Goal: Task Accomplishment & Management: Use online tool/utility

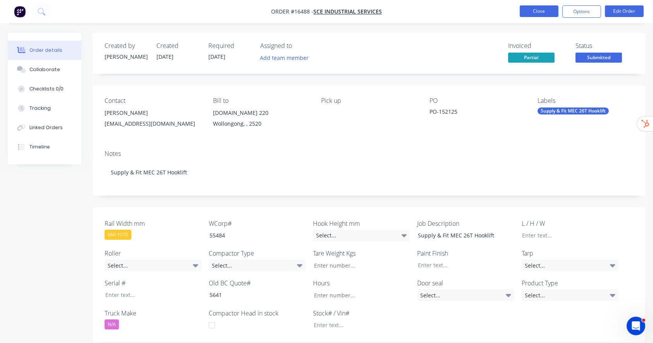
click at [535, 10] on button "Close" at bounding box center [539, 11] width 39 height 12
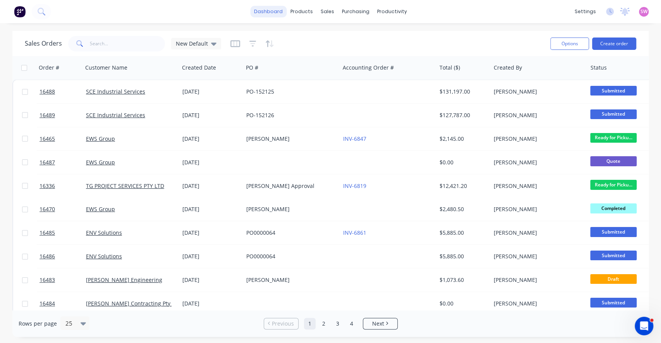
click at [266, 13] on link "dashboard" at bounding box center [268, 12] width 36 height 12
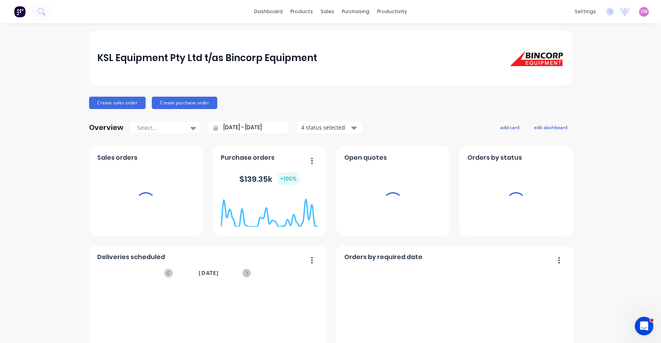
click at [641, 9] on span "SW" at bounding box center [644, 11] width 7 height 7
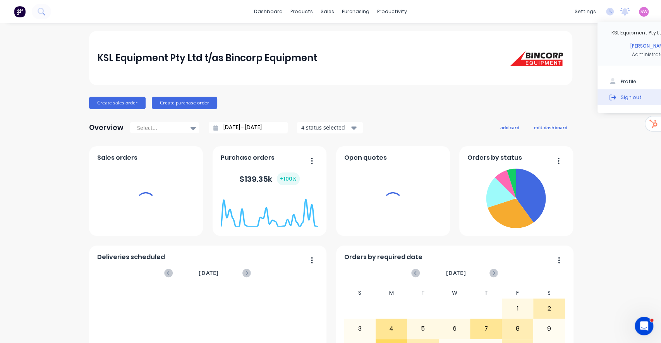
click at [615, 91] on button "Sign out" at bounding box center [649, 96] width 103 height 15
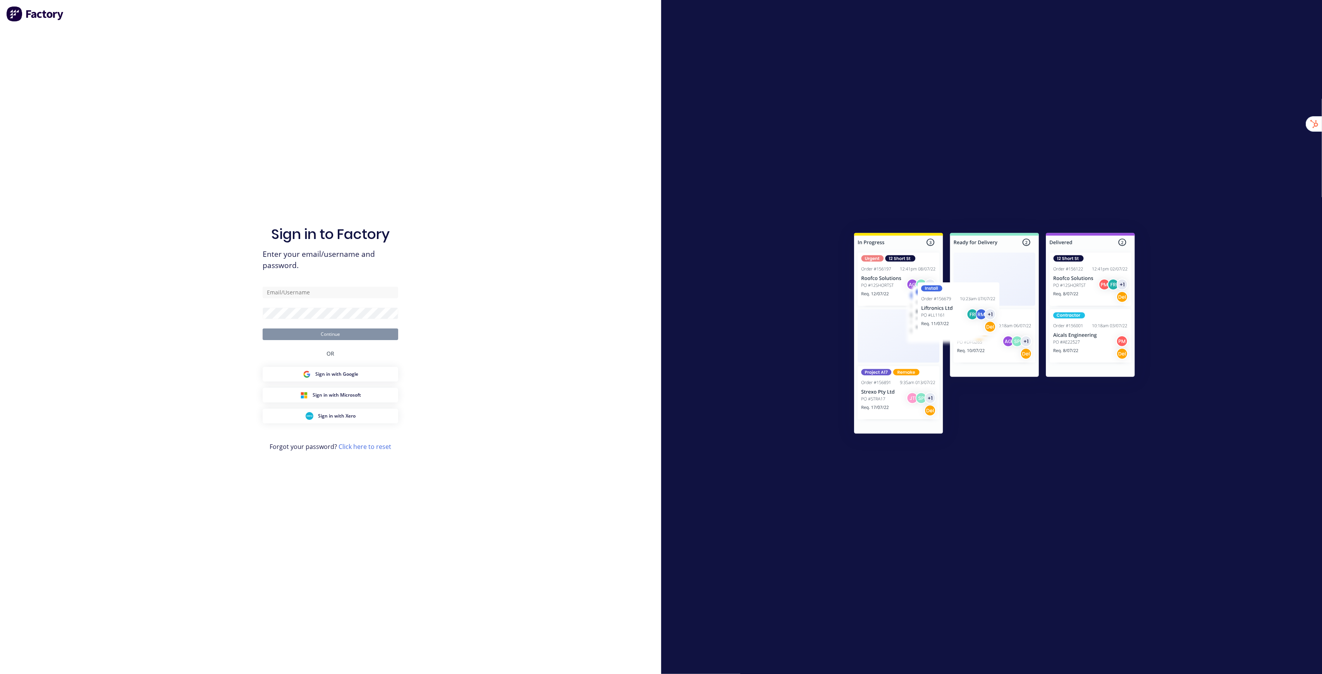
click at [558, 177] on div "Sign in to Factory Enter your email/username and password. Continue OR Sign in …" at bounding box center [330, 337] width 661 height 674
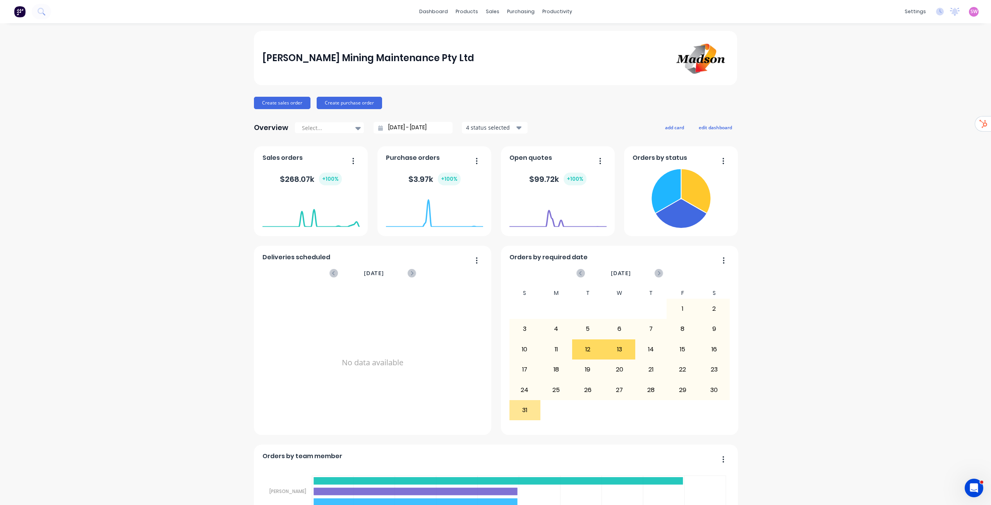
click at [492, 34] on div "Product Catalogue" at bounding box center [498, 37] width 48 height 7
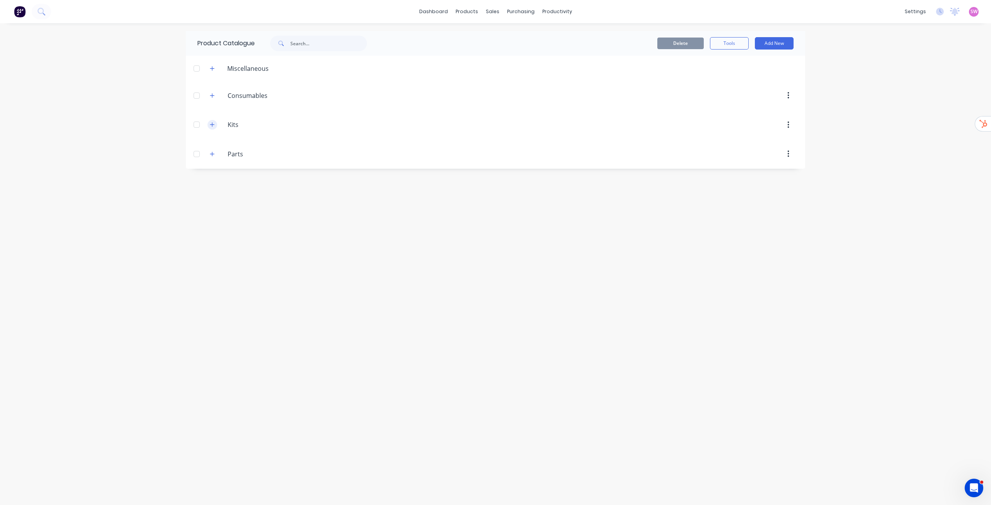
click at [208, 125] on button "button" at bounding box center [213, 125] width 10 height 10
click at [212, 206] on icon "button" at bounding box center [212, 208] width 5 height 5
click at [213, 92] on button "button" at bounding box center [213, 96] width 10 height 10
click at [214, 69] on icon "button" at bounding box center [212, 68] width 5 height 5
click at [210, 69] on icon "button" at bounding box center [212, 68] width 4 height 0
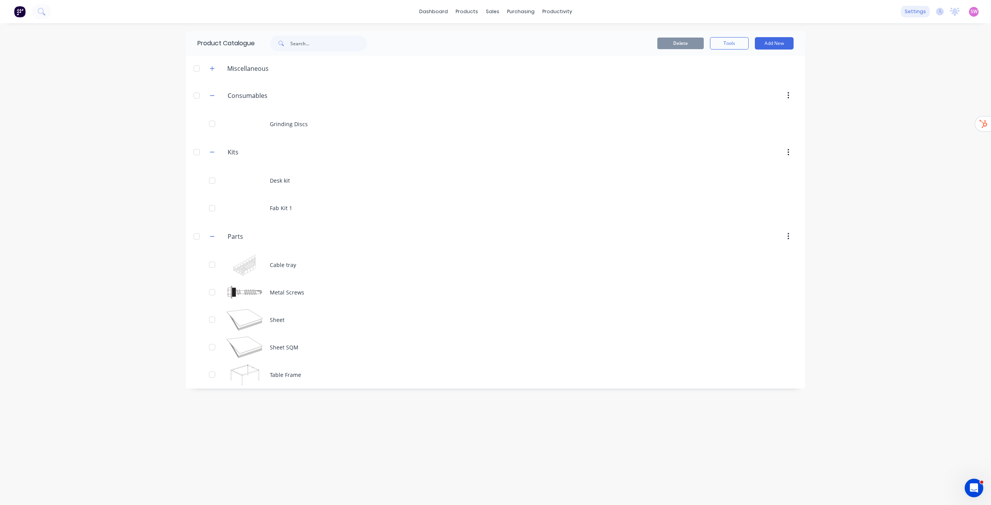
click at [917, 6] on div "settings" at bounding box center [915, 12] width 29 height 12
click at [874, 52] on link "Team" at bounding box center [879, 52] width 103 height 15
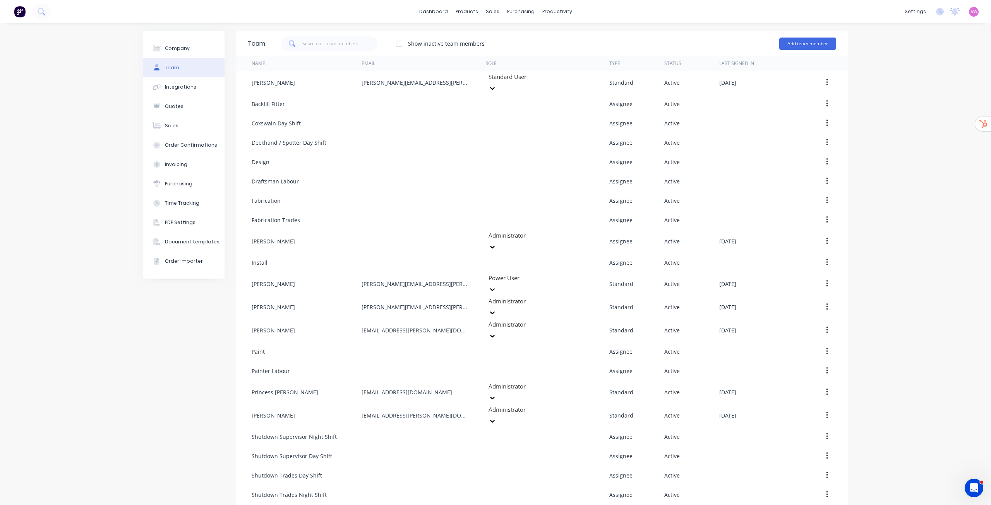
click at [908, 138] on div "Company Team Integrations Quotes Sales Order Confirmations Invoicing Purchasing…" at bounding box center [495, 310] width 991 height 574
click at [486, 34] on div "Product Catalogue" at bounding box center [498, 37] width 48 height 7
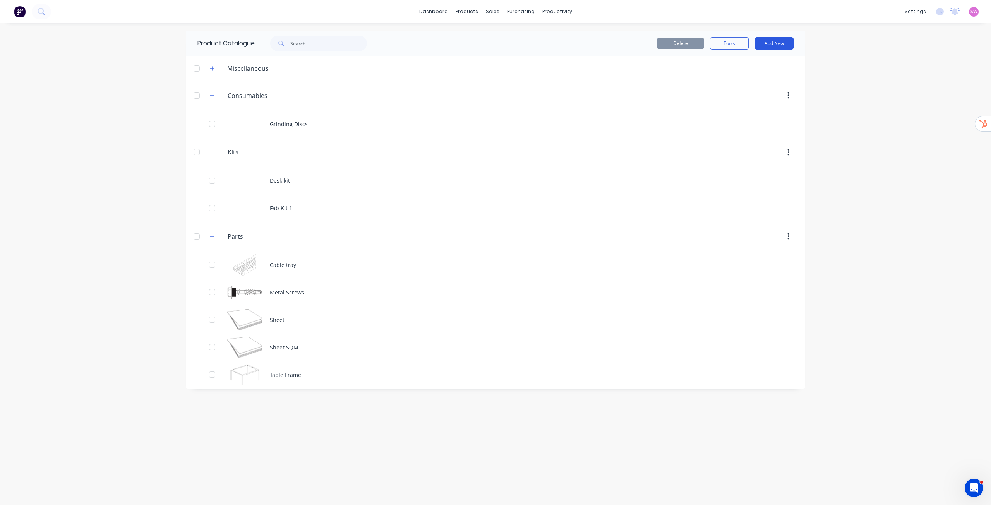
click at [788, 42] on button "Add New" at bounding box center [774, 43] width 39 height 12
click at [757, 90] on div "Product Kit" at bounding box center [757, 94] width 60 height 11
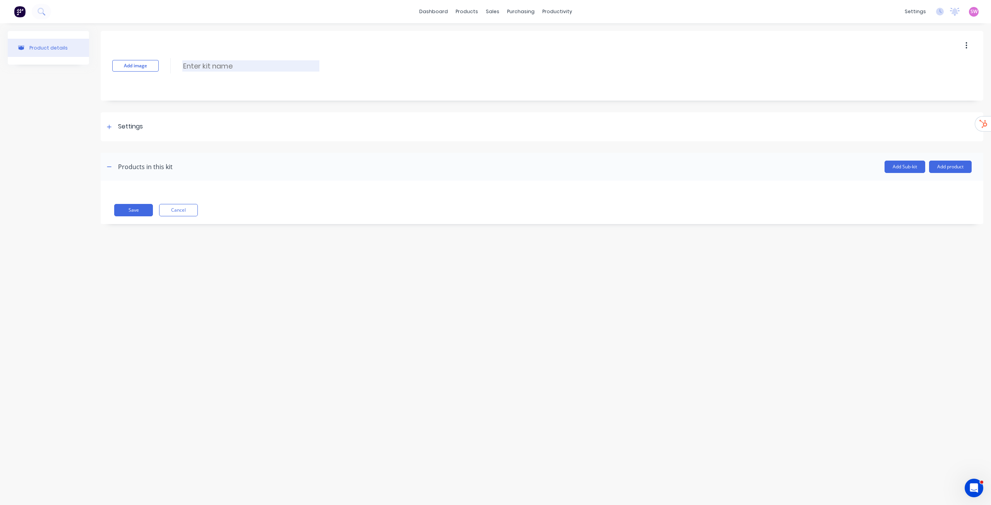
click at [234, 64] on input at bounding box center [250, 65] width 137 height 11
click at [221, 66] on input at bounding box center [250, 65] width 137 height 11
type input "Shift Cover Quote Template"
click at [960, 167] on button "Add product" at bounding box center [950, 167] width 43 height 12
click at [872, 292] on div "Product details Add image Shift Cover Quote Template Shift Cover Quote Template…" at bounding box center [495, 256] width 991 height 467
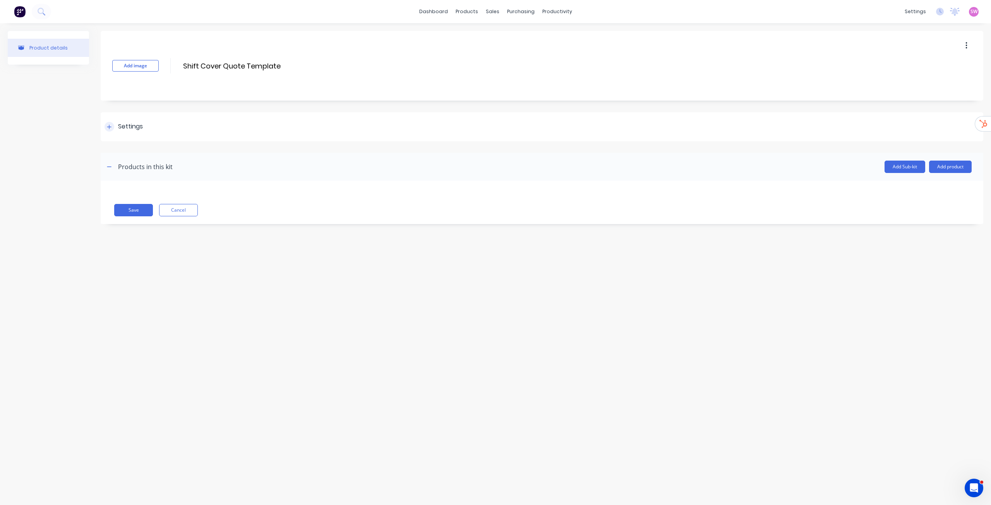
click at [115, 124] on div "Settings" at bounding box center [124, 127] width 38 height 10
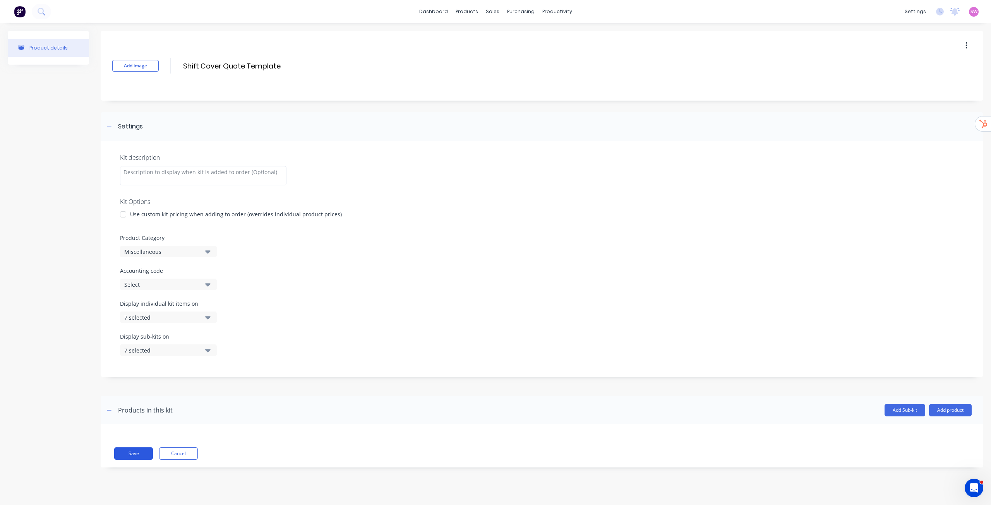
click at [127, 452] on button "Save" at bounding box center [133, 454] width 39 height 12
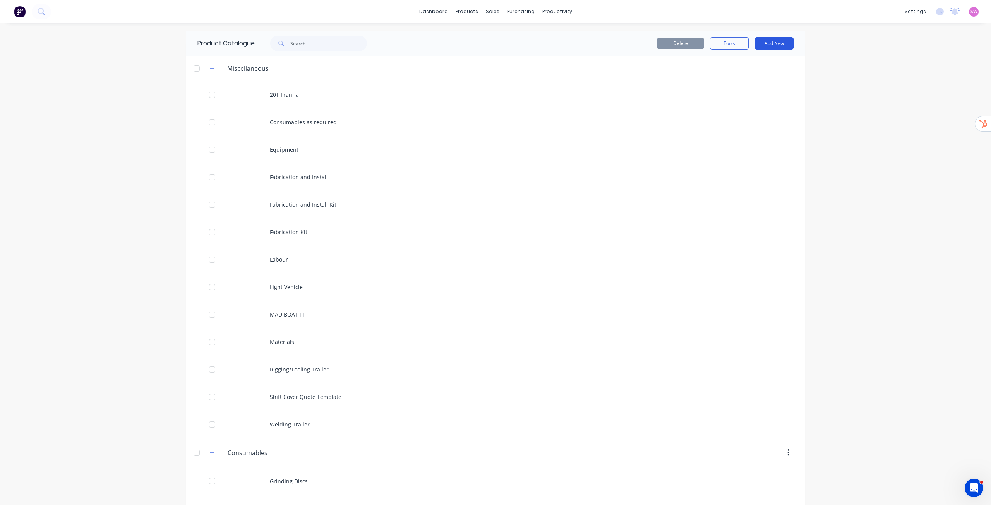
click at [763, 44] on button "Add New" at bounding box center [774, 43] width 39 height 12
click at [749, 76] on div "Product" at bounding box center [757, 78] width 60 height 11
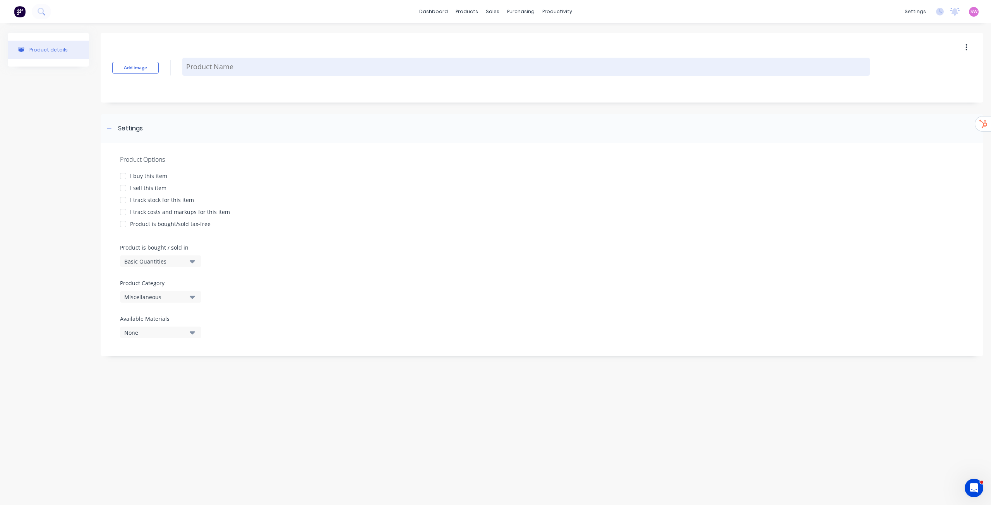
click at [240, 74] on textarea at bounding box center [526, 67] width 688 height 18
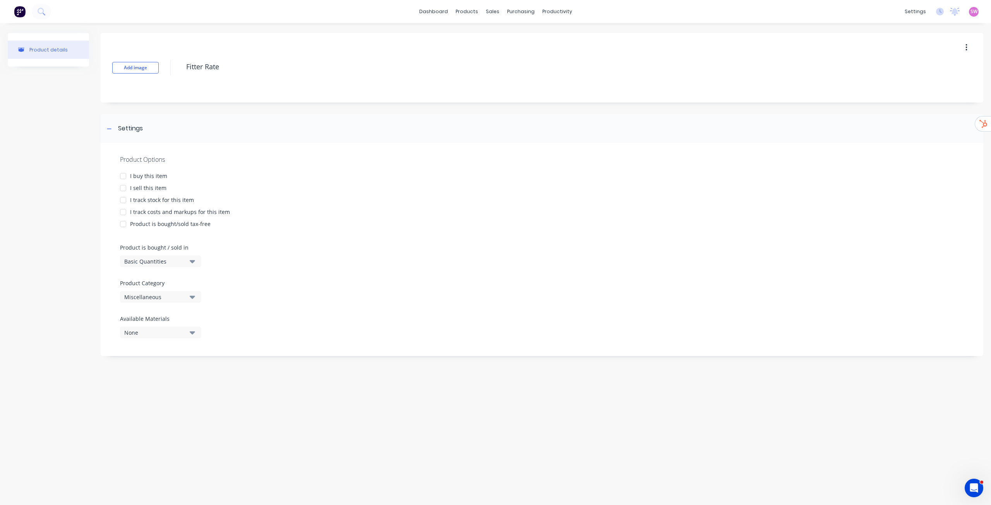
type textarea "Fitter Rate"
click at [141, 185] on div "I sell this item" at bounding box center [148, 188] width 36 height 8
click at [152, 184] on div "Product Options I buy this item I sell this item I track stock for this item I …" at bounding box center [542, 249] width 883 height 213
click at [154, 186] on div "I sell this item" at bounding box center [148, 188] width 36 height 8
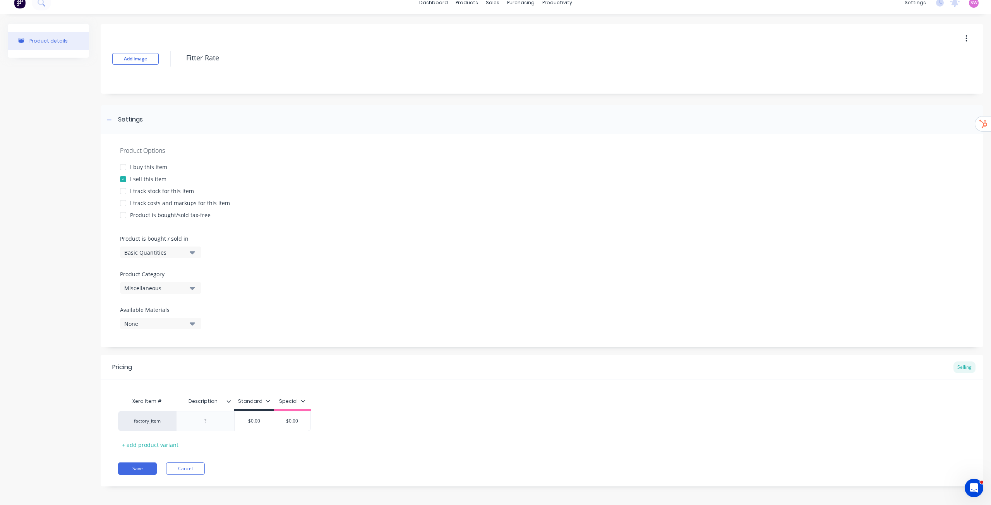
scroll to position [12, 0]
click at [182, 199] on div "I track costs and markups for this item" at bounding box center [180, 200] width 100 height 8
click at [257, 417] on input "0" at bounding box center [253, 418] width 39 height 7
type input "60"
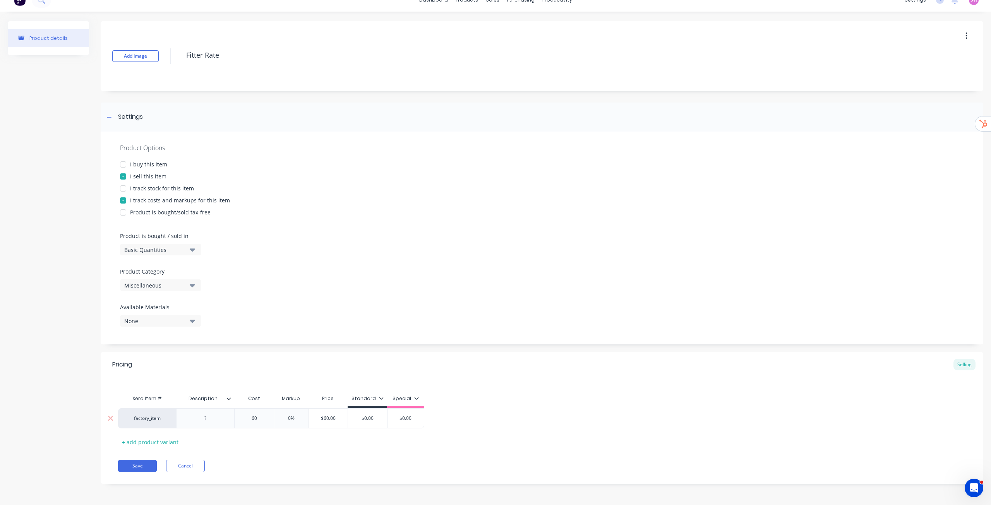
click at [326, 419] on input "$60.00" at bounding box center [328, 418] width 39 height 7
type input "$125"
click at [561, 417] on div "factory_item $60.00 60 108.3333% $125.00 $125 $0.00 $0.00" at bounding box center [542, 419] width 848 height 20
click at [391, 397] on icon at bounding box center [391, 398] width 5 height 5
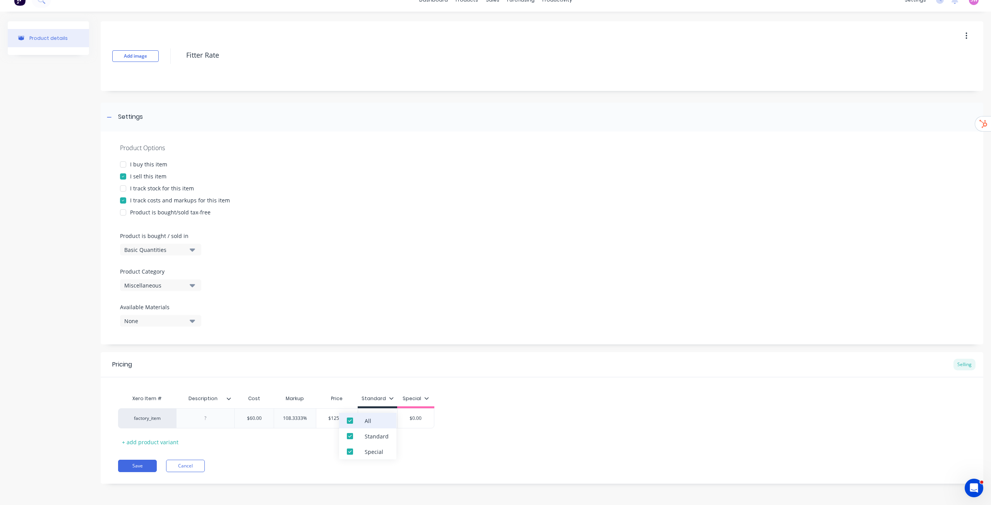
click at [378, 425] on div "All" at bounding box center [367, 420] width 57 height 15
click at [493, 401] on div "Xero Item # Description Cost Markup Price Standard Special factory_item $60.00 …" at bounding box center [542, 419] width 848 height 57
click at [375, 419] on input "$0.00" at bounding box center [377, 418] width 39 height 7
click at [374, 419] on input "$0.00" at bounding box center [377, 418] width 39 height 7
type input "$125"
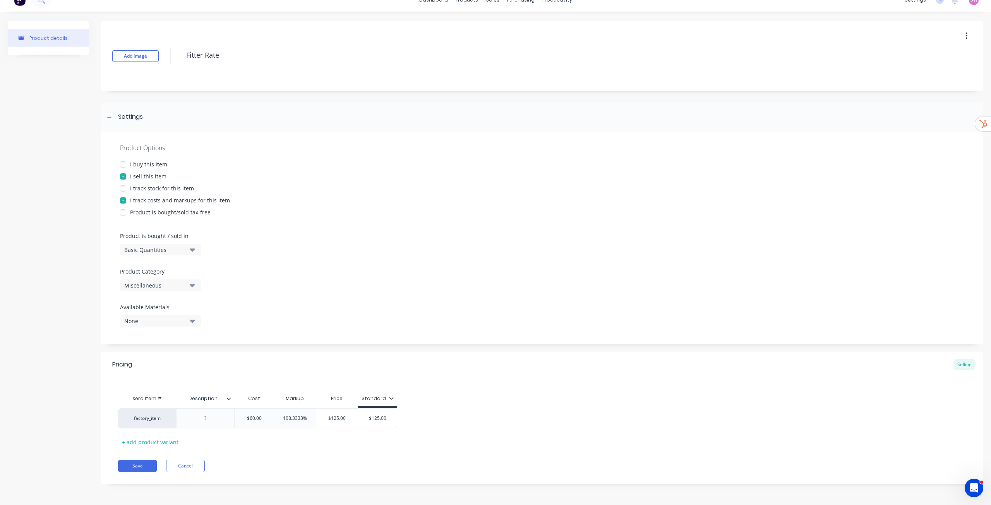
click at [446, 408] on div "Xero Item # Description Cost Markup Price Standard factory_item $60.00 60 108.3…" at bounding box center [542, 419] width 848 height 57
click at [392, 398] on icon at bounding box center [391, 398] width 5 height 5
click at [361, 422] on div "All" at bounding box center [367, 420] width 57 height 15
click at [454, 416] on div "factory_item $60.00 60 108.3333% $125.00 $125 $125.00 $125" at bounding box center [542, 419] width 848 height 20
click at [379, 402] on div "Standard" at bounding box center [378, 398] width 32 height 7
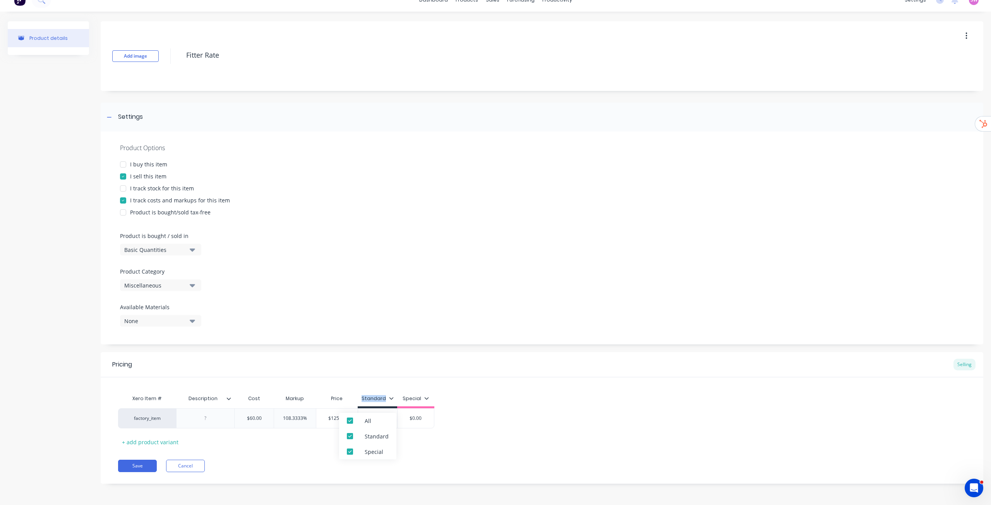
click at [379, 402] on div "Standard" at bounding box center [378, 398] width 32 height 7
click at [377, 400] on div "Standard" at bounding box center [378, 398] width 32 height 7
click at [375, 400] on div "Standard" at bounding box center [378, 398] width 32 height 7
click at [374, 398] on div "Standard" at bounding box center [378, 398] width 32 height 7
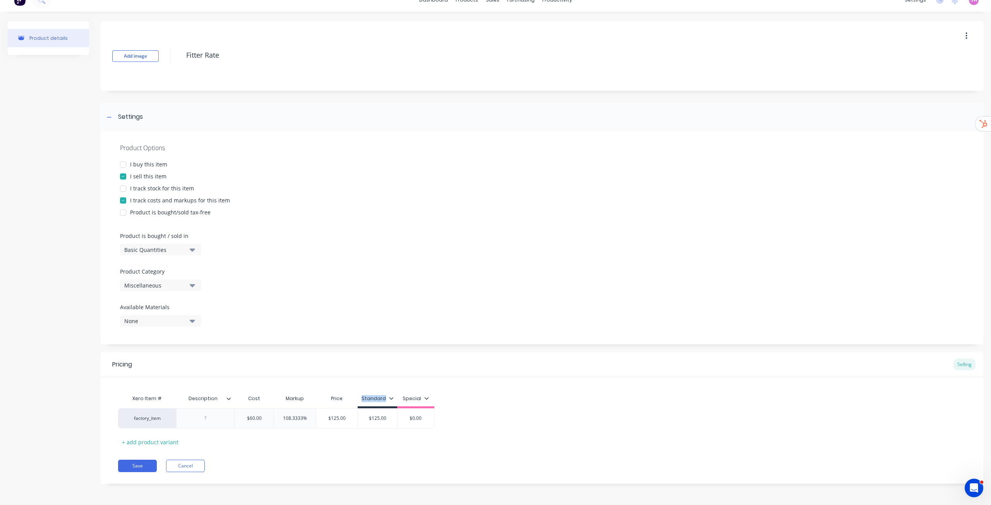
click at [374, 398] on div "Standard" at bounding box center [378, 398] width 32 height 7
click at [477, 398] on div "Xero Item # Description Cost Markup Price Standard Special factory_item $60.00 …" at bounding box center [542, 419] width 848 height 57
click at [424, 399] on icon at bounding box center [426, 398] width 5 height 5
click at [416, 424] on div "All" at bounding box center [403, 420] width 57 height 15
click at [474, 396] on div "Xero Item # Description Cost Markup Price Standard Special factory_item $60.00 …" at bounding box center [542, 419] width 848 height 57
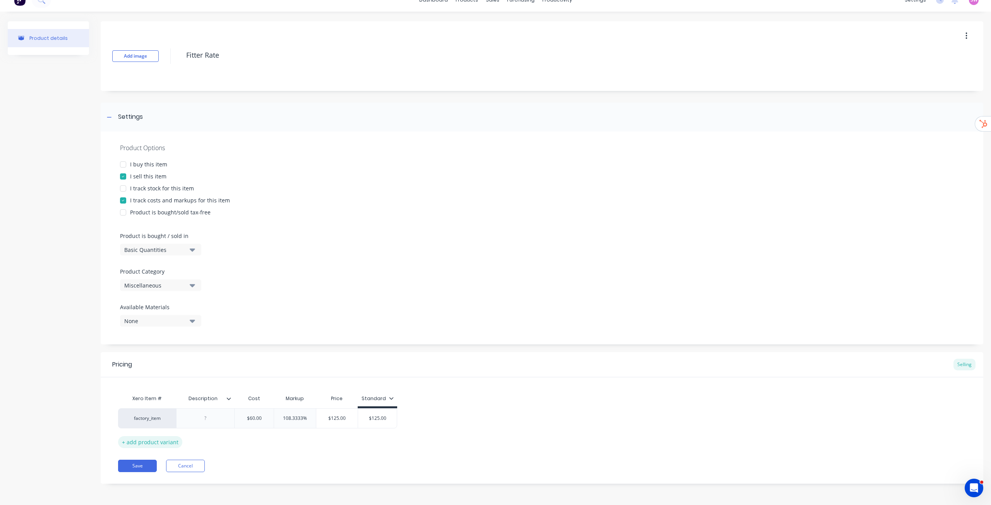
click at [139, 444] on div "+ add product variant" at bounding box center [150, 442] width 64 height 12
click at [201, 421] on div at bounding box center [205, 419] width 39 height 10
click at [200, 421] on div at bounding box center [205, 419] width 39 height 10
click at [201, 439] on div at bounding box center [205, 438] width 39 height 10
click at [434, 428] on div "factory_item Day Shift $60.00 60 108.3333% $125.00 $125 $125.00 $125 factory_it…" at bounding box center [542, 429] width 848 height 40
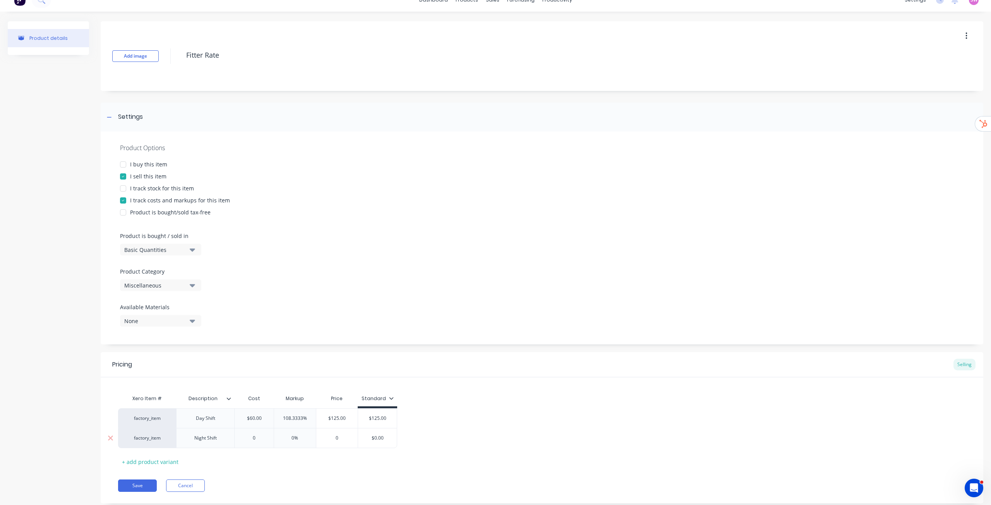
click at [261, 437] on input "0" at bounding box center [254, 438] width 39 height 7
type input "66"
click at [341, 438] on input "$66.00" at bounding box center [337, 438] width 42 height 7
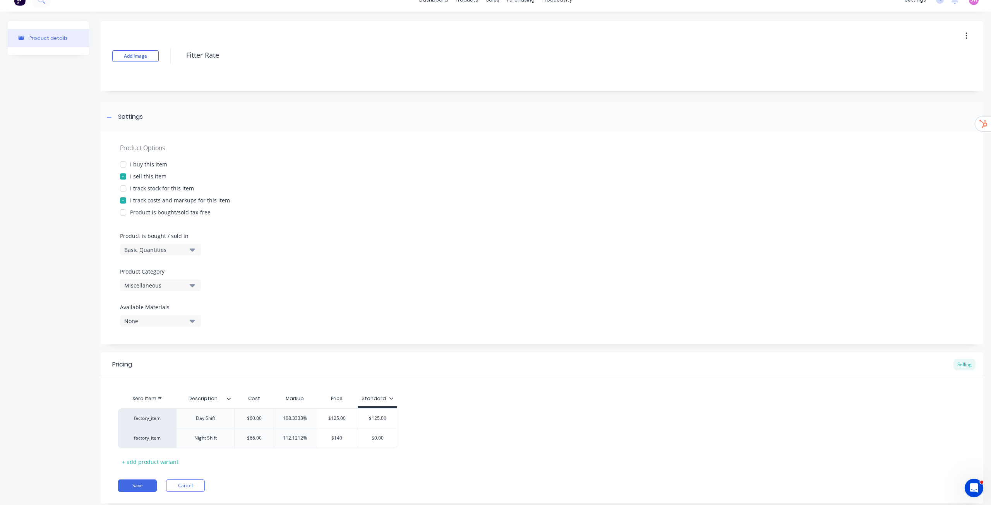
type input "$140"
click at [476, 435] on div "factory_item Day Shift $60.00 60 108.3333% $125.00 $125 $125.00 $125 factory_it…" at bounding box center [542, 429] width 848 height 40
click at [378, 438] on input "$0.00" at bounding box center [377, 438] width 39 height 7
type input "$140"
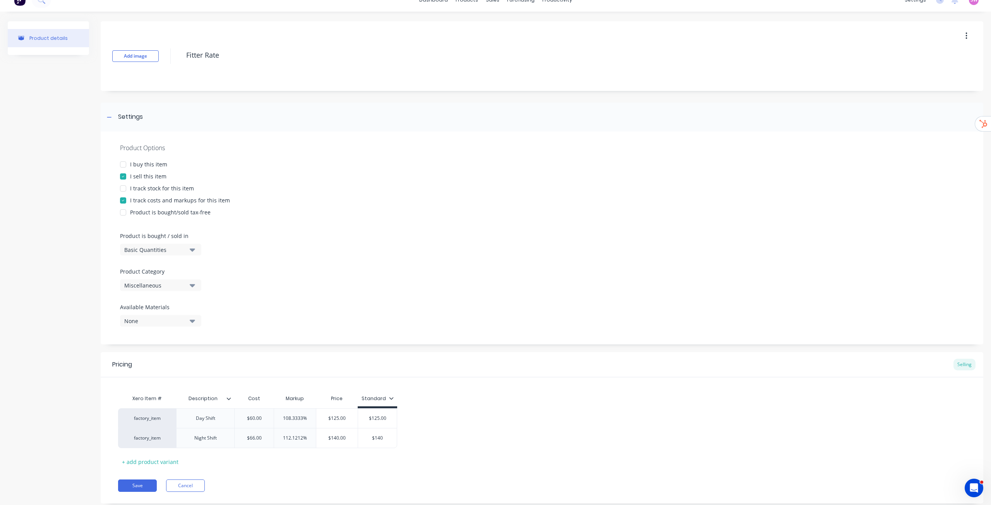
click at [440, 430] on div "factory_item Day Shift $60.00 60 108.3333% $125.00 $125 $125.00 $125 factory_it…" at bounding box center [542, 429] width 848 height 40
click at [187, 287] on button "Miscellaneous" at bounding box center [160, 286] width 81 height 12
click at [433, 247] on div "Product Options I buy this item I sell this item I track stock for this item I …" at bounding box center [542, 238] width 883 height 213
click at [156, 462] on div "+ add product variant" at bounding box center [150, 462] width 64 height 12
click at [210, 455] on div at bounding box center [205, 458] width 39 height 10
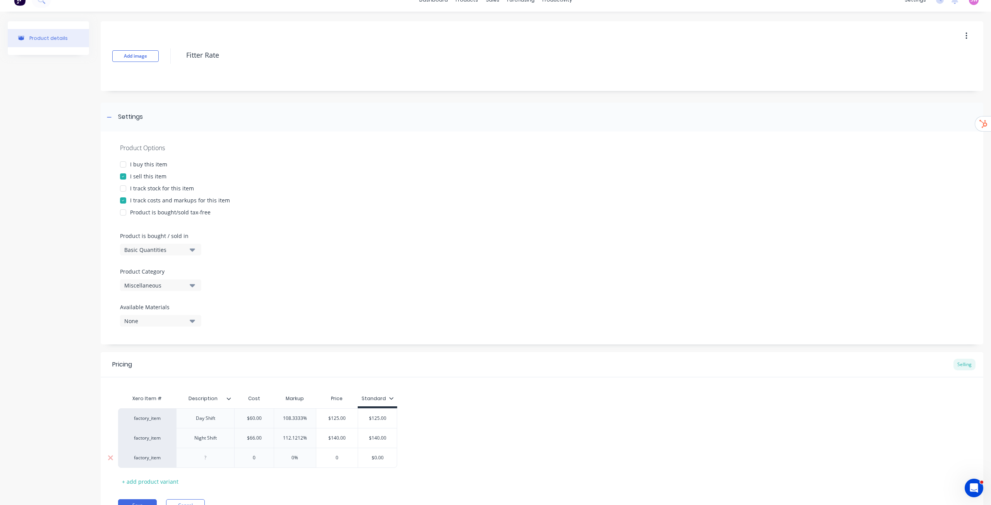
click at [210, 455] on div at bounding box center [205, 458] width 39 height 10
click at [165, 483] on div "+ add product variant" at bounding box center [150, 482] width 64 height 12
click at [207, 476] on div at bounding box center [205, 478] width 39 height 10
click at [553, 405] on div "Xero Item # Description Cost Markup Price Standard factory_item Day Shift $60.0…" at bounding box center [542, 449] width 848 height 117
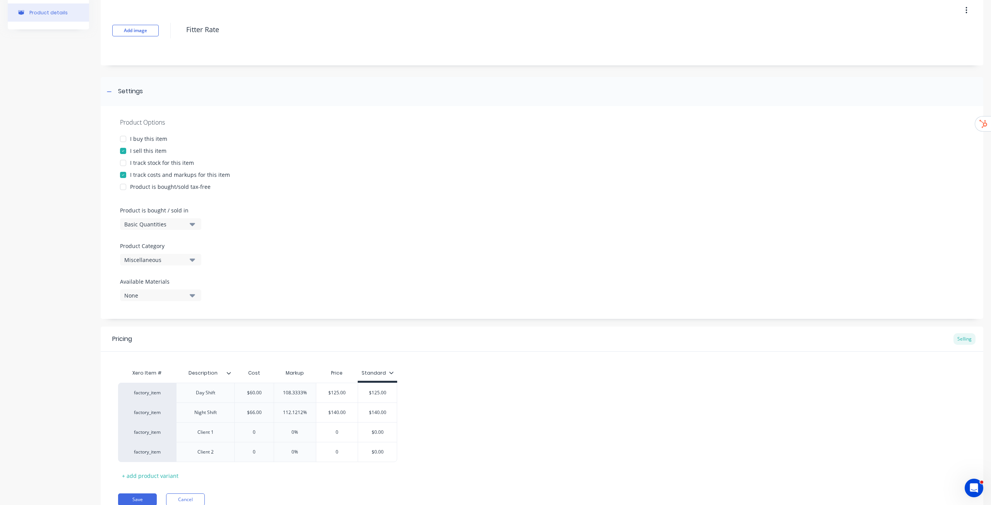
scroll to position [71, 0]
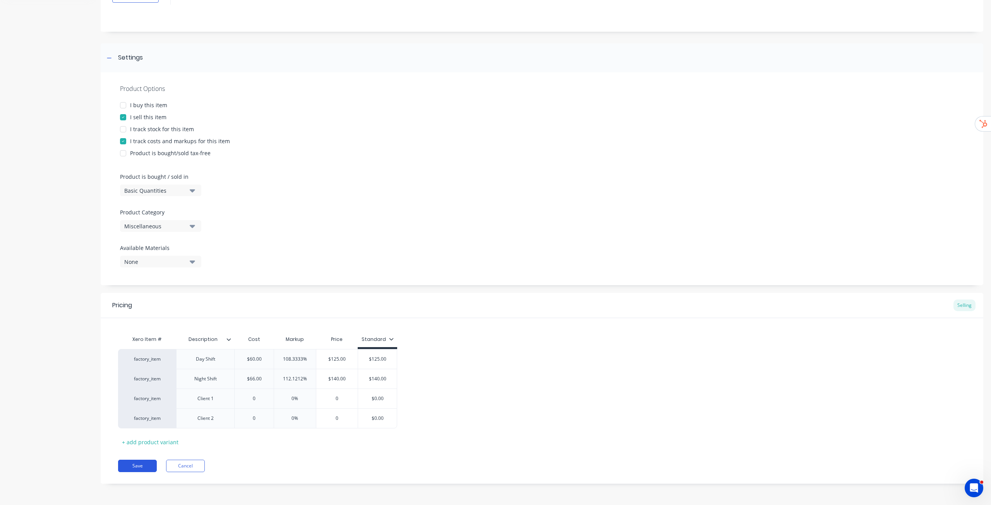
click at [143, 468] on button "Save" at bounding box center [137, 466] width 39 height 12
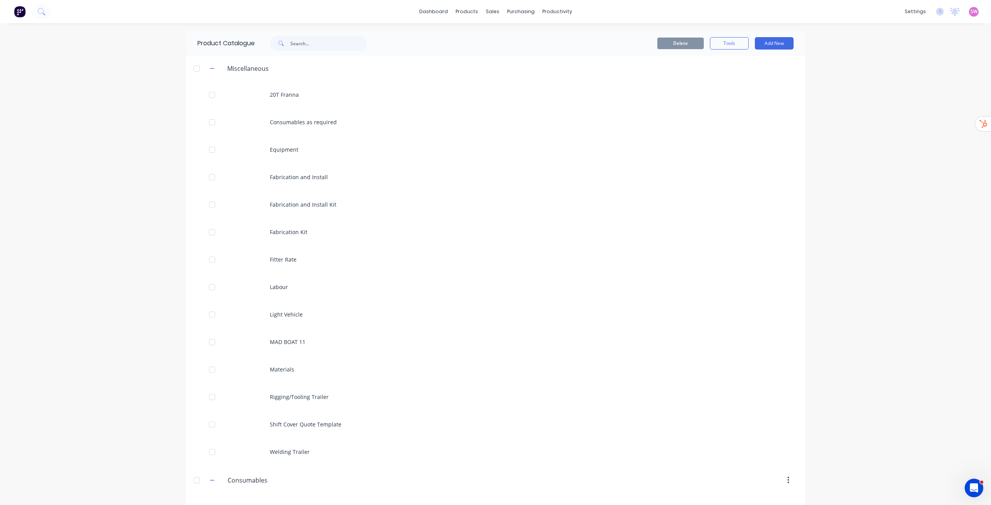
click at [859, 178] on div "dashboard products sales purchasing productivity dashboard products Product Cat…" at bounding box center [495, 252] width 991 height 505
click at [768, 46] on button "Add New" at bounding box center [774, 43] width 39 height 12
click at [747, 63] on div "Category" at bounding box center [757, 63] width 60 height 11
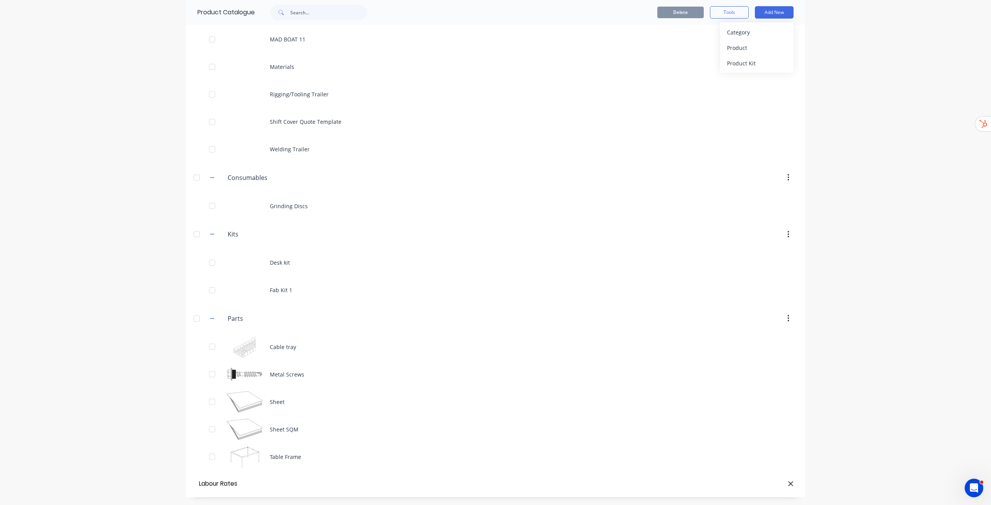
type input "Labour Rates"
drag, startPoint x: 919, startPoint y: 187, endPoint x: 876, endPoint y: 187, distance: 42.6
click at [919, 187] on div "dashboard products sales purchasing productivity dashboard products Product Cat…" at bounding box center [495, 252] width 991 height 505
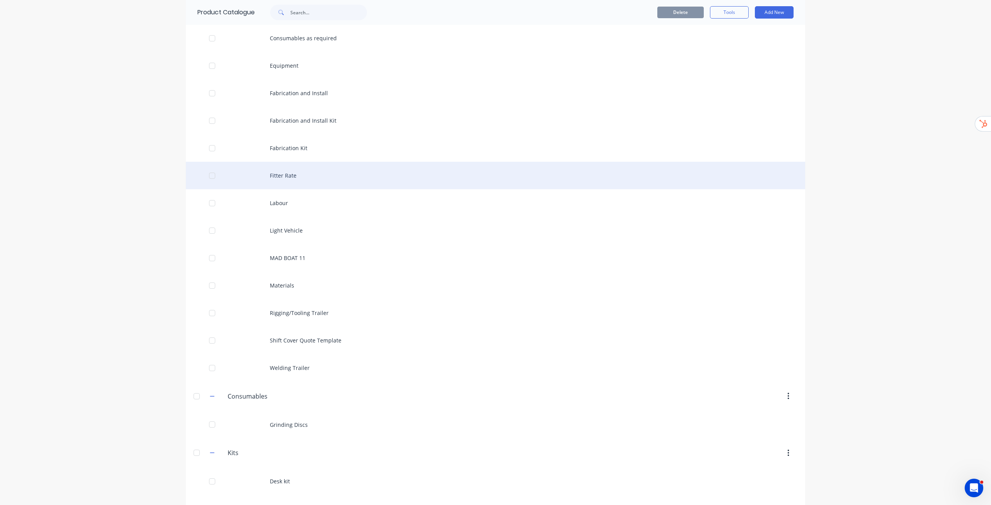
scroll to position [32, 0]
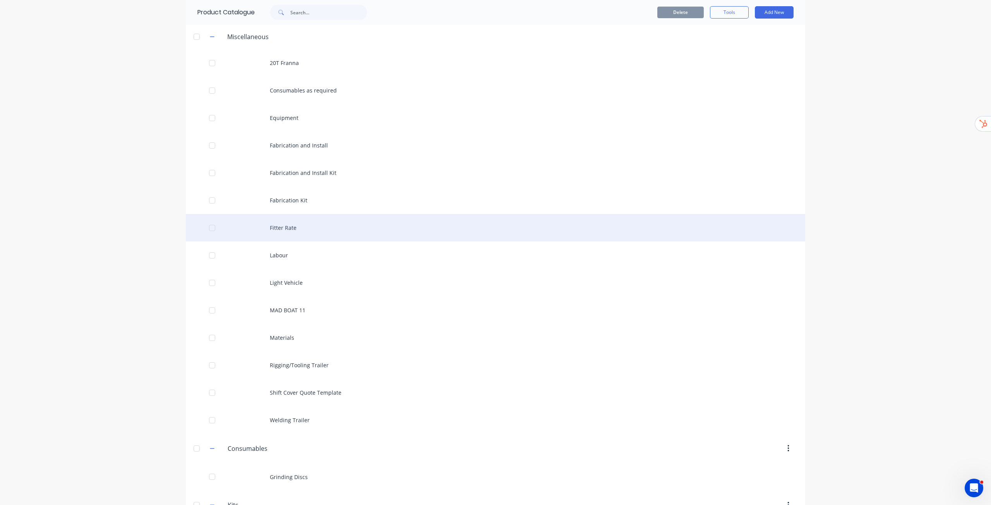
click at [312, 228] on div "Fitter Rate" at bounding box center [496, 227] width 620 height 27
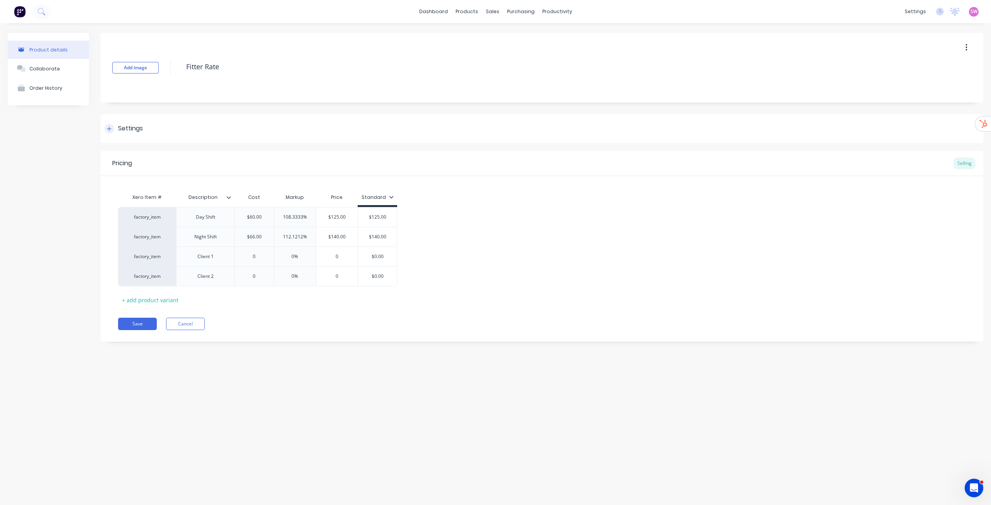
click at [127, 123] on div "Settings" at bounding box center [542, 128] width 883 height 29
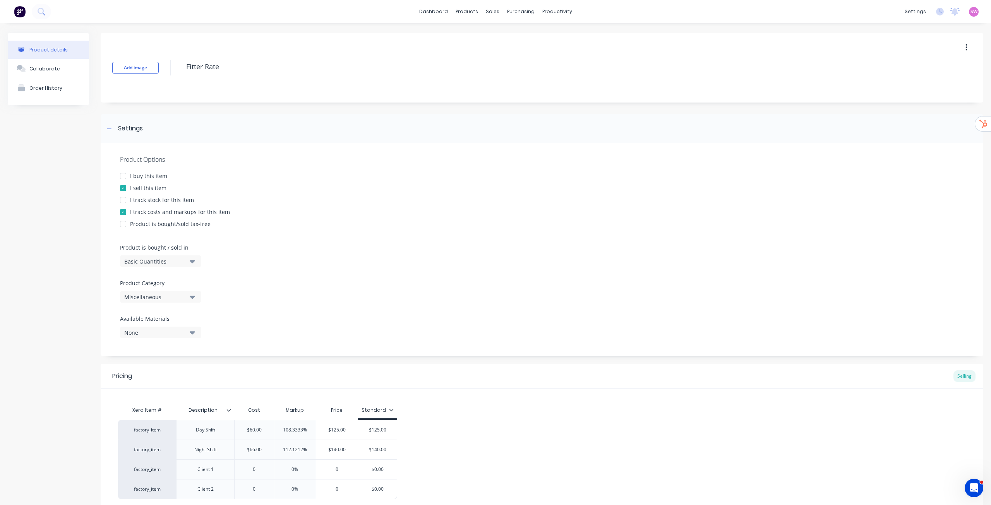
click at [184, 297] on div "Miscellaneous" at bounding box center [155, 297] width 62 height 8
click at [155, 373] on div "Labour Rates" at bounding box center [178, 370] width 116 height 15
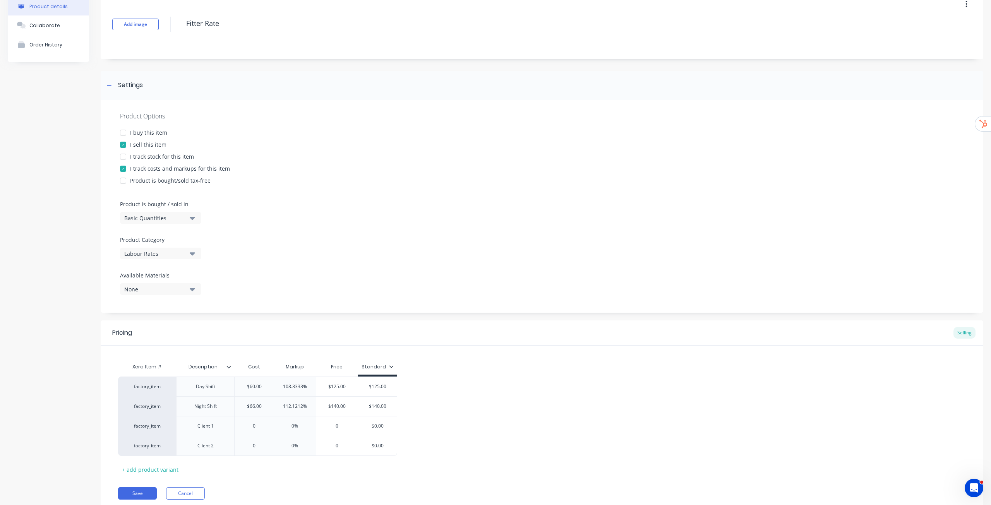
scroll to position [71, 0]
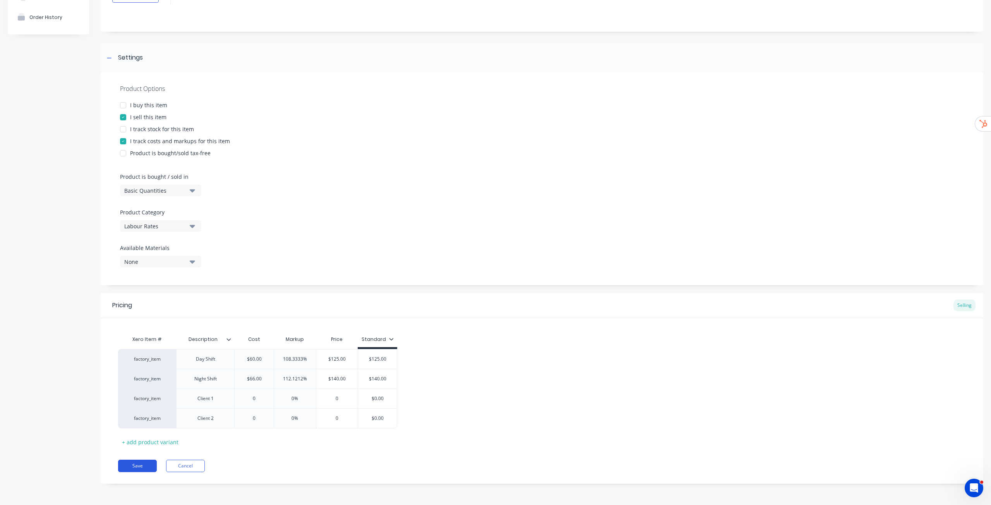
click at [129, 469] on button "Save" at bounding box center [137, 466] width 39 height 12
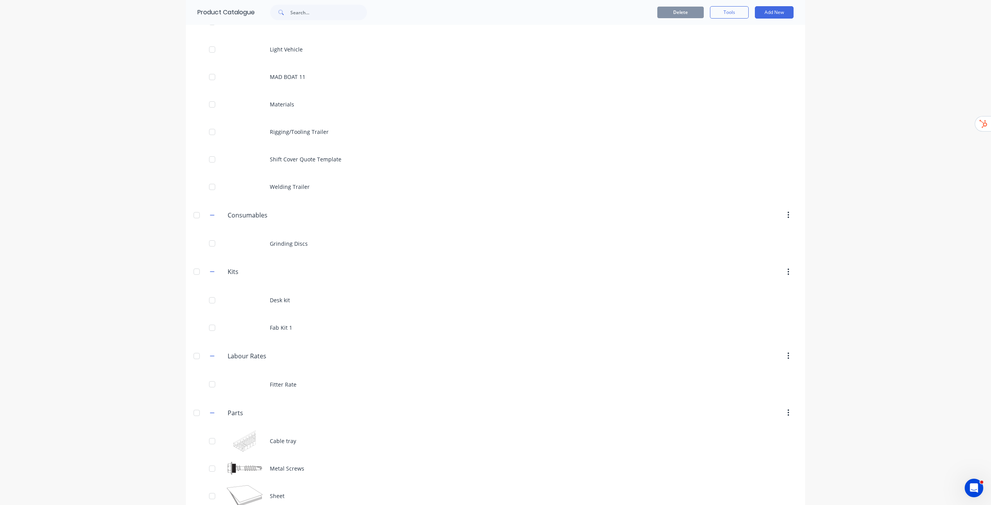
scroll to position [305, 0]
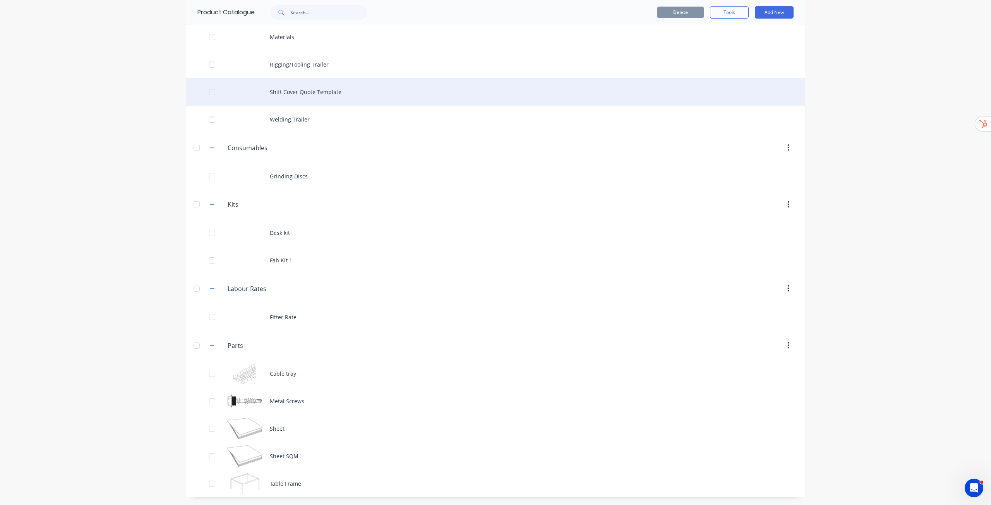
click at [321, 91] on div "Shift Cover Quote Template" at bounding box center [496, 91] width 620 height 27
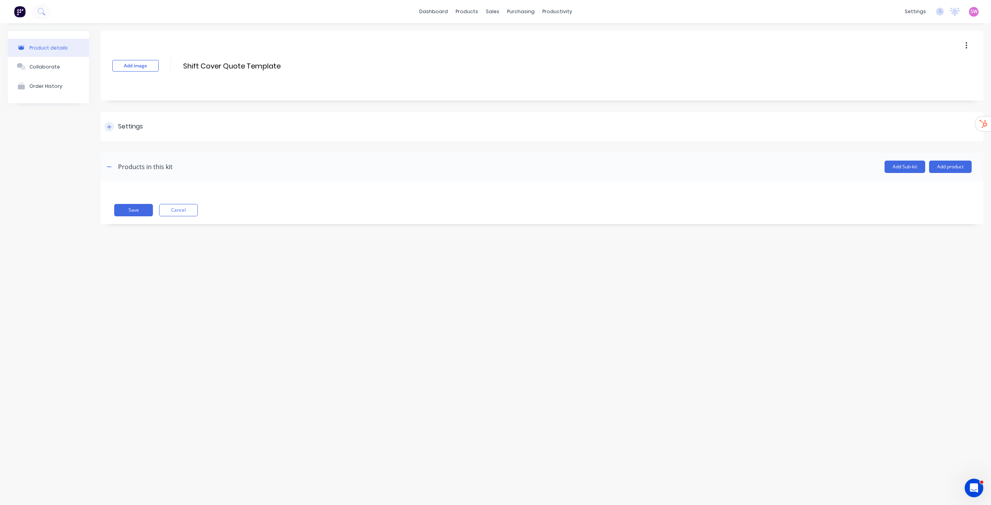
click at [119, 131] on div "Settings" at bounding box center [130, 127] width 25 height 10
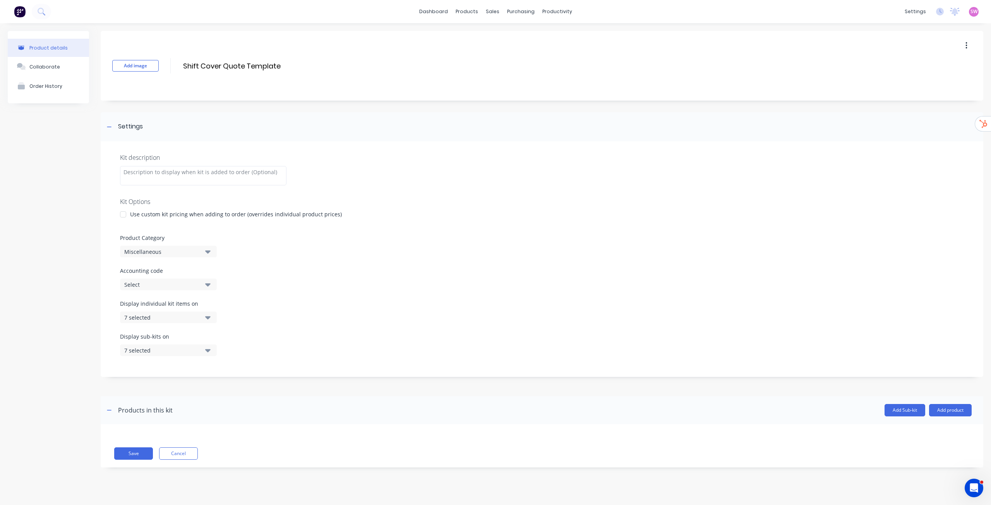
click at [209, 254] on icon "button" at bounding box center [207, 251] width 5 height 9
click at [153, 329] on div "Labour Rates" at bounding box center [178, 325] width 116 height 15
click at [417, 240] on label "Product Category" at bounding box center [542, 238] width 844 height 8
click at [199, 318] on button "7 selected" at bounding box center [168, 318] width 97 height 12
click at [293, 310] on div "Display individual kit items on 7 selected" at bounding box center [542, 316] width 844 height 33
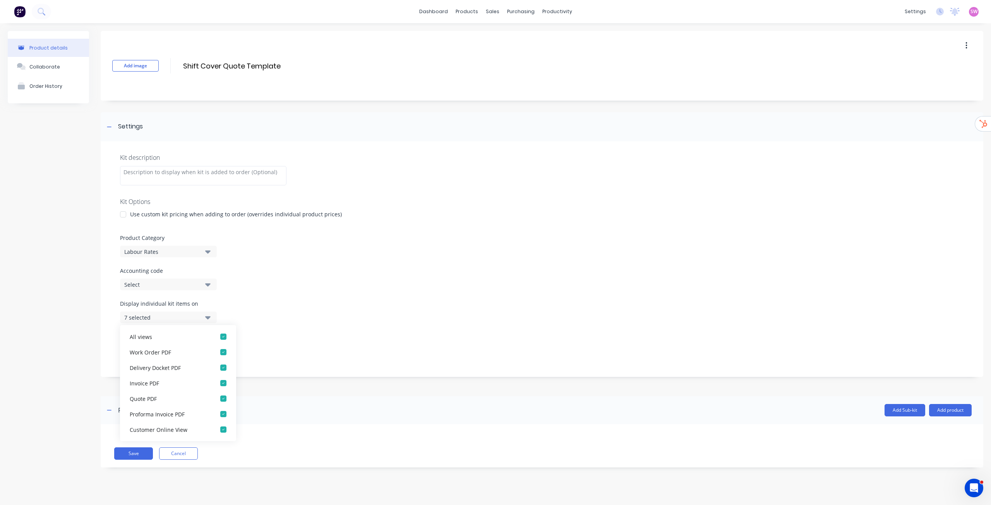
click at [294, 264] on div "Kit description Kit Options Use custom kit pricing when adding to order (overri…" at bounding box center [542, 259] width 883 height 236
click at [213, 353] on button "7 selected" at bounding box center [168, 351] width 97 height 12
click at [375, 294] on div "Kit description Kit Options Use custom kit pricing when adding to order (overri…" at bounding box center [542, 259] width 883 height 236
click at [970, 417] on header "Products in this kit Add Sub-kit Add product" at bounding box center [542, 411] width 883 height 28
click at [963, 410] on button "Add product" at bounding box center [950, 410] width 43 height 12
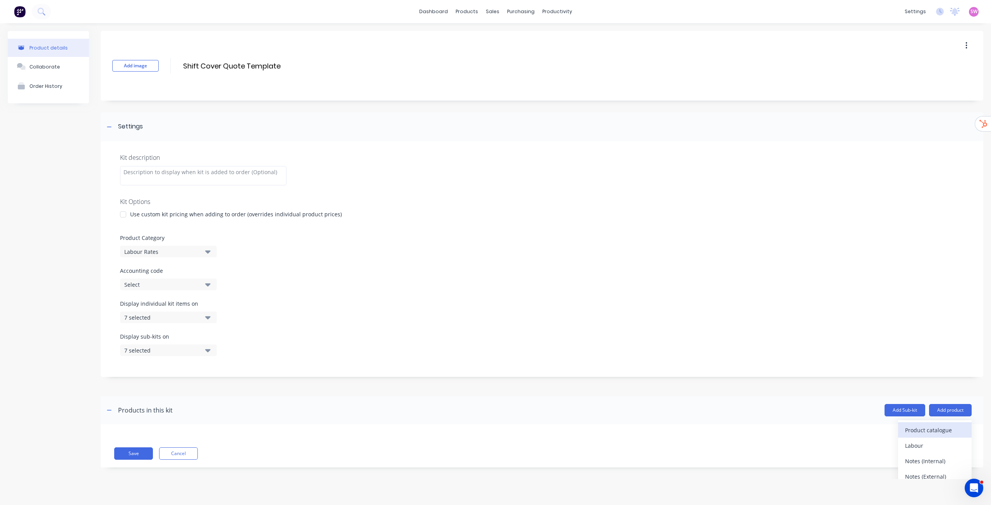
click at [943, 428] on div "Product catalogue" at bounding box center [935, 430] width 60 height 11
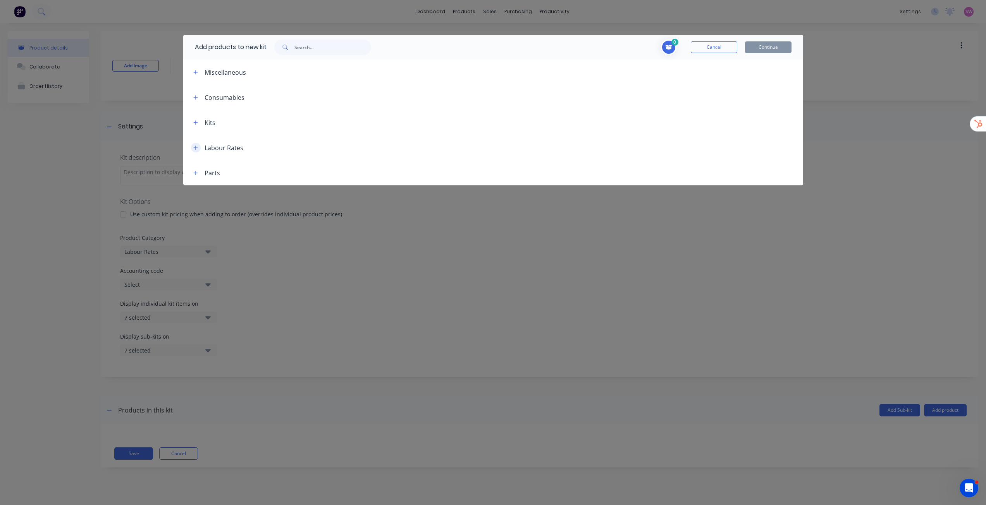
click at [200, 149] on button "button" at bounding box center [196, 148] width 10 height 10
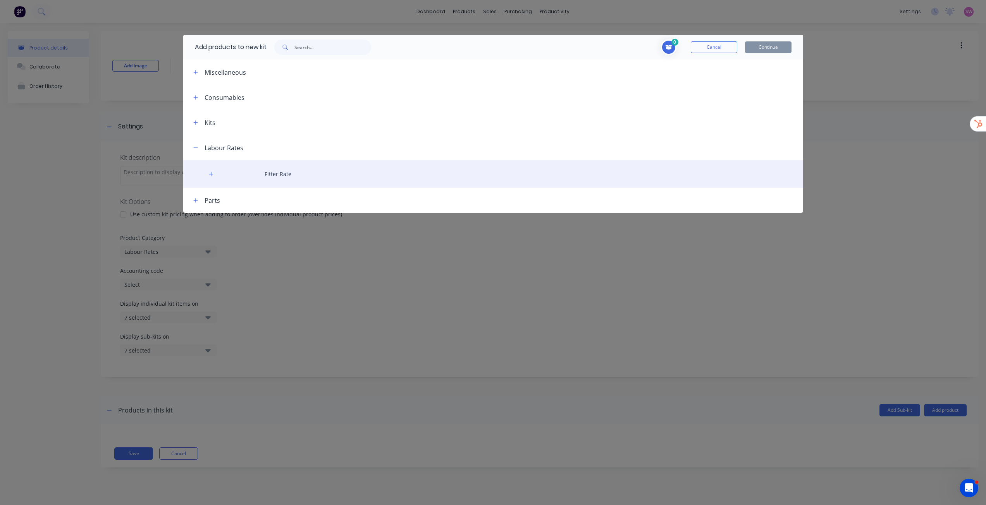
click at [275, 173] on div "Fitter Rate" at bounding box center [493, 173] width 620 height 27
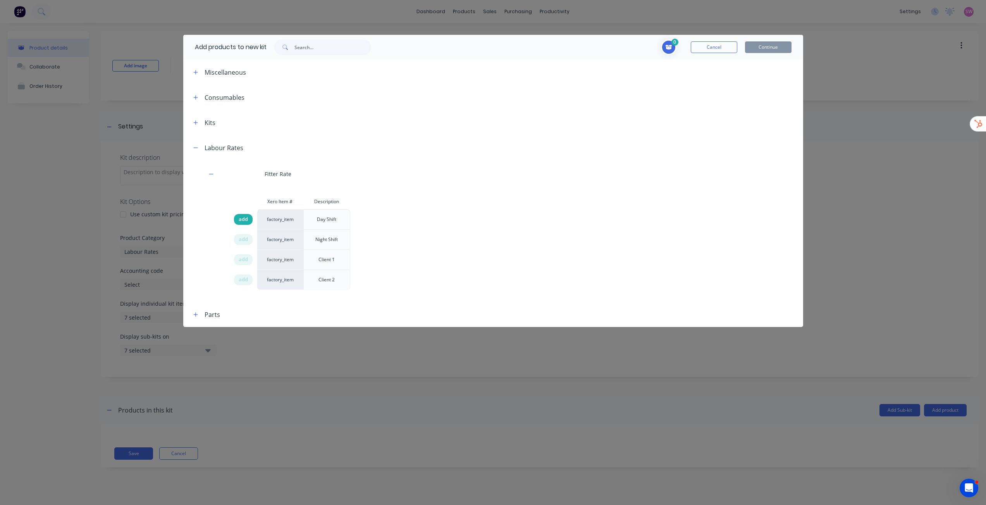
click at [241, 221] on span "add" at bounding box center [243, 220] width 9 height 8
click at [774, 46] on button "Continue" at bounding box center [768, 47] width 46 height 12
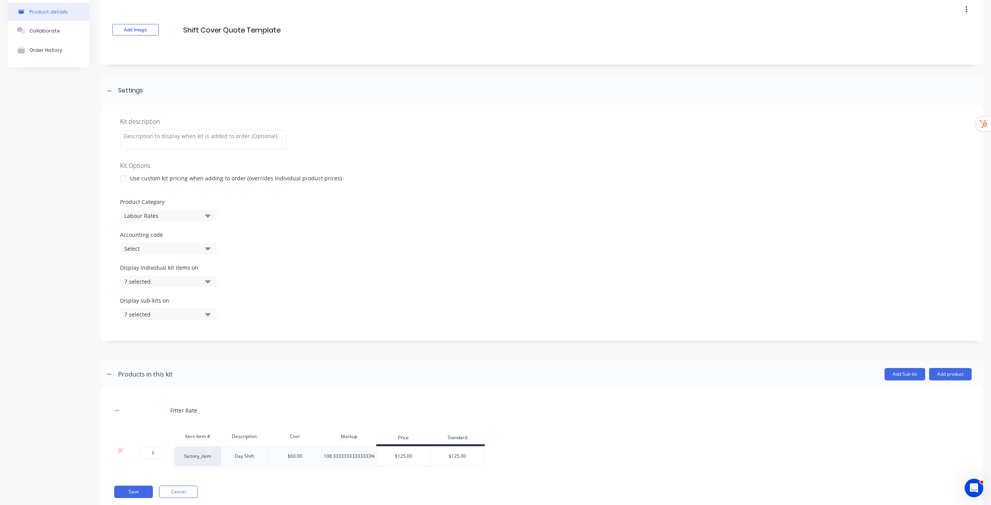
scroll to position [56, 0]
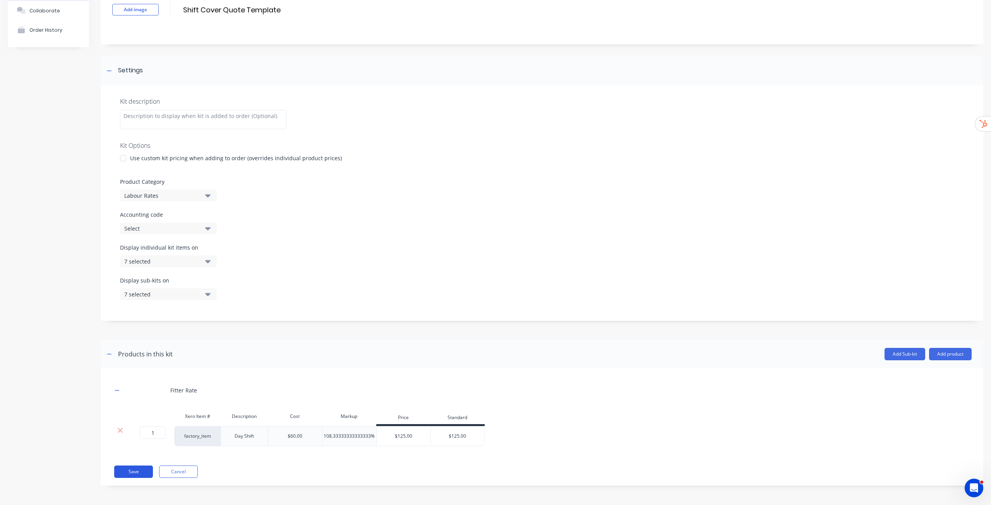
click at [138, 473] on button "Save" at bounding box center [133, 472] width 39 height 12
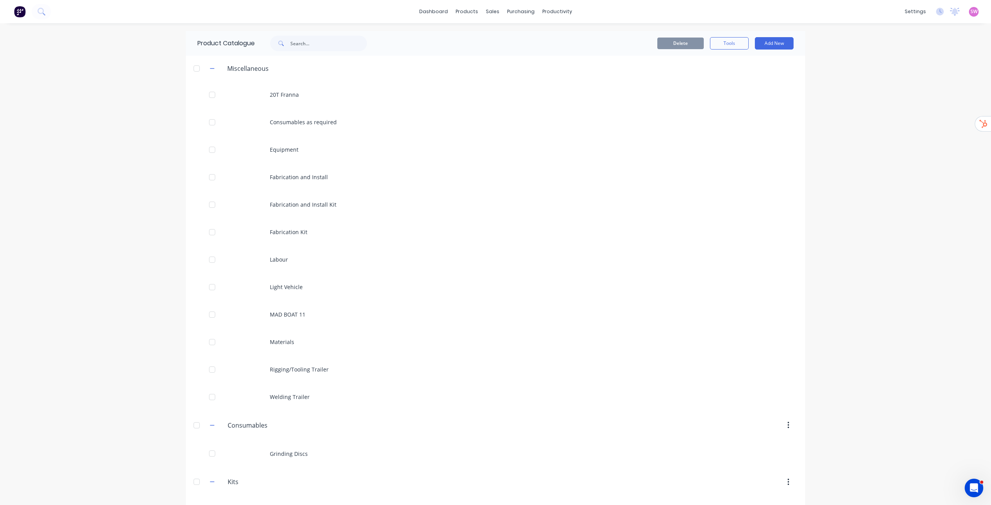
click at [815, 348] on div "dashboard products sales purchasing productivity dashboard products Product Cat…" at bounding box center [495, 252] width 991 height 505
click at [501, 37] on link "Sales Orders" at bounding box center [530, 36] width 103 height 15
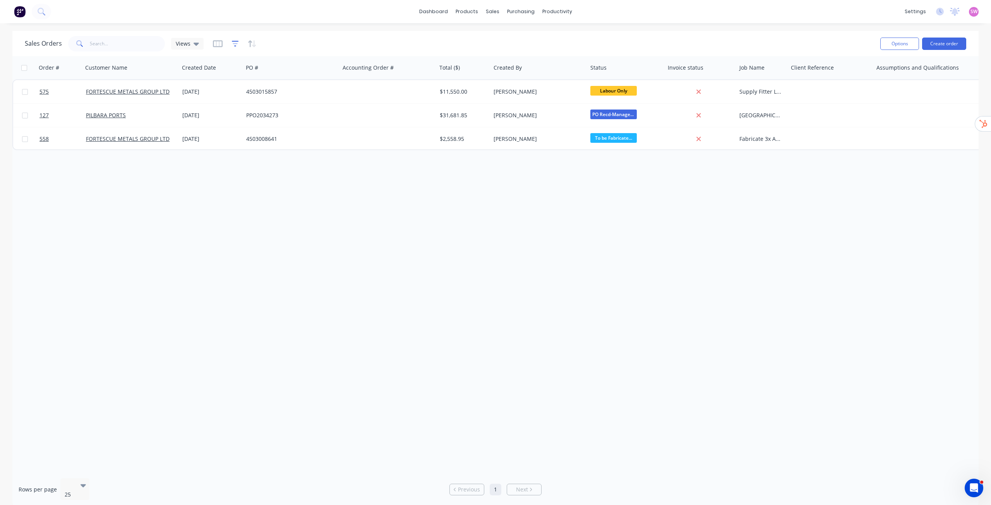
click at [237, 41] on icon "button" at bounding box center [235, 44] width 7 height 6
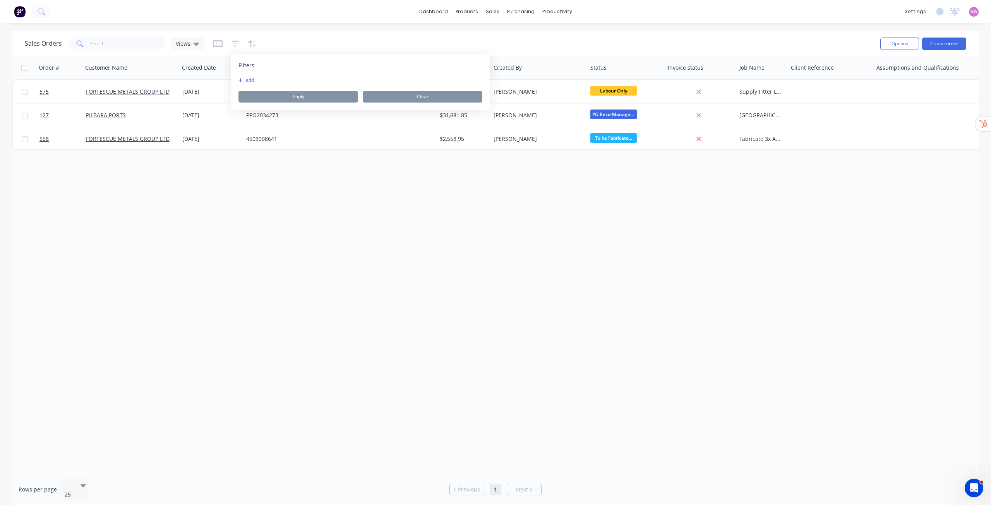
click at [241, 80] on icon "button" at bounding box center [241, 80] width 4 height 5
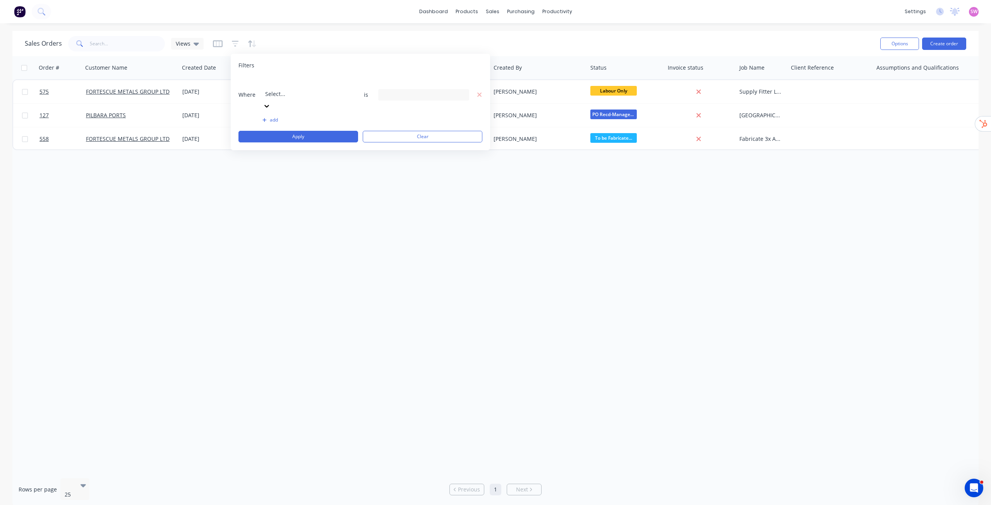
click at [328, 88] on div at bounding box center [321, 84] width 112 height 10
type input "sta"
click at [418, 91] on div "21 Status selected" at bounding box center [418, 95] width 70 height 8
click at [402, 125] on div "All" at bounding box center [448, 127] width 93 height 8
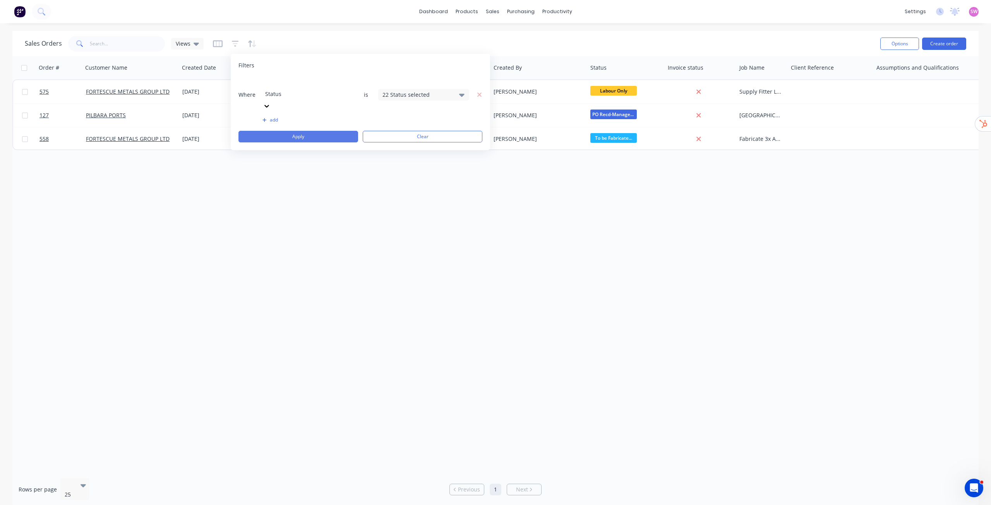
click at [328, 131] on button "Apply" at bounding box center [299, 137] width 120 height 12
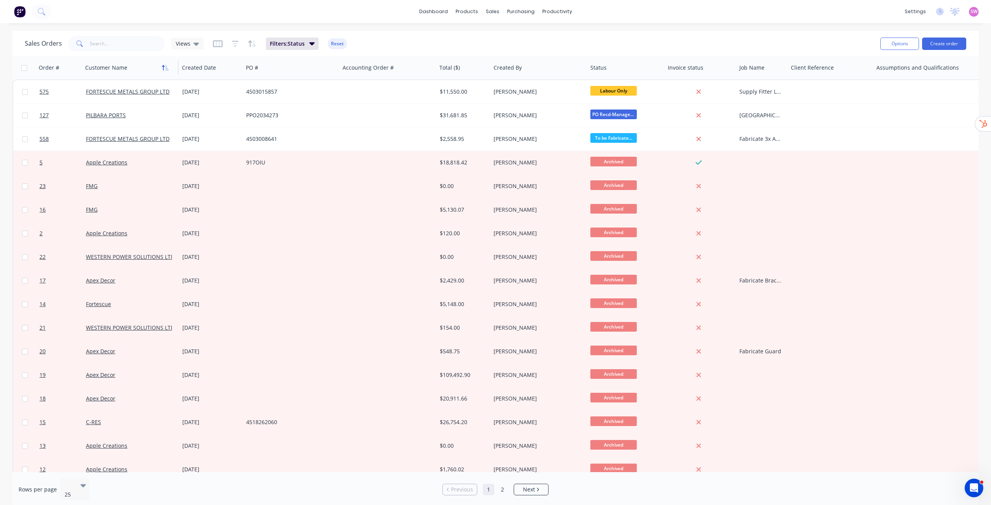
click at [163, 68] on icon "button" at bounding box center [165, 68] width 7 height 6
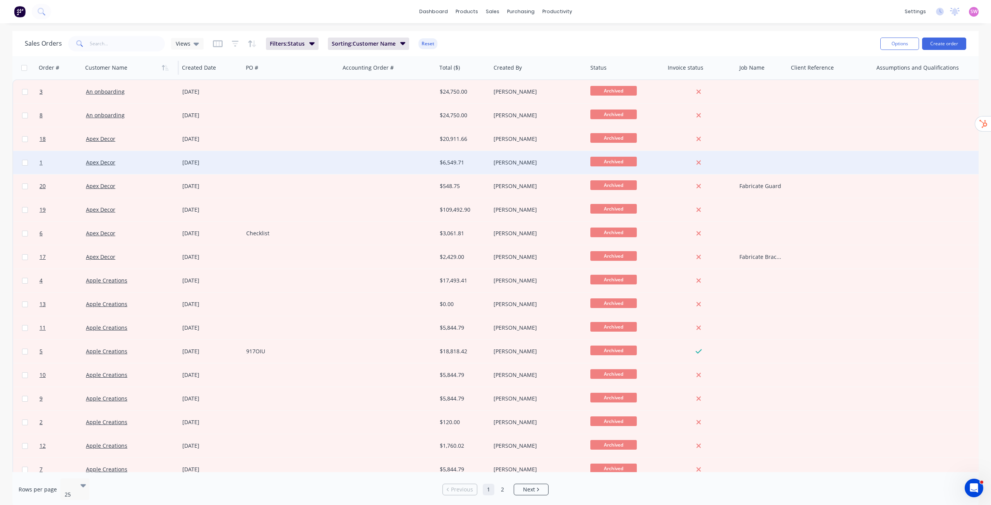
click at [537, 162] on div "Gavin Myers" at bounding box center [537, 163] width 86 height 8
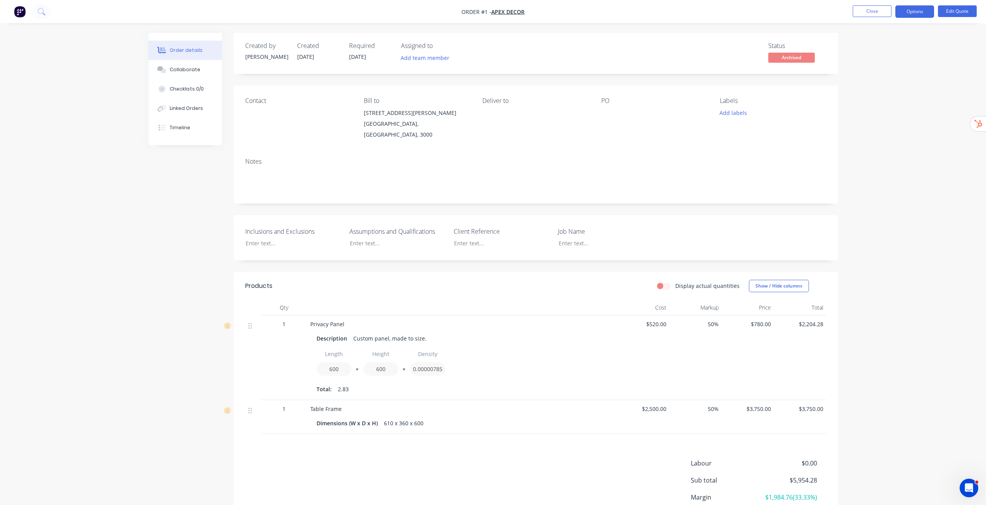
click at [908, 222] on div "Order details Collaborate Checklists 0/0 Linked Orders Timeline Order details C…" at bounding box center [493, 286] width 986 height 572
click at [968, 9] on button "Edit Quote" at bounding box center [957, 11] width 39 height 12
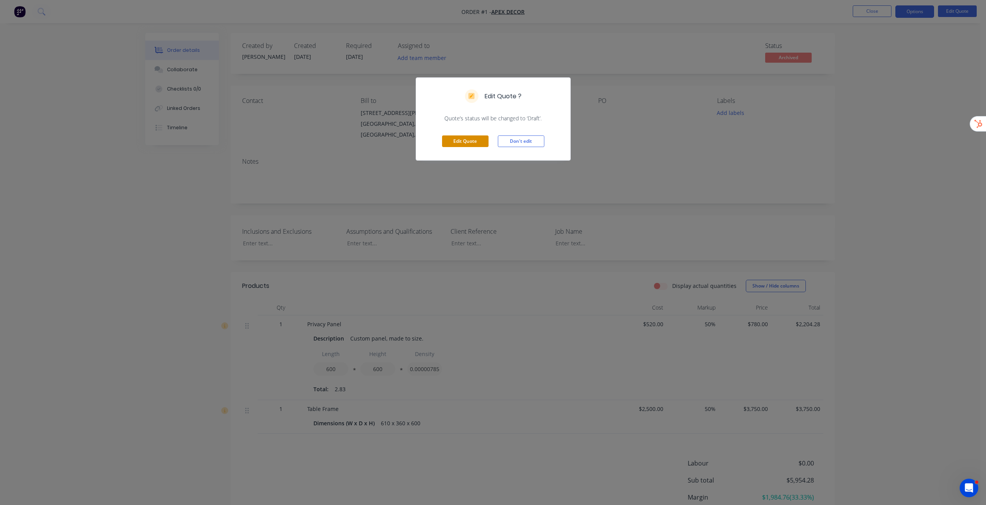
click at [462, 141] on button "Edit Quote" at bounding box center [465, 142] width 46 height 12
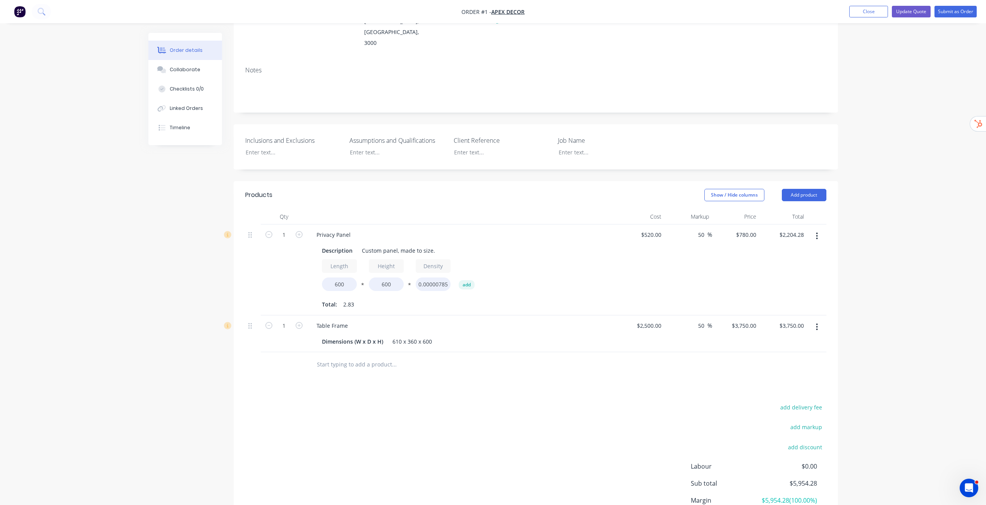
scroll to position [116, 0]
click at [820, 227] on button "button" at bounding box center [816, 234] width 18 height 14
drag, startPoint x: 789, startPoint y: 273, endPoint x: 793, endPoint y: 256, distance: 17.2
click at [789, 293] on button "Delete" at bounding box center [789, 300] width 74 height 15
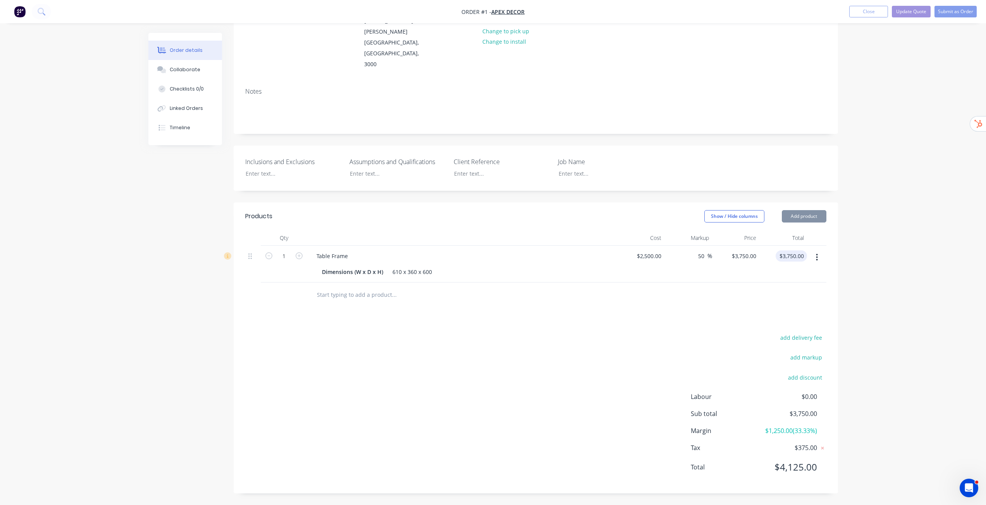
scroll to position [71, 0]
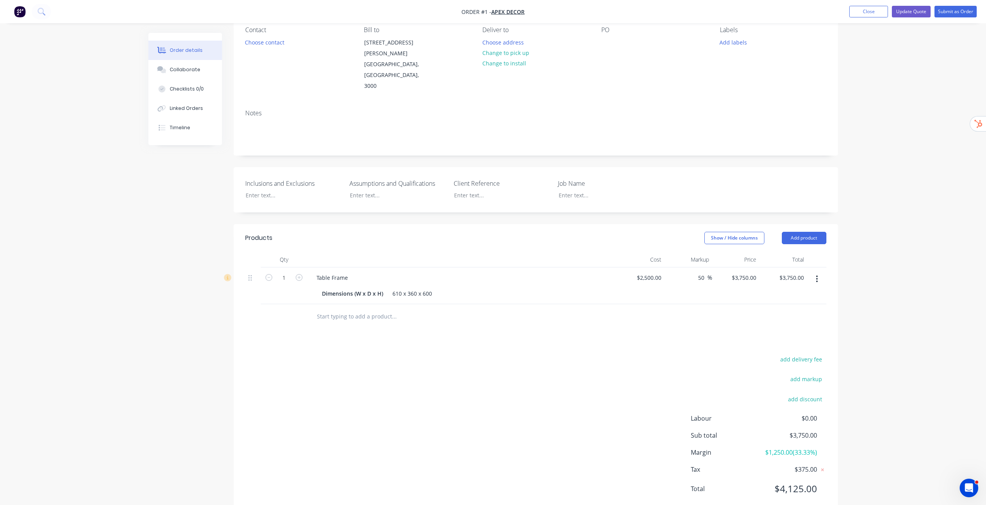
click at [816, 275] on icon "button" at bounding box center [817, 279] width 2 height 9
click at [784, 340] on div "Delete" at bounding box center [789, 345] width 60 height 11
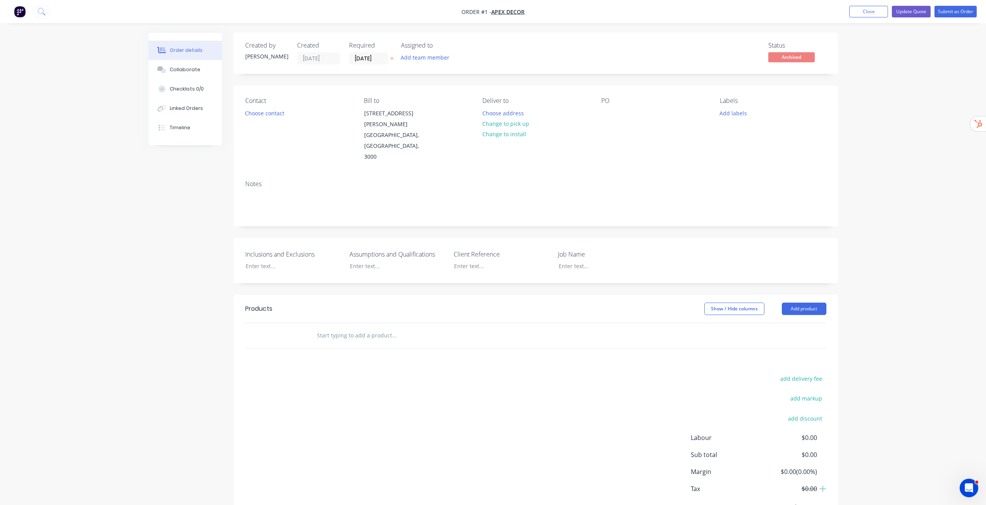
scroll to position [0, 0]
click at [805, 303] on button "Add product" at bounding box center [803, 309] width 45 height 12
click at [766, 323] on div "Product catalogue" at bounding box center [789, 328] width 60 height 11
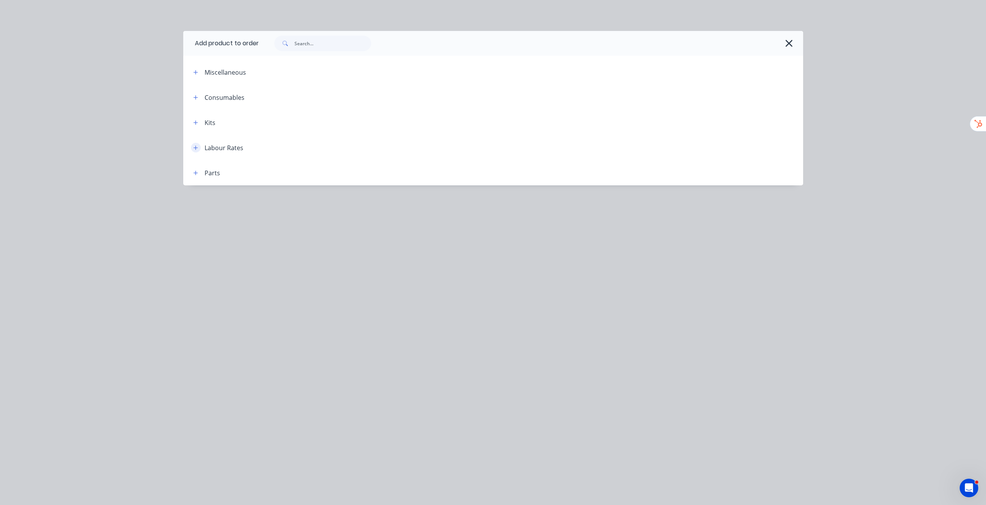
click at [194, 148] on icon "button" at bounding box center [195, 147] width 5 height 5
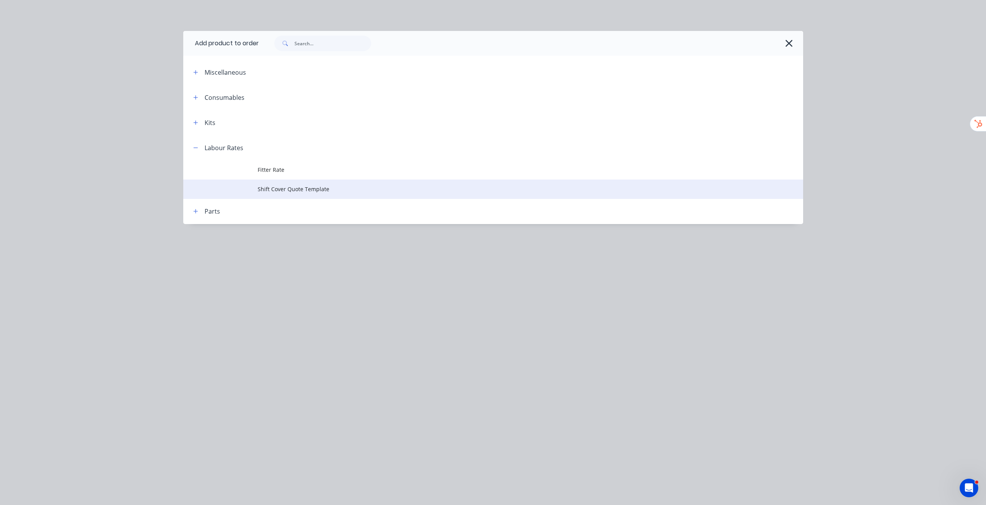
click at [291, 189] on span "Shift Cover Quote Template" at bounding box center [476, 189] width 436 height 8
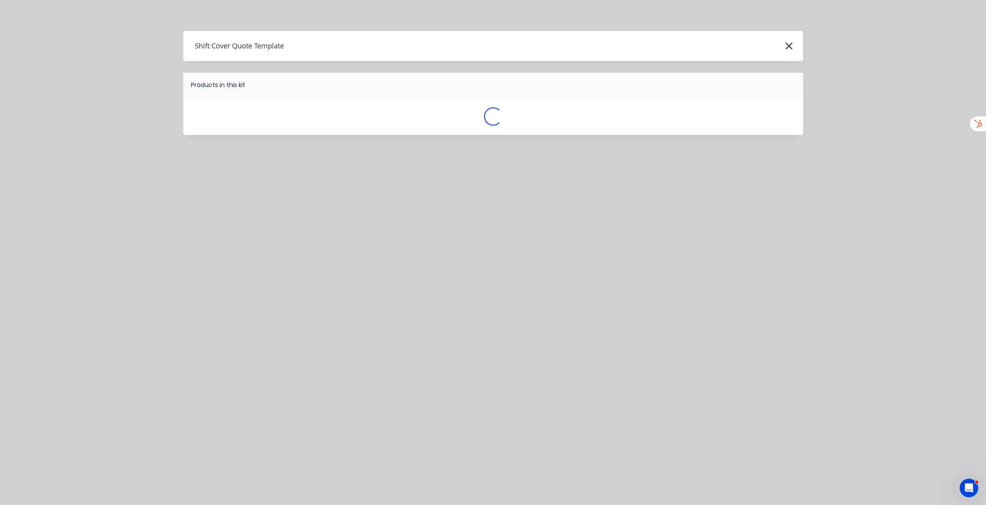
click at [291, 189] on div "Shift Cover Quote Template Products in this kit Loading..." at bounding box center [493, 252] width 986 height 505
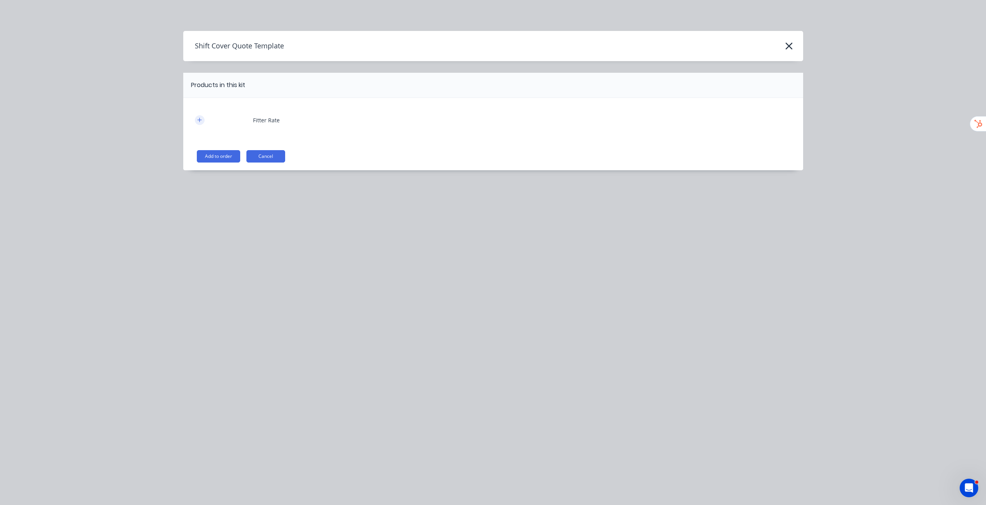
click at [199, 120] on icon "button" at bounding box center [199, 120] width 4 height 4
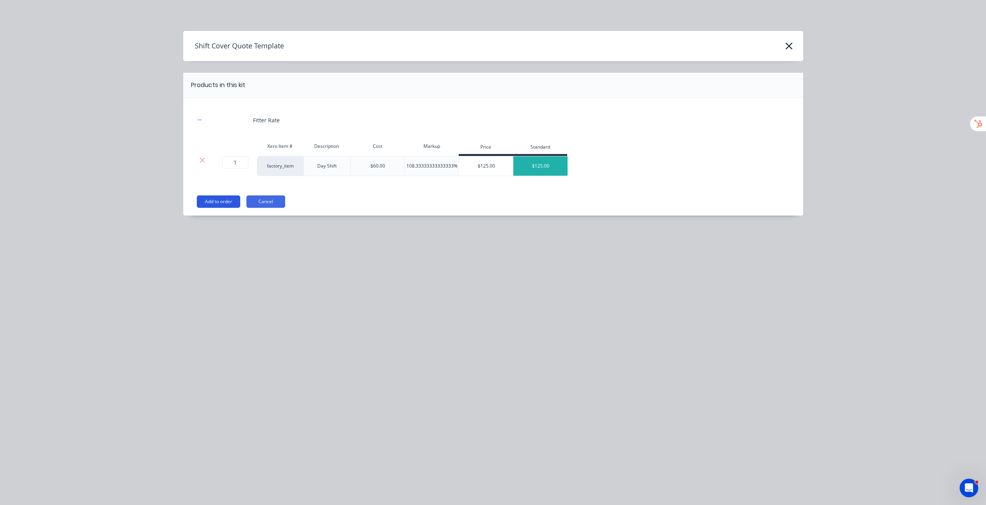
click at [220, 203] on button "Add to order" at bounding box center [218, 202] width 43 height 12
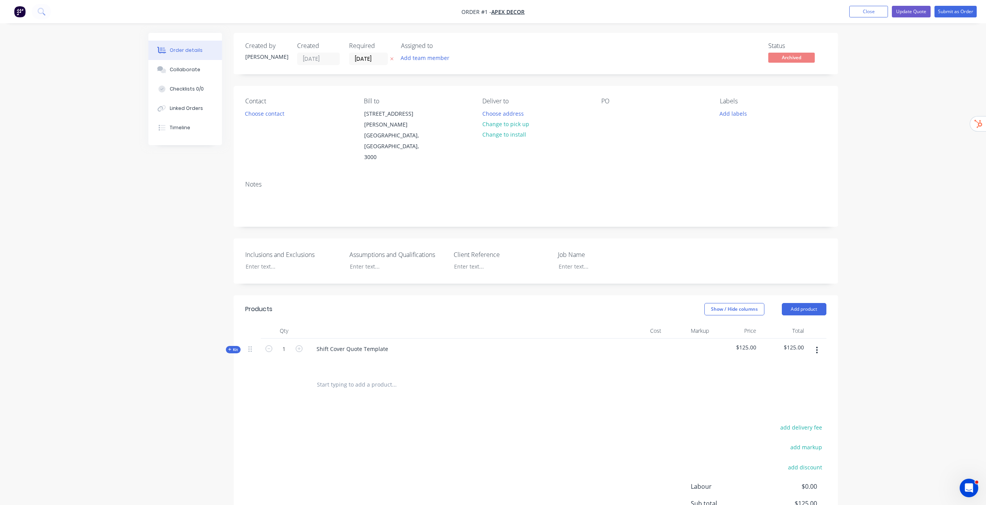
click at [234, 347] on span "Kit" at bounding box center [233, 350] width 10 height 6
drag, startPoint x: 316, startPoint y: 362, endPoint x: 345, endPoint y: 360, distance: 29.1
click at [345, 377] on div "Fitter Rate" at bounding box center [329, 382] width 39 height 11
type input "8"
type input "$1,000.00"
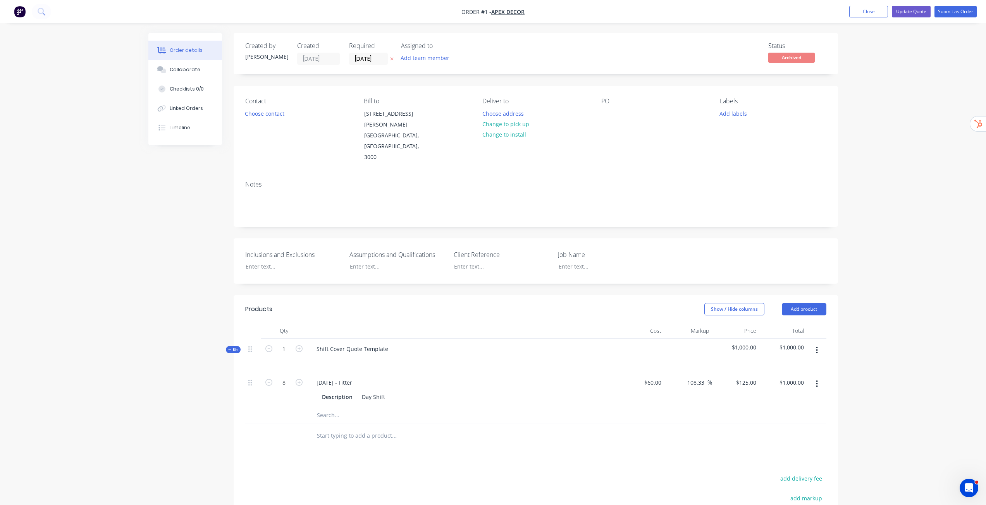
click at [861, 401] on div "Order details Collaborate Checklists 0/0 Linked Orders Timeline Order details C…" at bounding box center [493, 323] width 986 height 646
click at [880, 328] on div "Order details Collaborate Checklists 0/0 Linked Orders Timeline Order details C…" at bounding box center [493, 323] width 986 height 646
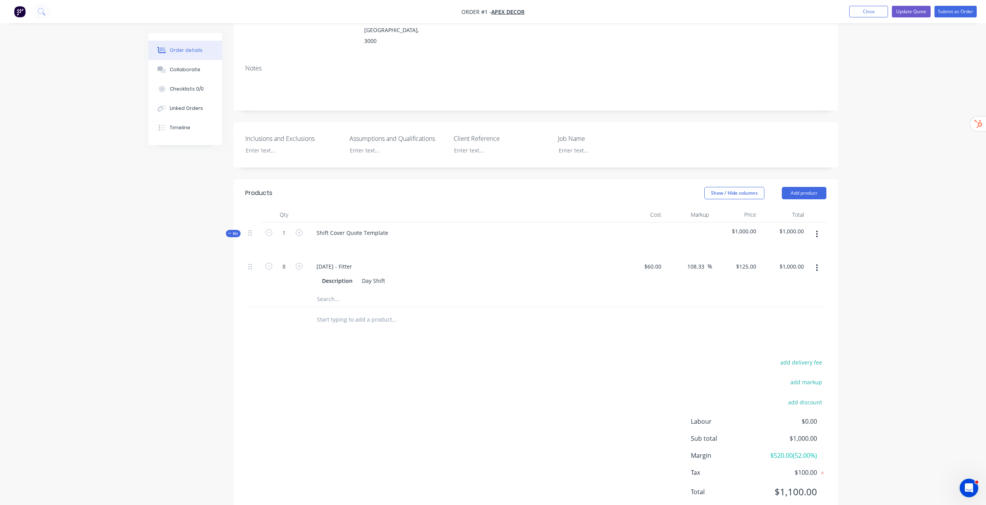
click at [817, 264] on icon "button" at bounding box center [817, 267] width 2 height 7
click at [790, 283] on div "Duplicate" at bounding box center [789, 288] width 60 height 11
click at [343, 296] on div "2025-08-15 - Fitter" at bounding box center [334, 301] width 48 height 11
click at [882, 294] on div "Order details Collaborate Checklists 0/0 Linked Orders Timeline Order details C…" at bounding box center [493, 225] width 986 height 682
type input "8"
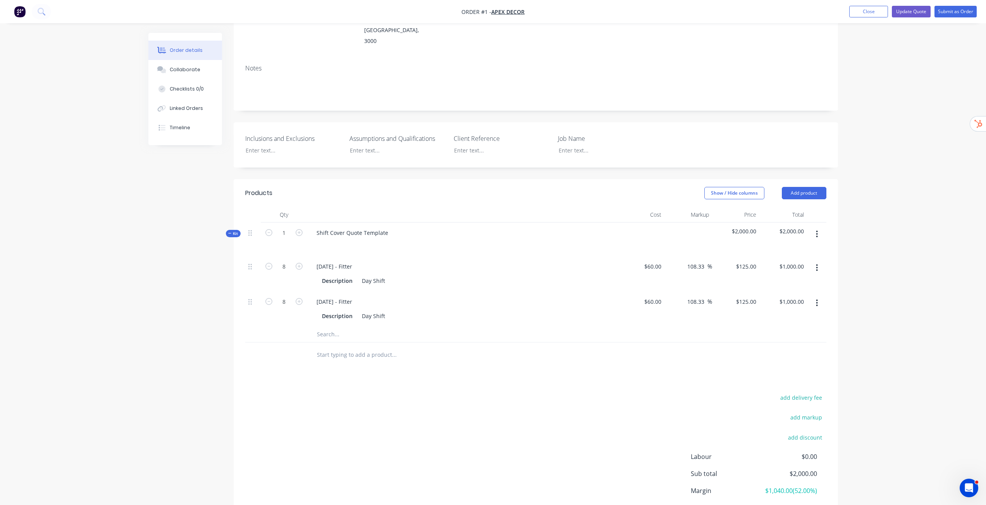
type input "$1,000.00"
click at [442, 409] on div "add delivery fee add markup add discount Labour $0.00 Sub total $2,000.00 Margi…" at bounding box center [535, 467] width 581 height 149
click at [816, 299] on icon "button" at bounding box center [817, 303] width 2 height 9
click at [779, 318] on div "Duplicate" at bounding box center [789, 323] width 60 height 11
click at [342, 331] on div "2025-08-14 - Fitter" at bounding box center [334, 336] width 48 height 11
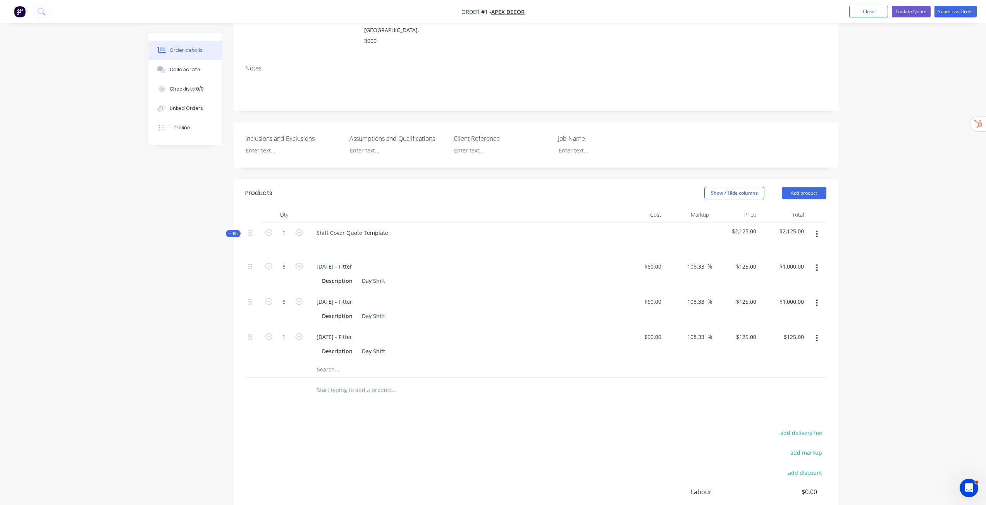
click at [434, 428] on div "add delivery fee add markup add discount Labour $0.00 Sub total $2,125.00 Margi…" at bounding box center [535, 502] width 581 height 149
drag, startPoint x: 316, startPoint y: 212, endPoint x: 387, endPoint y: 209, distance: 70.9
click at [387, 227] on div "Shift Cover Quote Template" at bounding box center [352, 232] width 84 height 11
click at [380, 227] on div "Shift Cover Quote Template" at bounding box center [352, 232] width 84 height 11
click at [343, 227] on div "Shift Cover Quote Template" at bounding box center [352, 232] width 84 height 11
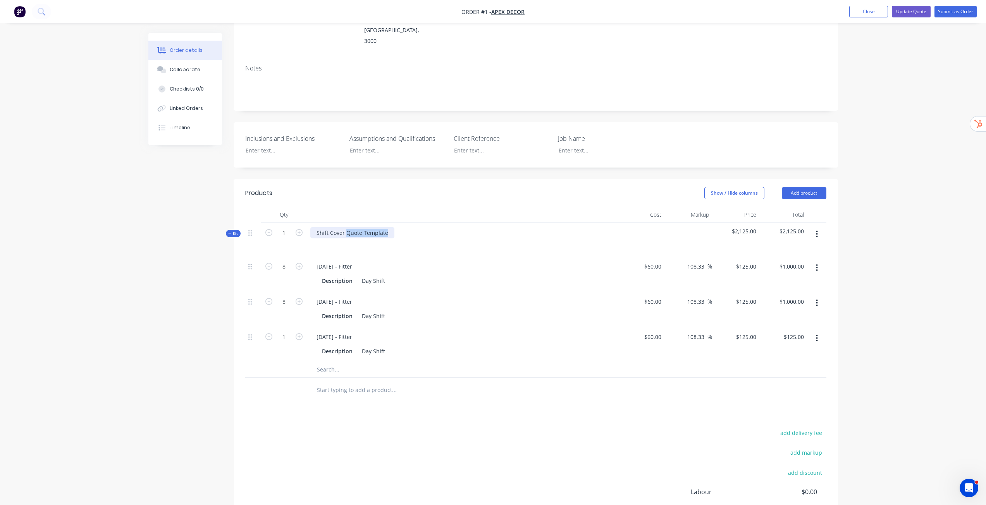
drag, startPoint x: 345, startPoint y: 212, endPoint x: 390, endPoint y: 209, distance: 45.8
click at [390, 227] on div "Shift Cover Quote Template" at bounding box center [352, 232] width 84 height 11
click at [958, 301] on div "Order details Collaborate Checklists 0/0 Linked Orders Timeline Order details C…" at bounding box center [493, 242] width 986 height 717
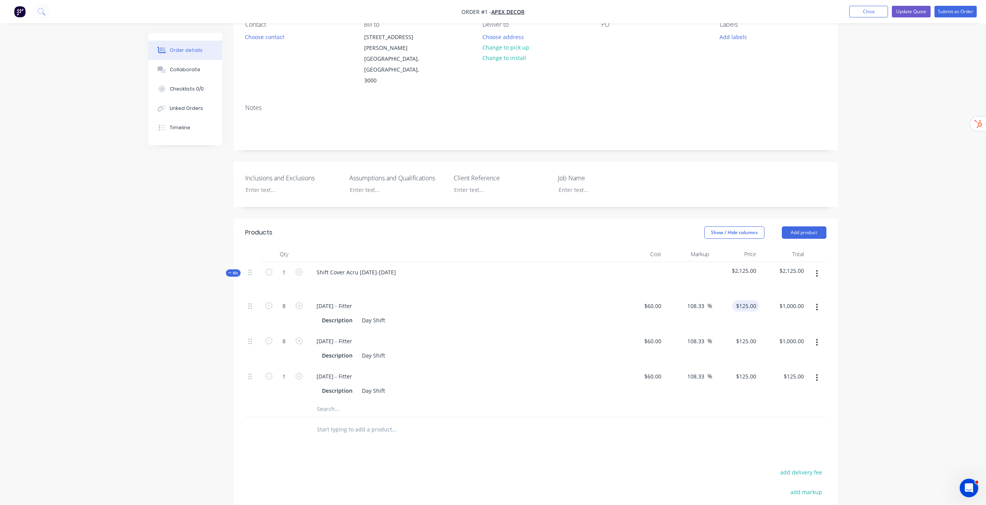
scroll to position [77, 0]
click at [886, 244] on div "Order details Collaborate Checklists 0/0 Linked Orders Timeline Order details C…" at bounding box center [493, 281] width 986 height 717
drag, startPoint x: 249, startPoint y: 354, endPoint x: 247, endPoint y: 282, distance: 72.8
click at [247, 295] on div "8 2025-08-15 - Fitter Description Day Shift $60.00 $60.00 108.33 108.33 % $125.…" at bounding box center [535, 348] width 581 height 106
drag, startPoint x: 251, startPoint y: 354, endPoint x: 250, endPoint y: 304, distance: 49.6
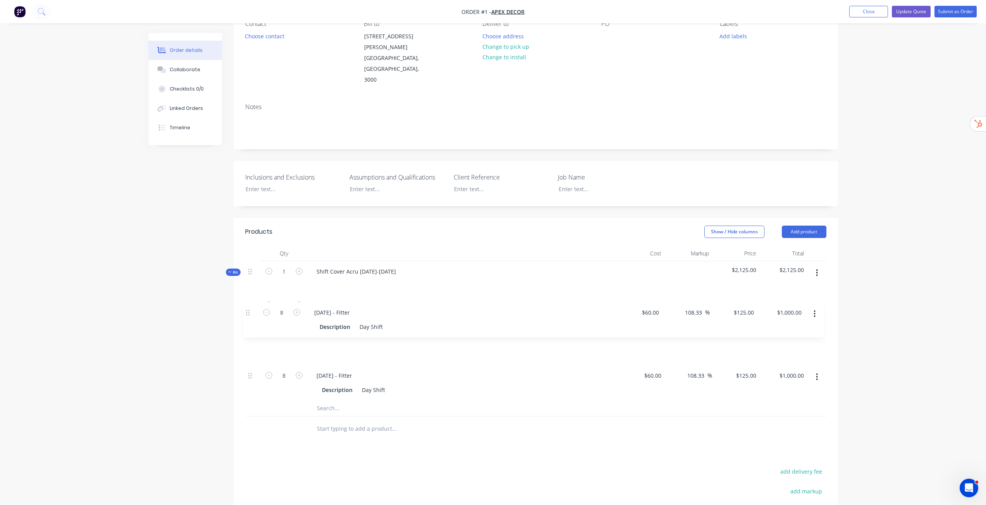
click at [250, 304] on div "1 2025-08-13 - Fitter Description Day Shift $60.00 $60.00 108.33 108.33 % $125.…" at bounding box center [535, 348] width 581 height 106
click at [874, 295] on div "Order details Collaborate Checklists 0/0 Linked Orders Timeline Order details C…" at bounding box center [493, 281] width 986 height 717
click at [817, 269] on icon "button" at bounding box center [817, 273] width 2 height 9
click at [793, 334] on div "Delete" at bounding box center [789, 339] width 60 height 11
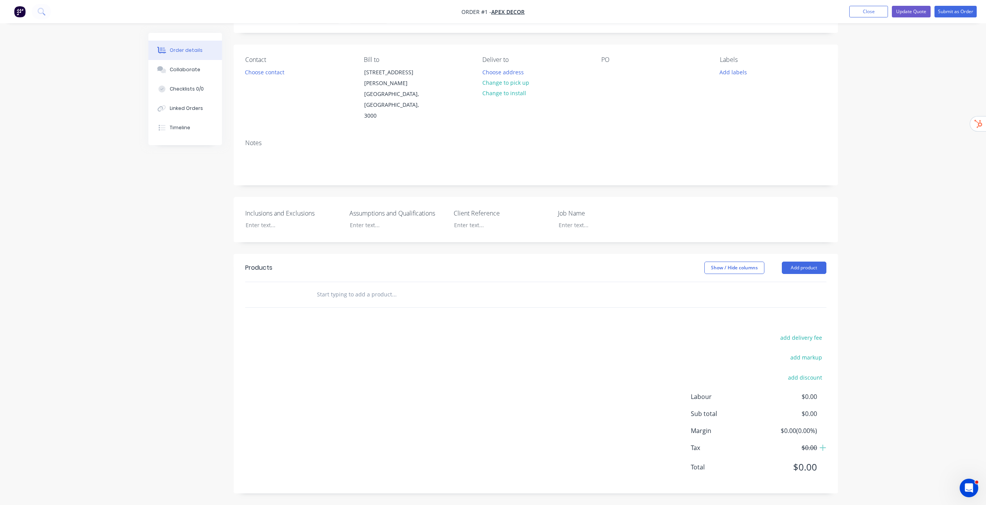
scroll to position [20, 0]
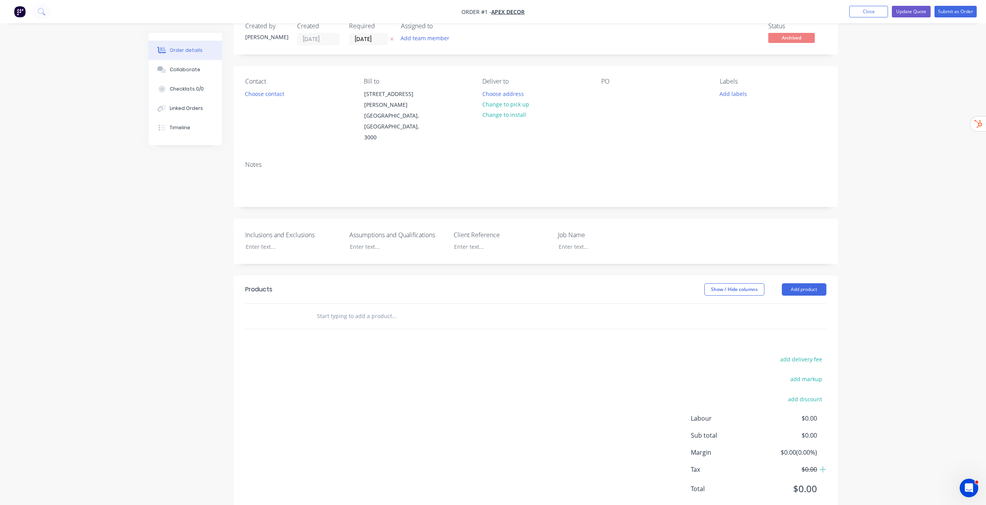
click at [884, 269] on div "Order details Collaborate Checklists 0/0 Linked Orders Timeline Order details C…" at bounding box center [493, 253] width 986 height 547
click at [865, 13] on button "Close" at bounding box center [868, 12] width 39 height 12
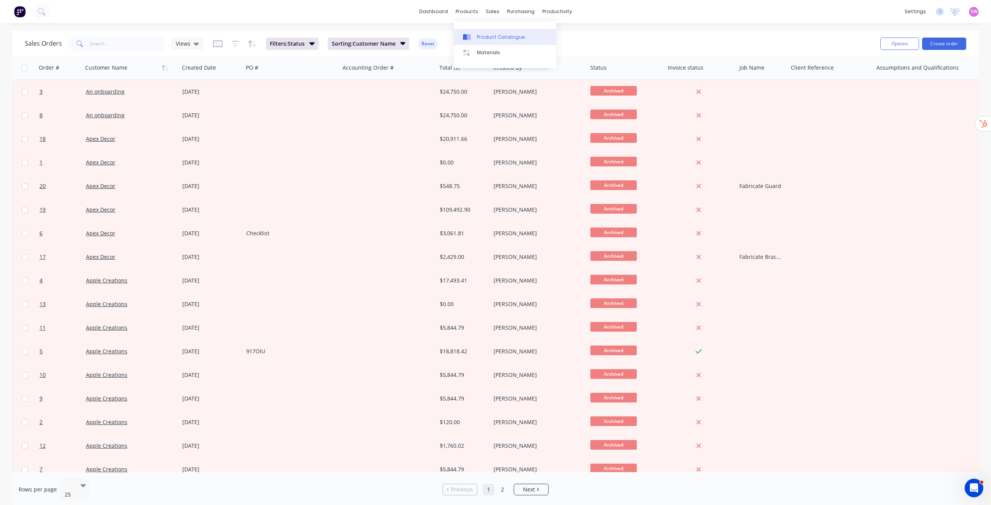
click at [488, 40] on div "Product Catalogue" at bounding box center [501, 37] width 48 height 7
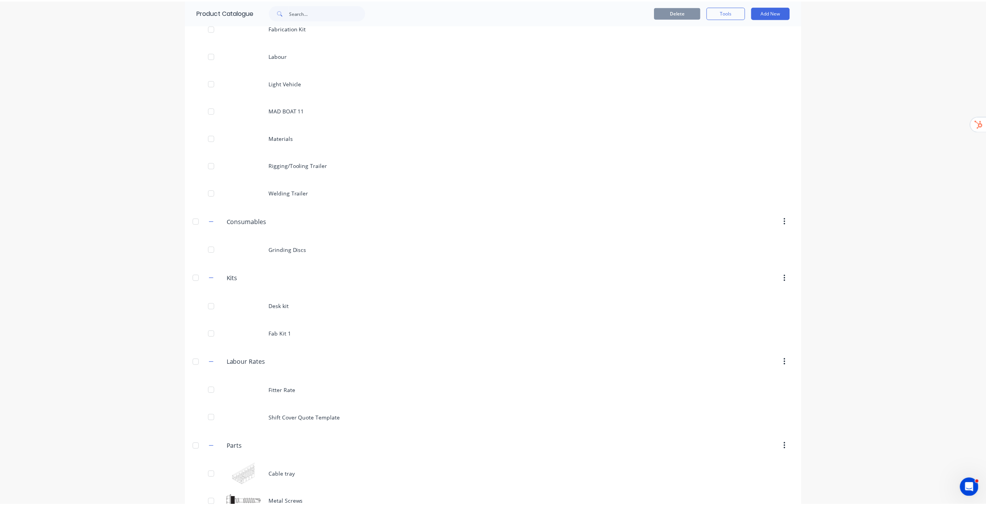
scroll to position [305, 0]
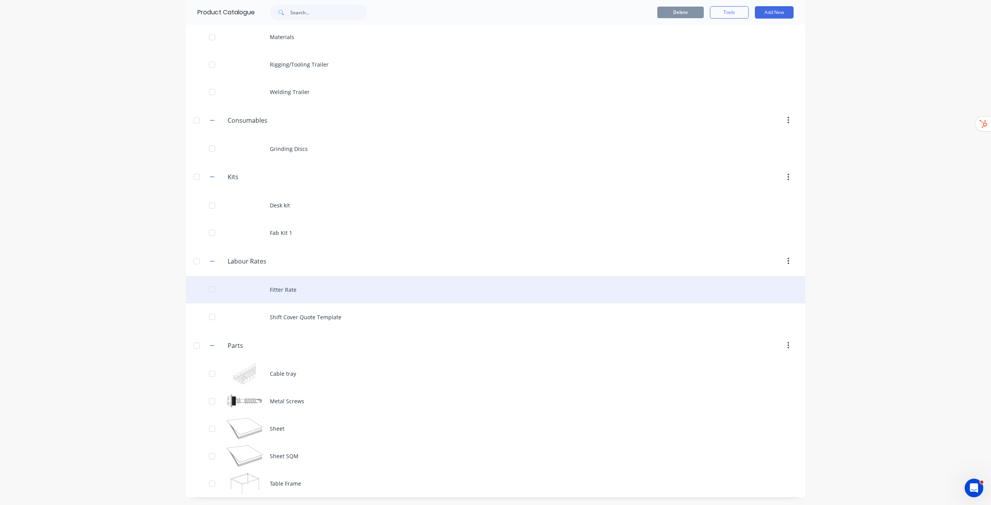
click at [294, 292] on div "Fitter Rate" at bounding box center [496, 289] width 620 height 27
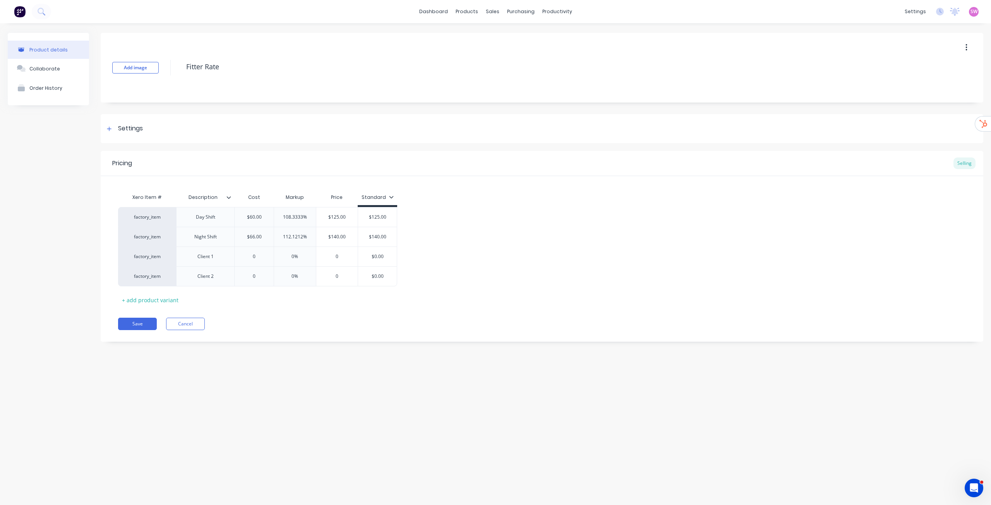
click at [229, 198] on icon at bounding box center [229, 197] width 4 height 2
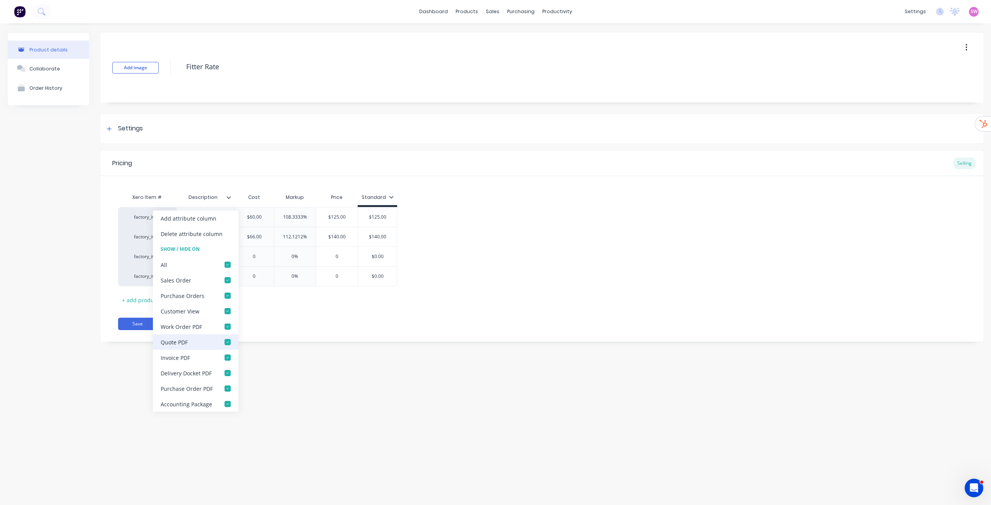
click at [230, 342] on div at bounding box center [227, 342] width 15 height 15
click at [224, 355] on div at bounding box center [227, 357] width 15 height 15
click at [227, 342] on div at bounding box center [227, 342] width 15 height 15
click at [227, 355] on div at bounding box center [227, 357] width 15 height 15
click at [296, 321] on div "Save Cancel" at bounding box center [551, 324] width 866 height 12
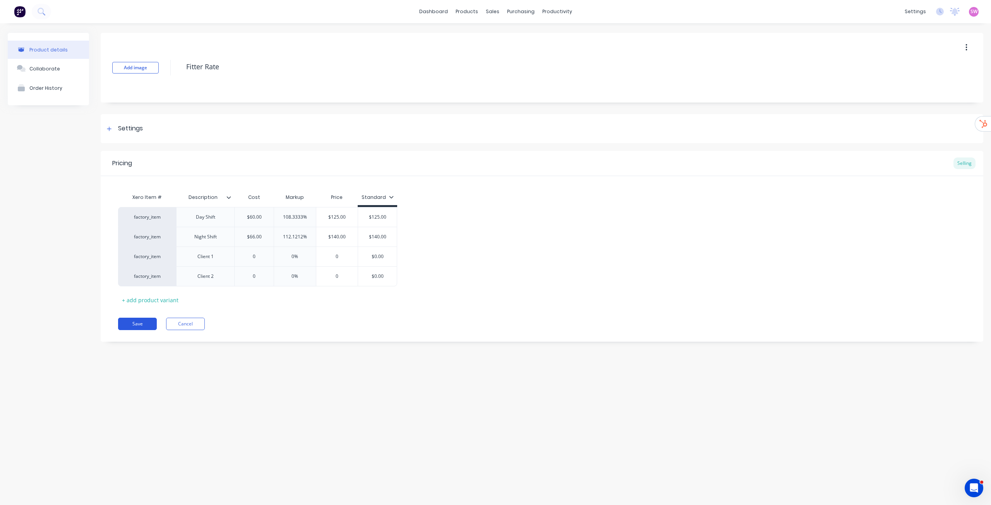
click at [144, 324] on button "Save" at bounding box center [137, 324] width 39 height 12
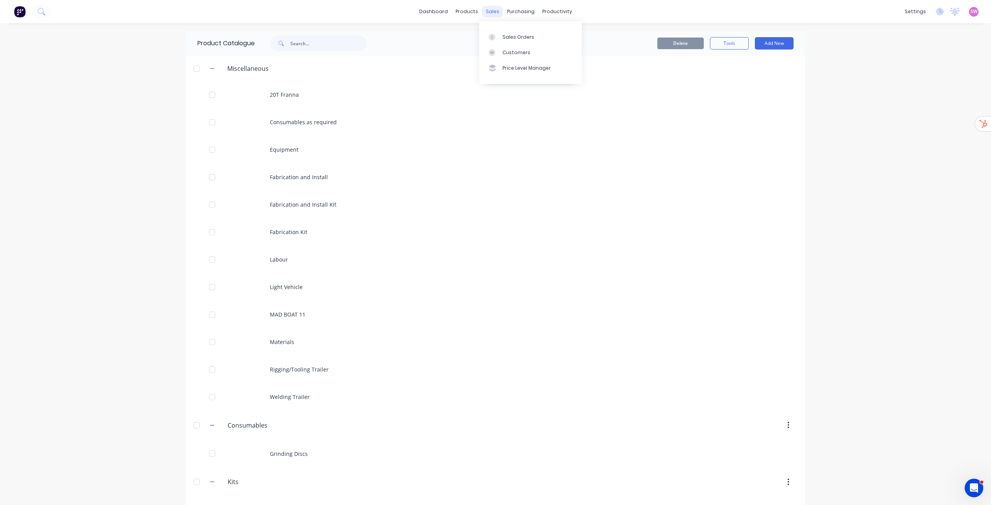
click at [491, 12] on div "sales" at bounding box center [492, 12] width 21 height 12
click at [501, 32] on link "Sales Orders" at bounding box center [530, 36] width 103 height 15
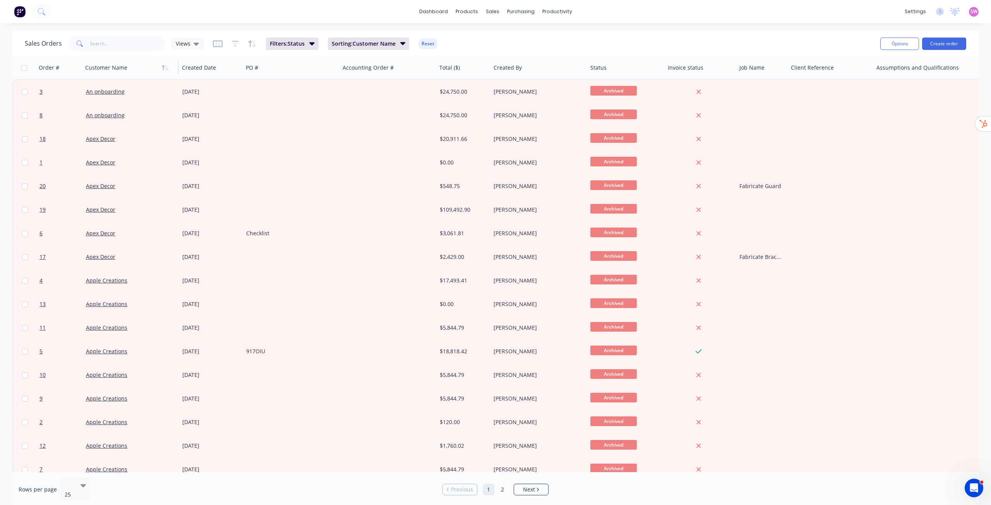
click at [158, 69] on div at bounding box center [128, 67] width 86 height 15
click at [73, 65] on icon "button" at bounding box center [71, 68] width 7 height 6
click at [72, 67] on icon "button" at bounding box center [72, 67] width 3 height 5
click at [70, 70] on icon "button" at bounding box center [71, 68] width 7 height 6
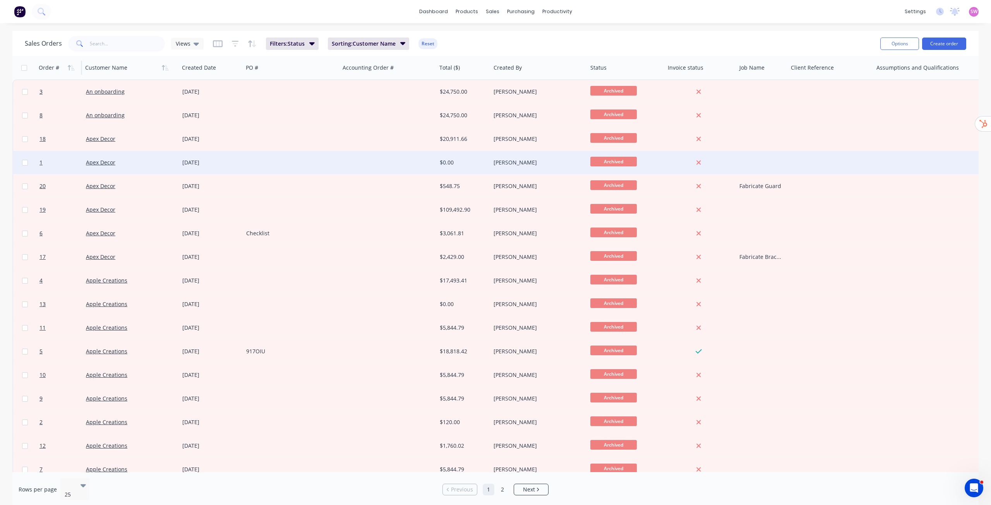
click at [222, 165] on div "28 Jul 2025" at bounding box center [211, 163] width 58 height 8
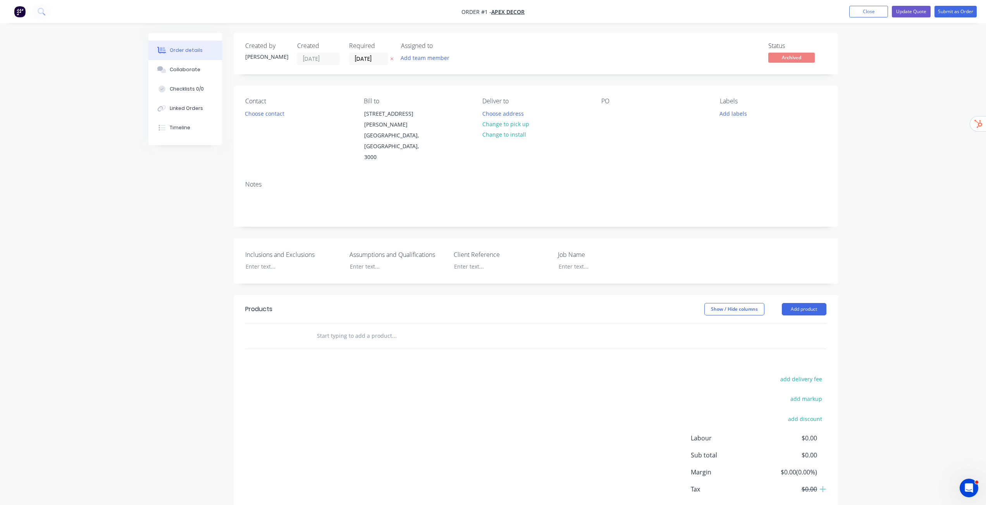
drag, startPoint x: 723, startPoint y: 313, endPoint x: 762, endPoint y: 313, distance: 39.5
click at [734, 324] on div at bounding box center [535, 336] width 581 height 25
click at [797, 298] on header "Products Show / Hide columns Add product" at bounding box center [536, 309] width 604 height 28
click at [800, 303] on button "Add product" at bounding box center [803, 309] width 45 height 12
click at [796, 323] on div "Product catalogue" at bounding box center [789, 328] width 60 height 11
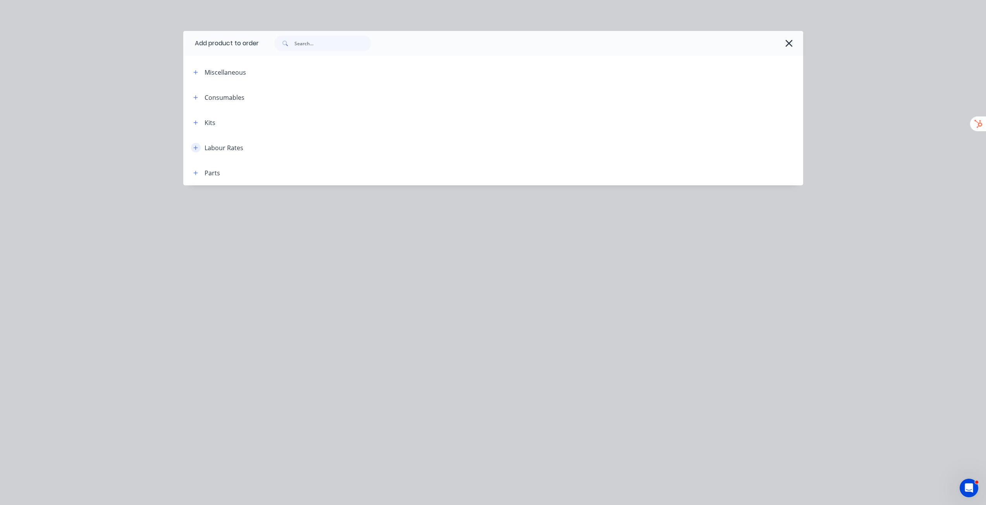
click at [194, 151] on button "button" at bounding box center [196, 148] width 10 height 10
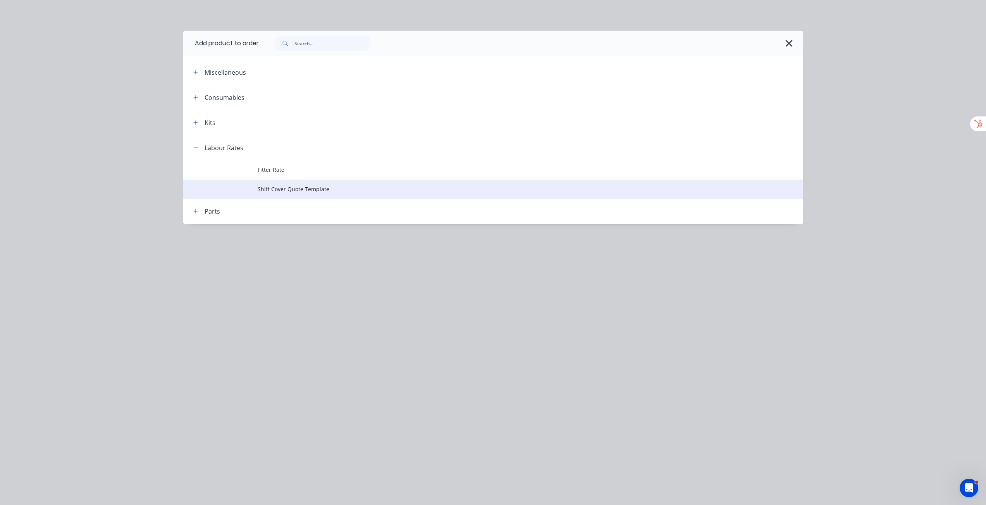
click at [290, 194] on td "Shift Cover Quote Template" at bounding box center [530, 189] width 545 height 19
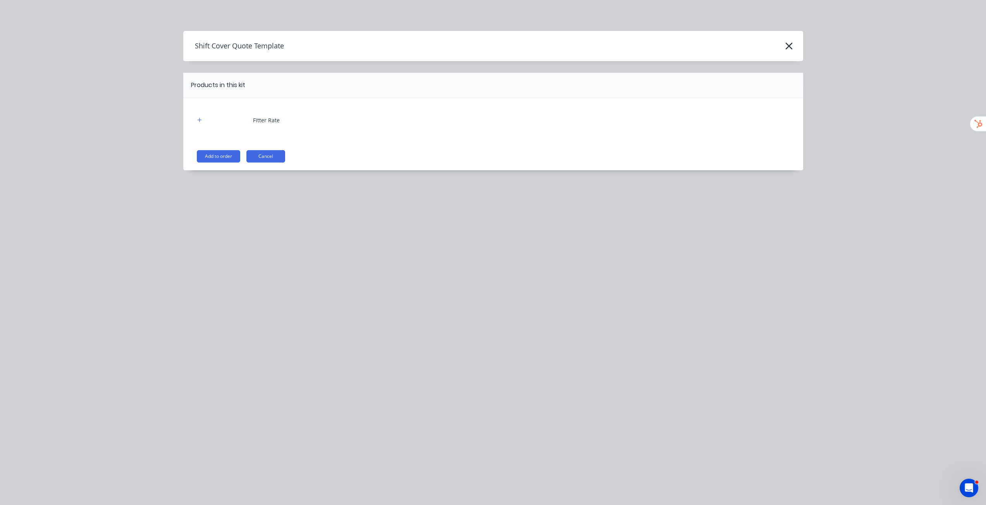
click at [204, 124] on div at bounding box center [200, 120] width 10 height 10
drag, startPoint x: 204, startPoint y: 124, endPoint x: 199, endPoint y: 114, distance: 10.7
click at [199, 114] on div "Fitter Rate" at bounding box center [493, 120] width 596 height 21
click at [200, 119] on icon "button" at bounding box center [199, 119] width 5 height 5
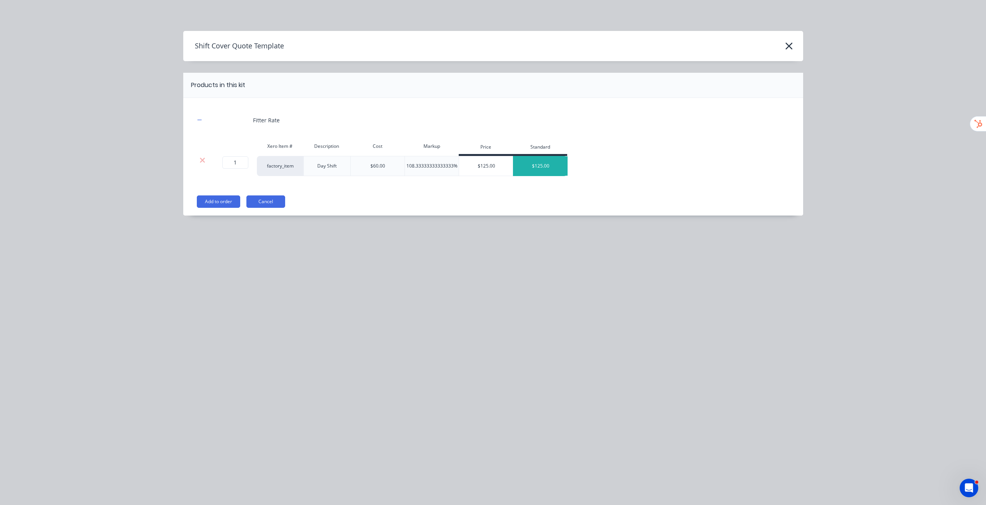
click at [546, 163] on div "$125.00" at bounding box center [540, 165] width 54 height 19
click at [495, 166] on div "$125.00" at bounding box center [486, 165] width 54 height 19
click at [229, 201] on button "Add to order" at bounding box center [218, 202] width 43 height 12
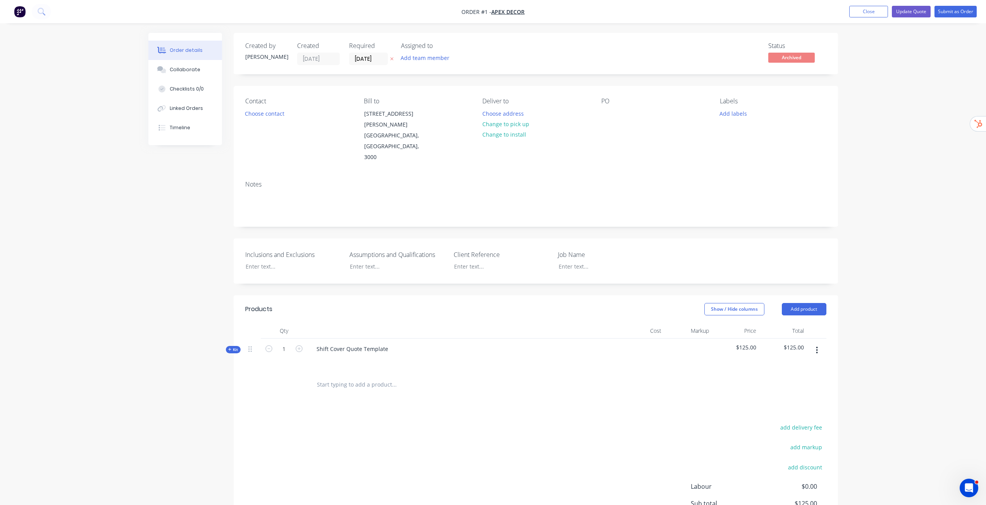
click at [908, 338] on div "Order details Collaborate Checklists 0/0 Linked Orders Timeline Order details C…" at bounding box center [493, 297] width 986 height 595
click at [226, 346] on div "Kit" at bounding box center [233, 349] width 15 height 7
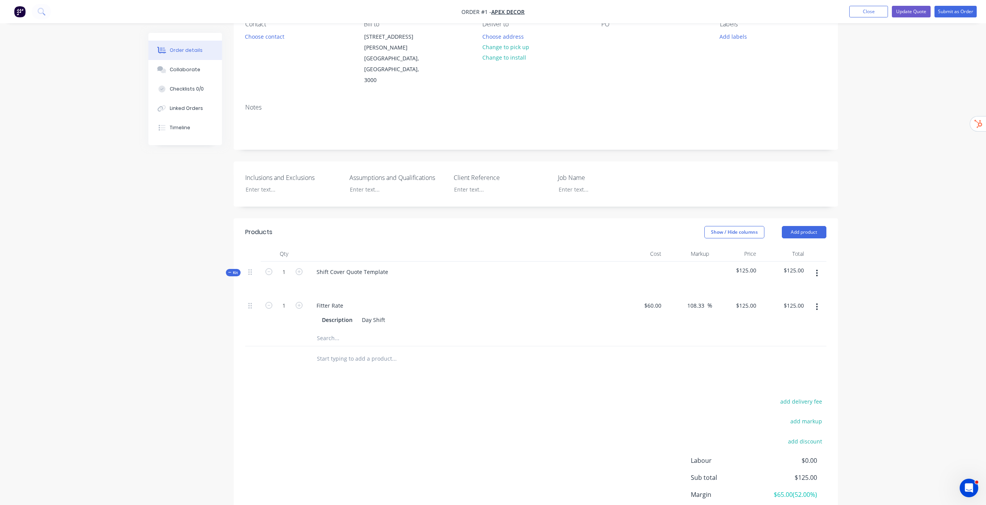
scroll to position [77, 0]
click at [820, 300] on button "button" at bounding box center [816, 307] width 18 height 14
click at [789, 321] on div "Duplicate" at bounding box center [789, 326] width 60 height 11
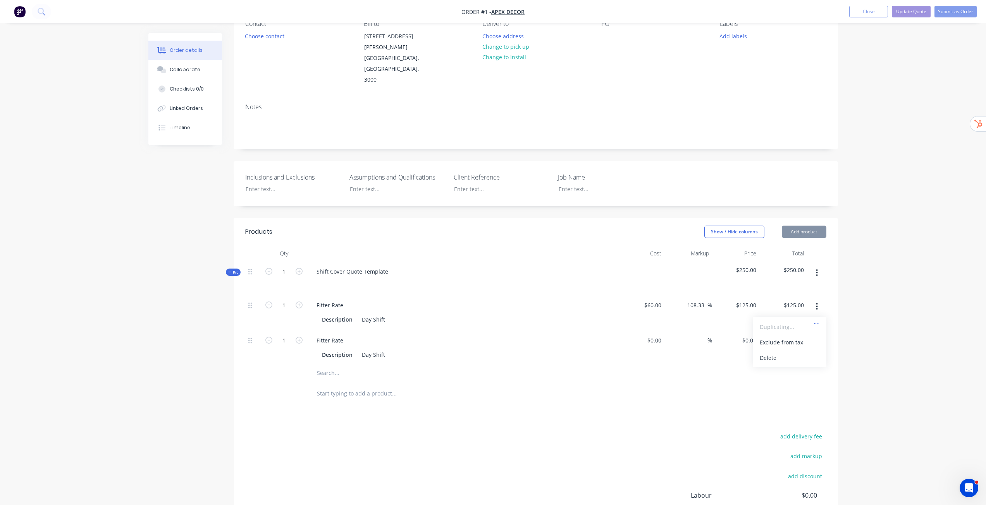
type input "$60.00"
type input "108.33"
type input "$125.00"
click at [815, 335] on button "button" at bounding box center [816, 342] width 18 height 14
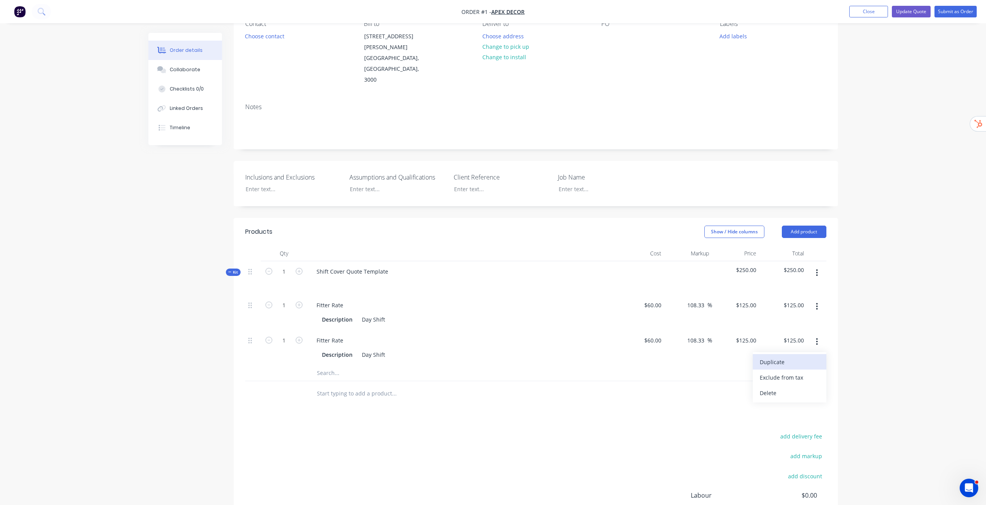
click at [796, 357] on div "Duplicate" at bounding box center [789, 362] width 60 height 11
click at [328, 300] on div "Fitter Rate" at bounding box center [329, 305] width 39 height 11
copy div "2025-08-13 - Fitter"
click at [336, 335] on div "Fitter Rate" at bounding box center [329, 340] width 39 height 11
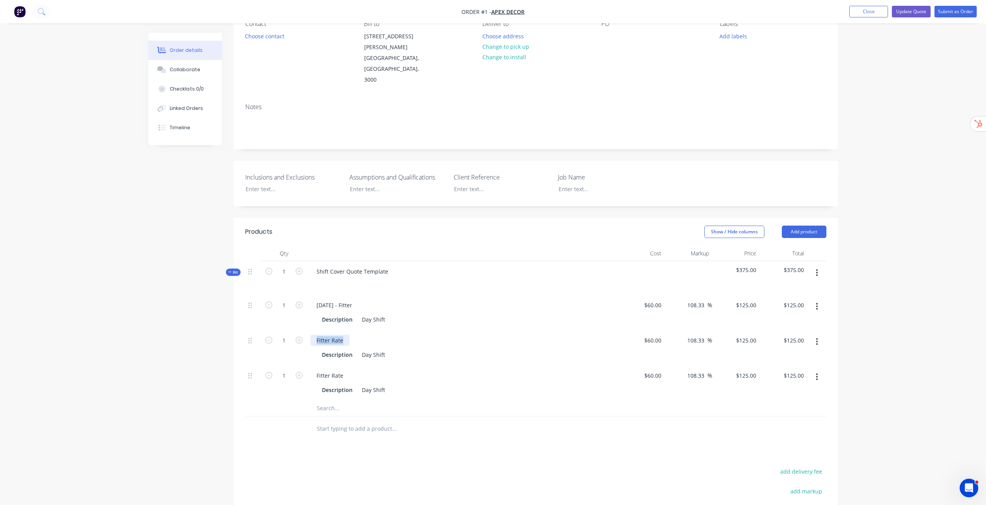
paste div
click at [343, 370] on div "Fitter Rate" at bounding box center [329, 375] width 39 height 11
paste div
click at [345, 335] on div "2025-08-13 - Fitter" at bounding box center [334, 340] width 48 height 11
drag, startPoint x: 344, startPoint y: 355, endPoint x: 346, endPoint y: 359, distance: 4.2
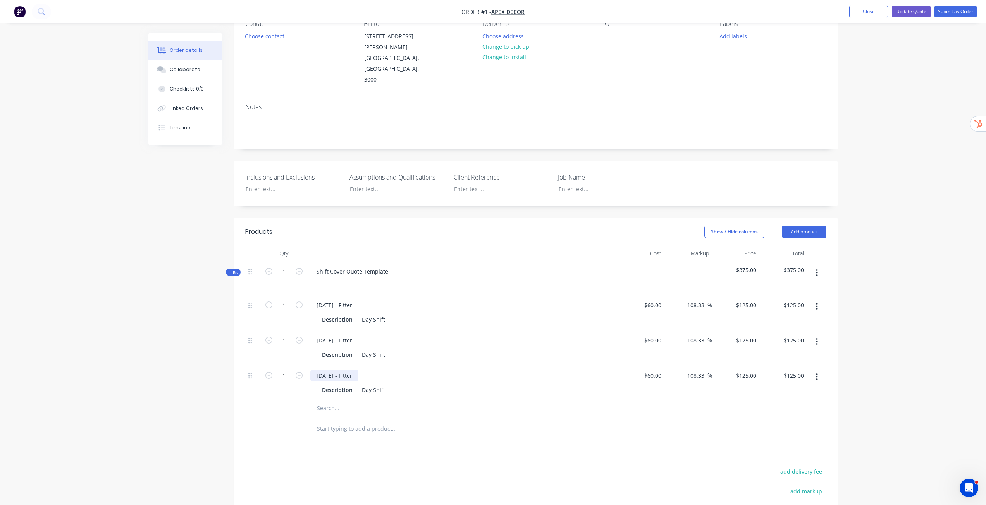
click at [344, 370] on div "2025-08-13 - Fitter" at bounding box center [334, 375] width 48 height 11
click at [896, 289] on div "Order details Collaborate Checklists 0/0 Linked Orders Timeline Order details C…" at bounding box center [493, 281] width 986 height 717
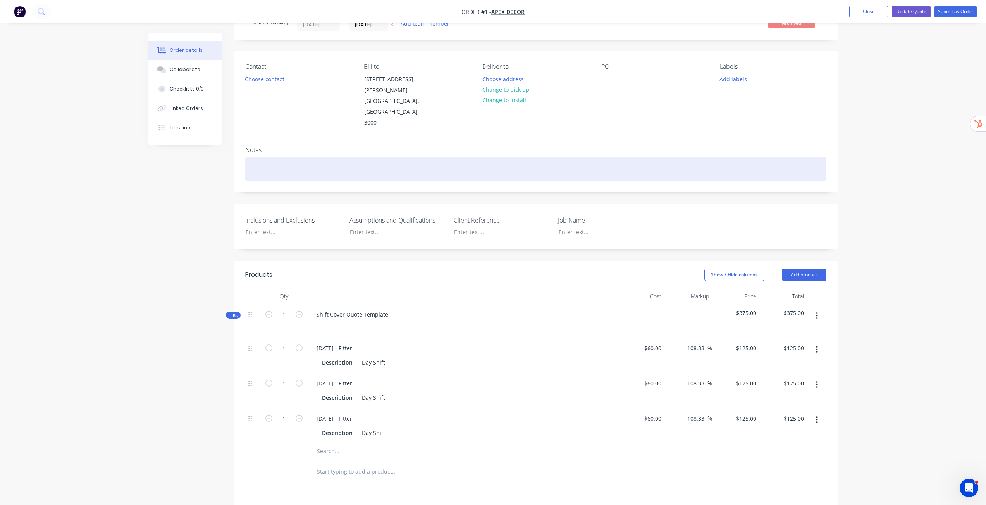
scroll to position [0, 0]
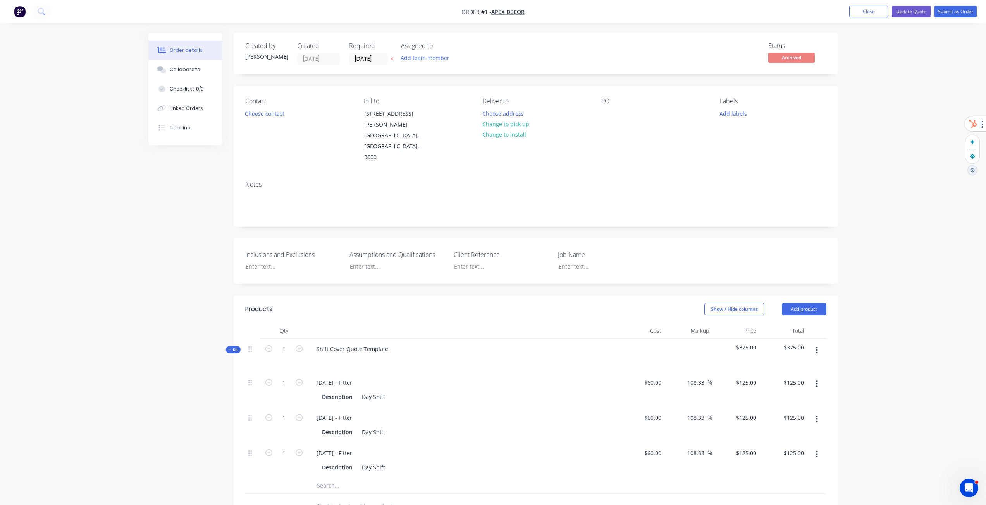
click at [917, 101] on div "Order details Collaborate Checklists 0/0 Linked Orders Timeline Order details C…" at bounding box center [493, 358] width 986 height 717
click at [921, 14] on button "Update Quote" at bounding box center [910, 12] width 39 height 12
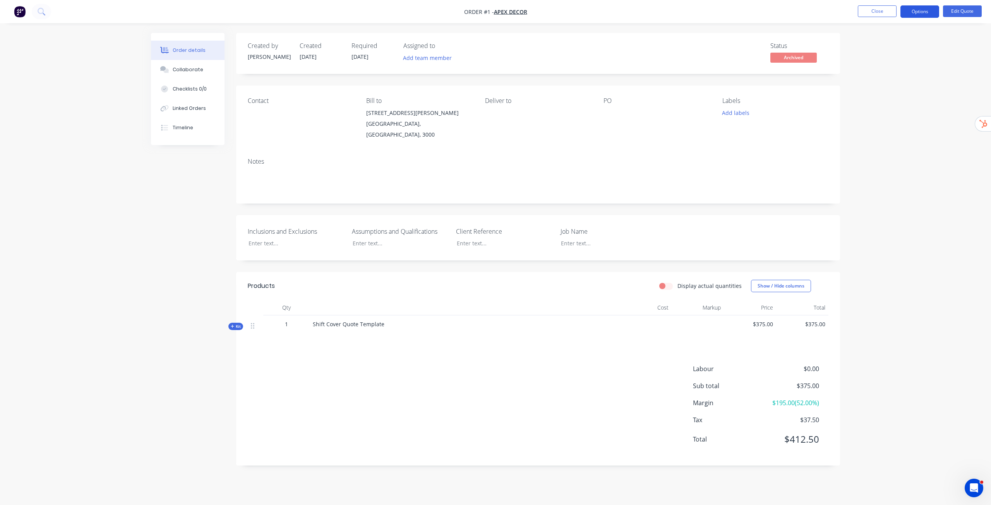
click at [920, 16] on button "Options" at bounding box center [920, 11] width 39 height 12
click at [891, 48] on div "Quote" at bounding box center [896, 46] width 71 height 11
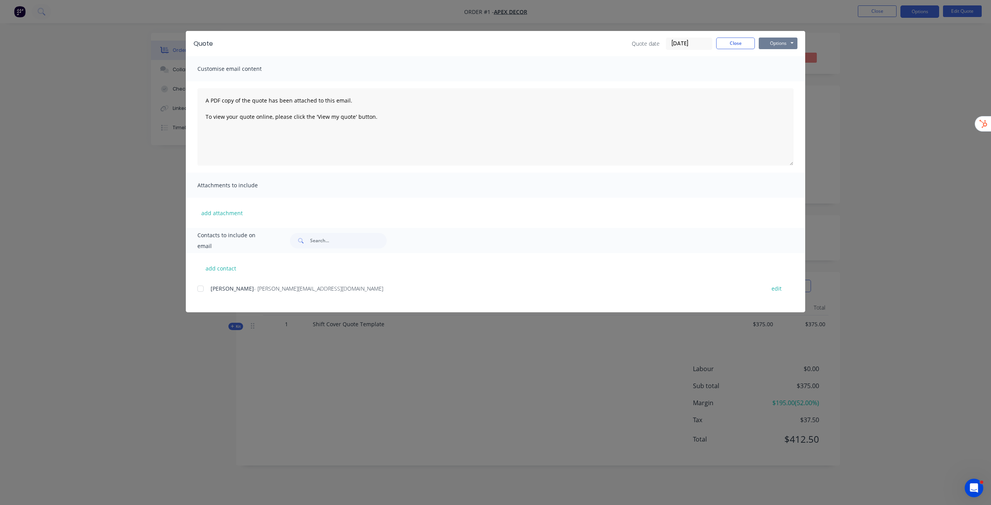
click at [784, 43] on button "Options" at bounding box center [778, 44] width 39 height 12
click at [784, 58] on button "Preview" at bounding box center [784, 57] width 50 height 13
drag, startPoint x: 730, startPoint y: 43, endPoint x: 725, endPoint y: 41, distance: 5.8
click at [725, 41] on button "Close" at bounding box center [735, 44] width 39 height 12
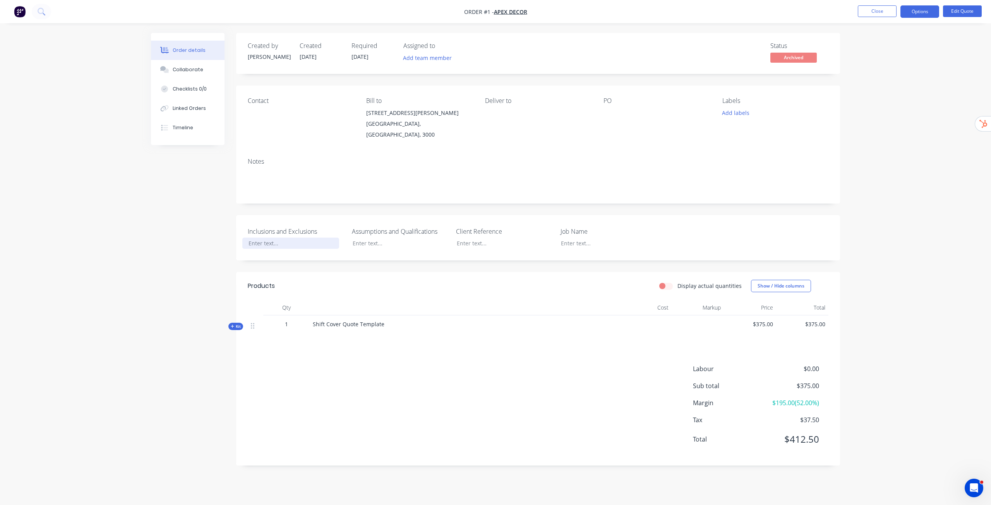
click at [293, 240] on div at bounding box center [290, 243] width 97 height 11
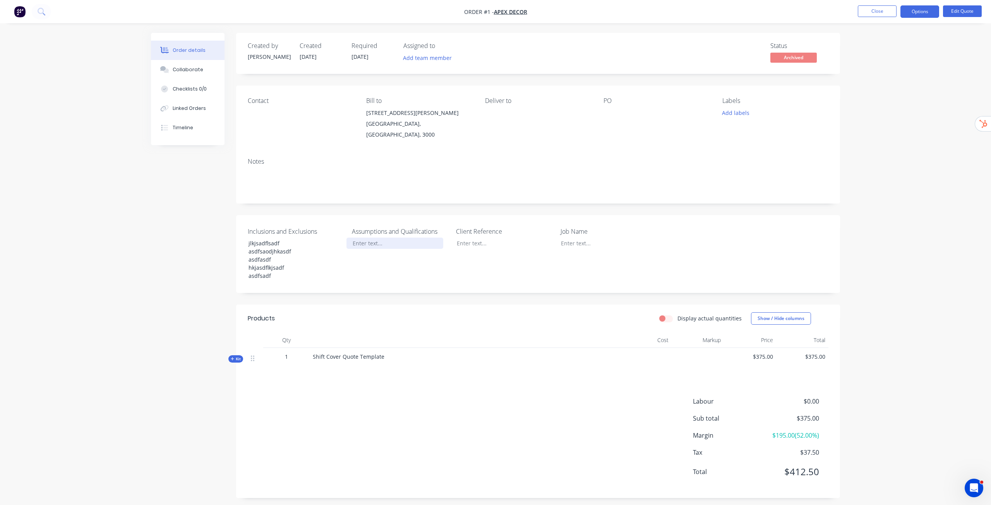
click at [396, 238] on div at bounding box center [395, 243] width 97 height 11
click at [260, 239] on div "jlkjsadflsadf asdfsaodjhkasdf asdfasdf hkjasdflkjsadf asdfsadf" at bounding box center [290, 260] width 97 height 44
copy div "jlkjsadflsadf asdfsaodjhkasdf asdfasdf hkjasdflkjsadf asdfsadf"
click at [383, 242] on div "Assumptions and Qualifications" at bounding box center [400, 254] width 97 height 55
click at [386, 238] on div at bounding box center [395, 243] width 97 height 11
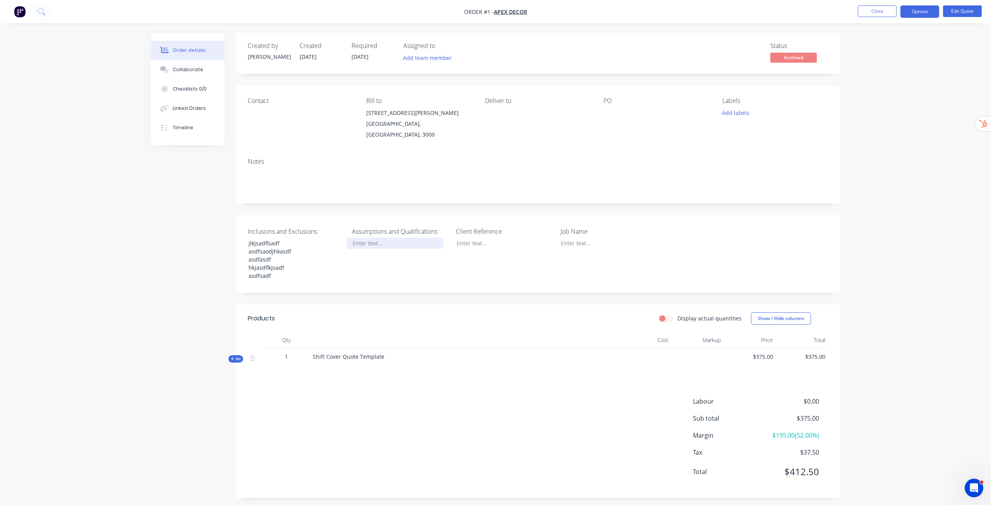
paste div
click at [389, 238] on div "jlkjsadflsadfasdfsaodjhkasdfasdfasdfhkjasdflkjsadfasdfsadf" at bounding box center [395, 247] width 97 height 19
click at [464, 238] on div at bounding box center [499, 243] width 97 height 11
click at [584, 238] on div at bounding box center [603, 243] width 97 height 11
click at [890, 196] on div "Order details Collaborate Checklists 0/0 Linked Orders Timeline Order details C…" at bounding box center [495, 255] width 991 height 510
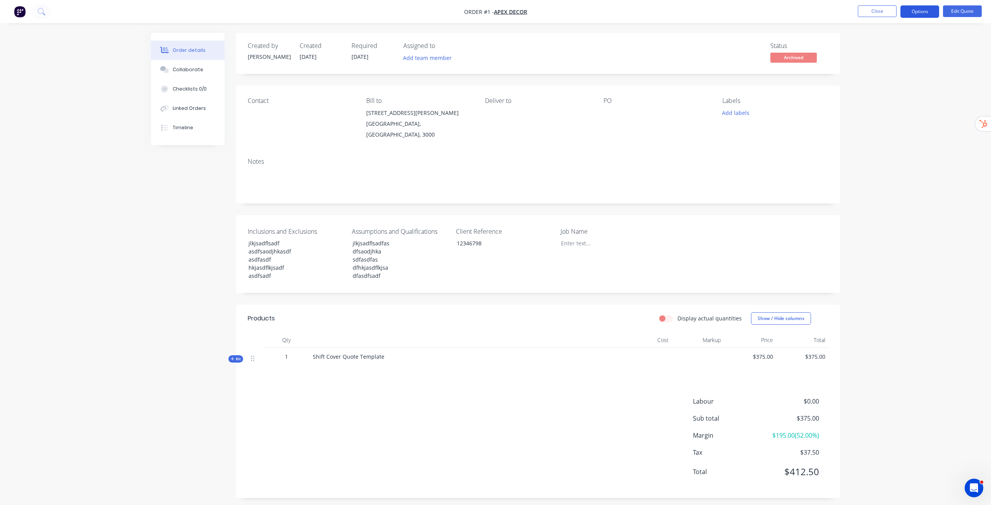
click at [933, 14] on button "Options" at bounding box center [920, 11] width 39 height 12
click at [888, 48] on div "Quote" at bounding box center [896, 46] width 71 height 11
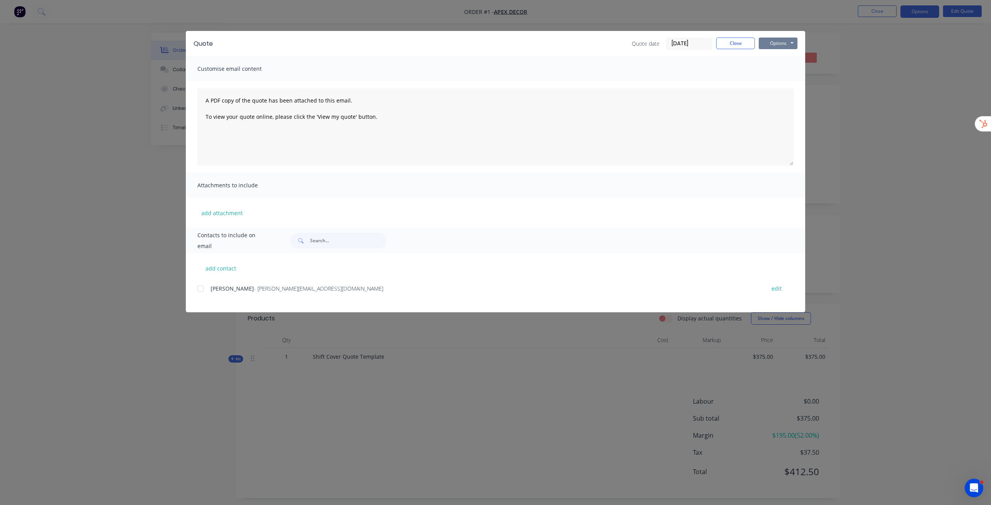
click at [793, 45] on button "Options" at bounding box center [778, 44] width 39 height 12
click at [786, 59] on button "Preview" at bounding box center [784, 57] width 50 height 13
click at [733, 43] on button "Close" at bounding box center [735, 44] width 39 height 12
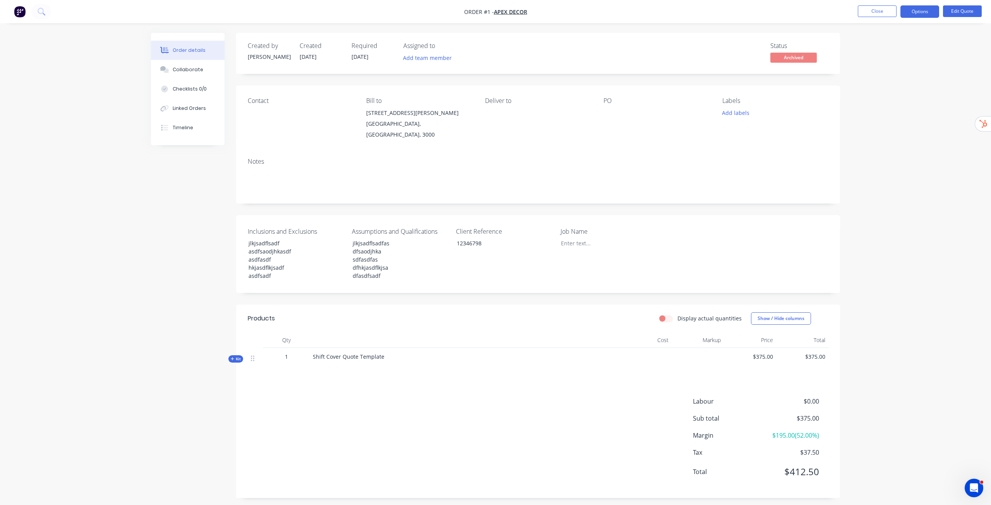
click at [234, 357] on icon at bounding box center [232, 359] width 3 height 4
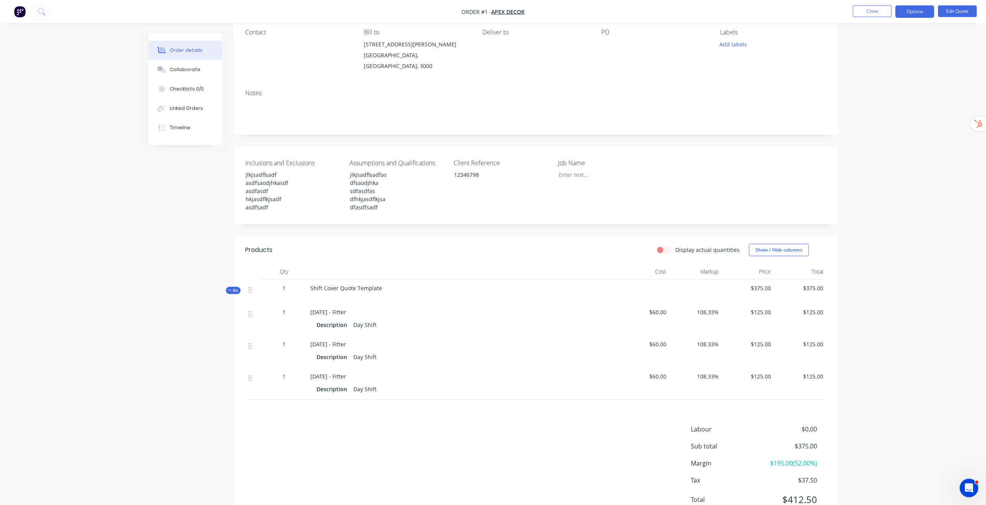
scroll to position [55, 0]
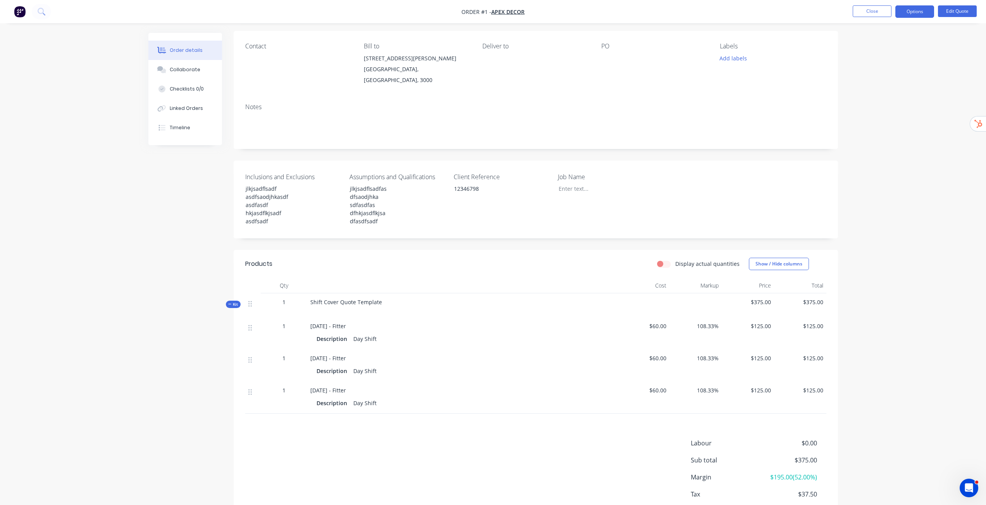
click at [955, 320] on div "Order details Collaborate Checklists 0/0 Linked Orders Timeline Order details C…" at bounding box center [493, 248] width 986 height 606
click at [874, 16] on button "Close" at bounding box center [871, 11] width 39 height 12
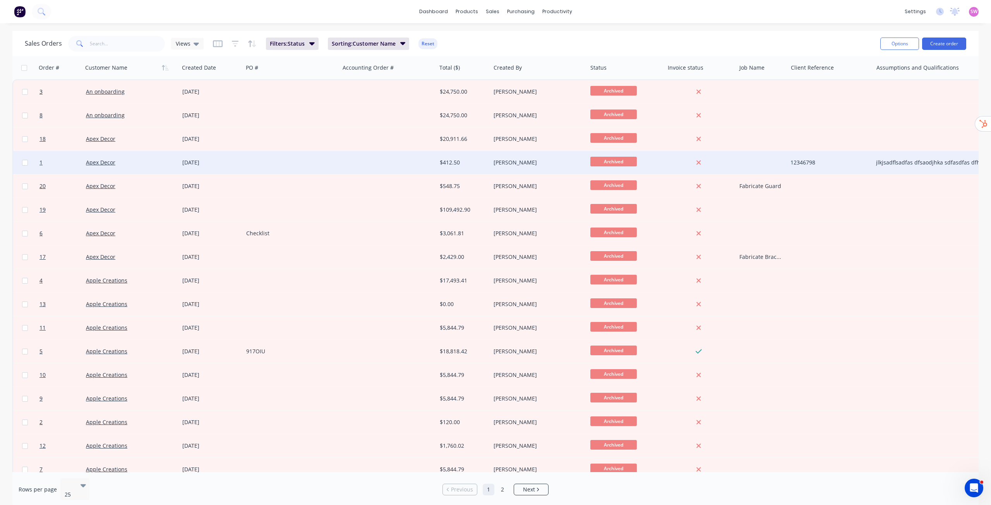
click at [289, 164] on div at bounding box center [291, 162] width 97 height 23
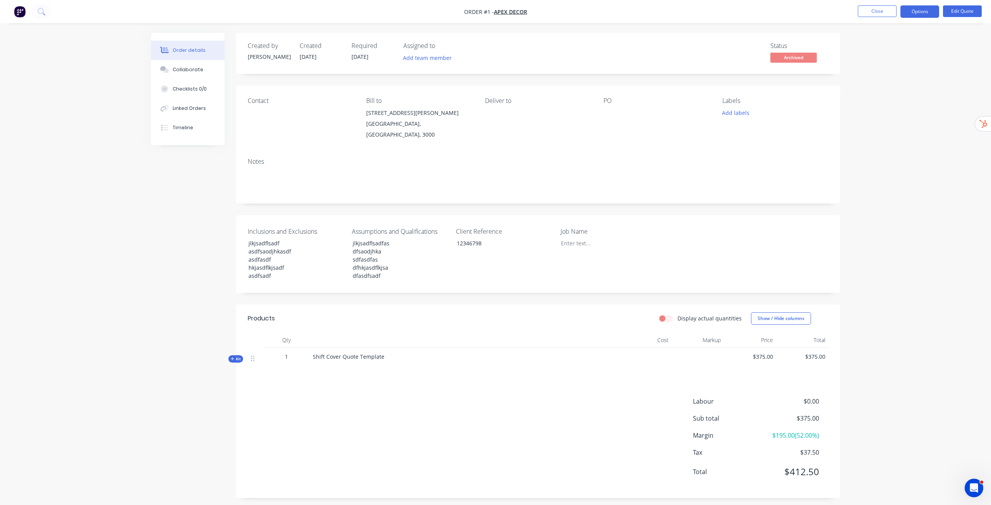
click at [238, 356] on span "Kit" at bounding box center [236, 359] width 10 height 6
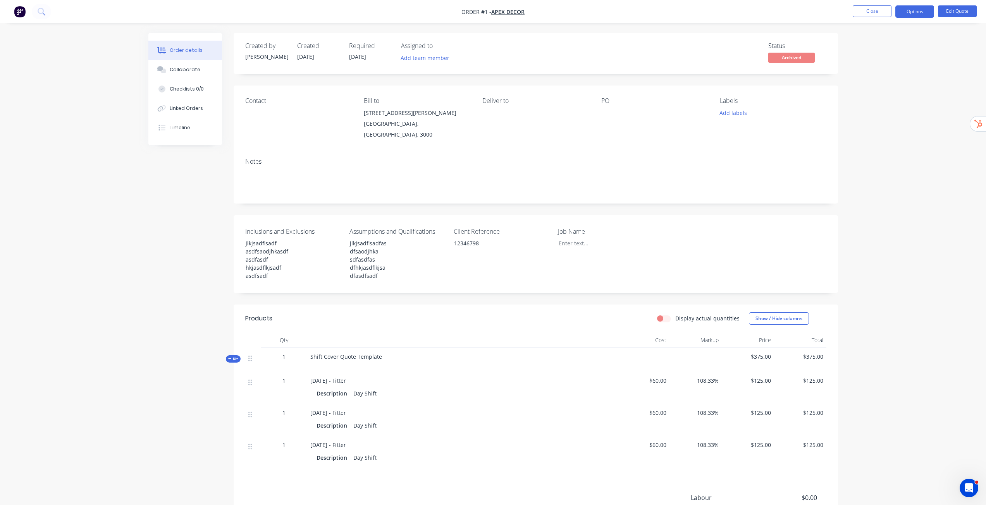
click at [883, 346] on div "Order details Collaborate Checklists 0/0 Linked Orders Timeline Order details C…" at bounding box center [493, 303] width 986 height 606
click at [923, 11] on button "Options" at bounding box center [914, 11] width 39 height 12
click at [912, 94] on div "Convert to Order" at bounding box center [890, 93] width 71 height 11
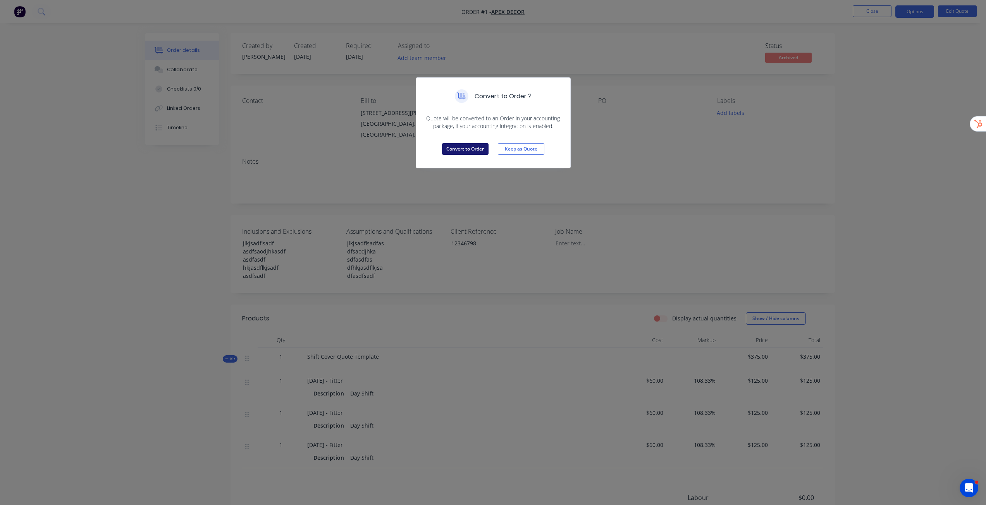
click at [465, 146] on button "Convert to Order" at bounding box center [465, 149] width 46 height 12
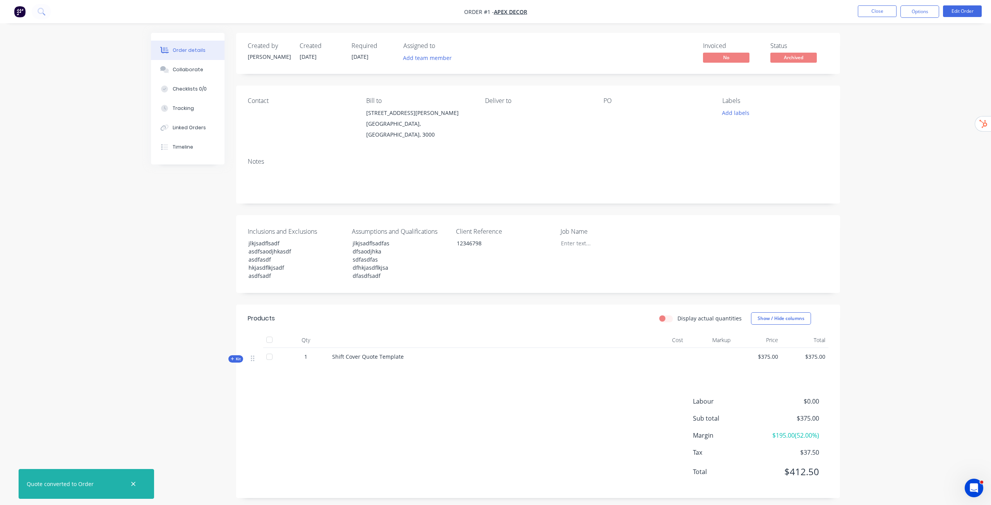
click at [911, 139] on div "Order details Collaborate Checklists 0/0 Tracking Linked Orders Timeline Order …" at bounding box center [495, 255] width 991 height 510
click at [229, 355] on div "Kit" at bounding box center [235, 358] width 15 height 7
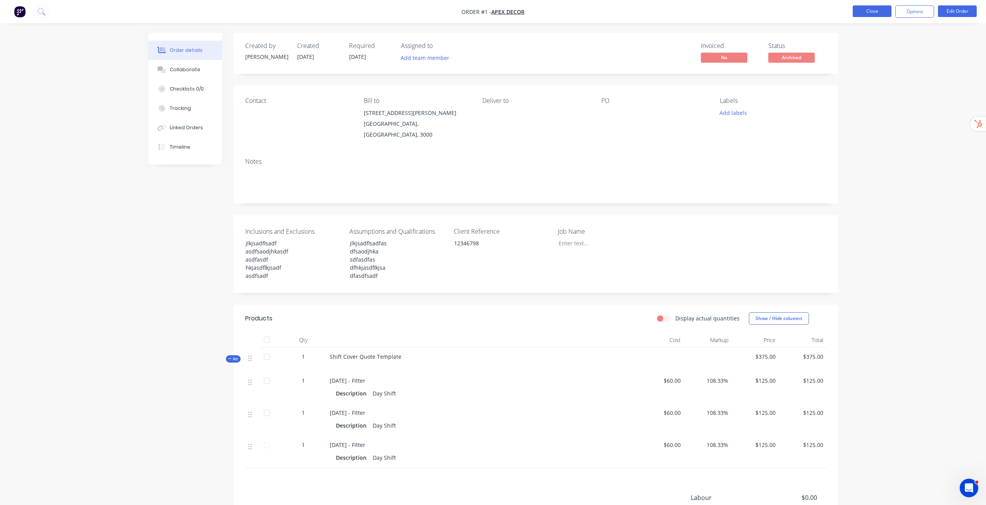
click at [875, 12] on button "Close" at bounding box center [871, 11] width 39 height 12
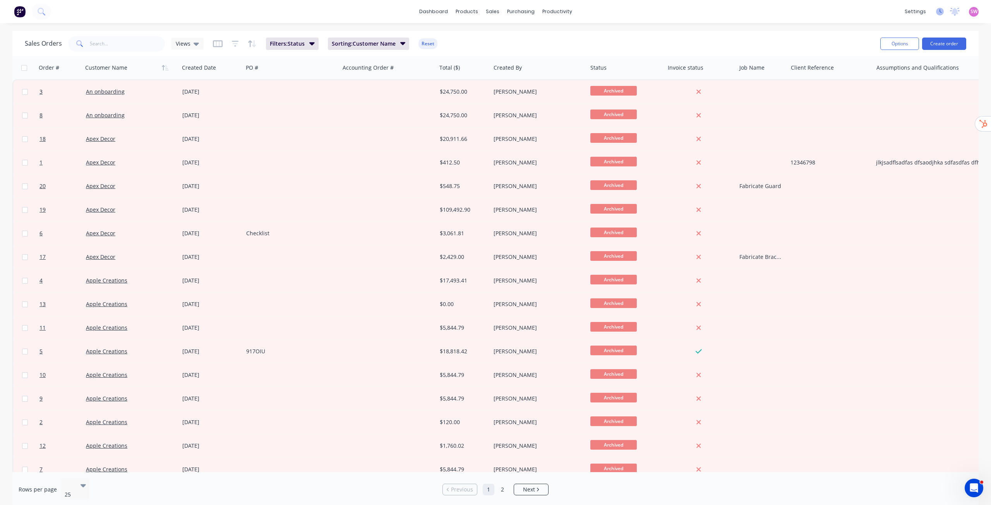
click at [940, 14] on icon at bounding box center [940, 12] width 8 height 8
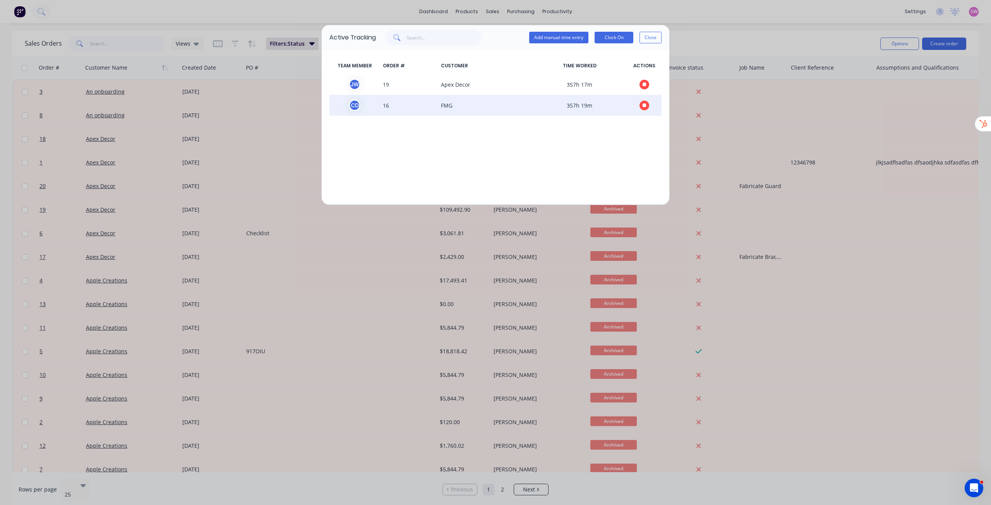
click at [644, 104] on icon "button" at bounding box center [645, 105] width 4 height 4
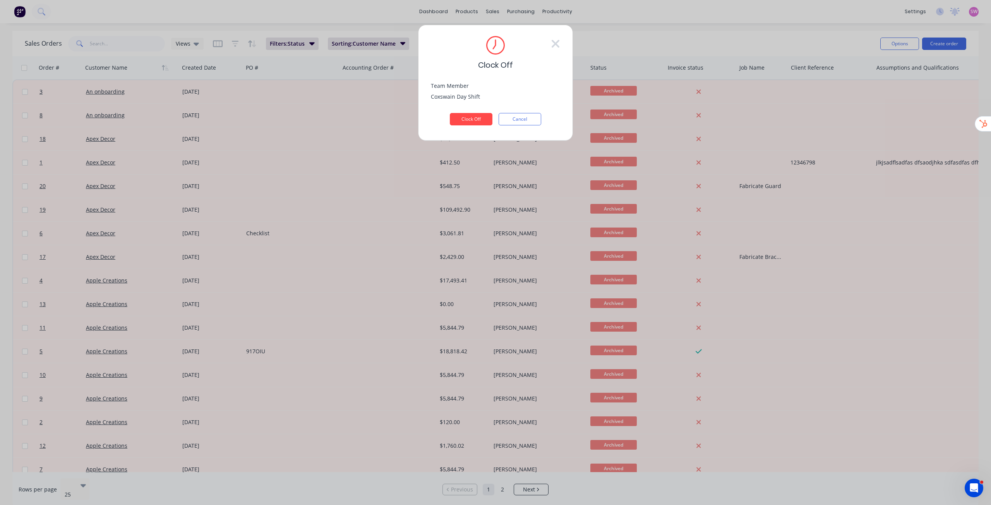
click at [471, 118] on button "Clock Off" at bounding box center [471, 119] width 43 height 12
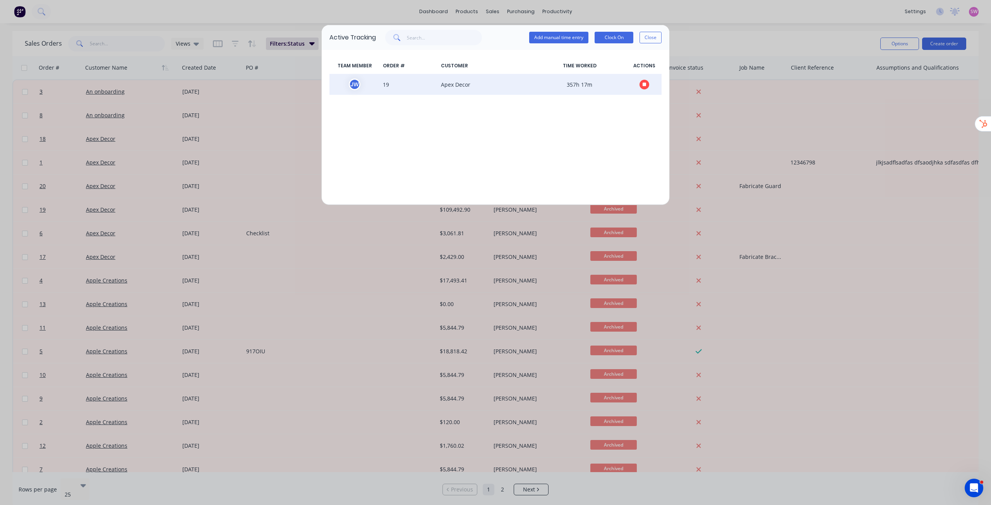
click at [644, 82] on icon "button" at bounding box center [645, 84] width 4 height 5
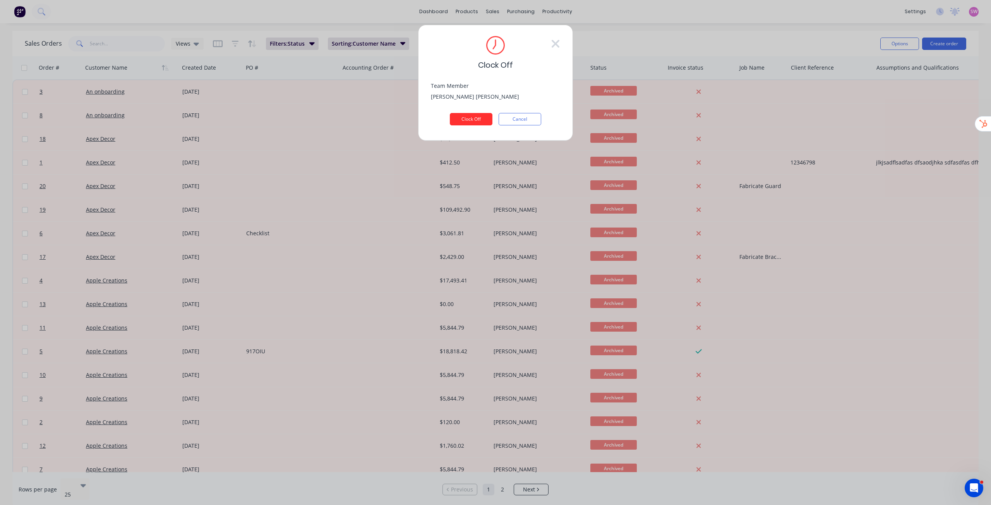
click at [472, 120] on button "Clock Off" at bounding box center [471, 119] width 43 height 12
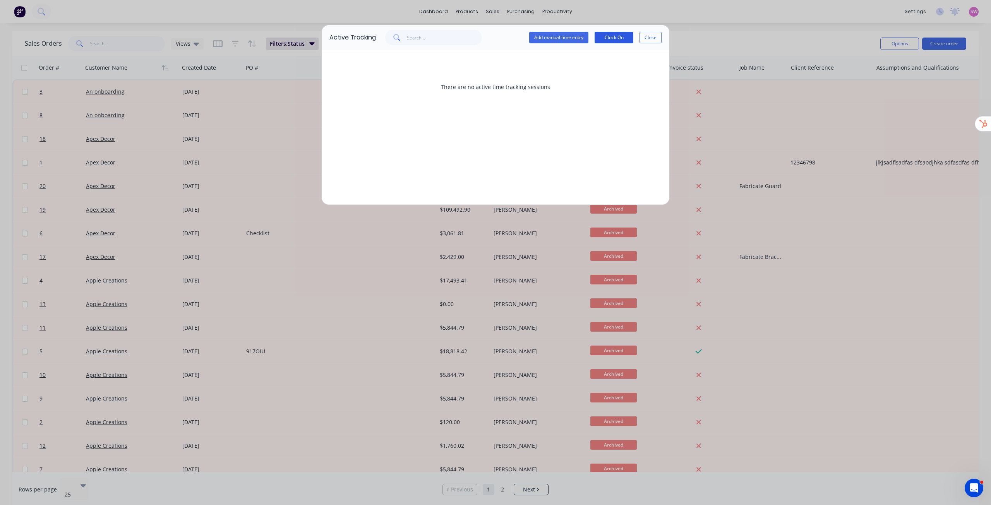
click at [617, 39] on button "Clock On" at bounding box center [614, 38] width 39 height 12
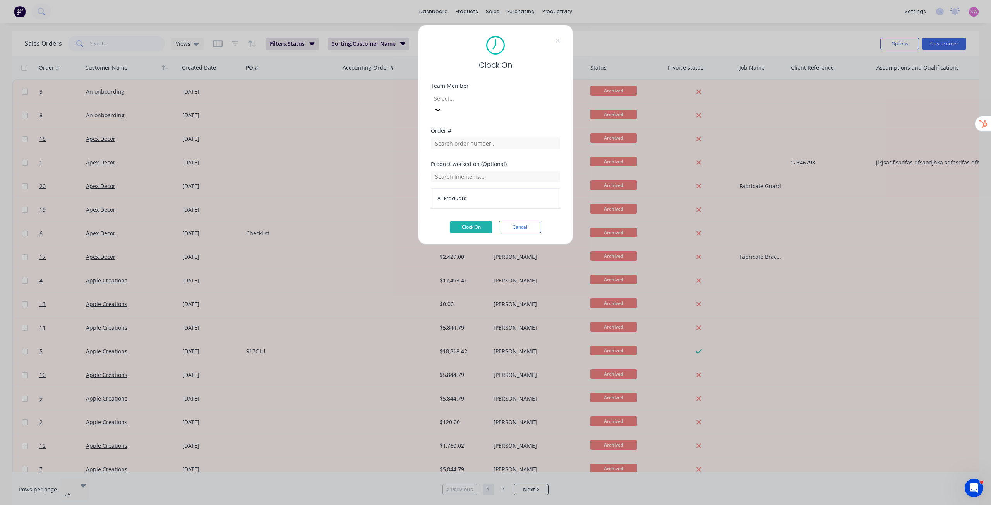
click at [469, 97] on div at bounding box center [489, 99] width 112 height 10
click at [467, 137] on input "text" at bounding box center [495, 143] width 129 height 12
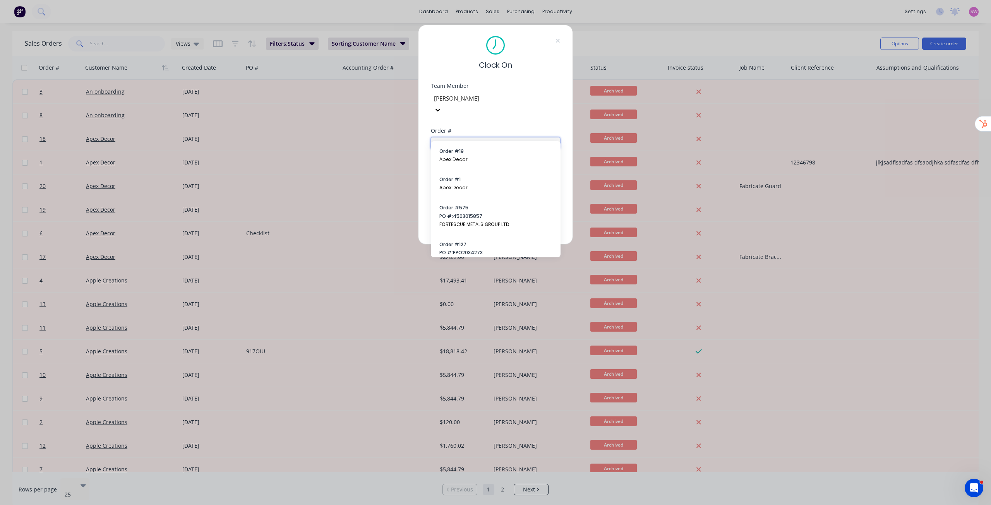
type input "1"
click at [563, 111] on div "Clock On Team Member BJ Fleck Order # 1 Product worked on (Optional) All Produc…" at bounding box center [495, 135] width 155 height 220
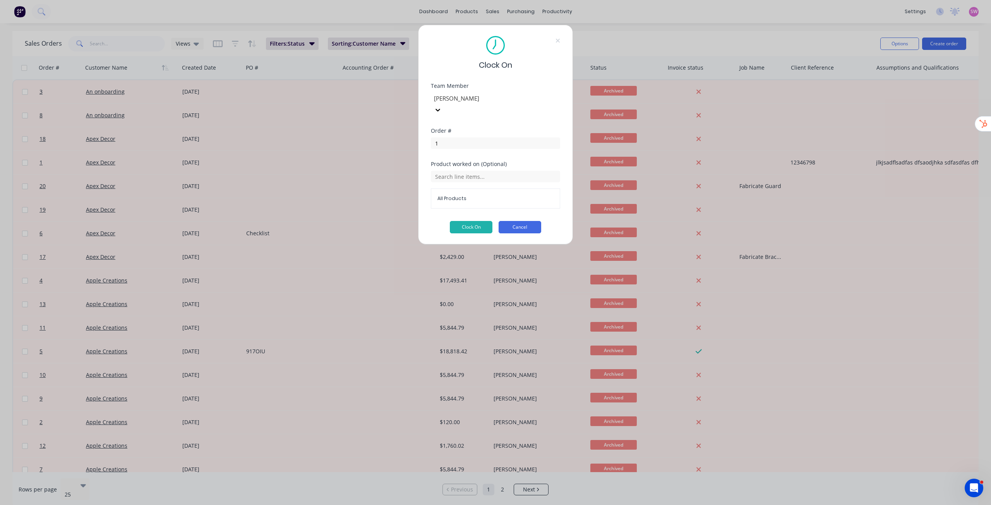
click at [524, 221] on button "Cancel" at bounding box center [520, 227] width 43 height 12
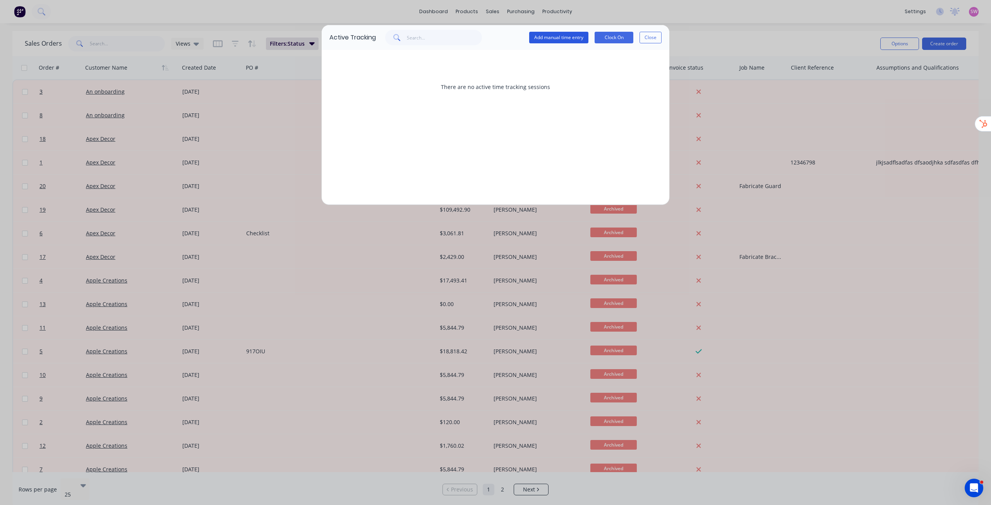
click at [565, 39] on button "Add manual time entry" at bounding box center [558, 38] width 59 height 12
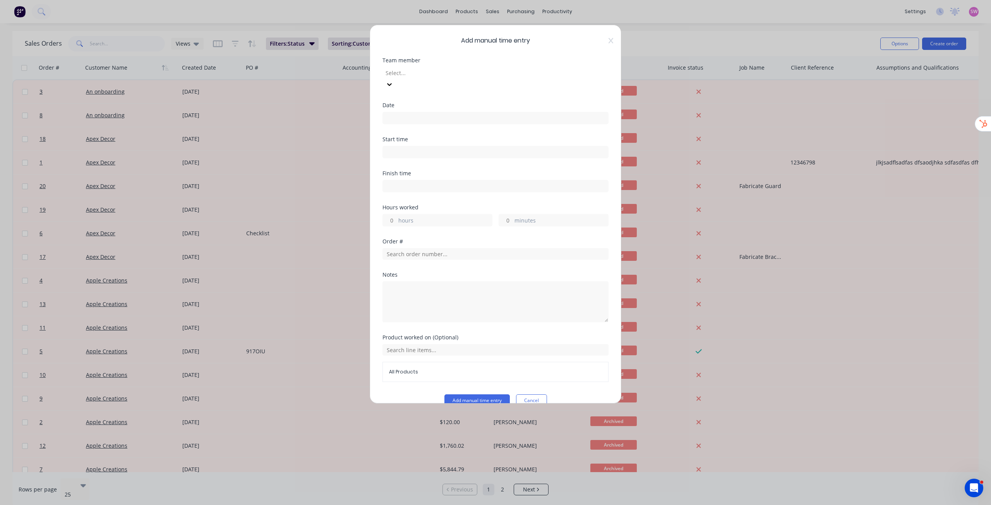
click at [439, 75] on div at bounding box center [441, 73] width 112 height 10
click at [425, 112] on input at bounding box center [495, 118] width 225 height 12
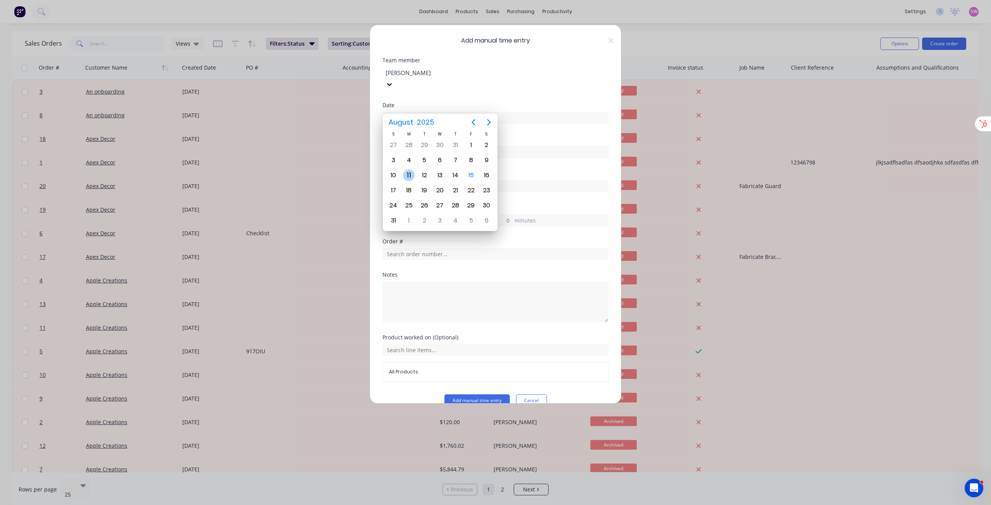
click at [409, 174] on div "11" at bounding box center [409, 176] width 12 height 12
type input "11/08/2025"
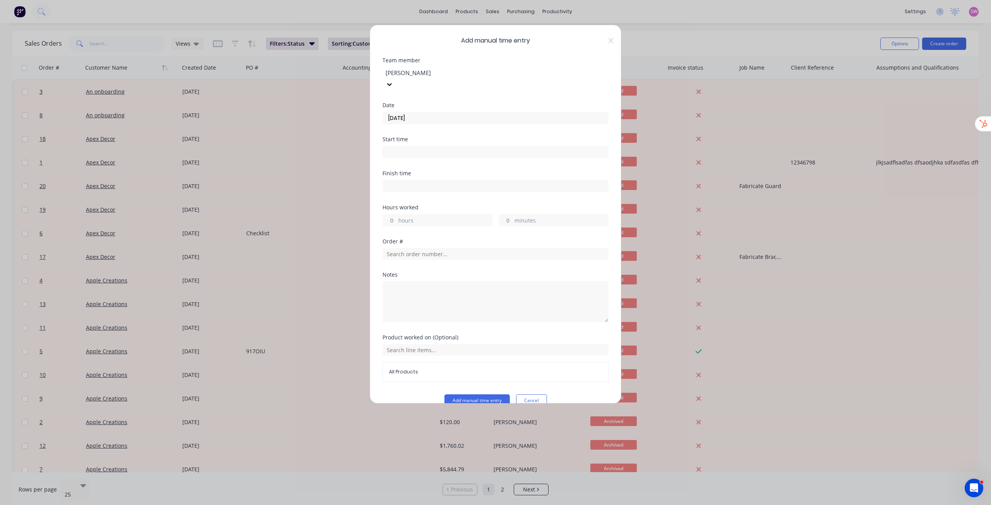
scroll to position [3, 0]
drag, startPoint x: 400, startPoint y: 204, endPoint x: 392, endPoint y: 205, distance: 7.8
click at [392, 212] on input "hours" at bounding box center [390, 218] width 14 height 12
type input "4"
click at [577, 187] on div "Finish time" at bounding box center [496, 185] width 226 height 34
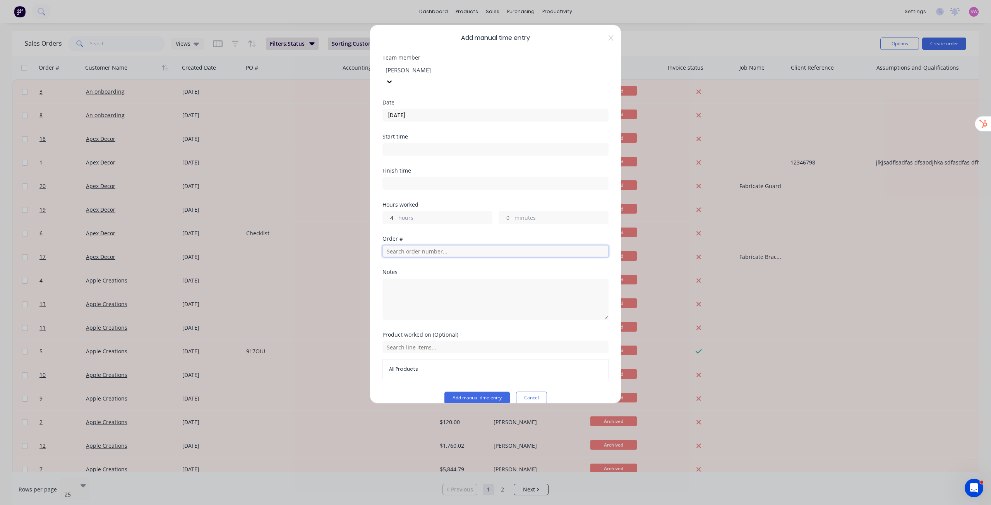
click at [431, 246] on input "text" at bounding box center [496, 252] width 226 height 12
type input "1"
click at [426, 292] on span "Apex Decor" at bounding box center [447, 295] width 113 height 7
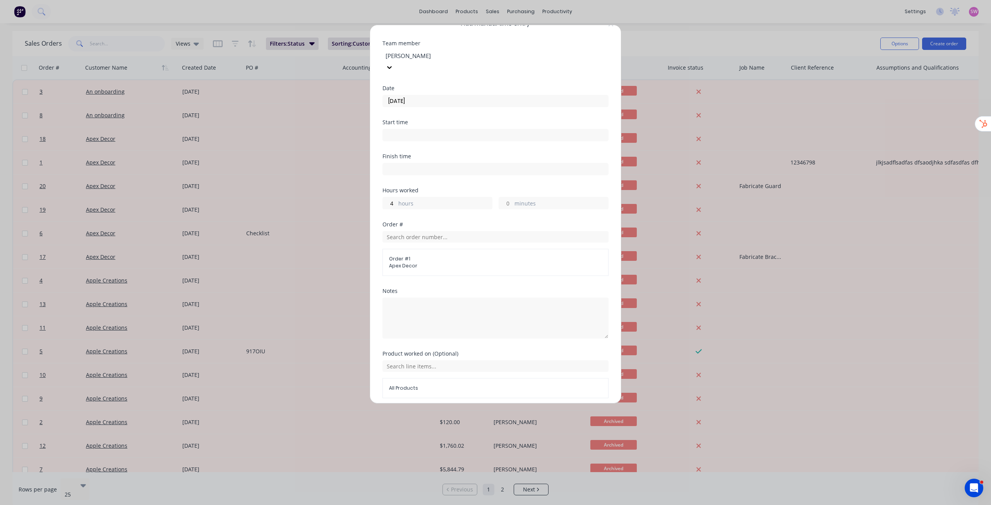
scroll to position [36, 0]
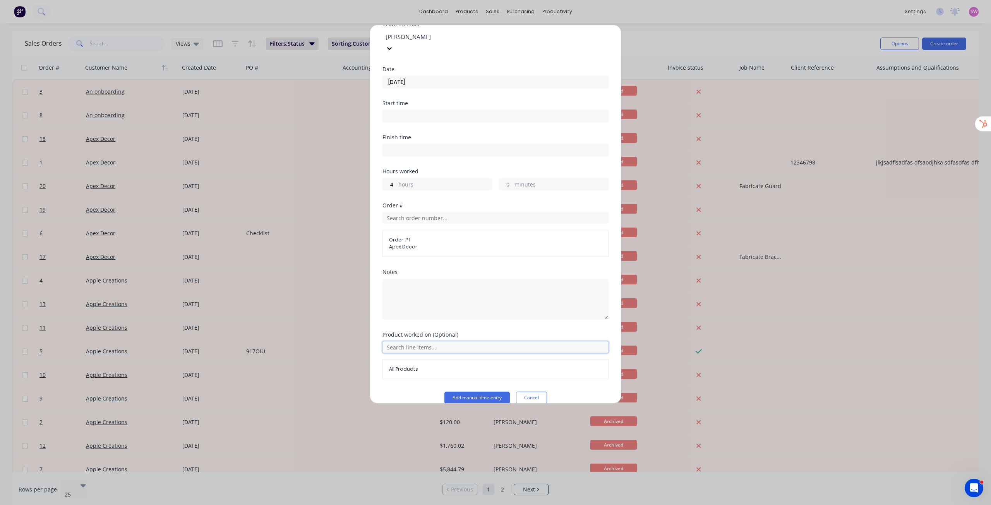
click at [434, 342] on input "text" at bounding box center [496, 348] width 226 height 12
click at [438, 373] on icon at bounding box center [436, 374] width 5 height 5
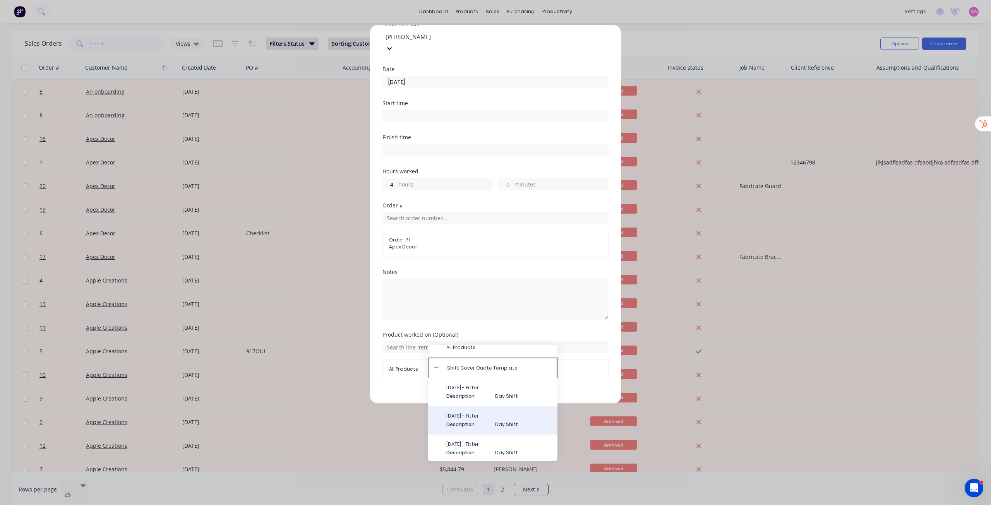
scroll to position [9, 0]
click at [483, 394] on span "Description" at bounding box center [468, 395] width 43 height 7
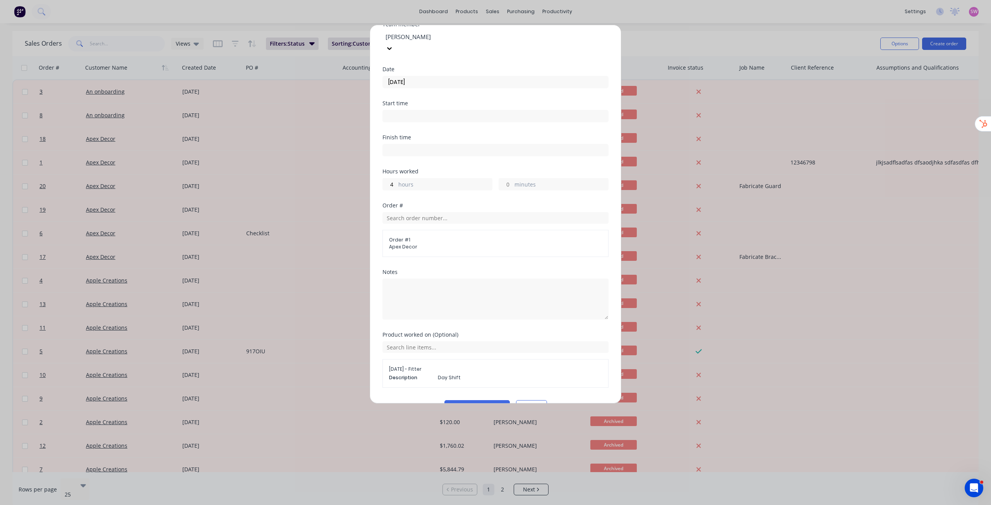
click at [413, 76] on input "11/08/2025" at bounding box center [495, 82] width 225 height 12
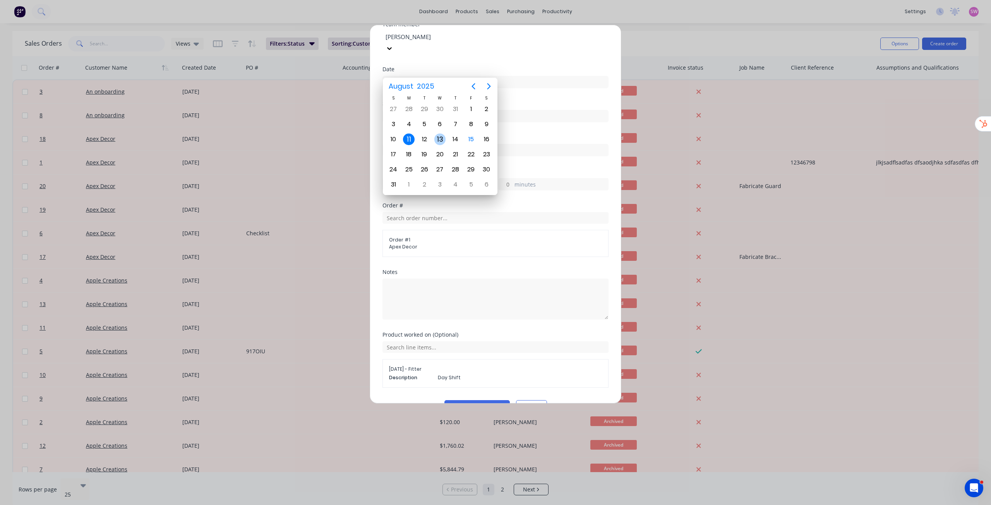
click at [438, 139] on div "13" at bounding box center [440, 140] width 12 height 12
type input "13/08/2025"
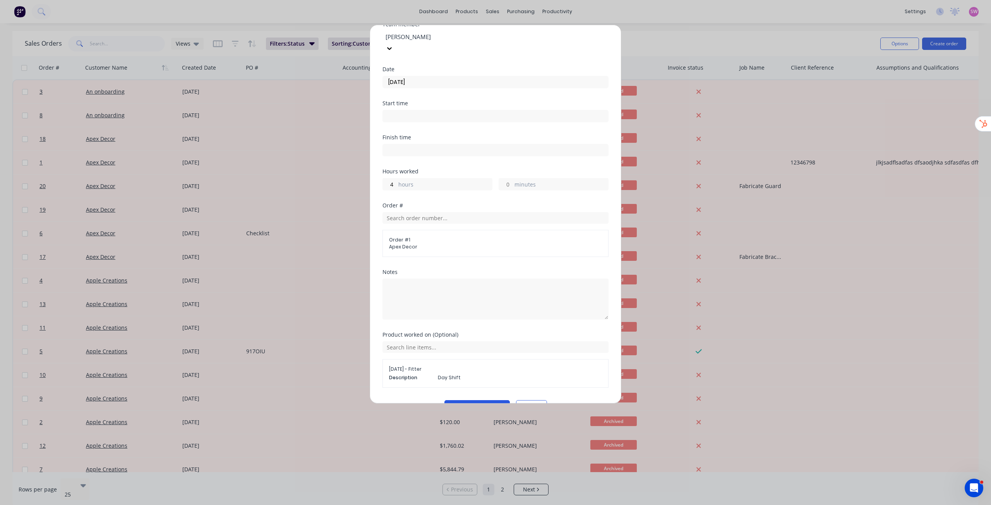
click at [479, 400] on button "Add manual time entry" at bounding box center [477, 406] width 65 height 12
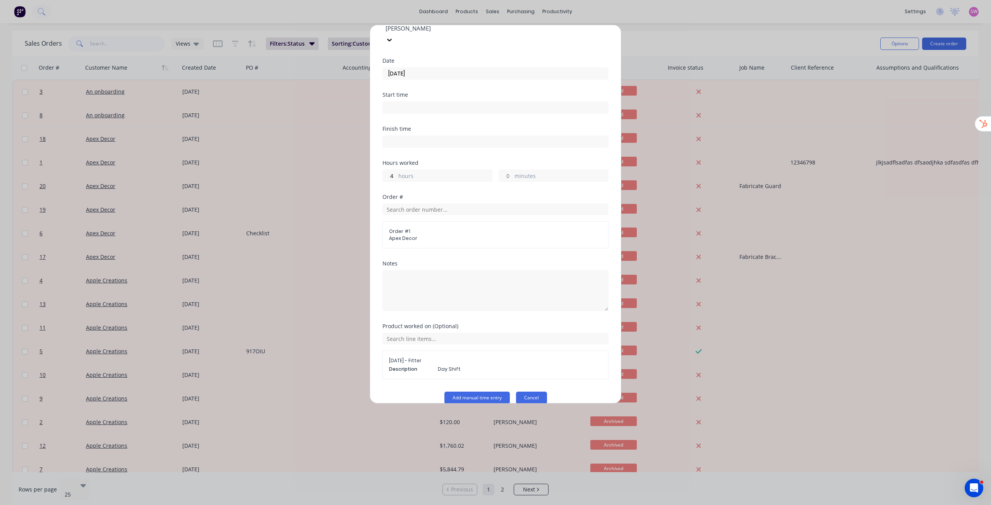
click at [529, 392] on button "Cancel" at bounding box center [531, 398] width 31 height 12
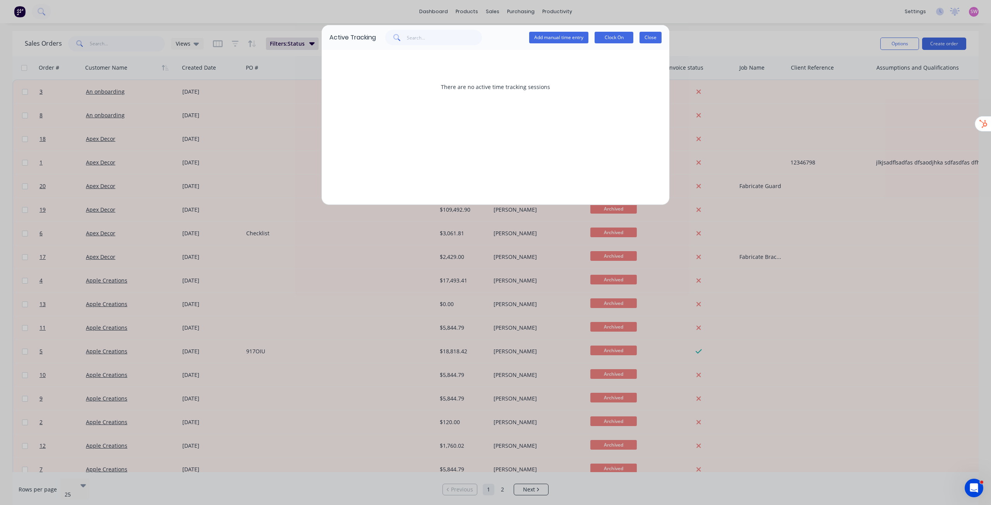
click at [652, 39] on button "Close" at bounding box center [651, 38] width 22 height 12
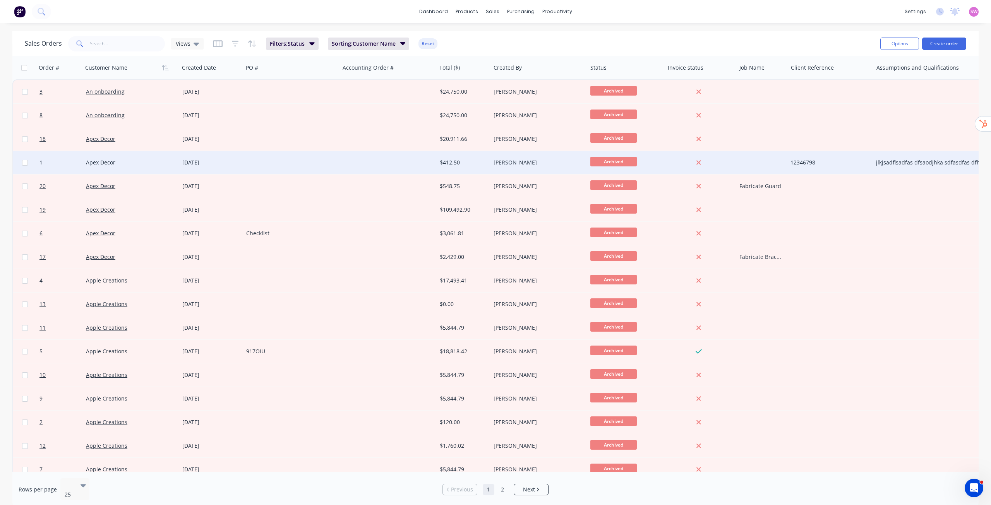
click at [292, 158] on div at bounding box center [291, 162] width 97 height 23
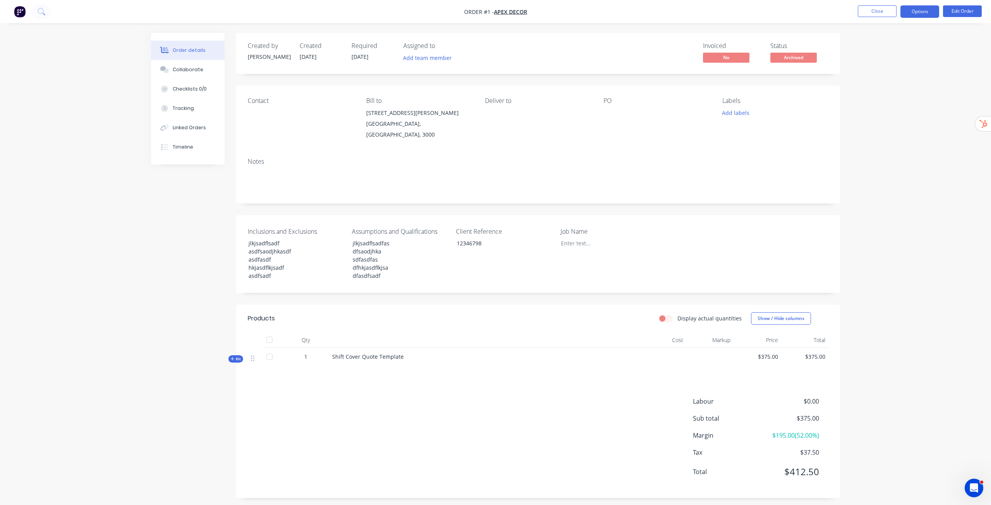
click at [922, 11] on button "Options" at bounding box center [920, 11] width 39 height 12
click at [879, 206] on div "Unarchive" at bounding box center [896, 205] width 71 height 11
click at [910, 84] on div "Order details Collaborate Checklists 0/0 Tracking Linked Orders Timeline Order …" at bounding box center [495, 255] width 991 height 510
click at [875, 12] on button "Close" at bounding box center [877, 11] width 39 height 12
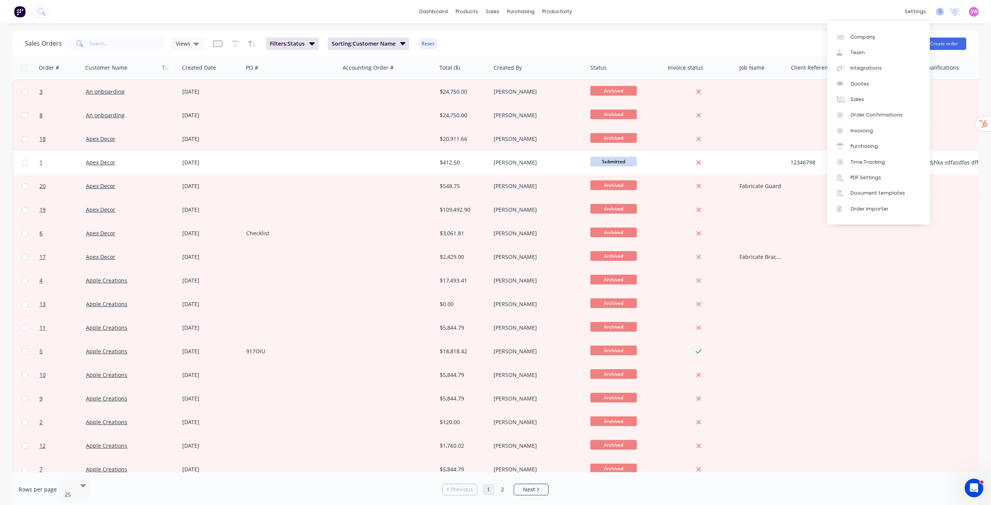
click at [939, 10] on icon at bounding box center [940, 12] width 8 height 8
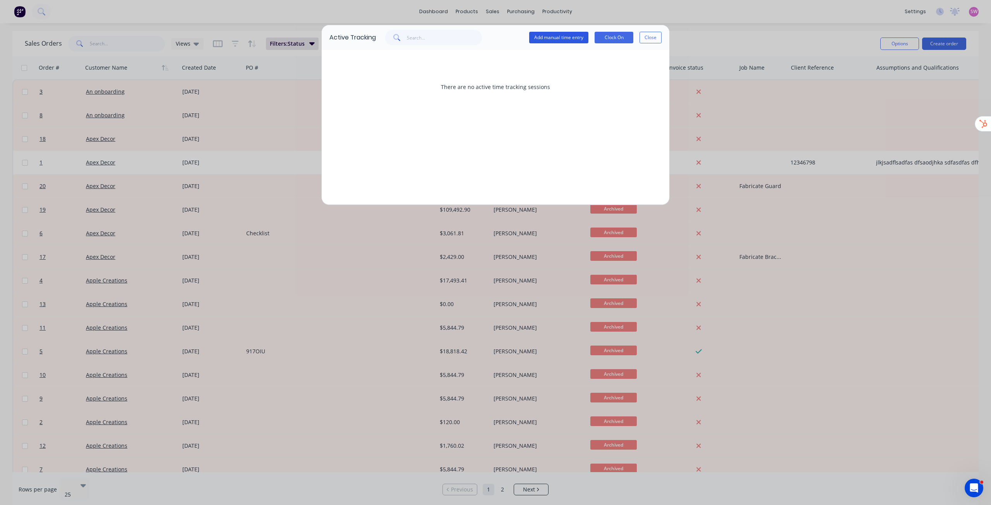
click at [577, 39] on button "Add manual time entry" at bounding box center [558, 38] width 59 height 12
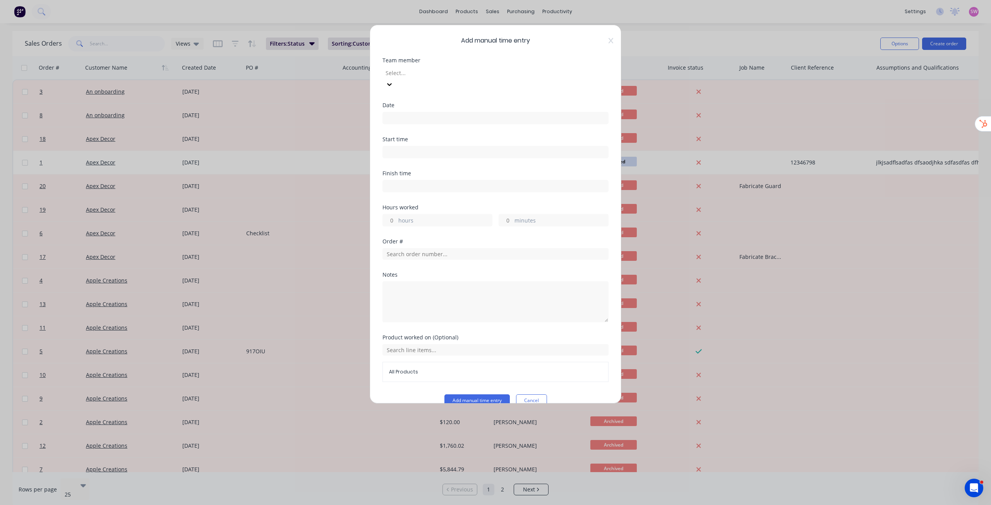
click at [447, 75] on div at bounding box center [441, 73] width 112 height 10
click at [428, 110] on input at bounding box center [495, 116] width 225 height 12
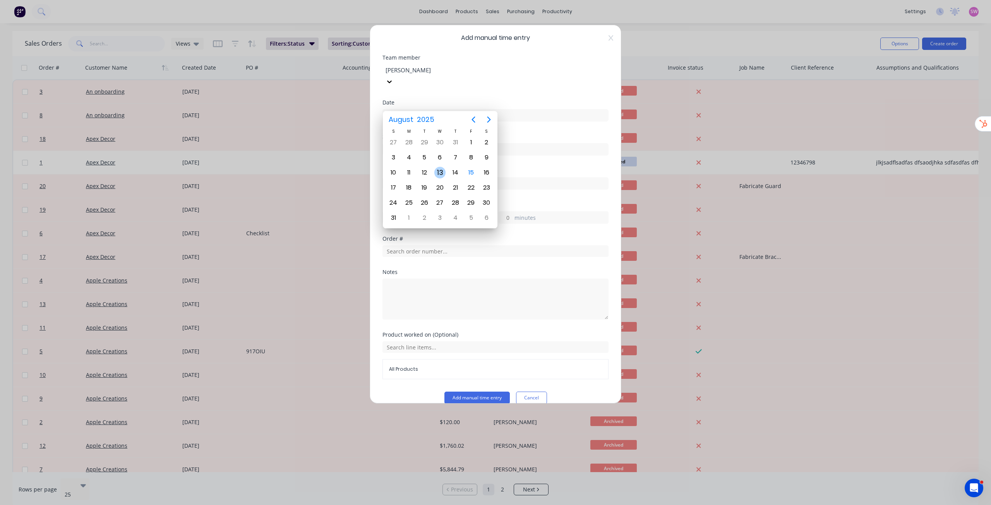
click at [438, 175] on div "13" at bounding box center [440, 173] width 12 height 12
type input "13/08/2025"
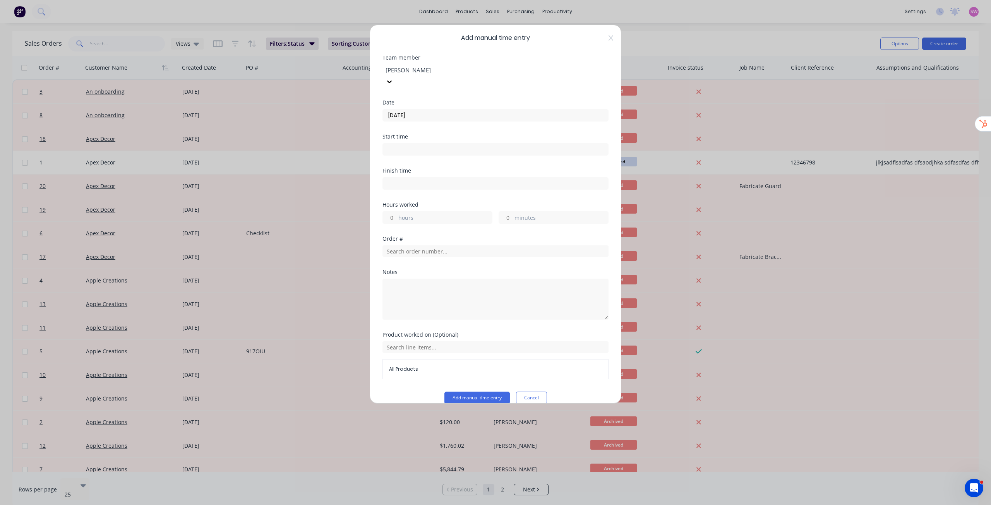
click at [421, 211] on div "hours" at bounding box center [438, 217] width 110 height 12
click at [402, 214] on label "hours" at bounding box center [445, 219] width 94 height 10
click at [397, 212] on input "hours" at bounding box center [390, 218] width 14 height 12
type input "4"
click at [536, 221] on div "Hours worked 4 hours minutes" at bounding box center [496, 219] width 226 height 34
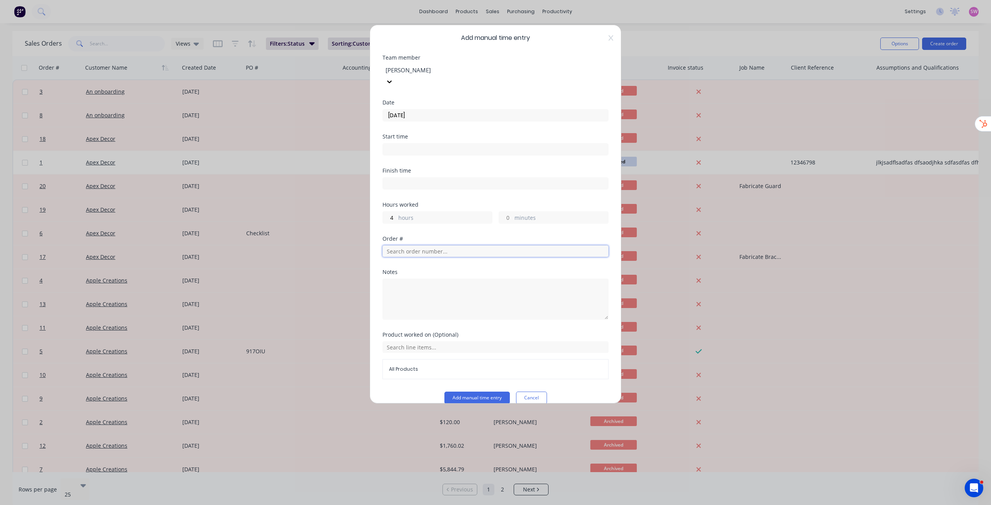
click at [429, 246] on input "text" at bounding box center [496, 252] width 226 height 12
type input "1"
click at [424, 284] on button "Order # 1 Apex Decor" at bounding box center [447, 292] width 117 height 16
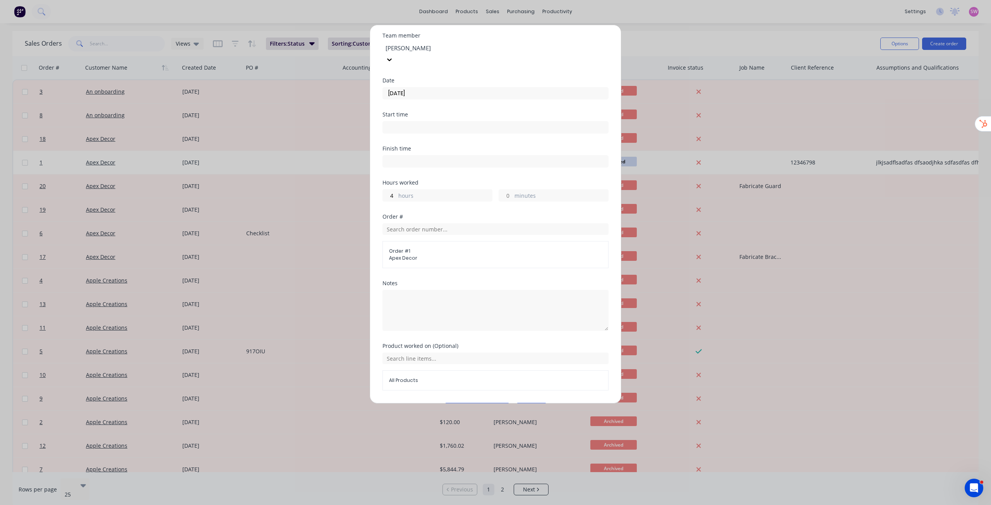
scroll to position [36, 0]
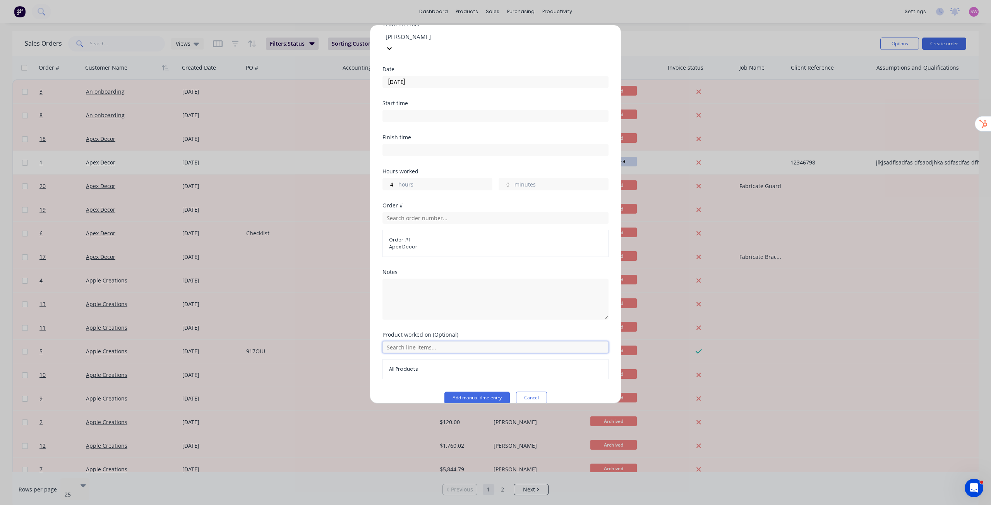
click at [446, 342] on input "text" at bounding box center [496, 348] width 226 height 12
click at [436, 377] on icon at bounding box center [436, 374] width 5 height 5
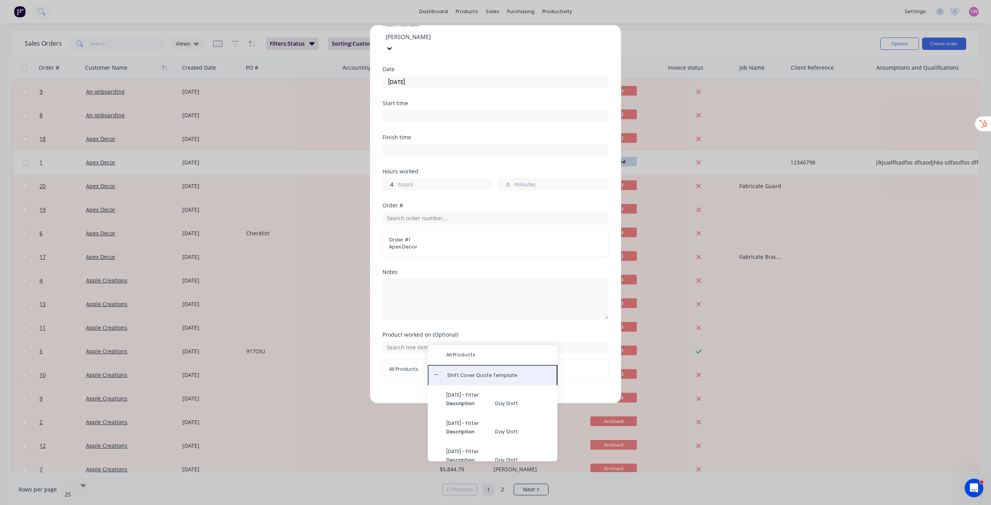
scroll to position [9, 0]
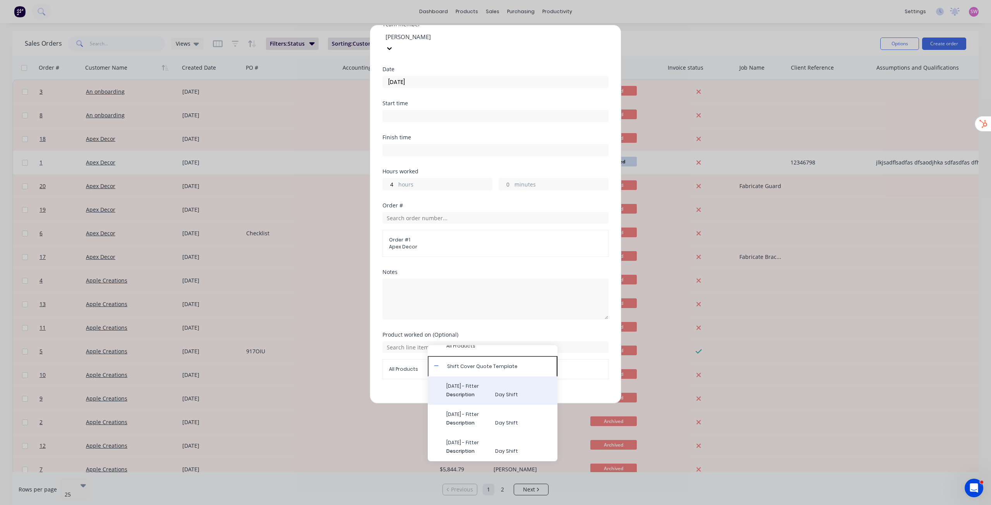
click at [495, 395] on span "Day Shift" at bounding box center [523, 395] width 56 height 7
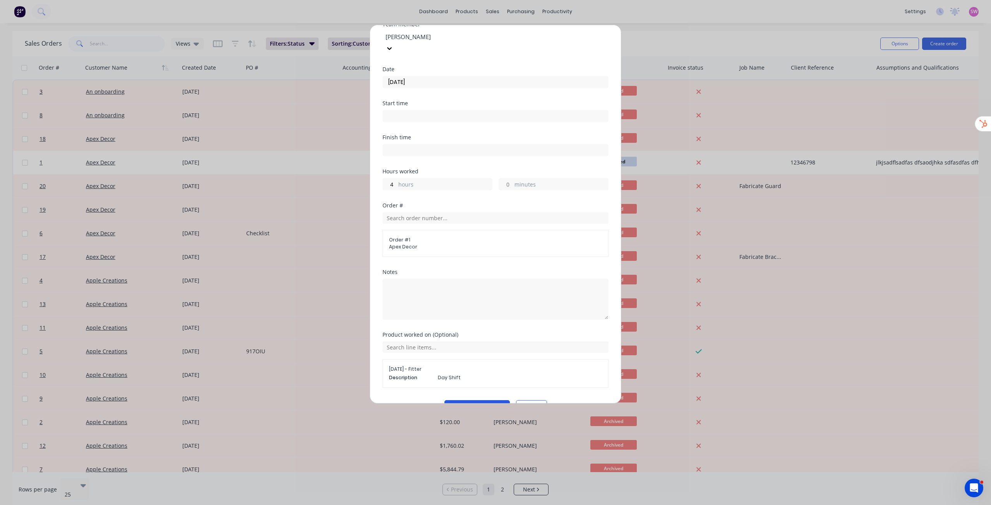
click at [487, 400] on button "Add manual time entry" at bounding box center [477, 406] width 65 height 12
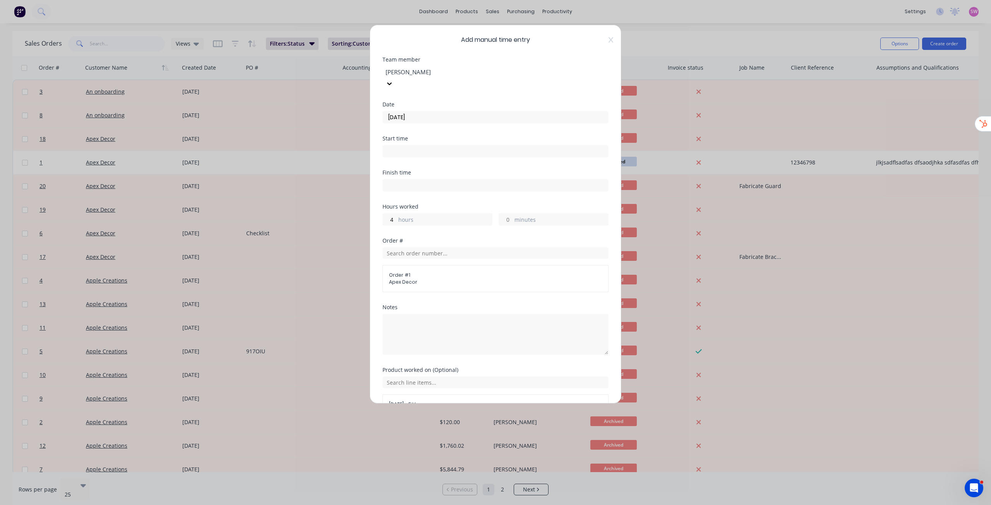
scroll to position [0, 0]
click at [441, 71] on div at bounding box center [441, 73] width 112 height 10
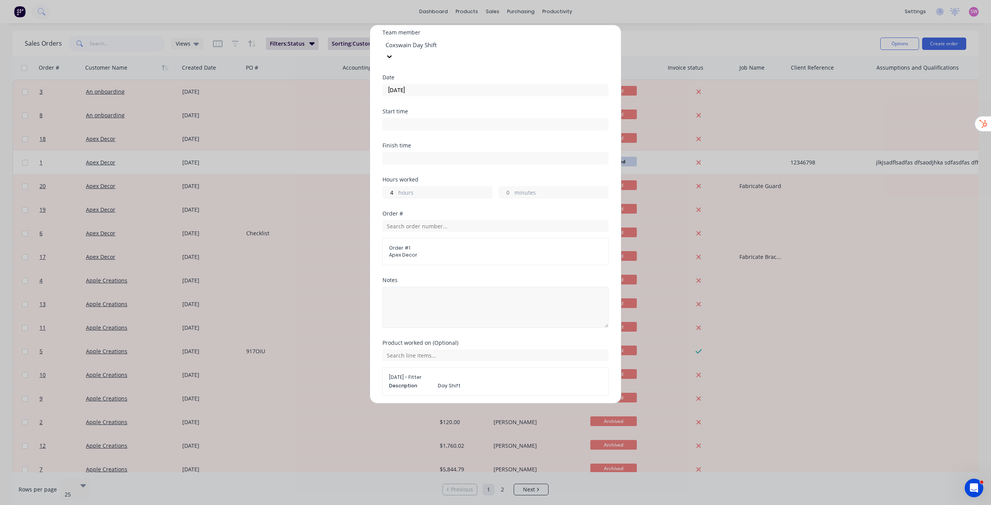
scroll to position [45, 0]
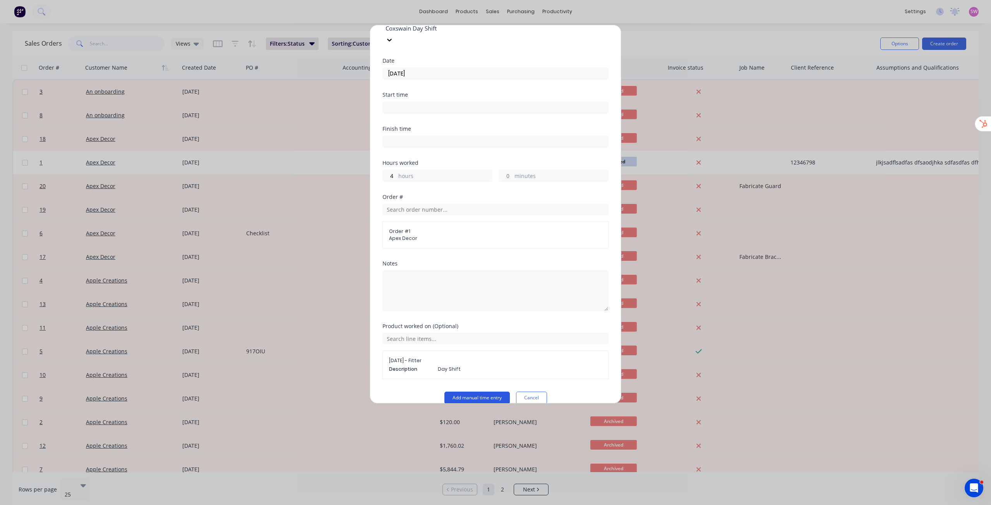
click at [488, 392] on button "Add manual time entry" at bounding box center [477, 398] width 65 height 12
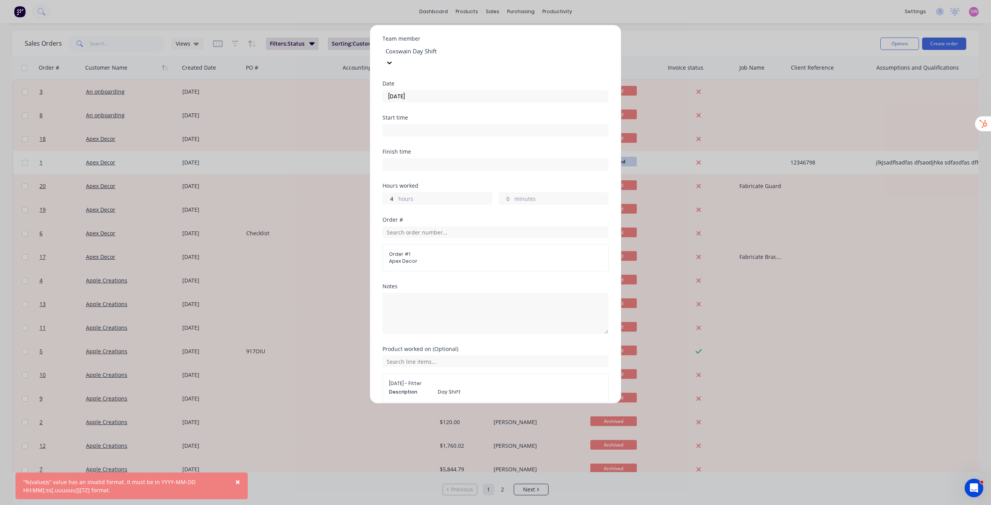
scroll to position [0, 0]
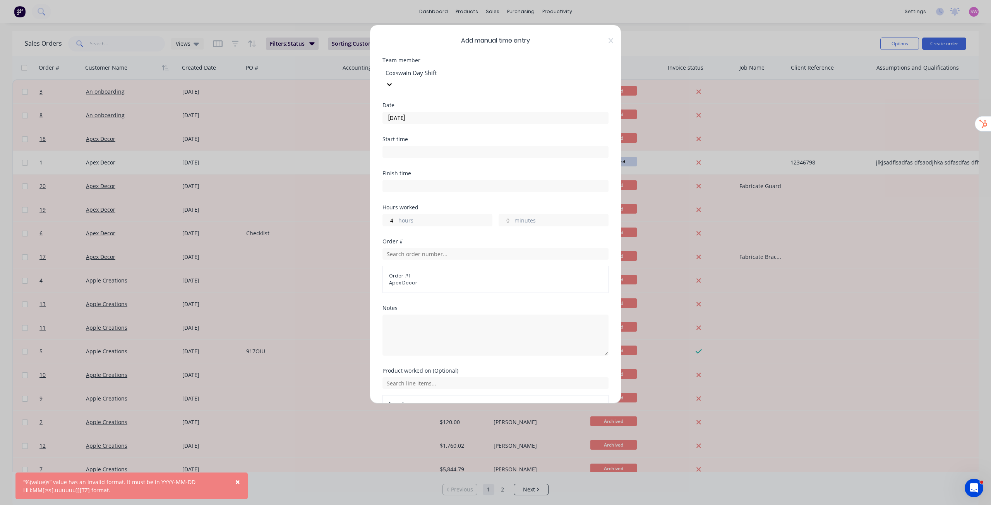
click at [414, 144] on div at bounding box center [496, 151] width 226 height 14
click at [397, 214] on div "4 hours" at bounding box center [438, 220] width 110 height 12
click at [395, 215] on input "4" at bounding box center [390, 221] width 14 height 12
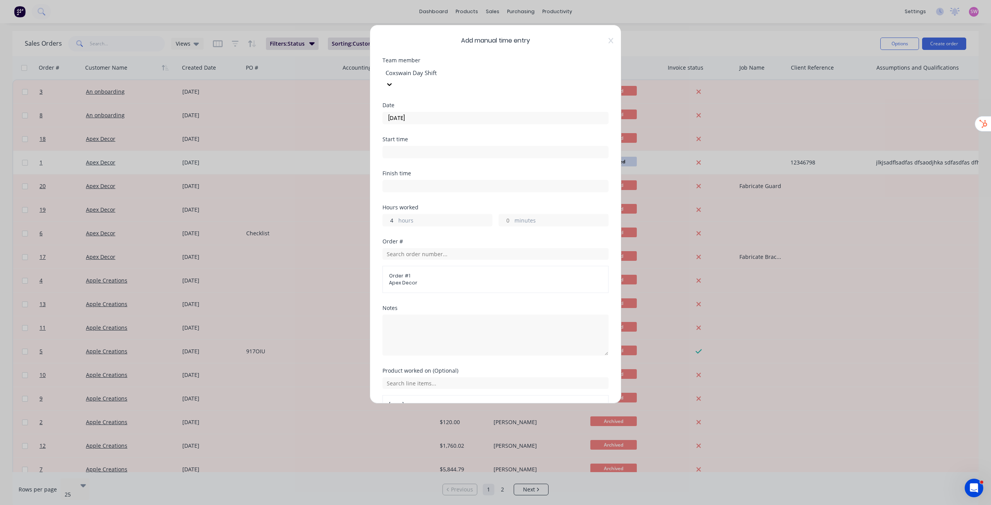
click at [395, 215] on input "4" at bounding box center [390, 221] width 14 height 12
click at [562, 191] on div "Finish time" at bounding box center [496, 188] width 226 height 34
click at [414, 146] on input at bounding box center [495, 152] width 225 height 12
click at [400, 206] on div "10" at bounding box center [399, 208] width 19 height 13
click at [435, 183] on div "AM" at bounding box center [441, 181] width 19 height 13
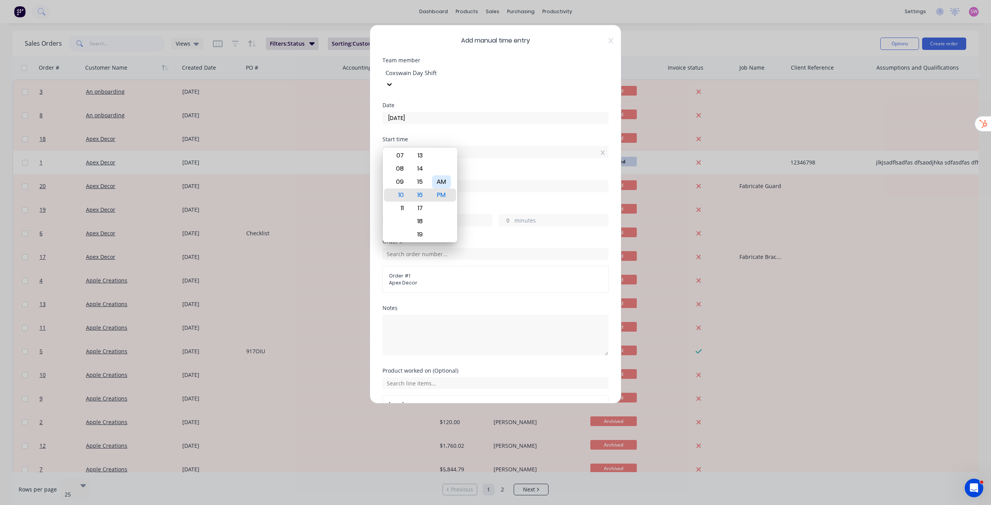
type input "10:16 AM"
click at [574, 120] on div "Date 13/08/2025" at bounding box center [496, 120] width 226 height 34
click at [412, 180] on input at bounding box center [495, 186] width 225 height 12
type input "01:17 PM"
type input "3"
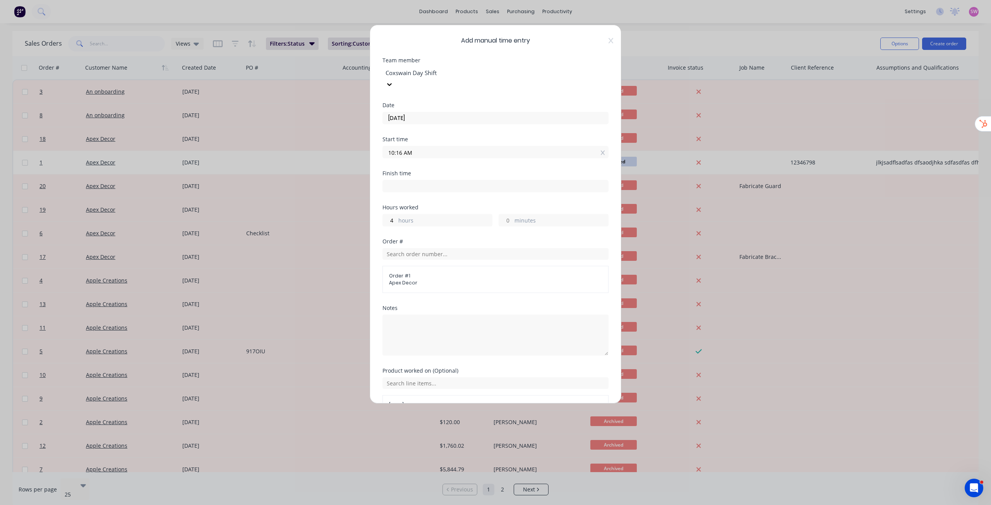
type input "1"
type input "03:17 PM"
type input "5"
type input "04:17 PM"
type input "6"
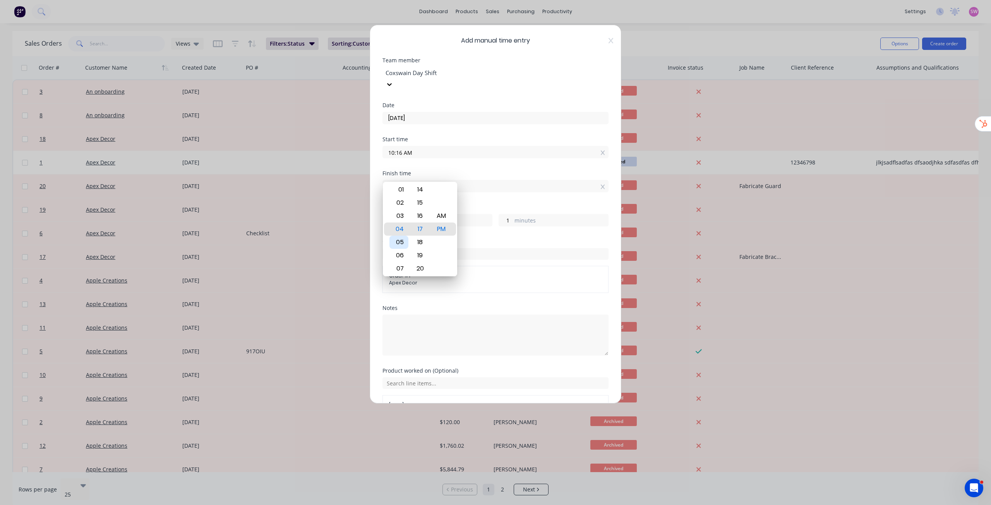
type input "03:17 PM"
type input "5"
type input "02:17 PM"
type input "4"
click at [448, 228] on div "PM" at bounding box center [441, 229] width 19 height 13
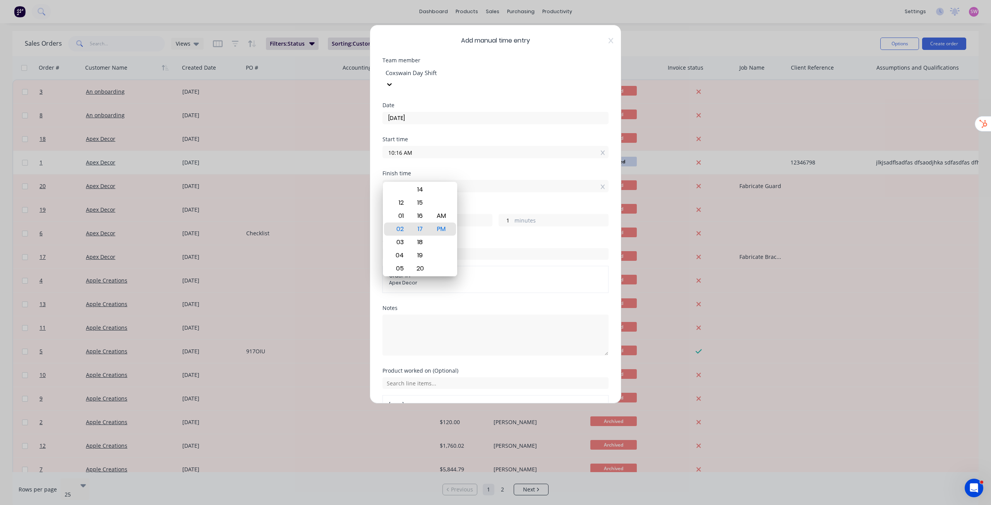
click at [543, 158] on div "Start time 10:16 AM" at bounding box center [496, 154] width 226 height 34
drag, startPoint x: 392, startPoint y: 210, endPoint x: 368, endPoint y: 213, distance: 23.4
click at [374, 212] on div "Add manual time entry Team member Coxswain Day Shift Date 13/08/2025 Start time…" at bounding box center [496, 214] width 252 height 379
click at [460, 187] on div "Finish time 10:17 AM" at bounding box center [496, 188] width 226 height 34
click at [397, 180] on input "10:17 AM" at bounding box center [495, 186] width 225 height 12
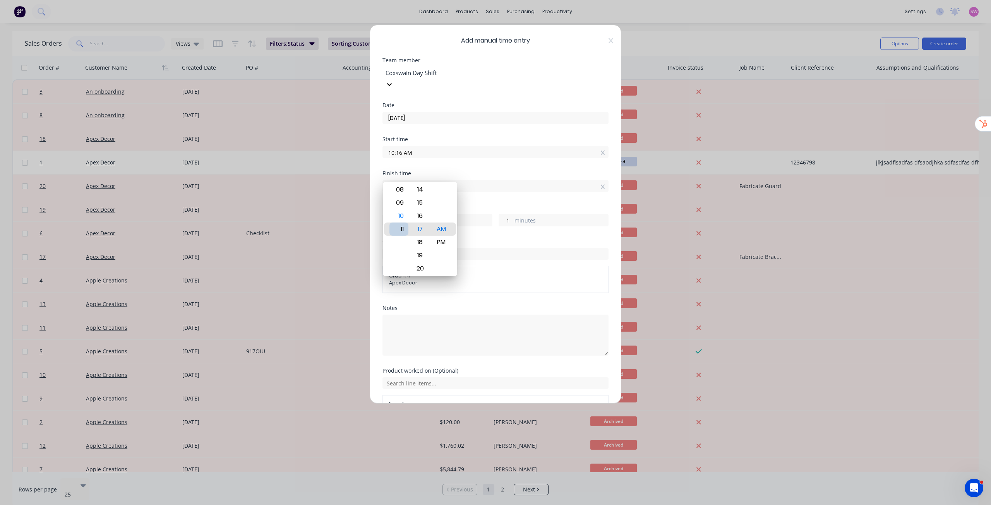
type input "11:17 AM"
type input "1"
type input "07:17 AM"
type input "-2"
type input "-59"
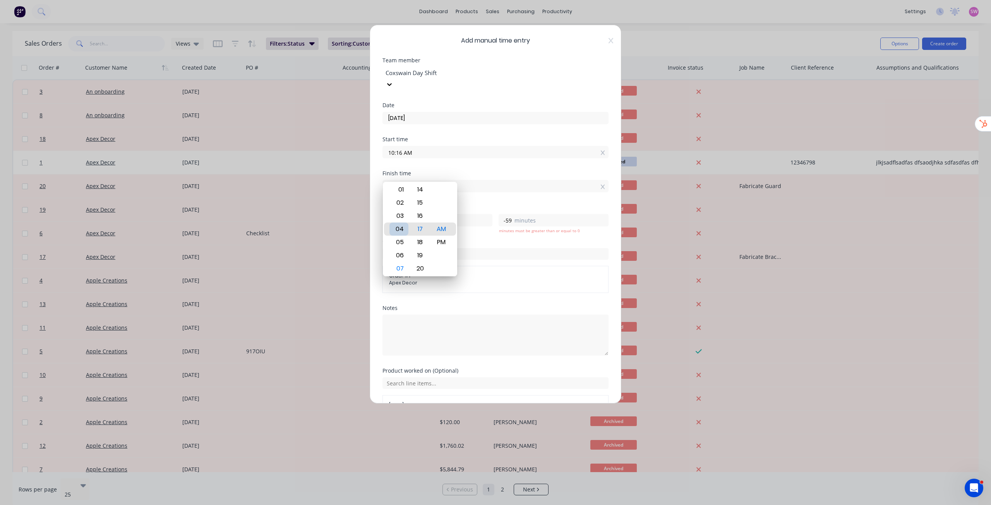
type input "04:17 AM"
type input "-5"
type input "03:17 AM"
type input "-6"
type input "02:17 AM"
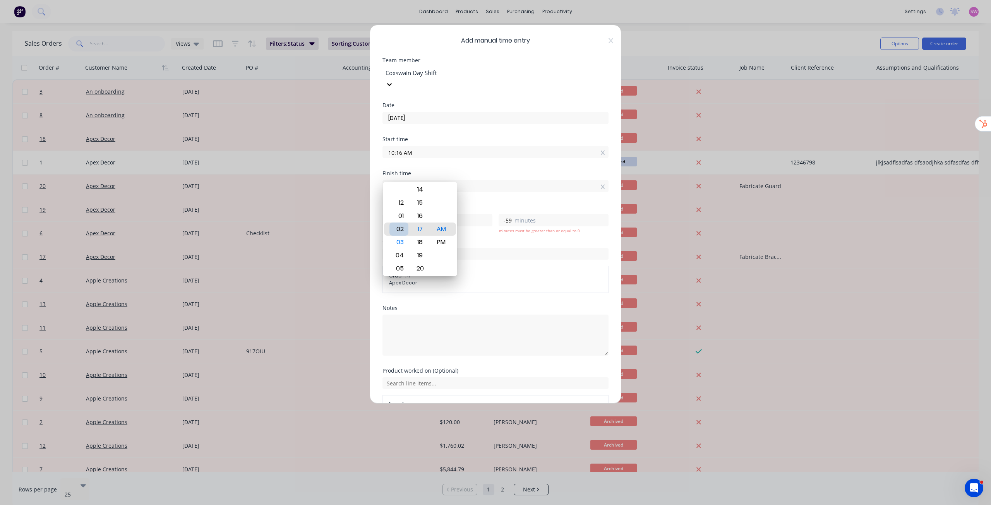
type input "-7"
click at [441, 239] on div "PM" at bounding box center [441, 242] width 19 height 13
type input "02:17 PM"
type input "4"
type input "1"
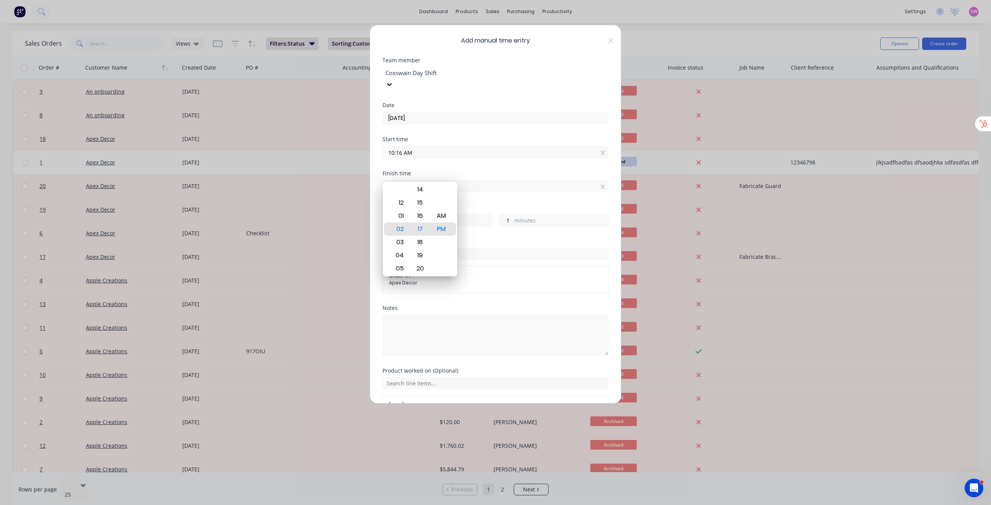
click at [510, 191] on div "Finish time 02:17 PM" at bounding box center [496, 188] width 226 height 34
click at [594, 239] on div "Order #" at bounding box center [496, 241] width 226 height 5
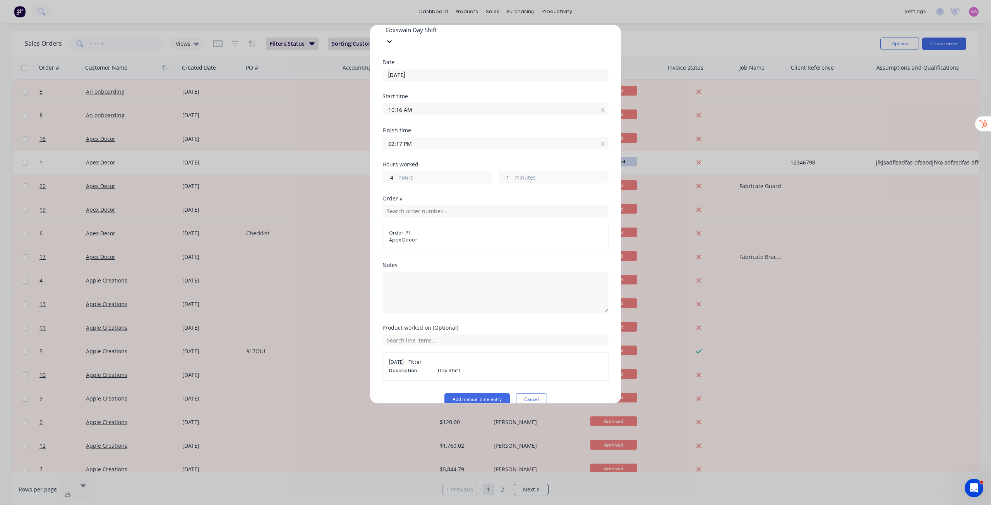
scroll to position [45, 0]
click at [487, 392] on button "Add manual time entry" at bounding box center [477, 398] width 65 height 12
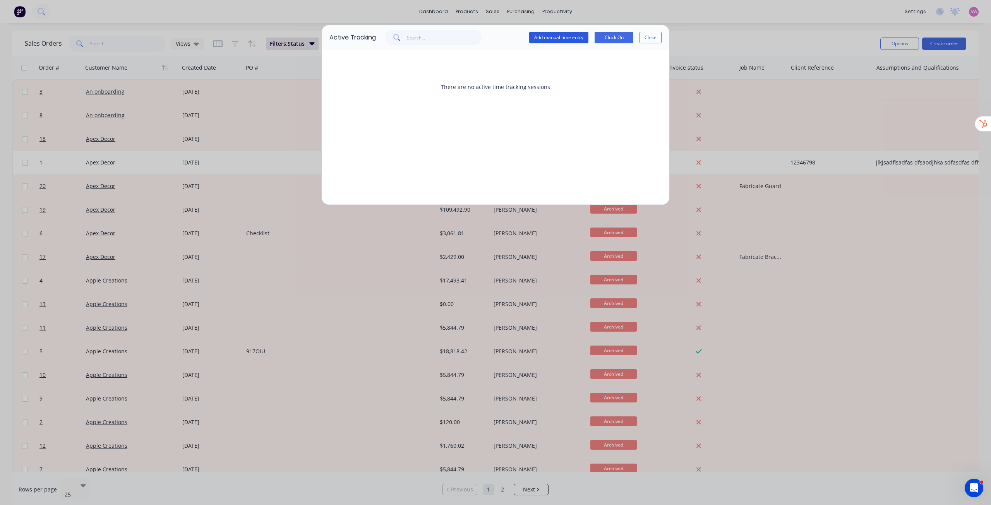
click at [572, 39] on button "Add manual time entry" at bounding box center [558, 38] width 59 height 12
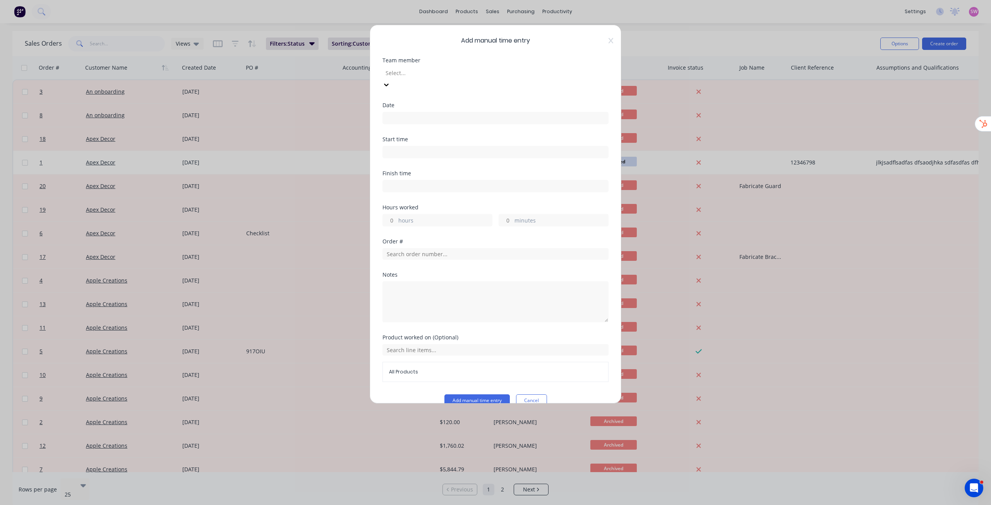
click at [496, 74] on div at bounding box center [441, 73] width 112 height 10
click at [435, 112] on input at bounding box center [495, 118] width 225 height 12
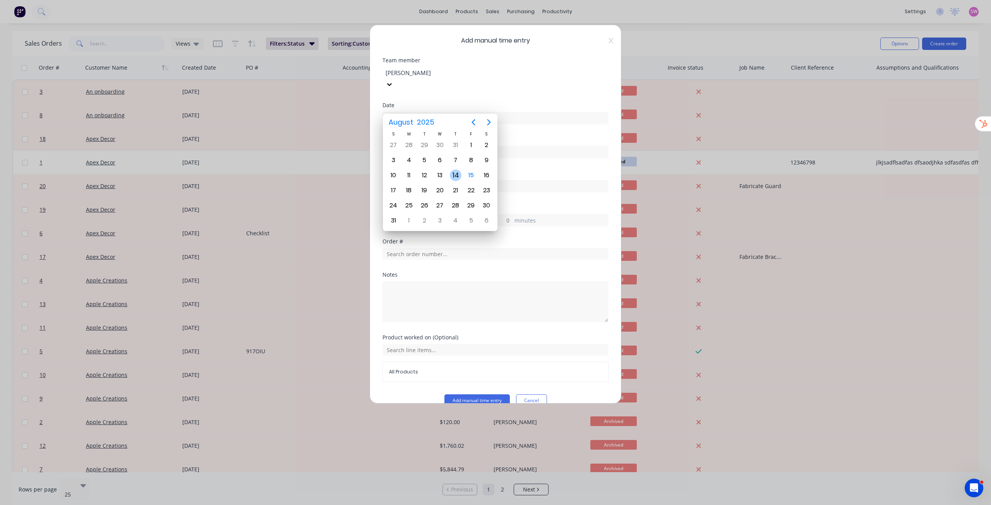
click at [457, 177] on div "14" at bounding box center [456, 176] width 12 height 12
type input "14/08/2025"
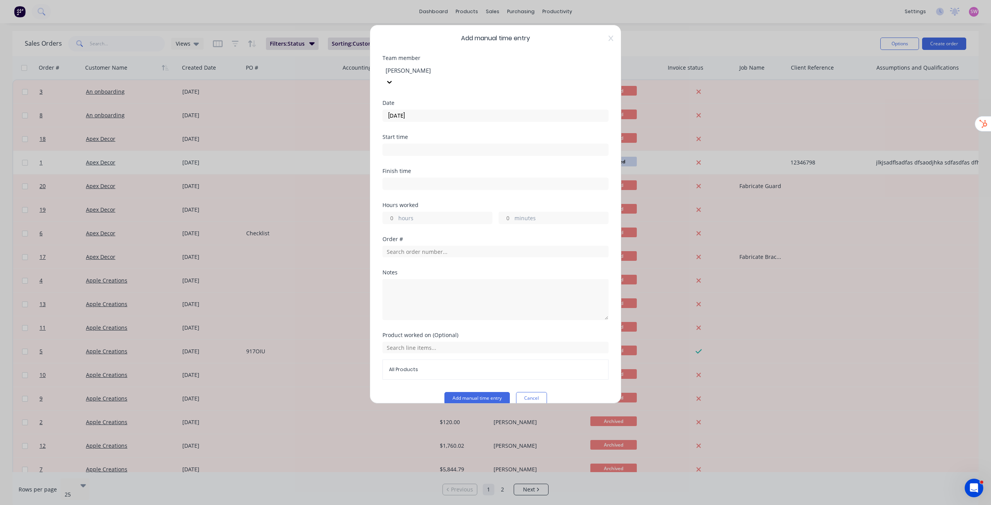
scroll to position [3, 0]
click at [397, 211] on div "hours" at bounding box center [438, 217] width 110 height 12
click at [393, 212] on input "hours" at bounding box center [390, 218] width 14 height 12
type input "4"
click at [515, 214] on label "minutes" at bounding box center [562, 219] width 94 height 10
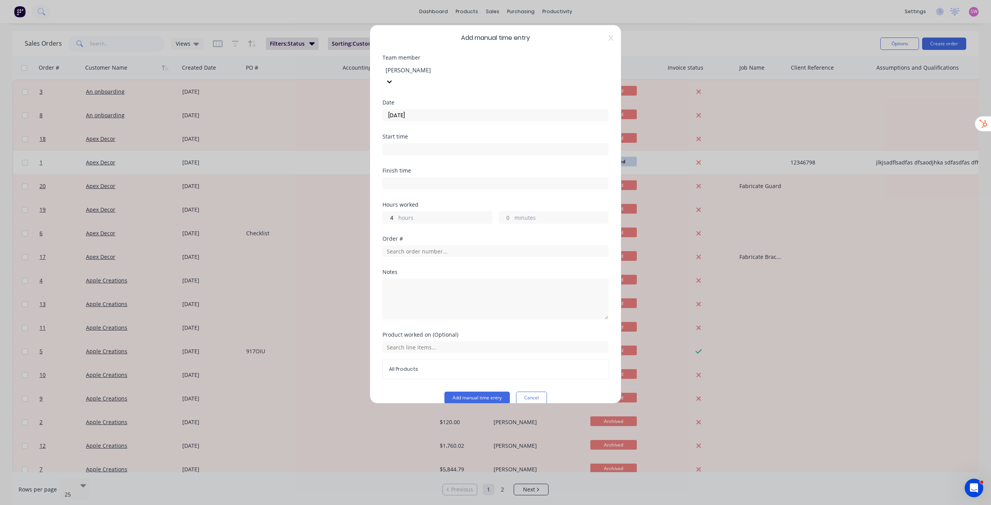
click at [513, 212] on input "minutes" at bounding box center [506, 218] width 14 height 12
type input "1"
click at [559, 190] on div "Finish time" at bounding box center [496, 185] width 226 height 34
click at [434, 246] on input "text" at bounding box center [496, 252] width 226 height 12
type input "1"
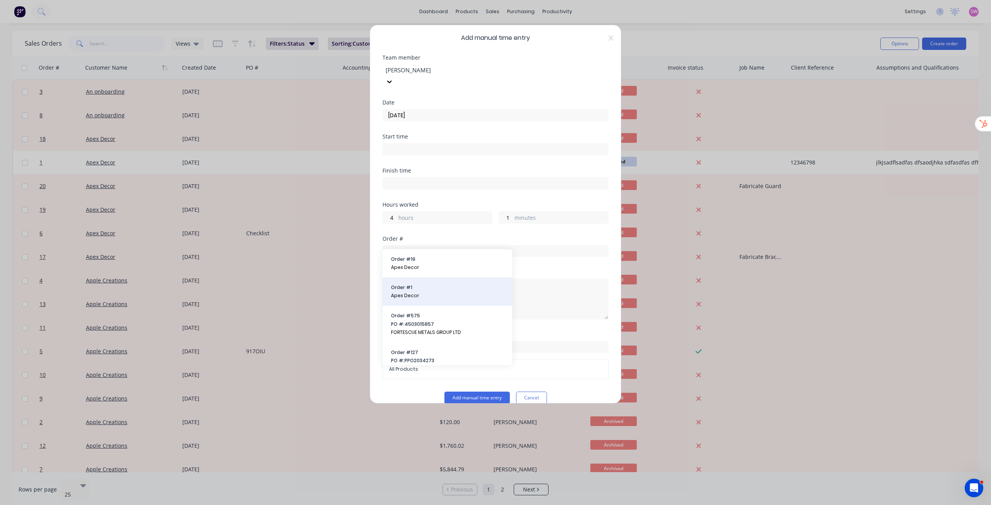
click at [422, 286] on span "Order # 1" at bounding box center [447, 287] width 113 height 7
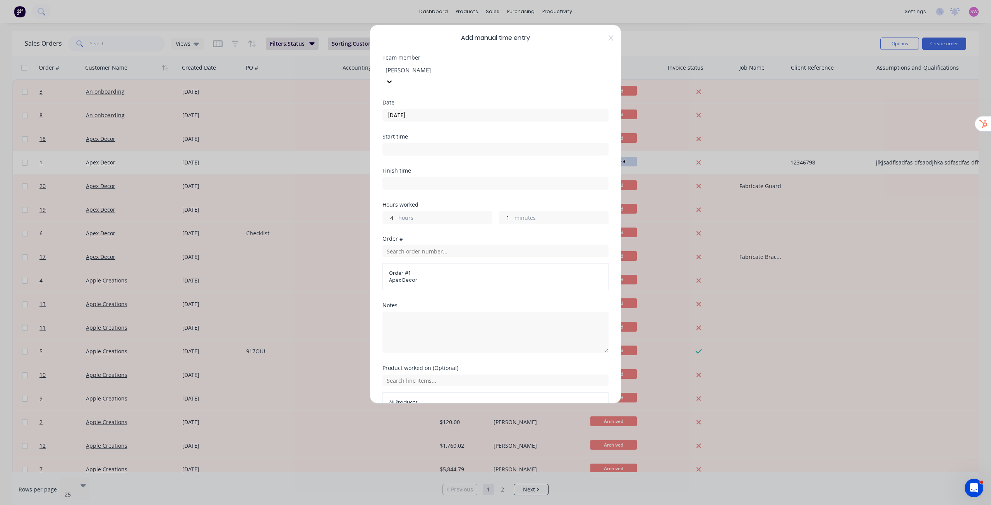
scroll to position [36, 0]
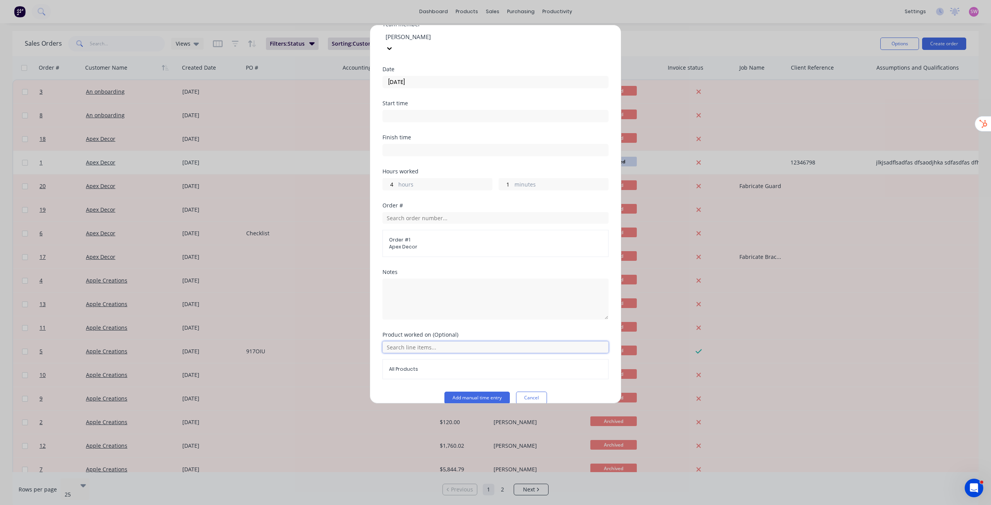
click at [452, 342] on input "text" at bounding box center [496, 348] width 226 height 12
click at [438, 376] on icon at bounding box center [436, 374] width 5 height 5
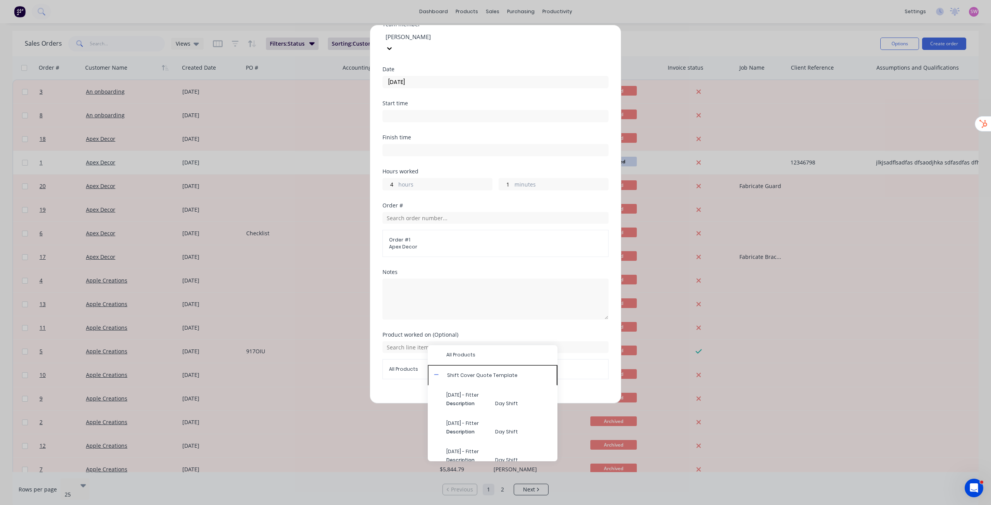
click at [491, 424] on span "2025-08-14 - Fitter" at bounding box center [499, 423] width 105 height 7
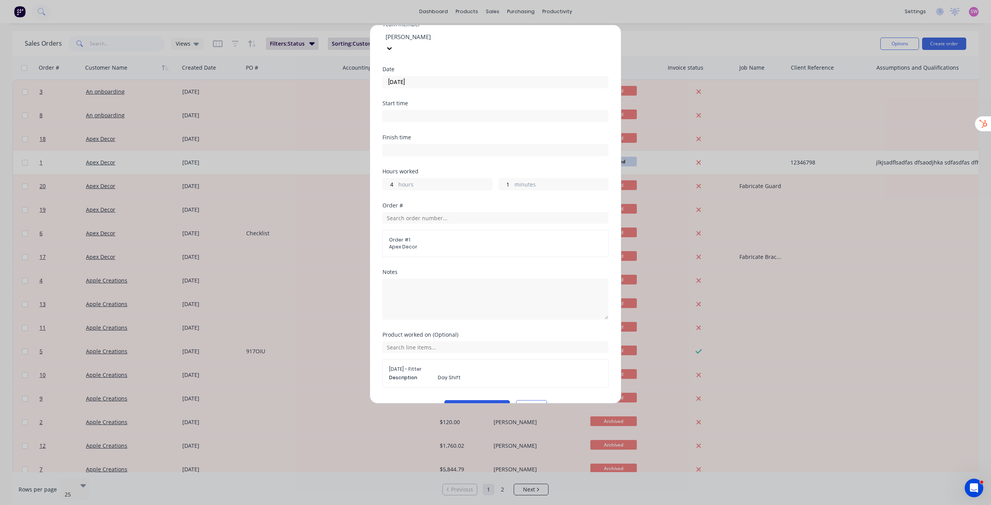
click at [484, 400] on button "Add manual time entry" at bounding box center [477, 406] width 65 height 12
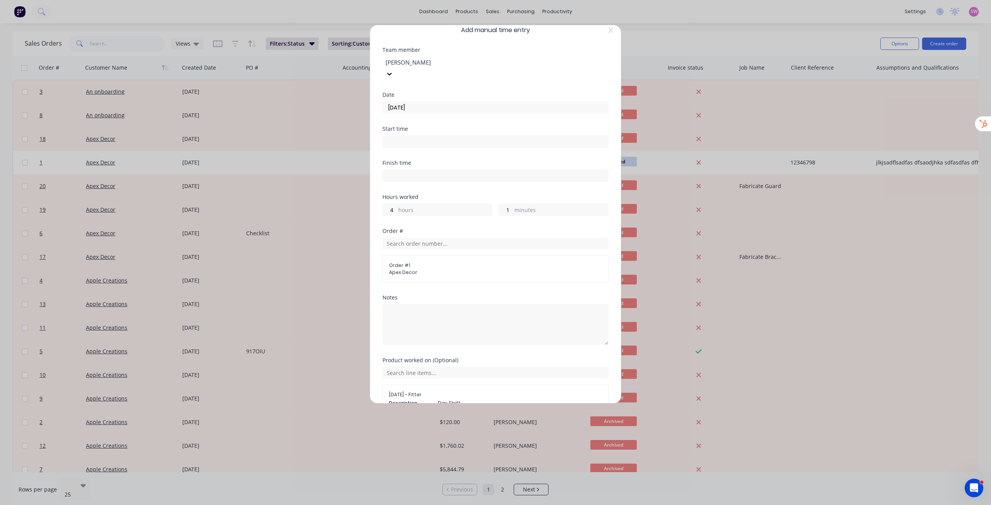
scroll to position [0, 0]
click at [404, 146] on input at bounding box center [495, 152] width 225 height 12
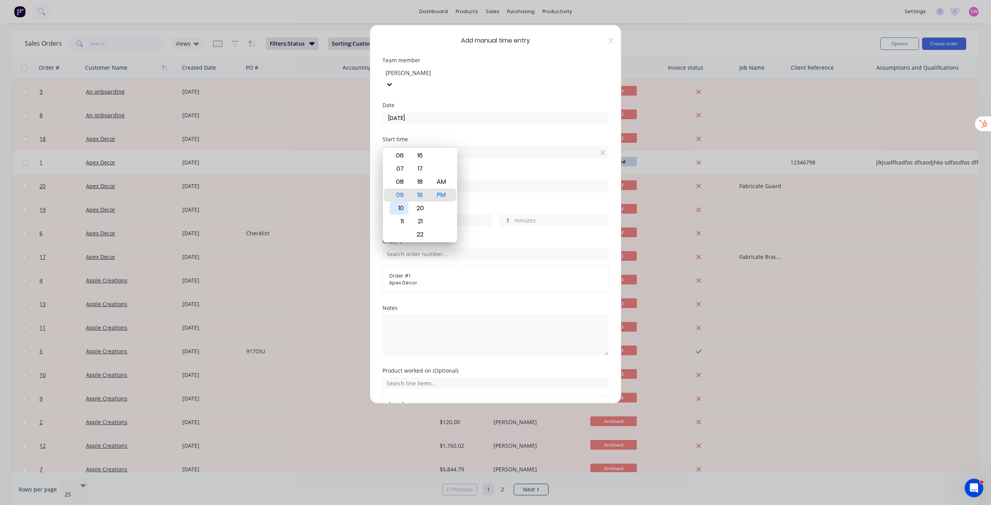
click at [404, 207] on div "10" at bounding box center [399, 208] width 19 height 13
type input "10:19 PM"
click at [487, 157] on div "Start time 10:19 PM" at bounding box center [496, 154] width 226 height 34
click at [414, 180] on input at bounding box center [495, 186] width 225 height 12
type input "01:19 PM"
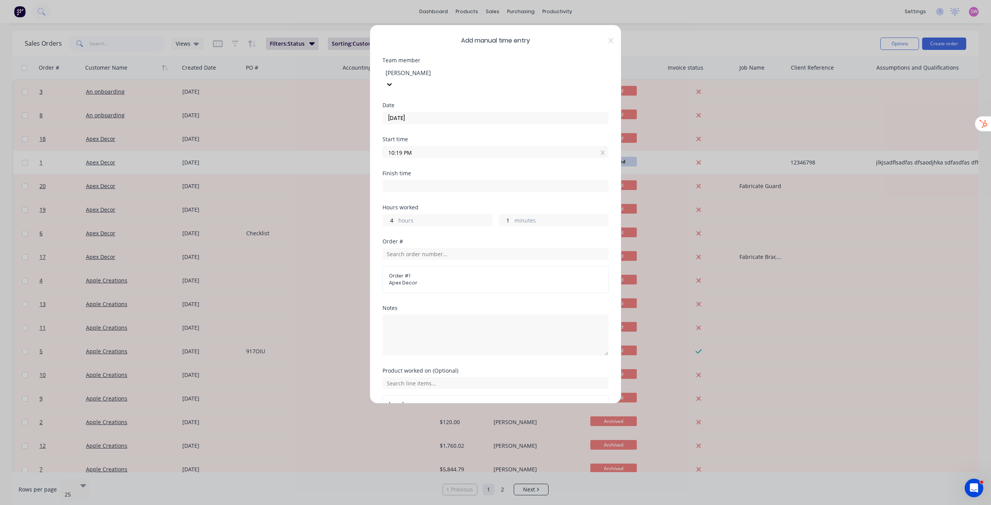
type input "-9"
type input "0"
type input "02:19 PM"
type input "-8"
type input "01:19 PM"
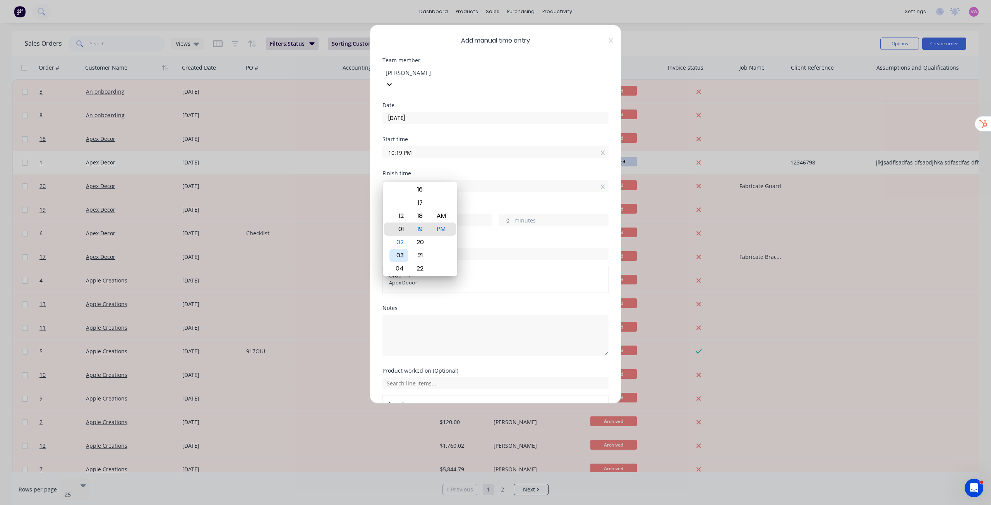
type input "-9"
type input "12:19 PM"
type input "-10"
click at [491, 171] on div "Finish time" at bounding box center [496, 173] width 226 height 5
click at [410, 146] on input "10:19 PM" at bounding box center [495, 152] width 225 height 12
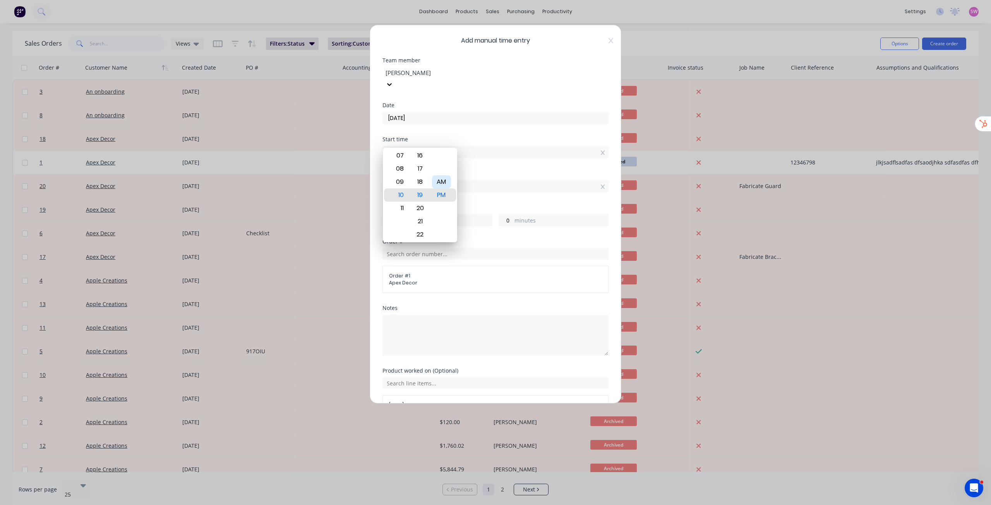
click at [445, 182] on div "AM" at bounding box center [441, 181] width 19 height 13
type input "10:19 AM"
type input "2"
click at [496, 151] on div "Start time 10:19 AM" at bounding box center [496, 154] width 226 height 34
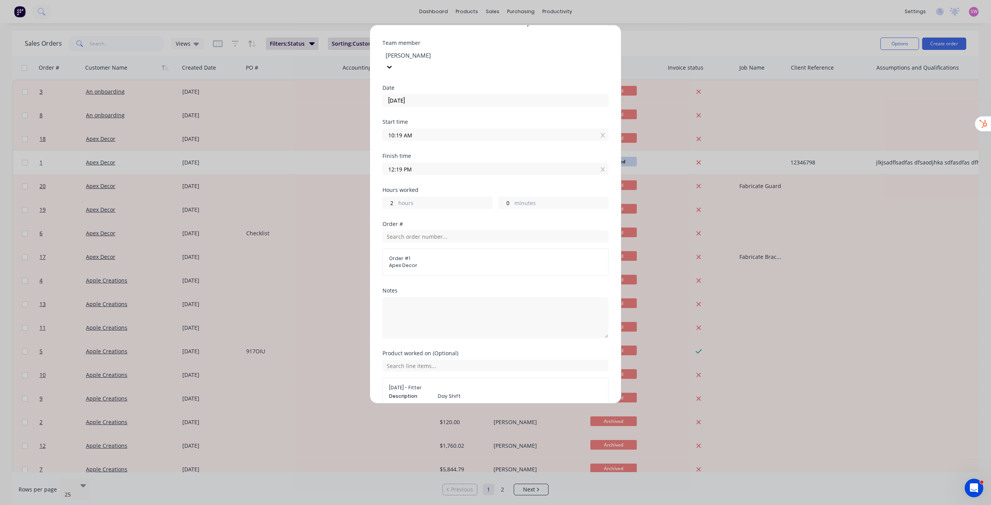
scroll to position [45, 0]
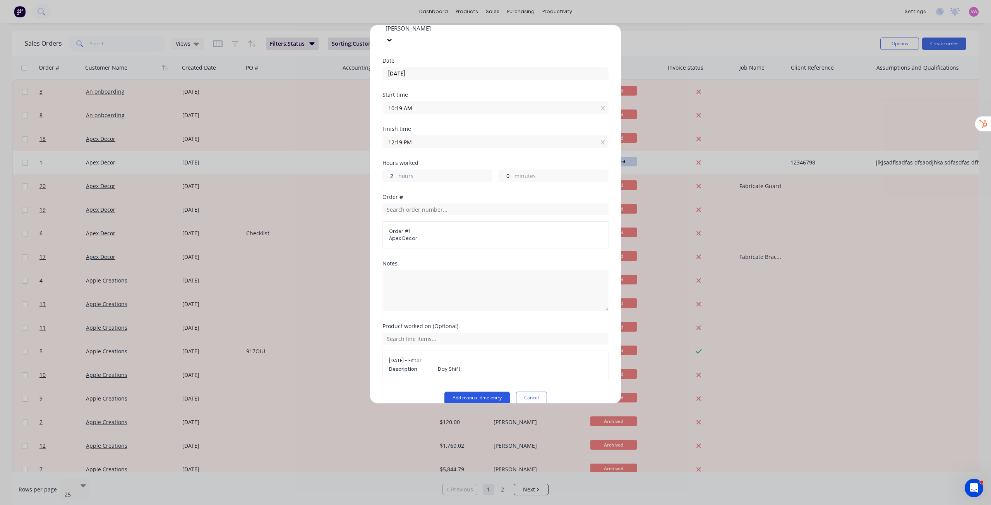
click at [473, 392] on button "Add manual time entry" at bounding box center [477, 398] width 65 height 12
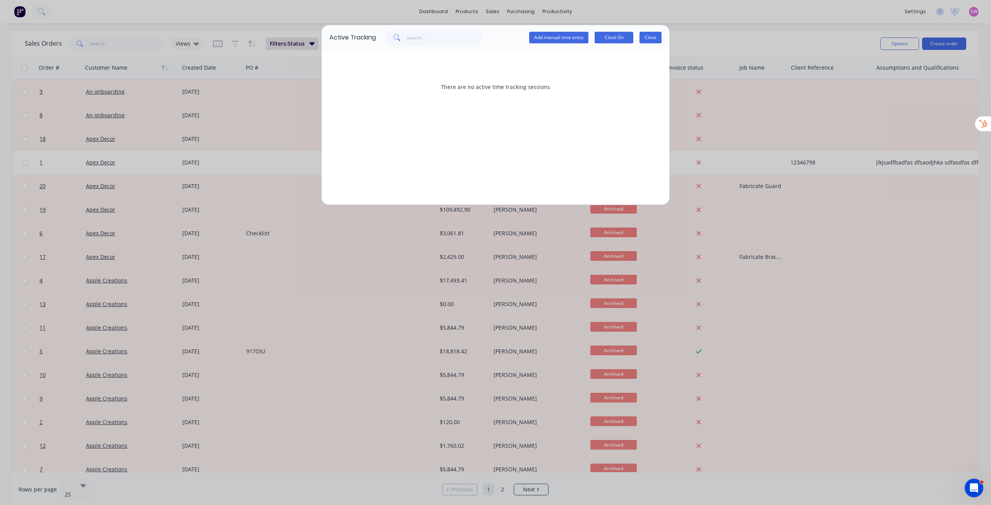
click at [649, 36] on button "Close" at bounding box center [651, 38] width 22 height 12
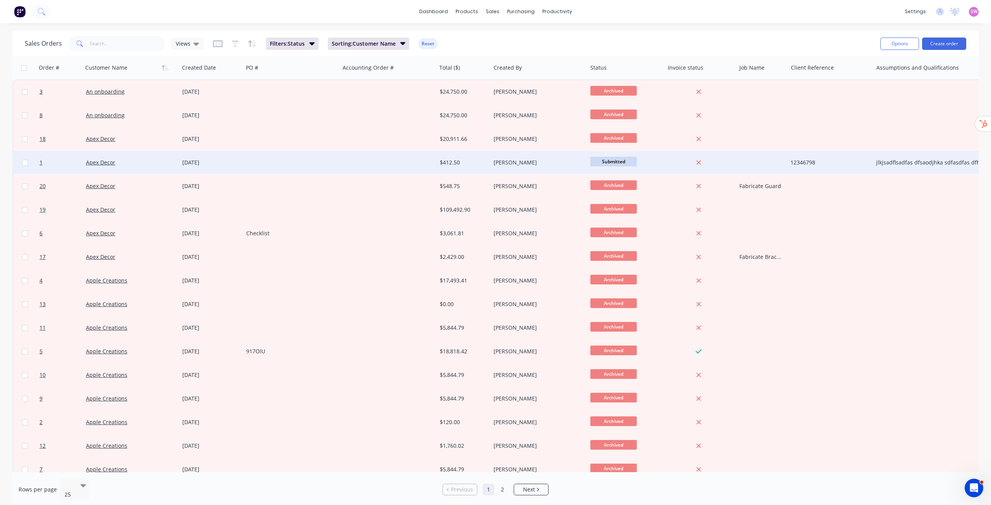
click at [289, 167] on div at bounding box center [291, 162] width 97 height 23
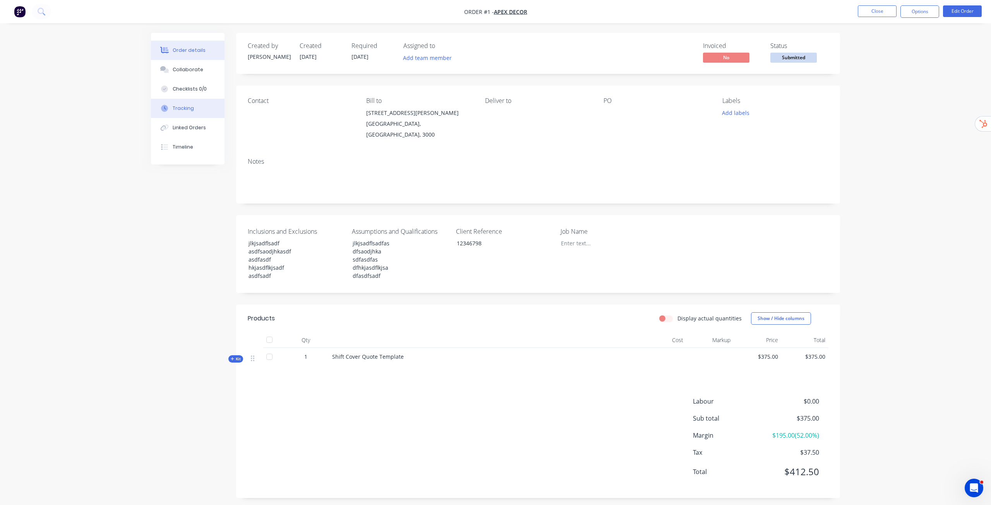
click at [179, 111] on div "Tracking" at bounding box center [183, 108] width 21 height 7
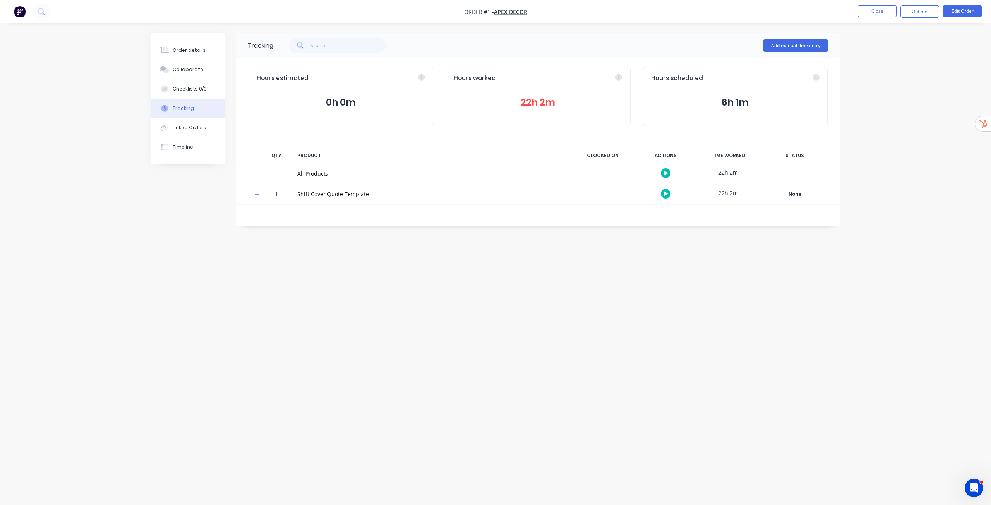
click at [553, 101] on button "22h 2m" at bounding box center [538, 102] width 168 height 15
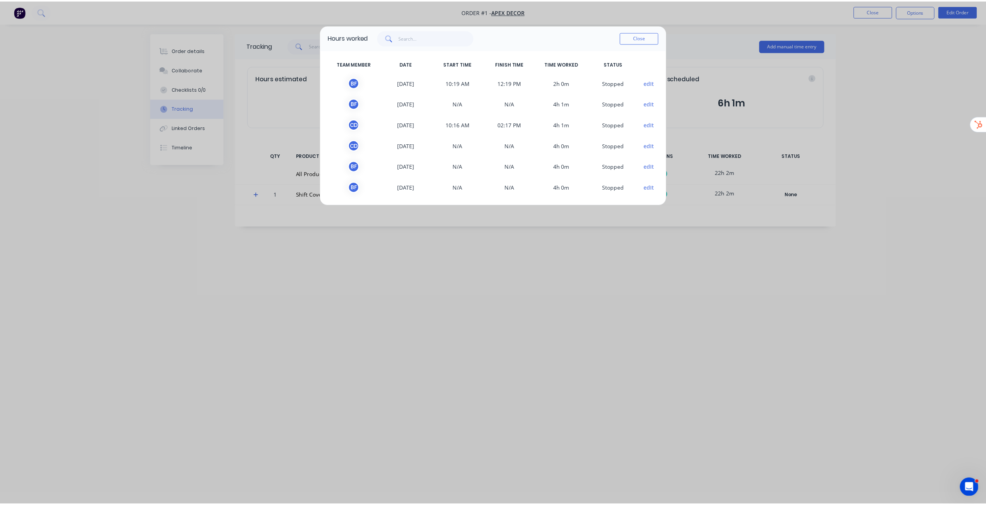
scroll to position [2, 0]
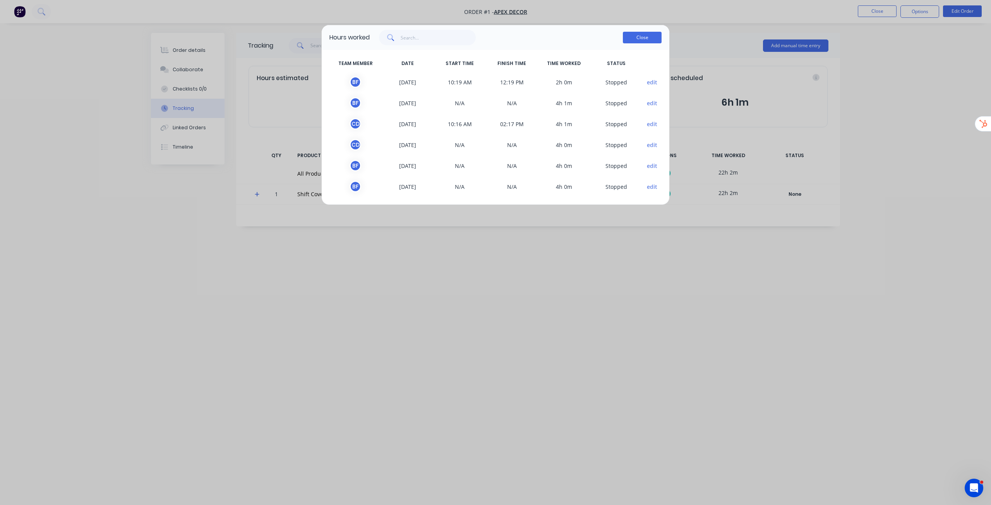
click at [647, 36] on button "Close" at bounding box center [642, 38] width 39 height 12
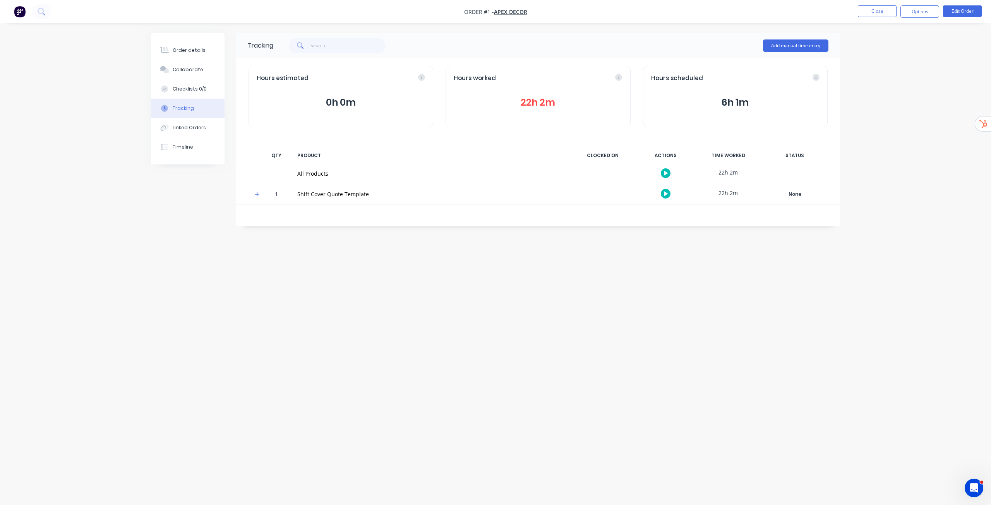
click at [568, 291] on div "Tracking Add manual time entry Hours estimated 0h 0m Hours worked 22h 2m Hours …" at bounding box center [495, 238] width 689 height 410
click at [255, 191] on div at bounding box center [255, 194] width 12 height 20
click at [257, 195] on icon at bounding box center [257, 194] width 5 height 5
drag, startPoint x: 721, startPoint y: 242, endPoint x: 739, endPoint y: 242, distance: 17.8
click at [739, 242] on div "6h 1m" at bounding box center [728, 240] width 58 height 17
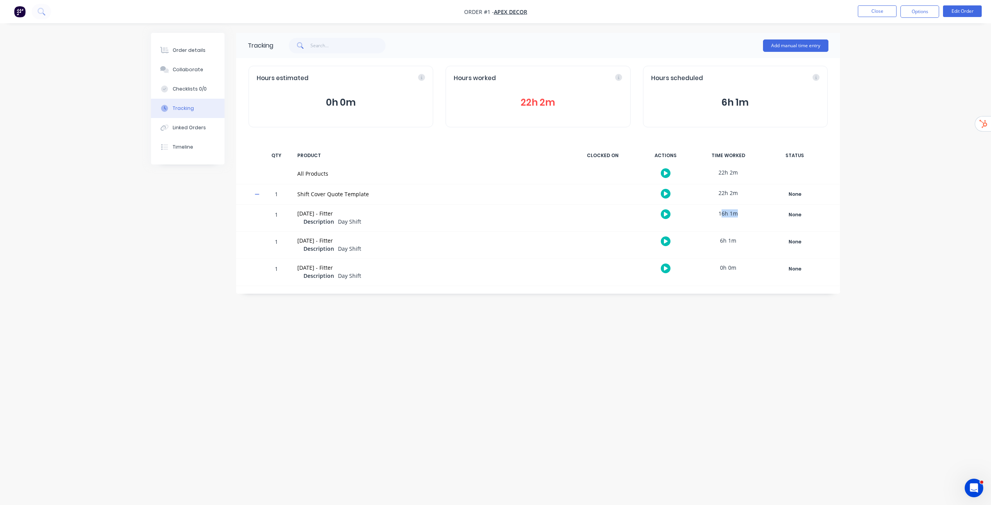
drag, startPoint x: 722, startPoint y: 215, endPoint x: 741, endPoint y: 213, distance: 18.7
click at [741, 213] on div "16h 1m" at bounding box center [728, 213] width 58 height 17
drag, startPoint x: 718, startPoint y: 240, endPoint x: 730, endPoint y: 243, distance: 12.0
click at [741, 242] on div "6h 1m" at bounding box center [728, 240] width 58 height 17
click at [187, 50] on div "Order details" at bounding box center [189, 50] width 33 height 7
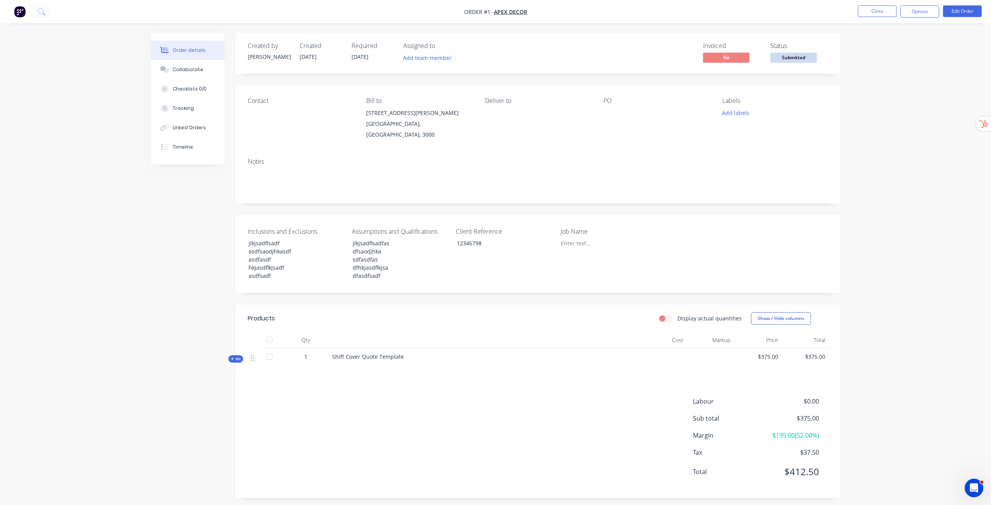
click at [235, 356] on span "Kit" at bounding box center [236, 359] width 10 height 6
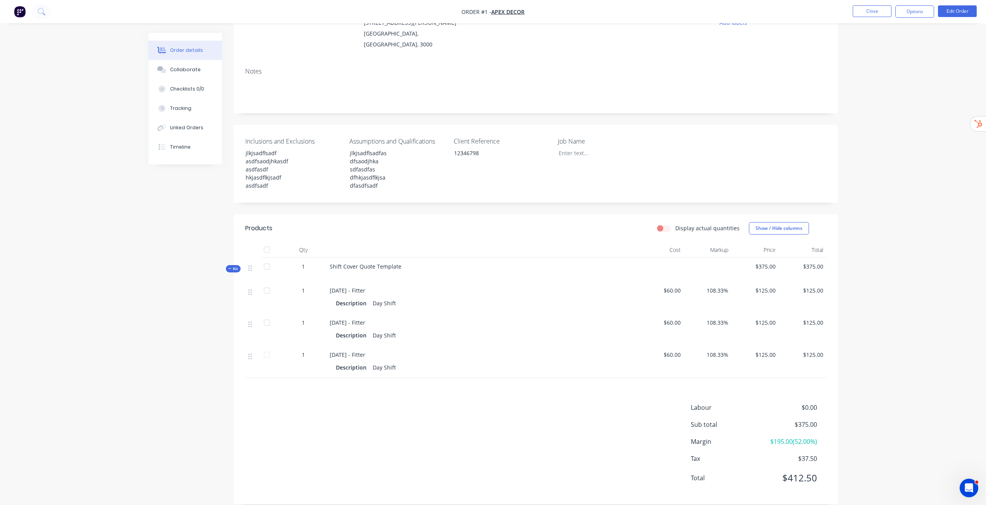
scroll to position [93, 0]
click at [888, 172] on div "Order details Collaborate Checklists 0/0 Tracking Linked Orders Timeline Order …" at bounding box center [493, 210] width 986 height 606
click at [880, 13] on button "Close" at bounding box center [871, 11] width 39 height 12
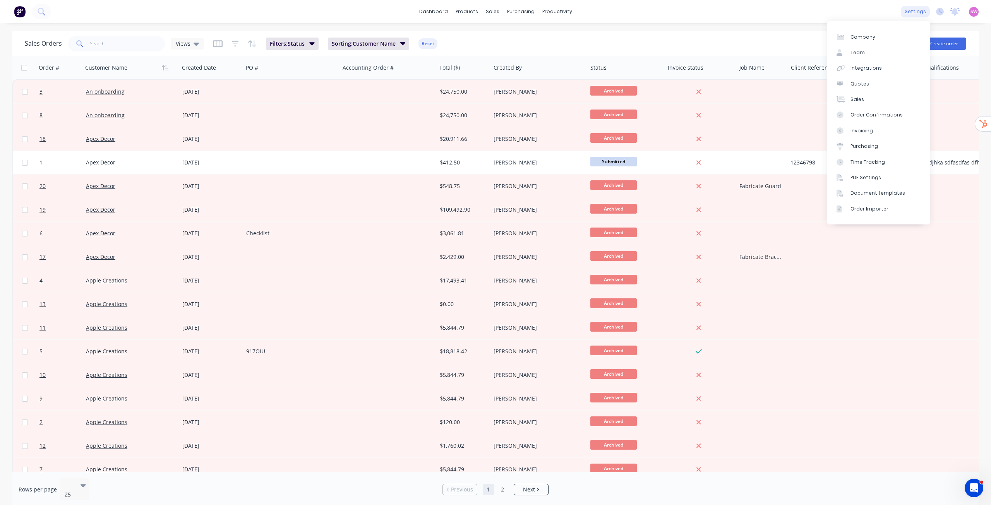
click at [920, 11] on div "settings" at bounding box center [915, 12] width 29 height 12
click at [882, 159] on div "Time Tracking" at bounding box center [868, 162] width 34 height 7
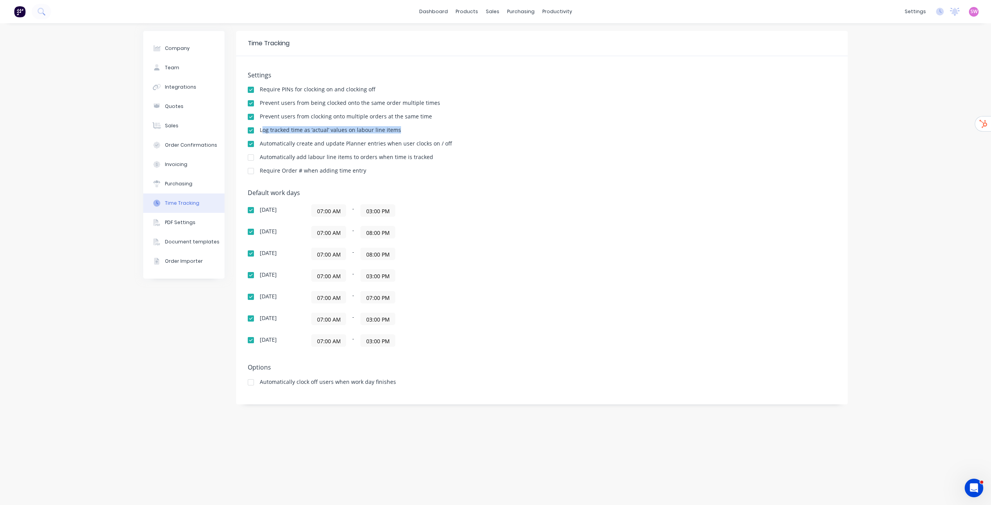
drag, startPoint x: 261, startPoint y: 130, endPoint x: 423, endPoint y: 133, distance: 161.9
click at [423, 133] on div "Log tracked time as ‘actual’ values on labour line items" at bounding box center [542, 130] width 589 height 7
click at [264, 128] on div "Log tracked time as ‘actual’ values on labour line items" at bounding box center [330, 129] width 141 height 5
drag, startPoint x: 259, startPoint y: 130, endPoint x: 408, endPoint y: 131, distance: 148.7
click at [408, 131] on div "Log tracked time as ‘actual’ values on labour line items" at bounding box center [542, 130] width 589 height 7
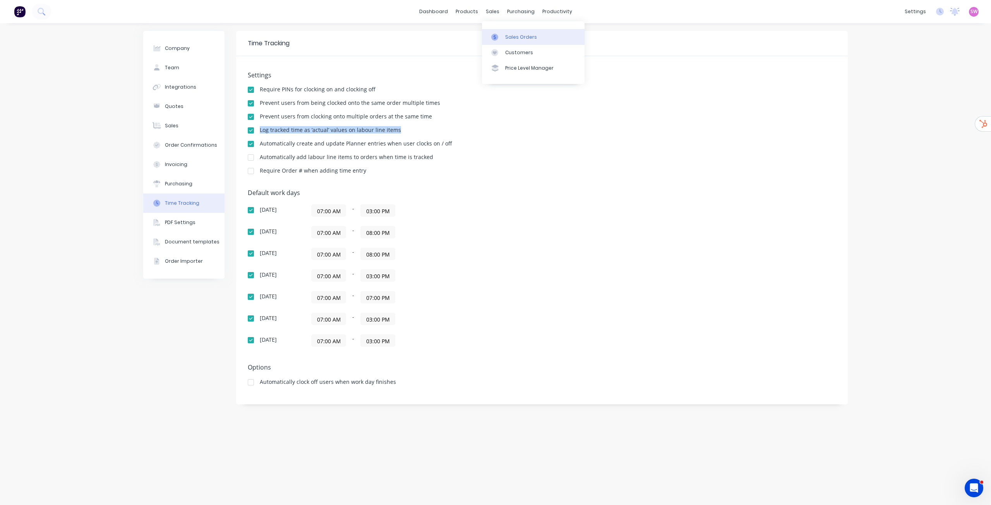
click at [513, 37] on div "Sales Orders" at bounding box center [521, 37] width 32 height 7
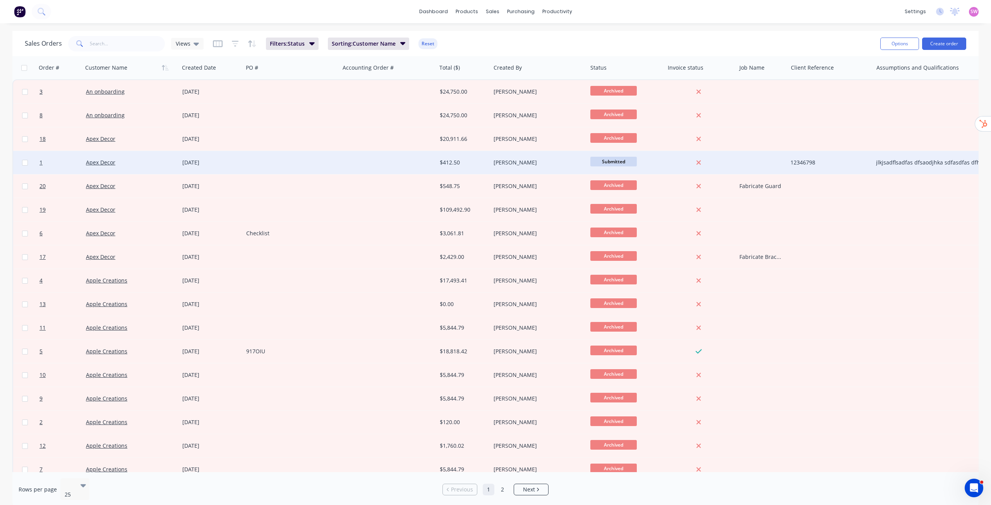
click at [290, 162] on div at bounding box center [291, 162] width 97 height 23
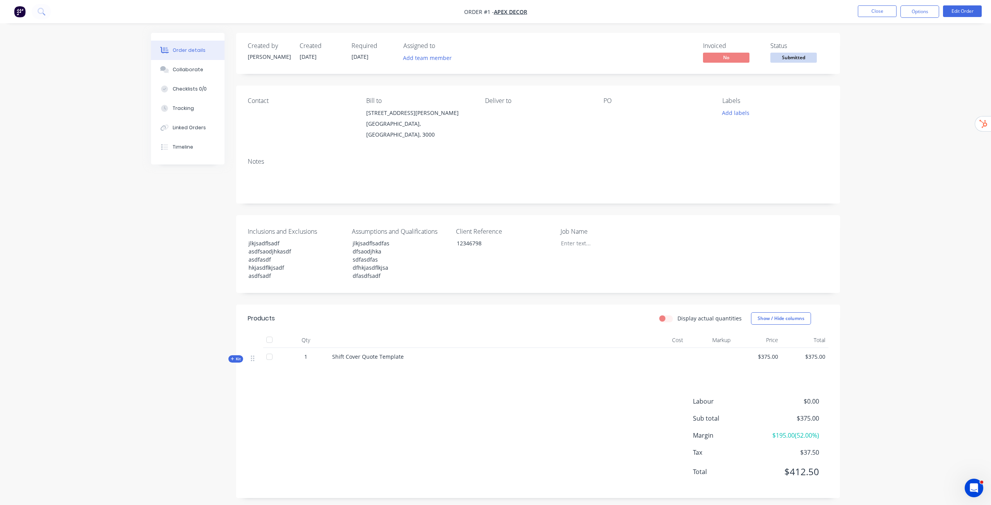
click at [237, 356] on span "Kit" at bounding box center [236, 359] width 10 height 6
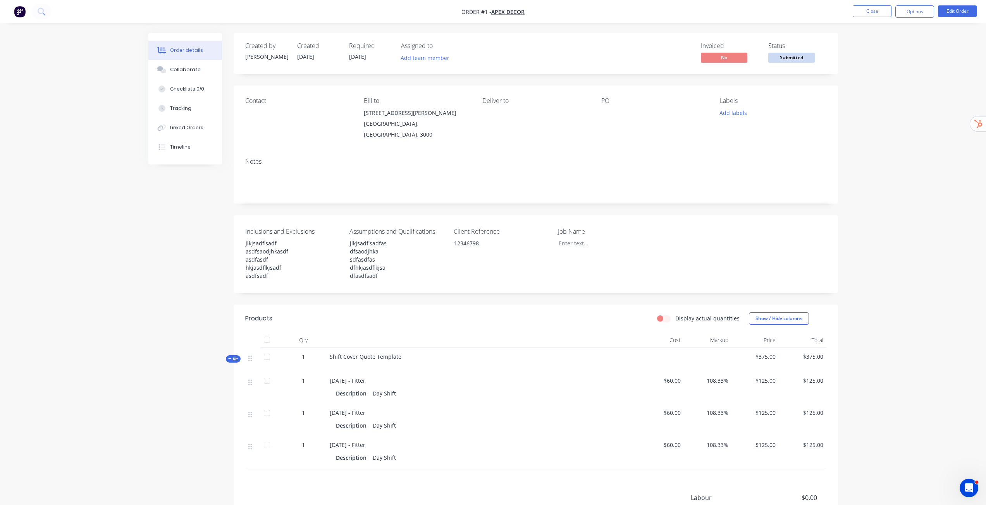
scroll to position [93, 0]
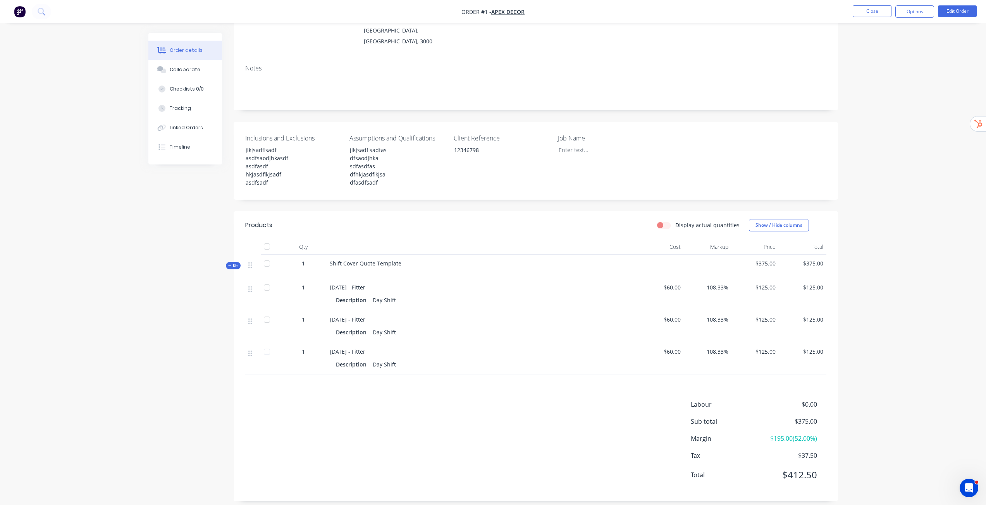
drag, startPoint x: 329, startPoint y: 281, endPoint x: 387, endPoint y: 279, distance: 57.7
click at [387, 283] on div "2025-08-13 - Fitter" at bounding box center [482, 287] width 304 height 8
click at [952, 8] on button "Edit Order" at bounding box center [957, 11] width 39 height 12
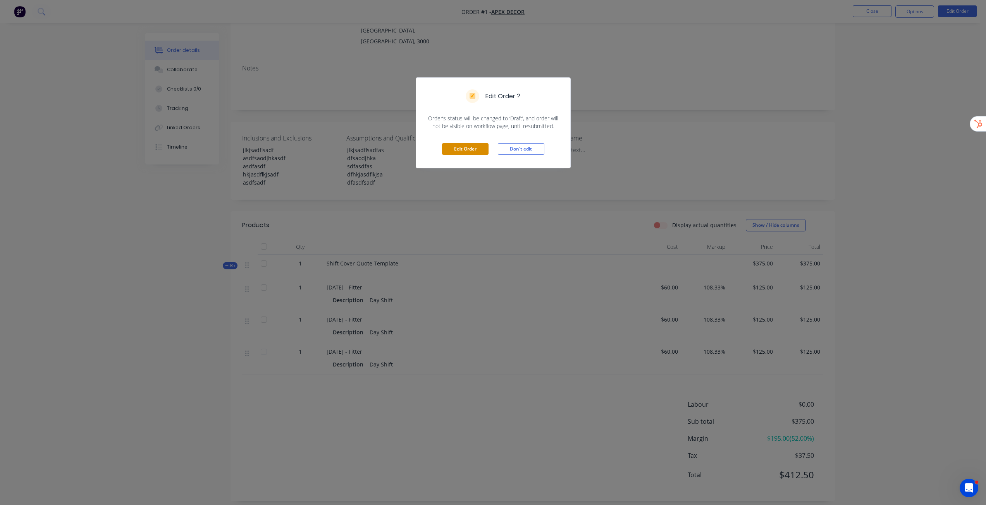
click at [466, 145] on div "Edit Order Don't edit" at bounding box center [493, 149] width 154 height 38
click at [465, 146] on button "Edit Order" at bounding box center [465, 149] width 46 height 12
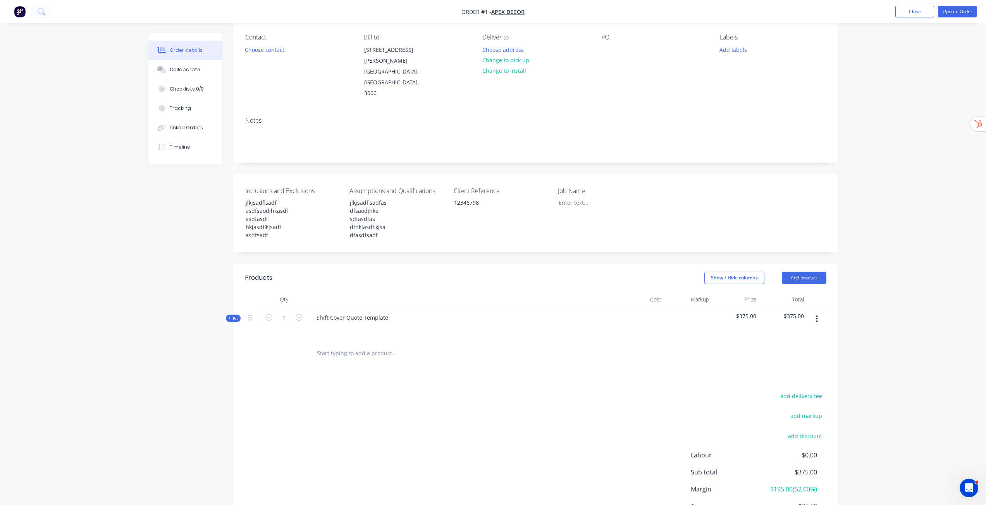
scroll to position [101, 0]
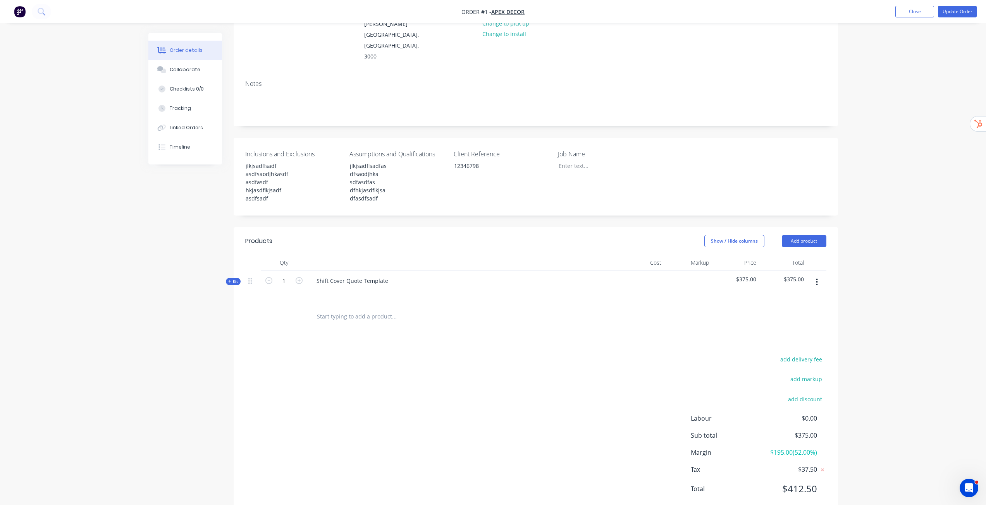
click at [233, 279] on span "Kit" at bounding box center [233, 282] width 10 height 6
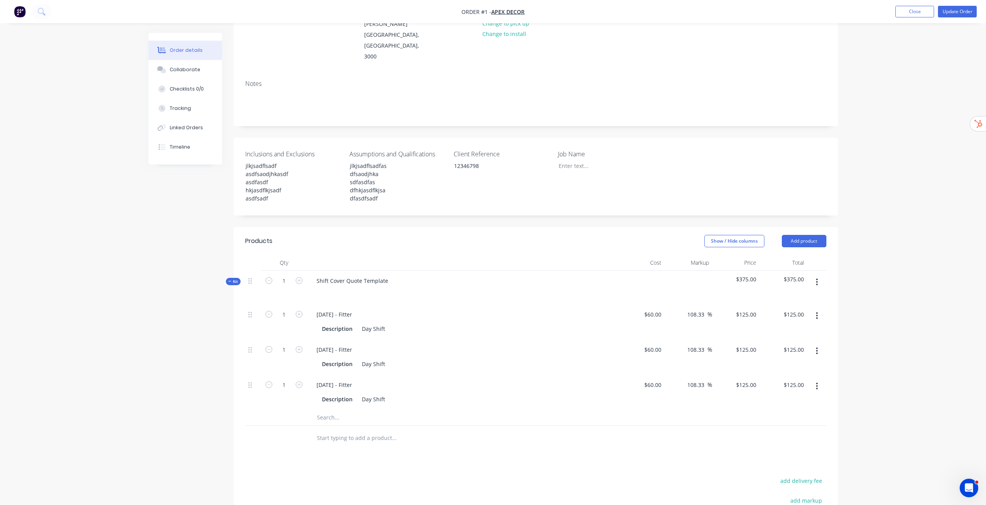
click at [326, 410] on input "text" at bounding box center [393, 417] width 155 height 15
click at [817, 278] on icon "button" at bounding box center [817, 282] width 2 height 9
click at [795, 297] on div "Add product to kit" at bounding box center [789, 302] width 60 height 11
click at [779, 390] on div "Labour" at bounding box center [789, 395] width 60 height 11
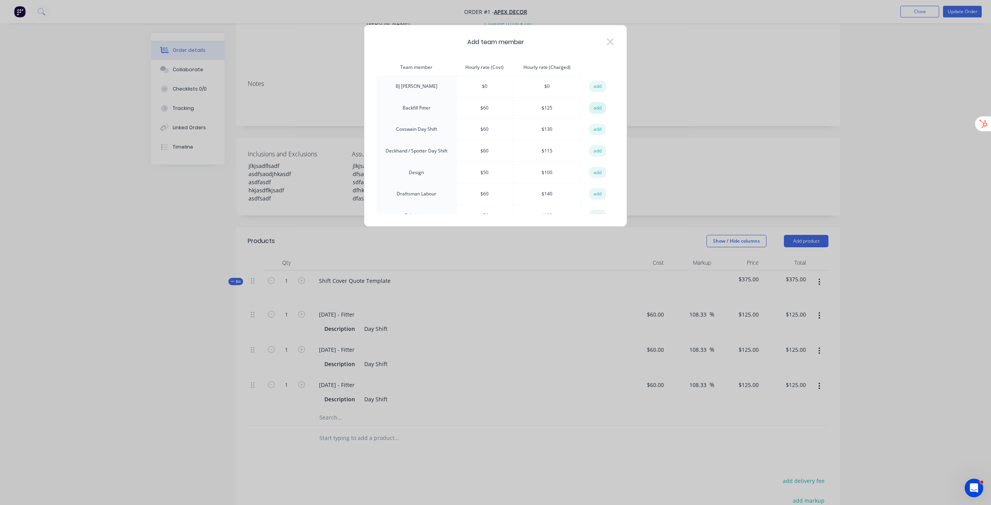
click at [592, 109] on button "add" at bounding box center [597, 108] width 17 height 12
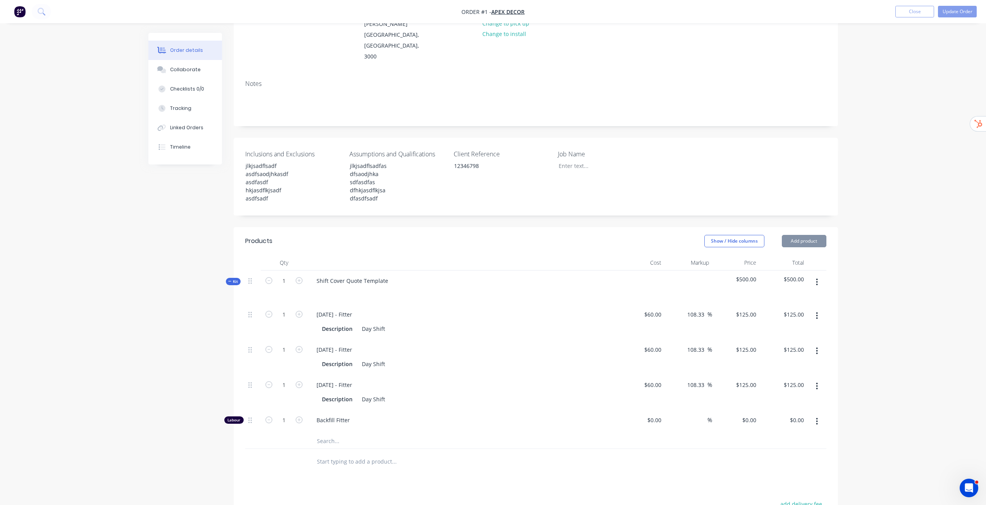
type input "$60.00"
type input "108.33"
type input "$125.00"
click at [298, 417] on icon "button" at bounding box center [298, 420] width 7 height 7
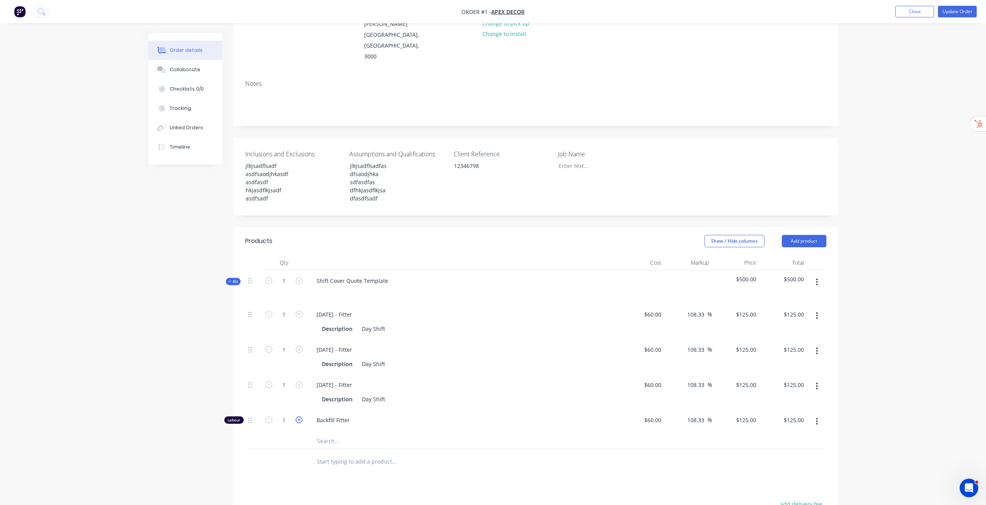
type input "2"
type input "$250.00"
click at [298, 417] on icon "button" at bounding box center [298, 420] width 7 height 7
type input "3"
type input "$375.00"
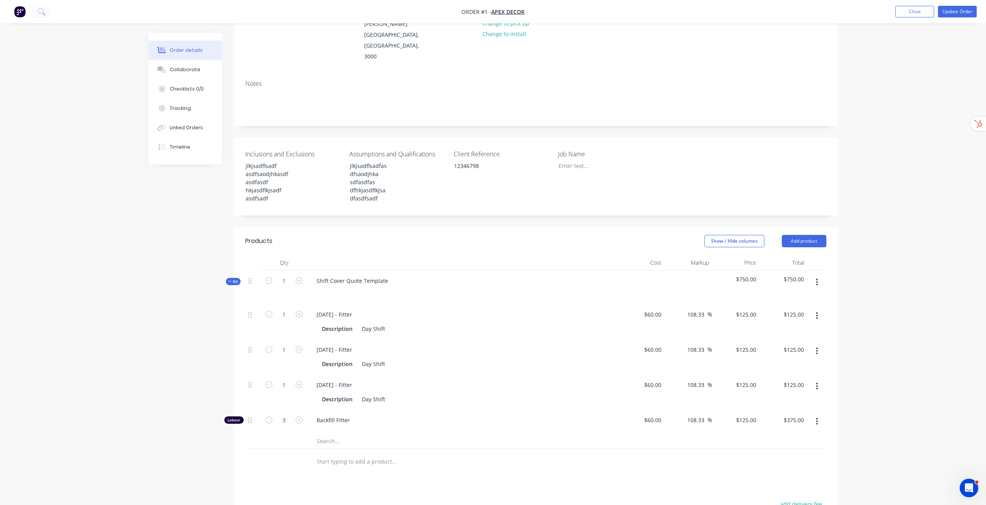
click at [920, 311] on div "Order details Collaborate Checklists 0/0 Tracking Linked Orders Timeline Order …" at bounding box center [493, 285] width 986 height 773
click at [182, 112] on div "Tracking" at bounding box center [180, 108] width 21 height 7
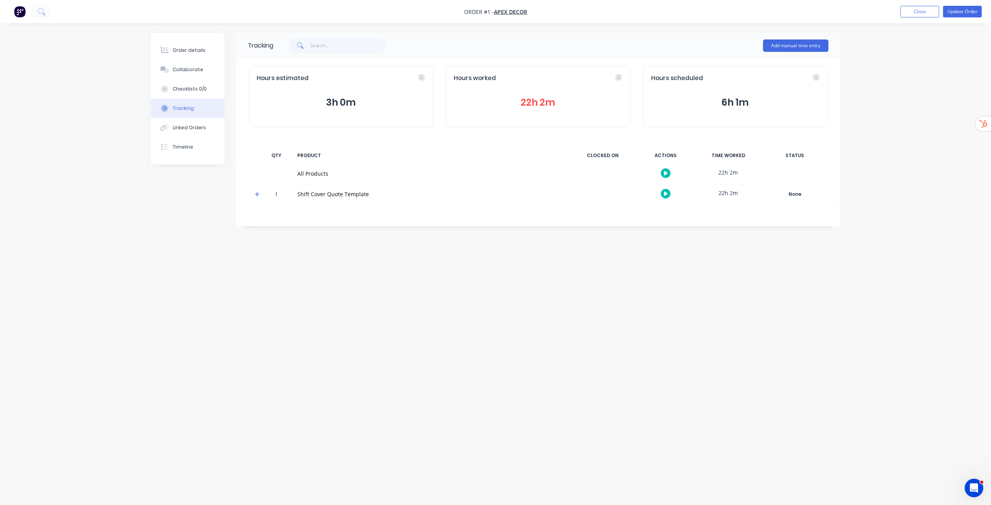
drag, startPoint x: 343, startPoint y: 118, endPoint x: 340, endPoint y: 94, distance: 24.2
click at [340, 94] on div "Hours estimated 3h 0m" at bounding box center [341, 97] width 185 height 62
click at [182, 51] on div "Order details" at bounding box center [189, 50] width 33 height 7
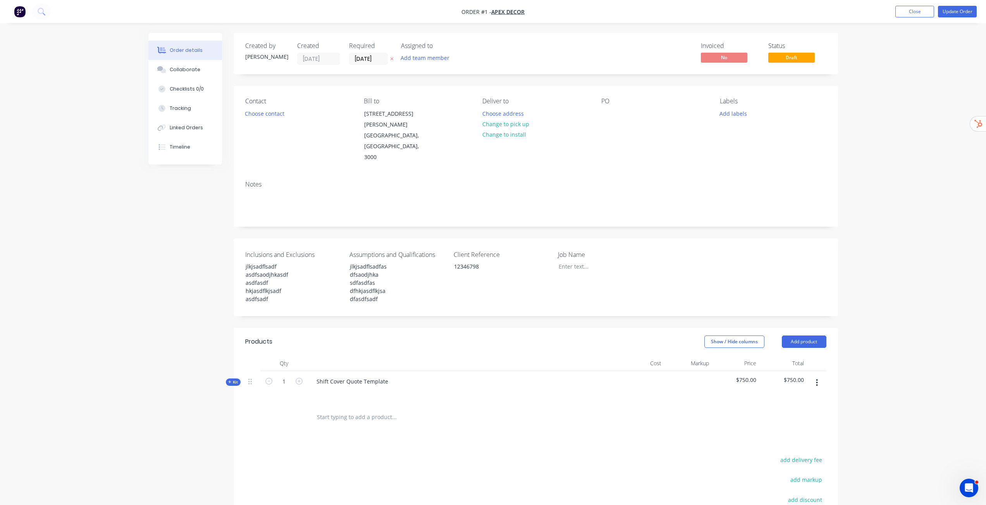
click at [237, 380] on span "Kit" at bounding box center [233, 383] width 10 height 6
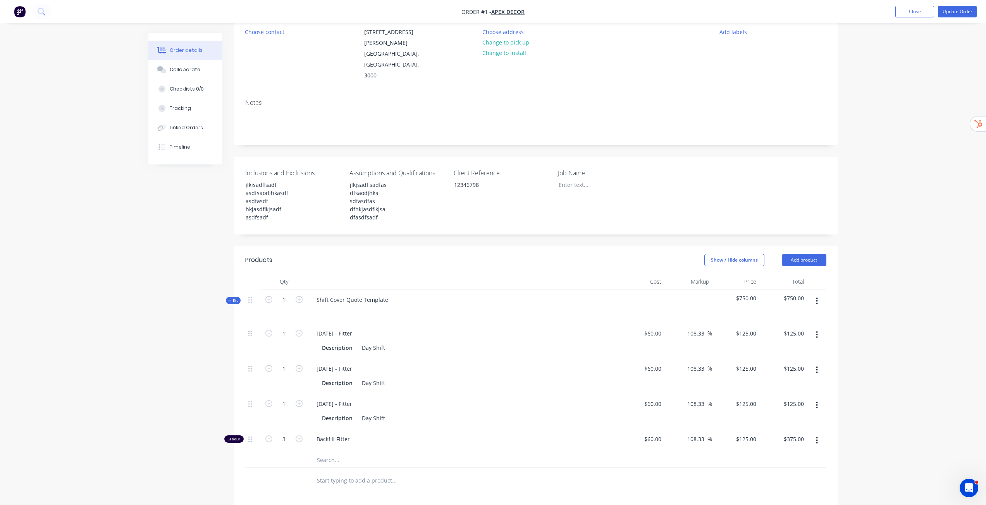
scroll to position [116, 0]
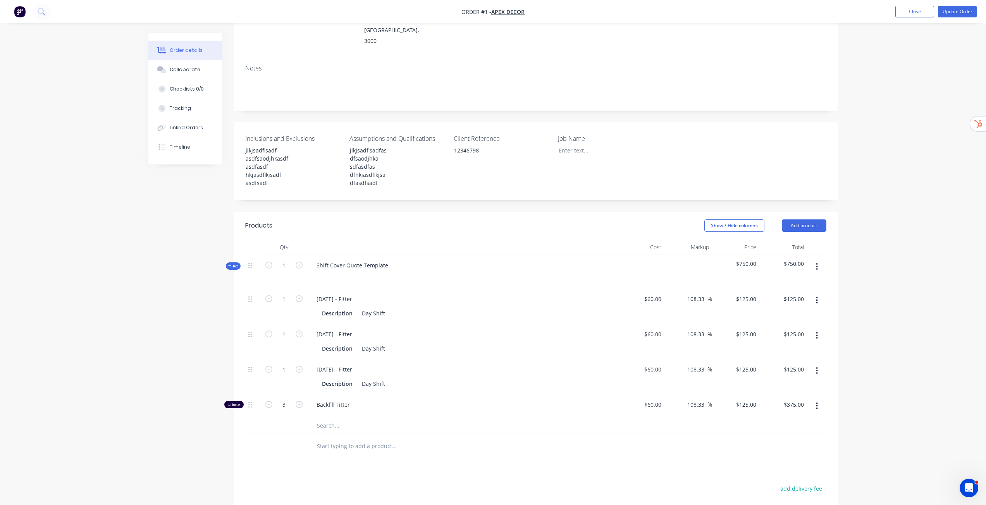
click at [333, 401] on span "Backfill Fitter" at bounding box center [464, 405] width 297 height 8
click at [332, 401] on span "Backfill Fitter" at bounding box center [464, 405] width 297 height 8
click at [314, 401] on div "Backfill Fitter" at bounding box center [462, 405] width 304 height 8
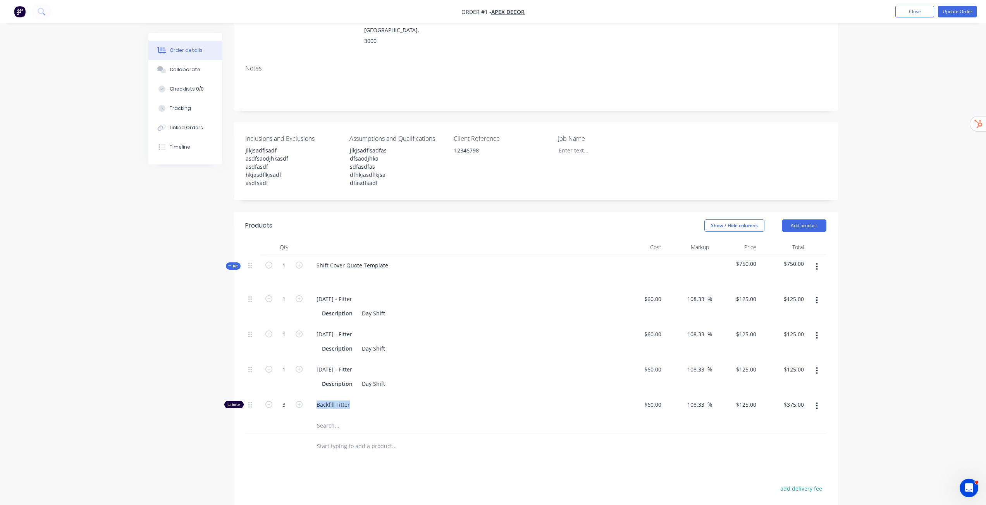
click at [335, 401] on span "Backfill Fitter" at bounding box center [464, 405] width 297 height 8
click at [331, 401] on span "Backfill Fitter" at bounding box center [464, 405] width 297 height 8
click at [323, 401] on span "Backfill Fitter" at bounding box center [464, 405] width 297 height 8
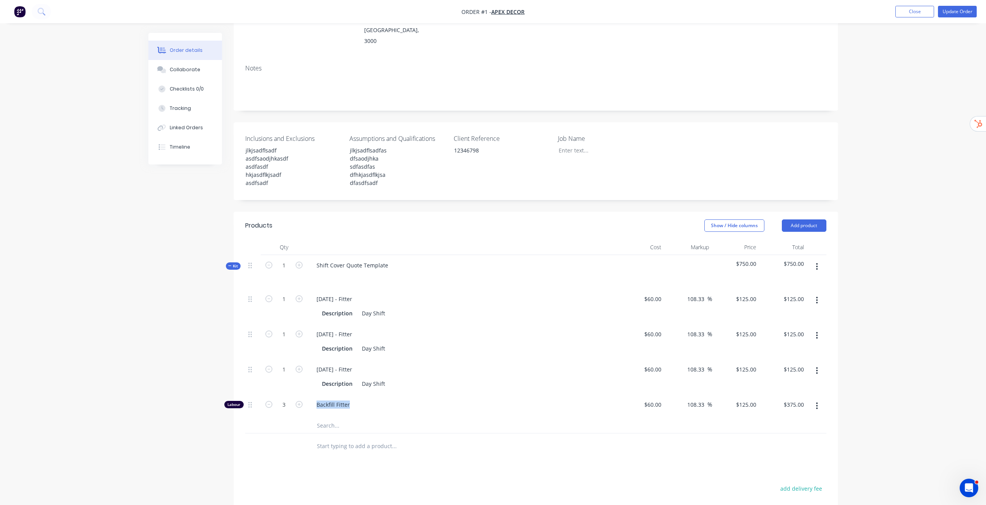
click at [323, 401] on span "Backfill Fitter" at bounding box center [464, 405] width 297 height 8
click at [328, 401] on span "Backfill Fitter" at bounding box center [464, 405] width 297 height 8
drag, startPoint x: 344, startPoint y: 381, endPoint x: 340, endPoint y: 385, distance: 5.2
click at [347, 401] on span "Backfill Fitter" at bounding box center [464, 405] width 297 height 8
click at [314, 401] on div "Backfill Fitter" at bounding box center [462, 405] width 304 height 8
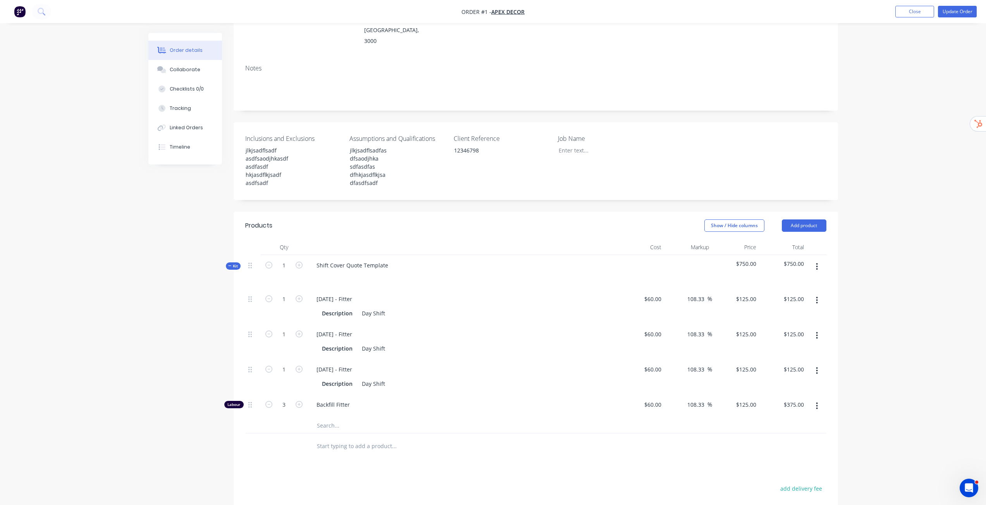
drag, startPoint x: 318, startPoint y: 383, endPoint x: 359, endPoint y: 385, distance: 40.7
click at [359, 401] on span "Backfill Fitter" at bounding box center [464, 405] width 297 height 8
click at [325, 401] on span "Backfill Fitter" at bounding box center [464, 405] width 297 height 8
drag, startPoint x: 319, startPoint y: 383, endPoint x: 359, endPoint y: 383, distance: 39.9
click at [358, 401] on span "Backfill Fitter" at bounding box center [464, 405] width 297 height 8
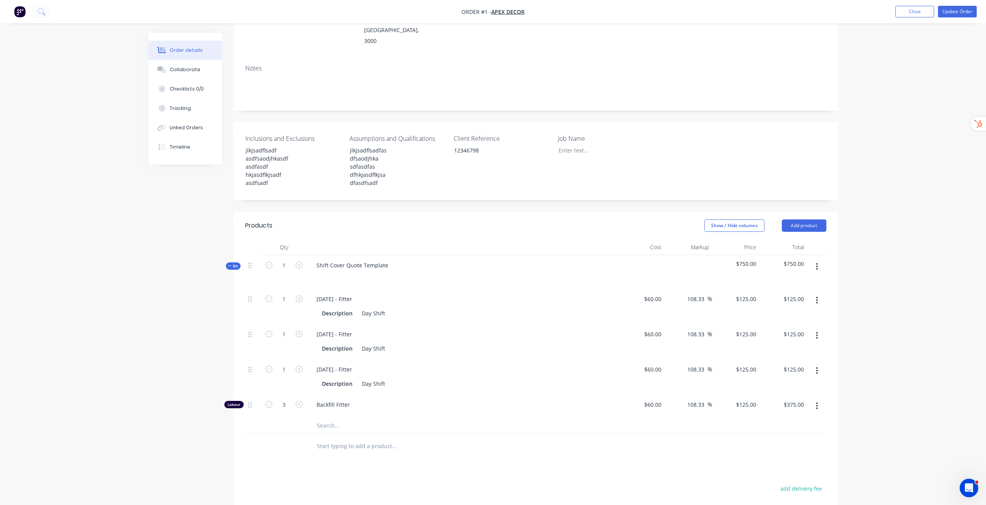
click at [367, 401] on span "Backfill Fitter" at bounding box center [464, 405] width 297 height 8
click at [817, 403] on icon "button" at bounding box center [817, 406] width 2 height 7
click at [873, 343] on div "Order details Collaborate Checklists 0/0 Tracking Linked Orders Timeline Order …" at bounding box center [493, 270] width 986 height 773
drag, startPoint x: 317, startPoint y: 383, endPoint x: 362, endPoint y: 381, distance: 44.9
click at [362, 401] on span "Backfill Fitter" at bounding box center [464, 405] width 297 height 8
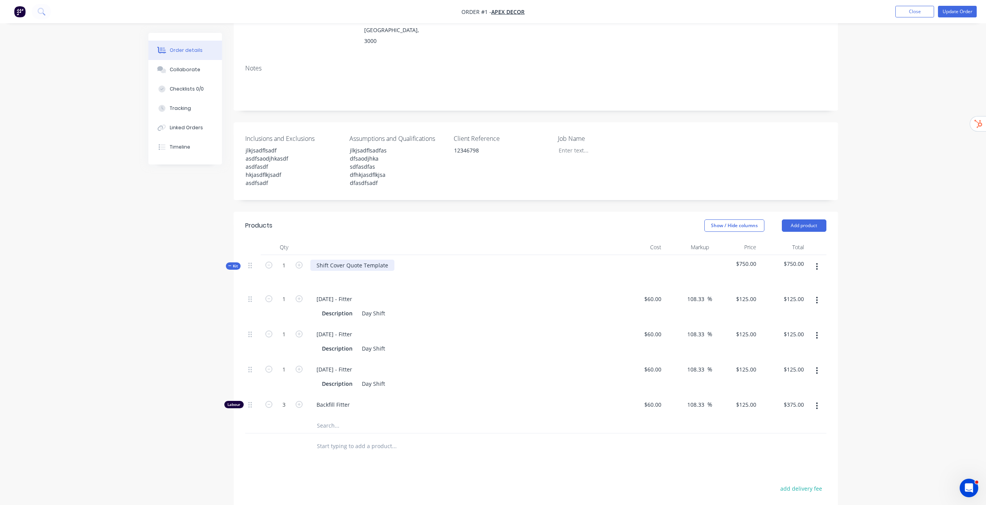
click at [386, 260] on div "Shift Cover Quote Template" at bounding box center [352, 265] width 84 height 11
click at [316, 260] on div "Shift Cover Quote Template" at bounding box center [352, 265] width 84 height 11
click at [384, 260] on div "Shift Cover Quote Template" at bounding box center [352, 265] width 84 height 11
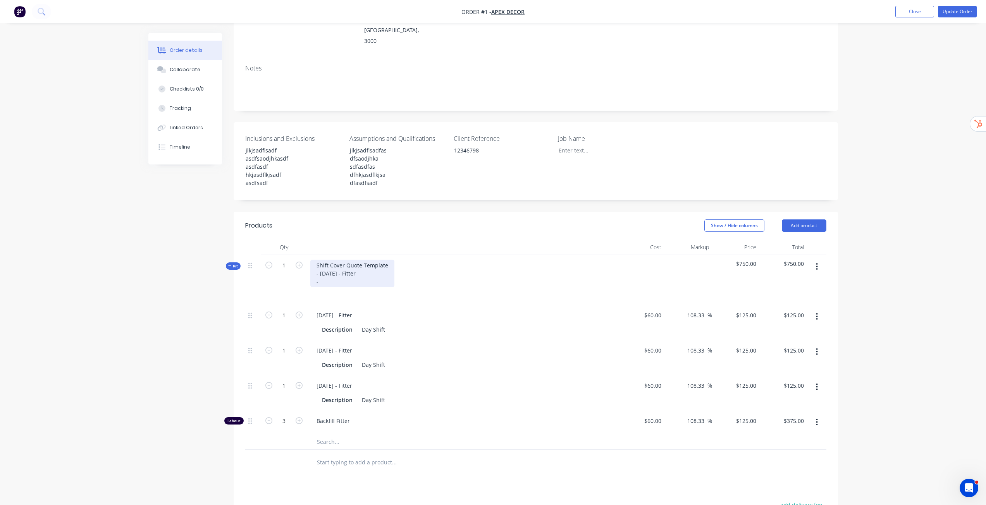
drag, startPoint x: 389, startPoint y: 247, endPoint x: 391, endPoint y: 263, distance: 16.4
click at [391, 263] on div "Shift Cover Quote Template - 2025-08-13 - Fitter -" at bounding box center [352, 273] width 84 height 27
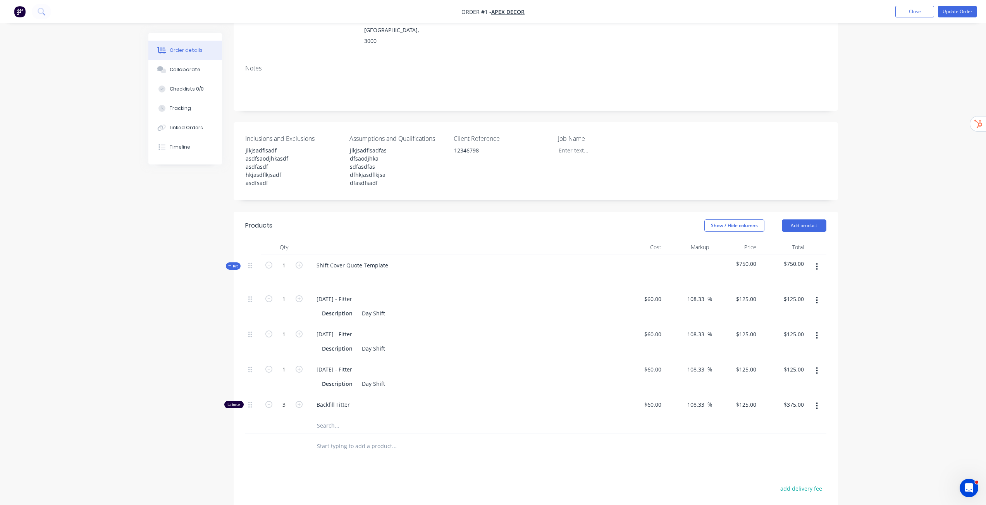
click at [911, 325] on div "Order details Collaborate Checklists 0/0 Tracking Linked Orders Timeline Order …" at bounding box center [493, 270] width 986 height 773
click at [328, 418] on input "text" at bounding box center [393, 425] width 155 height 15
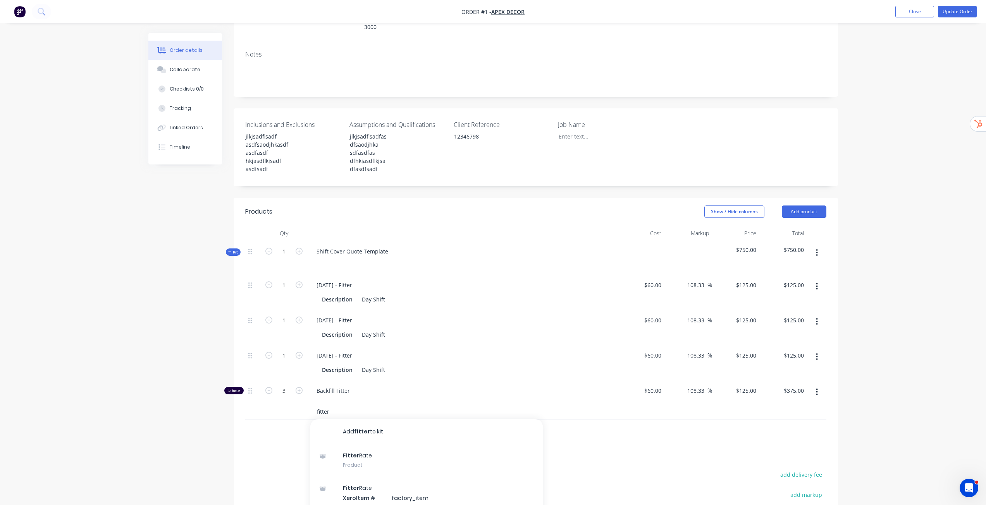
scroll to position [155, 0]
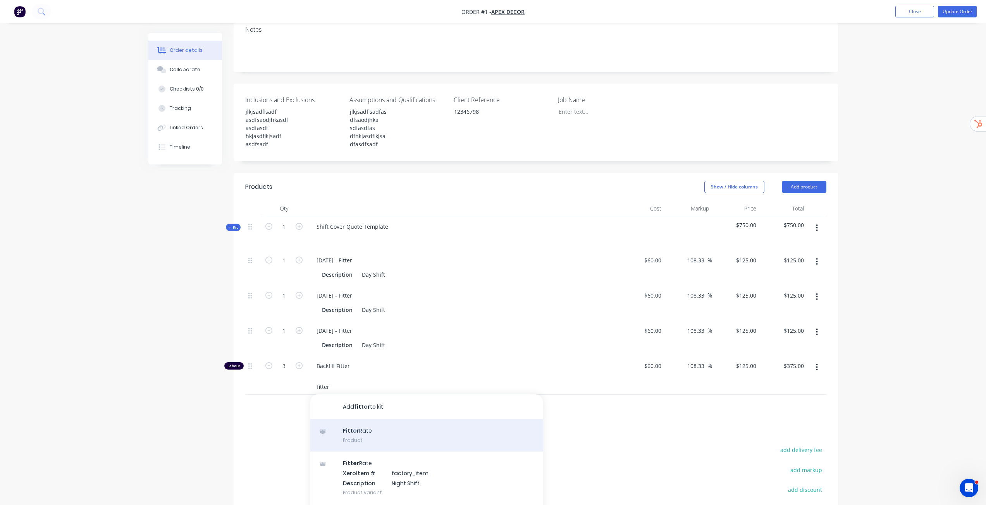
type input "fitter"
click at [385, 420] on div "Fitter Rate Product" at bounding box center [426, 435] width 232 height 33
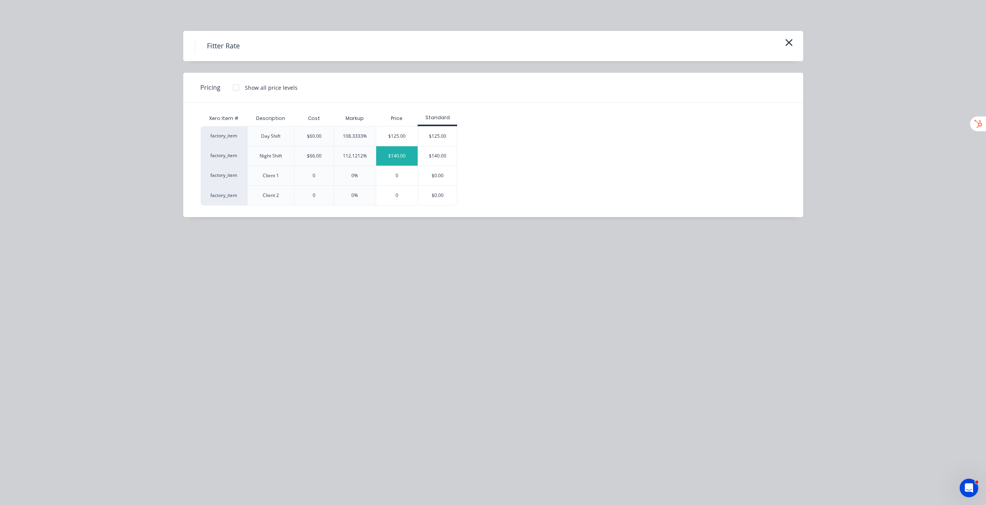
click at [407, 159] on div "$140.00" at bounding box center [397, 155] width 42 height 19
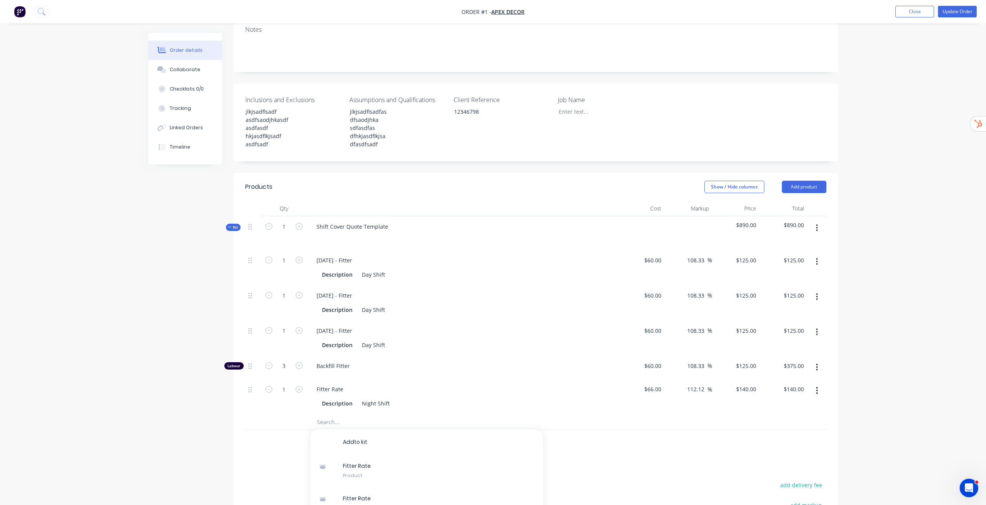
click at [914, 331] on div "Order details Collaborate Checklists 0/0 Tracking Linked Orders Timeline Order …" at bounding box center [493, 249] width 986 height 808
drag, startPoint x: 317, startPoint y: 365, endPoint x: 368, endPoint y: 369, distance: 50.9
click at [368, 384] on div "Fitter Rate" at bounding box center [462, 389] width 304 height 11
click at [883, 383] on div "Order details Collaborate Checklists 0/0 Tracking Linked Orders Timeline Order …" at bounding box center [493, 249] width 986 height 808
click at [355, 384] on div "2025-08-16" at bounding box center [462, 389] width 304 height 11
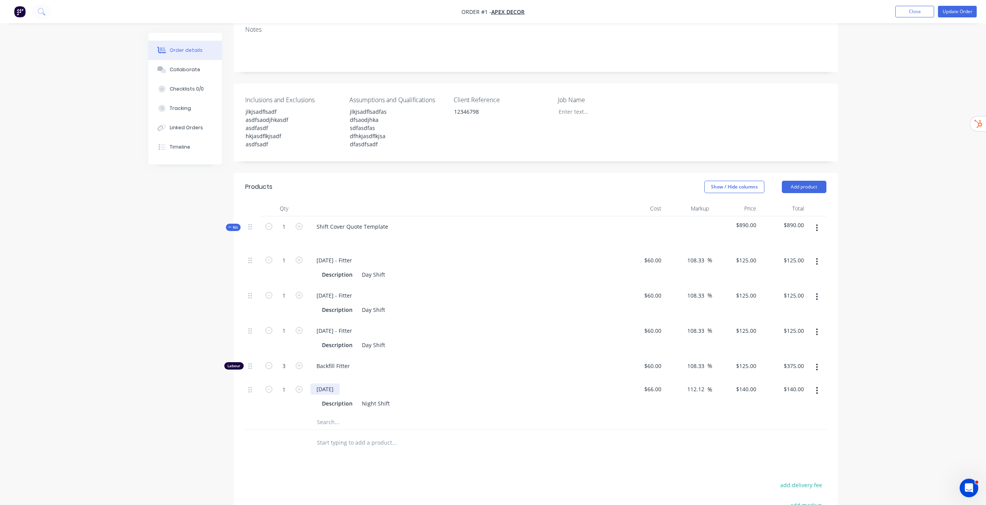
click at [340, 384] on div "2025-08-16" at bounding box center [324, 389] width 29 height 11
click at [884, 374] on div "Order details Collaborate Checklists 0/0 Tracking Linked Orders Timeline Order …" at bounding box center [493, 249] width 986 height 808
click at [647, 379] on div "$66.00 $66.00" at bounding box center [641, 396] width 48 height 35
click at [647, 356] on div "60 $60.00" at bounding box center [641, 368] width 48 height 24
type input "$0.00"
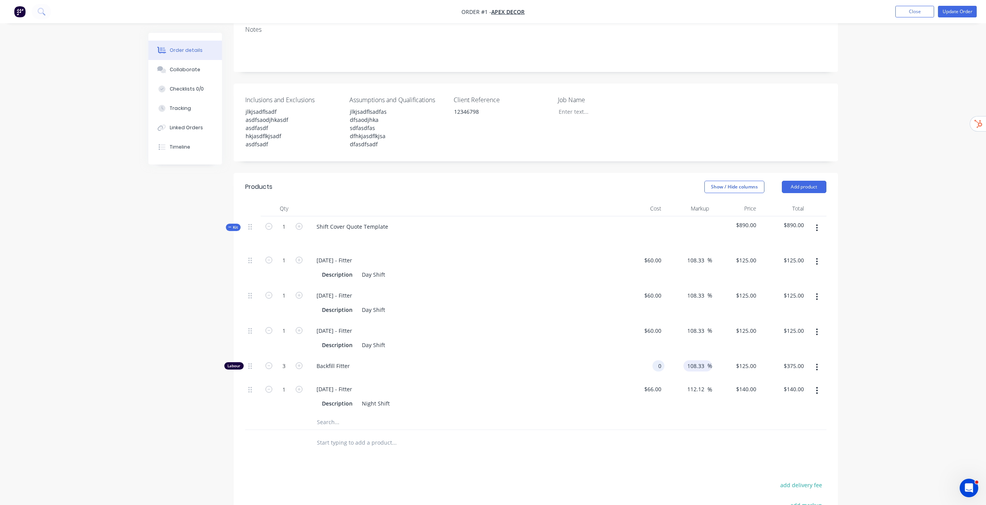
type input "$0.00"
click at [699, 361] on input "108.33" at bounding box center [696, 366] width 21 height 11
type input "0"
drag, startPoint x: 930, startPoint y: 368, endPoint x: 901, endPoint y: 374, distance: 29.2
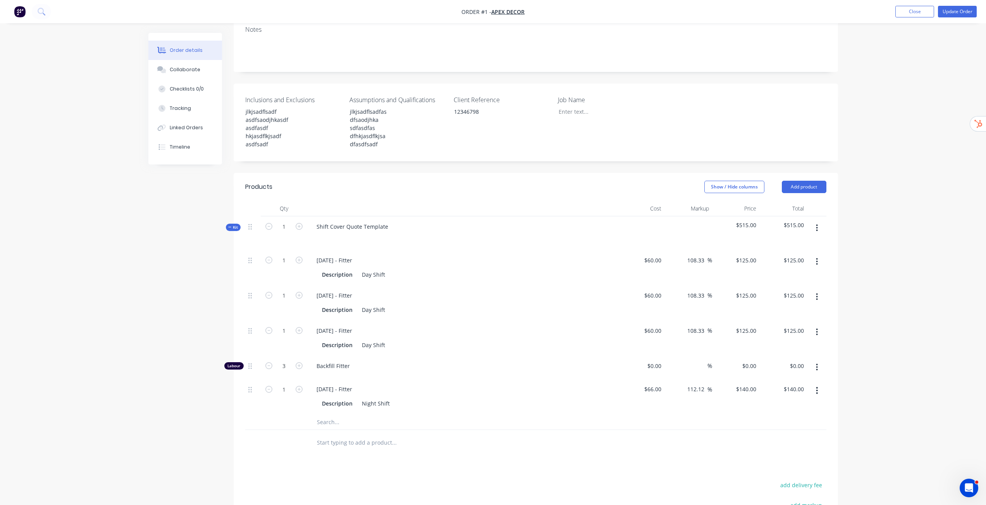
click at [930, 368] on div "Order details Collaborate Checklists 0/0 Tracking Linked Orders Timeline Order …" at bounding box center [493, 249] width 986 height 808
click at [187, 111] on div "Tracking" at bounding box center [180, 108] width 21 height 7
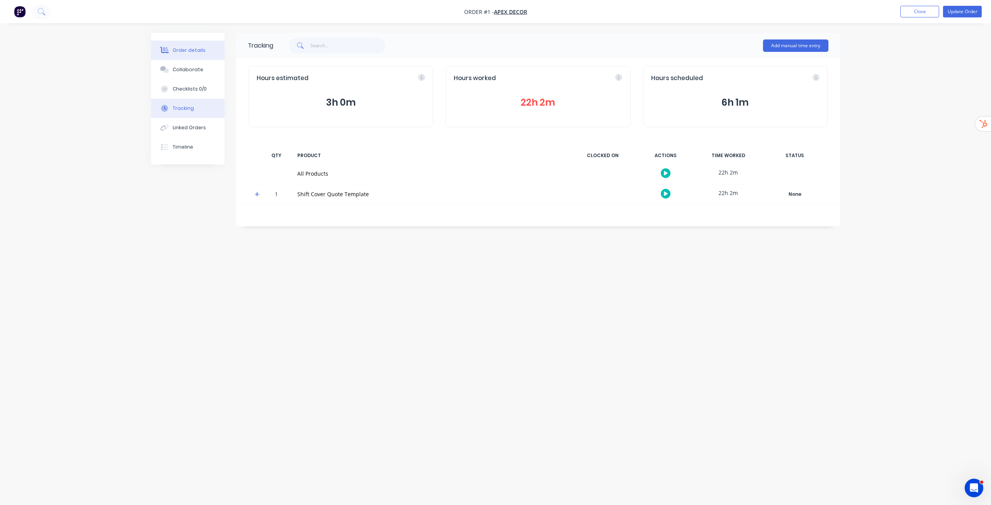
click at [182, 49] on div "Order details" at bounding box center [189, 50] width 33 height 7
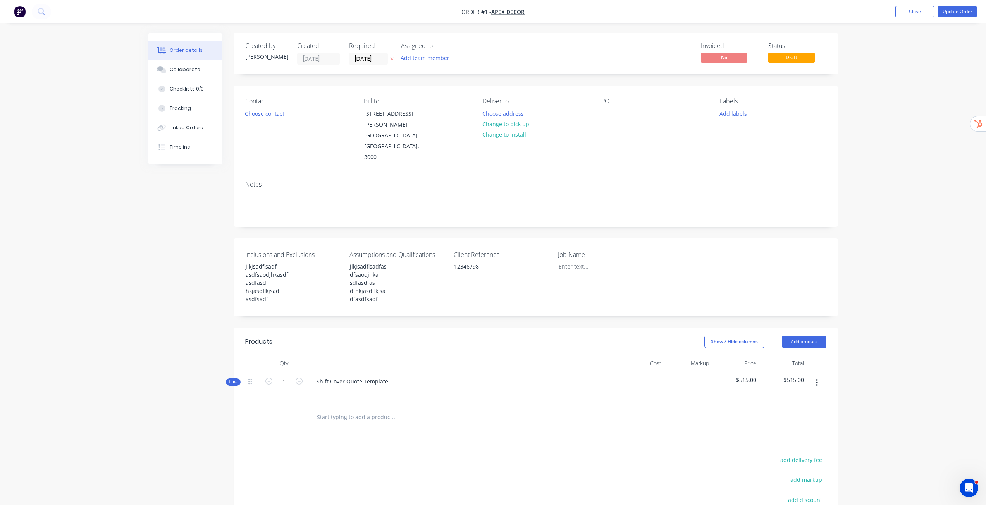
click at [235, 380] on span "Kit" at bounding box center [233, 383] width 10 height 6
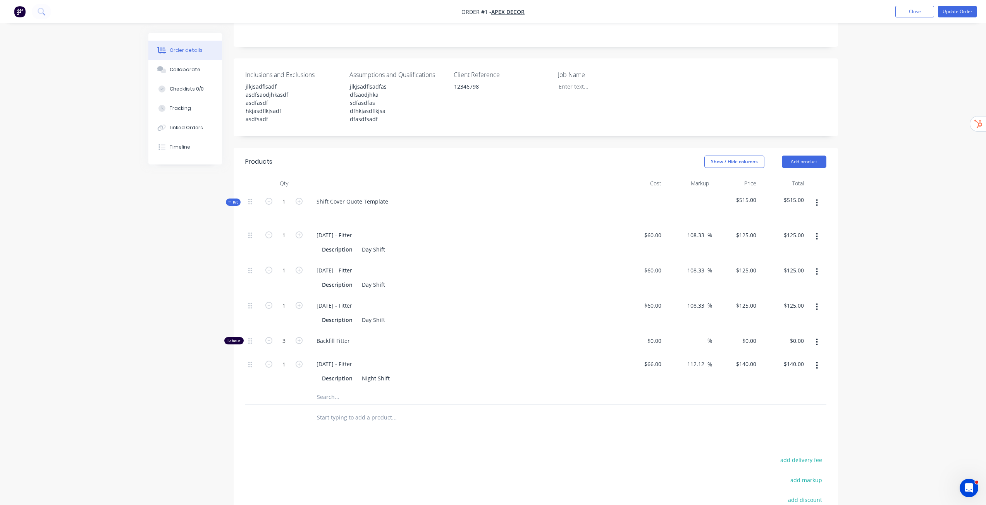
scroll to position [194, 0]
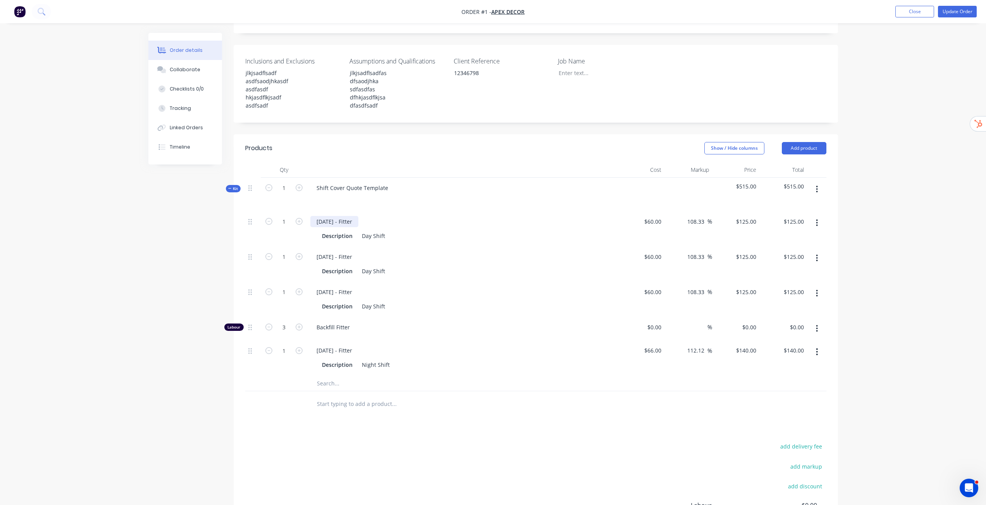
drag, startPoint x: 311, startPoint y: 199, endPoint x: 411, endPoint y: 218, distance: 101.6
click at [411, 218] on div "2025-08-13 - Fitter Description Day Shift" at bounding box center [462, 228] width 310 height 35
click at [190, 112] on button "Tracking" at bounding box center [185, 108] width 74 height 19
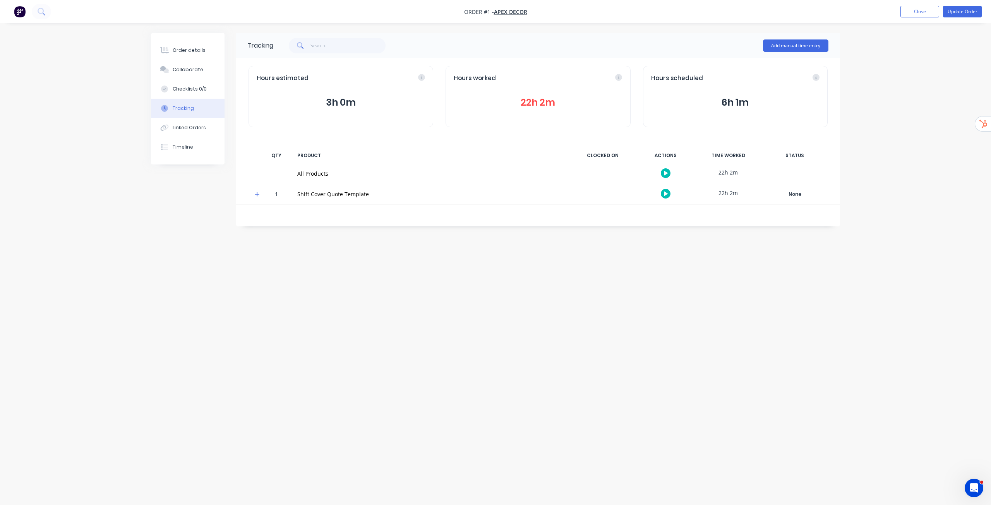
click at [256, 192] on icon at bounding box center [257, 194] width 5 height 5
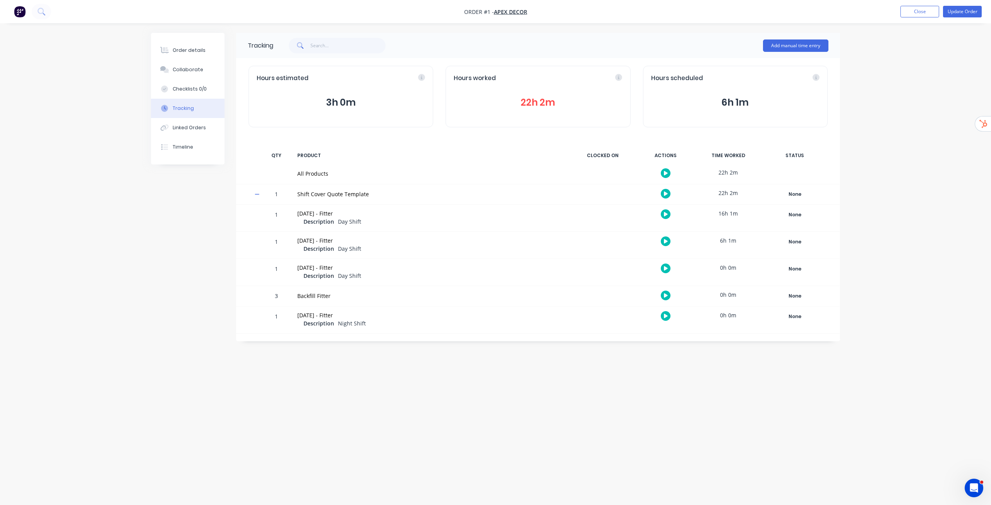
click at [725, 214] on div "16h 1m" at bounding box center [728, 213] width 58 height 17
click at [532, 100] on button "22h 2m" at bounding box center [538, 102] width 168 height 15
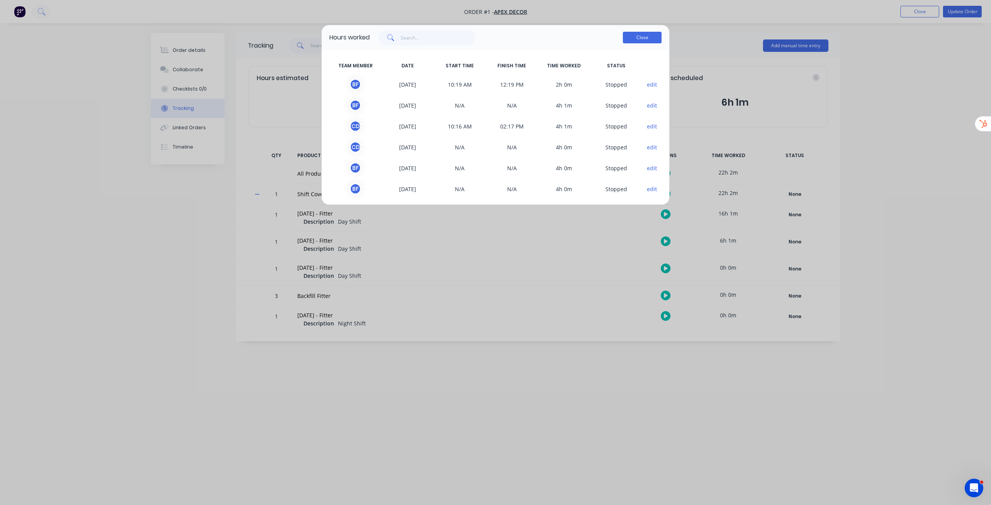
click at [647, 40] on button "Close" at bounding box center [642, 38] width 39 height 12
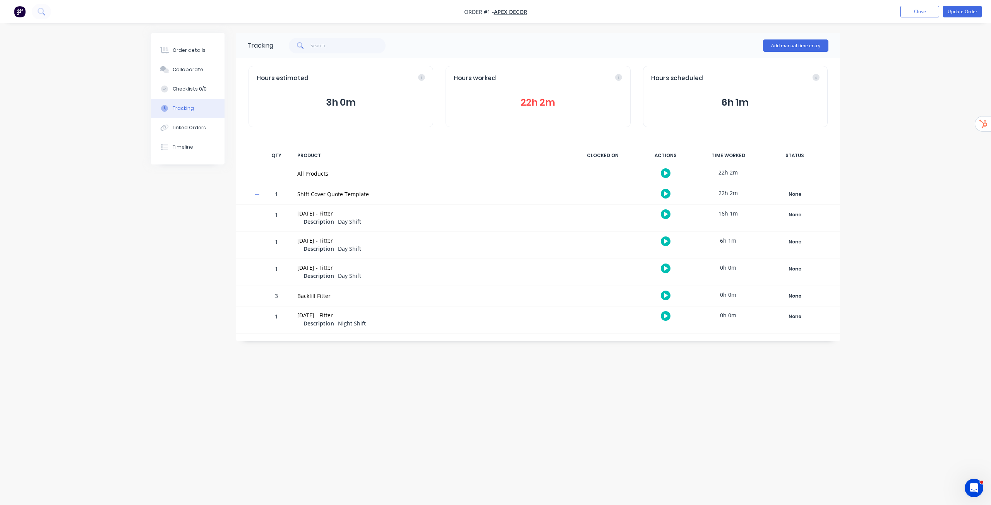
drag, startPoint x: 296, startPoint y: 214, endPoint x: 342, endPoint y: 215, distance: 46.1
click at [342, 215] on div "2025-08-13 - Fitter Description Day Shift" at bounding box center [431, 218] width 276 height 27
drag, startPoint x: 307, startPoint y: 216, endPoint x: 311, endPoint y: 216, distance: 4.3
click at [308, 216] on div "2025-08-13 - Fitter" at bounding box center [430, 214] width 267 height 8
click at [184, 50] on div "Order details" at bounding box center [189, 50] width 33 height 7
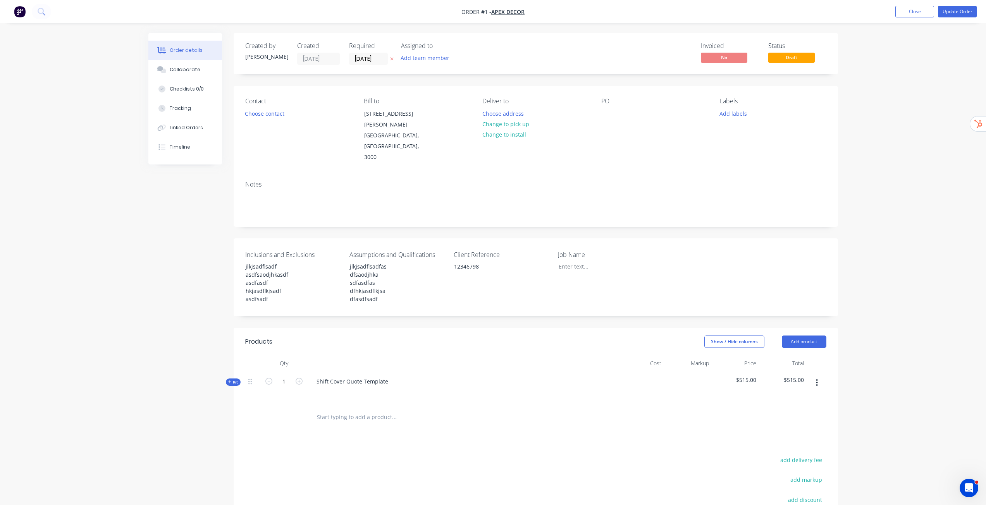
click at [229, 380] on icon at bounding box center [229, 382] width 3 height 4
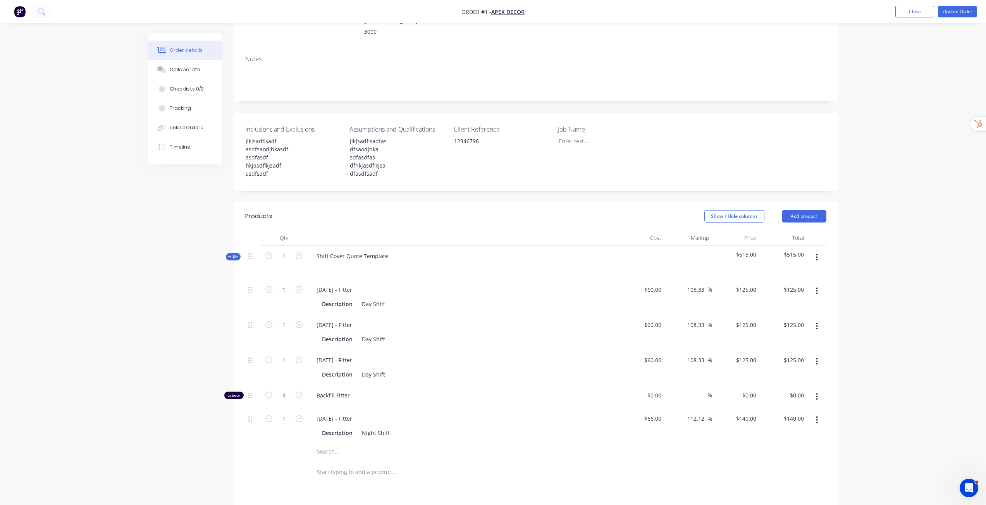
scroll to position [194, 0]
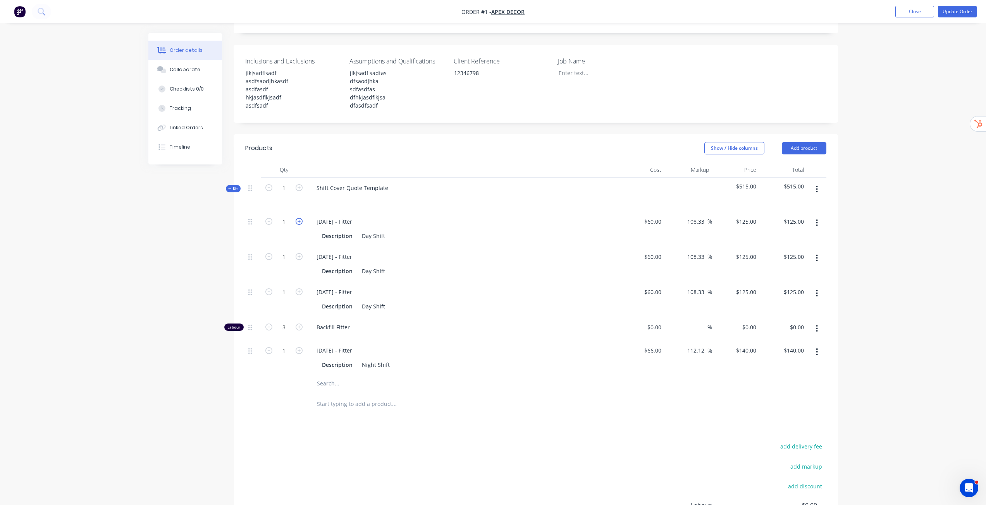
click at [299, 218] on icon "button" at bounding box center [298, 221] width 7 height 7
type input "2"
type input "$250.00"
click at [299, 218] on icon "button" at bounding box center [298, 221] width 7 height 7
type input "3"
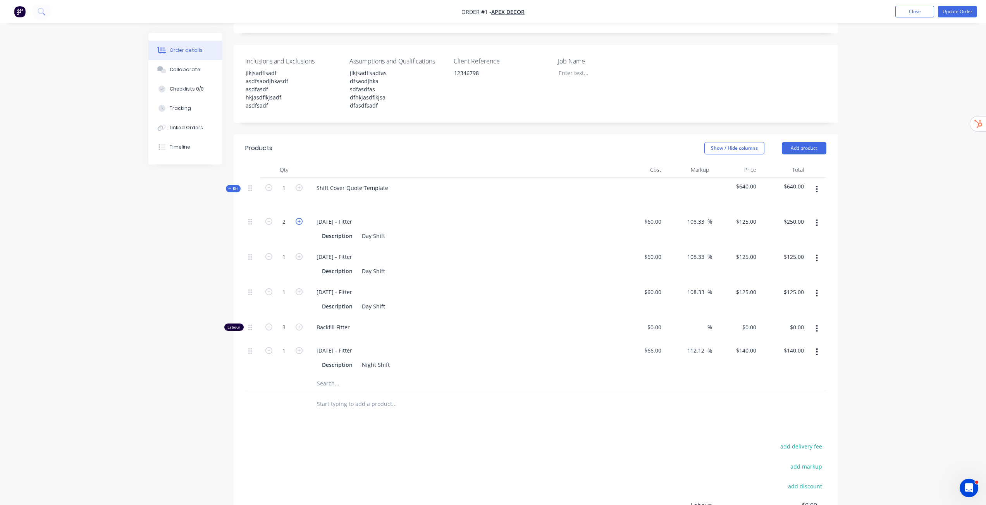
type input "$375.00"
click at [299, 218] on icon "button" at bounding box center [298, 221] width 7 height 7
type input "4"
type input "$500.00"
click at [299, 218] on icon "button" at bounding box center [298, 221] width 7 height 7
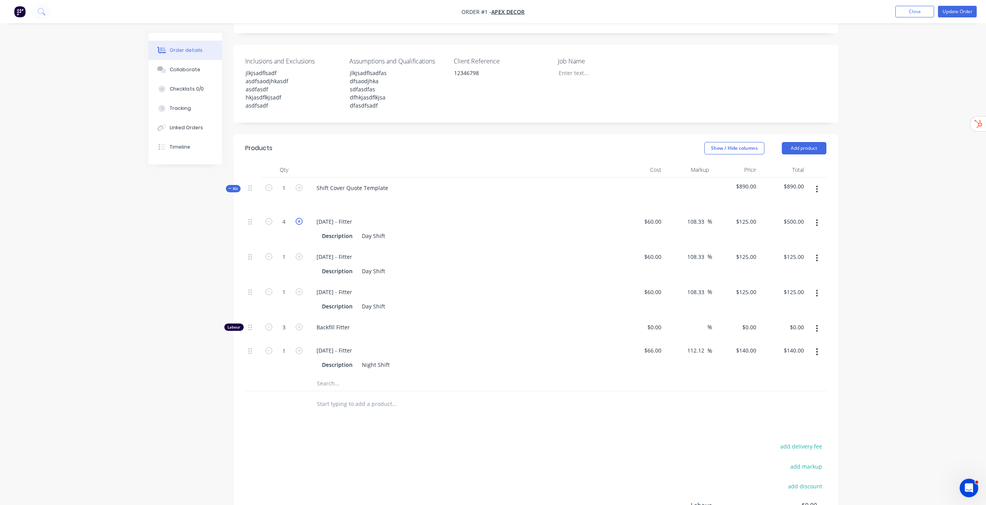
type input "5"
type input "$625.00"
click at [299, 218] on icon "button" at bounding box center [298, 221] width 7 height 7
type input "6"
type input "$750.00"
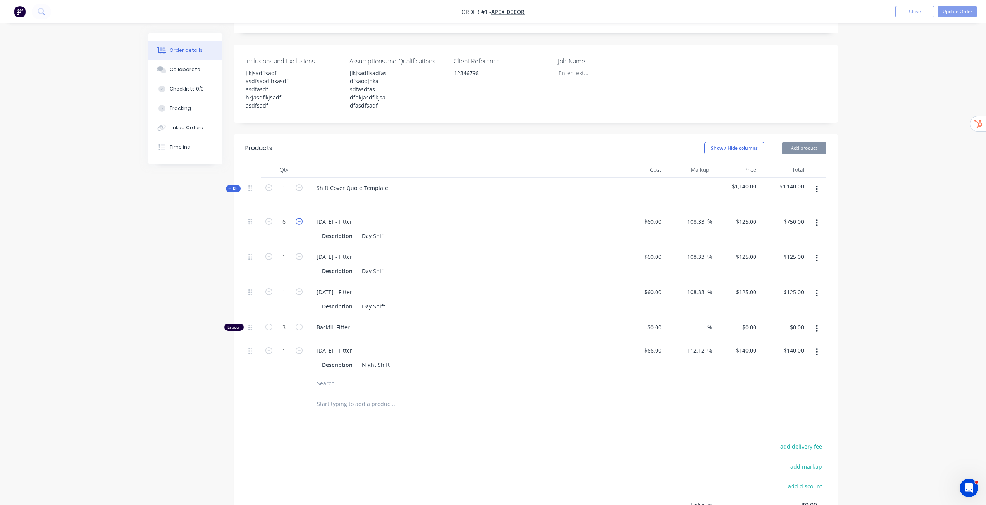
click at [299, 218] on icon "button" at bounding box center [298, 221] width 7 height 7
type input "7"
type input "$875.00"
click at [299, 218] on icon "button" at bounding box center [298, 221] width 7 height 7
type input "8"
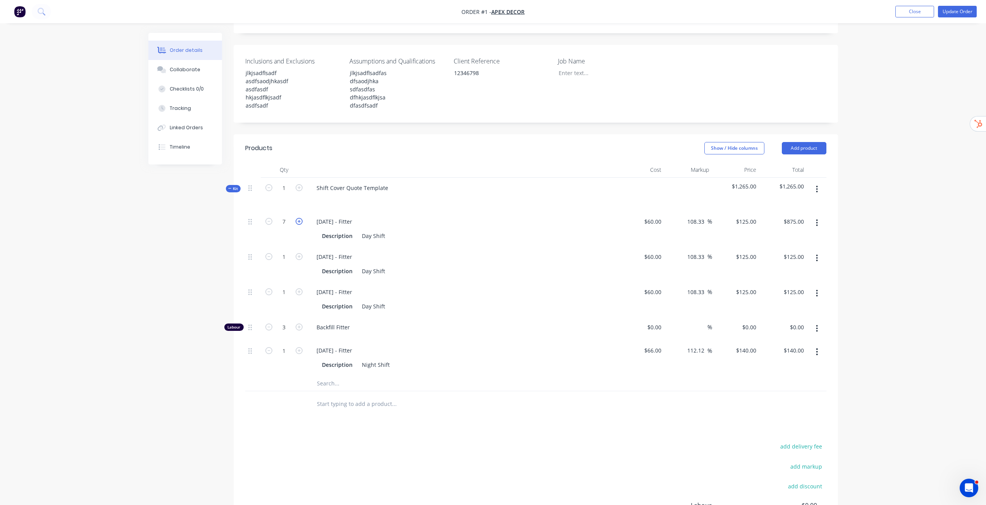
type input "$1,000.00"
click at [300, 253] on icon "button" at bounding box center [298, 256] width 7 height 7
type input "2"
type input "$250.00"
click at [300, 253] on icon "button" at bounding box center [298, 256] width 7 height 7
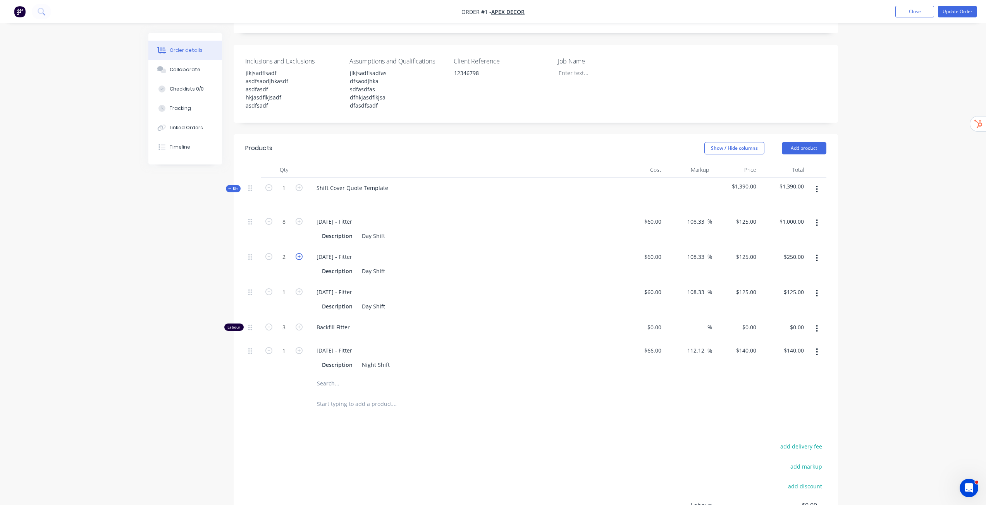
type input "3"
type input "$375.00"
click at [300, 253] on icon "button" at bounding box center [298, 256] width 7 height 7
type input "4"
type input "$500.00"
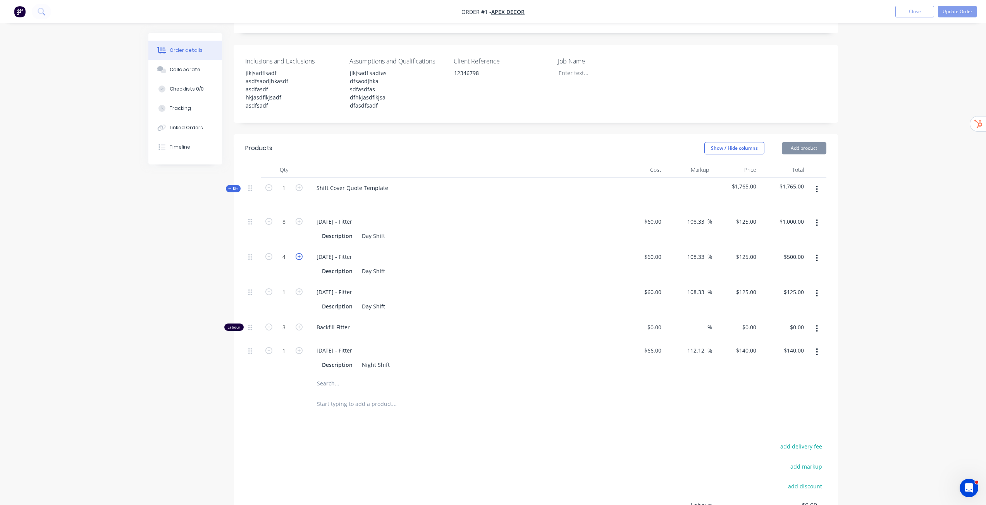
click at [299, 253] on icon "button" at bounding box center [298, 256] width 7 height 7
type input "6"
type input "$750.00"
click at [299, 253] on icon "button" at bounding box center [298, 256] width 7 height 7
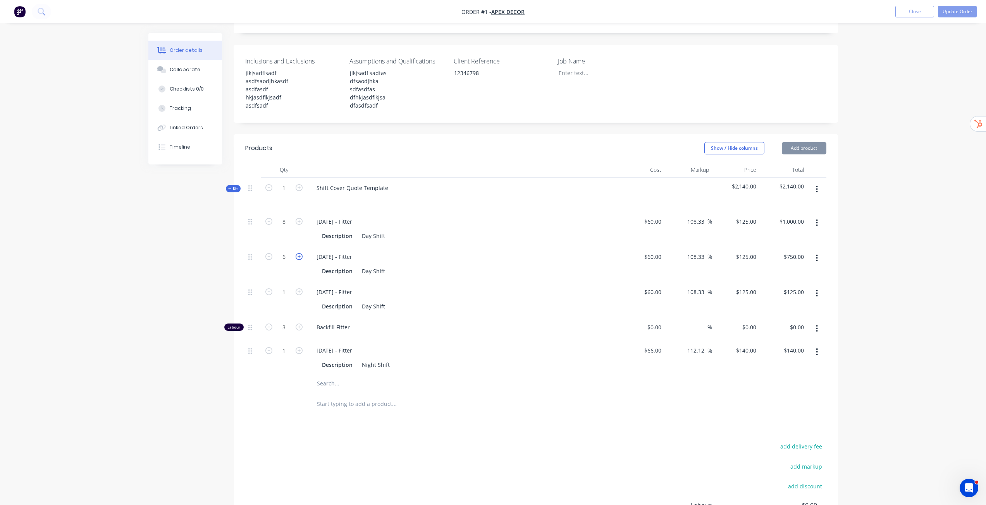
type input "7"
type input "$875.00"
click at [299, 253] on icon "button" at bounding box center [298, 256] width 7 height 7
type input "8"
type input "$1,000.00"
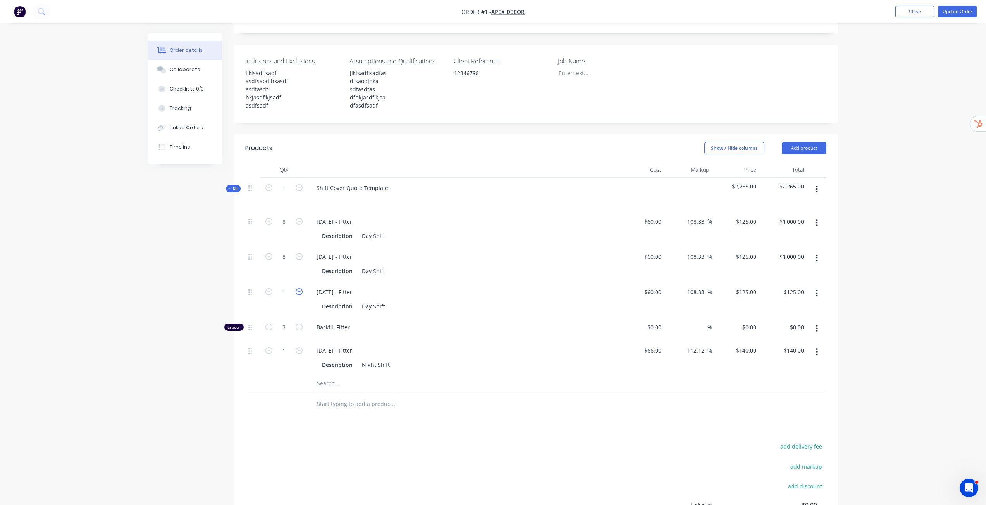
click at [301, 289] on icon "button" at bounding box center [298, 292] width 7 height 7
type input "2"
type input "$250.00"
click at [301, 289] on icon "button" at bounding box center [298, 292] width 7 height 7
type input "3"
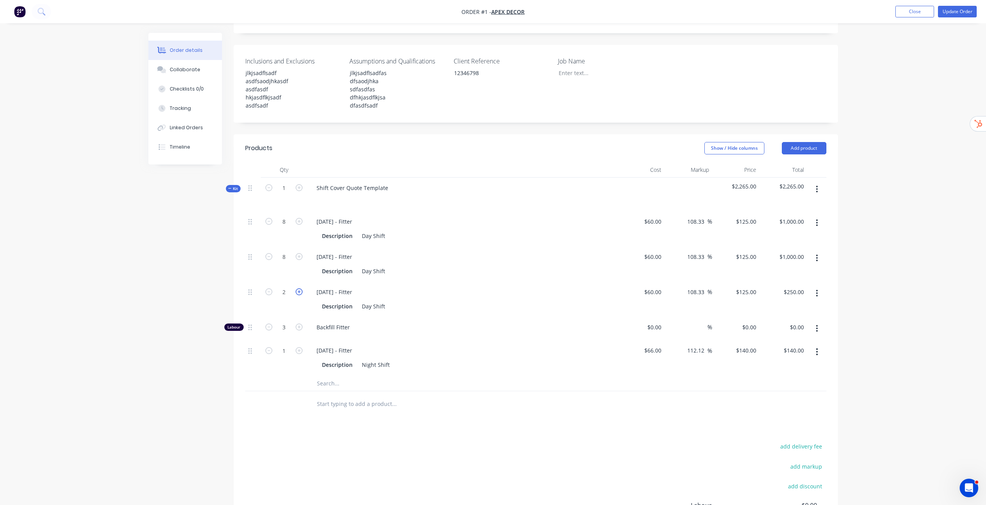
type input "$375.00"
click at [301, 289] on icon "button" at bounding box center [298, 292] width 7 height 7
type input "4"
type input "$500.00"
click at [301, 289] on icon "button" at bounding box center [298, 292] width 7 height 7
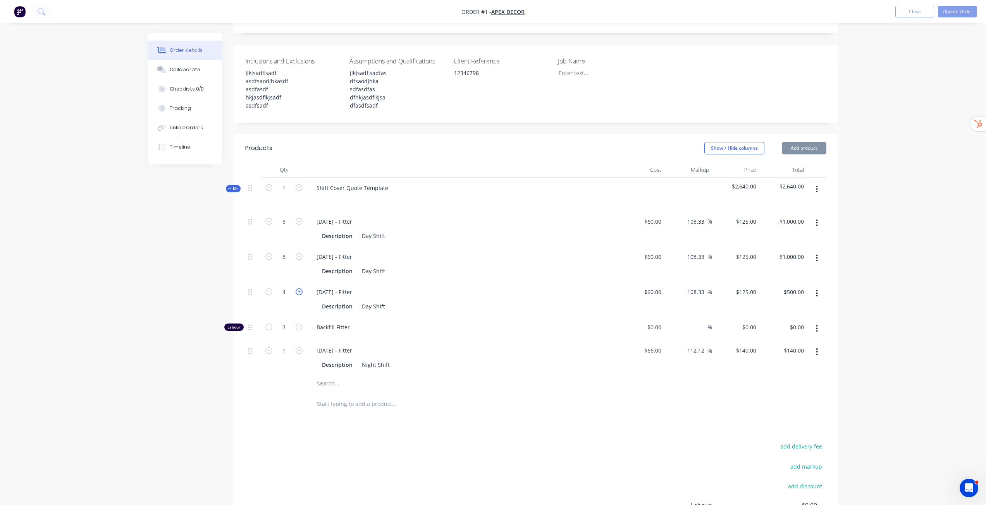
type input "5"
type input "$625.00"
click at [301, 289] on icon "button" at bounding box center [298, 292] width 7 height 7
type input "6"
type input "$750.00"
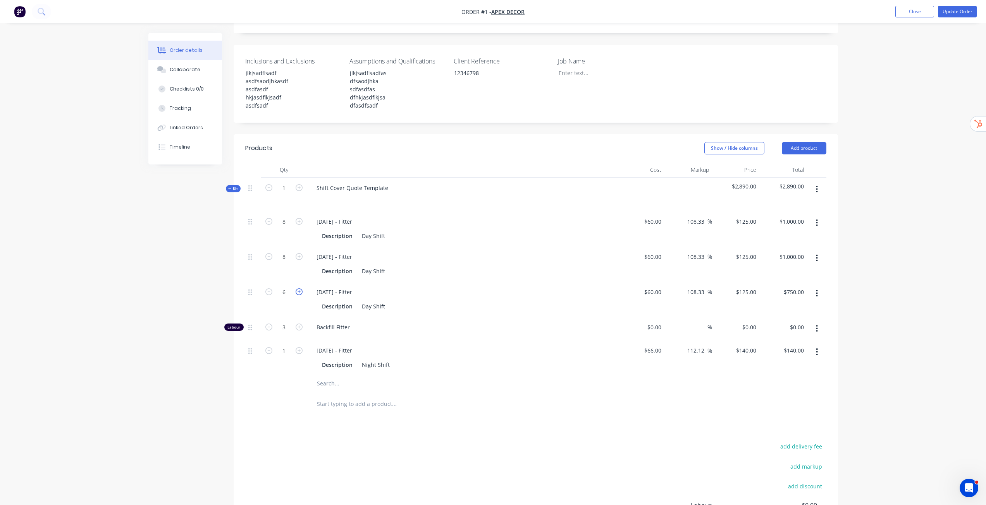
click at [301, 289] on icon "button" at bounding box center [298, 292] width 7 height 7
type input "7"
type input "$875.00"
click at [302, 289] on icon "button" at bounding box center [298, 292] width 7 height 7
type input "8"
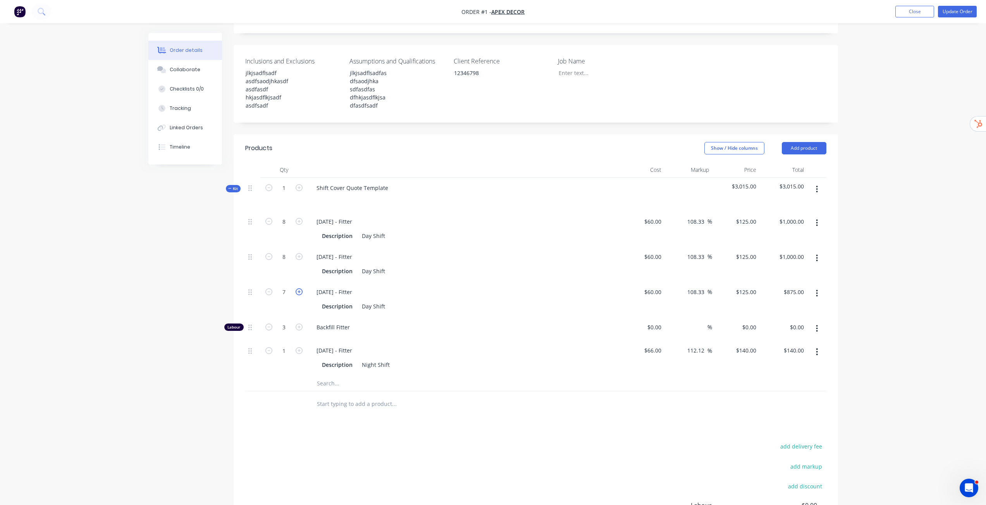
type input "$1,000.00"
click at [299, 347] on icon "button" at bounding box center [298, 350] width 7 height 7
type input "2"
type input "$280.00"
click at [299, 347] on icon "button" at bounding box center [298, 350] width 7 height 7
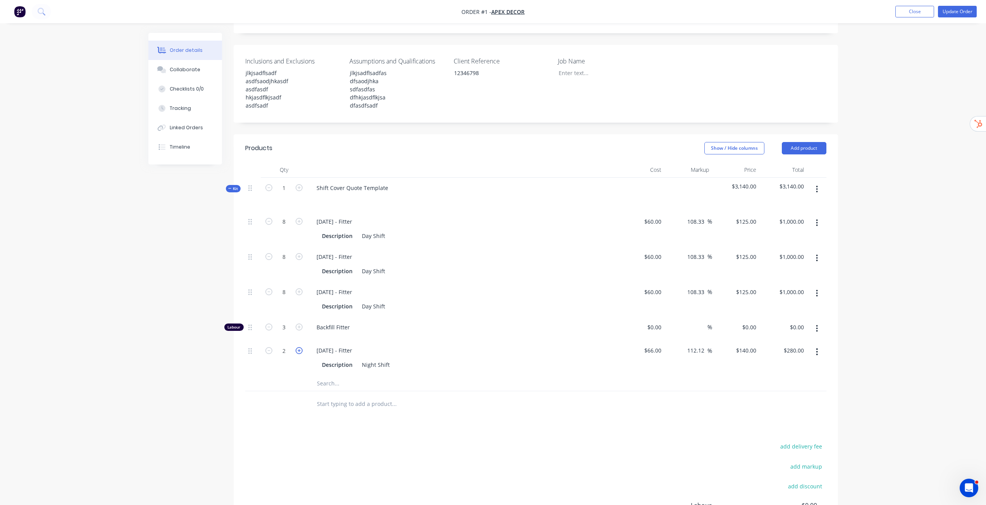
type input "3"
type input "$420.00"
click at [299, 347] on icon "button" at bounding box center [298, 350] width 7 height 7
type input "4"
type input "$560.00"
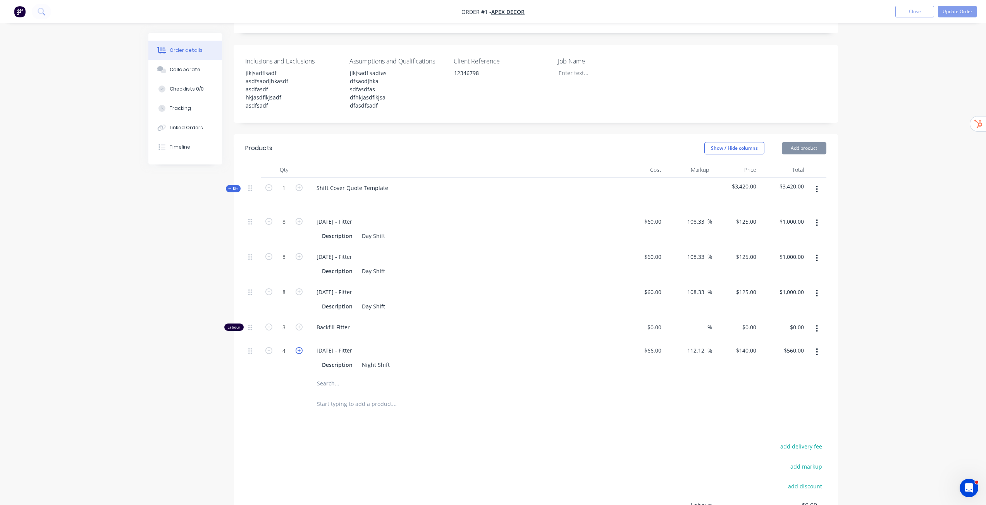
click at [299, 347] on icon "button" at bounding box center [298, 350] width 7 height 7
type input "5"
type input "$700.00"
click at [300, 347] on icon "button" at bounding box center [298, 350] width 7 height 7
type input "6"
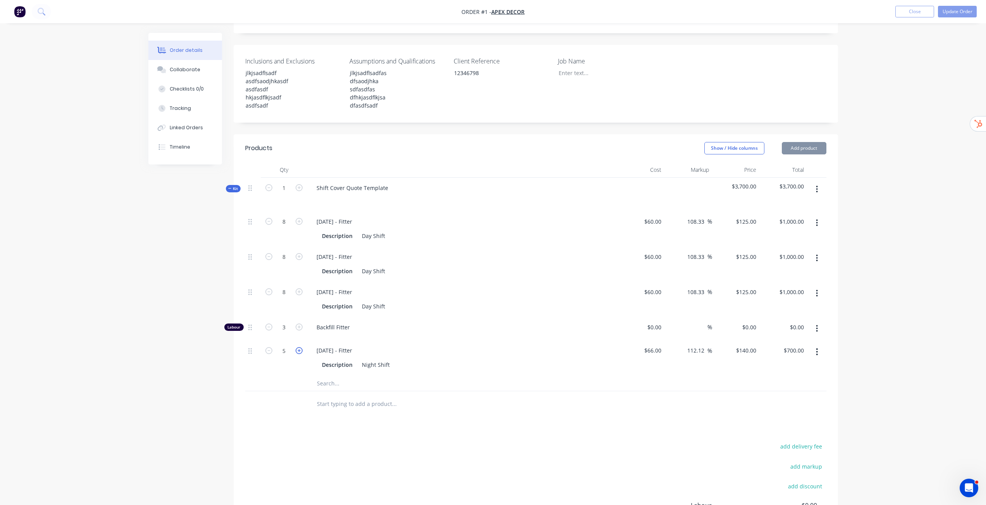
type input "$840.00"
click at [300, 347] on icon "button" at bounding box center [298, 350] width 7 height 7
type input "7"
type input "$980.00"
click at [300, 347] on icon "button" at bounding box center [298, 350] width 7 height 7
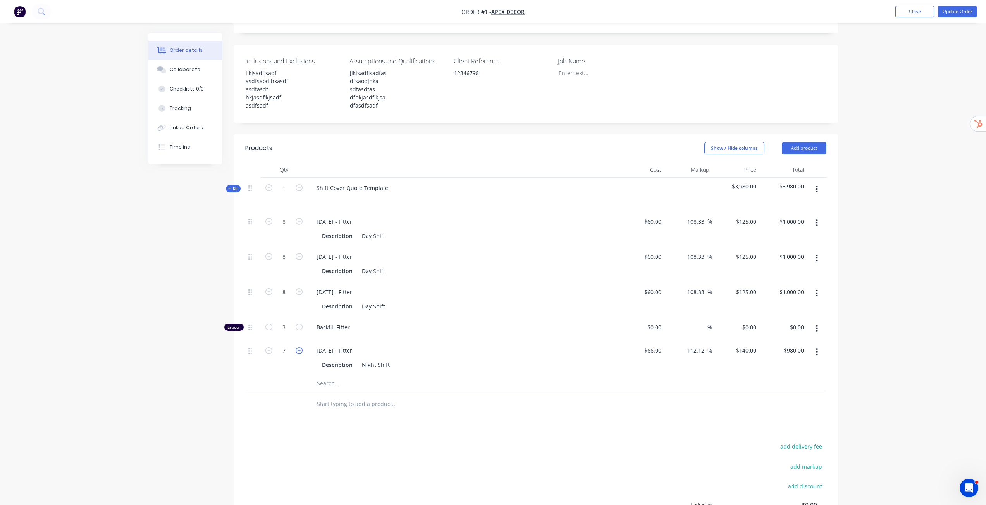
type input "8"
type input "$1,120.00"
click at [178, 274] on div "Created by Gavin Created 15/08/25 Required 17/02/25 Assigned to Add team member…" at bounding box center [492, 226] width 689 height 775
click at [189, 106] on div "Tracking" at bounding box center [180, 108] width 21 height 7
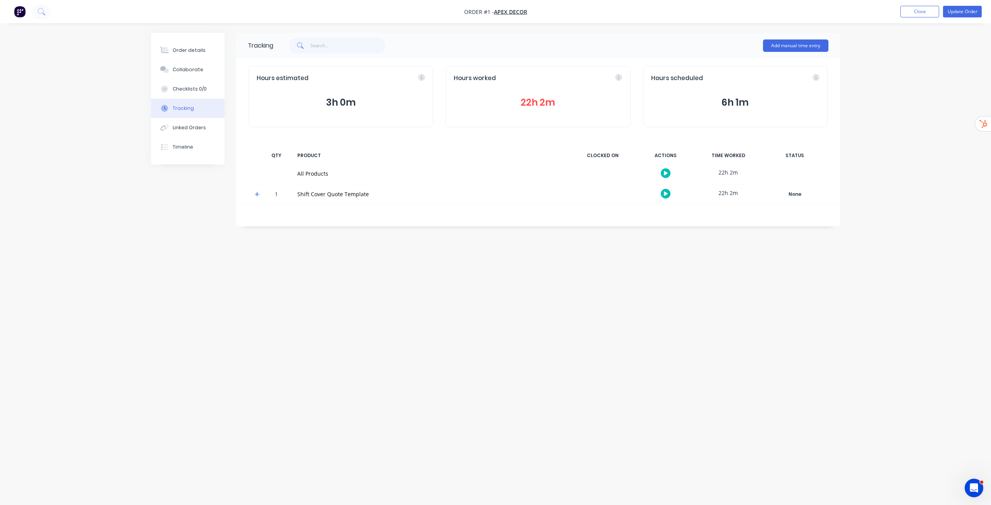
click at [256, 196] on icon at bounding box center [257, 194] width 5 height 5
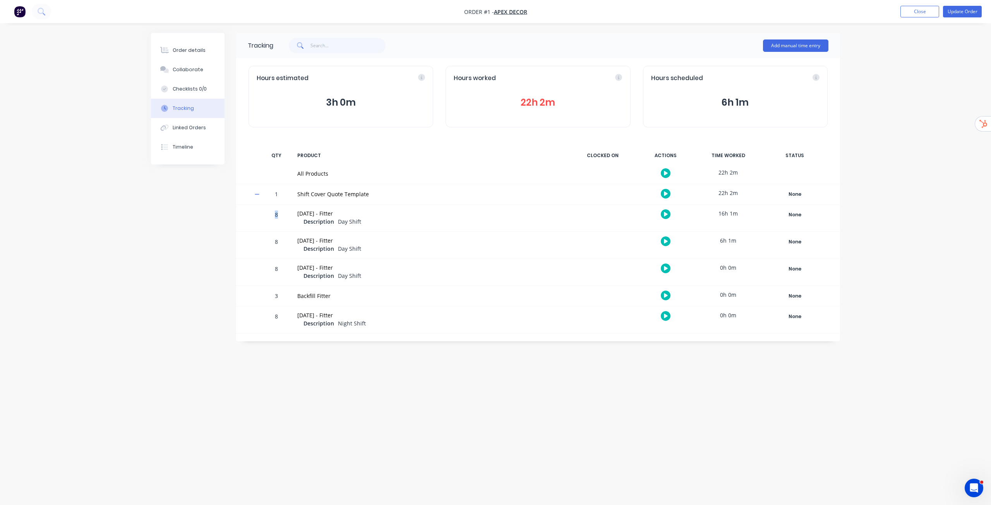
drag, startPoint x: 275, startPoint y: 214, endPoint x: 280, endPoint y: 213, distance: 5.1
click at [280, 213] on div "8" at bounding box center [276, 219] width 23 height 26
drag, startPoint x: 720, startPoint y: 215, endPoint x: 744, endPoint y: 211, distance: 23.9
click at [744, 211] on div "16h 1m" at bounding box center [728, 213] width 58 height 17
drag, startPoint x: 301, startPoint y: 241, endPoint x: 357, endPoint y: 241, distance: 56.5
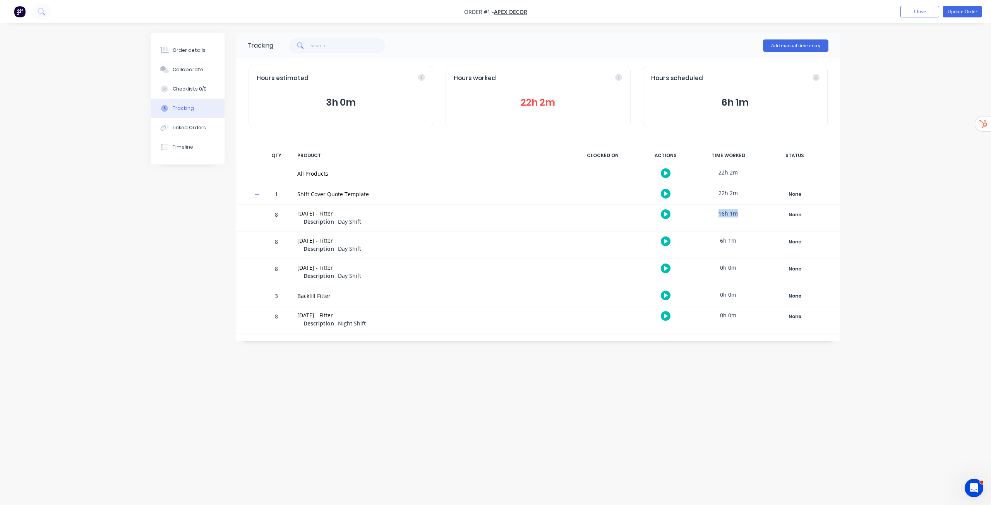
click at [357, 241] on div "2025-08-14 - Fitter" at bounding box center [430, 241] width 267 height 8
drag, startPoint x: 717, startPoint y: 237, endPoint x: 748, endPoint y: 238, distance: 31.4
click at [748, 238] on div "6h 1m" at bounding box center [728, 240] width 58 height 17
click at [190, 52] on div "Order details" at bounding box center [189, 50] width 33 height 7
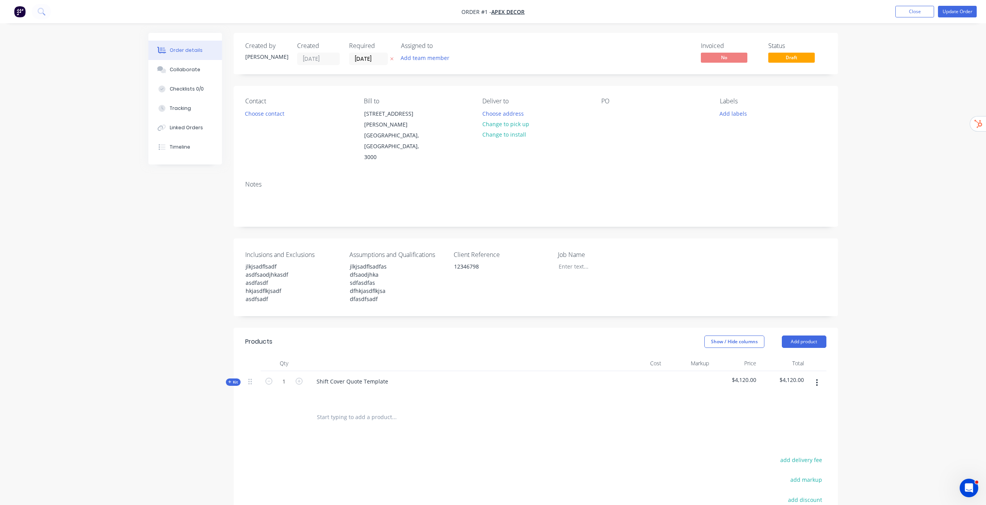
click at [232, 380] on span "Kit" at bounding box center [233, 383] width 10 height 6
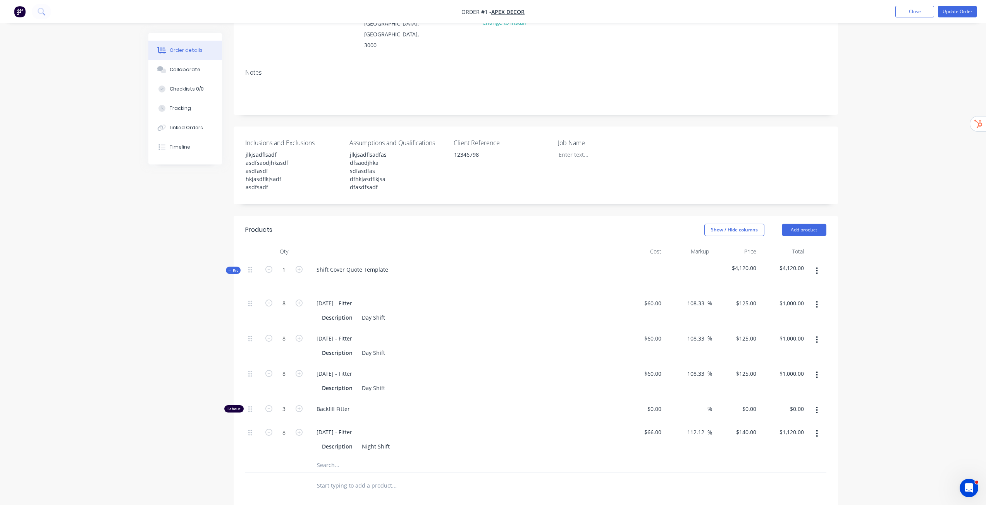
scroll to position [116, 0]
click at [270, 328] on form "8" at bounding box center [284, 334] width 40 height 12
click at [268, 331] on icon "button" at bounding box center [268, 334] width 7 height 7
type input "7"
type input "$875.00"
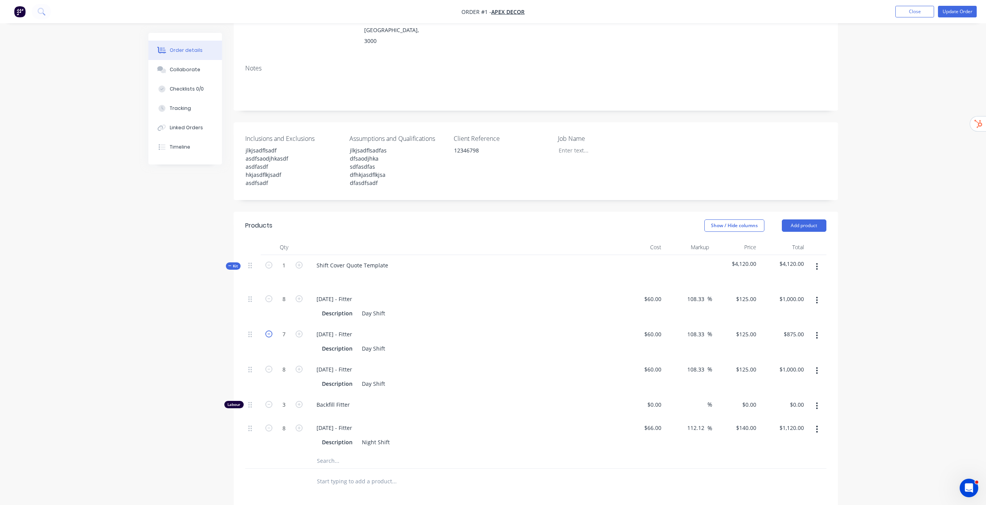
click at [268, 331] on icon "button" at bounding box center [268, 334] width 7 height 7
type input "6"
type input "$750.00"
click at [874, 294] on div "Order details Collaborate Checklists 0/0 Tracking Linked Orders Timeline Order …" at bounding box center [493, 288] width 986 height 808
click at [817, 402] on icon "button" at bounding box center [817, 406] width 2 height 9
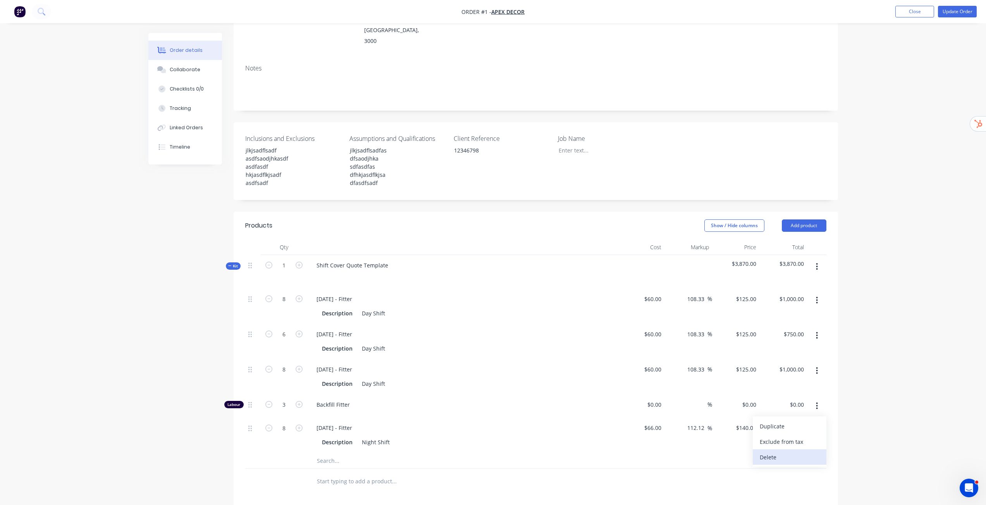
click at [779, 452] on div "Delete" at bounding box center [789, 457] width 60 height 11
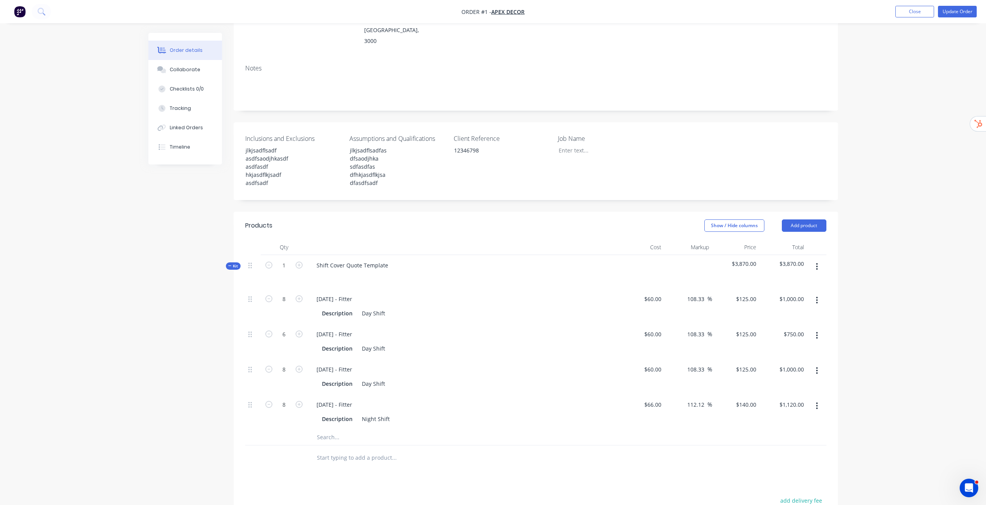
click at [876, 349] on div "Order details Collaborate Checklists 0/0 Tracking Linked Orders Timeline Order …" at bounding box center [493, 276] width 986 height 785
click at [866, 208] on div "Order details Collaborate Checklists 0/0 Tracking Linked Orders Timeline Order …" at bounding box center [493, 276] width 986 height 785
click at [952, 9] on button "Update Order" at bounding box center [957, 12] width 39 height 12
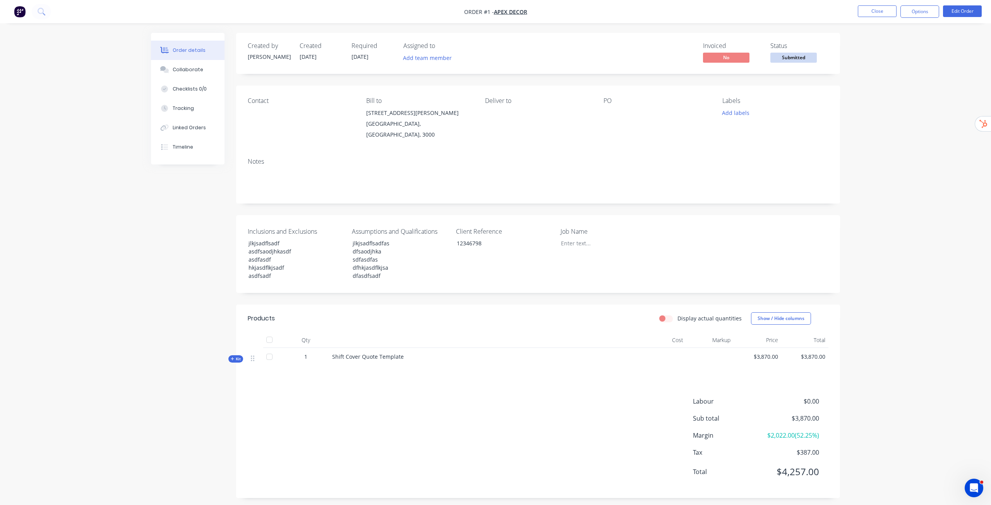
click at [233, 356] on span "Kit" at bounding box center [236, 359] width 10 height 6
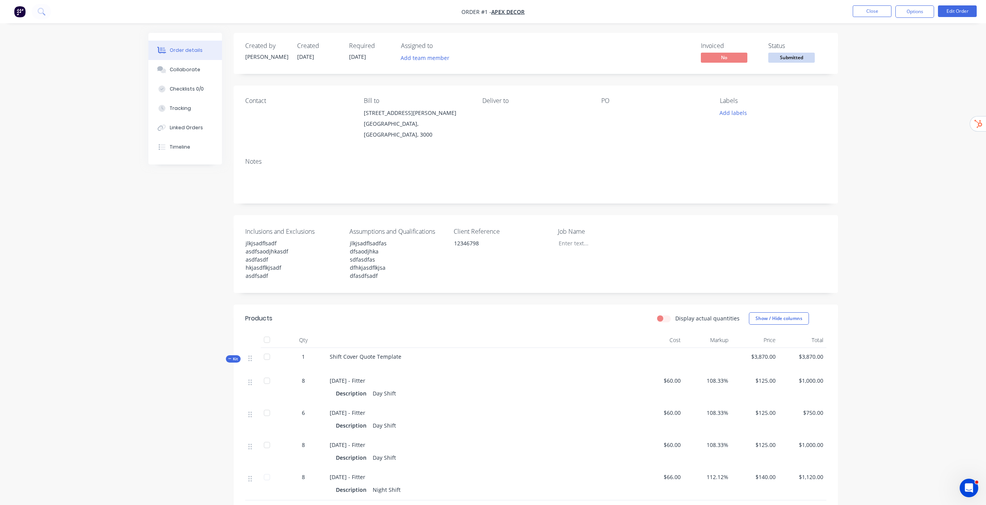
click at [675, 314] on label "Display actual quantities" at bounding box center [707, 318] width 64 height 8
click at [663, 314] on input "Display actual quantities" at bounding box center [660, 317] width 6 height 7
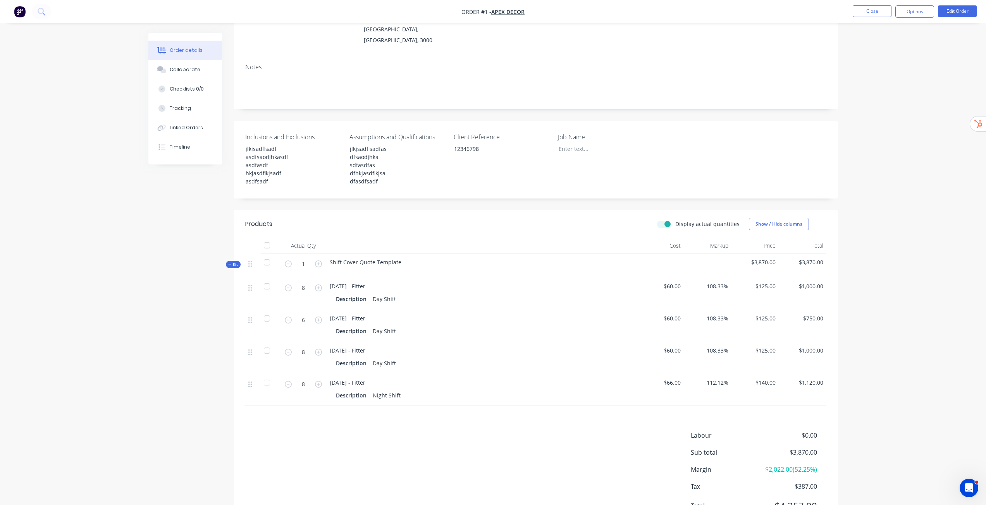
scroll to position [116, 0]
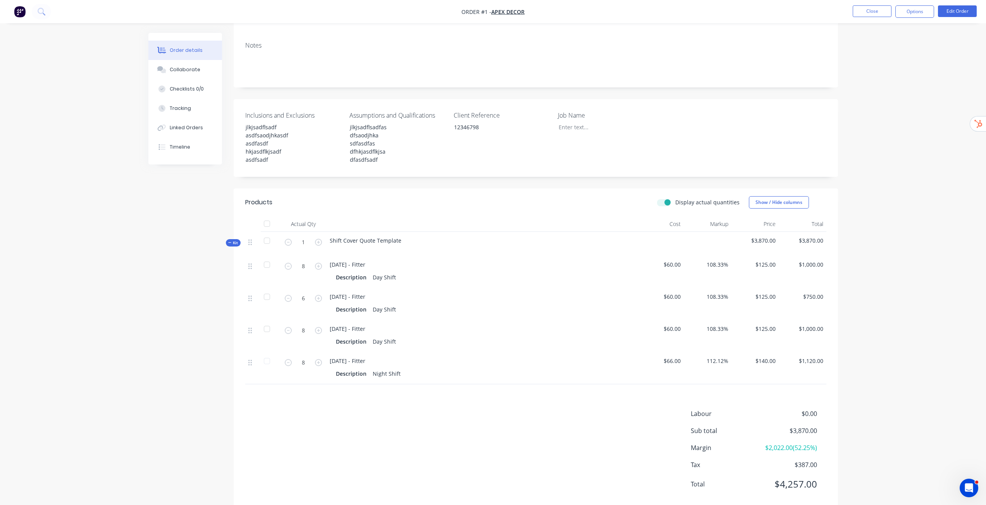
click at [675, 198] on label "Display actual quantities" at bounding box center [707, 202] width 64 height 8
click at [661, 198] on input "Display actual quantities" at bounding box center [660, 201] width 6 height 7
click at [675, 198] on label "Display actual quantities" at bounding box center [707, 202] width 64 height 8
click at [663, 198] on input "Display actual quantities" at bounding box center [660, 201] width 6 height 7
checkbox input "true"
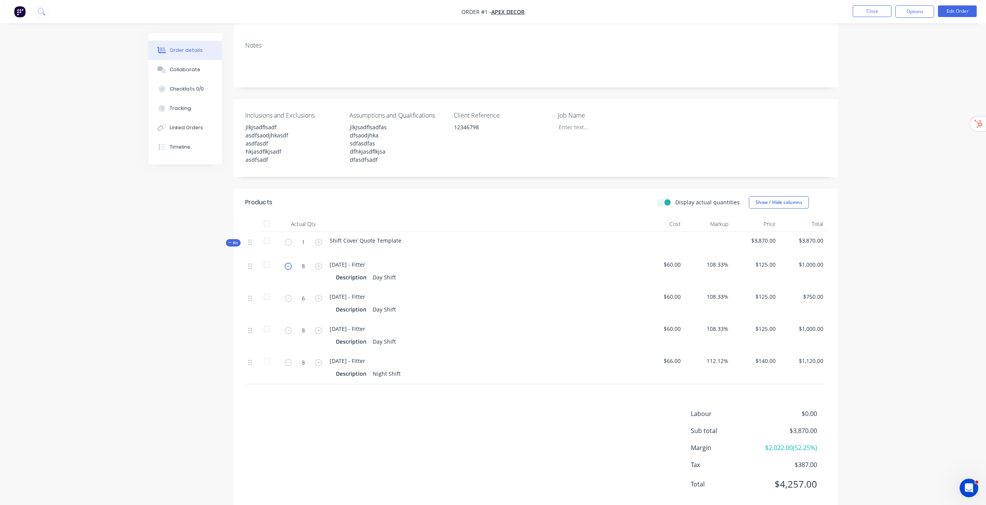
click at [288, 263] on icon "button" at bounding box center [288, 266] width 7 height 7
click at [320, 263] on icon "button" at bounding box center [318, 266] width 7 height 7
drag, startPoint x: 691, startPoint y: 442, endPoint x: 822, endPoint y: 441, distance: 130.9
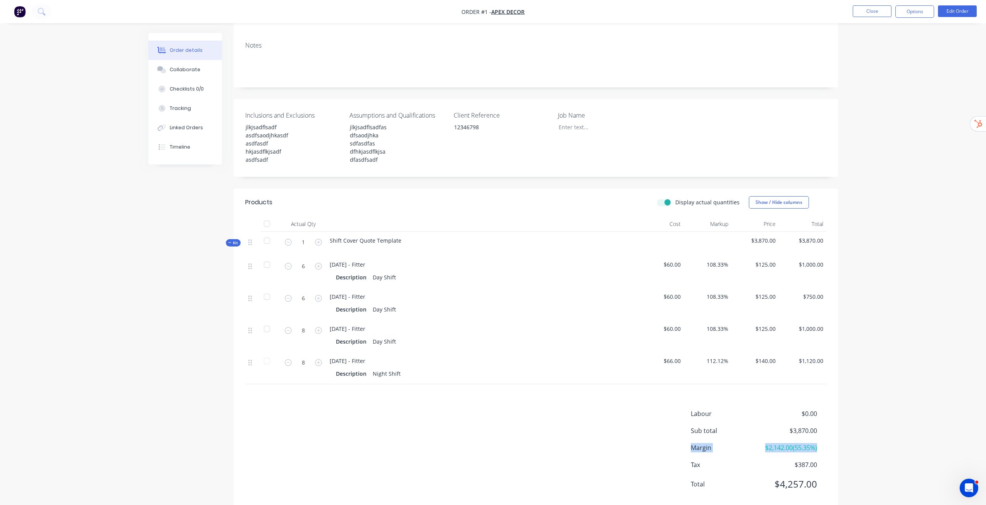
click at [822, 443] on div "Margin $2,142.00 ( 55.35 %)" at bounding box center [758, 447] width 136 height 9
click at [620, 435] on div "Labour $0.00 Sub total $3,870.00 Margin $2,142.00 ( 55.35 %) Tax $387.00 Total …" at bounding box center [535, 454] width 581 height 90
click at [321, 263] on icon "button" at bounding box center [318, 266] width 7 height 7
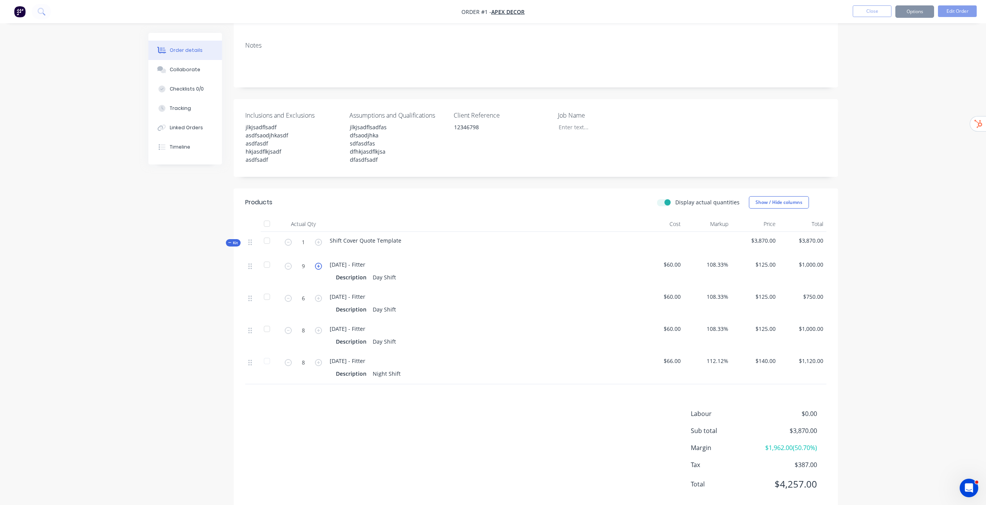
click at [320, 263] on icon "button" at bounding box center [318, 266] width 7 height 7
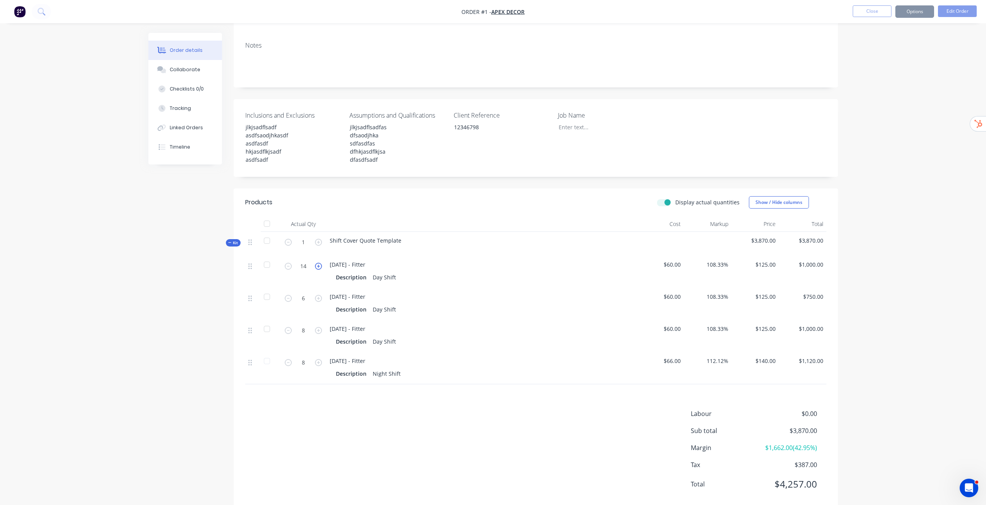
click at [320, 263] on icon "button" at bounding box center [318, 266] width 7 height 7
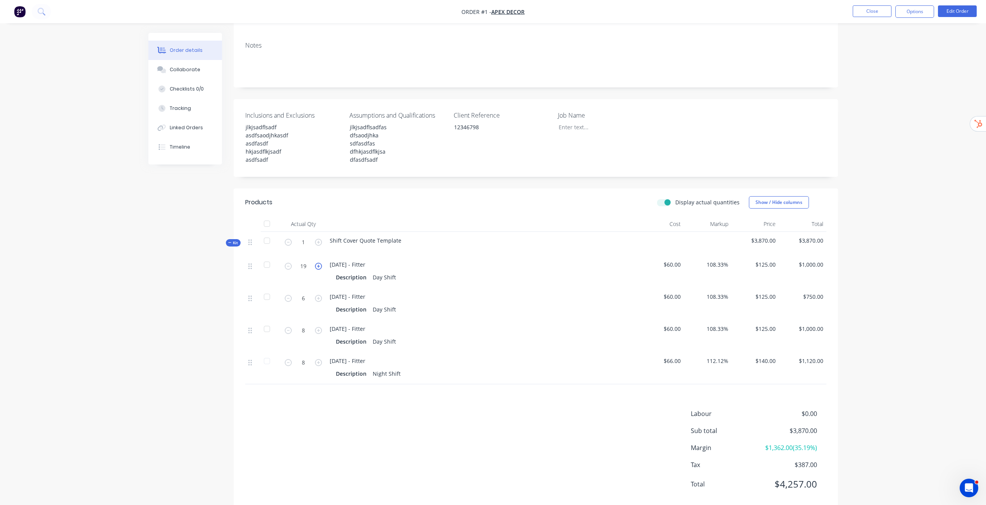
click at [320, 263] on icon "button" at bounding box center [318, 266] width 7 height 7
click at [287, 263] on icon "button" at bounding box center [288, 266] width 7 height 7
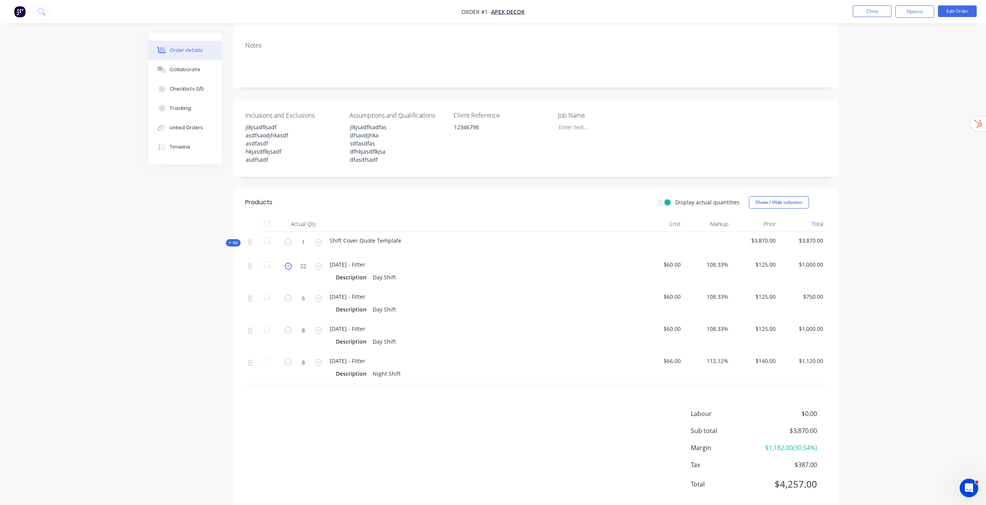
click at [287, 263] on icon "button" at bounding box center [288, 266] width 7 height 7
click at [286, 263] on icon "button" at bounding box center [288, 266] width 7 height 7
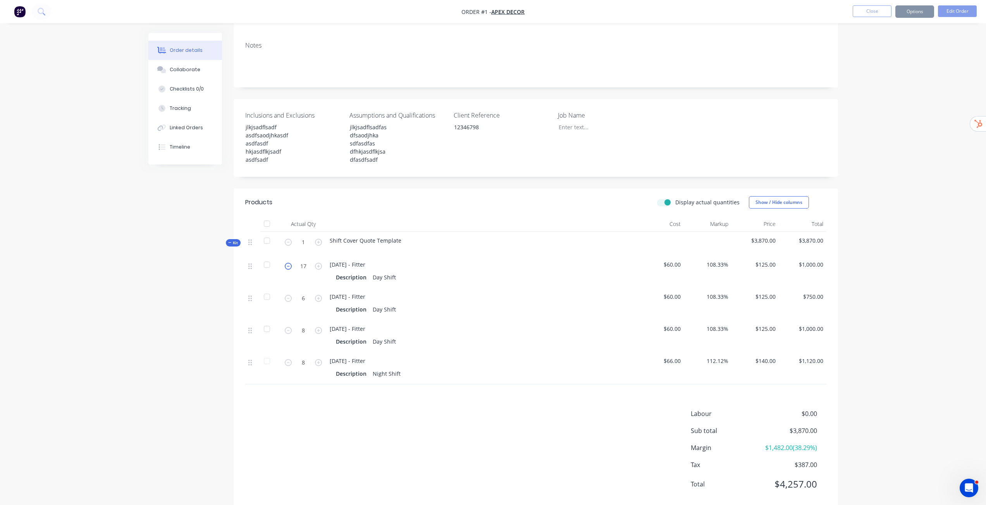
click at [286, 263] on icon "button" at bounding box center [288, 266] width 7 height 7
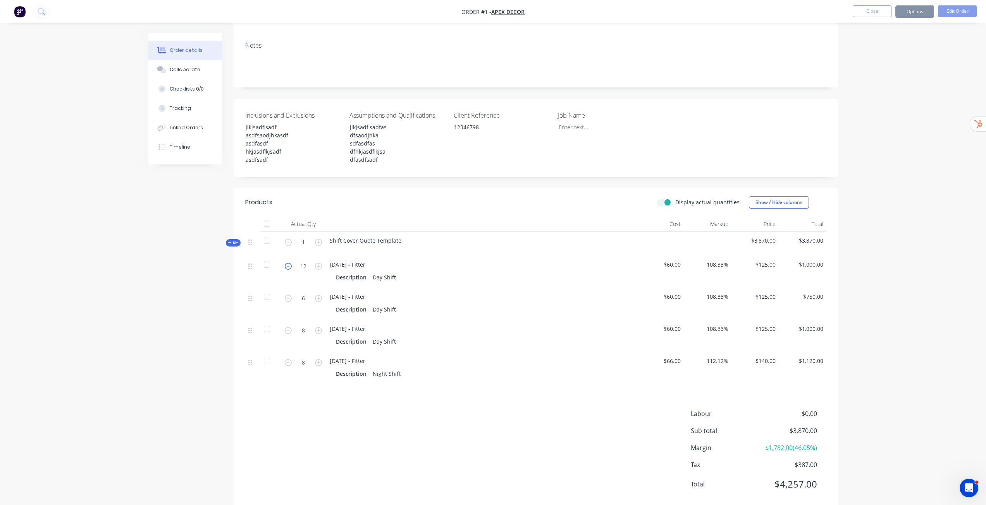
click at [286, 263] on icon "button" at bounding box center [288, 266] width 7 height 7
click at [315, 263] on icon "button" at bounding box center [318, 266] width 7 height 7
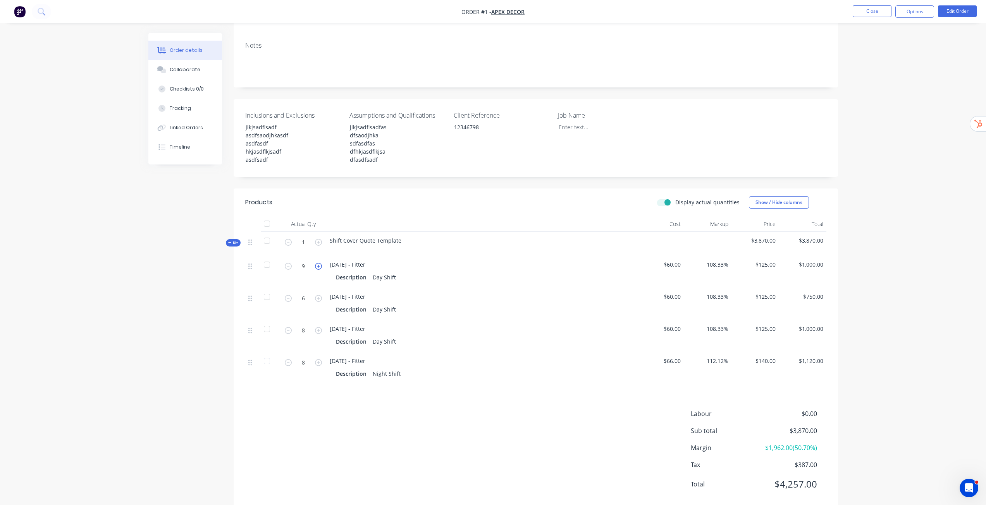
click at [316, 263] on icon "button" at bounding box center [318, 266] width 7 height 7
type input "13"
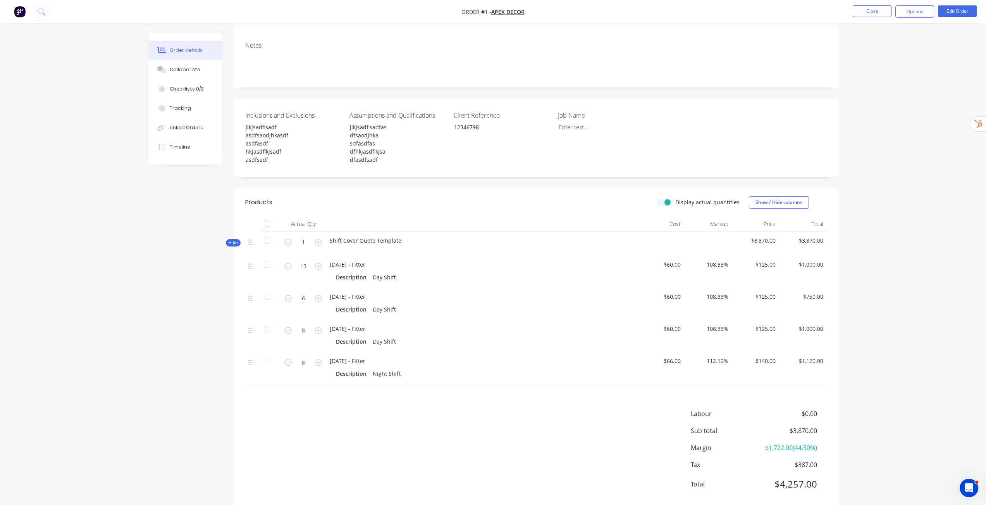
click at [675, 198] on label "Display actual quantities" at bounding box center [707, 202] width 64 height 8
click at [663, 198] on input "Display actual quantities" at bounding box center [660, 201] width 6 height 7
checkbox input "false"
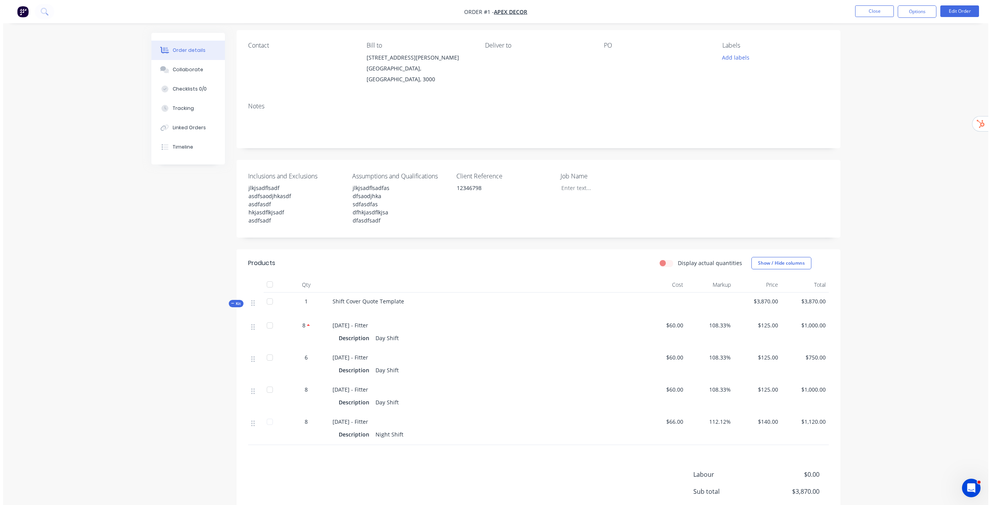
scroll to position [0, 0]
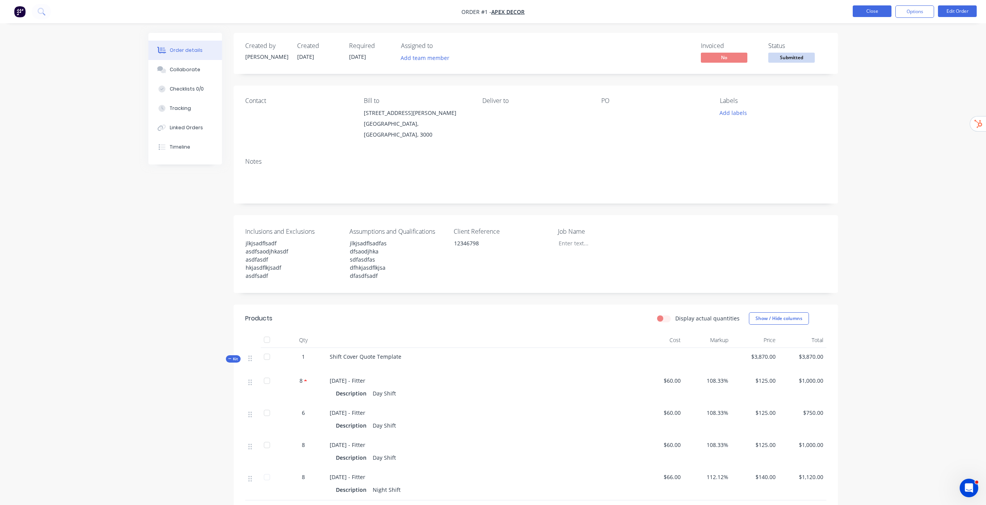
click at [875, 11] on button "Close" at bounding box center [871, 11] width 39 height 12
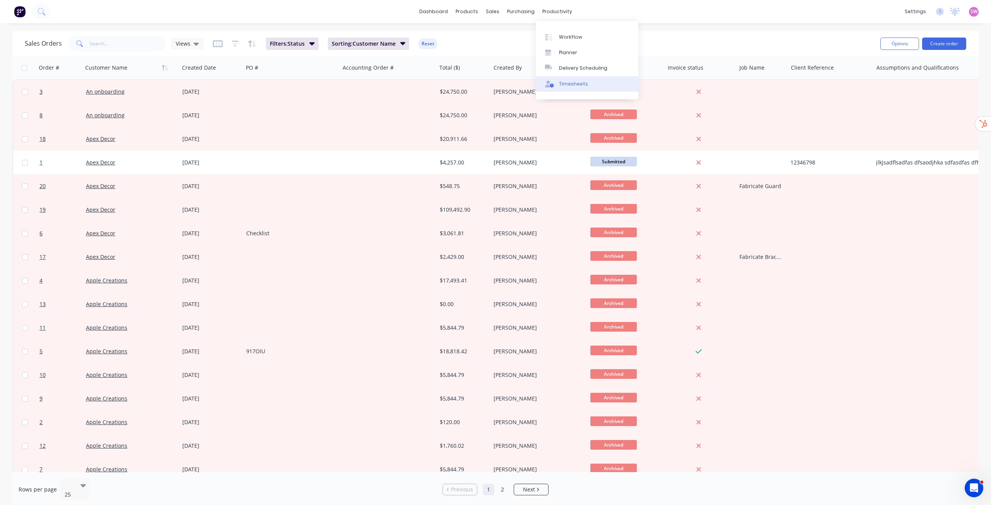
click at [577, 85] on div "Timesheets" at bounding box center [573, 84] width 29 height 7
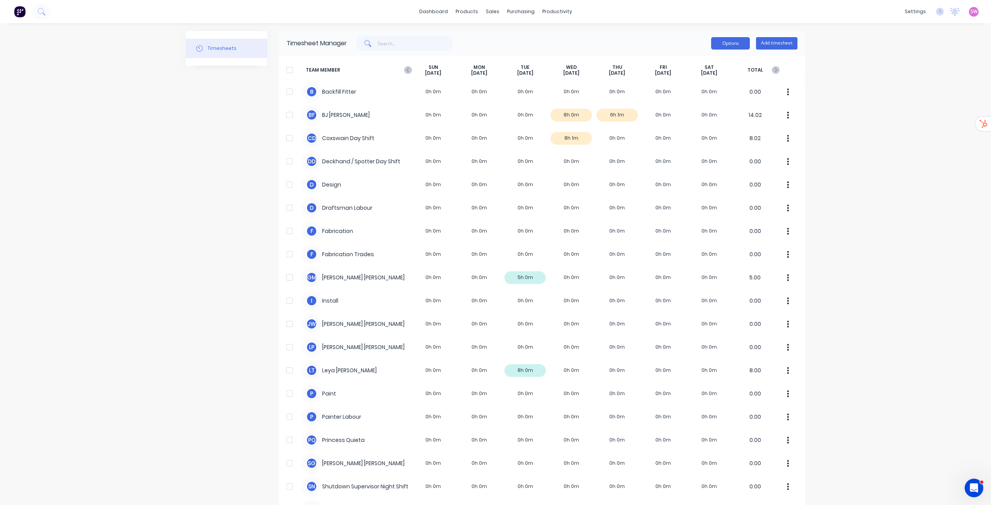
click at [726, 44] on button "Options" at bounding box center [730, 43] width 39 height 12
click at [653, 43] on div "Options Approve Unapprove Download Export Add timesheet" at bounding box center [572, 43] width 451 height 15
drag, startPoint x: 902, startPoint y: 131, endPoint x: 907, endPoint y: 96, distance: 35.5
click at [903, 131] on div "dashboard products sales purchasing productivity dashboard products Product Cat…" at bounding box center [495, 252] width 991 height 505
click at [959, 80] on div "dashboard products sales purchasing productivity dashboard products Product Cat…" at bounding box center [495, 252] width 991 height 505
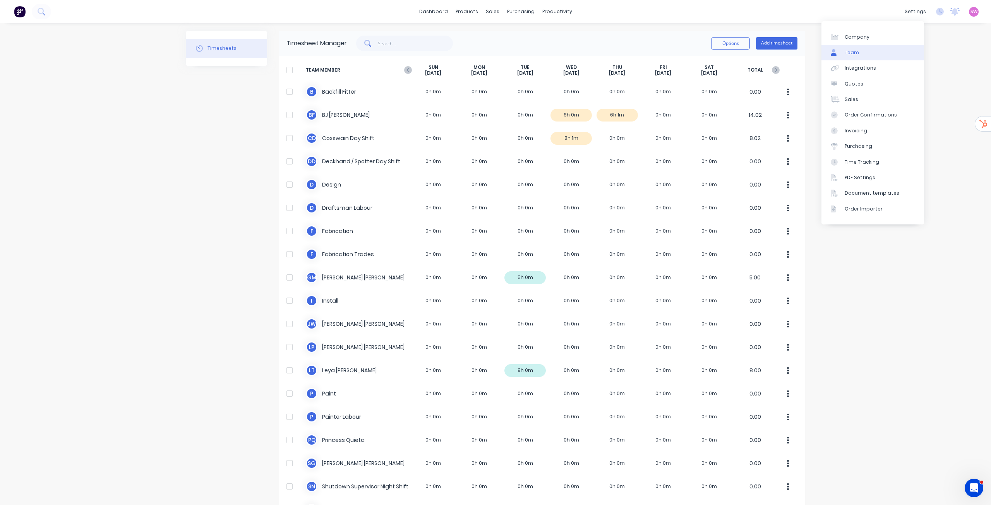
click at [873, 54] on link "Team" at bounding box center [873, 52] width 103 height 15
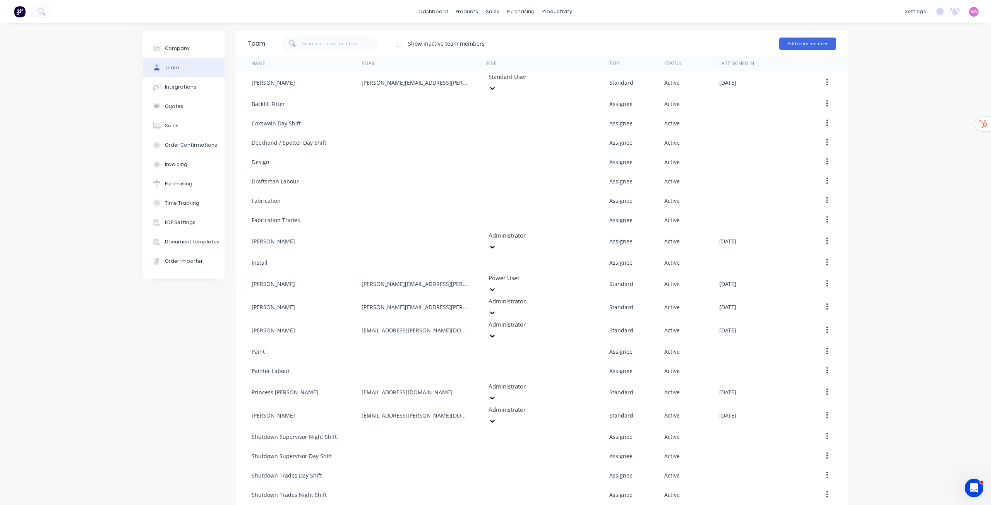
click at [901, 135] on div "Company Team Integrations Quotes Sales Order Confirmations Invoicing Purchasing…" at bounding box center [495, 310] width 991 height 574
click at [798, 44] on button "Add team member" at bounding box center [808, 44] width 57 height 12
click at [497, 37] on div at bounding box center [495, 37] width 12 height 7
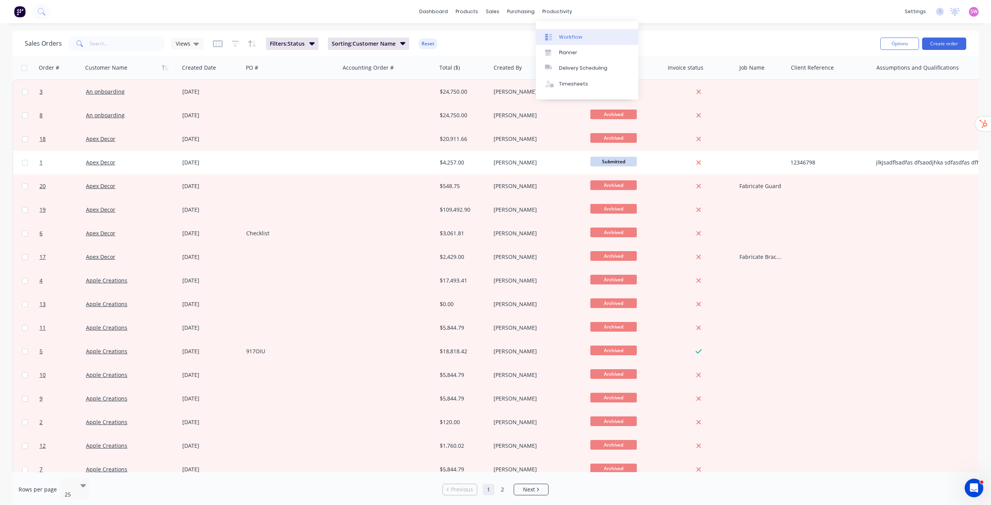
click at [570, 35] on div "Workflow" at bounding box center [570, 37] width 23 height 7
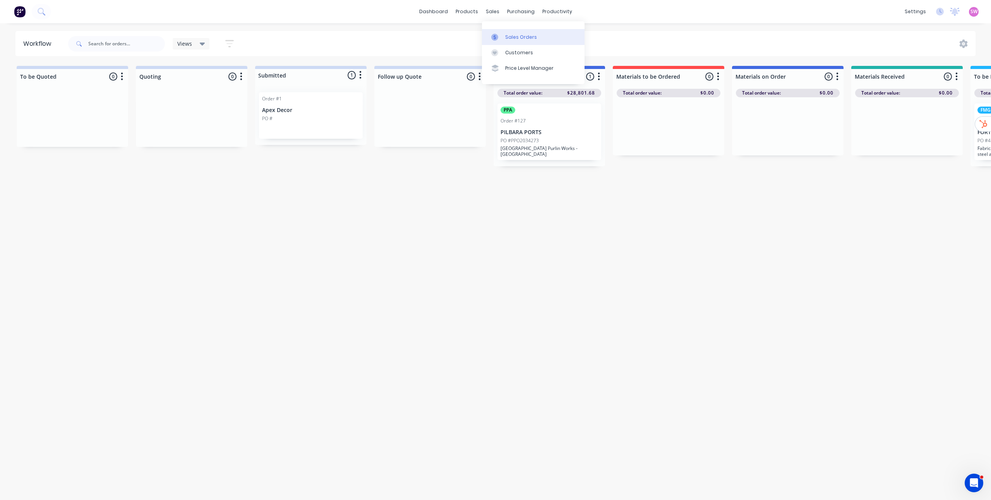
click at [505, 36] on link "Sales Orders" at bounding box center [533, 36] width 103 height 15
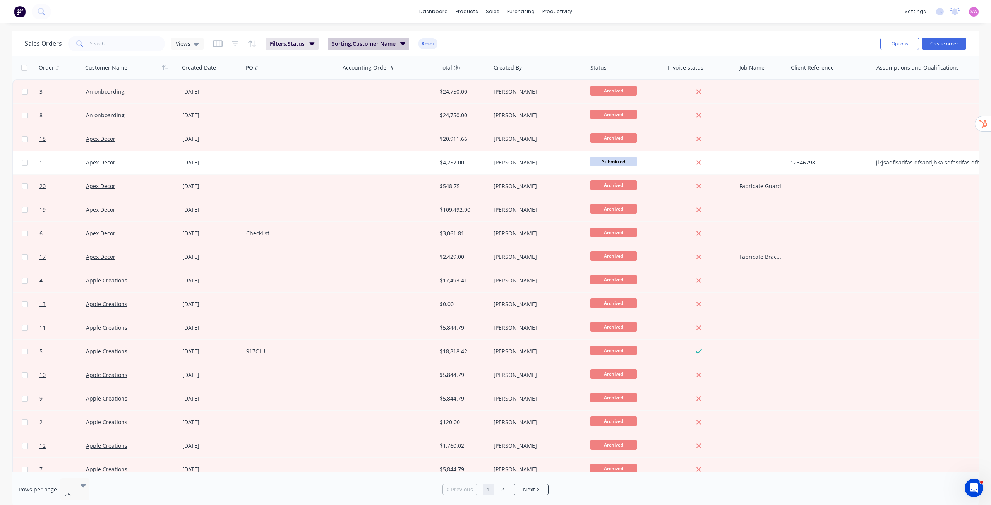
click at [392, 43] on span "Sorting: Customer Name" at bounding box center [364, 44] width 64 height 8
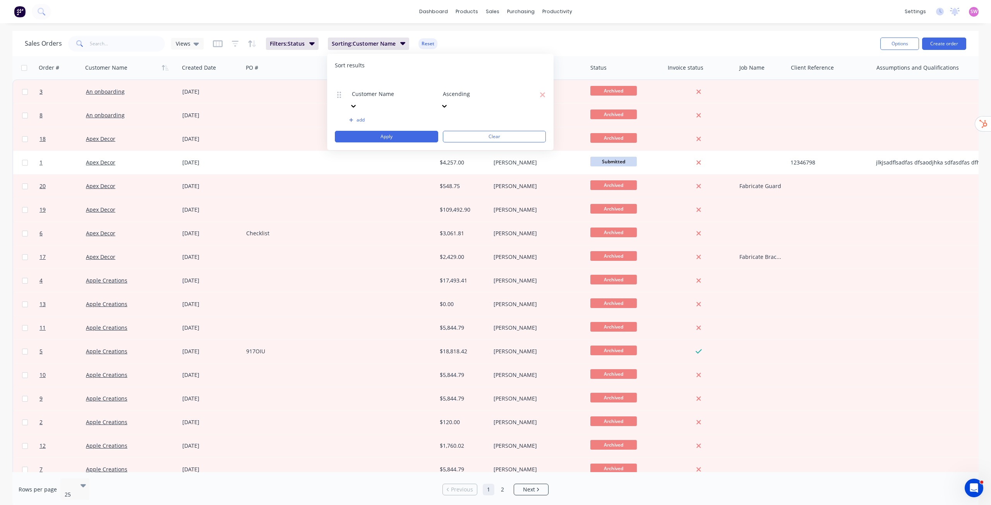
click at [496, 84] on div at bounding box center [499, 84] width 112 height 10
click at [429, 66] on div "Sort results" at bounding box center [440, 66] width 211 height 8
click at [517, 131] on button "Clear" at bounding box center [494, 137] width 103 height 12
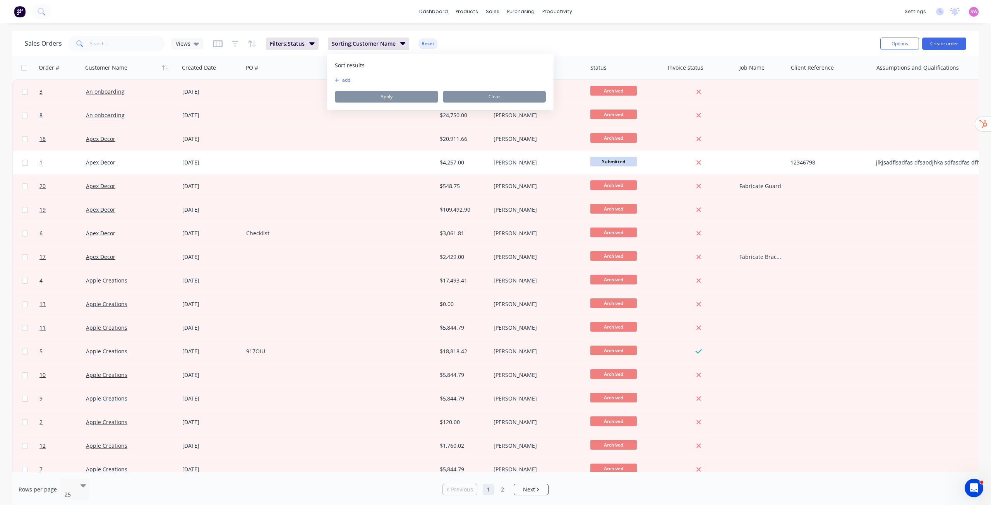
click at [338, 75] on div "Sort results To pick up a draggable item, press the space bar. While dragging, …" at bounding box center [440, 82] width 227 height 57
click at [338, 78] on icon "button" at bounding box center [337, 80] width 4 height 5
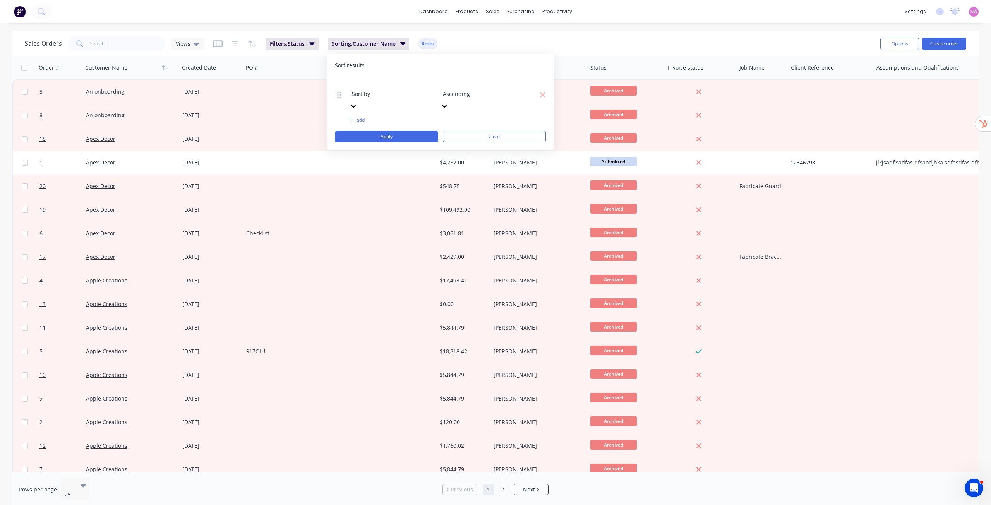
click at [472, 41] on div "Sales Orders Views Filters: Status Sorting: Customer Name Reset" at bounding box center [450, 43] width 850 height 19
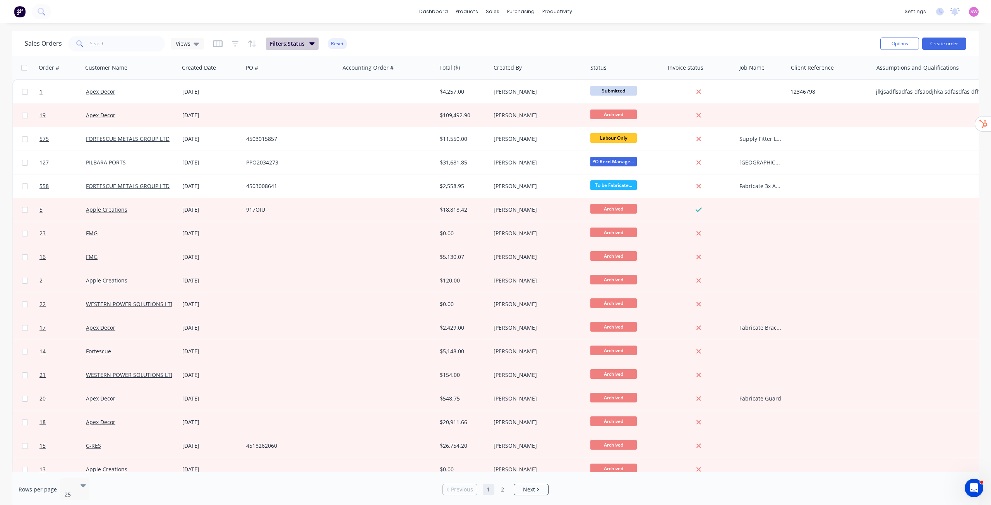
click at [309, 43] on icon "button" at bounding box center [311, 43] width 5 height 3
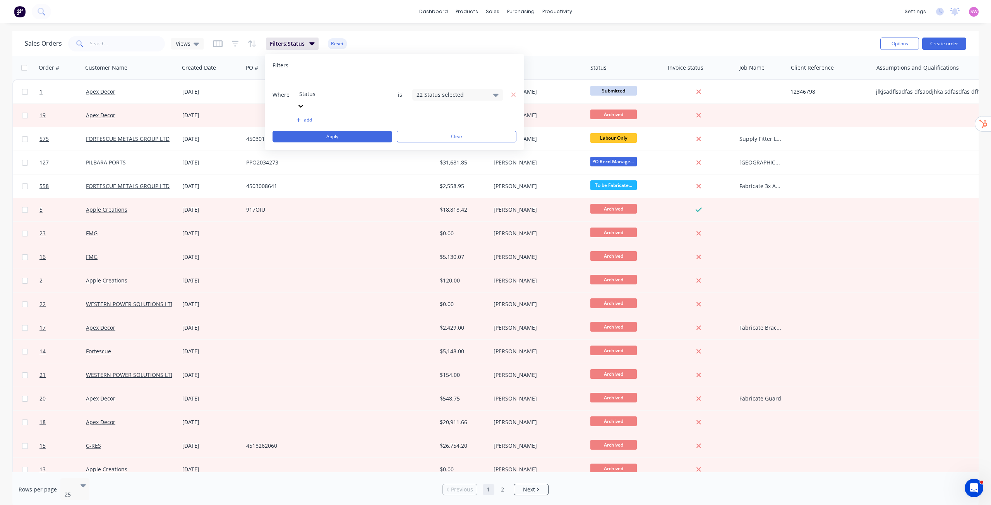
click at [455, 91] on div "22 Status selected" at bounding box center [452, 95] width 70 height 8
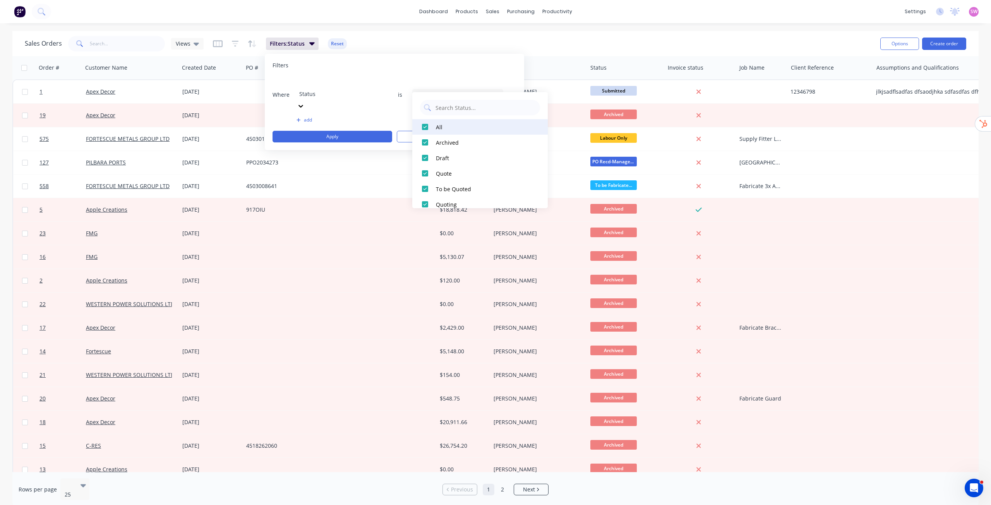
click at [426, 132] on div at bounding box center [424, 126] width 15 height 15
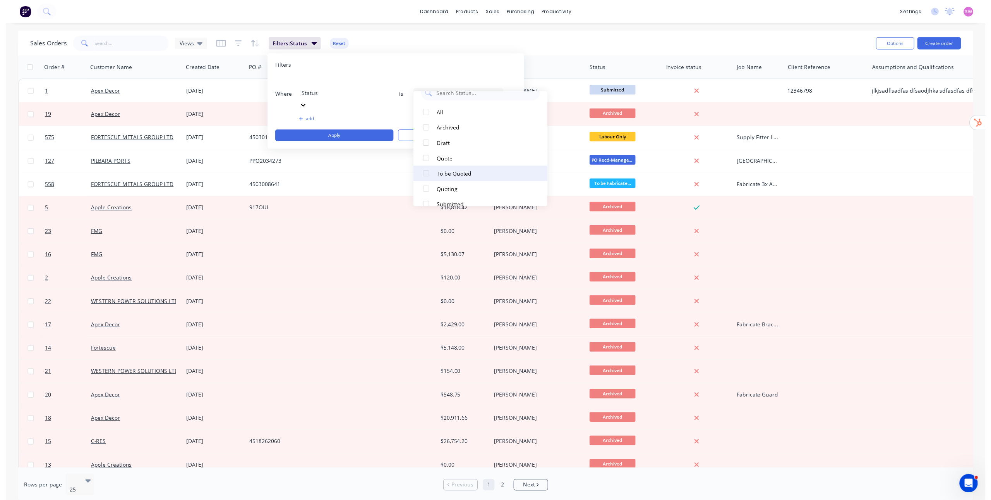
scroll to position [39, 0]
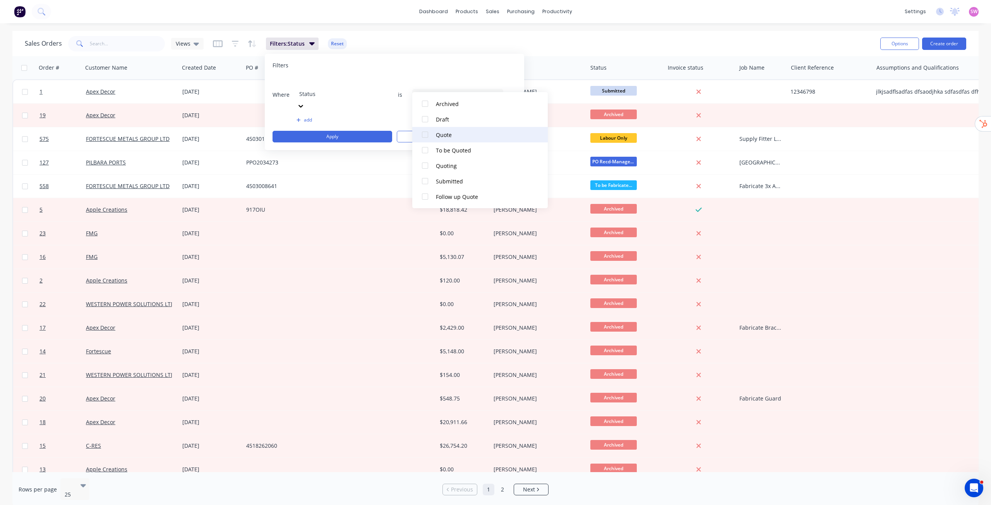
click at [423, 135] on div at bounding box center [424, 134] width 15 height 15
click at [425, 122] on div at bounding box center [424, 119] width 15 height 15
click at [345, 131] on button "Apply" at bounding box center [333, 137] width 120 height 12
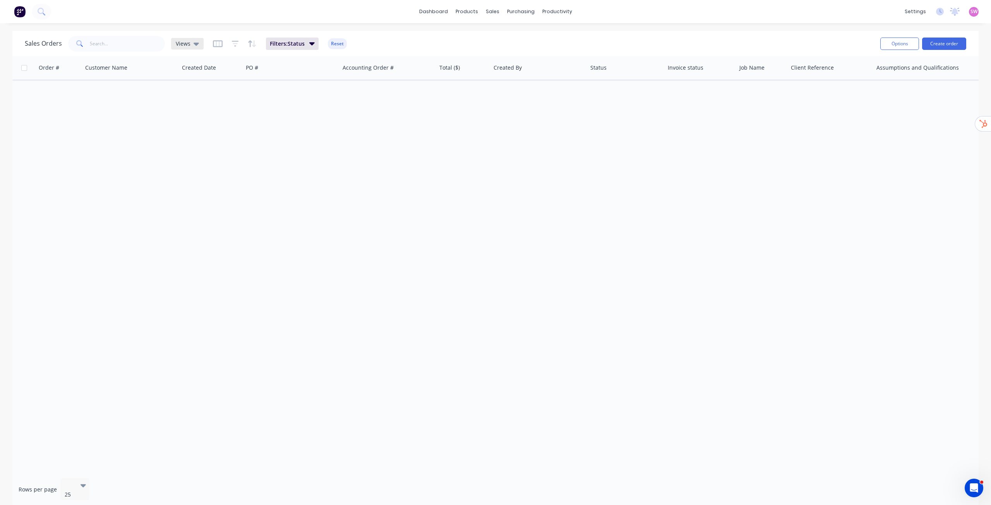
click at [195, 44] on icon at bounding box center [196, 44] width 5 height 3
click at [222, 95] on button "Save new view" at bounding box center [225, 93] width 104 height 12
click at [355, 77] on input "text" at bounding box center [350, 75] width 95 height 15
type input "In Quote Stage"
click at [391, 110] on button "Cancel" at bounding box center [379, 107] width 48 height 12
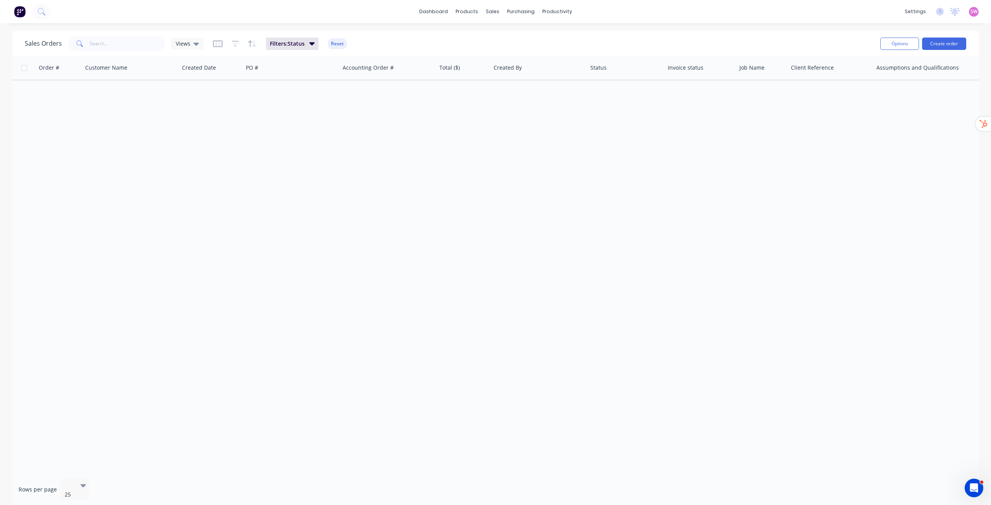
click at [475, 165] on div "Order # Customer Name Created Date PO # Accounting Order # Total ($) Created By…" at bounding box center [495, 264] width 967 height 416
click at [587, 34] on link "Workflow" at bounding box center [587, 36] width 103 height 15
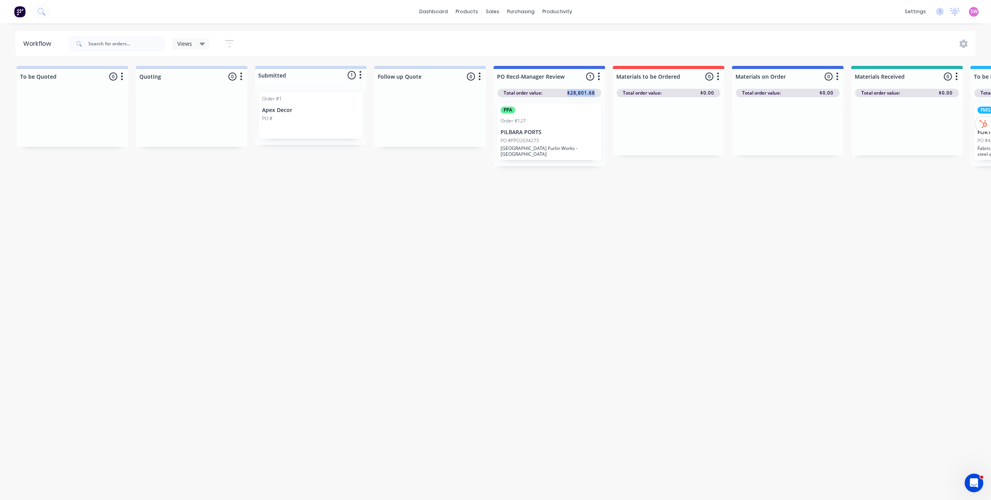
drag, startPoint x: 568, startPoint y: 94, endPoint x: 596, endPoint y: 91, distance: 28.8
click at [596, 91] on div "Total order value: $28,801.68" at bounding box center [550, 93] width 104 height 9
click at [658, 235] on div "Workflow Views Save new view None (Default) edit VIEW ALL edit Show/Hide status…" at bounding box center [495, 257] width 991 height 453
drag, startPoint x: 563, startPoint y: 93, endPoint x: 596, endPoint y: 93, distance: 32.9
click at [596, 93] on div "Total order value: $28,801.68" at bounding box center [550, 93] width 104 height 9
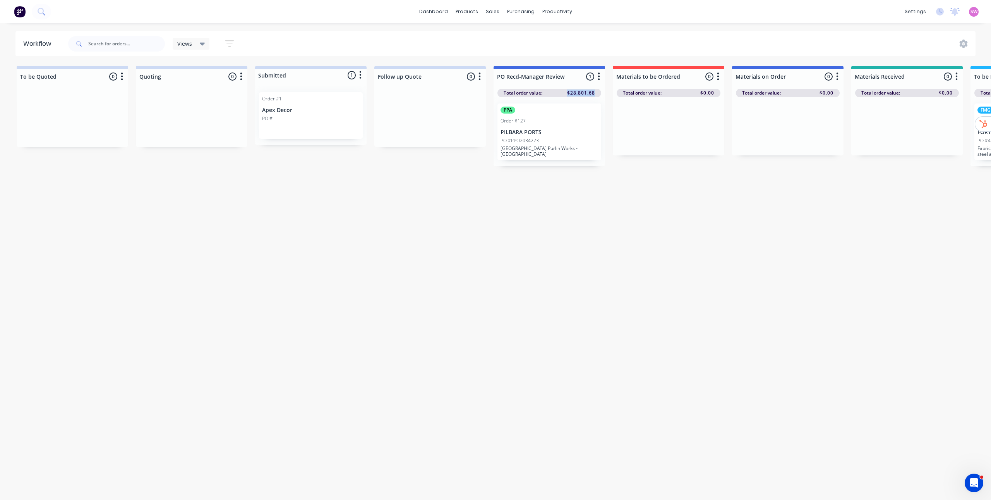
click at [194, 43] on div "Views" at bounding box center [191, 43] width 28 height 7
click at [196, 118] on button "VIEW ALL" at bounding box center [220, 116] width 82 height 9
click at [266, 117] on button "edit" at bounding box center [268, 117] width 10 height 8
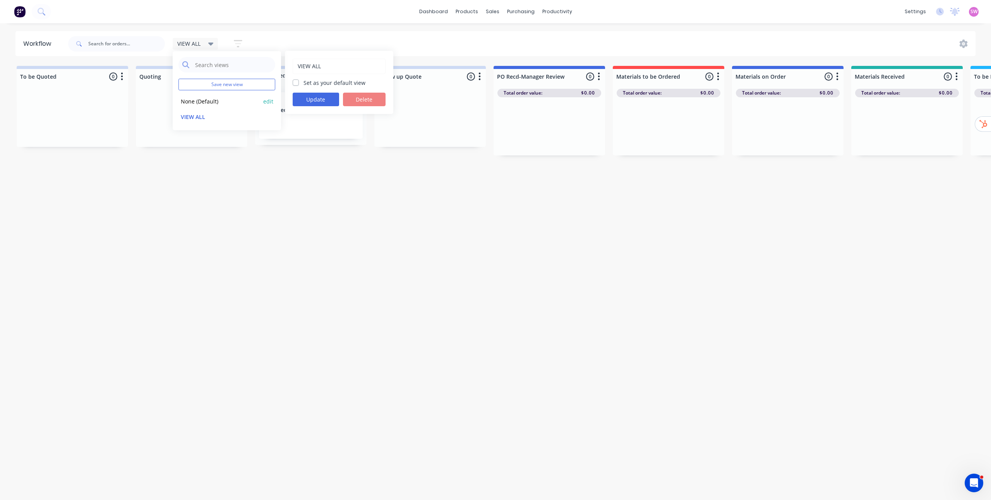
click at [203, 99] on button "None (Default)" at bounding box center [220, 101] width 82 height 9
click at [206, 114] on button "VIEW ALL" at bounding box center [220, 116] width 82 height 9
drag, startPoint x: 204, startPoint y: 244, endPoint x: 199, endPoint y: 200, distance: 44.4
click at [205, 242] on div "Workflow VIEW ALL Save new view None (Default) edit VIEW ALL edit VIEW ALL Set …" at bounding box center [495, 257] width 991 height 453
click at [213, 41] on icon at bounding box center [210, 43] width 5 height 9
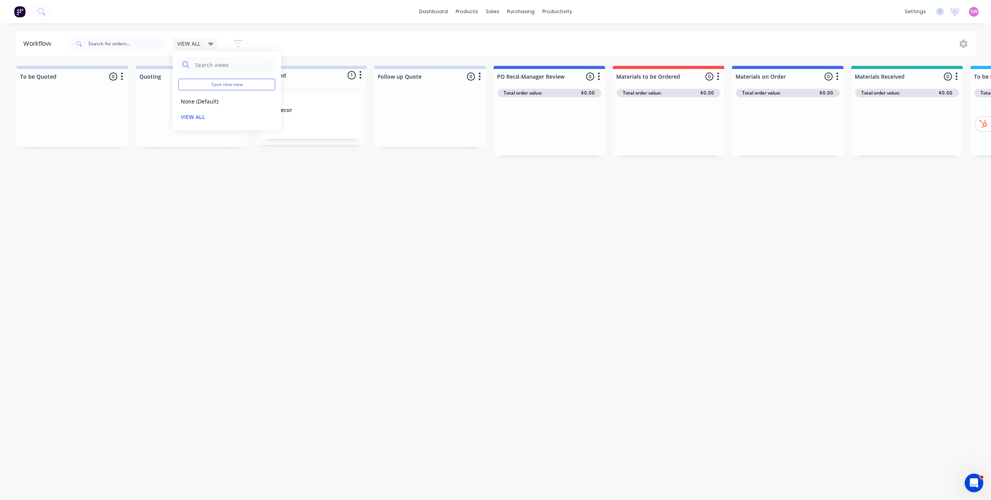
click at [232, 39] on button "button" at bounding box center [238, 43] width 25 height 15
click at [222, 69] on div "Show/Hide statuses" at bounding box center [196, 69] width 58 height 8
click at [224, 69] on div "Show/Hide statuses" at bounding box center [196, 69] width 58 height 8
click at [224, 89] on div "Show line item cards" at bounding box center [201, 91] width 68 height 9
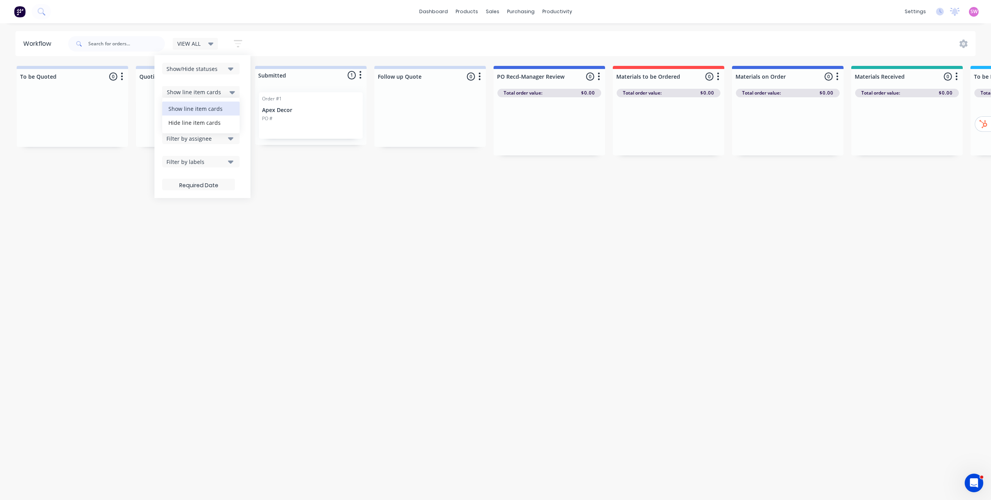
click at [222, 90] on div "Show line item cards" at bounding box center [201, 91] width 68 height 9
click at [223, 118] on div "Sort by Created date" at bounding box center [201, 114] width 68 height 9
click at [224, 116] on div "Sort by Created date" at bounding box center [201, 114] width 68 height 9
click at [224, 136] on div "Filter by assignee" at bounding box center [196, 138] width 58 height 8
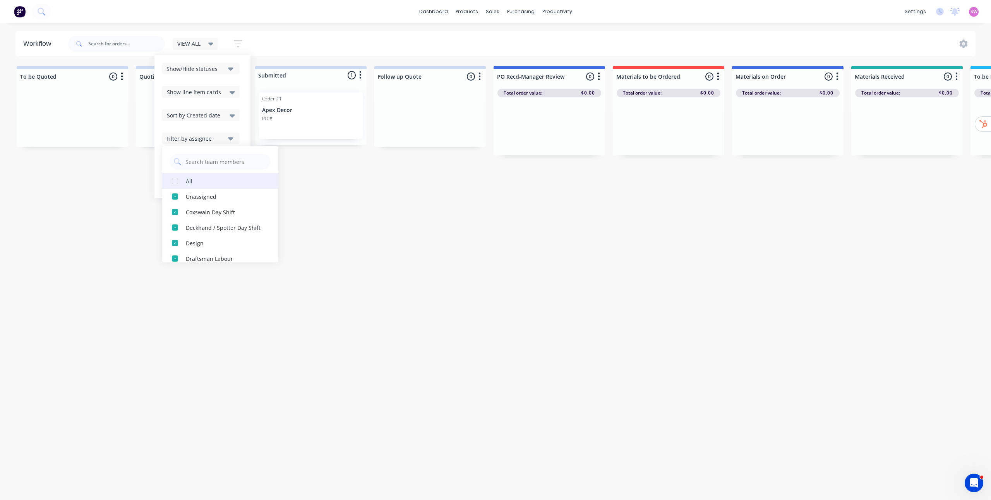
click at [179, 181] on div "button" at bounding box center [174, 180] width 15 height 15
click at [228, 139] on icon "button" at bounding box center [230, 138] width 5 height 9
click at [222, 164] on div "Filter by labels" at bounding box center [196, 162] width 58 height 8
click at [189, 208] on div "All" at bounding box center [189, 204] width 7 height 8
click at [223, 163] on div "Filter by labels" at bounding box center [196, 162] width 58 height 8
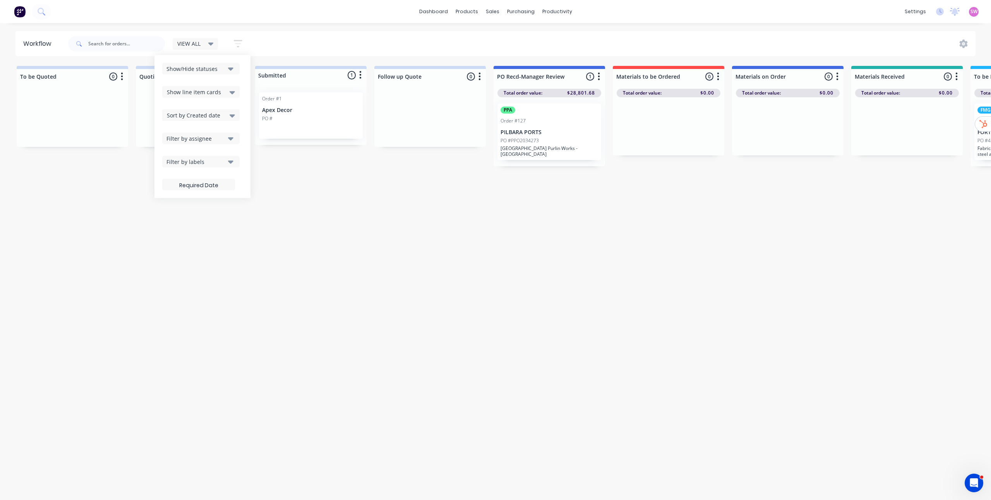
click at [208, 45] on icon at bounding box center [210, 43] width 5 height 9
click at [268, 116] on button "edit" at bounding box center [268, 117] width 10 height 8
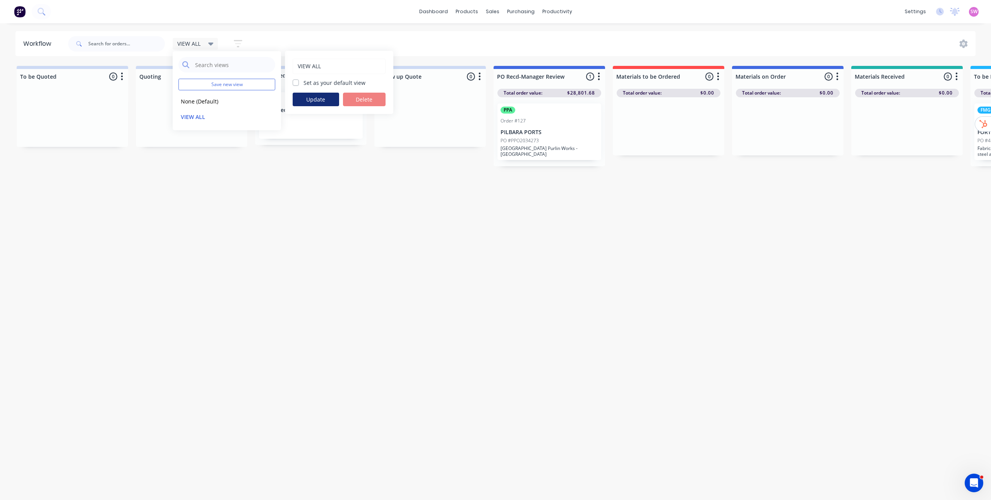
click at [314, 96] on button "Update" at bounding box center [316, 100] width 46 height 14
click at [504, 235] on div "Workflow VIEW ALL Save new view None (Default) edit VIEW ALL edit Show/Hide sta…" at bounding box center [495, 257] width 991 height 453
click at [205, 47] on div "VIEW ALL" at bounding box center [196, 44] width 46 height 12
click at [241, 41] on icon "button" at bounding box center [238, 43] width 9 height 7
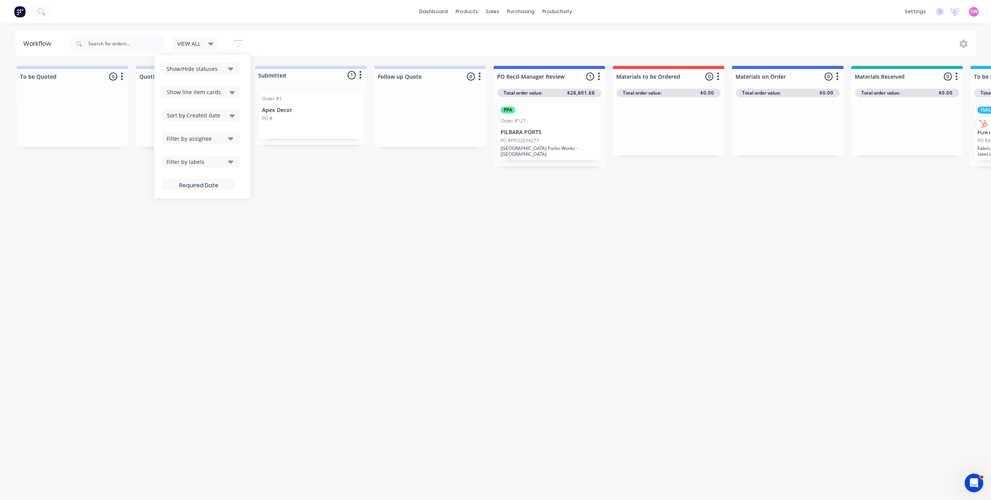
click at [231, 167] on button "Filter by labels" at bounding box center [200, 162] width 77 height 12
click at [211, 137] on div "Filter by assignee" at bounding box center [196, 138] width 58 height 8
drag, startPoint x: 362, startPoint y: 230, endPoint x: 361, endPoint y: 235, distance: 5.3
click at [363, 232] on div "Workflow VIEW ALL Save new view None (Default) edit VIEW ALL edit Show/Hide sta…" at bounding box center [495, 257] width 991 height 453
click at [479, 246] on div "Workflow VIEW ALL Save new view None (Default) edit VIEW ALL edit Show/Hide sta…" at bounding box center [495, 257] width 991 height 453
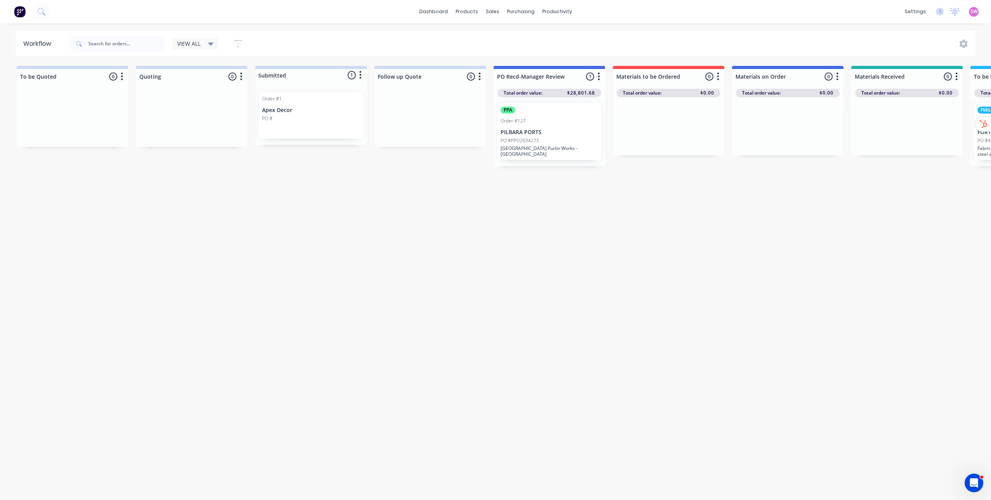
click at [639, 179] on div "Workflow VIEW ALL Save new view None (Default) edit VIEW ALL edit Show/Hide sta…" at bounding box center [495, 257] width 991 height 453
click at [533, 53] on div "Suppliers" at bounding box center [537, 52] width 23 height 7
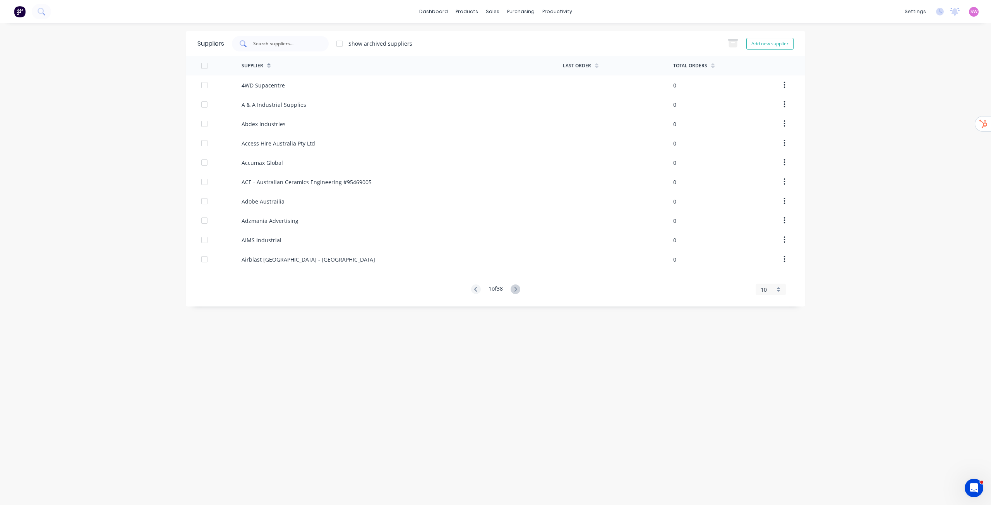
click at [282, 44] on input "text" at bounding box center [284, 44] width 64 height 8
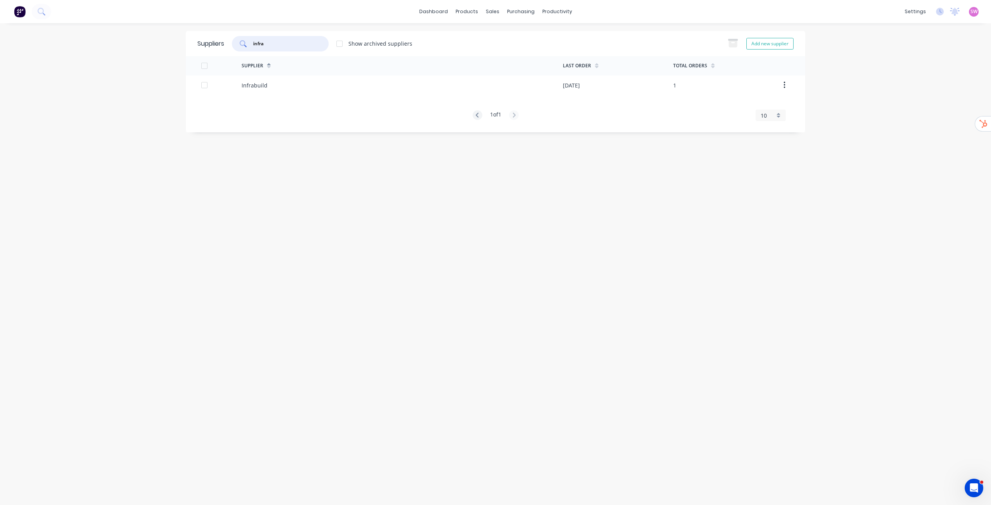
type input "infra"
click at [505, 36] on link "Sales Orders" at bounding box center [533, 36] width 103 height 15
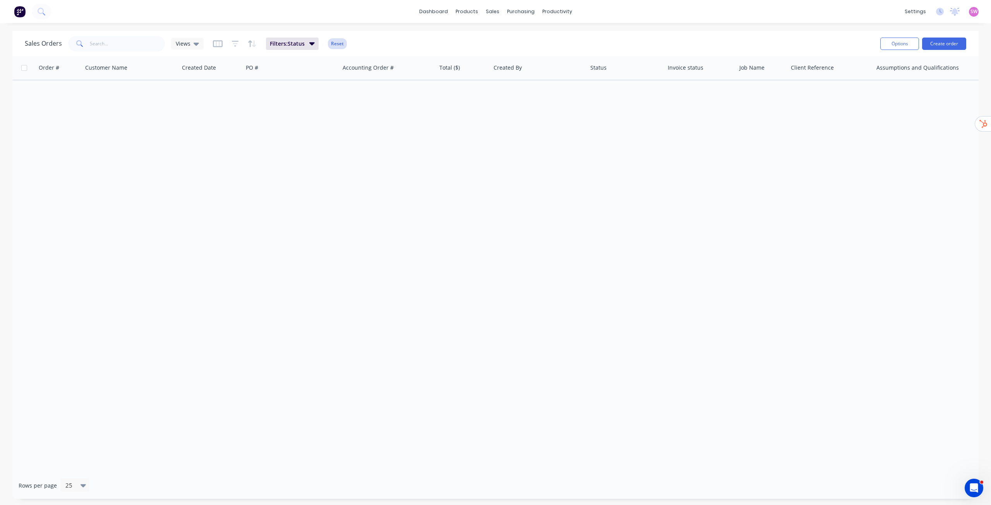
click at [340, 42] on button "Reset" at bounding box center [337, 43] width 19 height 11
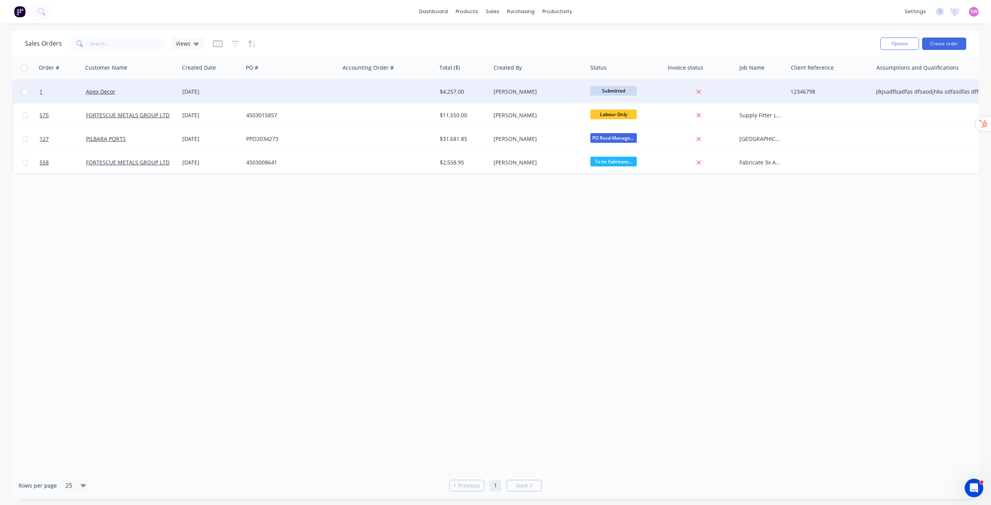
click at [349, 88] on div at bounding box center [388, 91] width 97 height 23
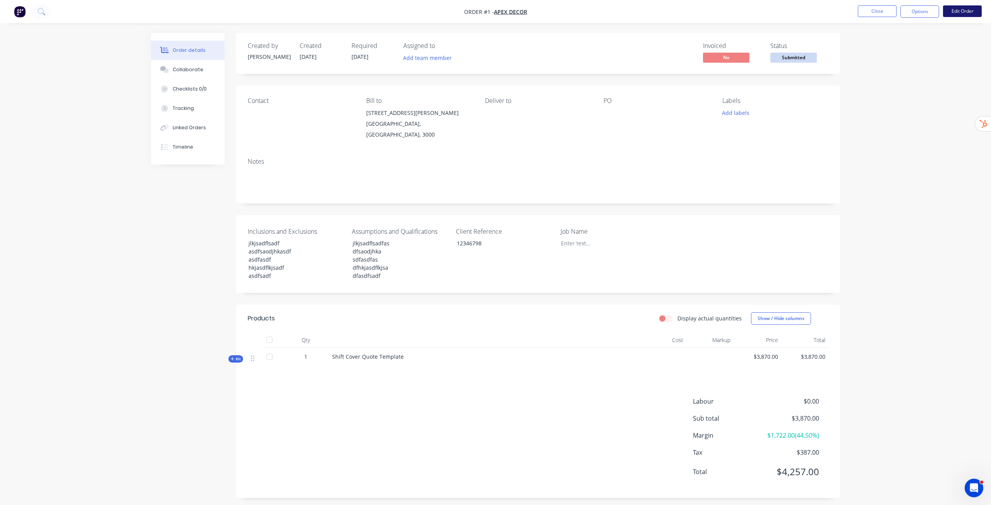
click at [970, 10] on button "Edit Order" at bounding box center [962, 11] width 39 height 12
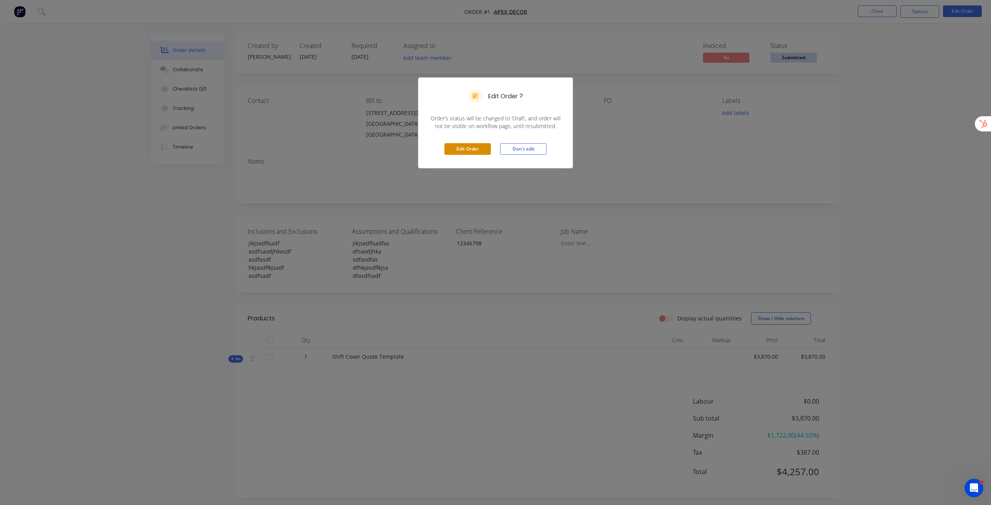
click at [467, 150] on button "Edit Order" at bounding box center [468, 149] width 46 height 12
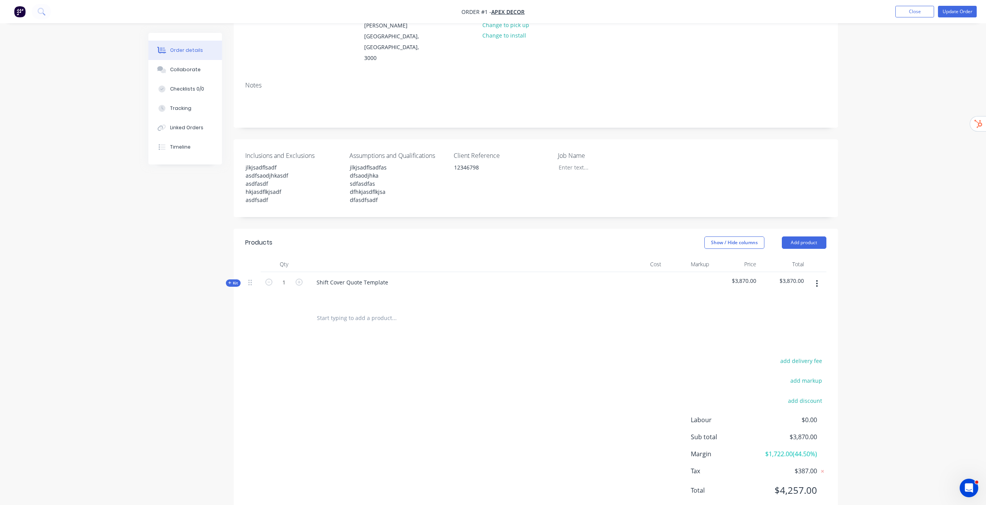
scroll to position [101, 0]
click at [355, 309] on input "text" at bounding box center [393, 316] width 155 height 15
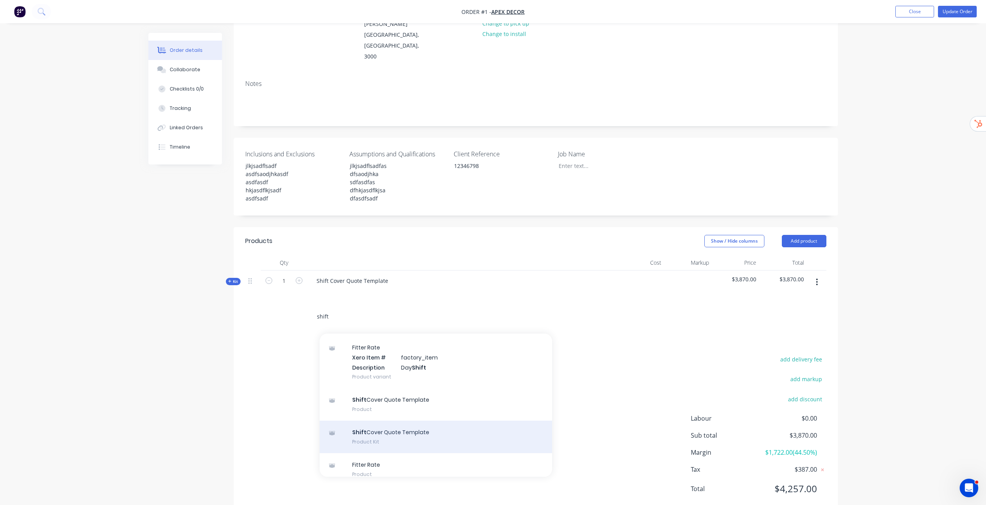
scroll to position [77, 0]
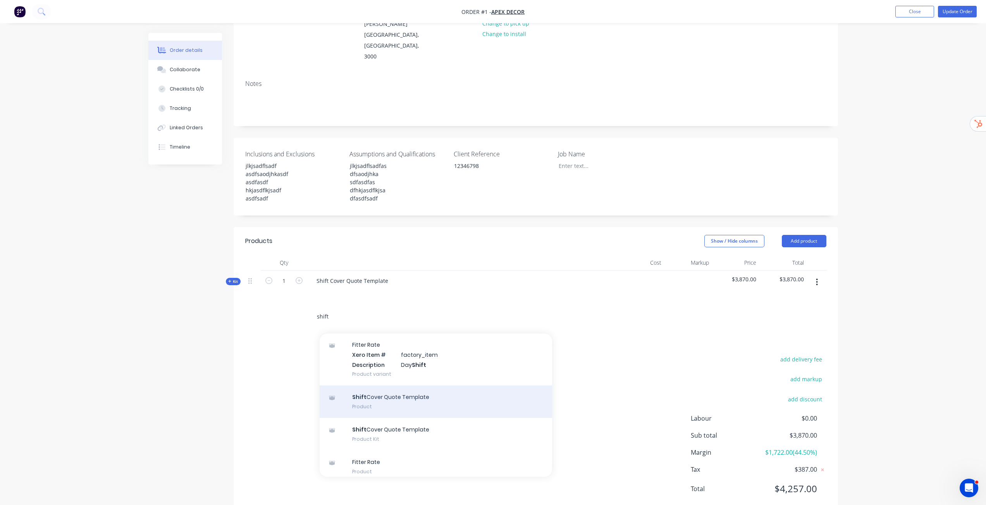
type input "shift"
click at [392, 386] on div "Shift Cover Quote Template Product" at bounding box center [435, 402] width 232 height 33
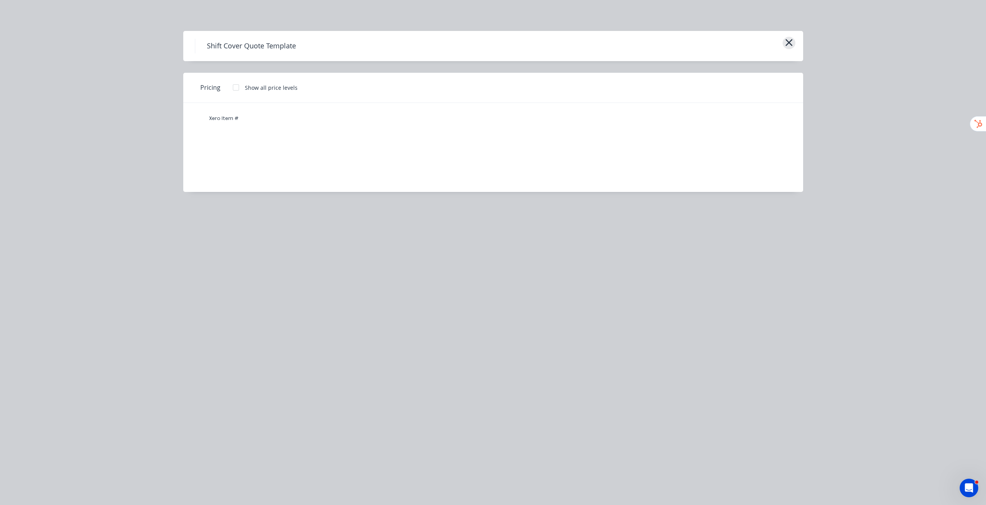
click at [789, 41] on icon "button" at bounding box center [789, 42] width 8 height 11
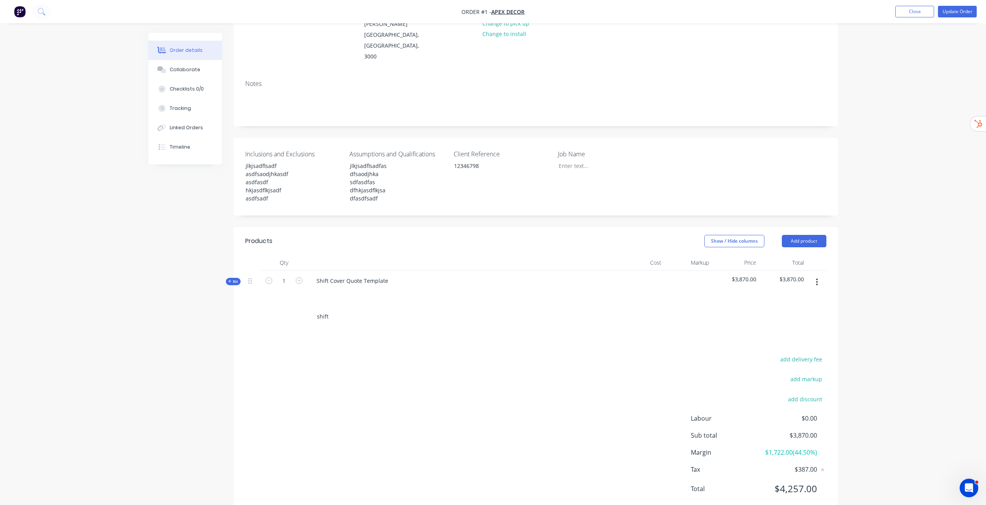
click at [334, 309] on input "shift" at bounding box center [393, 316] width 155 height 15
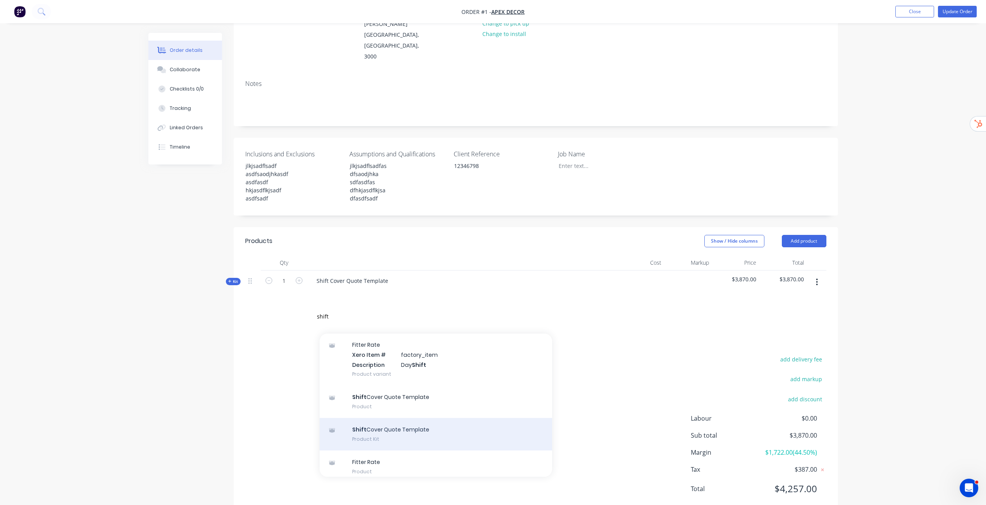
click at [419, 418] on div "Shift Cover Quote Template Product Kit" at bounding box center [435, 434] width 232 height 33
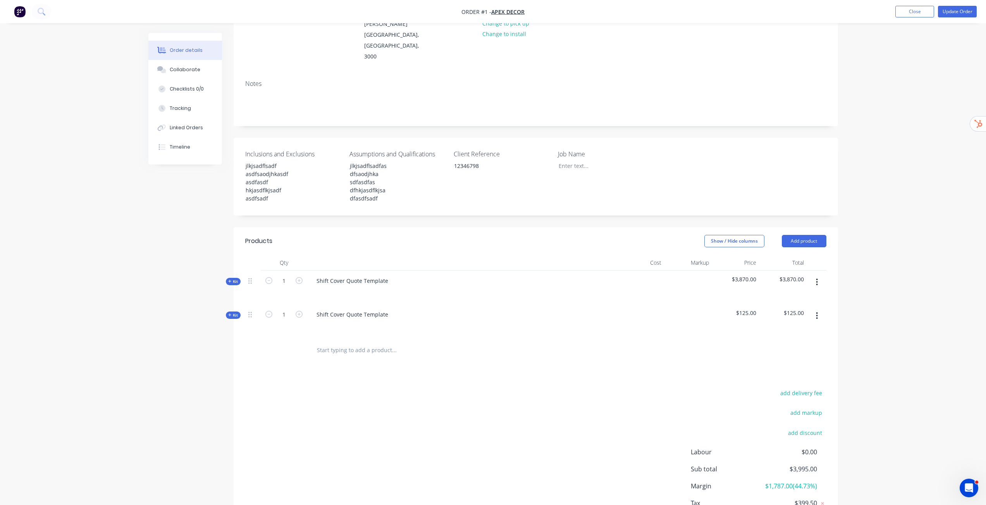
click at [240, 295] on div "Qty Cost Markup Price Total Kit 1 Shift Cover Quote Template $3,870.00 $3,870.0…" at bounding box center [536, 309] width 604 height 108
click at [237, 313] on span "Kit" at bounding box center [233, 316] width 10 height 6
click at [232, 313] on span "Kit" at bounding box center [233, 316] width 10 height 6
click at [909, 10] on button "Close" at bounding box center [914, 12] width 39 height 12
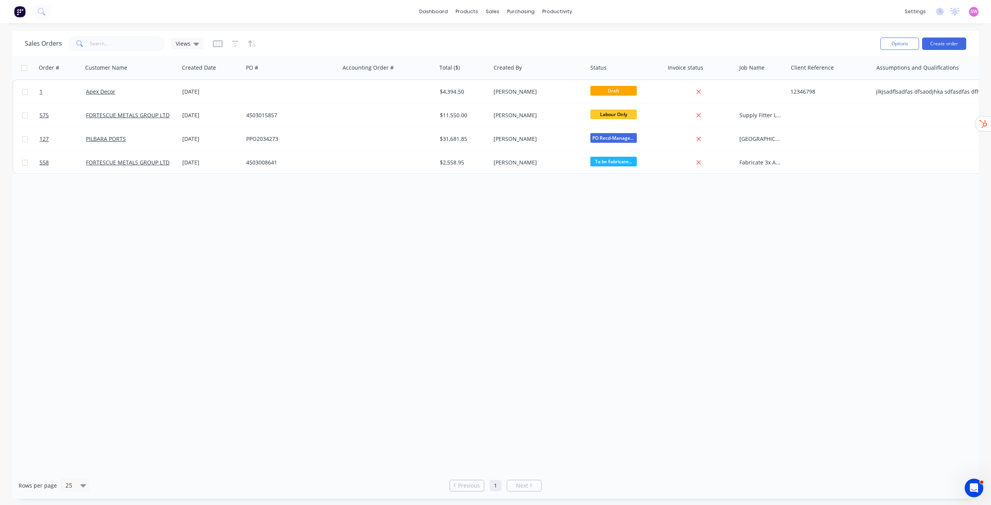
click at [167, 218] on div "Order # Customer Name Created Date PO # Accounting Order # Total ($) Created By…" at bounding box center [495, 264] width 967 height 416
click at [235, 44] on icon "button" at bounding box center [235, 43] width 5 height 1
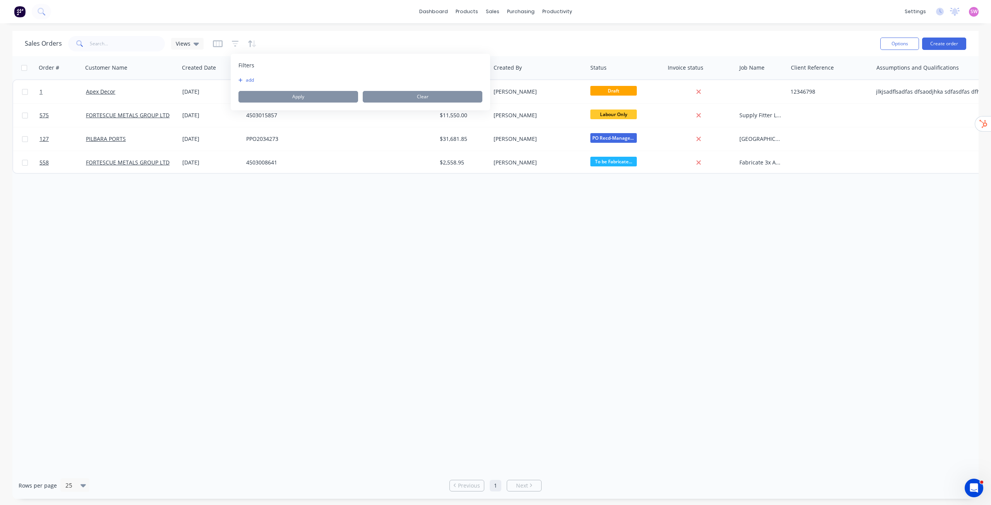
click at [244, 81] on button "add" at bounding box center [248, 80] width 19 height 6
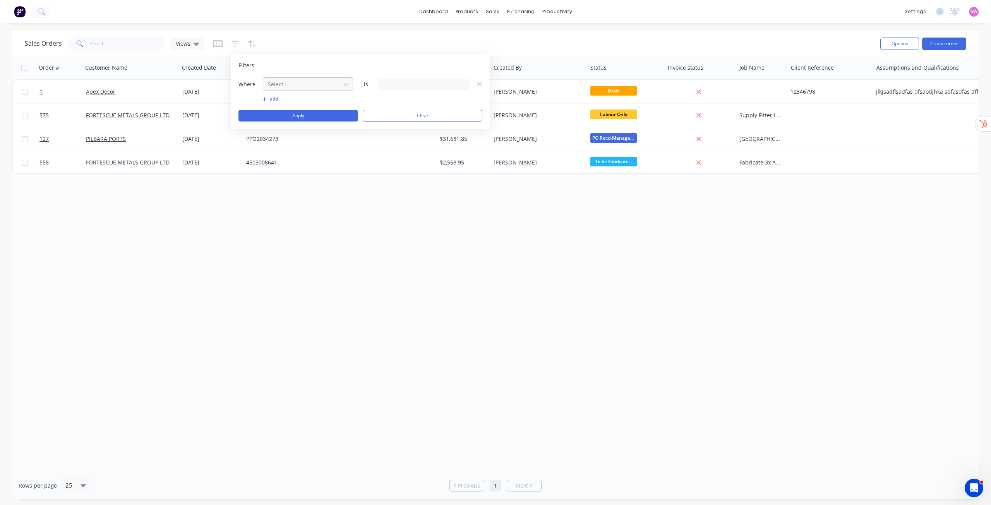
click at [281, 81] on div at bounding box center [301, 84] width 69 height 10
type input "stat"
click at [296, 116] on div "Status" at bounding box center [308, 117] width 90 height 14
click at [451, 82] on div "21 Status selected" at bounding box center [418, 84] width 70 height 8
click at [393, 125] on div at bounding box center [390, 126] width 15 height 15
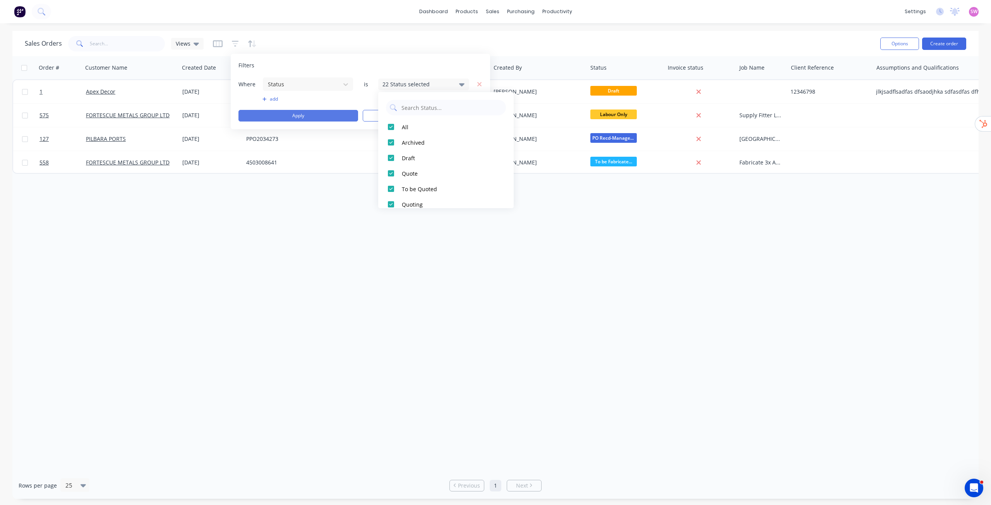
click at [300, 113] on button "Apply" at bounding box center [299, 116] width 120 height 12
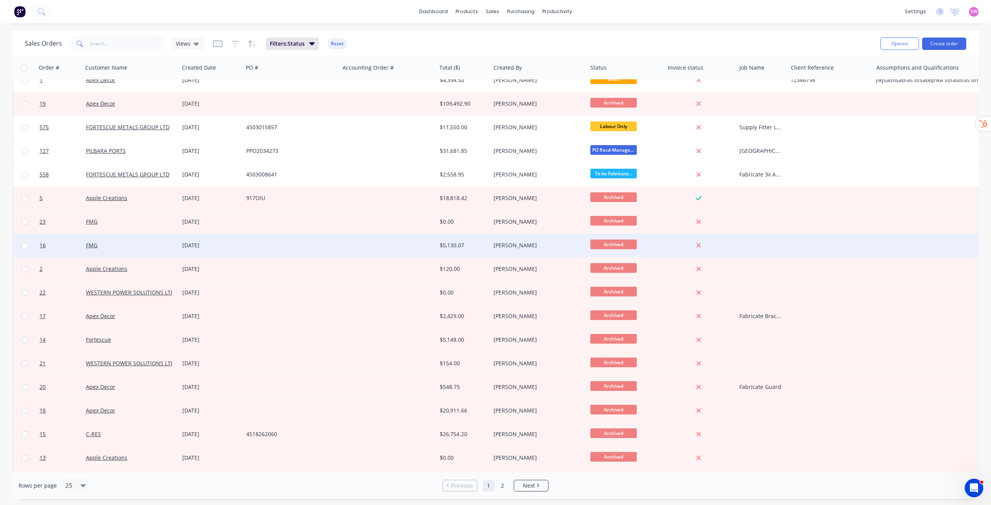
scroll to position [8, 0]
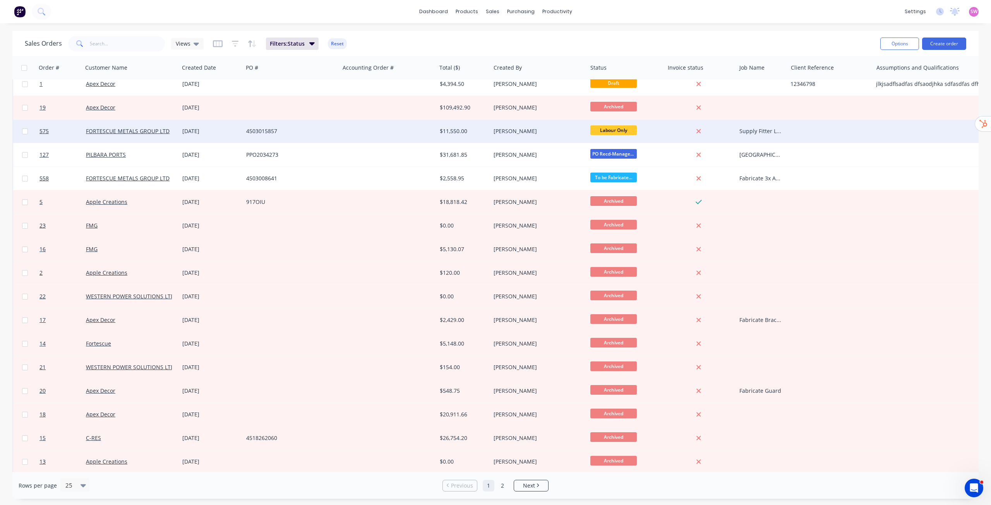
click at [330, 133] on div "4503015857" at bounding box center [289, 131] width 86 height 8
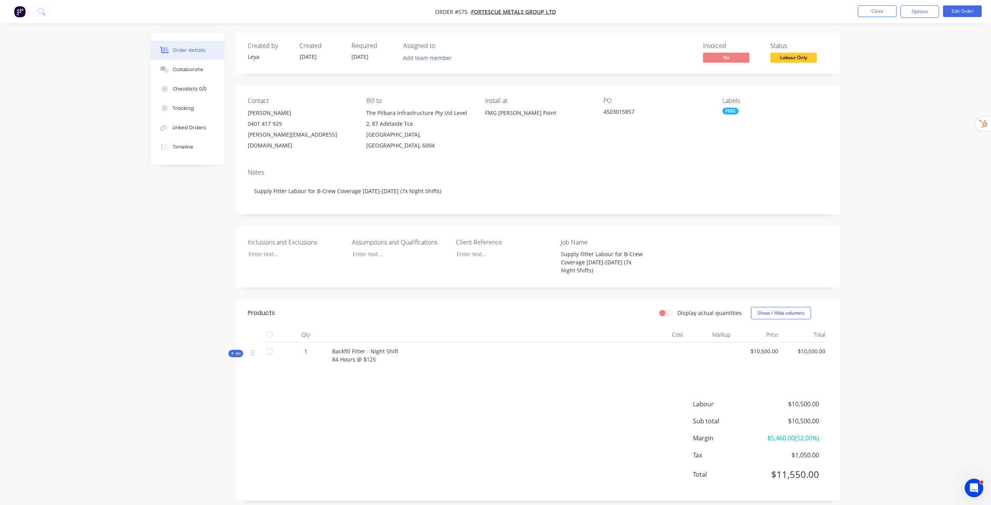
click at [238, 351] on span "Kit" at bounding box center [236, 354] width 10 height 6
drag, startPoint x: 430, startPoint y: 11, endPoint x: 467, endPoint y: 11, distance: 36.4
click at [467, 11] on nav "Order #575 - FORTESCUE METALS GROUP LTD Close Options Edit Order" at bounding box center [493, 11] width 986 height 23
click at [923, 148] on div "Order details Collaborate Checklists 0/0 Tracking Linked Orders Timeline Order …" at bounding box center [493, 266] width 986 height 533
click at [901, 135] on div "Order details Collaborate Checklists 0/0 Tracking Linked Orders Timeline Order …" at bounding box center [493, 266] width 986 height 533
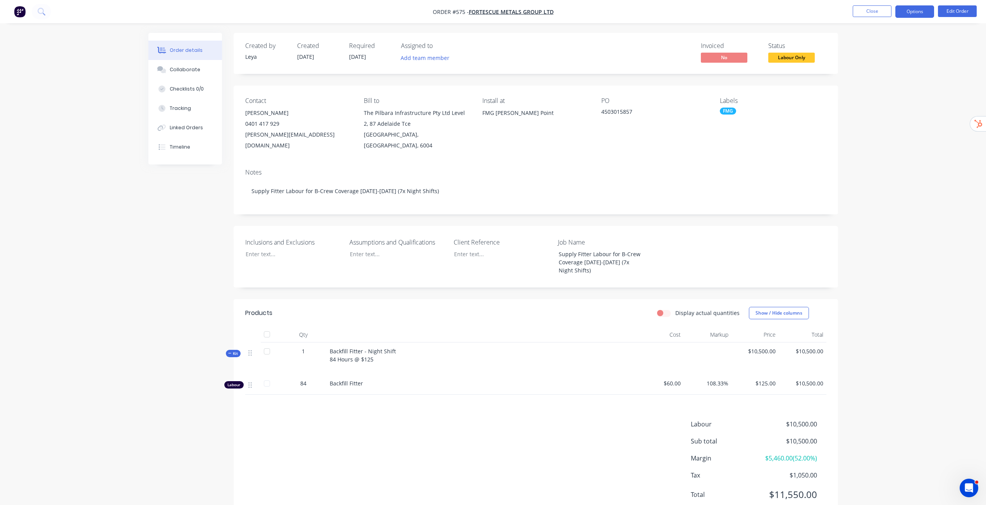
click at [912, 15] on button "Options" at bounding box center [914, 11] width 39 height 12
click at [877, 43] on div "Invoice" at bounding box center [890, 46] width 71 height 11
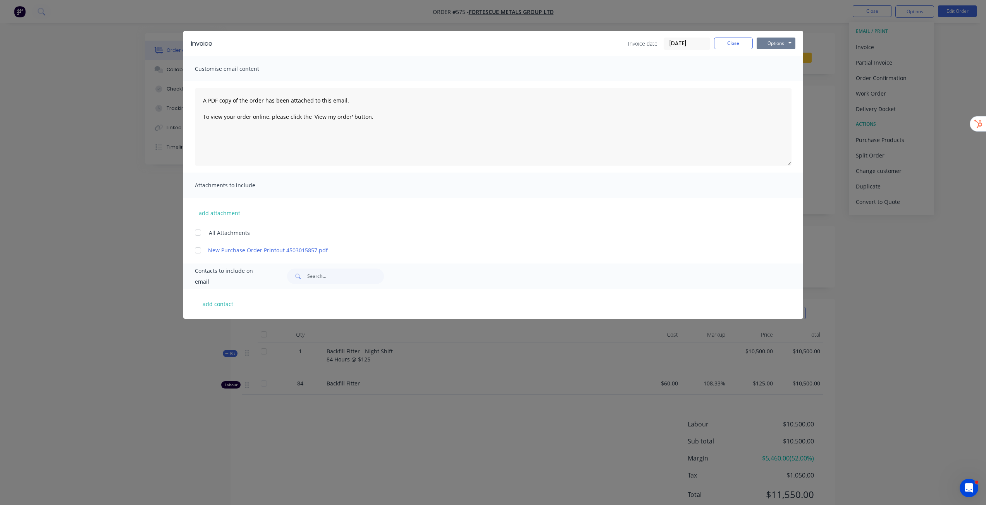
click at [785, 42] on button "Options" at bounding box center [775, 44] width 39 height 12
click at [775, 58] on button "Preview" at bounding box center [781, 57] width 50 height 13
click at [744, 44] on button "Close" at bounding box center [733, 44] width 39 height 12
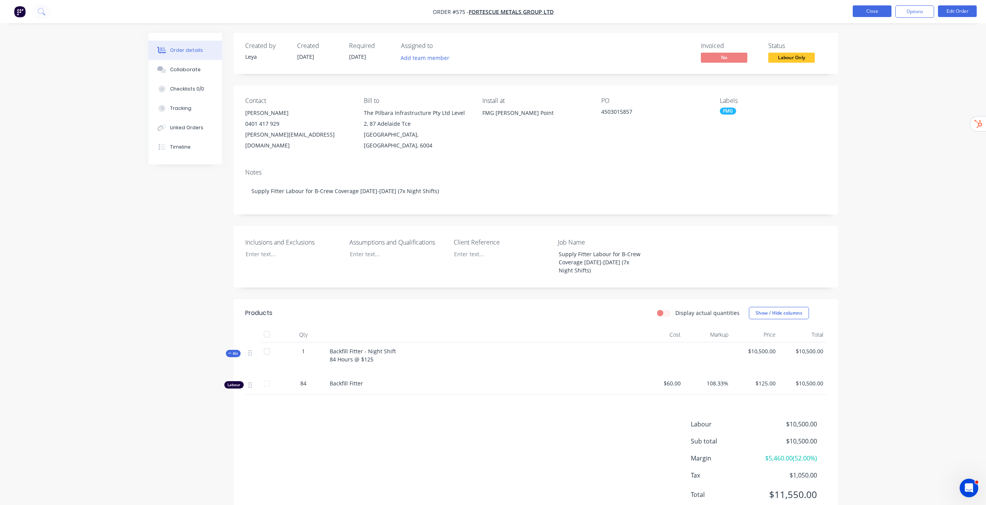
click at [880, 14] on button "Close" at bounding box center [871, 11] width 39 height 12
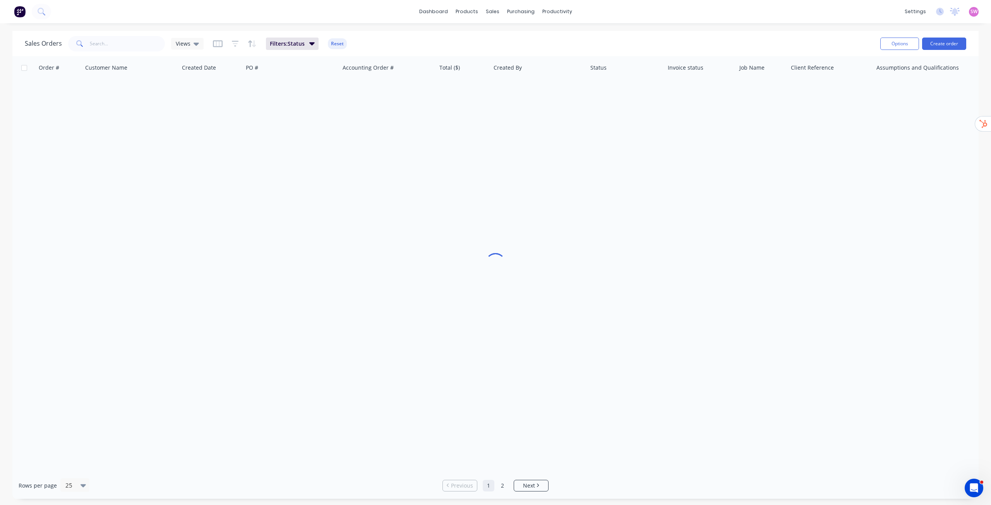
click at [975, 9] on span "SW" at bounding box center [974, 11] width 7 height 7
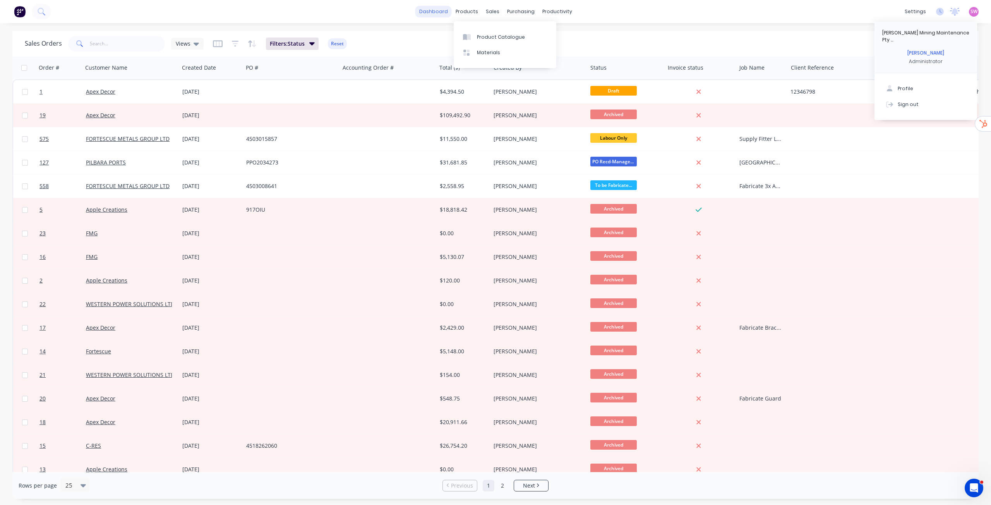
click at [452, 11] on link "dashboard" at bounding box center [434, 12] width 36 height 12
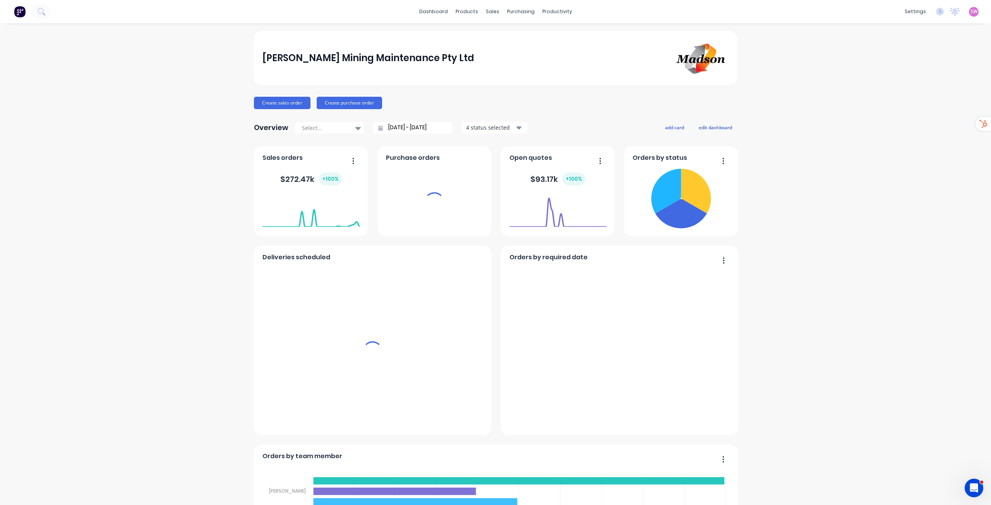
click at [973, 14] on div "settings No new notifications Mark all as read You have no notifications SW Mad…" at bounding box center [946, 12] width 90 height 12
click at [971, 13] on span "SW" at bounding box center [974, 11] width 7 height 7
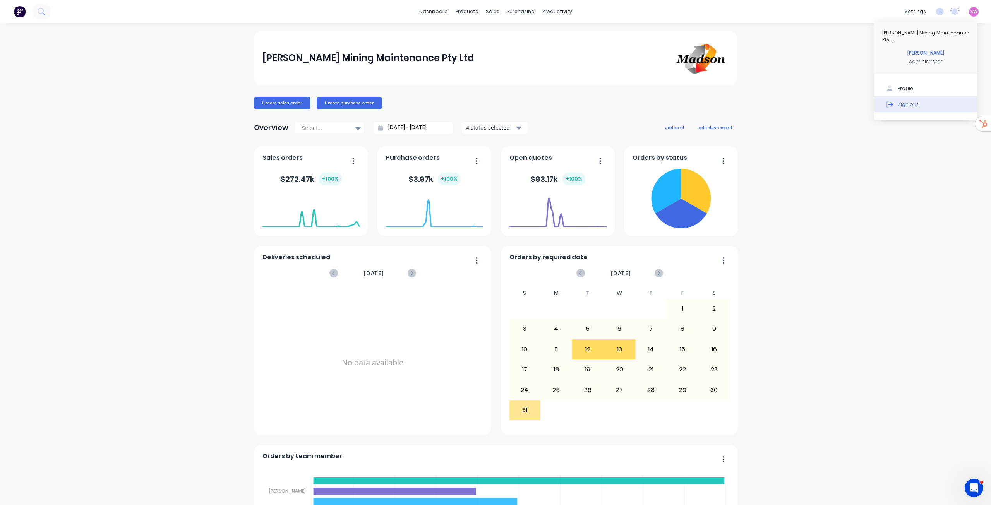
click at [908, 101] on div "Sign out" at bounding box center [908, 104] width 21 height 7
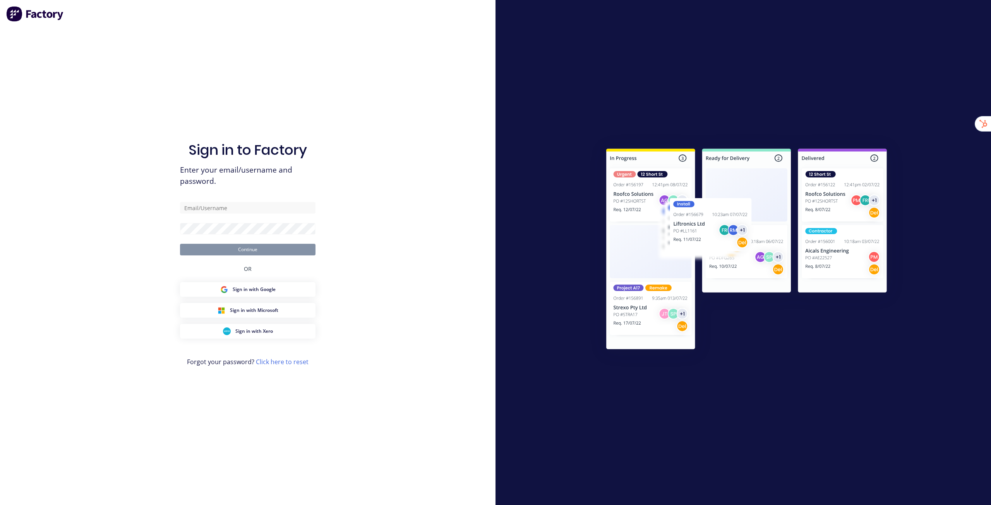
type input "[EMAIL_ADDRESS][DOMAIN_NAME]"
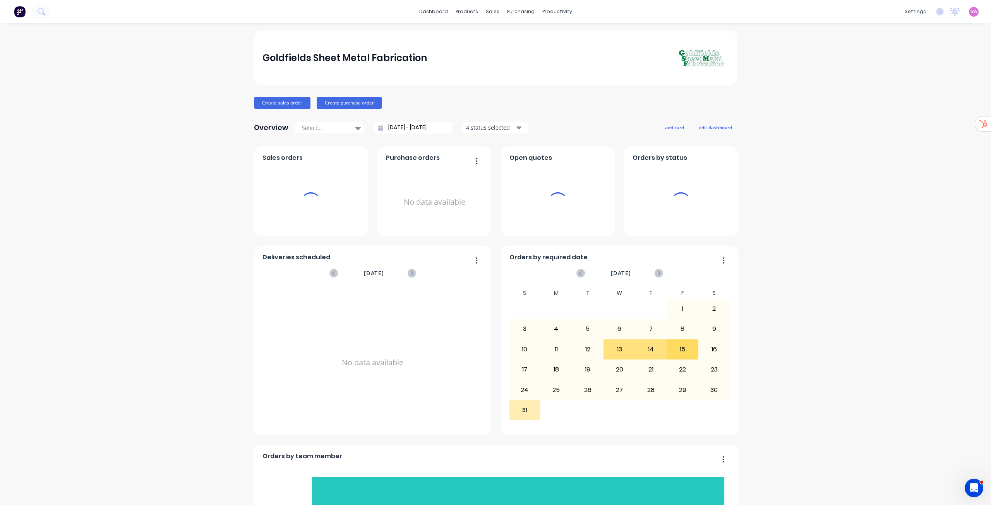
click at [694, 128] on button "edit dashboard" at bounding box center [715, 127] width 43 height 10
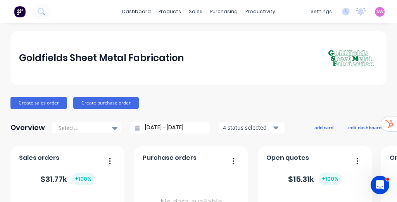
click at [259, 101] on div "Create sales order Create purchase order" at bounding box center [198, 103] width 376 height 12
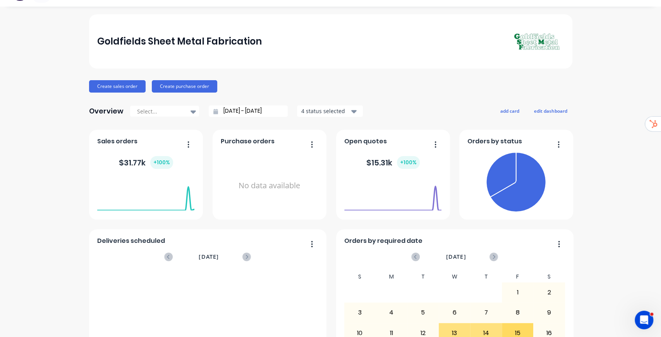
scroll to position [26, 0]
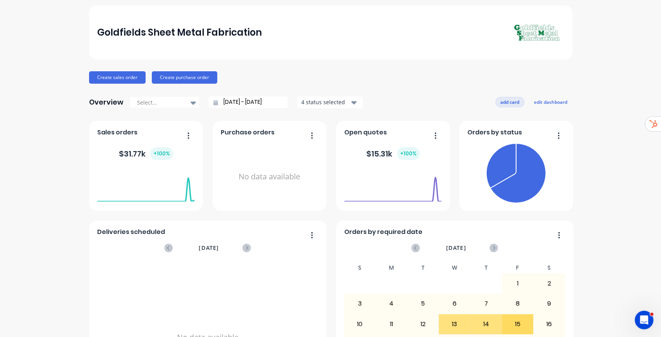
click at [510, 102] on button "add card" at bounding box center [509, 102] width 29 height 10
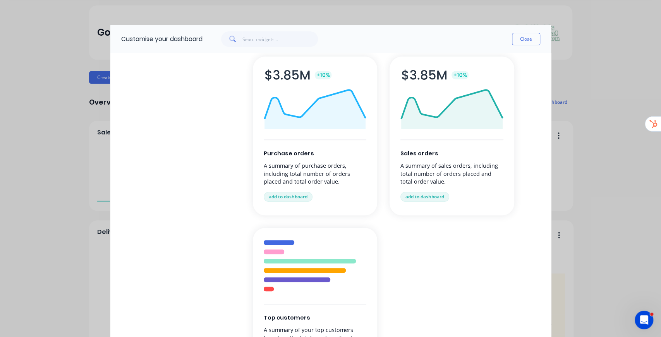
scroll to position [155, 0]
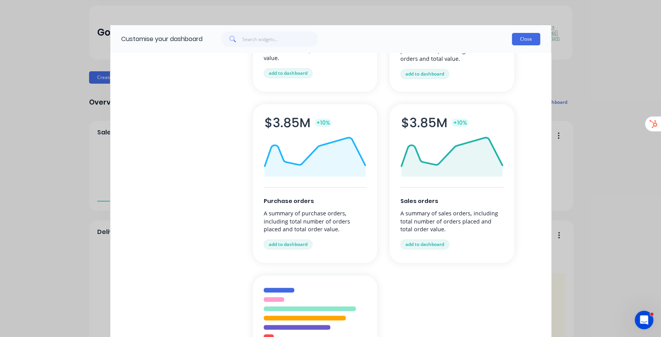
click at [534, 38] on button "Close" at bounding box center [526, 39] width 28 height 12
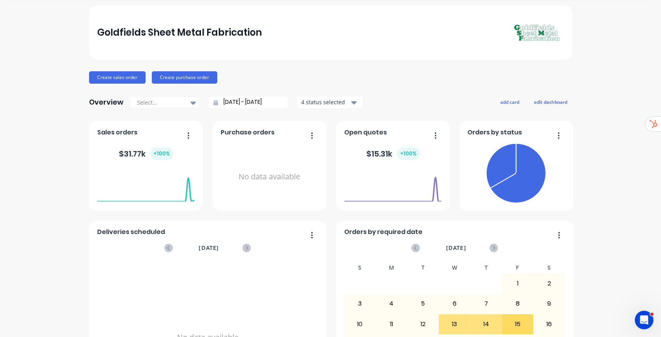
click at [263, 103] on input "15/07/25 - 15/08/25" at bounding box center [251, 102] width 67 height 12
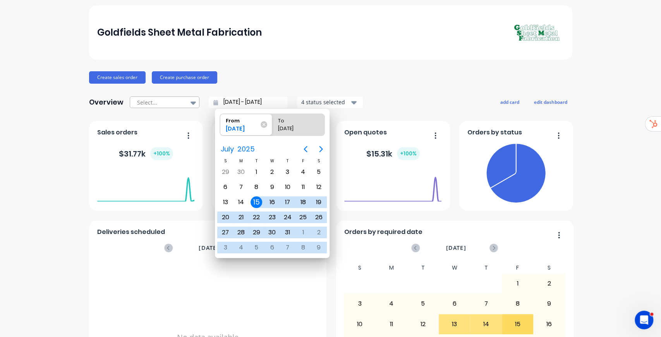
click at [187, 99] on div at bounding box center [193, 102] width 12 height 13
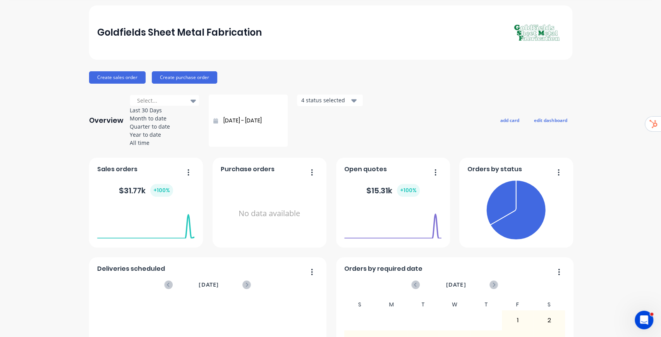
click at [454, 79] on div "Create sales order Create purchase order" at bounding box center [330, 77] width 483 height 12
click at [551, 115] on button "edit dashboard" at bounding box center [550, 120] width 43 height 10
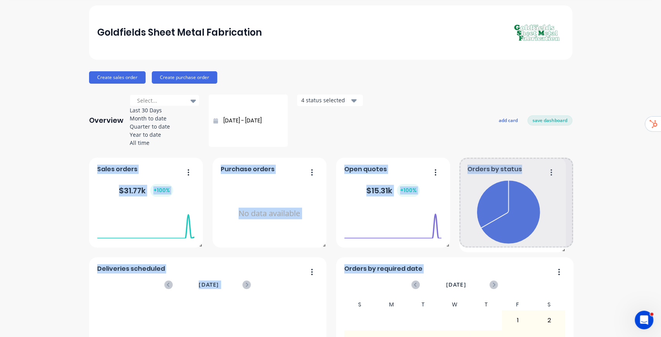
drag, startPoint x: 568, startPoint y: 209, endPoint x: 577, endPoint y: 213, distance: 10.0
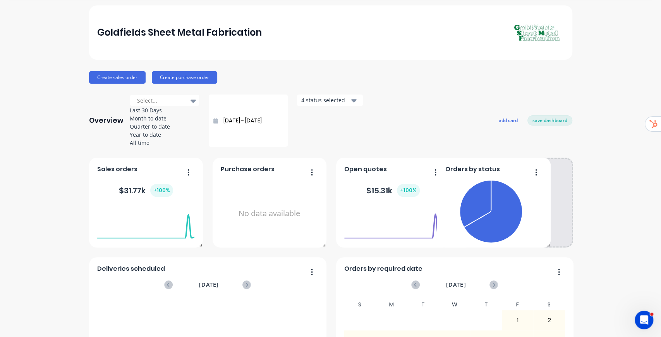
drag, startPoint x: 553, startPoint y: 172, endPoint x: 534, endPoint y: 170, distance: 19.1
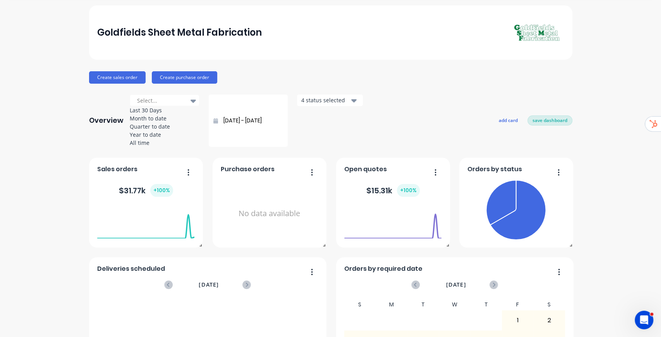
click at [552, 115] on button "save dashboard" at bounding box center [549, 120] width 45 height 10
click at [372, 71] on div "Create sales order Create purchase order" at bounding box center [330, 77] width 483 height 12
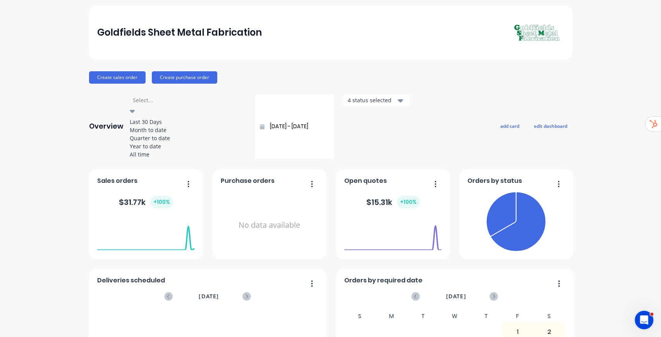
click at [180, 104] on div at bounding box center [188, 100] width 112 height 10
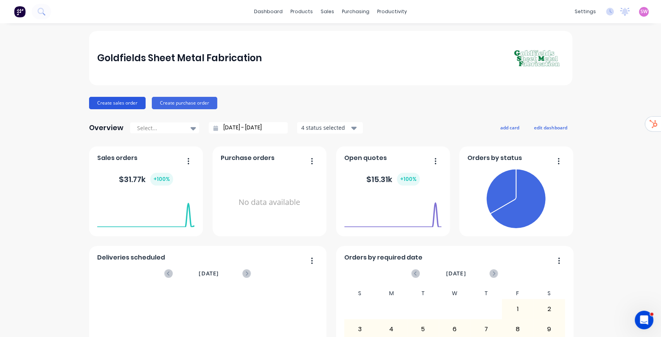
click at [117, 101] on button "Create sales order" at bounding box center [117, 103] width 57 height 12
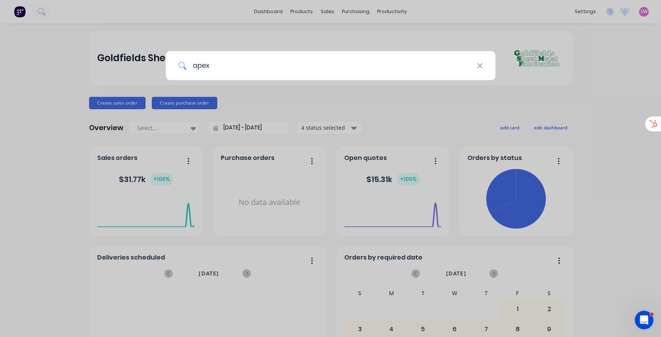
click at [273, 67] on input "apex" at bounding box center [331, 65] width 290 height 29
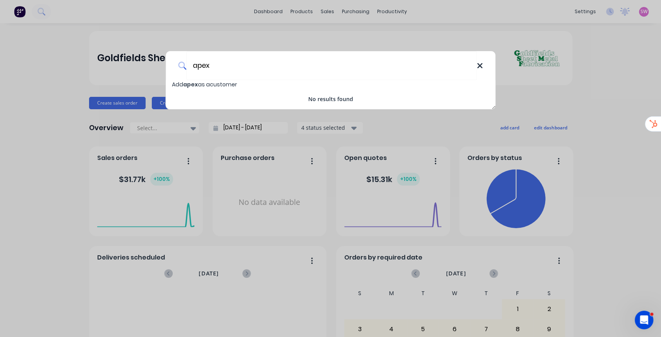
type input "apex"
drag, startPoint x: 480, startPoint y: 63, endPoint x: 625, endPoint y: 156, distance: 172.7
click at [480, 63] on icon at bounding box center [480, 66] width 6 height 9
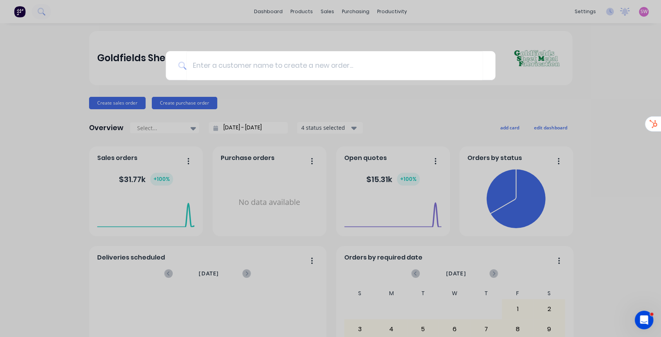
click at [595, 105] on div at bounding box center [330, 168] width 661 height 337
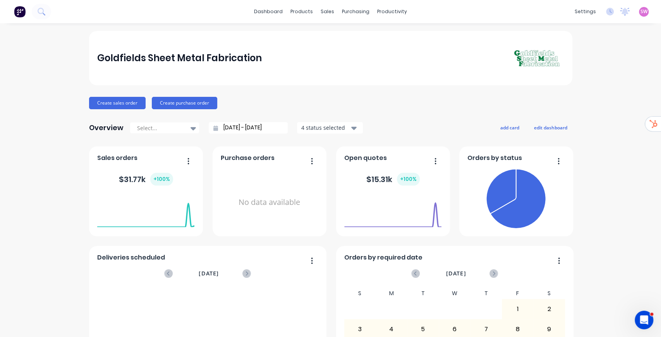
click at [649, 323] on div "Open Intercom Messenger" at bounding box center [644, 320] width 26 height 26
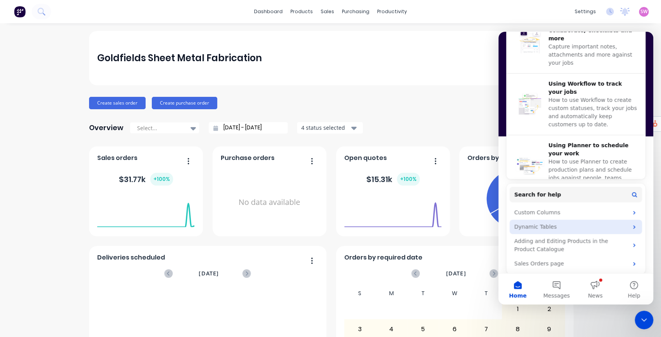
scroll to position [295, 0]
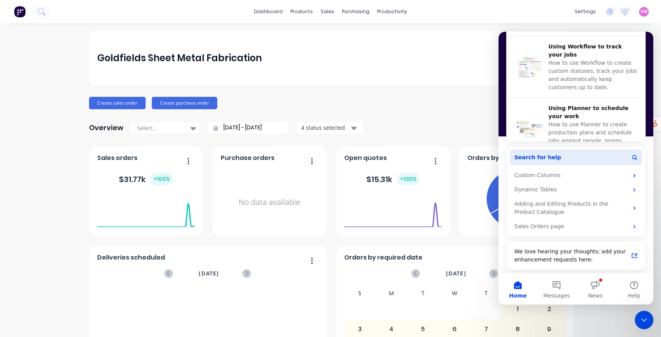
click at [574, 159] on button "Search for help" at bounding box center [576, 156] width 132 height 15
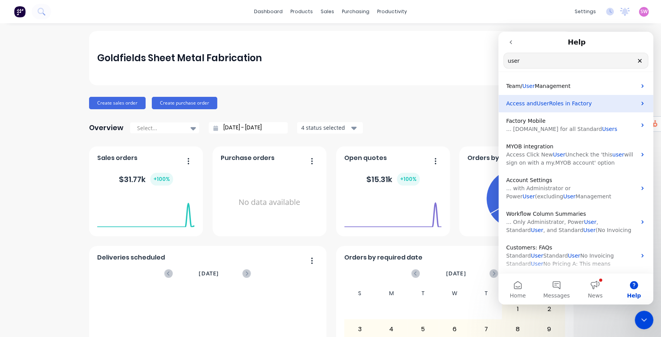
type input "user"
click at [581, 106] on span "Roles in Factory" at bounding box center [570, 103] width 43 height 6
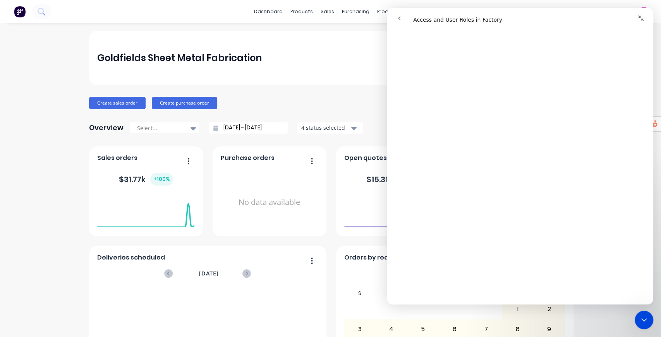
scroll to position [955, 0]
click at [643, 321] on icon "Close Intercom Messenger" at bounding box center [643, 319] width 9 height 9
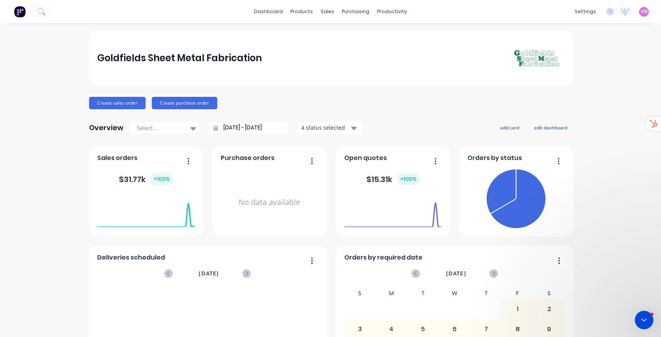
scroll to position [0, 0]
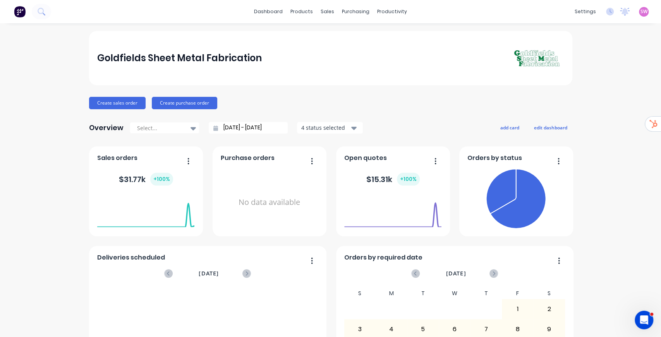
click at [648, 321] on icon "Open Intercom Messenger" at bounding box center [644, 320] width 13 height 13
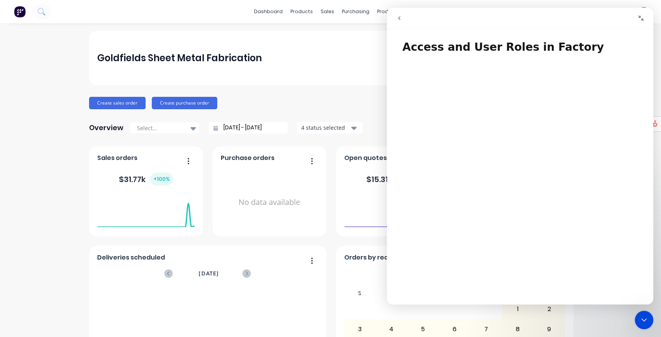
click at [396, 17] on icon "go back" at bounding box center [399, 18] width 6 height 6
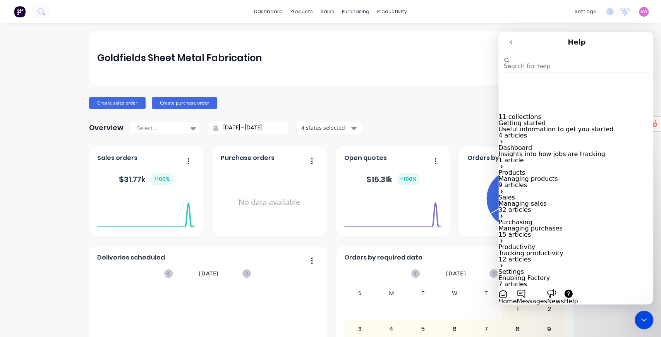
click at [547, 289] on button "Messages" at bounding box center [532, 296] width 30 height 15
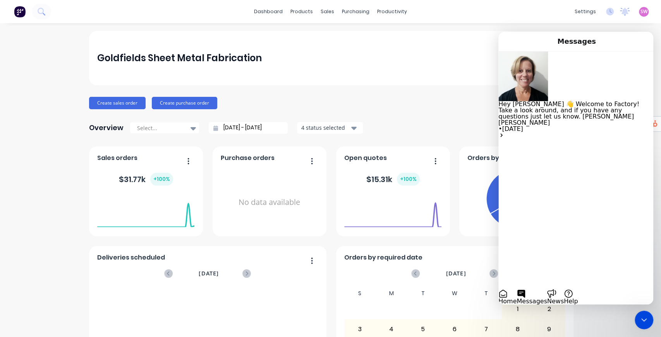
click at [645, 320] on icon "Close Intercom Messenger" at bounding box center [643, 319] width 5 height 3
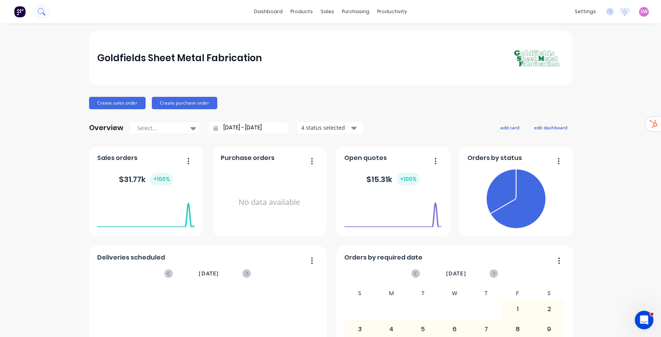
click at [41, 13] on icon at bounding box center [41, 11] width 6 height 6
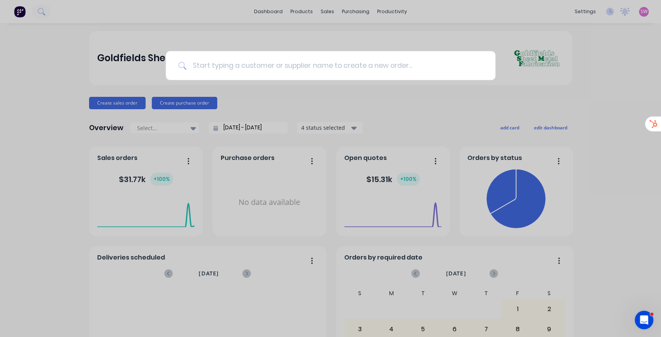
click at [239, 64] on input at bounding box center [334, 65] width 297 height 29
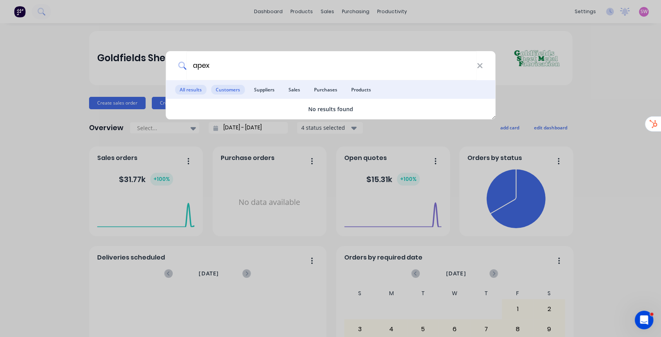
type input "apex"
click at [225, 87] on span "Customers" at bounding box center [228, 90] width 34 height 10
click at [482, 65] on icon at bounding box center [480, 66] width 6 height 9
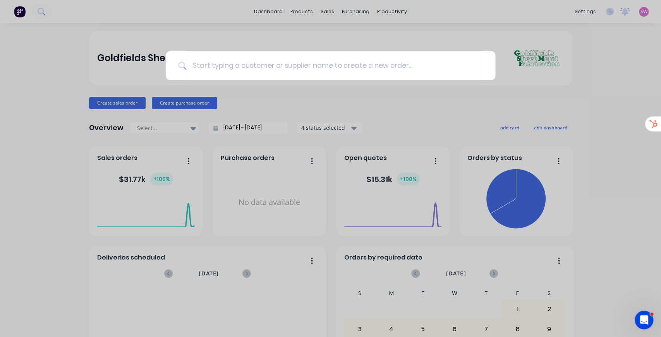
click at [591, 64] on div at bounding box center [330, 168] width 661 height 337
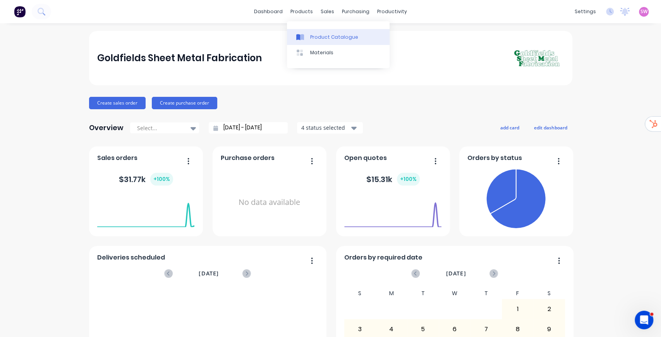
click at [314, 34] on div "Product Catalogue" at bounding box center [334, 37] width 48 height 7
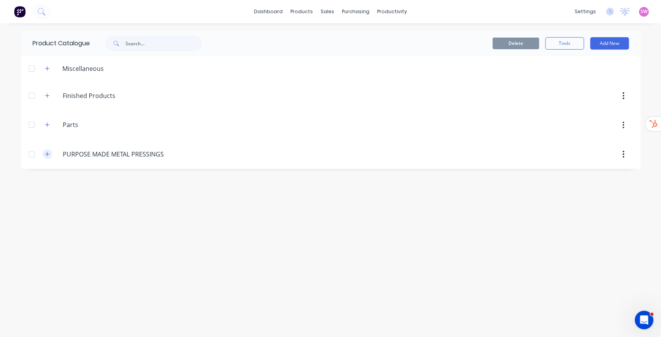
click at [46, 153] on icon "button" at bounding box center [47, 153] width 5 height 5
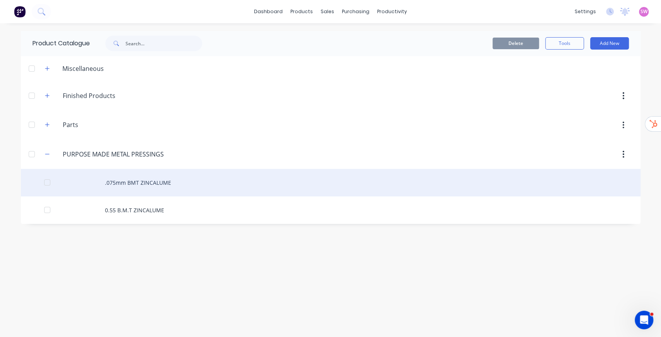
click at [155, 182] on div ".075mm BMT ZINCALUME" at bounding box center [331, 182] width 620 height 27
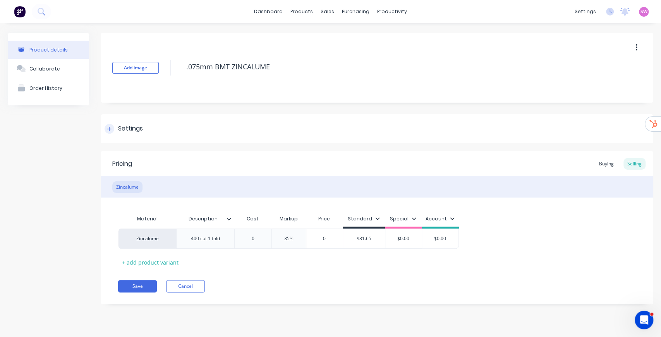
click at [107, 127] on div at bounding box center [110, 129] width 10 height 10
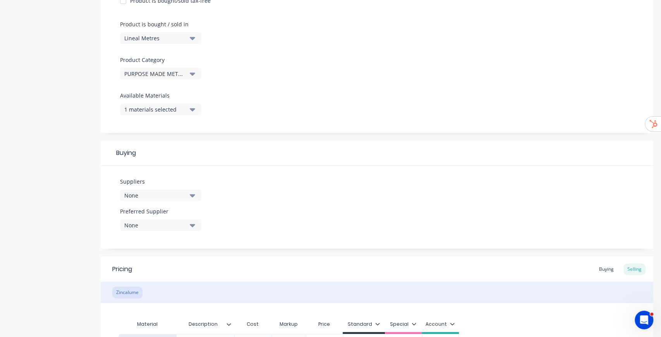
scroll to position [284, 0]
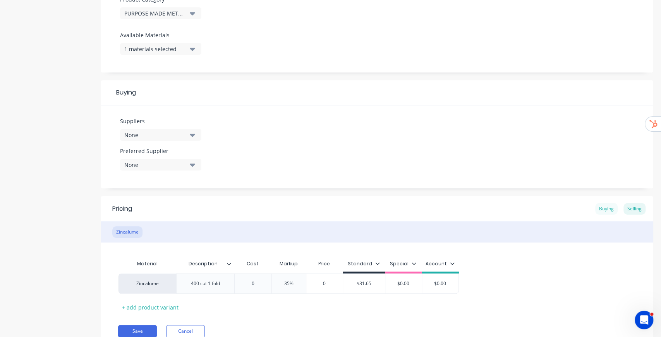
click at [607, 211] on div "Buying" at bounding box center [606, 209] width 22 height 12
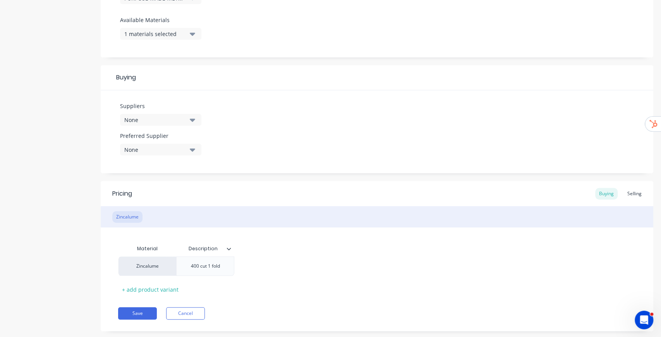
scroll to position [314, 0]
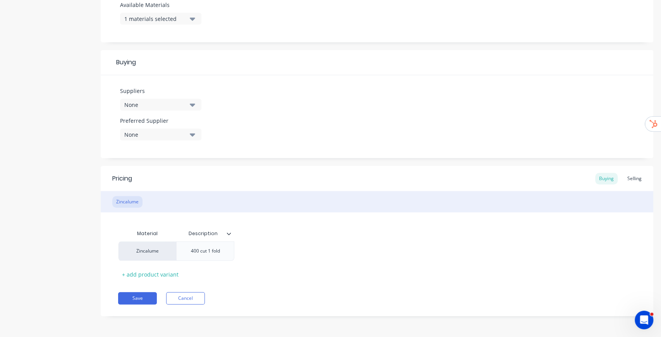
click at [167, 133] on div "None" at bounding box center [155, 135] width 62 height 8
click at [184, 112] on div "Suppliers None" at bounding box center [160, 102] width 81 height 30
click at [182, 104] on div "None" at bounding box center [155, 105] width 62 height 8
click at [314, 82] on div "Suppliers None HD PLASMA united steel Preferred Supplier None No options..." at bounding box center [377, 116] width 553 height 83
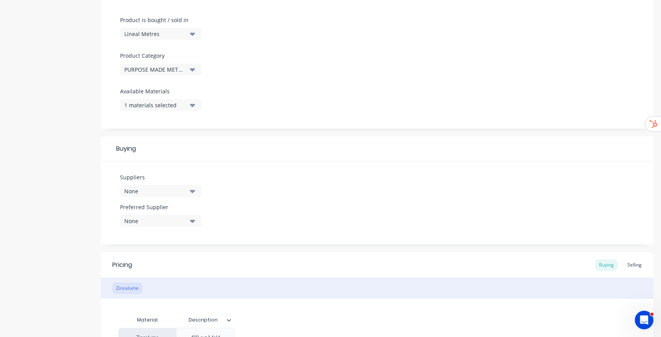
scroll to position [263, 0]
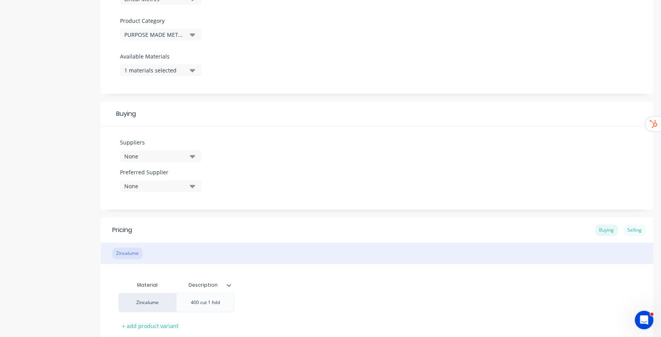
click at [625, 228] on div "Selling" at bounding box center [634, 230] width 22 height 12
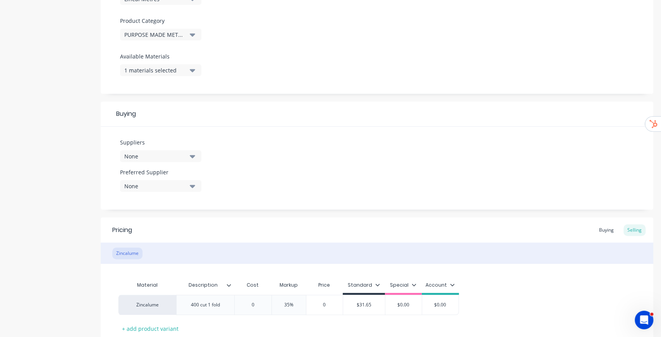
click at [543, 266] on div "Material Description Cost Markup Price Standard Special Account Zincalume 400 c…" at bounding box center [377, 299] width 553 height 71
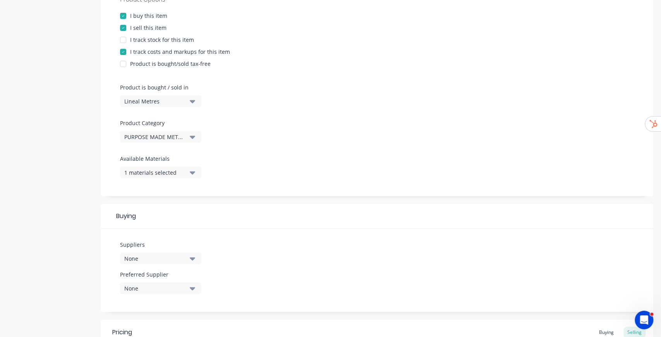
scroll to position [136, 0]
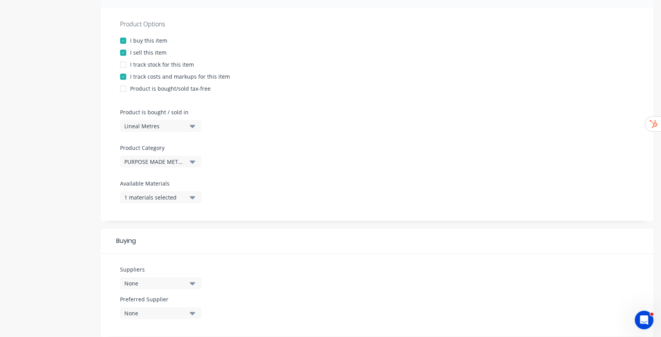
click at [125, 64] on div at bounding box center [122, 64] width 15 height 15
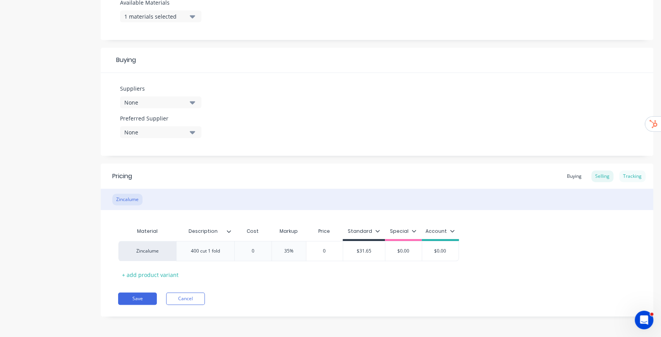
click at [623, 170] on div "Tracking" at bounding box center [632, 176] width 26 height 12
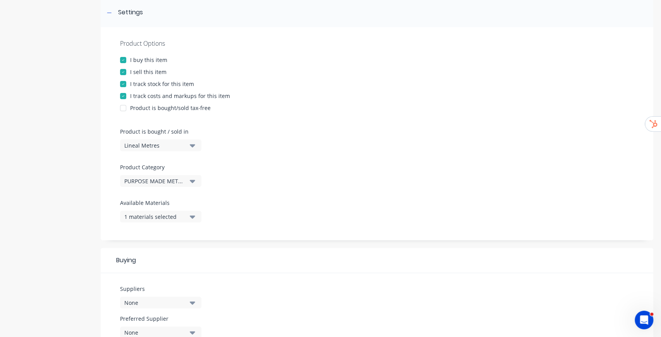
scroll to position [77, 0]
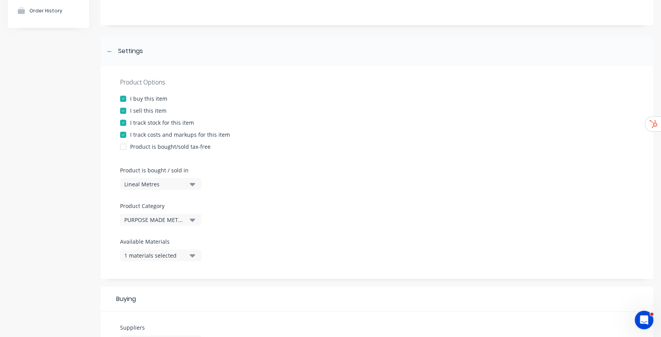
click at [125, 123] on div at bounding box center [122, 122] width 15 height 15
click at [140, 99] on div "I buy this item" at bounding box center [148, 98] width 37 height 8
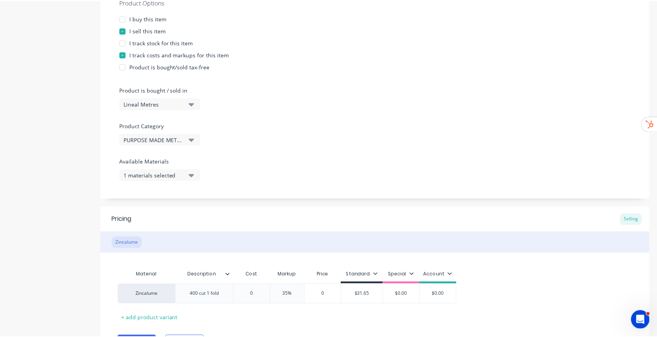
scroll to position [201, 0]
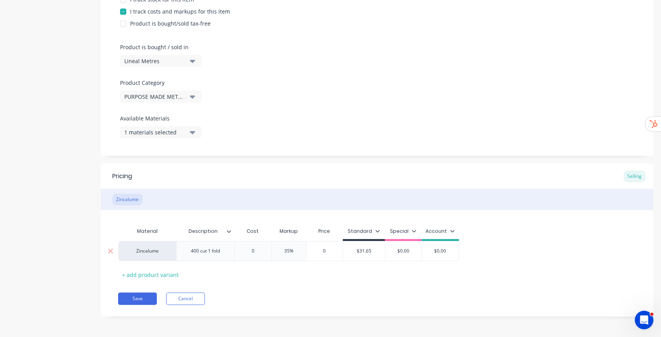
click at [321, 249] on input "0" at bounding box center [324, 250] width 39 height 7
type input "19.20"
click at [549, 258] on div "Zincalume 400 cut 1 fold $1.00 1820% $19.20 19.20 $31.65 $0.00 $0.00" at bounding box center [377, 251] width 518 height 20
type input "$31.65"
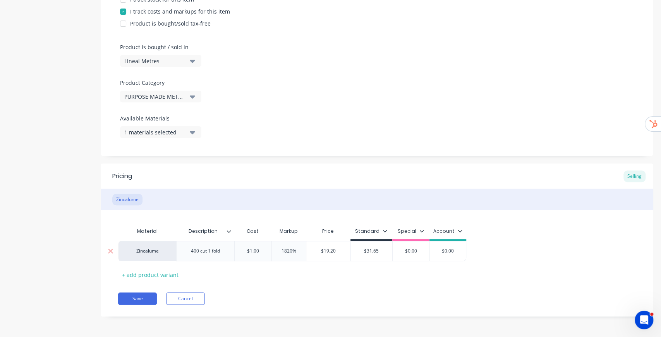
click at [376, 250] on input "$31.65" at bounding box center [372, 250] width 42 height 7
click at [544, 251] on div "Zincalume 400 cut 1 fold $1.00 1820% $19.20 19.20 $31.65 $31.65 $0.00 $0.00" at bounding box center [377, 251] width 518 height 20
click at [195, 298] on button "Cancel" at bounding box center [185, 298] width 39 height 12
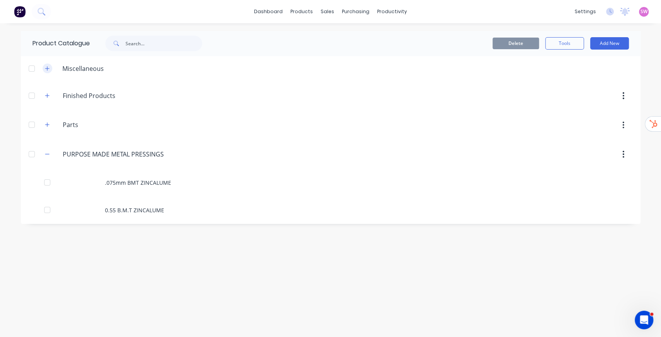
click at [48, 70] on icon "button" at bounding box center [47, 68] width 5 height 5
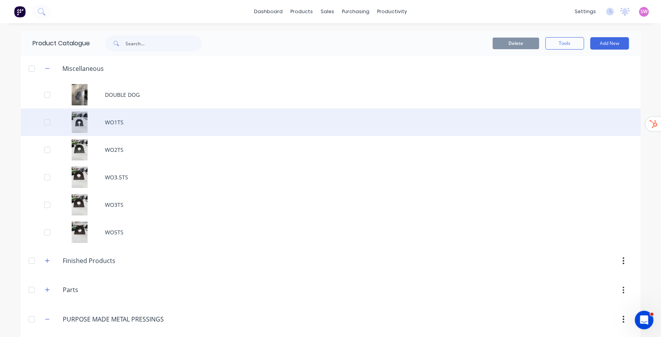
click at [120, 125] on div "WO1TS" at bounding box center [331, 121] width 620 height 27
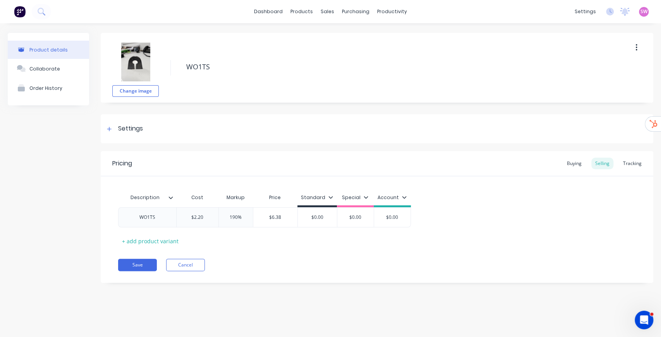
click at [136, 60] on img at bounding box center [135, 62] width 39 height 39
click at [132, 59] on img at bounding box center [135, 62] width 39 height 39
click at [46, 64] on button "Collaborate" at bounding box center [48, 68] width 81 height 19
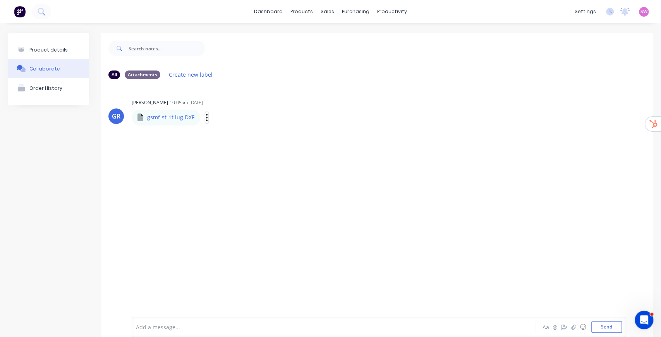
click at [206, 117] on icon "button" at bounding box center [207, 117] width 2 height 9
click at [253, 137] on button "Auto-attach to new orders" at bounding box center [257, 138] width 87 height 18
click at [346, 79] on div "All Attachments Create new label" at bounding box center [376, 74] width 537 height 10
click at [41, 83] on button "Order History" at bounding box center [48, 87] width 81 height 19
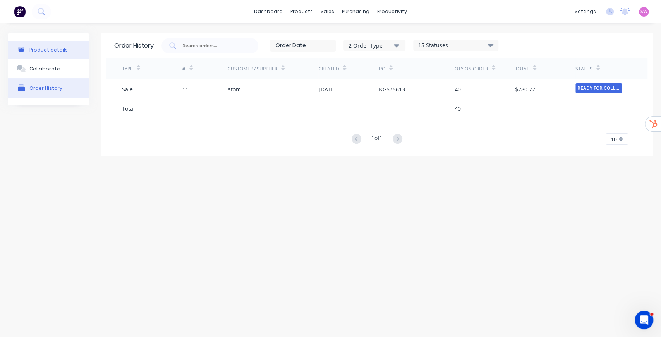
click at [58, 54] on button "Product details" at bounding box center [48, 50] width 81 height 18
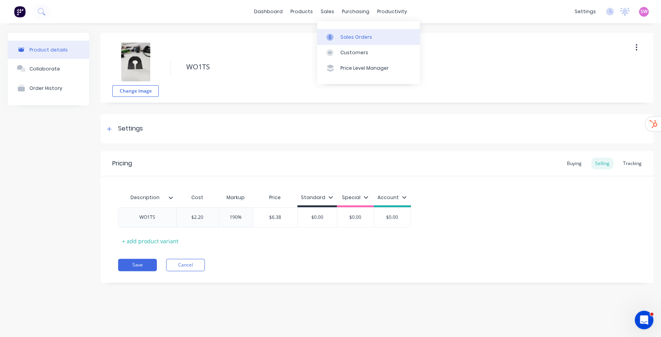
click at [361, 38] on div "Sales Orders" at bounding box center [356, 37] width 32 height 7
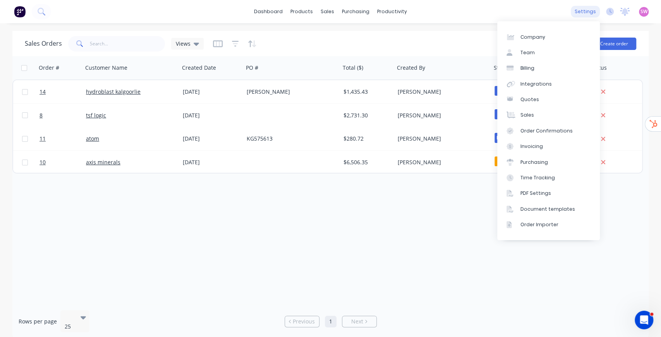
click at [582, 9] on div "settings" at bounding box center [585, 12] width 29 height 12
click at [545, 79] on link "Integrations" at bounding box center [548, 83] width 103 height 15
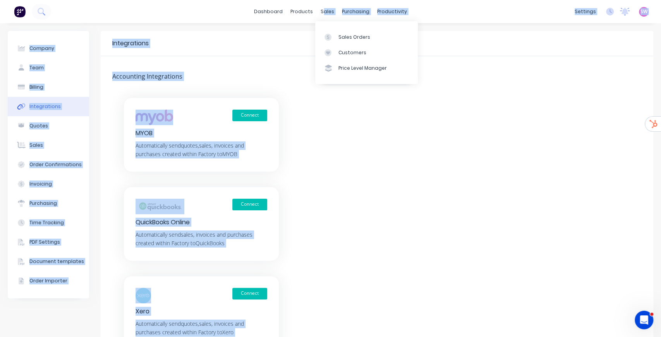
click at [324, 20] on body "dashboard products sales purchasing productivity dashboard products Product Cat…" at bounding box center [330, 168] width 661 height 337
click at [342, 37] on div "Sales Orders" at bounding box center [354, 37] width 32 height 7
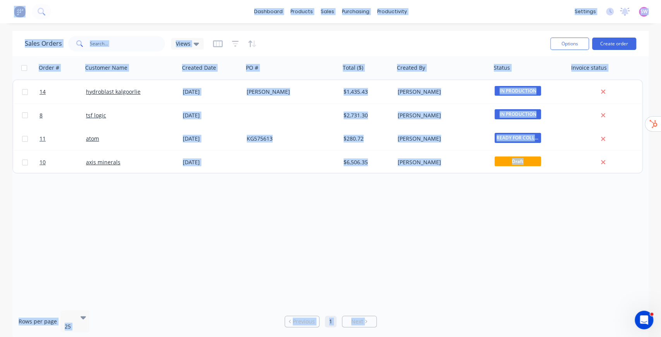
click at [472, 46] on div "Sales Orders Views" at bounding box center [284, 43] width 519 height 19
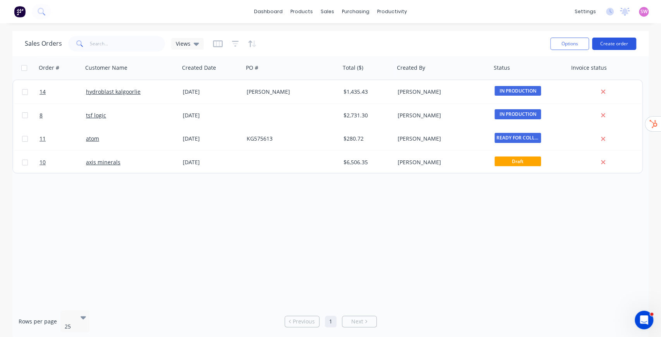
click at [618, 42] on button "Create order" at bounding box center [614, 44] width 44 height 12
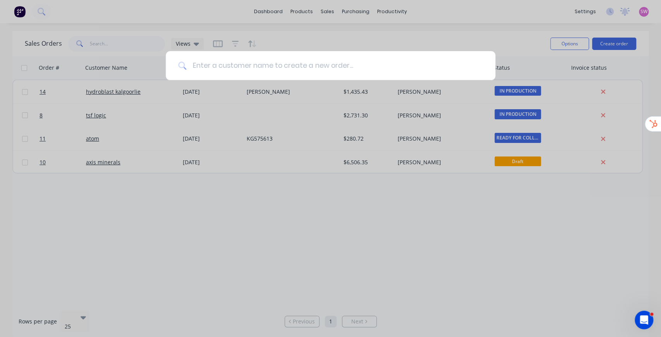
click at [290, 70] on input at bounding box center [334, 65] width 297 height 29
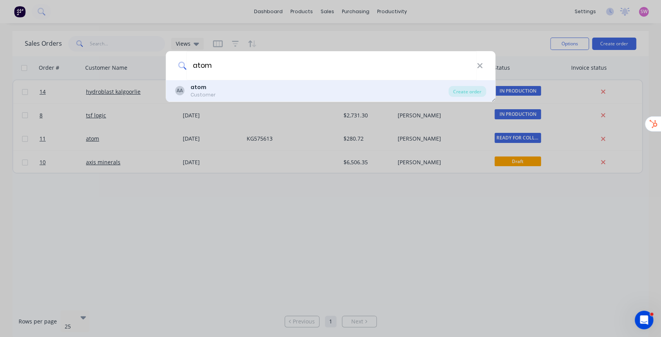
type input "atom"
click at [276, 90] on div "AA atom Customer" at bounding box center [312, 90] width 274 height 15
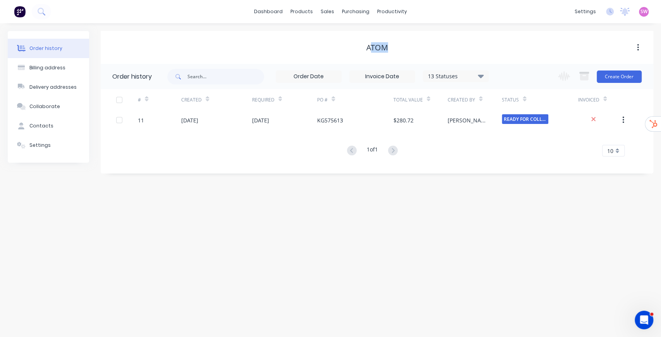
drag, startPoint x: 369, startPoint y: 49, endPoint x: 390, endPoint y: 48, distance: 20.2
click at [390, 48] on div "atom" at bounding box center [377, 47] width 553 height 9
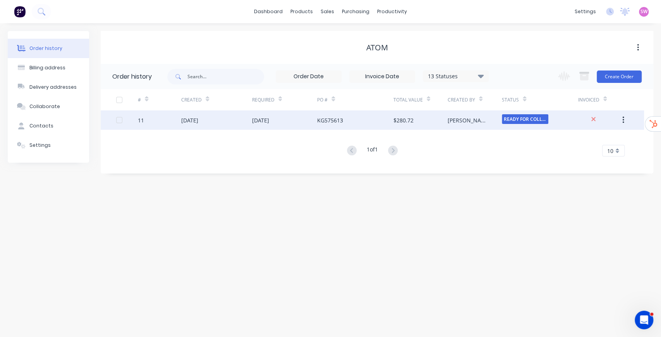
click at [367, 123] on div "KG575613" at bounding box center [355, 119] width 76 height 19
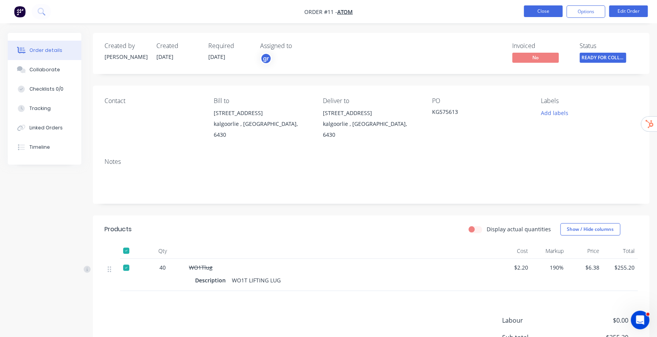
click at [557, 15] on button "Close" at bounding box center [543, 11] width 39 height 12
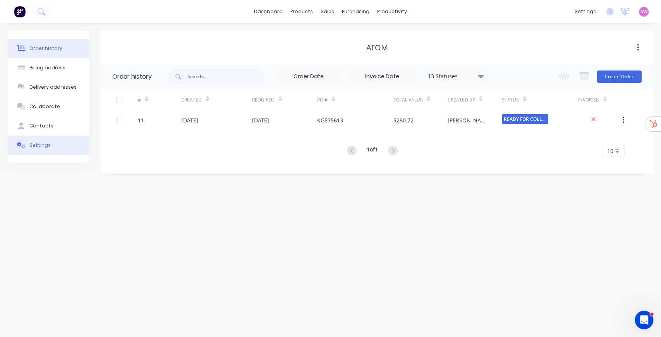
click at [47, 148] on div "Settings" at bounding box center [39, 145] width 21 height 7
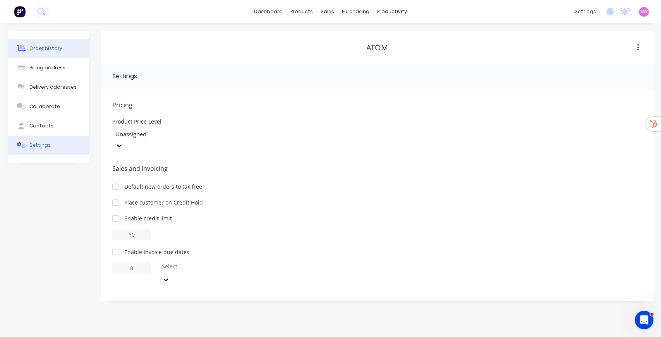
click at [50, 51] on div "Order history" at bounding box center [45, 48] width 33 height 7
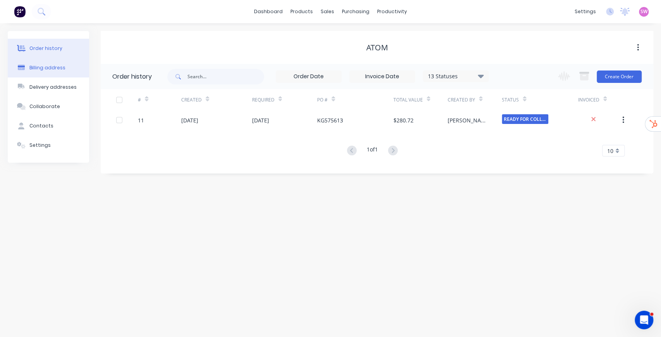
click at [56, 68] on div "Billing address" at bounding box center [47, 67] width 36 height 7
select select "AU"
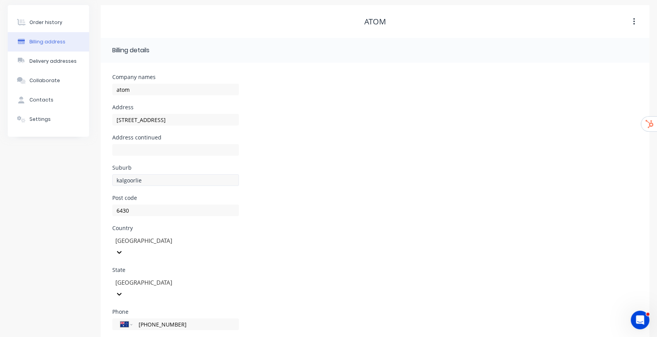
scroll to position [51, 0]
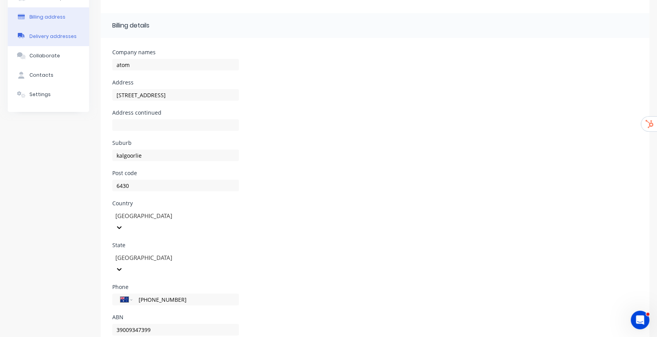
click at [51, 37] on div "Delivery addresses" at bounding box center [52, 36] width 47 height 7
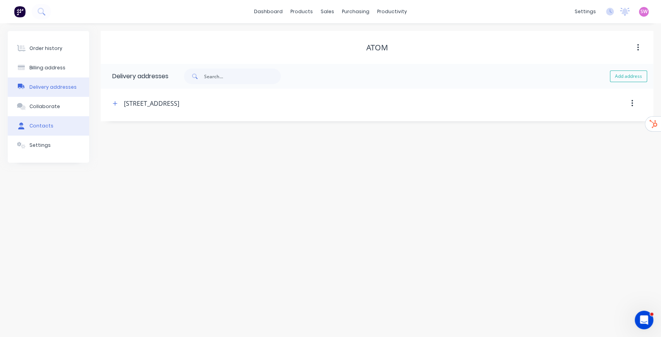
click at [48, 132] on button "Contacts" at bounding box center [48, 125] width 81 height 19
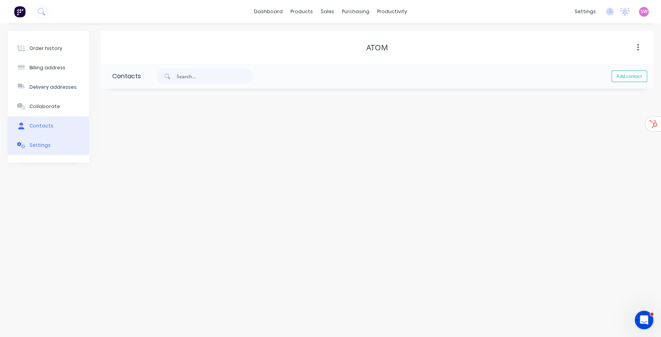
click at [31, 149] on button "Settings" at bounding box center [48, 145] width 81 height 19
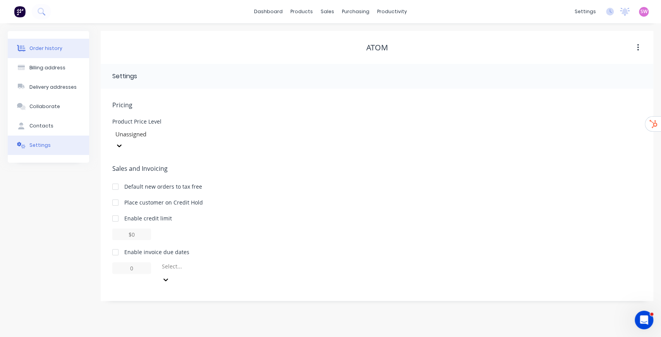
click at [57, 54] on button "Order history" at bounding box center [48, 48] width 81 height 19
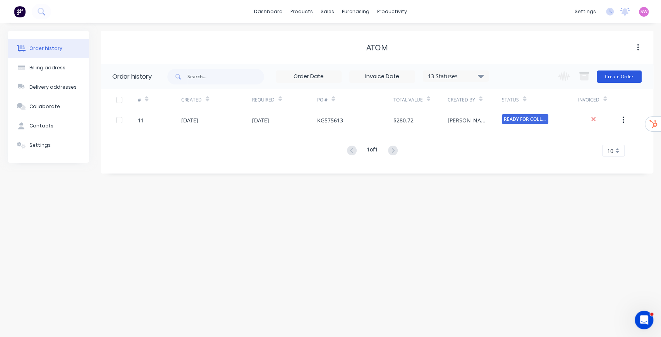
click at [628, 79] on button "Create Order" at bounding box center [619, 76] width 45 height 12
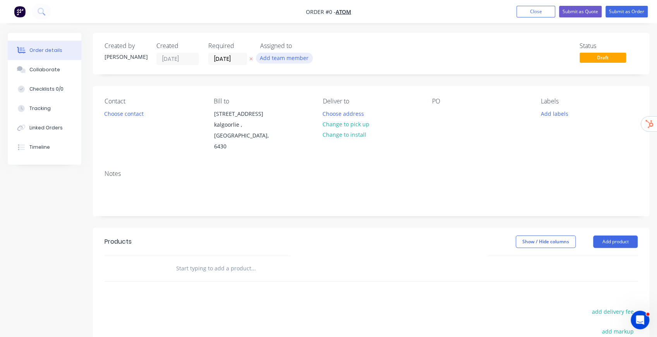
click at [295, 60] on button "Add team member" at bounding box center [284, 58] width 57 height 10
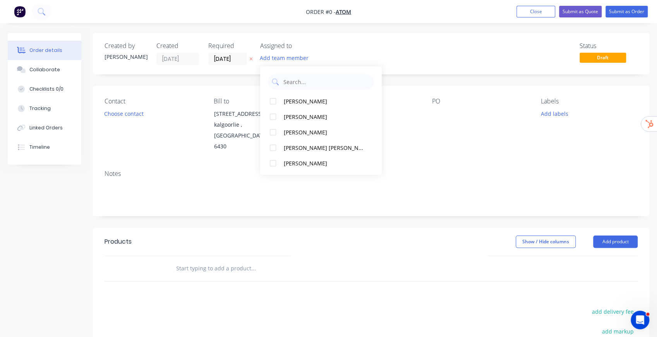
click at [354, 47] on div "Status Draft" at bounding box center [488, 53] width 300 height 23
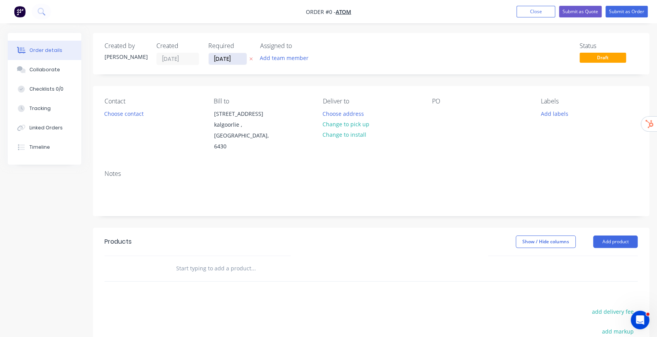
click at [231, 58] on input "15/08/25" at bounding box center [228, 59] width 38 height 12
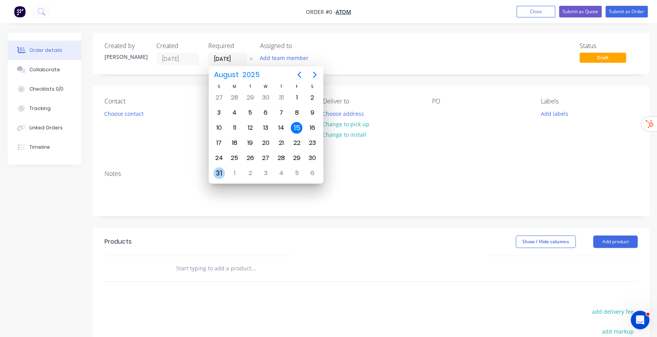
click at [223, 169] on div "31" at bounding box center [219, 173] width 12 height 12
type input "31/08/25"
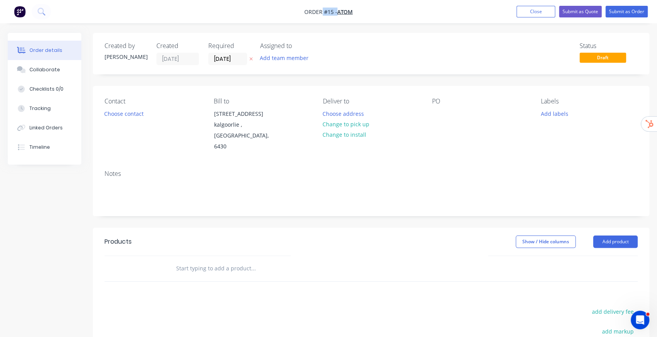
drag, startPoint x: 303, startPoint y: 11, endPoint x: 321, endPoint y: 11, distance: 17.8
click at [321, 11] on nav "Order #15 - atom Add product Close Submit as Quote Submit as Order" at bounding box center [328, 11] width 657 height 23
click at [421, 52] on div "Status Draft" at bounding box center [488, 53] width 300 height 23
click at [116, 119] on div "Contact Choose contact" at bounding box center [153, 125] width 97 height 55
click at [118, 115] on button "Choose contact" at bounding box center [124, 113] width 48 height 10
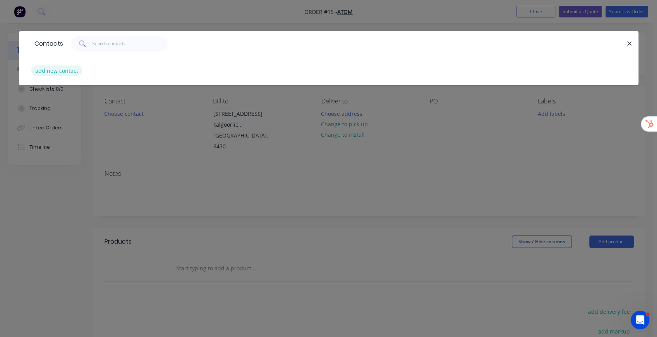
click at [61, 70] on button "add new contact" at bounding box center [56, 70] width 51 height 10
select select "AU"
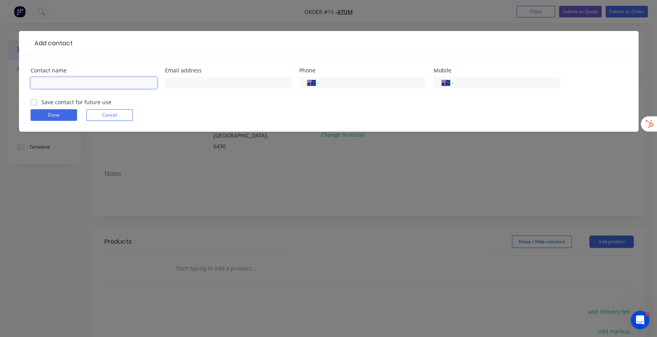
click at [64, 81] on input "text" at bounding box center [94, 83] width 127 height 12
click at [36, 103] on form "Contact name Email address Phone International Afghanistan Åland Islands Albani…" at bounding box center [329, 100] width 596 height 64
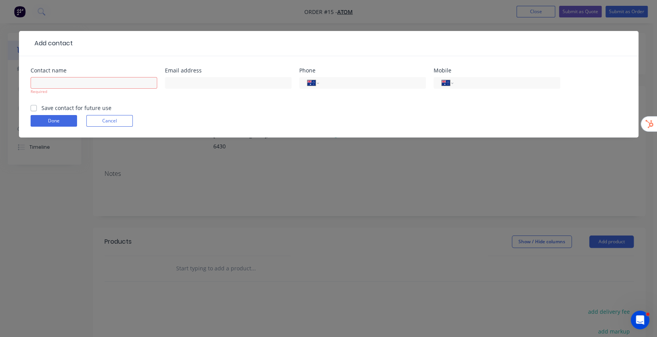
click at [41, 108] on label "Save contact for future use" at bounding box center [76, 108] width 70 height 8
click at [35, 108] on input "Save contact for future use" at bounding box center [34, 107] width 6 height 7
checkbox input "true"
click at [122, 118] on button "Cancel" at bounding box center [109, 121] width 46 height 12
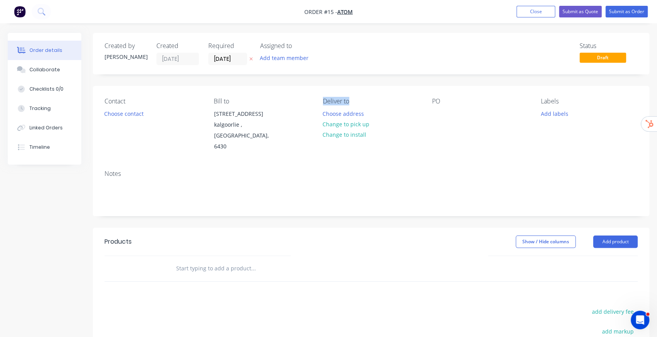
drag, startPoint x: 324, startPoint y: 100, endPoint x: 348, endPoint y: 102, distance: 24.1
click at [348, 102] on div "Deliver to" at bounding box center [371, 101] width 97 height 7
click at [380, 93] on div "Contact Choose contact Bill to 63 Kayili road west kalgoorlie kalgoorlie , West…" at bounding box center [371, 125] width 556 height 78
click at [351, 111] on button "Choose address" at bounding box center [343, 113] width 50 height 10
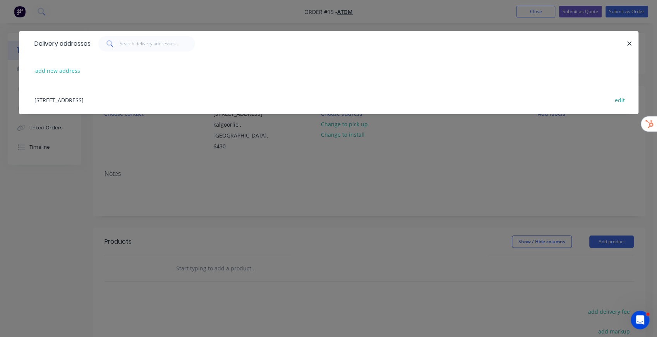
click at [215, 103] on div "63 Kayili road west kalgoorlie , kalgoorlie , Western Australia, Australia, 643…" at bounding box center [329, 99] width 596 height 29
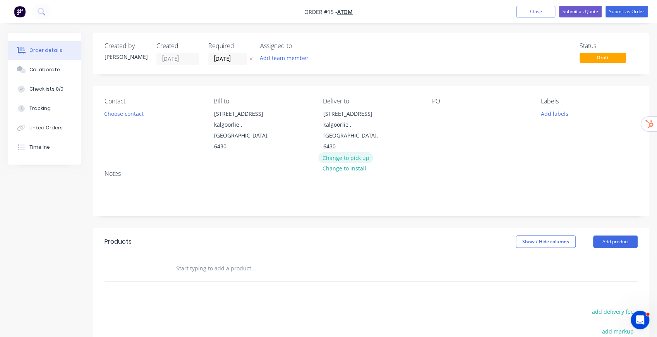
click at [365, 158] on button "Change to pick up" at bounding box center [345, 157] width 55 height 10
click at [337, 112] on div "Pick up Change to delivery Change to install" at bounding box center [371, 125] width 97 height 55
click at [342, 133] on button "Change to install" at bounding box center [344, 135] width 52 height 10
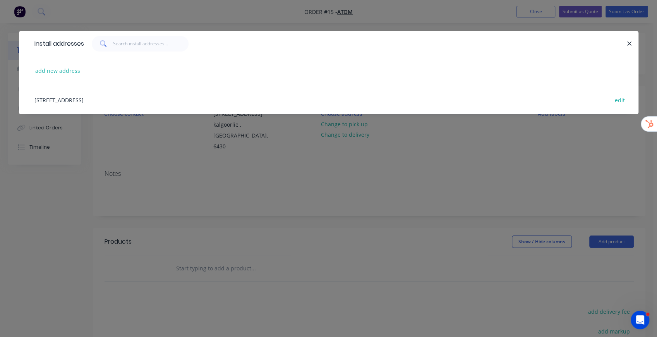
drag, startPoint x: 634, startPoint y: 43, endPoint x: 601, endPoint y: 60, distance: 36.7
click at [633, 43] on button "button" at bounding box center [630, 44] width 10 height 10
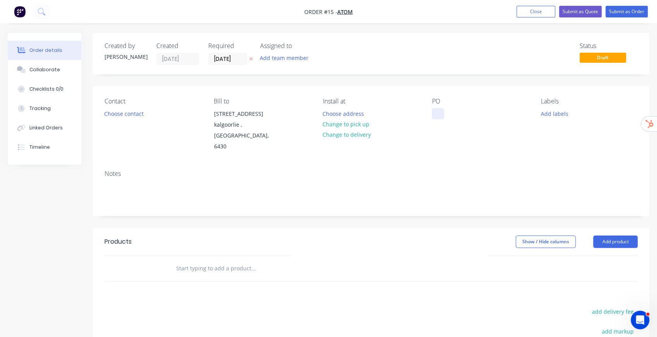
click at [438, 110] on div at bounding box center [438, 113] width 12 height 11
click at [577, 86] on div "Contact Choose contact Bill to 63 Kayili road west kalgoorlie kalgoorlie , West…" at bounding box center [371, 125] width 556 height 78
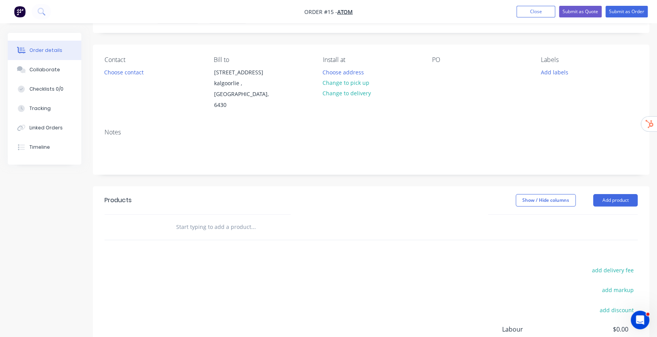
scroll to position [52, 0]
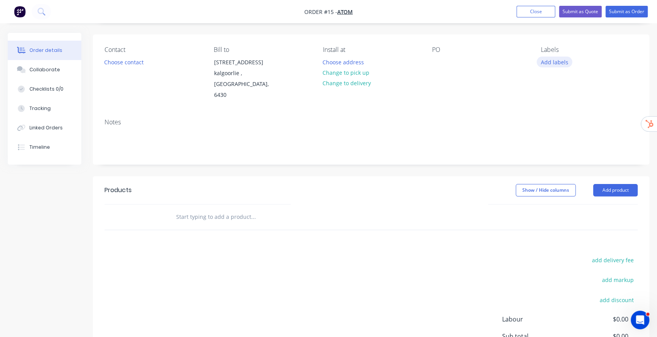
click at [563, 63] on button "Add labels" at bounding box center [555, 62] width 36 height 10
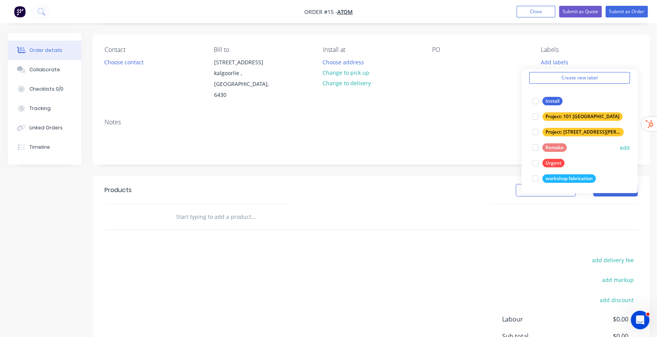
scroll to position [31, 0]
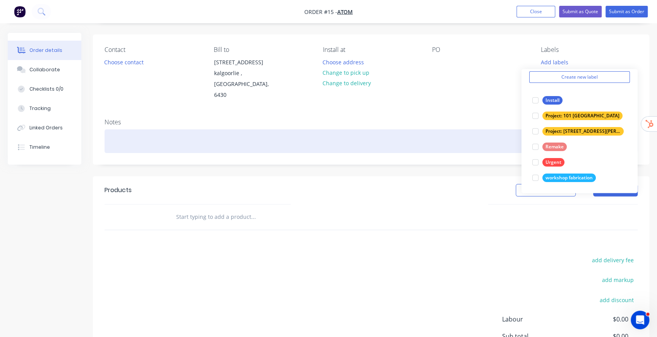
click at [464, 134] on div at bounding box center [371, 141] width 533 height 24
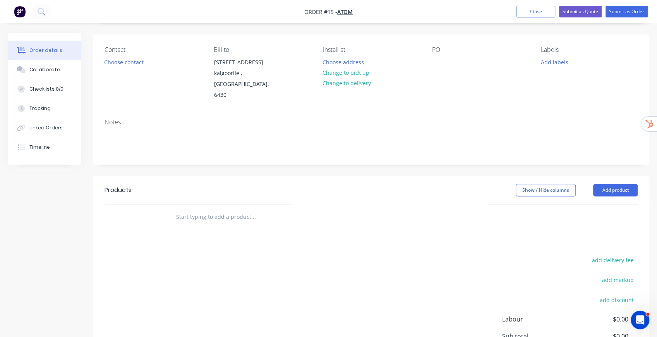
click at [264, 174] on div "Created by Stuart Created 15/08/25 Required 31/08/25 Assigned to Add team membe…" at bounding box center [371, 198] width 556 height 434
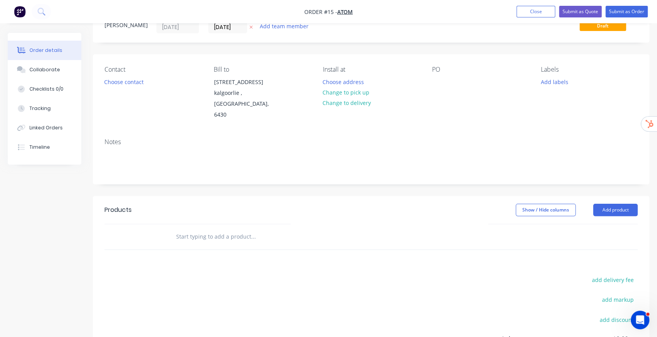
scroll to position [77, 0]
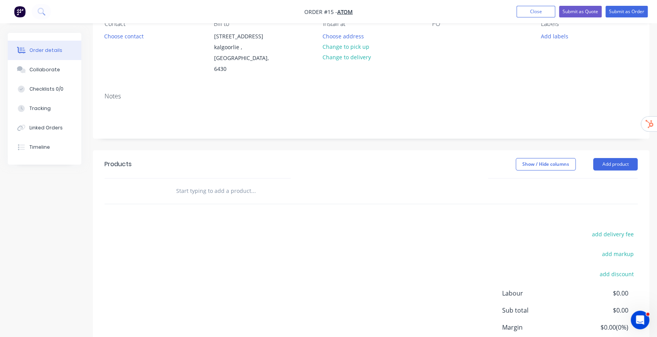
click at [221, 187] on input "text" at bounding box center [253, 190] width 155 height 15
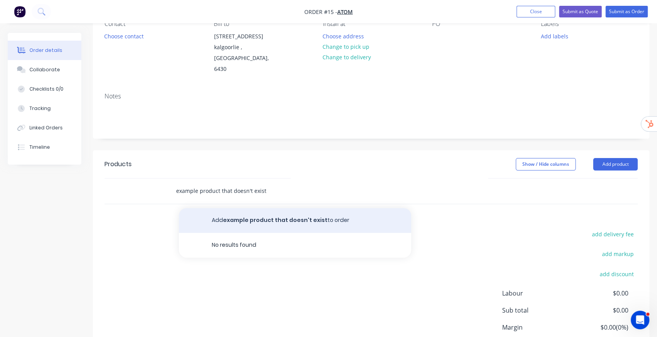
type input "example product that doesn't exist"
click at [253, 218] on button "Add example product that doesn't exist to order" at bounding box center [295, 220] width 232 height 25
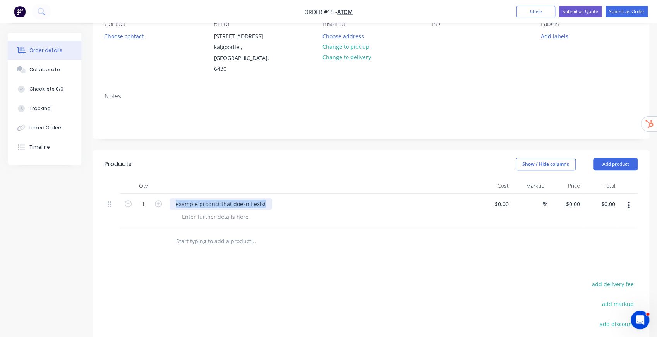
drag, startPoint x: 175, startPoint y: 203, endPoint x: 278, endPoint y: 197, distance: 102.8
click at [278, 197] on div "example product that doesn't exist" at bounding box center [322, 211] width 310 height 35
click at [158, 203] on icon "button" at bounding box center [158, 203] width 7 height 7
type input "3"
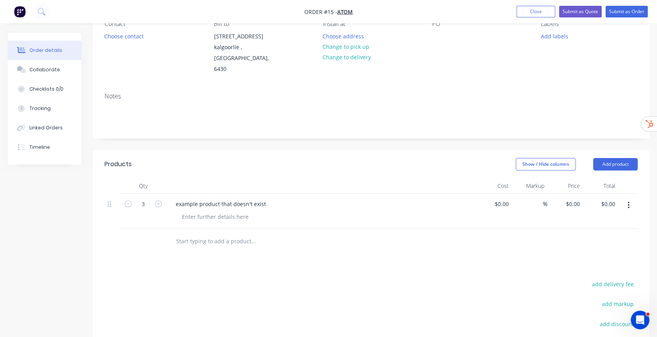
click at [210, 241] on input "text" at bounding box center [253, 241] width 155 height 15
type input "lkjhalkdfsa"
drag, startPoint x: 211, startPoint y: 244, endPoint x: 166, endPoint y: 244, distance: 44.9
click at [166, 244] on div "lkjhalkdfsa Add lkjhalkdfsa to order No results found" at bounding box center [371, 241] width 533 height 25
click at [216, 215] on div at bounding box center [215, 216] width 79 height 11
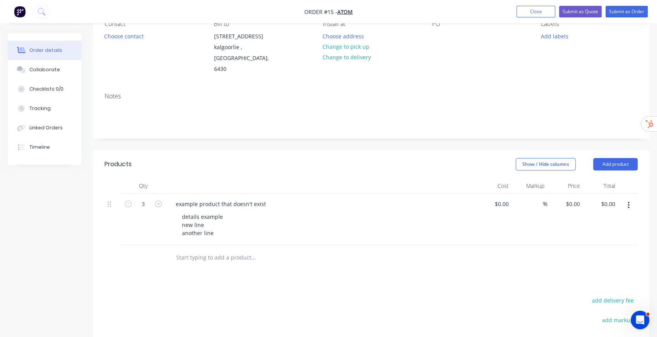
click at [318, 218] on div "details example new line another line" at bounding box center [324, 224] width 297 height 27
click at [160, 202] on icon "button" at bounding box center [158, 203] width 7 height 7
type input "6"
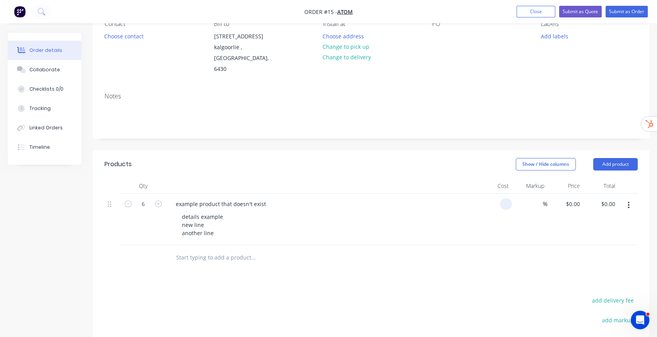
click at [503, 203] on input at bounding box center [507, 203] width 9 height 11
type input "$20.00"
type input "$120.00"
click at [538, 247] on div at bounding box center [371, 257] width 533 height 25
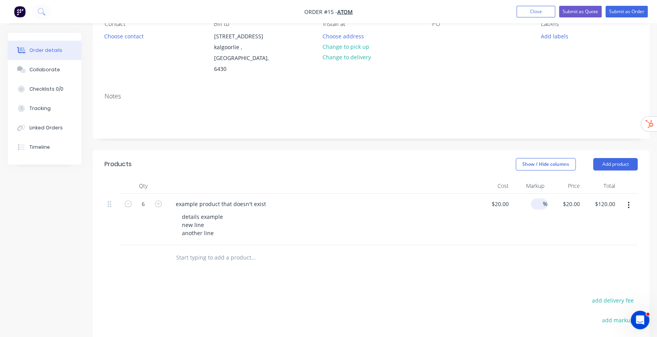
click at [540, 202] on input at bounding box center [538, 203] width 9 height 11
type input "40"
type input "$28.00"
type input "$168.00"
click at [600, 234] on div "$168.00 $168.00" at bounding box center [601, 220] width 36 height 52
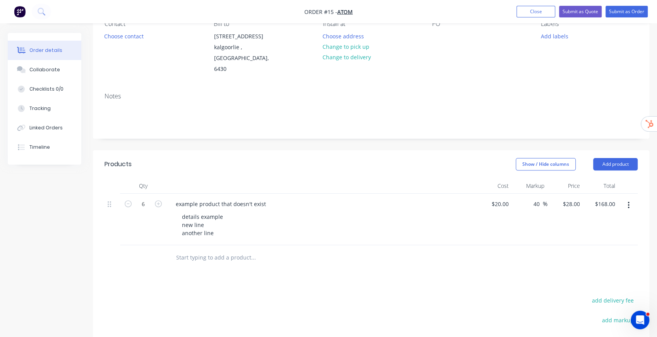
click at [213, 256] on input "text" at bounding box center [253, 257] width 155 height 15
click at [651, 188] on div "Order details Collaborate Checklists 0/0 Tracking Linked Orders Timeline Order …" at bounding box center [328, 211] width 657 height 512
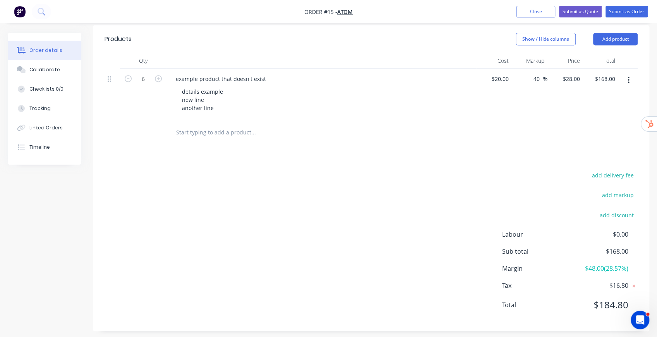
scroll to position [208, 0]
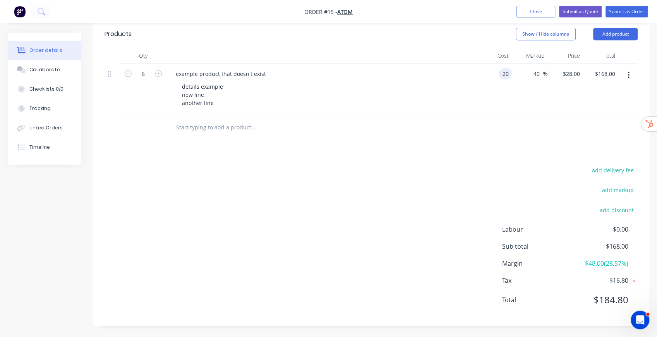
click at [490, 75] on div "20 20" at bounding box center [494, 90] width 36 height 52
type input "$20.00"
click at [550, 138] on div at bounding box center [371, 127] width 533 height 25
drag, startPoint x: 584, startPoint y: 264, endPoint x: 632, endPoint y: 262, distance: 47.7
click at [632, 262] on div "Margin $48.00 ( 28.57 %)" at bounding box center [570, 263] width 136 height 9
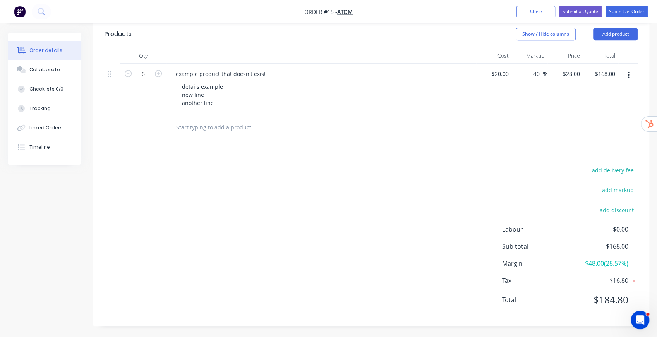
click at [414, 244] on div "add delivery fee add markup add discount Labour $0.00 Sub total $168.00 Margin …" at bounding box center [371, 239] width 533 height 149
drag, startPoint x: 606, startPoint y: 262, endPoint x: 627, endPoint y: 260, distance: 21.0
click at [627, 260] on span "$48.00 ( 28.57 %)" at bounding box center [599, 263] width 57 height 9
click at [322, 211] on div "add delivery fee add markup add discount Labour $0.00 Sub total $168.00 Margin …" at bounding box center [371, 239] width 533 height 149
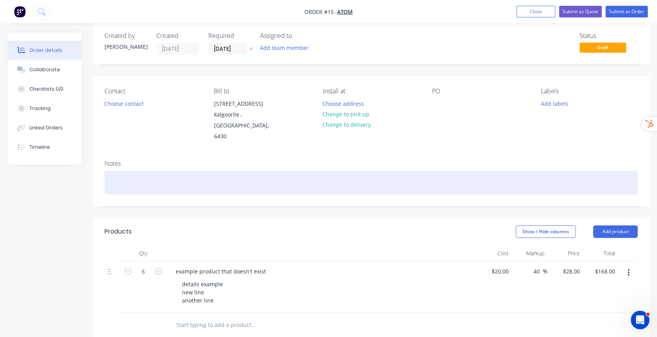
scroll to position [1, 0]
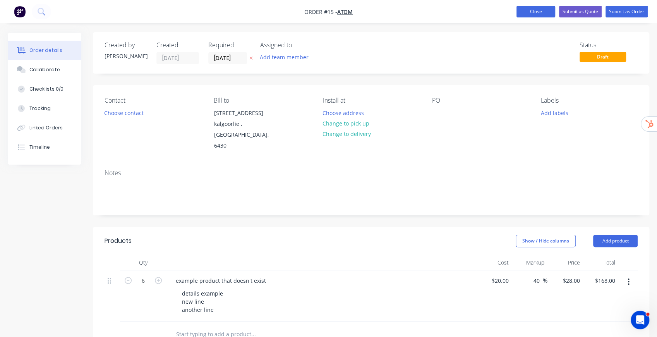
click at [539, 11] on button "Close" at bounding box center [536, 12] width 39 height 12
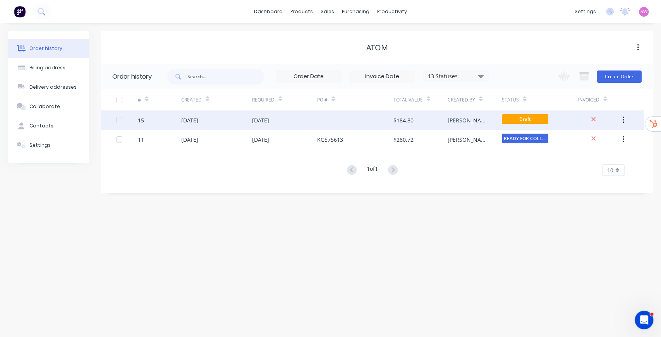
click at [318, 124] on div at bounding box center [355, 119] width 76 height 19
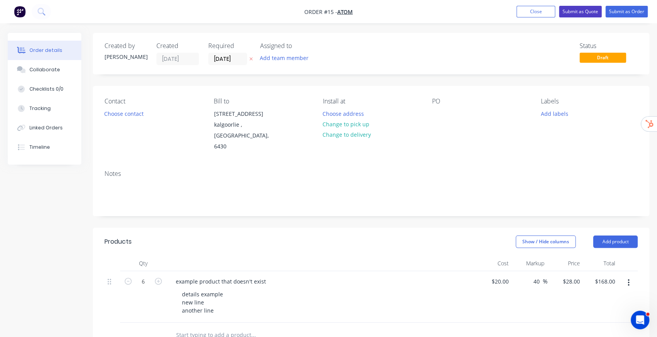
click at [586, 15] on button "Submit as Quote" at bounding box center [580, 12] width 43 height 12
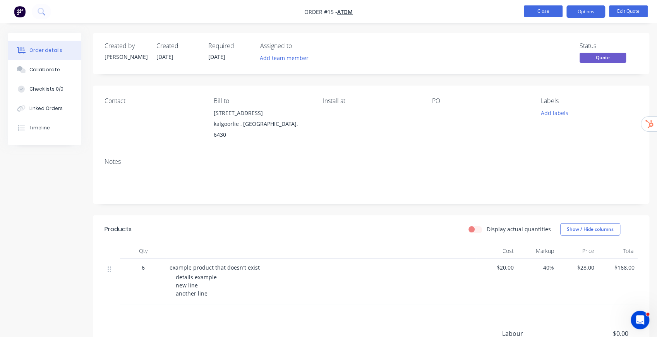
click at [540, 16] on button "Close" at bounding box center [543, 11] width 39 height 12
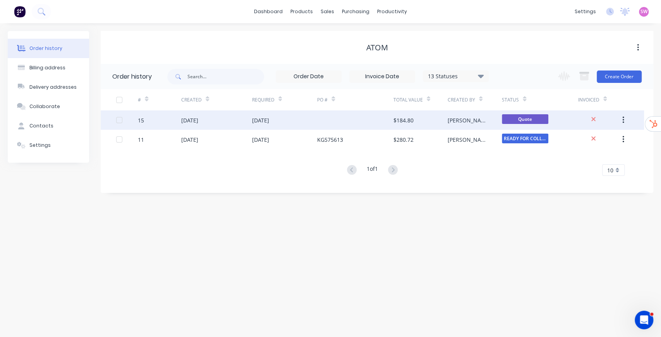
click at [477, 120] on div "[PERSON_NAME]" at bounding box center [475, 119] width 54 height 19
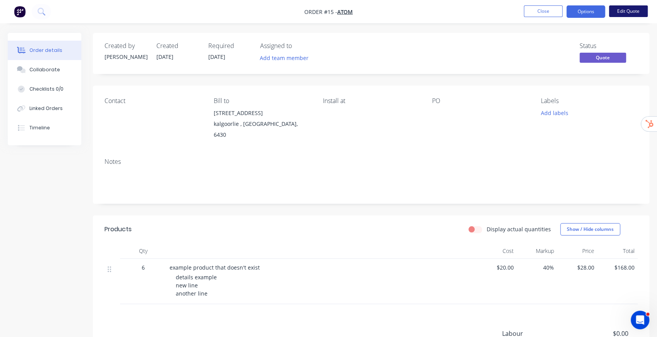
click at [645, 8] on button "Edit Quote" at bounding box center [628, 11] width 39 height 12
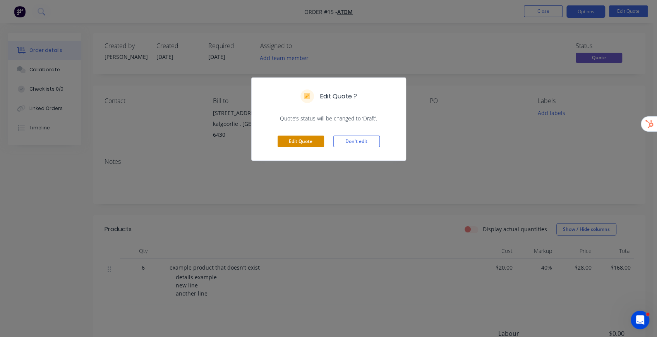
click at [311, 140] on button "Edit Quote" at bounding box center [301, 142] width 46 height 12
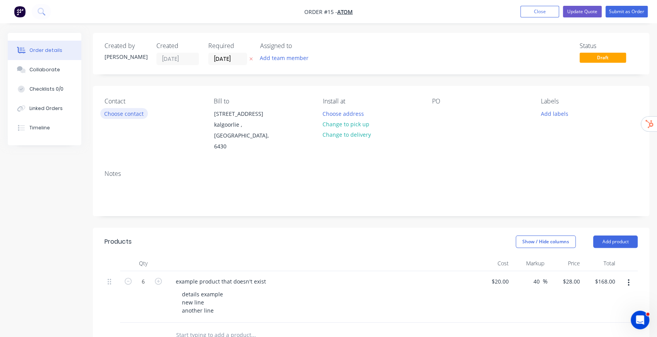
click at [140, 114] on button "Choose contact" at bounding box center [124, 113] width 48 height 10
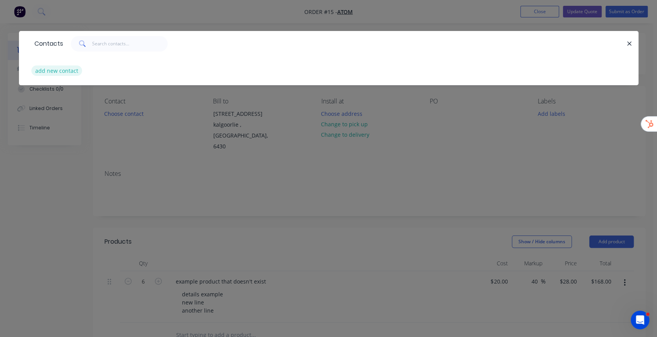
click at [59, 73] on button "add new contact" at bounding box center [56, 70] width 51 height 10
select select "AU"
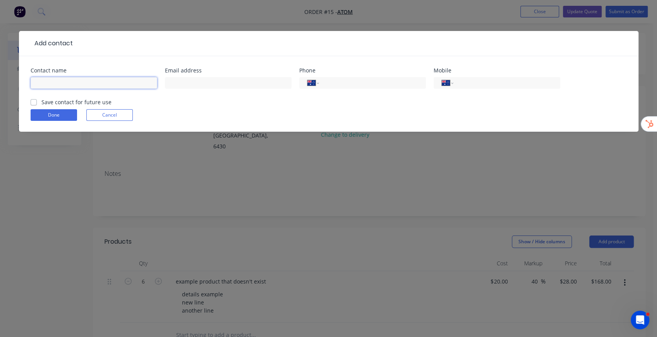
click at [85, 81] on input "text" at bounding box center [94, 83] width 127 height 12
type input "[PERSON_NAME]"
click at [182, 81] on input "text" at bounding box center [228, 83] width 127 height 12
type input "[EMAIL_ADDRESS][DOMAIN_NAME]"
click at [381, 84] on input "tel" at bounding box center [371, 83] width 93 height 9
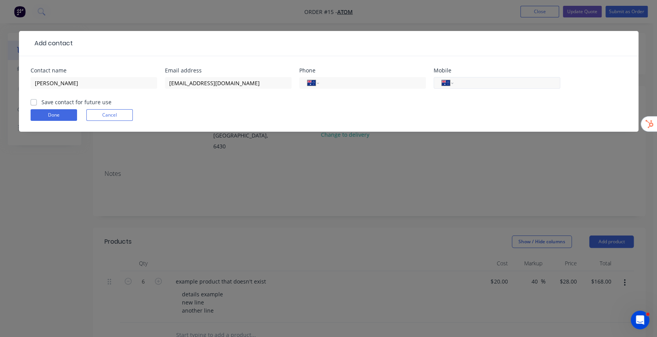
click at [470, 80] on input "tel" at bounding box center [505, 83] width 93 height 9
type input "0412 345 678"
click at [61, 112] on button "Done" at bounding box center [54, 115] width 46 height 12
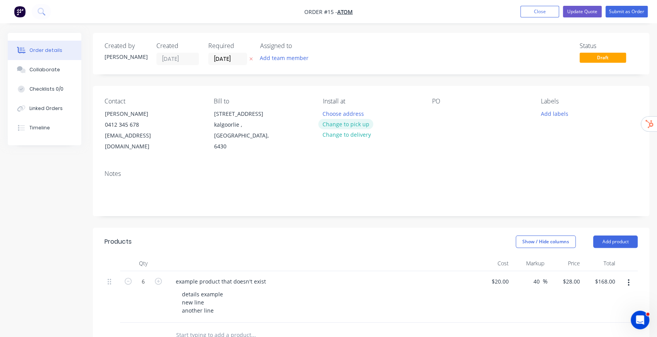
click at [359, 125] on button "Change to pick up" at bounding box center [345, 124] width 55 height 10
click at [436, 112] on div at bounding box center [438, 113] width 12 height 11
click at [507, 60] on div "Status Draft" at bounding box center [488, 53] width 300 height 23
click at [589, 12] on button "Update Quote" at bounding box center [582, 12] width 39 height 12
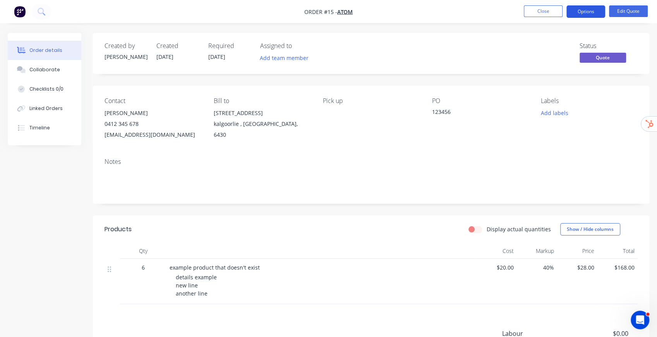
click at [590, 13] on button "Options" at bounding box center [586, 11] width 39 height 12
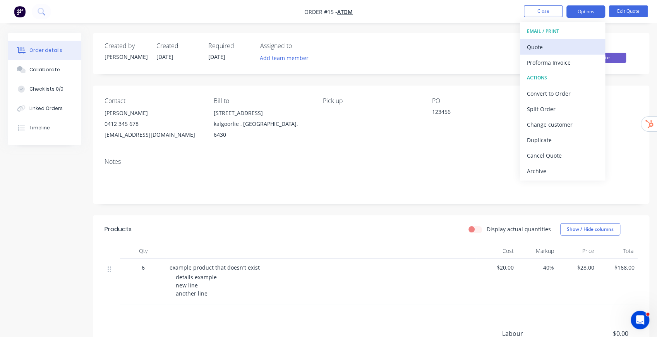
click at [552, 43] on div "Quote" at bounding box center [562, 46] width 71 height 11
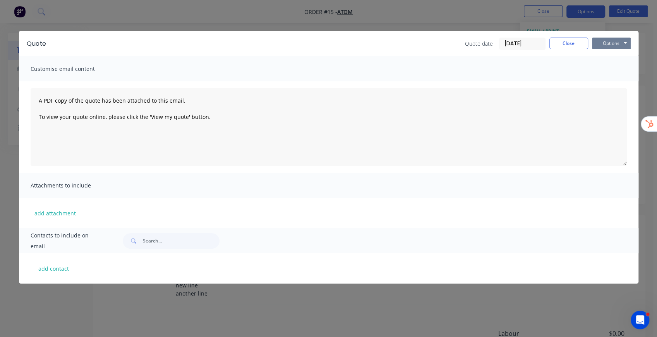
click at [622, 42] on button "Options" at bounding box center [611, 44] width 39 height 12
click at [618, 58] on button "Preview" at bounding box center [617, 57] width 50 height 13
drag, startPoint x: 34, startPoint y: 100, endPoint x: 225, endPoint y: 131, distance: 192.6
click at [225, 131] on textarea "A PDF copy of the quote has been attached to this email. To view your quote onl…" at bounding box center [329, 126] width 596 height 77
click at [60, 269] on button "add contact" at bounding box center [54, 269] width 46 height 12
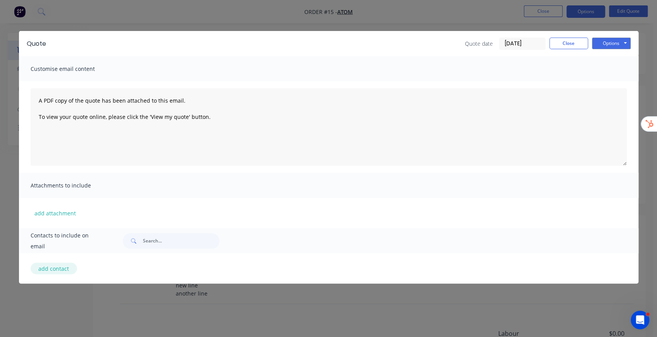
select select "AU"
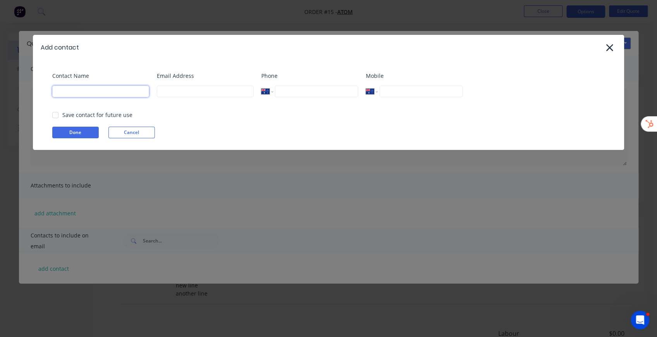
drag, startPoint x: 59, startPoint y: 92, endPoint x: 194, endPoint y: 95, distance: 135.2
click at [173, 95] on div "Contact Name Email Address Phone International Afghanistan Åland Islands Albani…" at bounding box center [332, 87] width 560 height 31
click at [134, 132] on button "Cancel" at bounding box center [131, 133] width 46 height 12
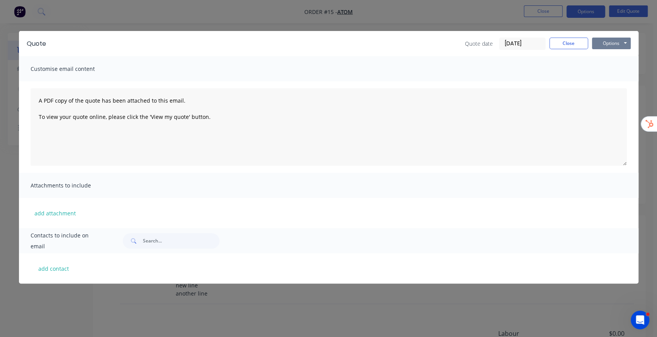
click at [618, 43] on button "Options" at bounding box center [611, 44] width 39 height 12
click at [521, 45] on input "15/08/25" at bounding box center [523, 44] width 46 height 12
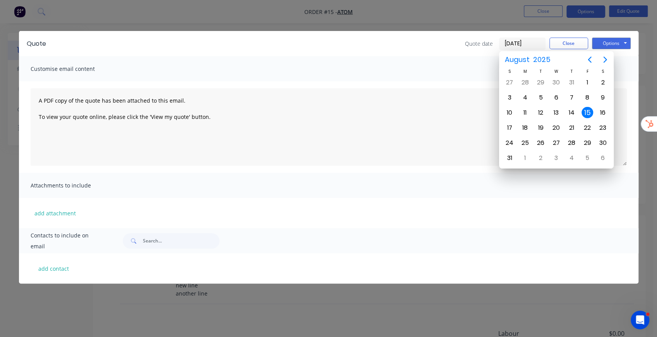
click at [455, 65] on div "Customise email content" at bounding box center [329, 68] width 620 height 25
click at [628, 70] on div "Customise email content" at bounding box center [329, 68] width 620 height 25
click at [628, 43] on button "Options" at bounding box center [611, 44] width 39 height 12
click at [577, 40] on button "Close" at bounding box center [569, 44] width 39 height 12
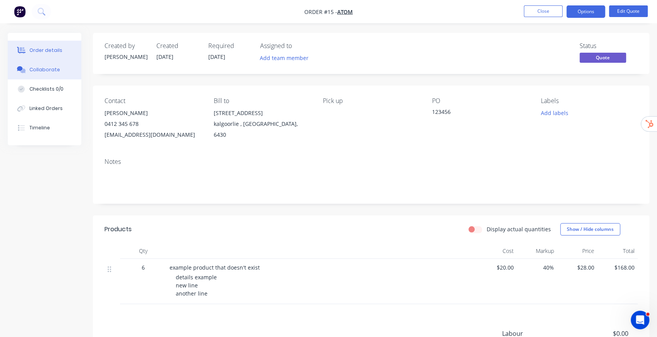
click at [55, 74] on button "Collaborate" at bounding box center [45, 69] width 74 height 19
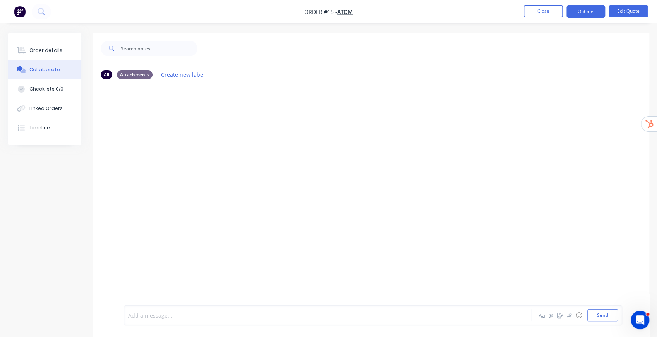
click at [237, 316] on div at bounding box center [312, 315] width 367 height 8
click at [570, 315] on icon "button" at bounding box center [569, 315] width 5 height 5
click at [558, 313] on icon "button" at bounding box center [560, 315] width 6 height 5
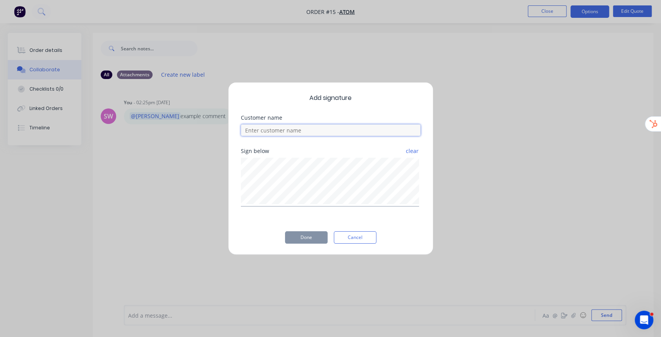
click at [275, 135] on input at bounding box center [331, 130] width 180 height 12
type input "Example Customer"
click at [316, 240] on button "Done" at bounding box center [306, 237] width 43 height 12
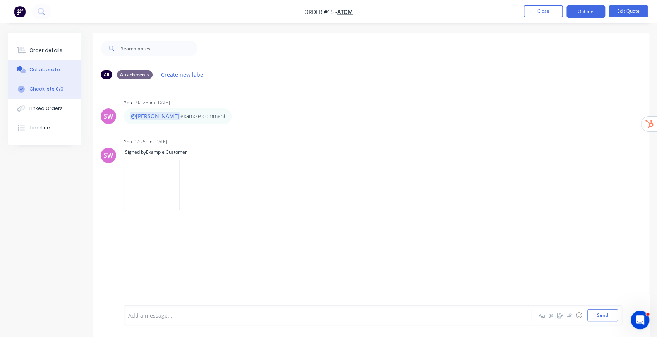
click at [53, 88] on div "Checklists 0/0" at bounding box center [46, 89] width 34 height 7
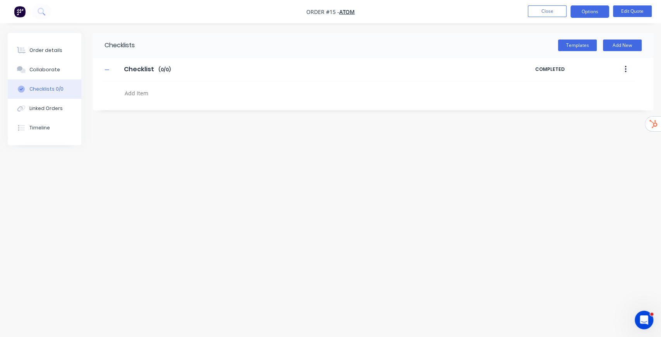
click at [152, 93] on textarea at bounding box center [293, 93] width 342 height 11
click at [148, 73] on input "Checklist" at bounding box center [138, 70] width 39 height 12
type input "Example Checklist"
click at [138, 88] on textarea at bounding box center [293, 93] width 342 height 11
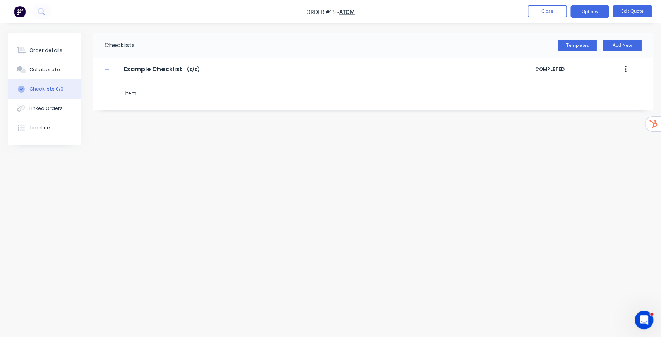
type textarea "item 1"
type textarea "item 2"
click at [235, 206] on div "Checklists Templates Add New Example Checklist Example Checklist Enter Checklis…" at bounding box center [331, 154] width 646 height 242
click at [622, 68] on button "button" at bounding box center [626, 69] width 18 height 14
click at [607, 89] on span "Save as Template" at bounding box center [597, 90] width 58 height 8
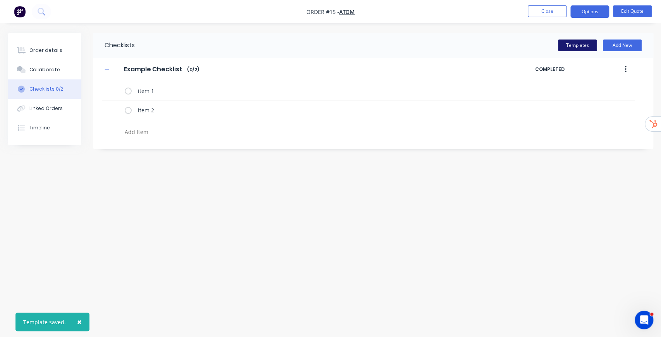
click at [577, 46] on button "Templates" at bounding box center [577, 45] width 39 height 12
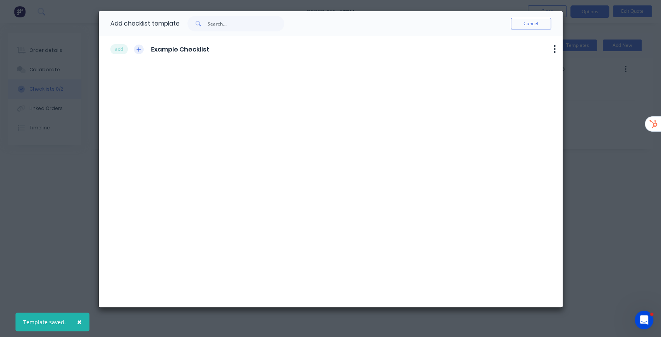
click at [139, 49] on icon "button" at bounding box center [138, 49] width 5 height 5
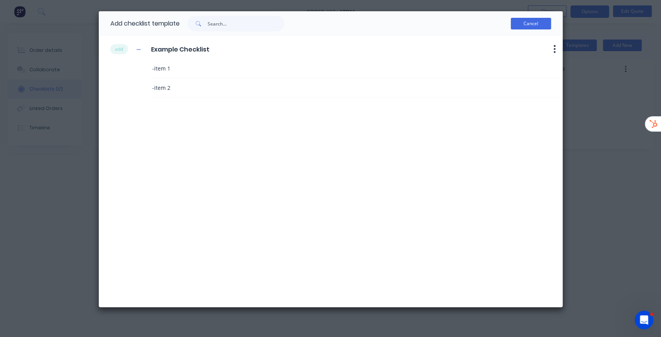
click at [546, 25] on button "Cancel" at bounding box center [531, 24] width 40 height 12
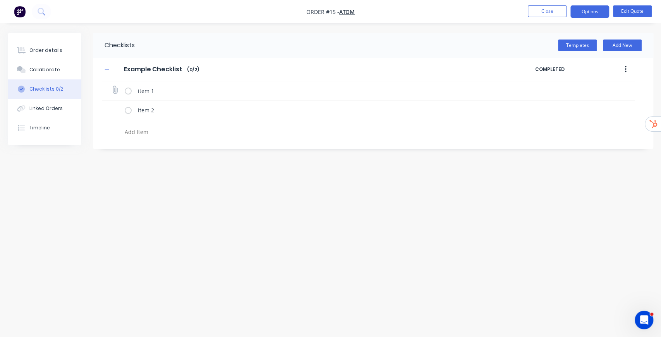
click at [126, 92] on label at bounding box center [128, 91] width 7 height 8
click at [0, 0] on input "checkbox" at bounding box center [0, 0] width 0 height 0
click at [114, 88] on icon at bounding box center [115, 90] width 10 height 10
click at [112, 86] on input "file" at bounding box center [112, 86] width 0 height 0
click at [626, 68] on icon "button" at bounding box center [626, 69] width 2 height 9
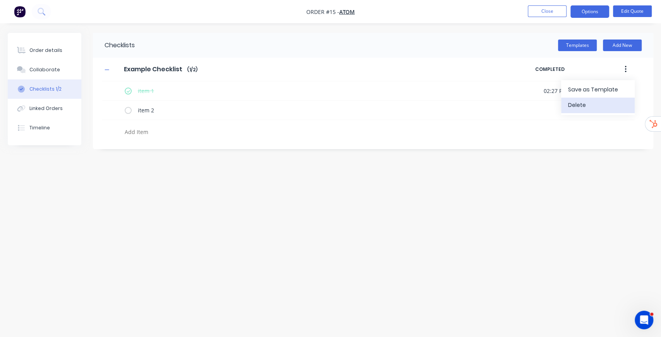
click at [594, 103] on div "Delete" at bounding box center [598, 105] width 60 height 11
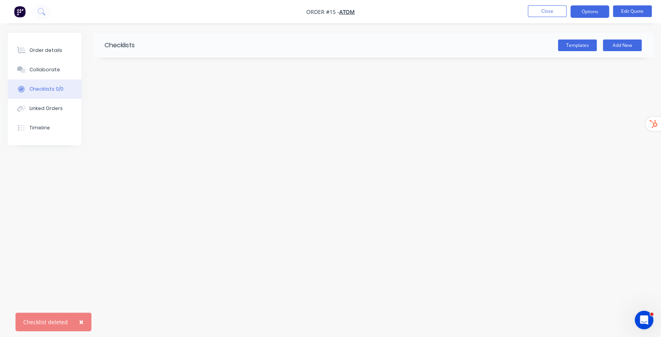
click at [150, 105] on div "Checklists Templates Add New" at bounding box center [331, 154] width 646 height 242
click at [109, 114] on div "Checklists Templates Add New" at bounding box center [331, 154] width 646 height 242
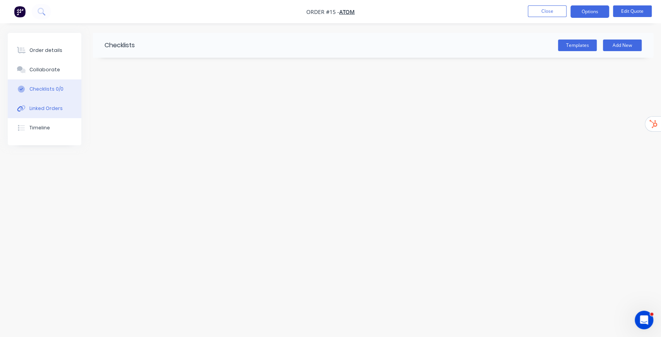
click at [34, 106] on div "Linked Orders" at bounding box center [45, 108] width 33 height 7
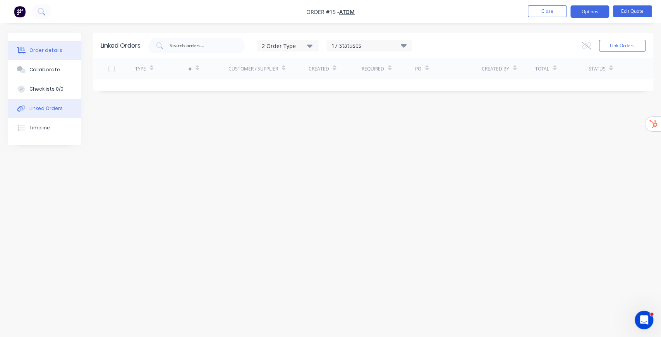
click at [50, 48] on div "Order details" at bounding box center [45, 50] width 33 height 7
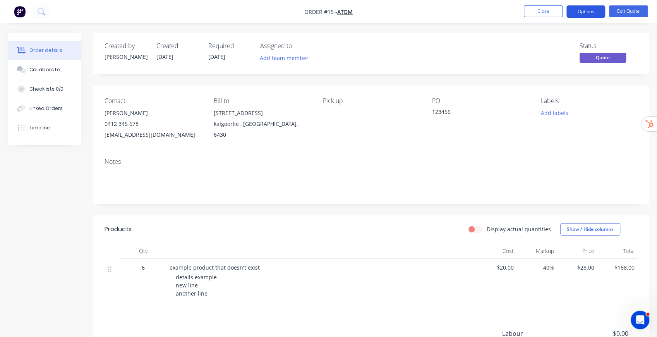
click at [589, 13] on button "Options" at bounding box center [586, 11] width 39 height 12
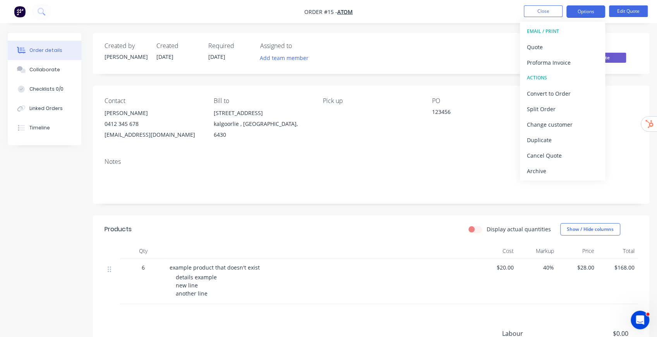
click at [427, 50] on div "Status Quote" at bounding box center [488, 53] width 300 height 22
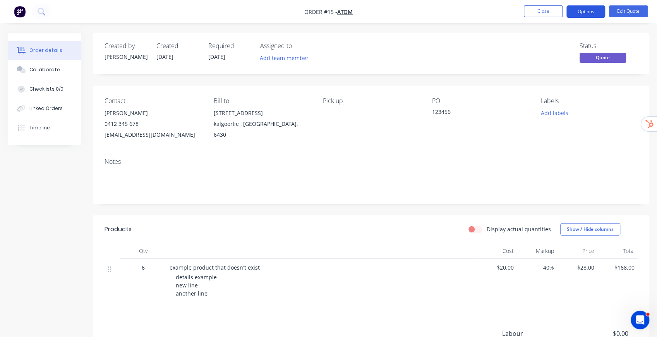
click at [588, 11] on button "Options" at bounding box center [586, 11] width 39 height 12
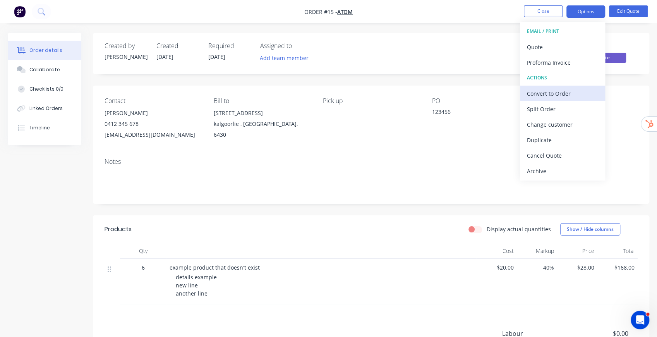
click at [566, 88] on div "Convert to Order" at bounding box center [562, 93] width 71 height 11
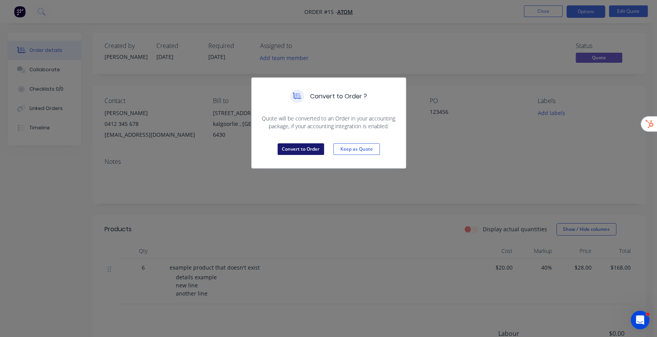
click at [306, 149] on button "Convert to Order" at bounding box center [301, 149] width 46 height 12
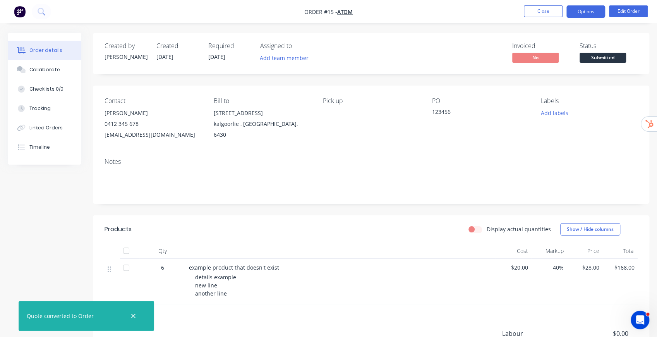
click at [580, 14] on button "Options" at bounding box center [586, 11] width 39 height 12
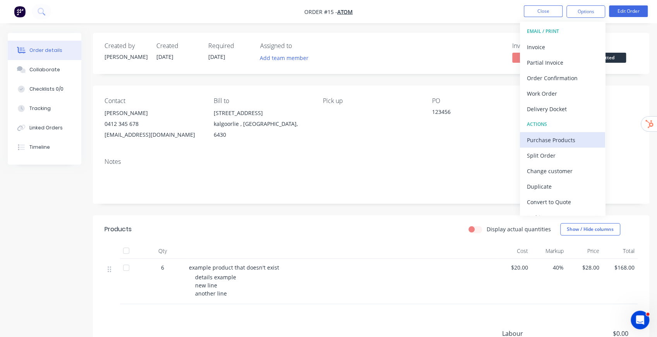
click at [550, 139] on div "Purchase Products" at bounding box center [562, 139] width 71 height 11
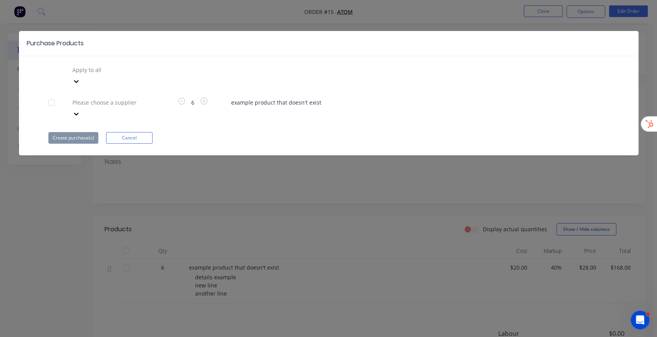
click at [53, 95] on div at bounding box center [51, 102] width 15 height 15
click at [80, 85] on icon at bounding box center [76, 81] width 8 height 8
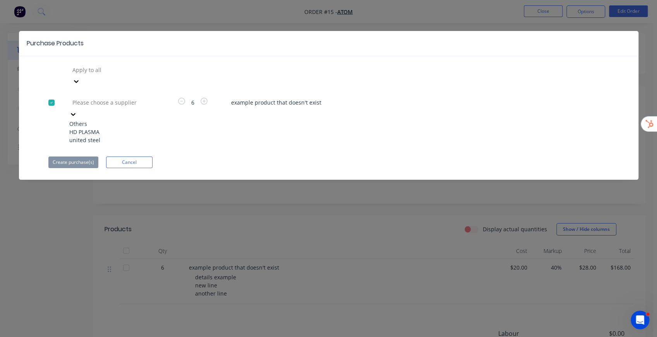
click at [99, 136] on div "united steel" at bounding box center [111, 140] width 85 height 8
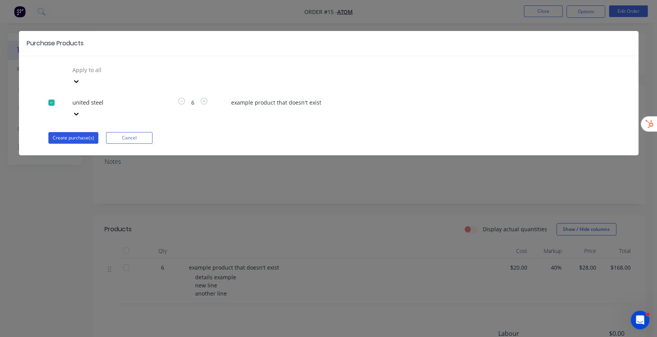
click at [79, 132] on button "Create purchase(s)" at bounding box center [73, 138] width 50 height 12
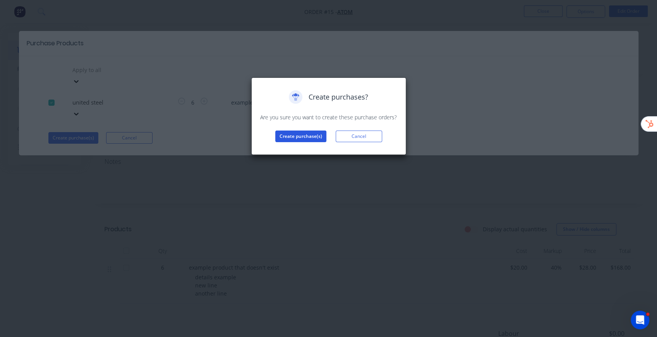
click at [297, 139] on button "Create purchase(s)" at bounding box center [300, 137] width 51 height 12
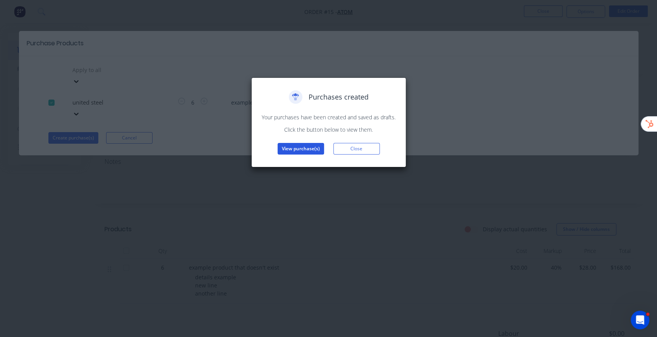
click at [313, 153] on button "View purchase(s)" at bounding box center [301, 149] width 46 height 12
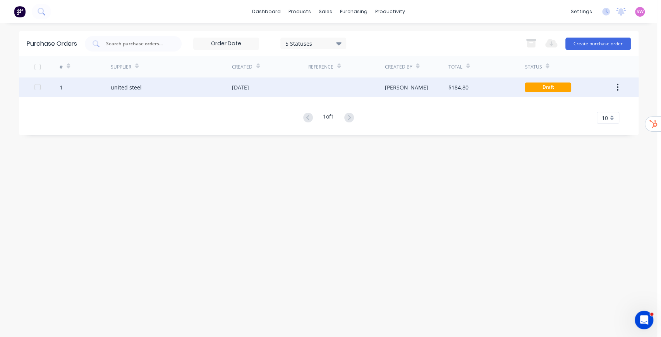
click at [263, 86] on div "15 Aug 2025" at bounding box center [270, 86] width 76 height 19
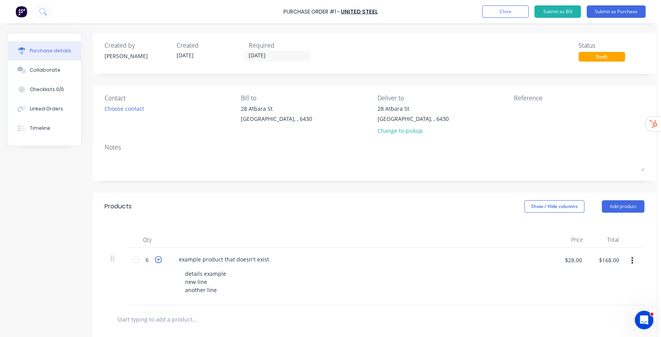
click at [159, 259] on icon at bounding box center [158, 259] width 7 height 7
type input "7"
type input "$196.00"
click at [159, 259] on icon at bounding box center [158, 259] width 7 height 7
type input "8"
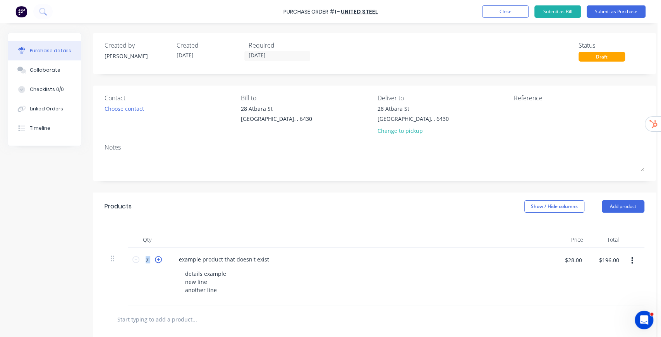
type input "$224.00"
click at [159, 259] on icon at bounding box center [158, 259] width 7 height 7
type input "9"
type input "$252.00"
click at [159, 259] on icon at bounding box center [158, 259] width 7 height 7
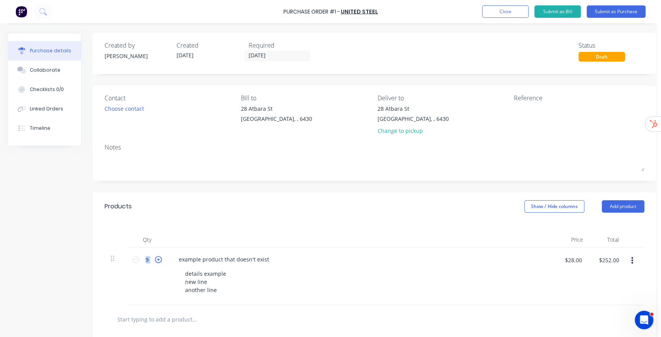
click at [158, 259] on icon at bounding box center [158, 259] width 7 height 7
type input "11"
type input "$308.00"
click at [618, 12] on button "Submit as Purchase" at bounding box center [616, 11] width 59 height 12
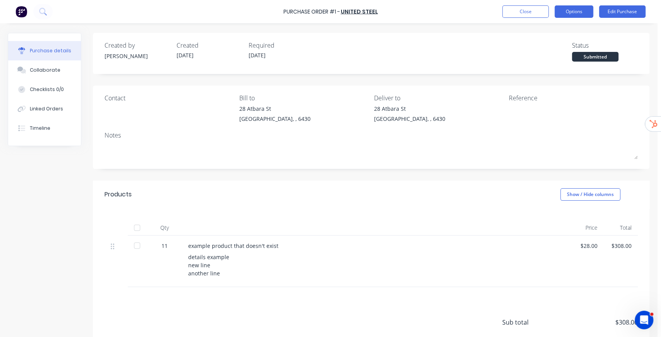
click at [577, 9] on button "Options" at bounding box center [574, 11] width 39 height 12
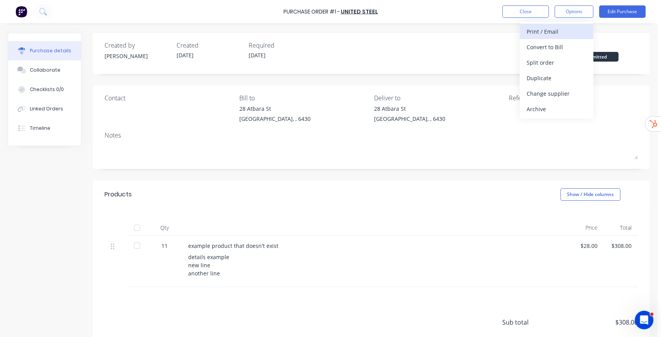
click at [548, 35] on div "Print / Email" at bounding box center [557, 31] width 60 height 11
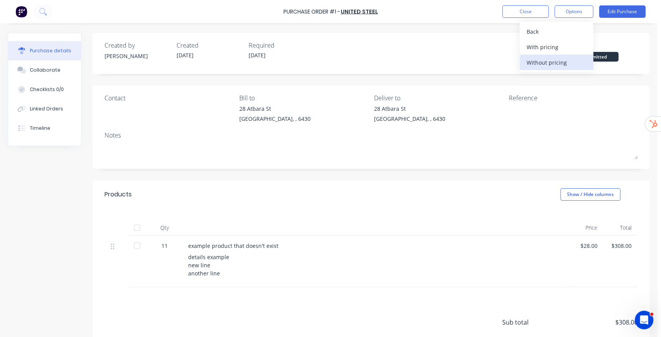
click at [540, 65] on div "Without pricing" at bounding box center [557, 62] width 60 height 11
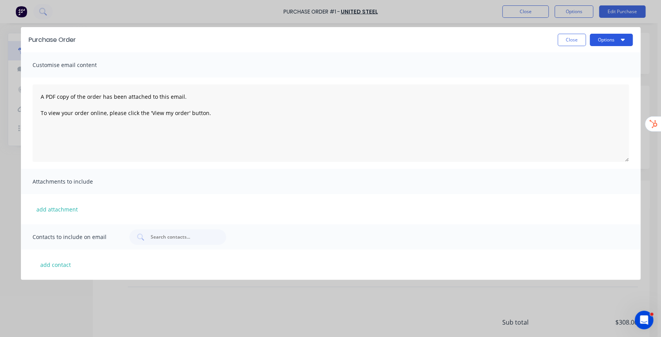
click at [611, 39] on button "Options" at bounding box center [611, 40] width 43 height 12
click at [571, 40] on button "Close" at bounding box center [572, 40] width 28 height 12
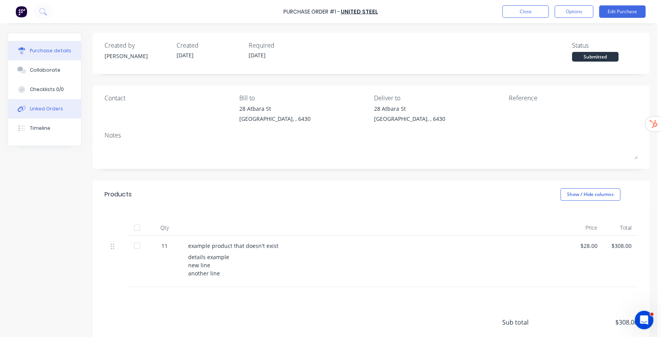
click at [57, 108] on div "Linked Orders" at bounding box center [46, 108] width 33 height 7
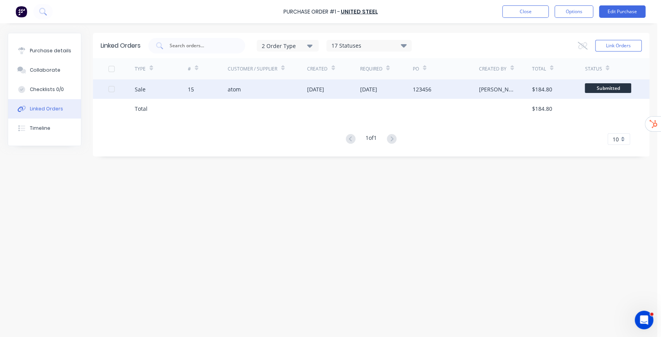
click at [271, 88] on div "atom" at bounding box center [267, 88] width 79 height 19
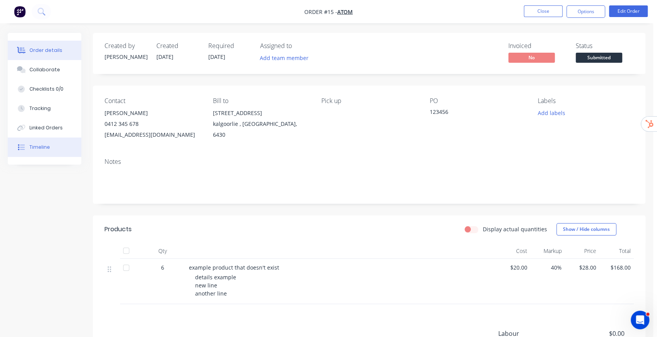
click at [46, 146] on div "Timeline" at bounding box center [39, 147] width 21 height 7
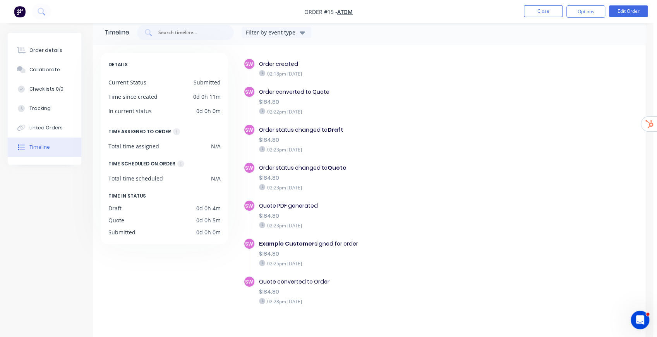
scroll to position [21, 0]
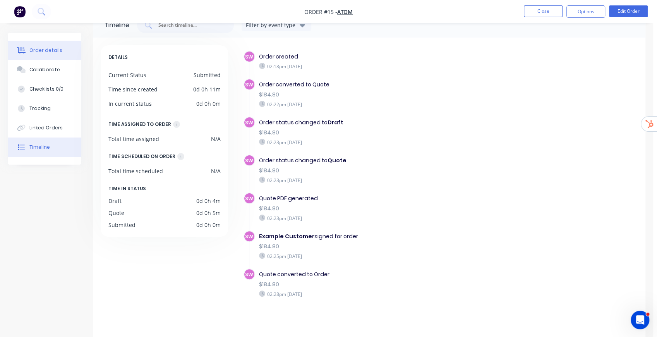
click at [50, 49] on div "Order details" at bounding box center [45, 50] width 33 height 7
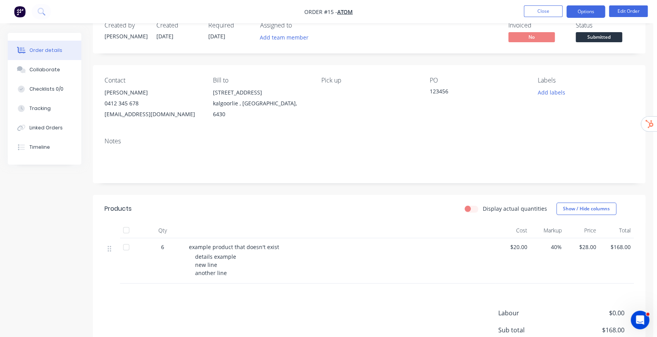
click at [594, 12] on button "Options" at bounding box center [586, 11] width 39 height 12
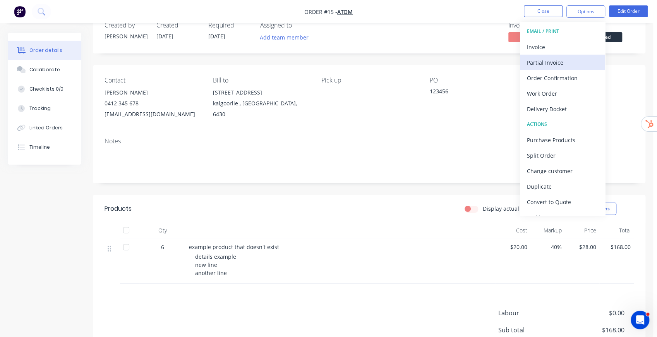
click at [554, 63] on div "Partial Invoice" at bounding box center [562, 62] width 71 height 11
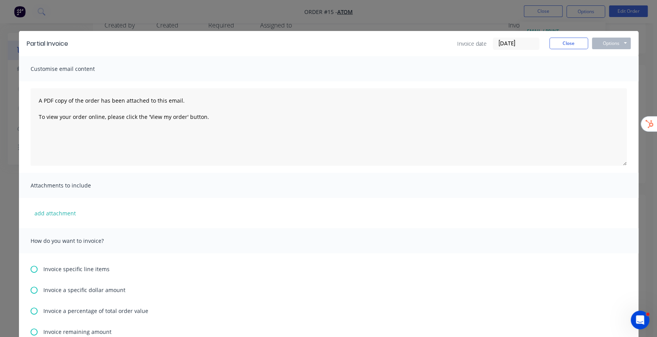
click at [512, 46] on input "15/08/25" at bounding box center [516, 44] width 46 height 12
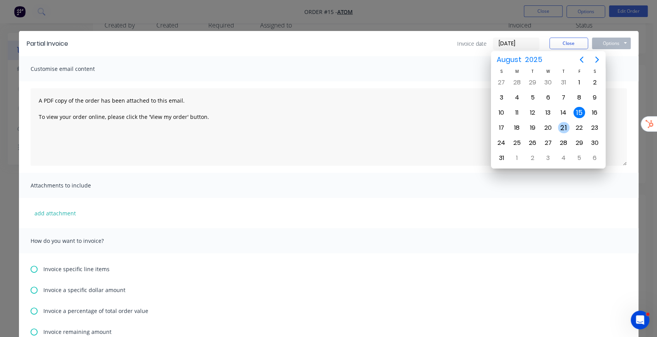
click at [561, 123] on div "21" at bounding box center [564, 128] width 12 height 12
type input "21/08/25"
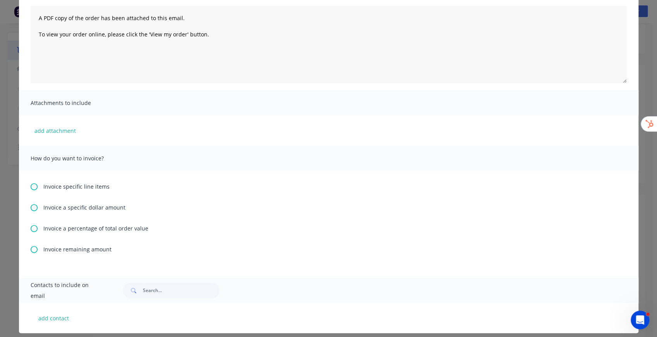
scroll to position [89, 0]
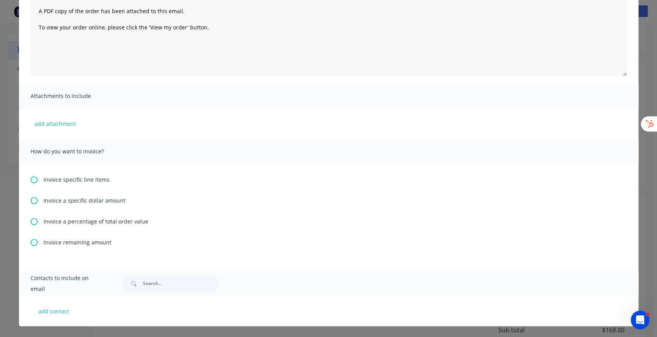
click at [32, 222] on icon at bounding box center [34, 221] width 7 height 7
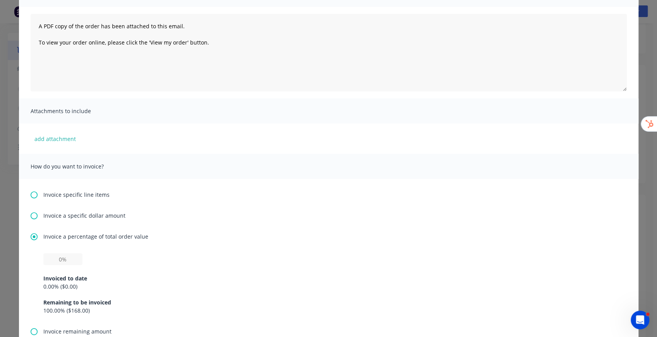
scroll to position [77, 0]
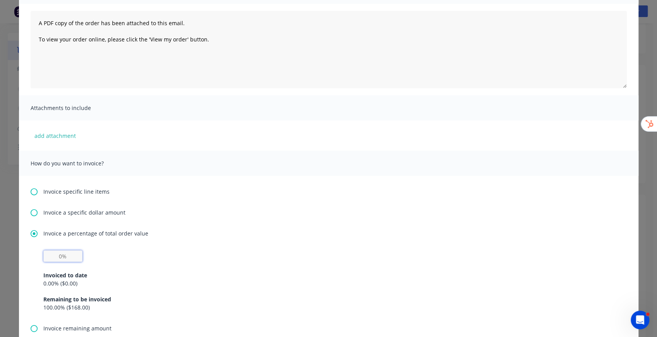
click at [63, 257] on input "text" at bounding box center [62, 256] width 39 height 12
type input "20%"
click at [291, 232] on div "Invoice a percentage of total order value" at bounding box center [329, 233] width 596 height 8
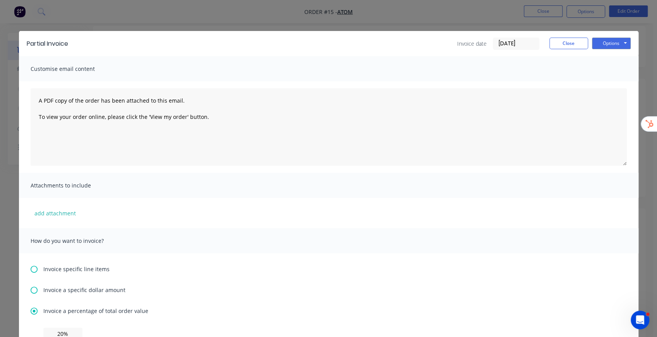
scroll to position [0, 0]
click at [607, 43] on button "Options" at bounding box center [611, 44] width 39 height 12
click at [612, 70] on button "Print" at bounding box center [617, 70] width 50 height 13
click at [574, 43] on button "Close" at bounding box center [569, 44] width 39 height 12
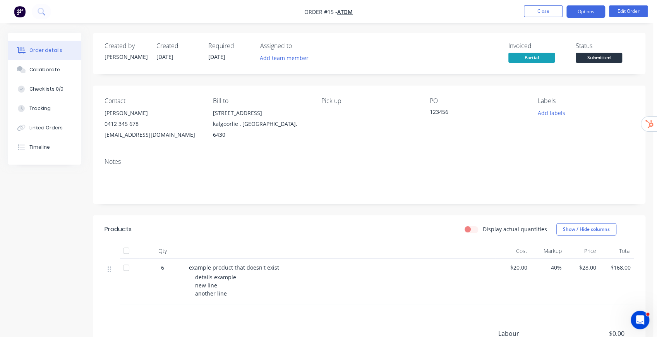
click at [580, 13] on button "Options" at bounding box center [586, 11] width 39 height 12
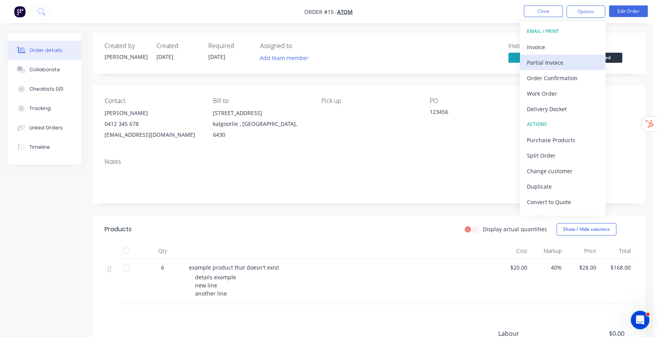
click at [551, 60] on div "Partial Invoice" at bounding box center [562, 62] width 71 height 11
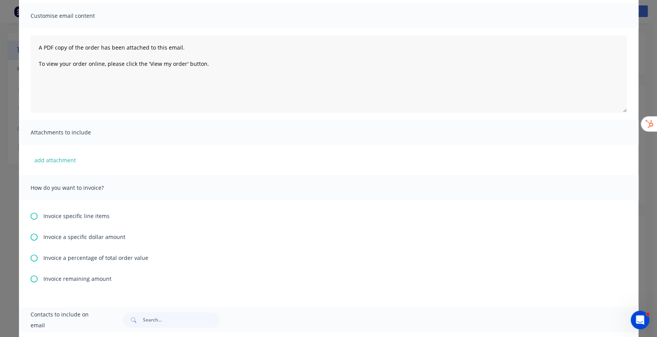
scroll to position [89, 0]
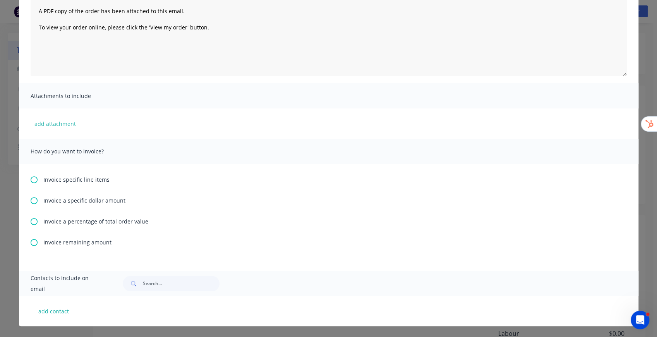
click at [33, 243] on icon at bounding box center [34, 242] width 7 height 7
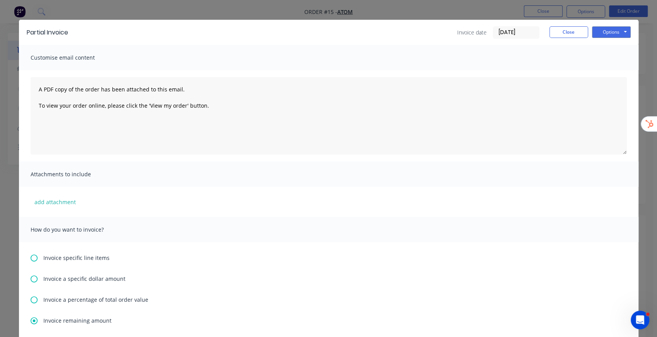
scroll to position [0, 0]
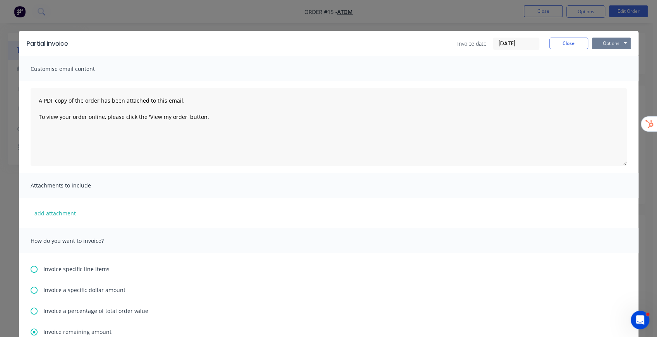
click at [619, 42] on button "Options" at bounding box center [611, 44] width 39 height 12
click at [611, 69] on button "Print" at bounding box center [617, 70] width 50 height 13
click at [575, 39] on button "Close" at bounding box center [569, 44] width 39 height 12
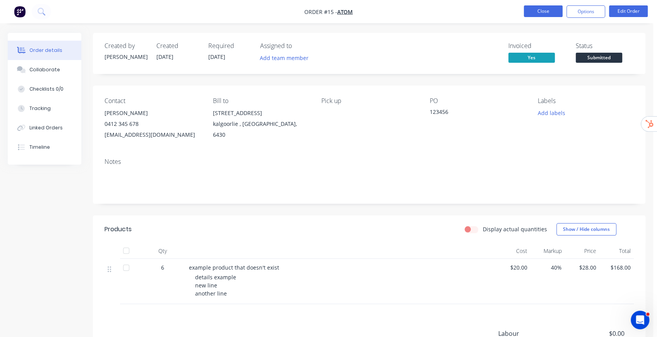
click at [557, 13] on button "Close" at bounding box center [543, 11] width 39 height 12
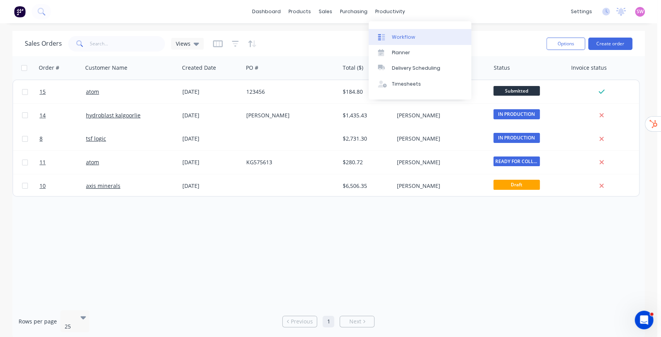
click at [408, 38] on div "Workflow" at bounding box center [403, 37] width 23 height 7
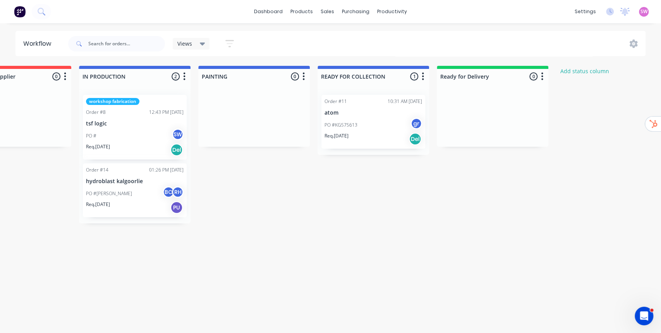
scroll to position [0, 215]
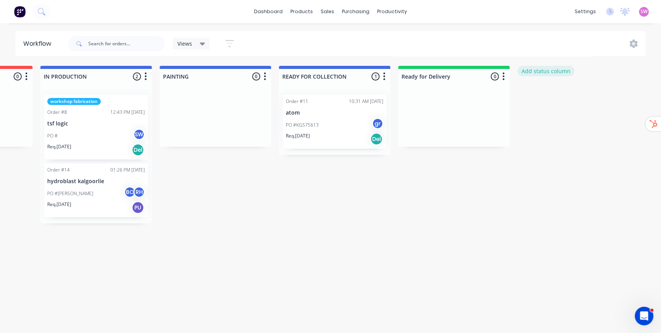
click at [540, 74] on button "Add status column" at bounding box center [545, 71] width 57 height 10
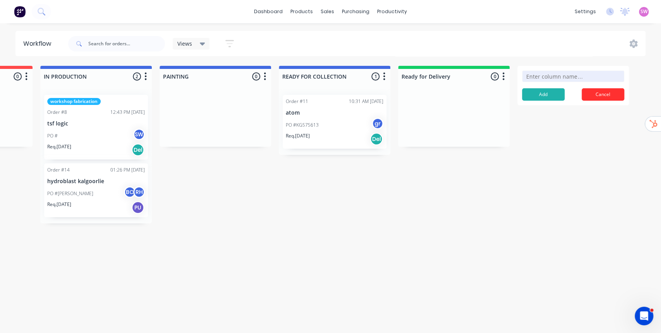
click at [609, 96] on button "Cancel" at bounding box center [603, 94] width 43 height 12
click at [529, 222] on div "Submitted 1 Status colour #273444 hex #273444 Save Cancel Summaries Total order…" at bounding box center [256, 145] width 955 height 158
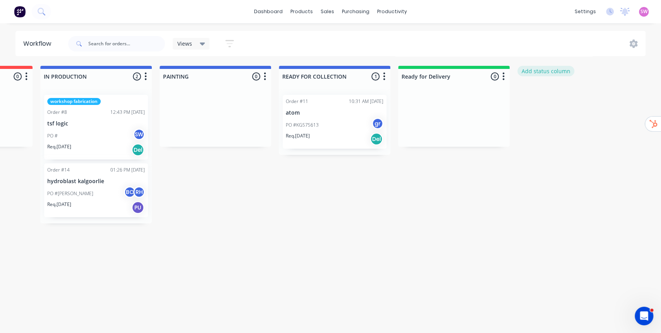
click at [529, 71] on button "Add status column" at bounding box center [545, 71] width 57 height 10
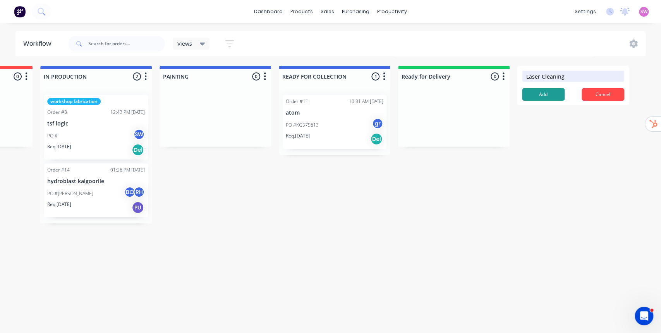
type input "Laser Cleaning"
click at [542, 94] on button "Add" at bounding box center [543, 94] width 43 height 12
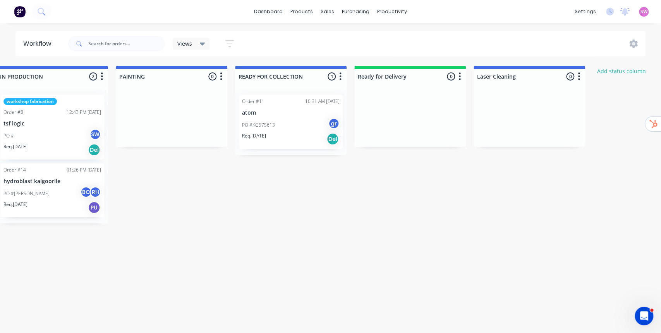
scroll to position [0, 297]
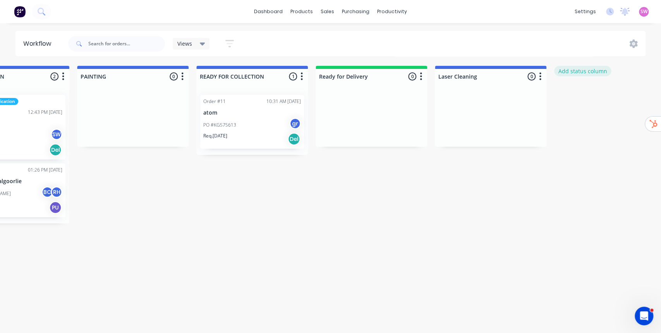
click at [585, 71] on button "Add status column" at bounding box center [582, 71] width 57 height 10
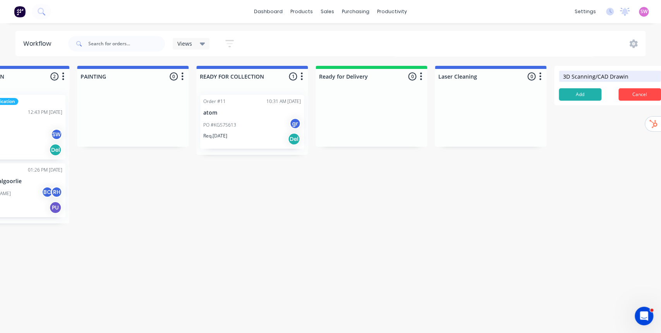
type input "3D Scanning/CAD Drawing"
click button "Add" at bounding box center [580, 94] width 43 height 12
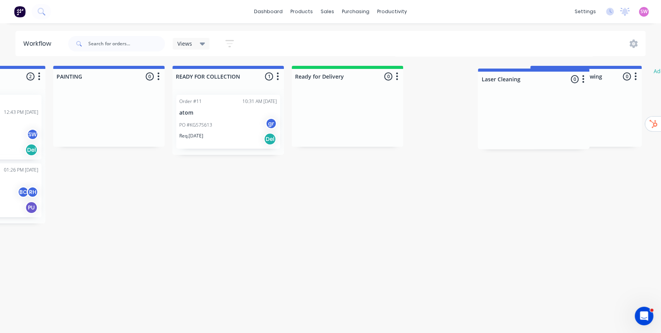
scroll to position [0, 324]
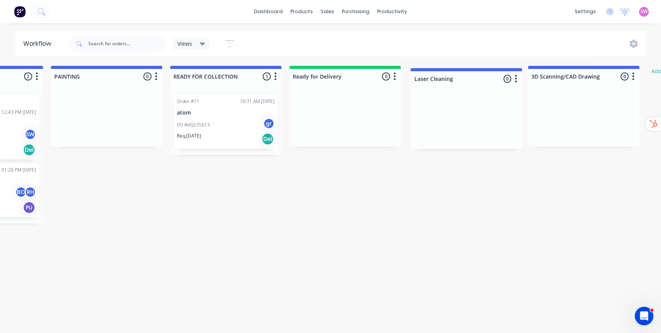
drag, startPoint x: 496, startPoint y: 77, endPoint x: 468, endPoint y: 80, distance: 28.8
click at [468, 80] on div "Submitted 1 Status colour #273444 hex #273444 Save Cancel Summaries Total order…" at bounding box center [259, 145] width 1179 height 158
drag, startPoint x: 489, startPoint y: 77, endPoint x: 487, endPoint y: 74, distance: 4.3
click at [487, 74] on div "Submitted 1 Status colour #273444 hex #273444 Save Cancel Summaries Total order…" at bounding box center [259, 145] width 1179 height 158
click at [451, 74] on div at bounding box center [465, 76] width 112 height 15
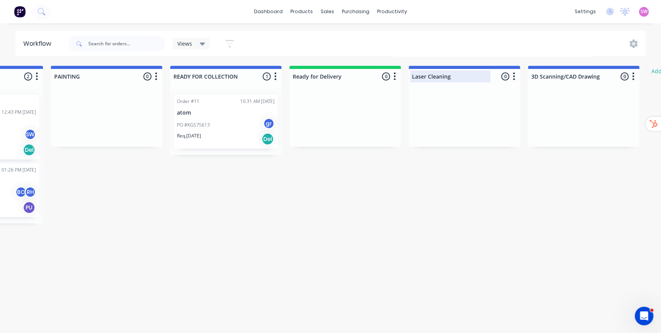
click at [451, 74] on input "Laser Cleaning" at bounding box center [450, 76] width 76 height 8
click at [513, 78] on icon "button" at bounding box center [514, 77] width 2 height 10
click at [476, 94] on span "Status colour" at bounding box center [466, 93] width 34 height 8
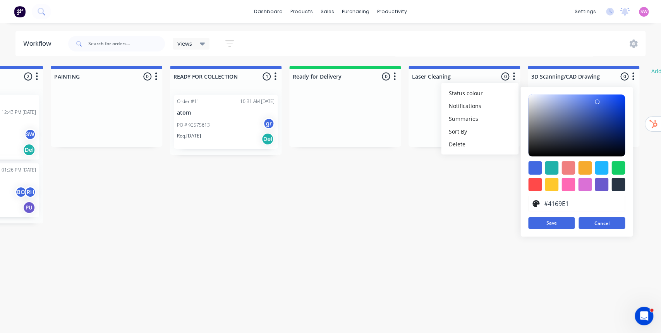
click at [616, 225] on button "Cancel" at bounding box center [602, 223] width 46 height 12
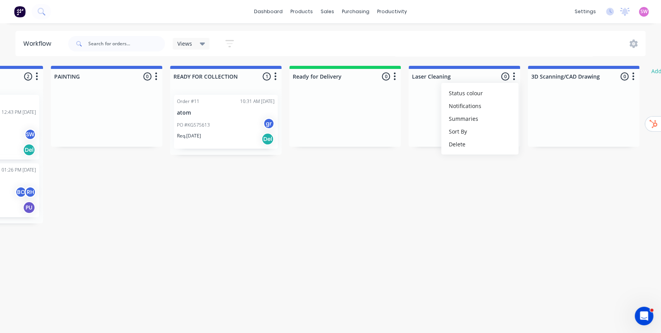
click at [324, 246] on div "Workflow Views Save new view None (Default) edit Show/Hide statuses Show line i…" at bounding box center [4, 174] width 657 height 287
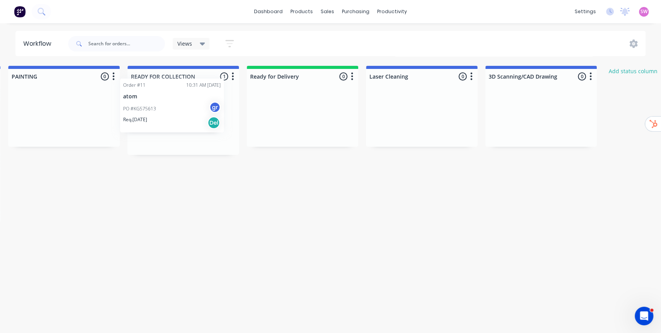
scroll to position [0, 366]
drag, startPoint x: 229, startPoint y: 121, endPoint x: 187, endPoint y: 115, distance: 42.3
click at [187, 115] on div "Order #11 10:31 AM 15/08/25 atom PO #KG575613 gr Req. 14/08/25 Del" at bounding box center [184, 122] width 112 height 66
click at [188, 120] on div "PO #KG575613 gr" at bounding box center [184, 125] width 98 height 15
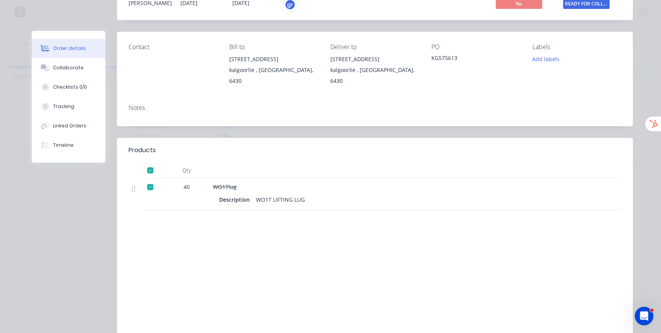
scroll to position [0, 0]
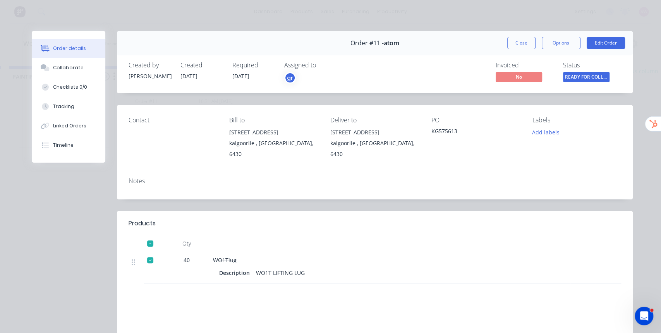
click at [149, 263] on div at bounding box center [150, 259] width 15 height 15
click at [150, 262] on div at bounding box center [150, 259] width 15 height 15
click at [150, 279] on div at bounding box center [153, 267] width 19 height 32
click at [150, 301] on div "Products Qty 40 WO1Tlug Description WO1T LIFTING LUG Labour $0.00 Sub total $25…" at bounding box center [375, 310] width 516 height 199
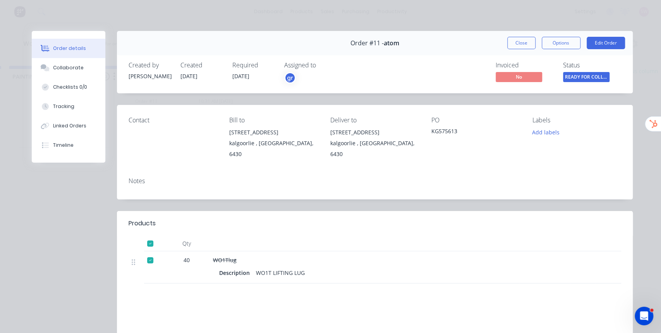
click at [151, 261] on div at bounding box center [150, 259] width 15 height 15
click at [67, 110] on button "Tracking" at bounding box center [69, 106] width 74 height 19
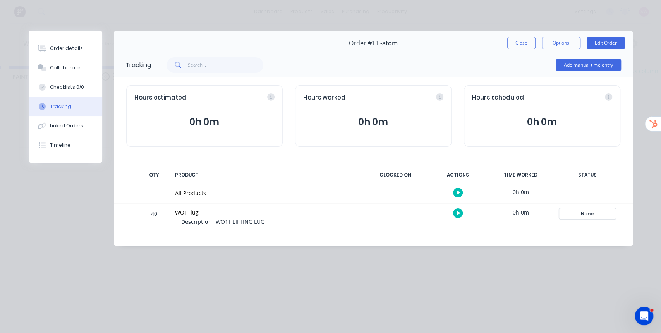
click at [589, 212] on div "None" at bounding box center [588, 214] width 56 height 10
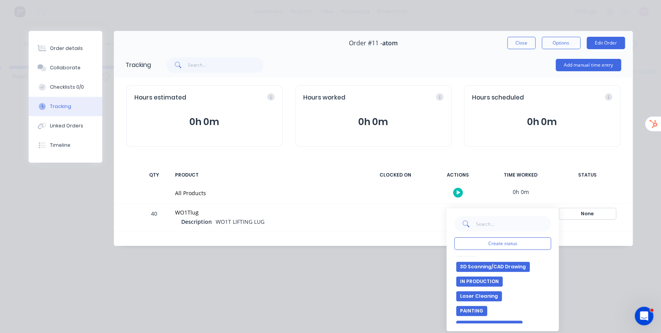
scroll to position [8, 0]
click at [484, 283] on button "IN PRODUCTION" at bounding box center [479, 282] width 46 height 10
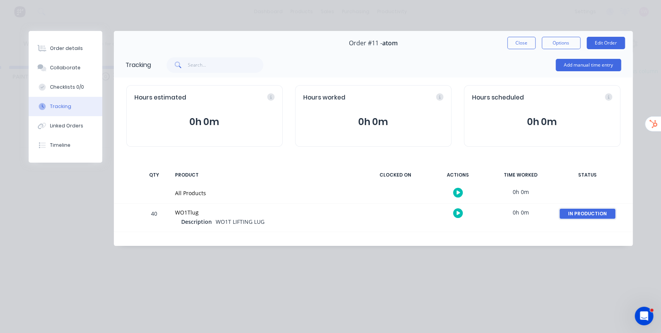
click at [582, 218] on div "IN PRODUCTION" at bounding box center [588, 214] width 56 height 10
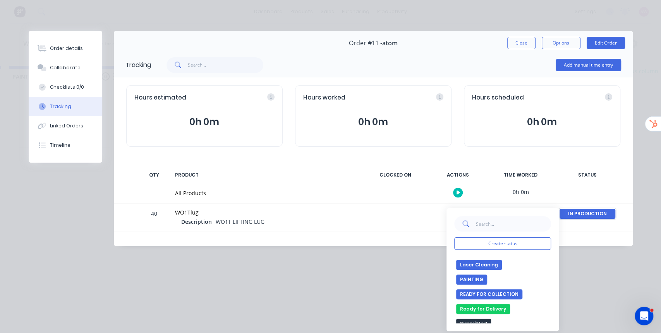
scroll to position [34, 0]
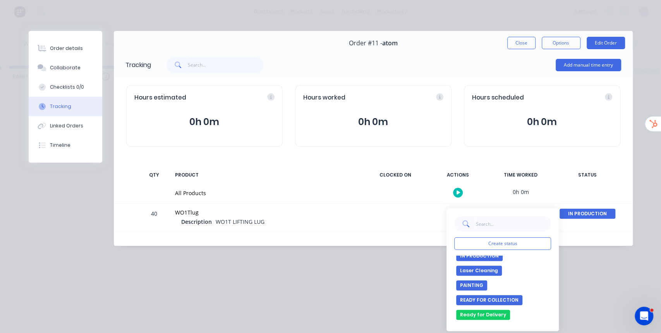
click at [478, 287] on button "PAINTING" at bounding box center [471, 285] width 31 height 10
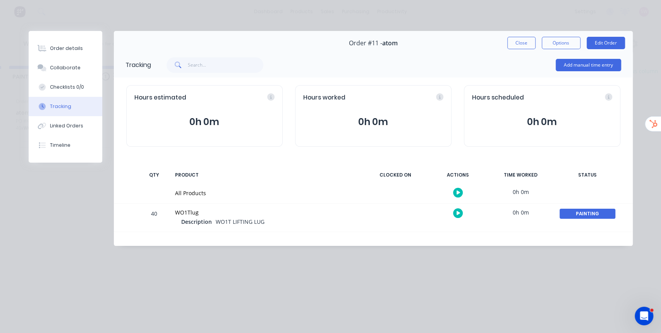
click at [242, 16] on div "Order details Collaborate Checklists 0/0 Tracking Linked Orders Timeline Order …" at bounding box center [330, 166] width 661 height 333
click at [526, 42] on button "Close" at bounding box center [521, 43] width 28 height 12
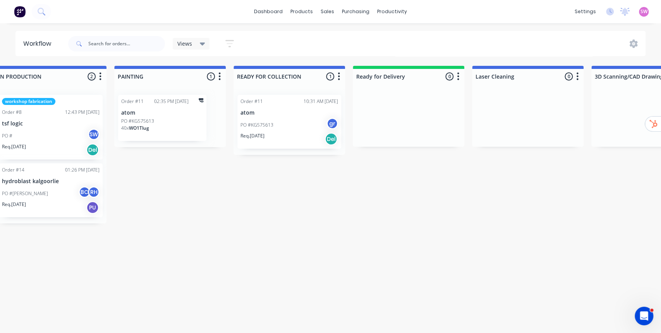
scroll to position [0, 258]
click at [279, 116] on div "Order #11 10:31 AM 15/08/25 atom PO #KG575613 gr Req. 14/08/25 Del" at bounding box center [291, 122] width 104 height 54
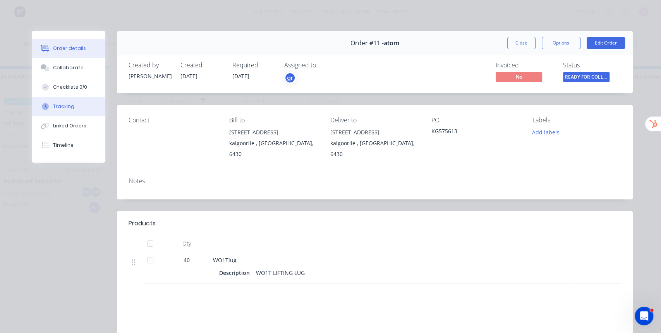
click at [67, 103] on div "Tracking" at bounding box center [63, 106] width 21 height 7
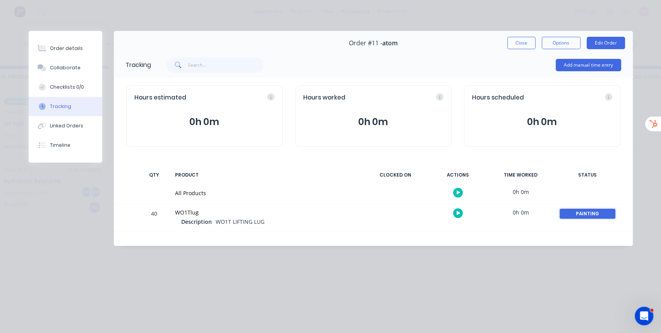
click at [580, 211] on div "PAINTING" at bounding box center [588, 214] width 56 height 10
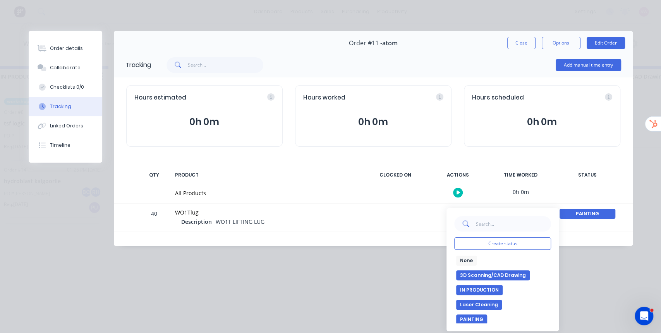
click at [470, 261] on button "None" at bounding box center [466, 261] width 21 height 10
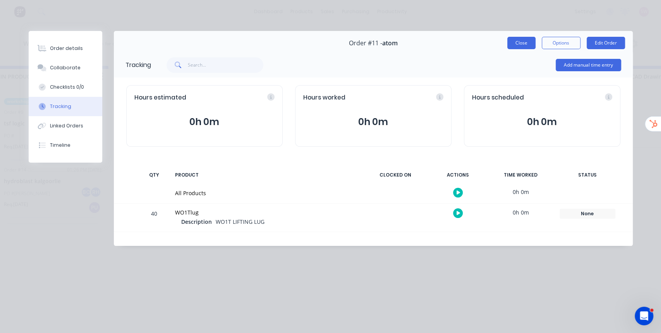
click at [530, 45] on button "Close" at bounding box center [521, 43] width 28 height 12
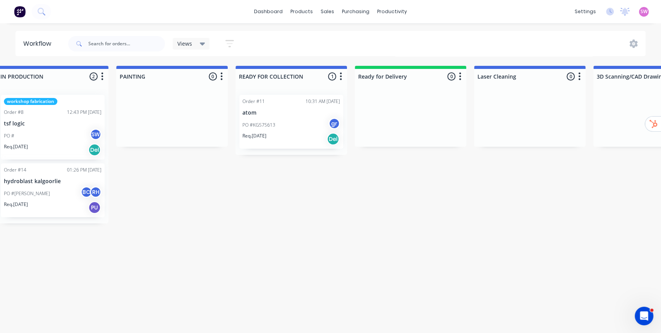
click at [403, 259] on html "dashboard products sales purchasing productivity dashboard products Product Cat…" at bounding box center [72, 143] width 661 height 287
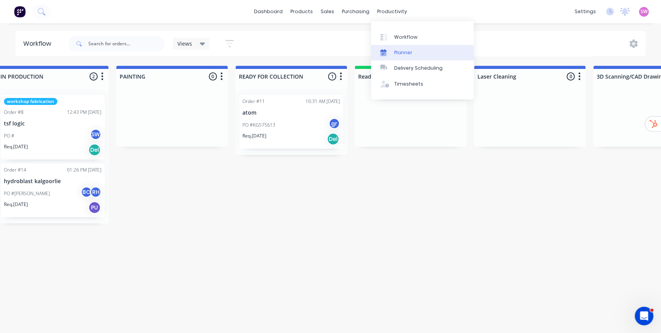
click at [405, 55] on div "Planner" at bounding box center [403, 52] width 18 height 7
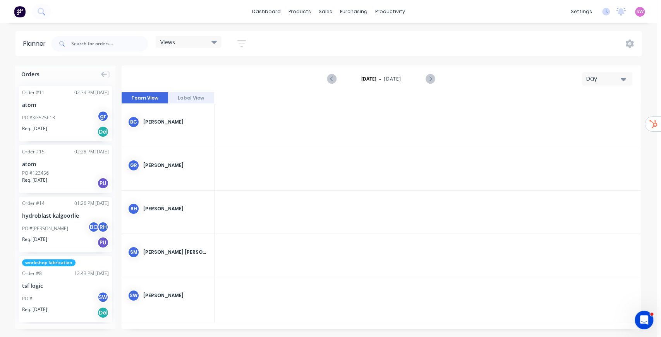
scroll to position [0, 1735]
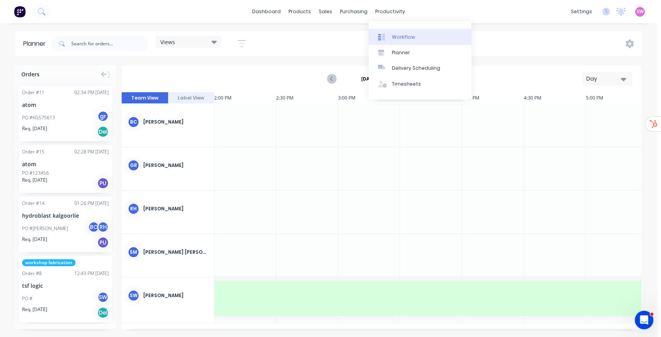
click at [390, 33] on link "Workflow" at bounding box center [420, 36] width 103 height 15
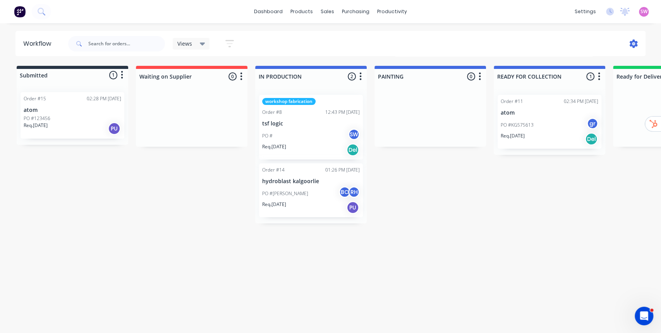
click at [633, 44] on icon at bounding box center [633, 43] width 9 height 9
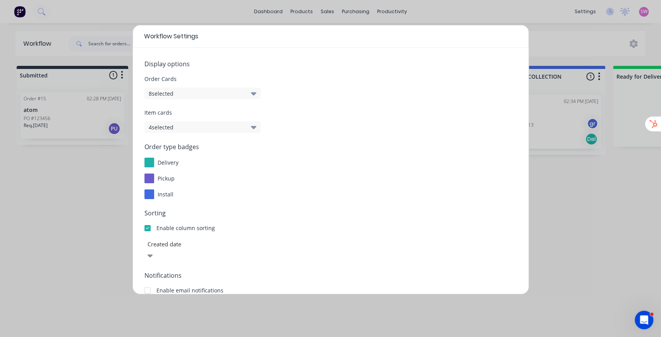
click at [206, 94] on button "8 selected" at bounding box center [202, 94] width 116 height 12
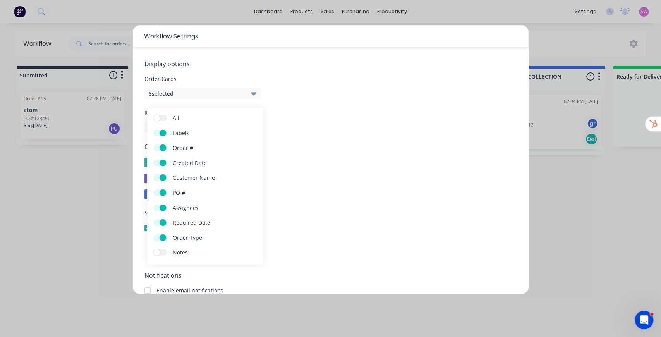
click at [163, 256] on label "Notes" at bounding box center [160, 252] width 14 height 7
click at [153, 249] on input "Notes" at bounding box center [153, 249] width 0 height 0
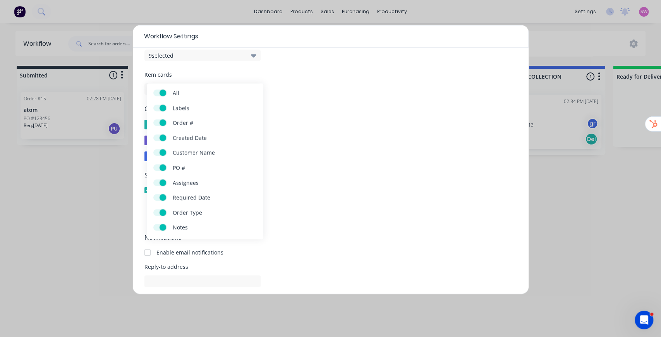
scroll to position [96, 0]
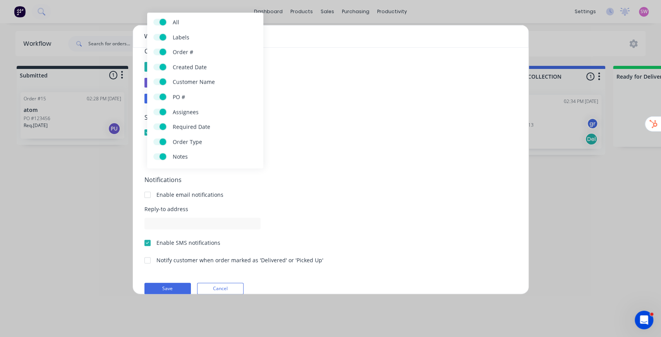
click at [166, 283] on button "Save" at bounding box center [167, 289] width 46 height 12
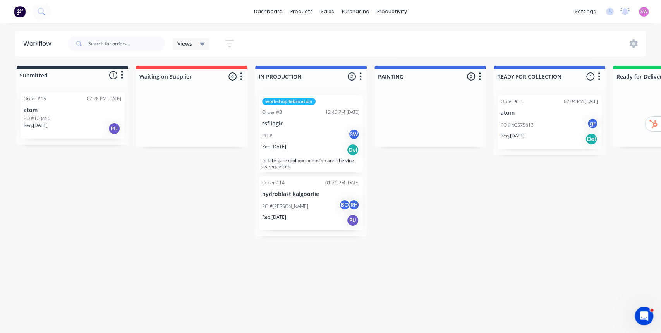
click at [308, 139] on div "PO # SW" at bounding box center [311, 136] width 98 height 15
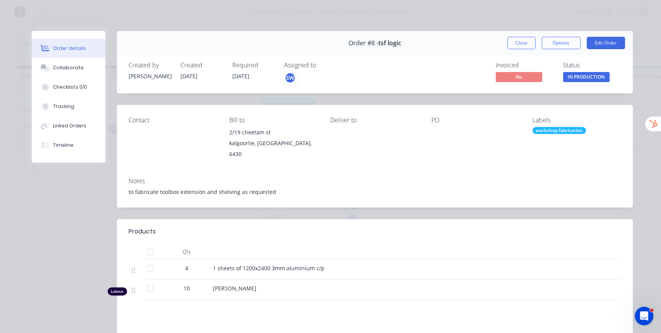
click at [158, 188] on div "to fabricate toolbox extension and shelving as requested" at bounding box center [375, 192] width 493 height 8
click at [140, 188] on div "to fabricate toolbox extension and shelving as requested" at bounding box center [375, 192] width 493 height 8
click at [528, 45] on button "Close" at bounding box center [521, 43] width 28 height 12
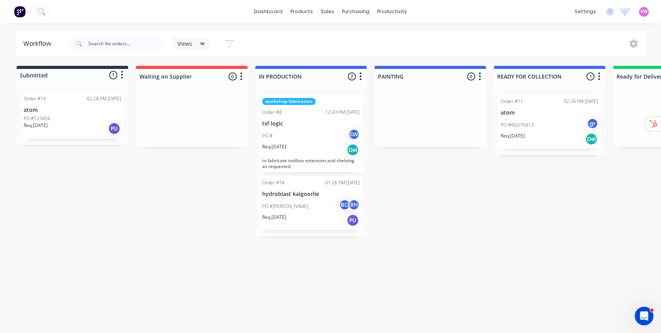
click at [324, 152] on div "Req. 15/08/25 Del" at bounding box center [311, 149] width 98 height 13
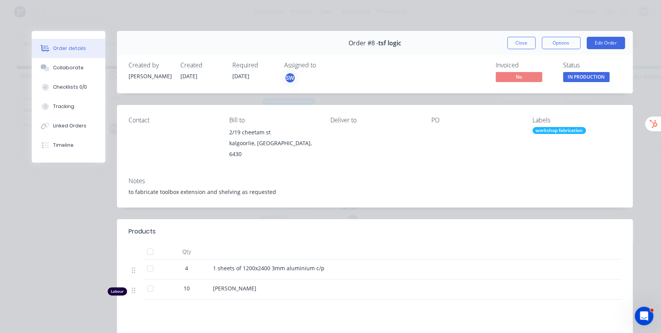
click at [518, 43] on button "Close" at bounding box center [521, 43] width 28 height 12
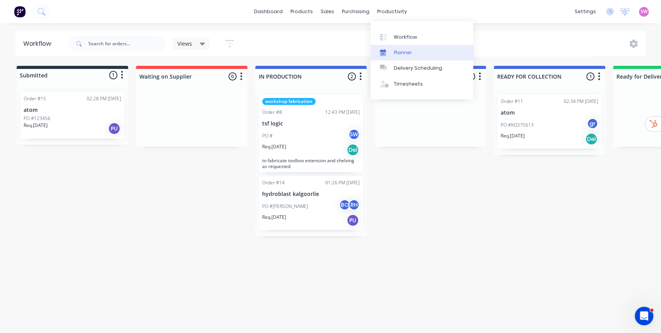
click at [421, 57] on link "Planner" at bounding box center [422, 52] width 103 height 15
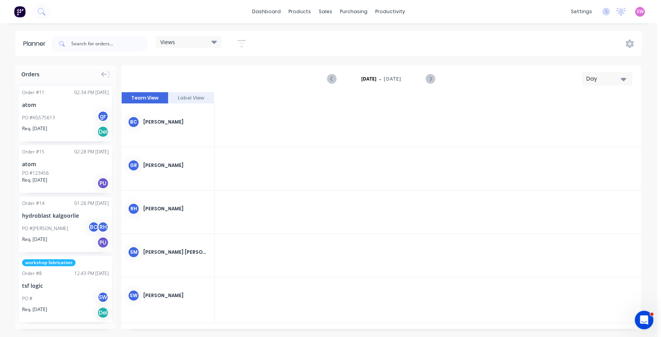
scroll to position [0, 1735]
click at [623, 79] on icon "button" at bounding box center [623, 79] width 5 height 3
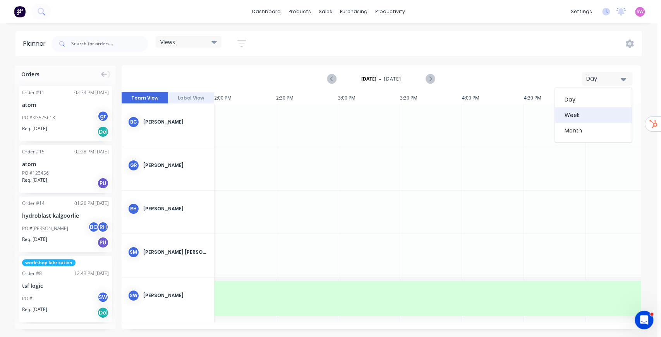
click at [617, 113] on div "Week" at bounding box center [593, 114] width 77 height 15
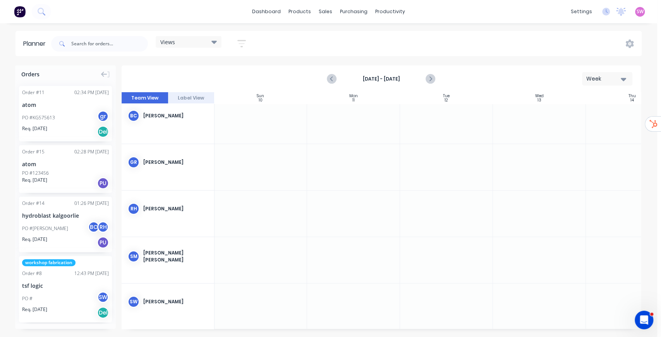
scroll to position [0, 0]
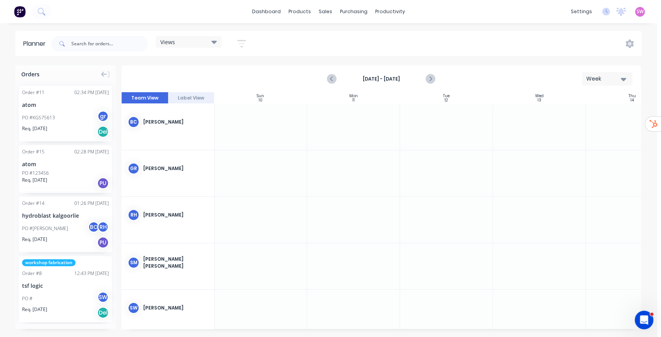
click at [623, 75] on icon "button" at bounding box center [623, 79] width 5 height 9
click at [599, 132] on div "Month" at bounding box center [593, 130] width 77 height 15
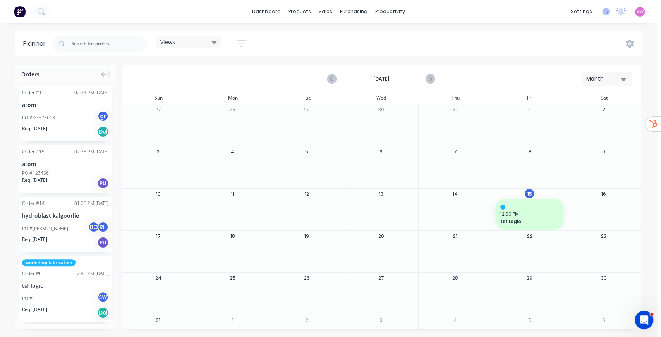
click at [605, 15] on icon at bounding box center [606, 12] width 8 height 8
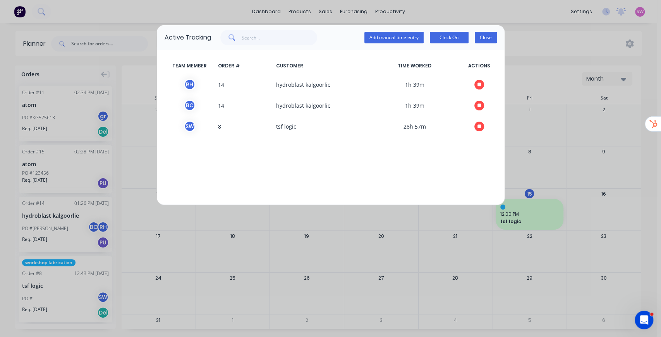
click at [485, 34] on button "Close" at bounding box center [486, 38] width 22 height 12
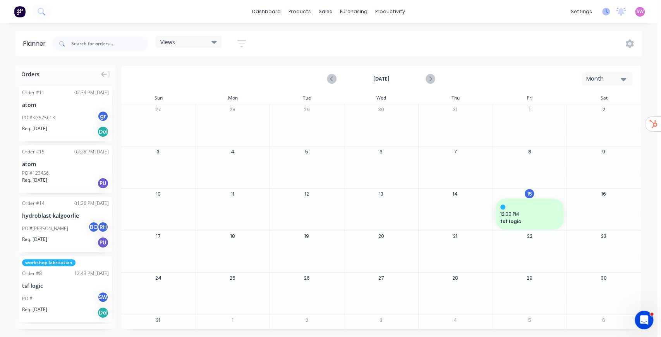
click at [606, 11] on icon at bounding box center [606, 12] width 8 height 8
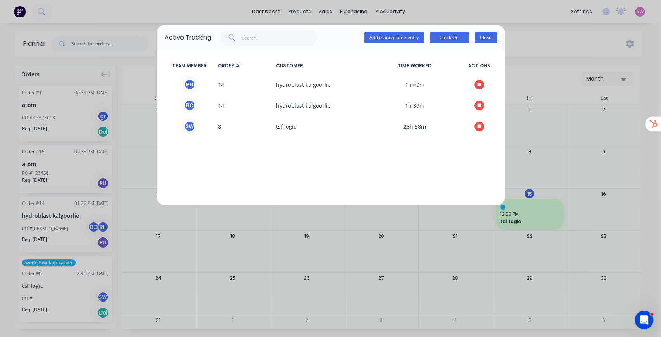
click at [491, 42] on button "Close" at bounding box center [486, 38] width 22 height 12
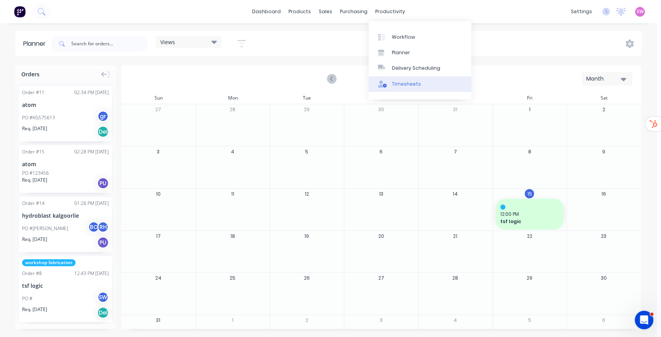
click at [407, 86] on div "Timesheets" at bounding box center [406, 84] width 29 height 7
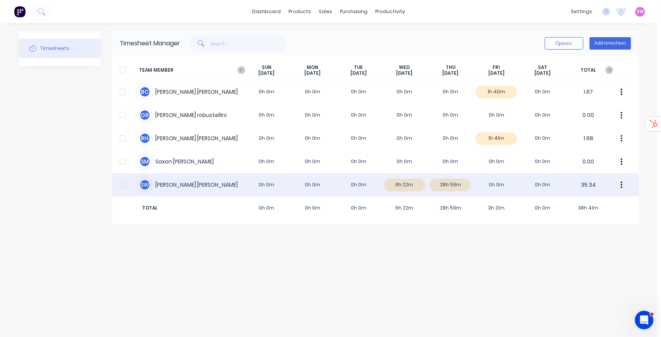
click at [321, 187] on div "S W [PERSON_NAME] 0h 0m 0h 0m 0h 0m 6h 22m 28h 59m 0h 0m 0h 0m 35.34" at bounding box center [375, 184] width 527 height 23
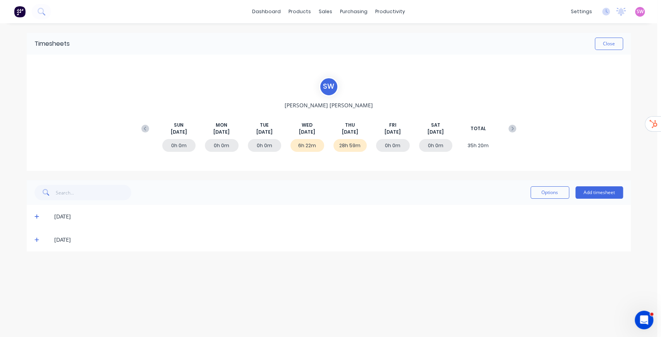
click at [35, 240] on icon at bounding box center [36, 239] width 5 height 5
click at [35, 220] on span at bounding box center [38, 217] width 8 height 8
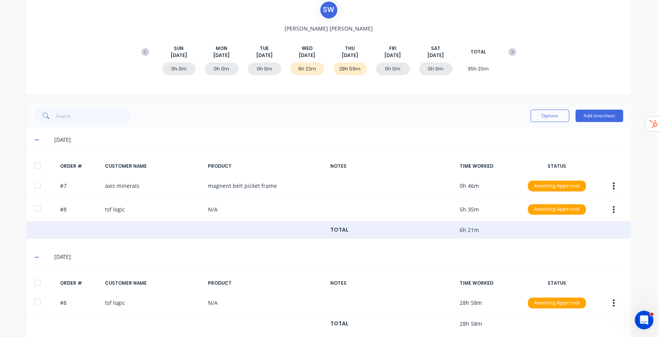
scroll to position [86, 0]
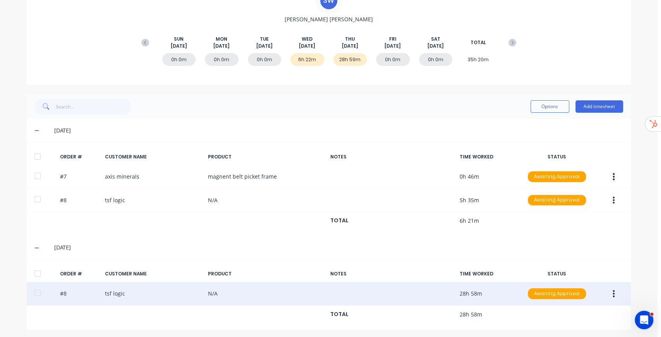
click at [610, 293] on button "button" at bounding box center [614, 294] width 18 height 14
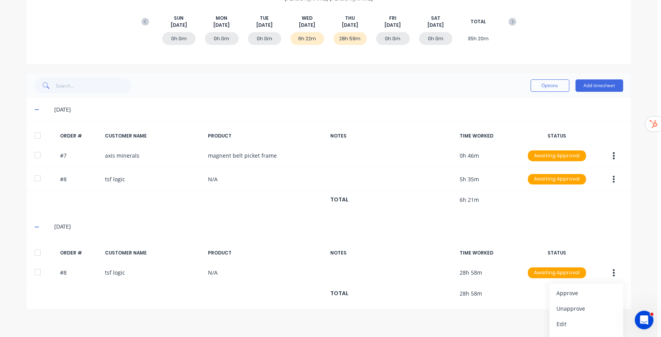
scroll to position [133, 0]
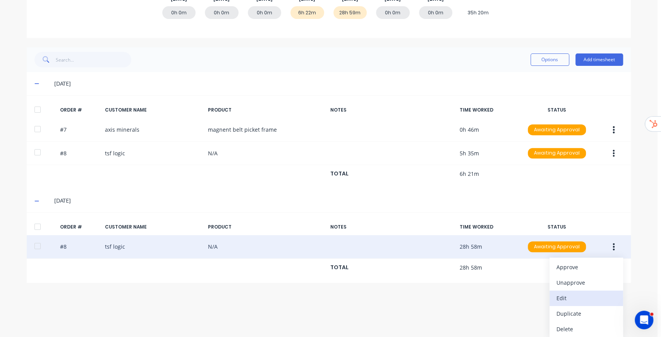
click at [567, 296] on div "Edit" at bounding box center [586, 297] width 60 height 11
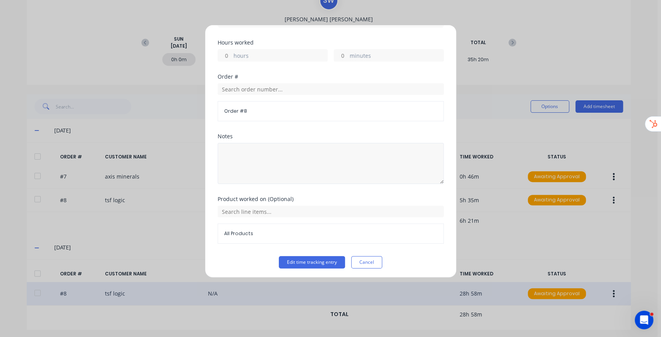
scroll to position [0, 0]
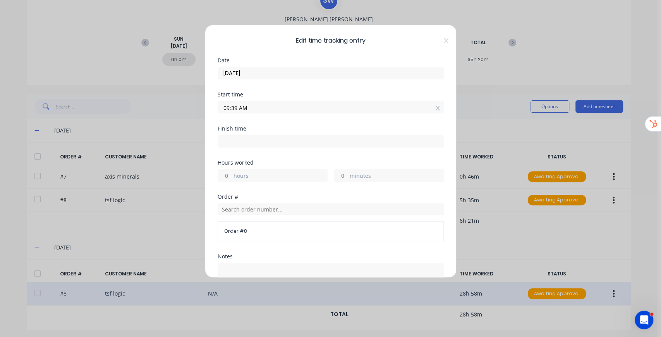
click at [107, 197] on div "Edit time tracking entry Date [DATE] Start time 09:39 AM Finish time Hours work…" at bounding box center [330, 168] width 661 height 337
click at [443, 39] on icon at bounding box center [445, 40] width 5 height 5
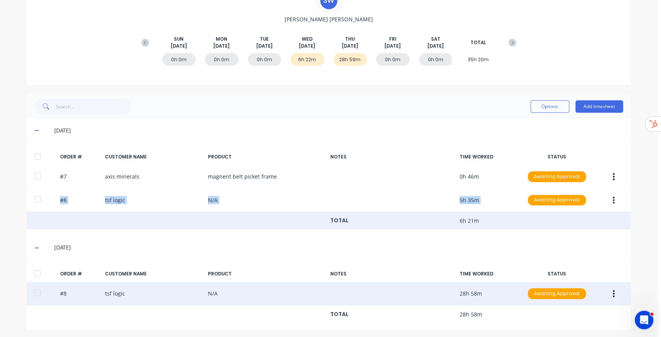
drag, startPoint x: 101, startPoint y: 199, endPoint x: 200, endPoint y: 227, distance: 102.7
click at [200, 227] on div "ORDER # CUSTOMER NAME PRODUCT NOTES TIME WORKED STATUS #7 axis minerals magnent…" at bounding box center [329, 189] width 604 height 94
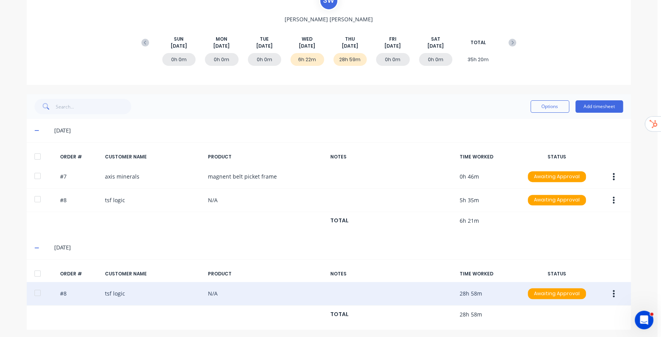
click at [643, 239] on div "dashboard products sales purchasing productivity dashboard products Product Cat…" at bounding box center [328, 168] width 657 height 337
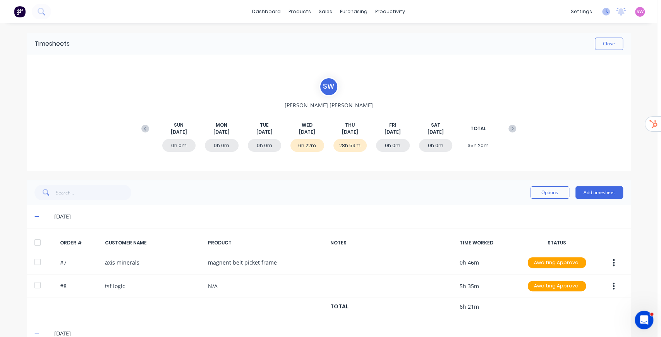
click at [603, 10] on icon at bounding box center [606, 12] width 8 height 8
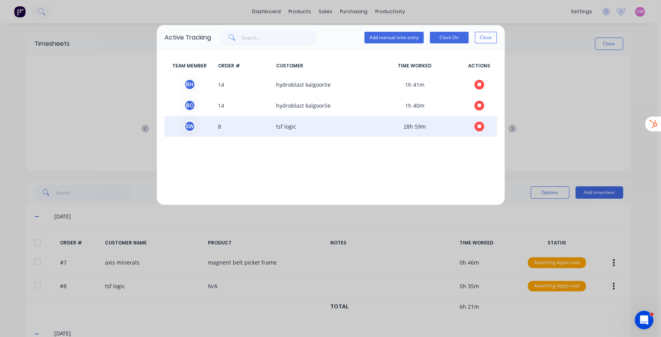
click at [479, 128] on icon "button" at bounding box center [479, 126] width 4 height 4
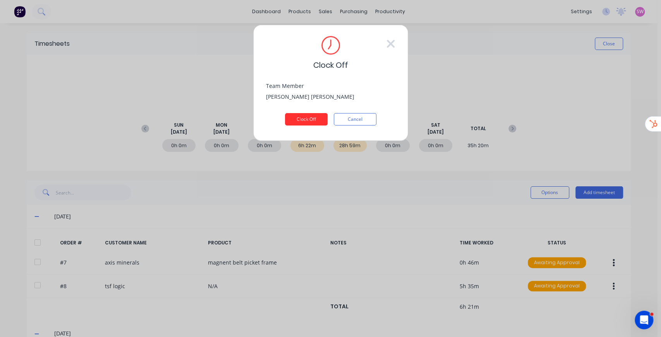
click at [295, 114] on button "Clock Off" at bounding box center [306, 119] width 43 height 12
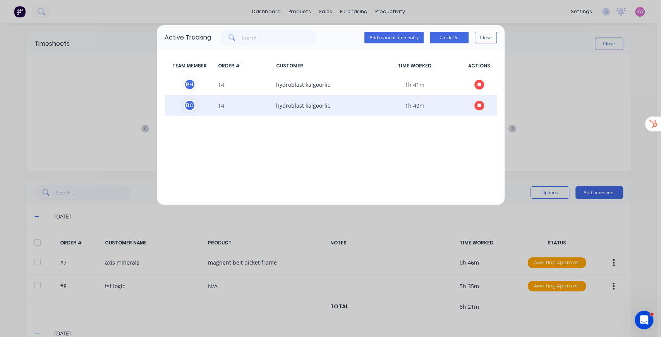
click at [479, 108] on icon "button" at bounding box center [479, 105] width 4 height 5
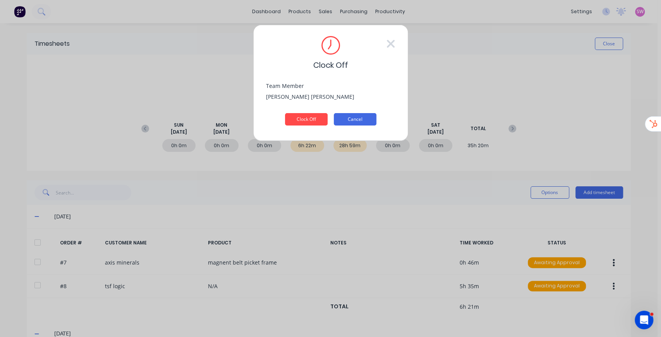
click at [362, 120] on button "Cancel" at bounding box center [355, 119] width 43 height 12
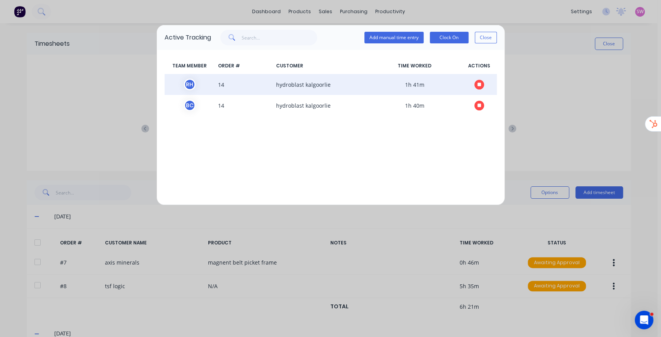
click at [481, 84] on icon "button" at bounding box center [479, 84] width 4 height 4
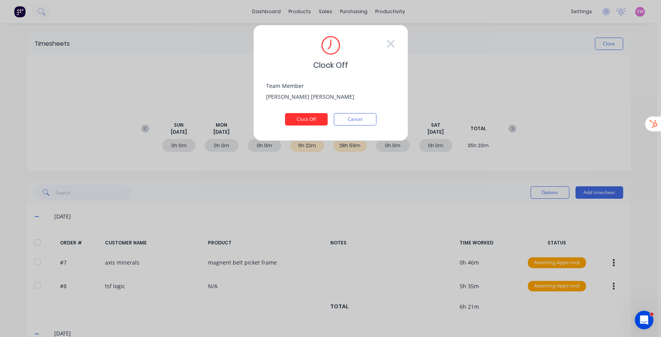
click at [305, 119] on button "Clock Off" at bounding box center [306, 119] width 43 height 12
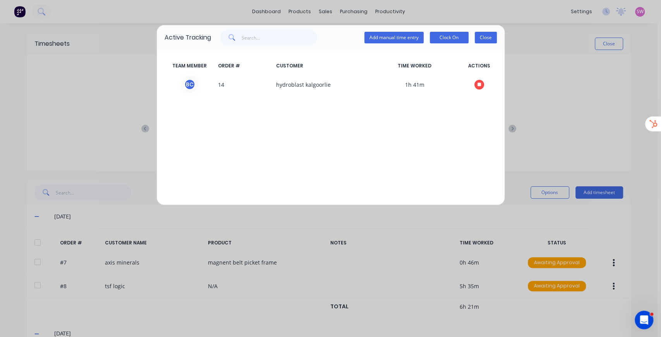
click at [491, 39] on button "Close" at bounding box center [486, 38] width 22 height 12
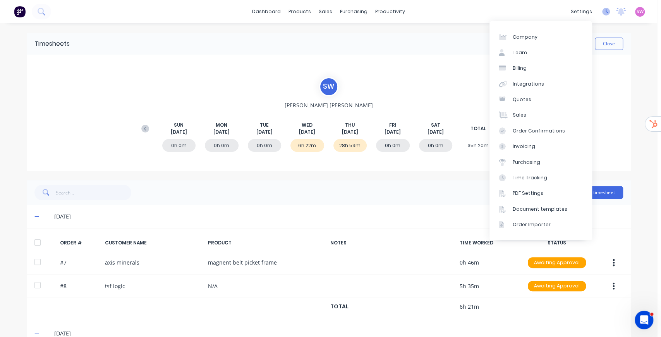
click at [604, 10] on icon at bounding box center [606, 12] width 8 height 8
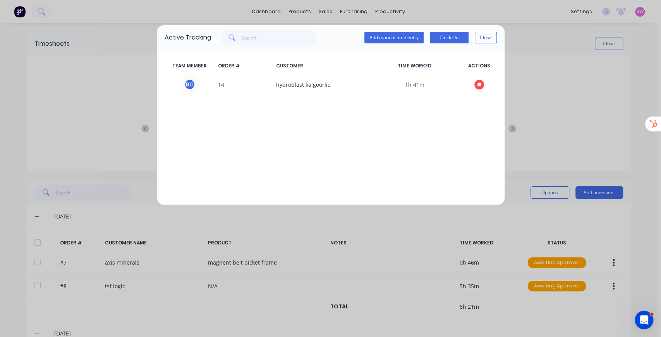
click at [633, 82] on div "Active Tracking Add manual time entry Clock On Close TEAM MEMBER ORDER # CUSTOM…" at bounding box center [330, 168] width 661 height 337
click at [483, 37] on button "Close" at bounding box center [486, 38] width 22 height 12
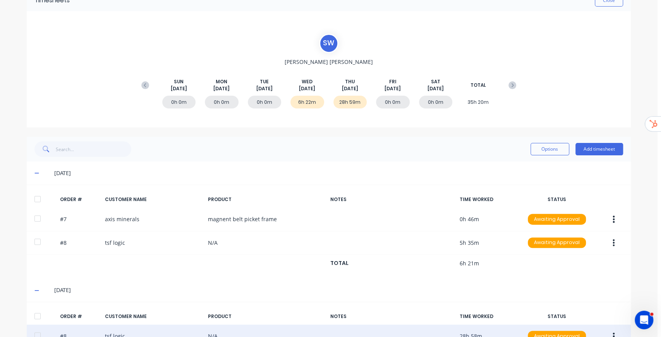
scroll to position [86, 0]
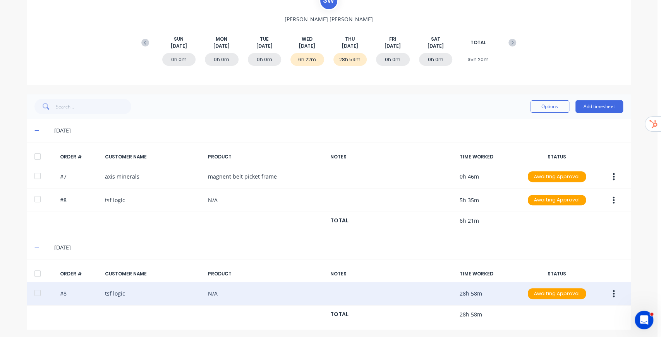
click at [613, 290] on icon "button" at bounding box center [614, 293] width 2 height 7
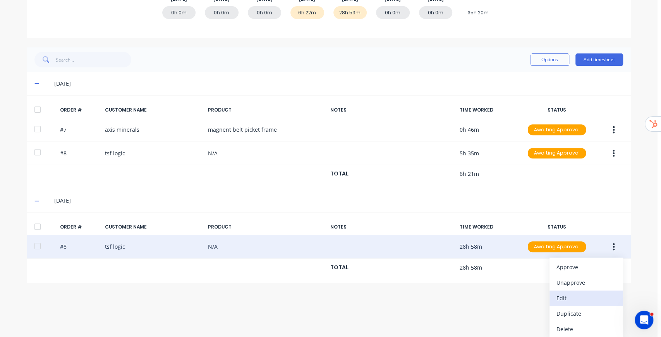
click at [571, 301] on div "Edit" at bounding box center [586, 297] width 60 height 11
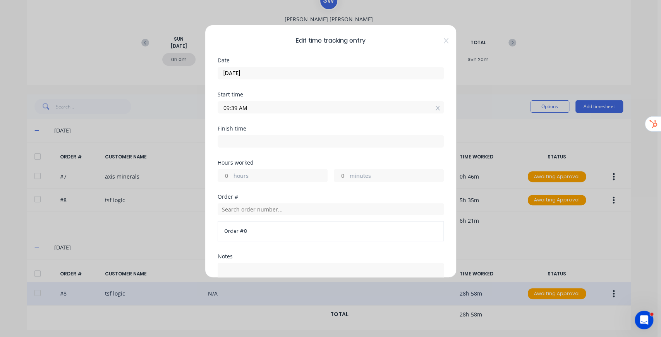
click at [443, 36] on div "Edit time tracking entry Date [DATE] Start time 09:39 AM Finish time Hours work…" at bounding box center [331, 151] width 252 height 253
click at [444, 40] on icon at bounding box center [446, 41] width 5 height 6
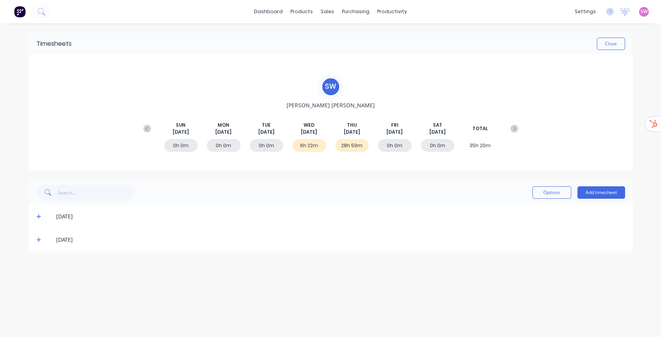
click at [38, 236] on span at bounding box center [40, 240] width 8 height 8
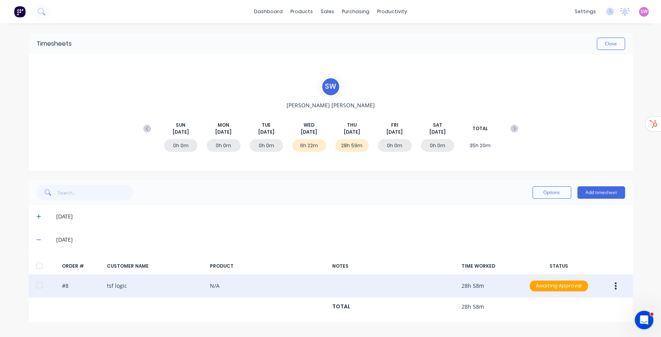
click at [617, 287] on button "button" at bounding box center [615, 286] width 18 height 14
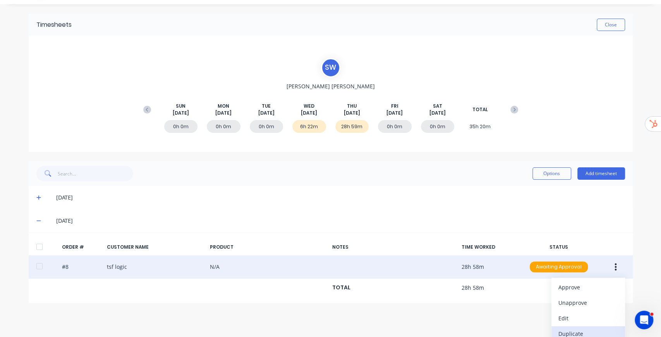
scroll to position [40, 0]
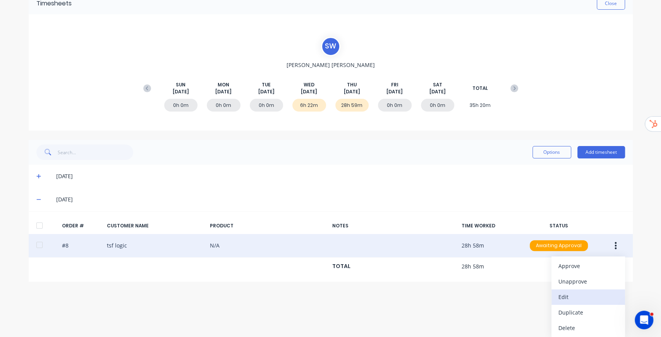
click at [569, 301] on div "Edit" at bounding box center [588, 296] width 60 height 11
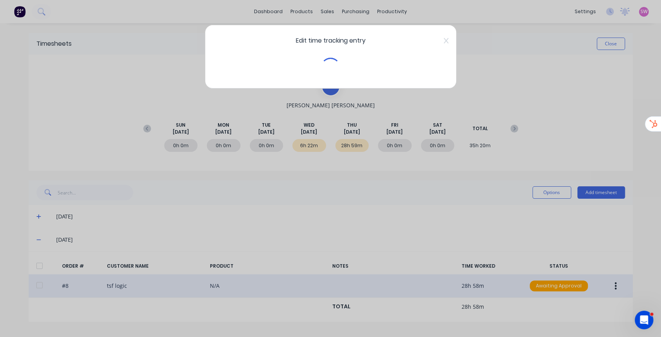
scroll to position [0, 0]
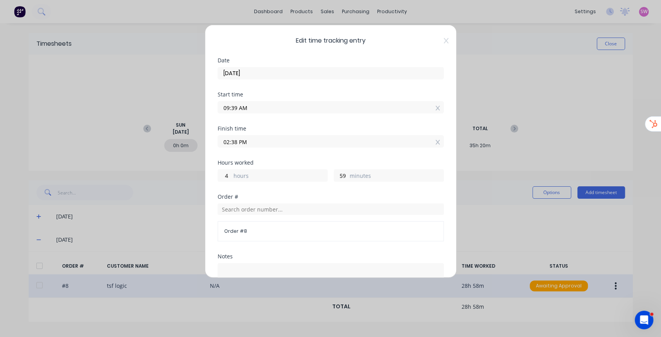
click at [445, 40] on div "Edit time tracking entry Date [DATE] Start time 09:39 AM Finish time 02:38 PM H…" at bounding box center [331, 151] width 252 height 253
click at [443, 41] on icon at bounding box center [445, 40] width 5 height 5
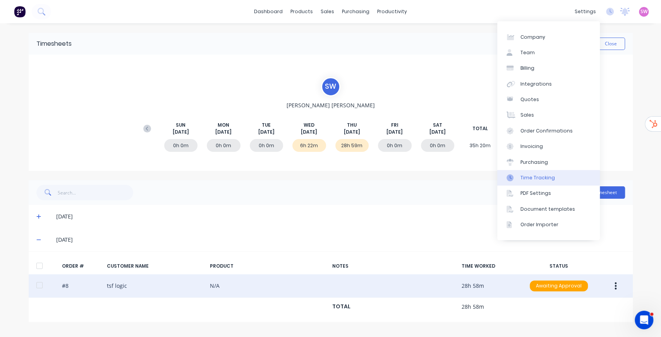
click at [540, 178] on div "Time Tracking" at bounding box center [537, 177] width 34 height 7
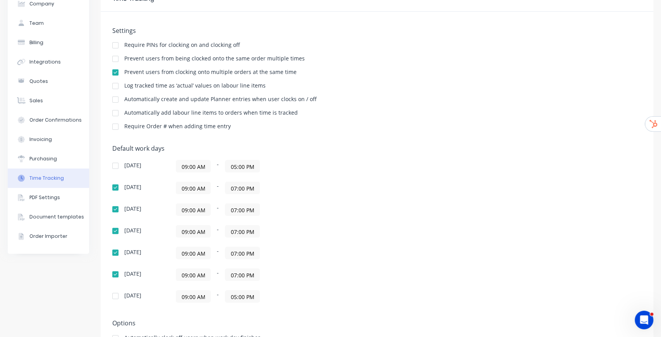
scroll to position [74, 0]
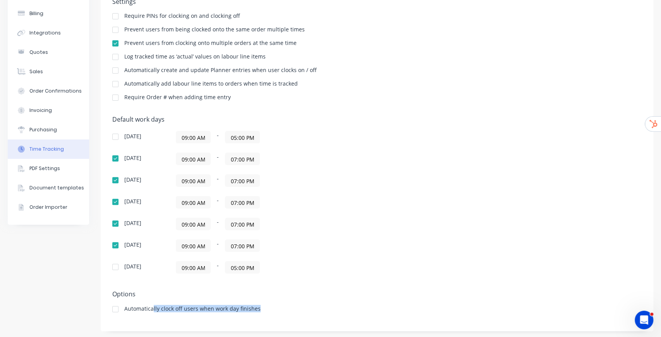
drag, startPoint x: 153, startPoint y: 307, endPoint x: 267, endPoint y: 306, distance: 113.9
click at [266, 306] on div "Automatically clock off users when work day finishes" at bounding box center [376, 309] width 529 height 7
click at [189, 136] on input "09:00 AM" at bounding box center [193, 137] width 34 height 12
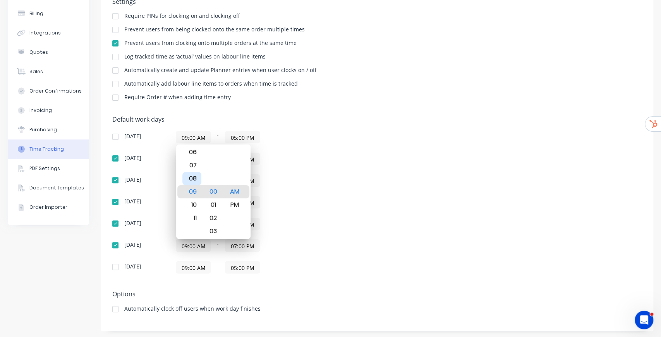
click at [192, 169] on div "07" at bounding box center [191, 165] width 19 height 13
type input "07:00 AM"
click at [194, 138] on input "07:00 AM" at bounding box center [193, 137] width 34 height 12
click at [207, 112] on div "Settings Require PINs for clocking on and clocking off Prevent users from being…" at bounding box center [377, 157] width 553 height 349
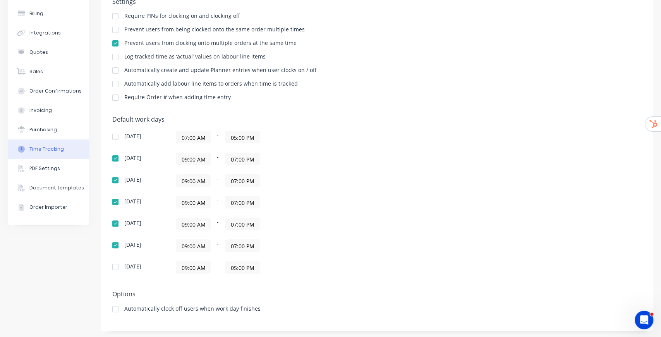
click at [194, 158] on input "09:00 AM" at bounding box center [193, 159] width 34 height 12
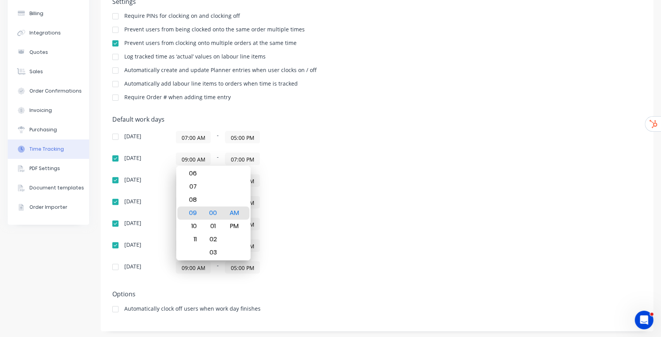
paste input "7"
type input "07:00 AM"
click at [248, 118] on h5 "Default work days" at bounding box center [376, 119] width 529 height 7
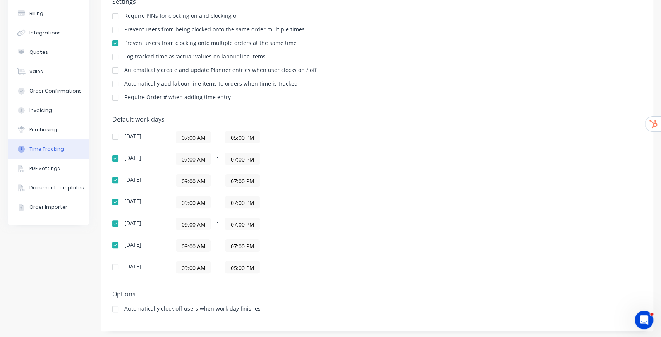
click at [192, 177] on input "09:00 AM" at bounding box center [193, 181] width 34 height 12
paste input "7"
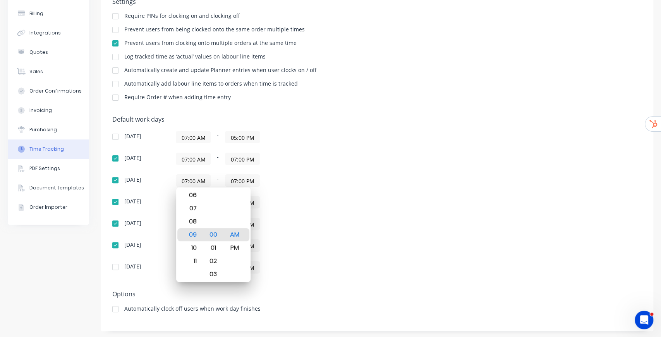
type input "07:00 AM"
click at [320, 138] on div "07:00 AM - 05:00 PM" at bounding box center [273, 137] width 194 height 12
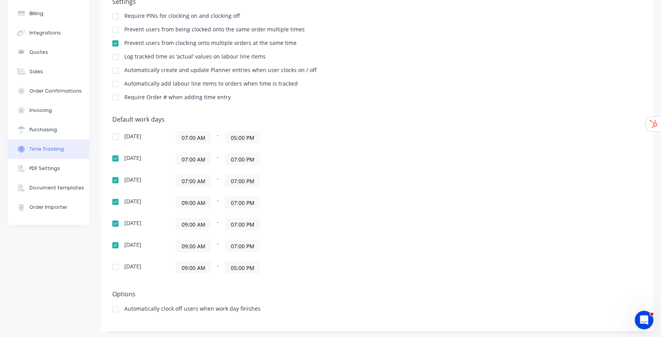
click at [200, 202] on input "09:00 AM" at bounding box center [193, 202] width 34 height 12
paste input "7"
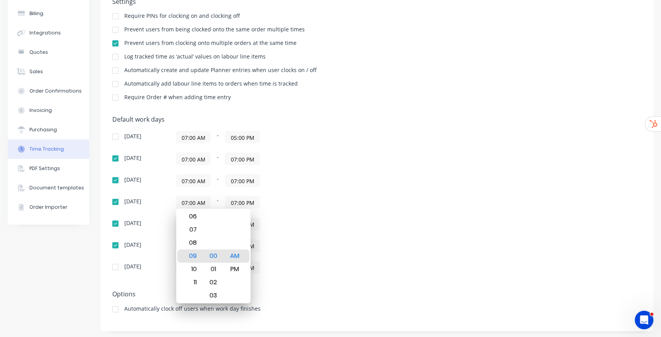
type input "07:00 AM"
drag, startPoint x: 311, startPoint y: 191, endPoint x: 222, endPoint y: 215, distance: 93.0
click at [311, 191] on div "[DATE] 07:00 AM - 05:00 PM [DATE] 07:00 AM - 07:00 PM [DATE] 07:00 AM - 07:00 P…" at bounding box center [247, 202] width 271 height 143
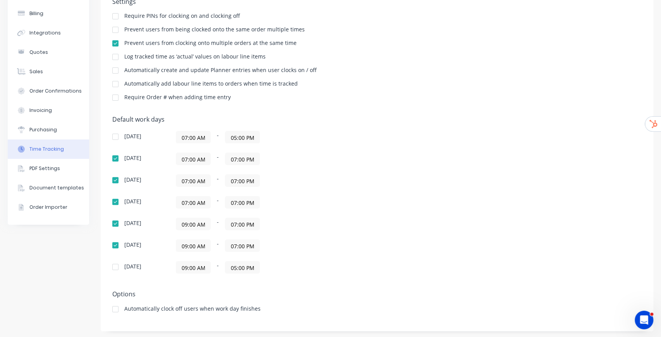
click at [198, 223] on input "09:00 AM" at bounding box center [193, 224] width 34 height 12
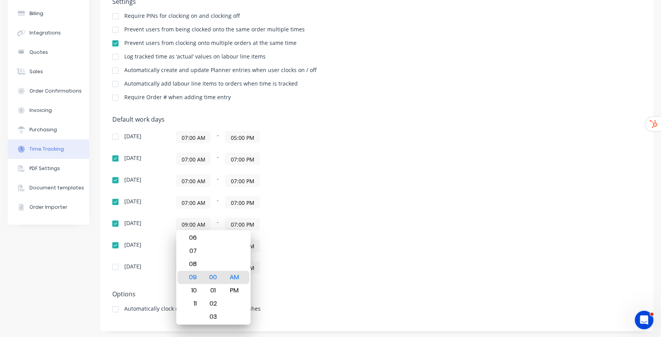
paste input "7"
type input "07:00 AM"
click at [296, 221] on div "07:00 AM - 07:00 PM" at bounding box center [273, 224] width 194 height 12
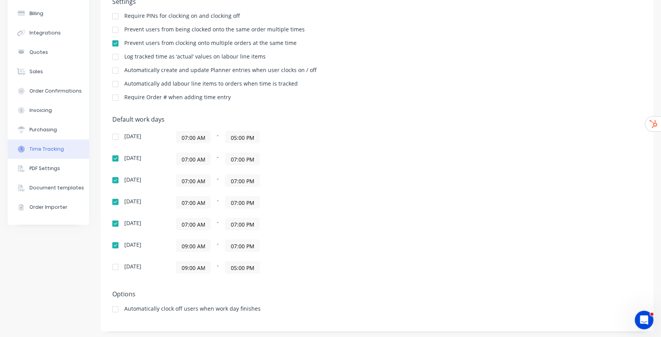
click at [185, 245] on input "09:00 AM" at bounding box center [193, 246] width 34 height 12
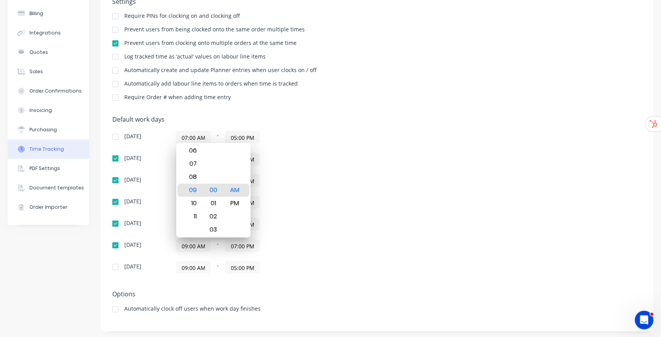
paste input "7"
type input "07:00 AM"
drag, startPoint x: 344, startPoint y: 244, endPoint x: 259, endPoint y: 259, distance: 86.5
click at [341, 245] on div "07:00 AM - 07:00 PM" at bounding box center [273, 245] width 194 height 12
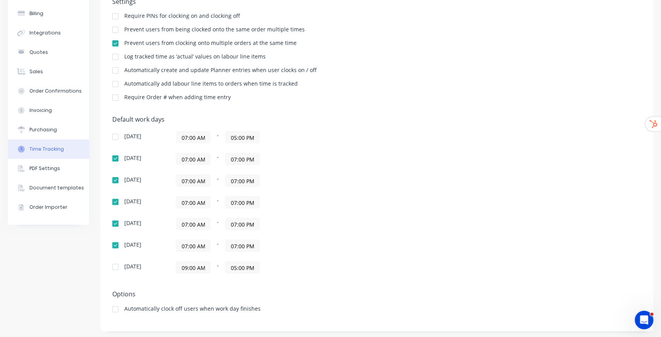
click at [188, 267] on input "09:00 AM" at bounding box center [193, 267] width 34 height 12
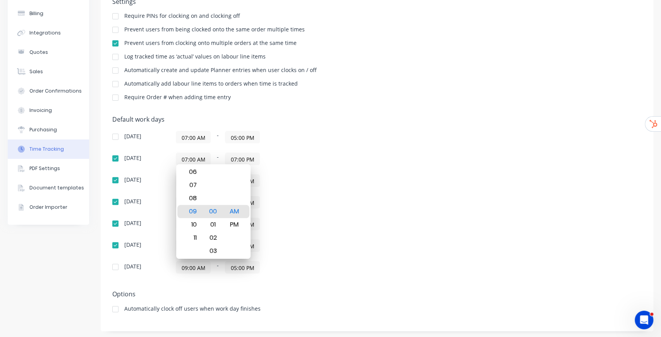
paste input "7"
type input "07:00 AM"
click at [326, 246] on div "07:00 AM - 07:00 PM" at bounding box center [273, 245] width 194 height 12
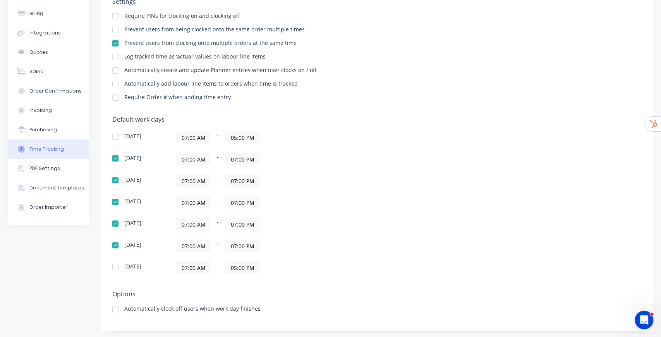
click at [324, 151] on div "[DATE] 07:00 AM - 05:00 PM [DATE] 07:00 AM - 07:00 PM [DATE] 07:00 AM - 07:00 P…" at bounding box center [247, 202] width 271 height 143
drag, startPoint x: 143, startPoint y: 307, endPoint x: 258, endPoint y: 305, distance: 114.7
click at [258, 306] on div "Automatically clock off users when work day finishes" at bounding box center [376, 309] width 529 height 7
click at [117, 308] on div at bounding box center [115, 308] width 15 height 15
click at [401, 241] on div "Default work days [DATE] 07:00 AM - 05:00 PM [DATE] 07:00 AM - 07:00 PM [DATE] …" at bounding box center [376, 199] width 529 height 167
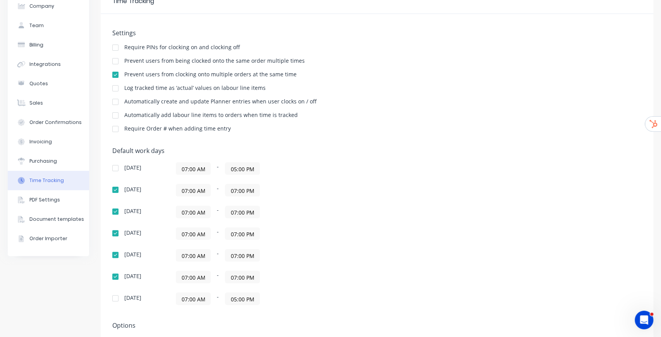
scroll to position [0, 0]
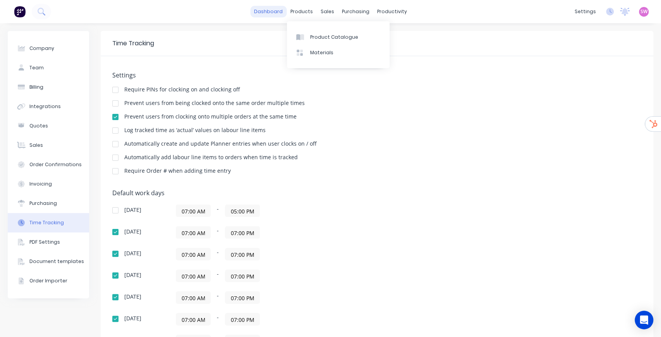
click at [266, 10] on link "dashboard" at bounding box center [268, 12] width 36 height 12
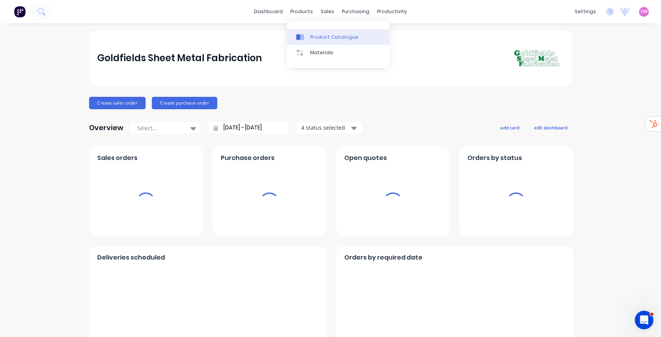
click at [317, 29] on link "Product Catalogue" at bounding box center [338, 36] width 103 height 15
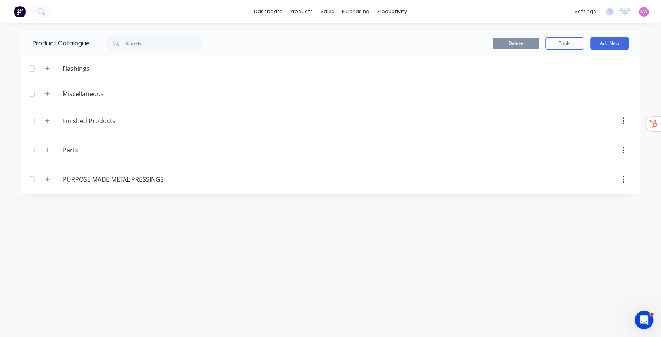
click at [642, 11] on span "SW" at bounding box center [644, 11] width 7 height 7
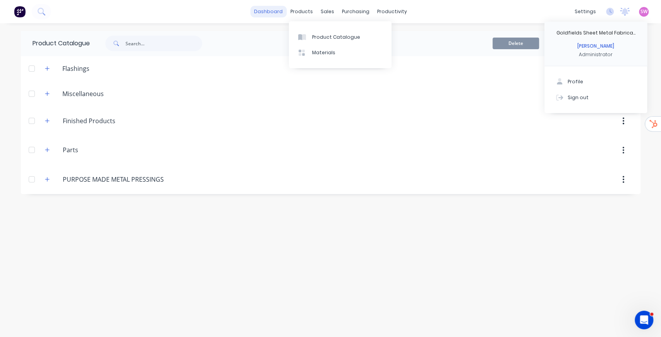
click at [275, 12] on link "dashboard" at bounding box center [268, 12] width 36 height 12
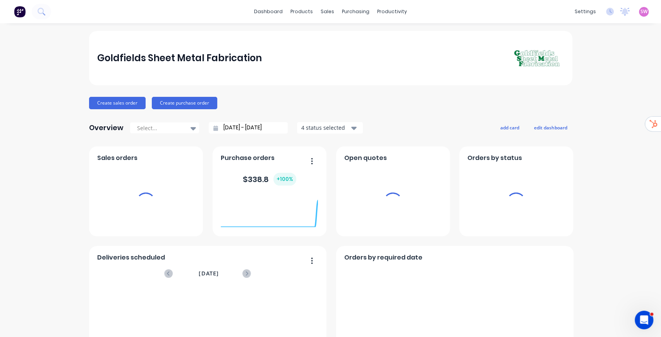
click at [642, 12] on span "SW" at bounding box center [644, 11] width 7 height 7
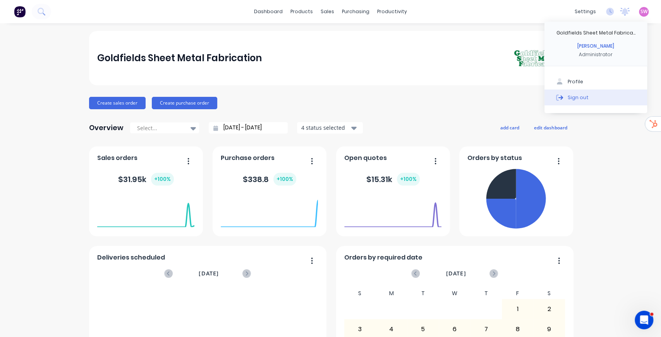
click at [590, 97] on button "Sign out" at bounding box center [595, 96] width 103 height 15
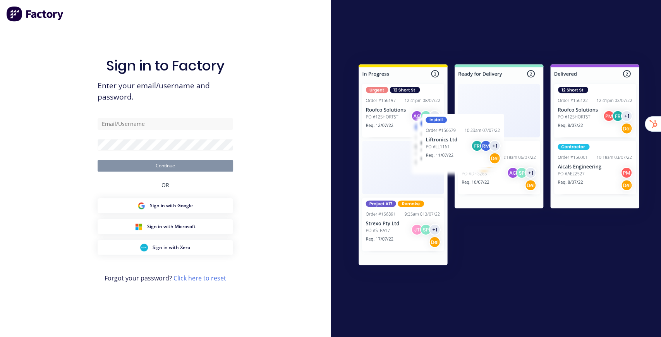
click at [276, 131] on div "Sign in to Factory Enter your email/username and password. Continue OR Sign in …" at bounding box center [165, 168] width 331 height 337
type input "[EMAIL_ADDRESS][DOMAIN_NAME]"
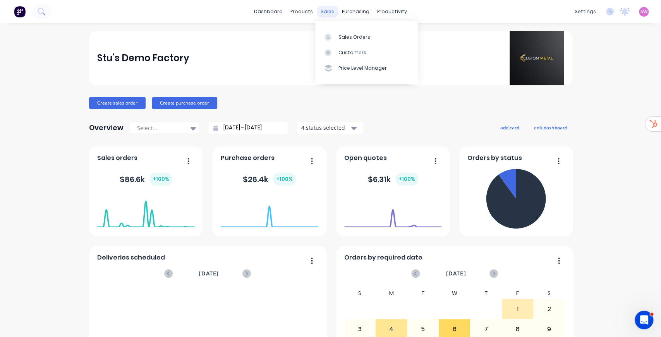
click at [321, 12] on div "sales" at bounding box center [327, 12] width 21 height 12
click at [343, 32] on link "Sales Orders" at bounding box center [366, 36] width 103 height 15
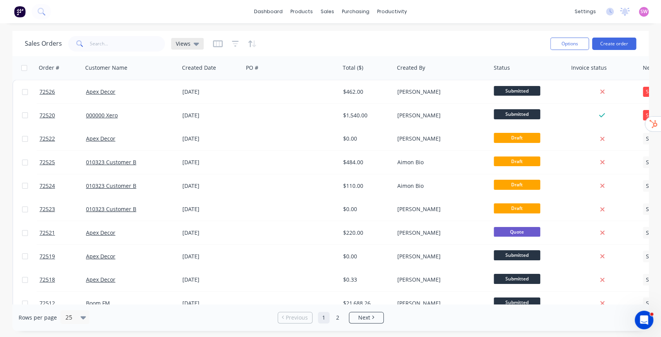
click at [191, 41] on div "Views" at bounding box center [187, 43] width 23 height 7
click at [291, 36] on div "Sales Orders Views" at bounding box center [284, 43] width 519 height 19
click at [233, 46] on icon "button" at bounding box center [235, 44] width 7 height 8
click at [301, 40] on div "Sales Orders Views" at bounding box center [284, 43] width 519 height 19
click at [302, 48] on div "Sales Orders Views" at bounding box center [284, 43] width 519 height 19
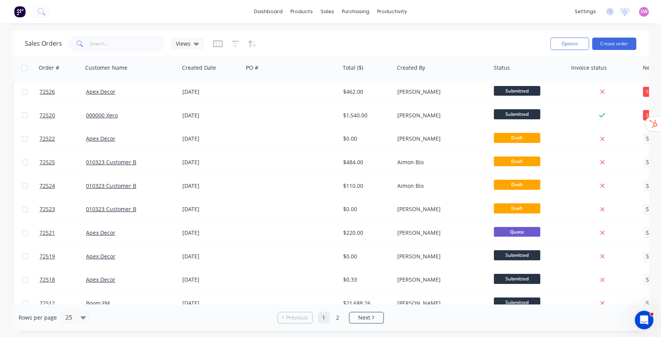
click at [289, 40] on div "Sales Orders Views" at bounding box center [284, 43] width 519 height 19
click at [334, 49] on div "Sales Orders Views" at bounding box center [284, 43] width 519 height 19
click at [198, 45] on div "Views" at bounding box center [187, 44] width 33 height 12
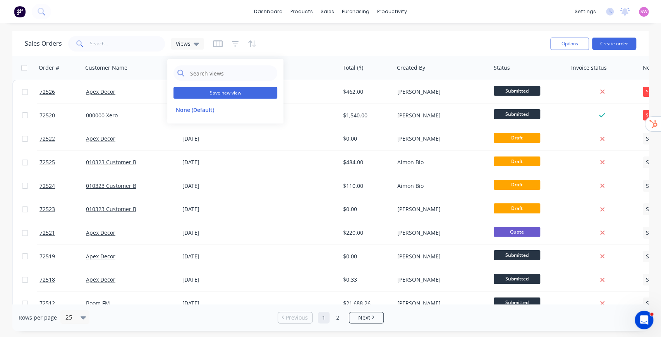
click at [224, 93] on button "Save new view" at bounding box center [225, 93] width 104 height 12
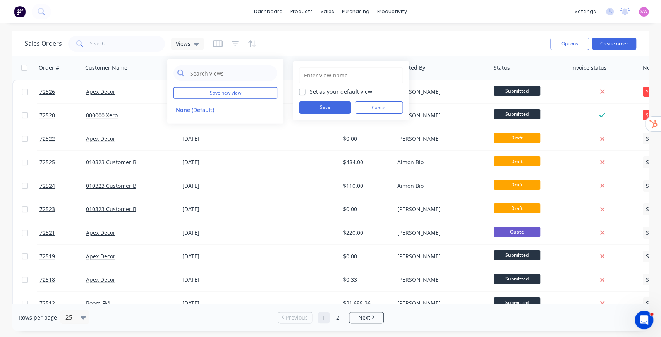
click at [325, 78] on input "text" at bounding box center [350, 75] width 95 height 15
type input "Everything View"
click at [323, 105] on button "Save" at bounding box center [325, 107] width 52 height 12
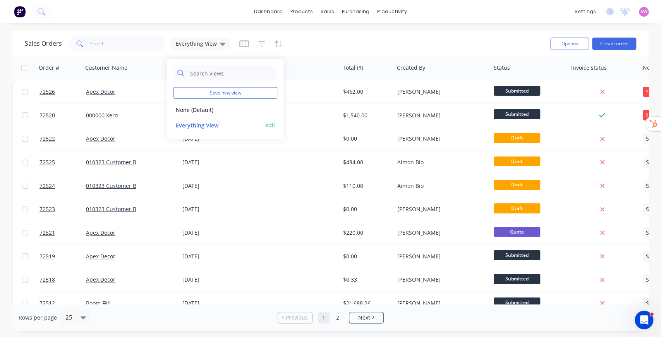
click at [202, 122] on button "Everything View" at bounding box center [217, 124] width 88 height 9
click at [226, 50] on div "Sales Orders Everything View" at bounding box center [127, 43] width 205 height 15
click at [221, 45] on icon at bounding box center [222, 44] width 5 height 3
click at [269, 123] on button "edit" at bounding box center [270, 125] width 10 height 8
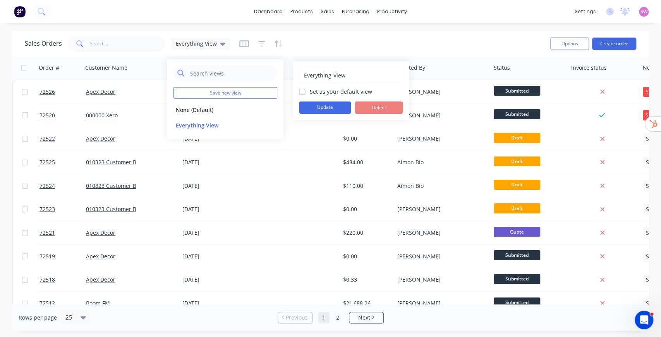
click at [310, 90] on label "Set as your default view" at bounding box center [341, 92] width 62 height 8
click at [301, 90] on input "Set as your default view" at bounding box center [302, 91] width 6 height 7
checkbox input "true"
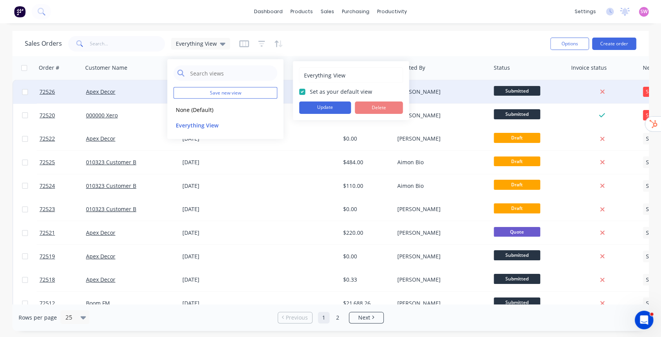
click at [312, 103] on button "Update" at bounding box center [325, 107] width 52 height 12
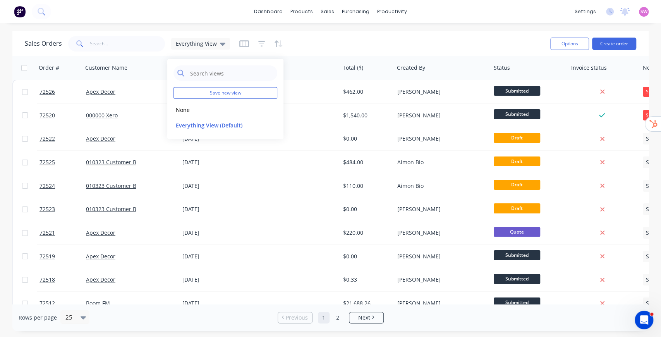
click at [332, 39] on div "Sales Orders Everything View" at bounding box center [284, 43] width 519 height 19
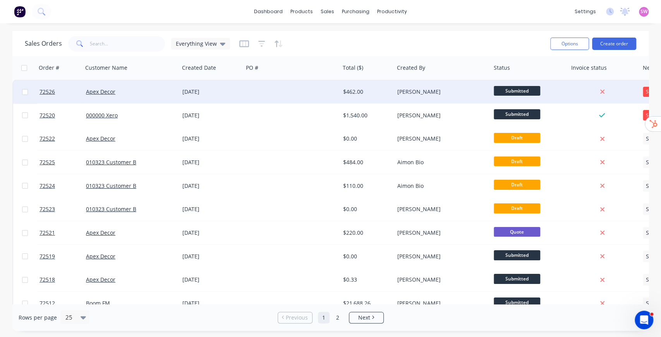
click at [300, 85] on div at bounding box center [291, 91] width 97 height 23
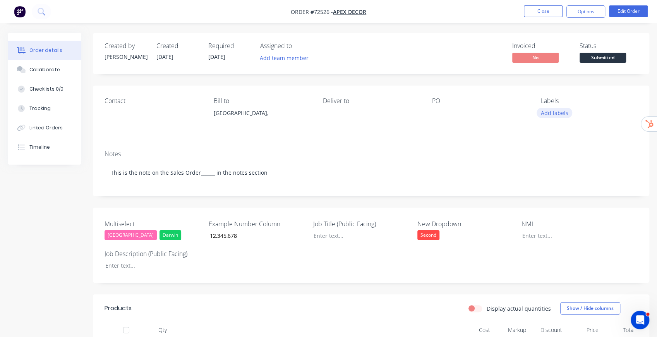
click at [553, 113] on button "Add labels" at bounding box center [555, 113] width 36 height 10
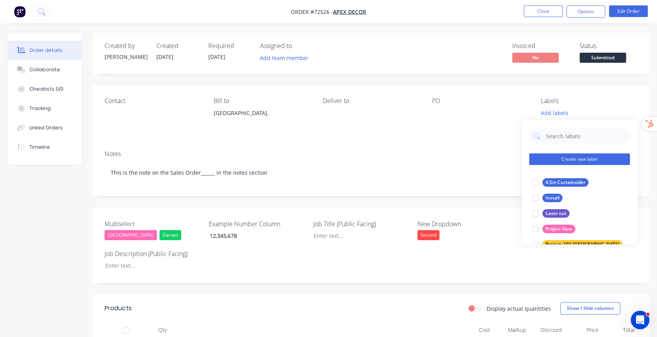
click at [574, 158] on button "Create new label" at bounding box center [579, 159] width 101 height 12
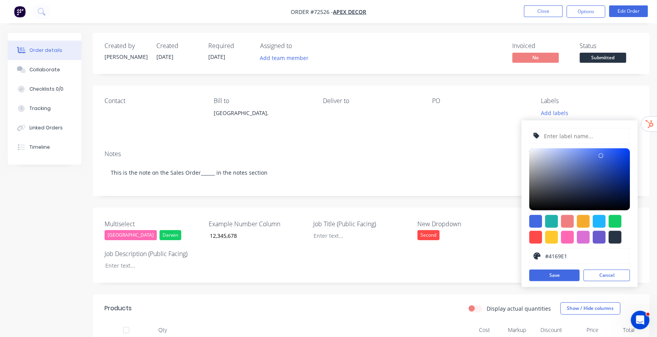
click at [576, 141] on input "text" at bounding box center [584, 136] width 82 height 15
type input "Brand New Lable"
click at [559, 274] on button "Save" at bounding box center [554, 276] width 50 height 12
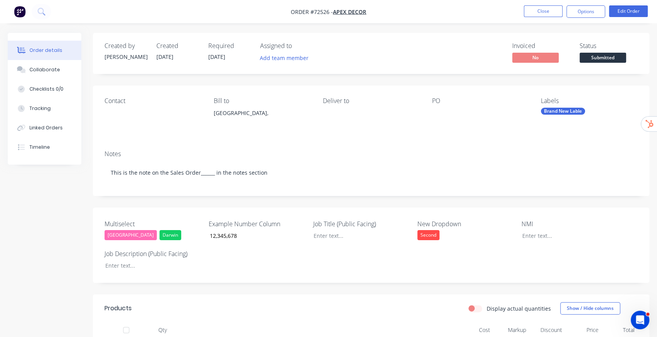
click at [509, 92] on div "Contact Bill to [GEOGRAPHIC_DATA], Deliver to PO Labels Brand New Lable" at bounding box center [371, 115] width 556 height 58
click at [544, 14] on button "Close" at bounding box center [543, 11] width 39 height 12
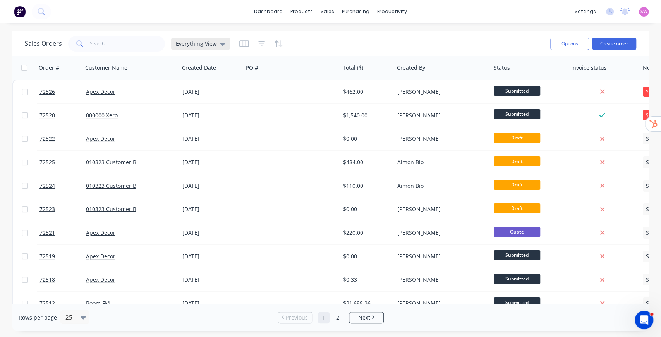
click at [201, 41] on span "Everything View" at bounding box center [196, 43] width 41 height 8
click at [223, 124] on button "Everything View (Default)" at bounding box center [217, 124] width 88 height 9
click at [341, 43] on div "Sales Orders Everything View" at bounding box center [284, 43] width 519 height 19
click at [261, 44] on icon "button" at bounding box center [261, 43] width 5 height 1
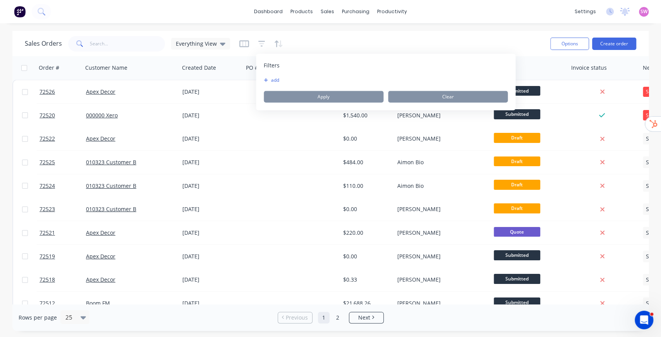
click at [275, 80] on button "add" at bounding box center [273, 80] width 19 height 6
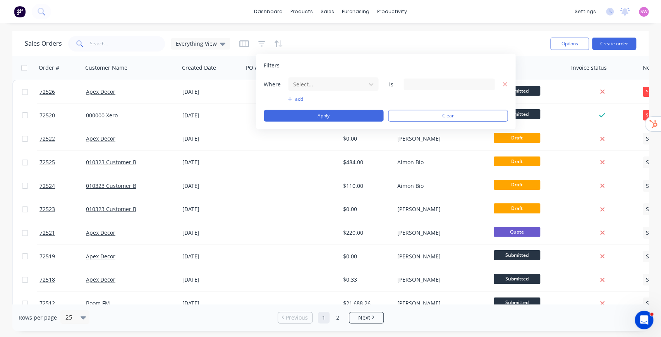
click at [321, 47] on div "Sales Orders Everything View" at bounding box center [284, 43] width 519 height 19
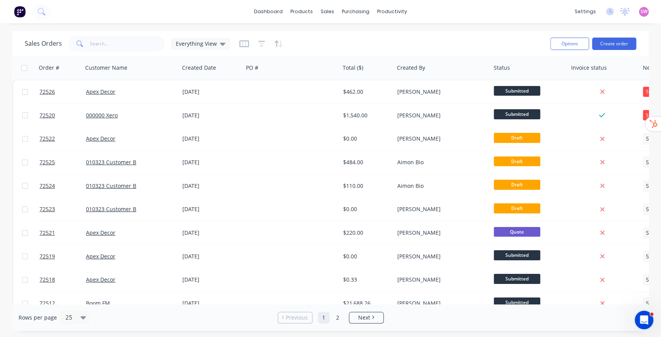
click at [265, 43] on div at bounding box center [261, 44] width 44 height 12
click at [259, 44] on icon "button" at bounding box center [261, 43] width 5 height 1
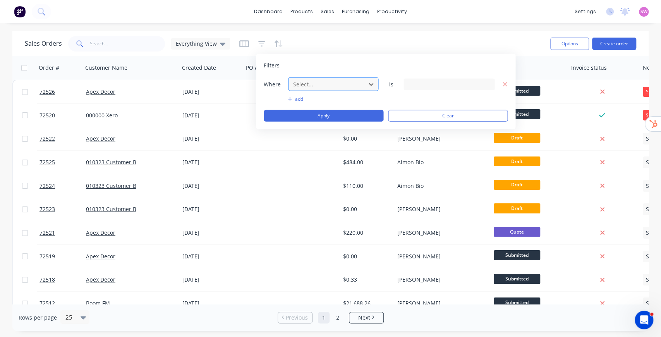
click at [301, 84] on div at bounding box center [326, 84] width 69 height 10
type input "label"
click at [314, 106] on div "Labels" at bounding box center [333, 102] width 91 height 14
click at [428, 85] on div "10 Labels selected" at bounding box center [443, 84] width 70 height 8
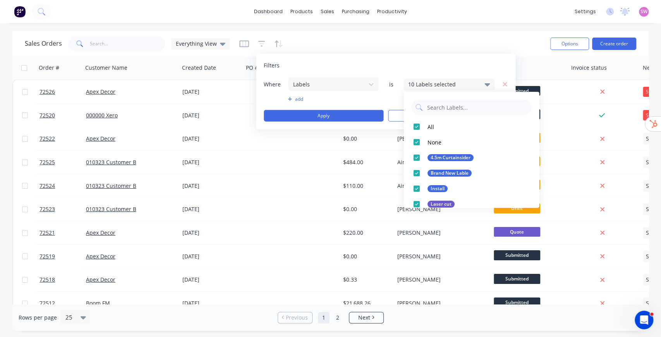
click at [444, 46] on div "Sales Orders Everything View" at bounding box center [284, 43] width 519 height 19
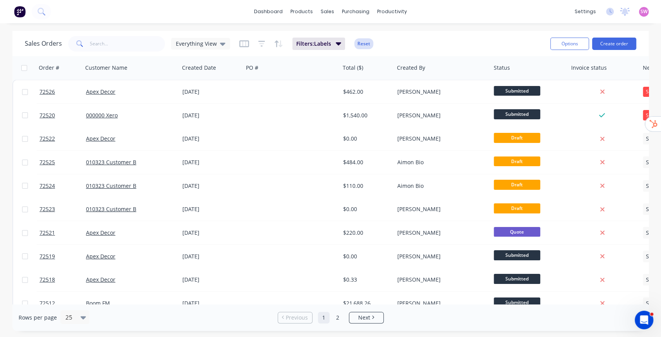
click at [355, 43] on button "Reset" at bounding box center [363, 43] width 19 height 11
click at [346, 43] on div "Sales Orders Everything View" at bounding box center [284, 43] width 519 height 19
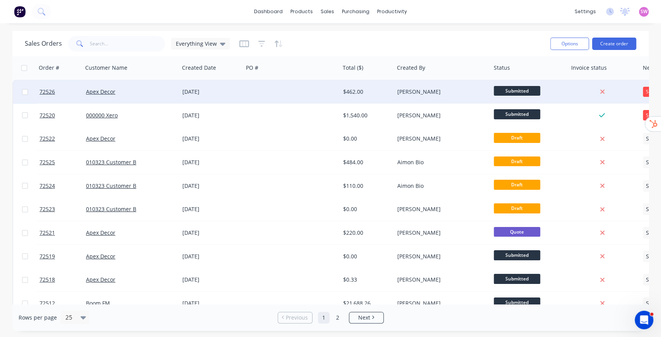
click at [302, 93] on div at bounding box center [291, 91] width 97 height 23
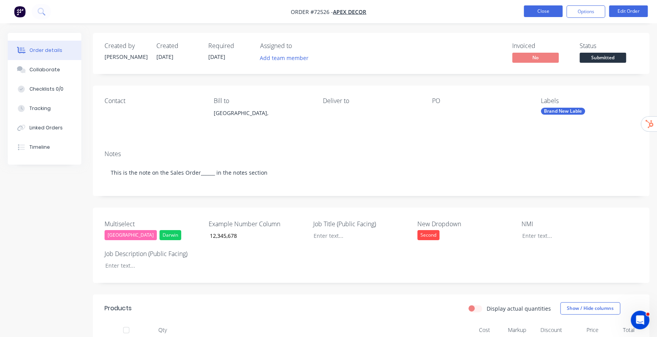
click at [553, 15] on button "Close" at bounding box center [543, 11] width 39 height 12
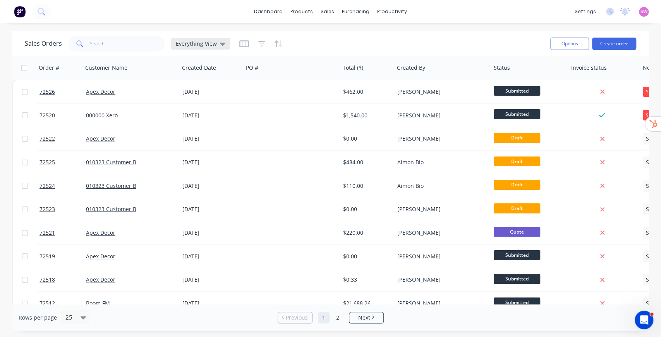
click at [196, 46] on span "Everything View" at bounding box center [196, 43] width 41 height 8
click at [195, 110] on button "None" at bounding box center [217, 109] width 88 height 9
click at [194, 45] on icon at bounding box center [196, 43] width 5 height 9
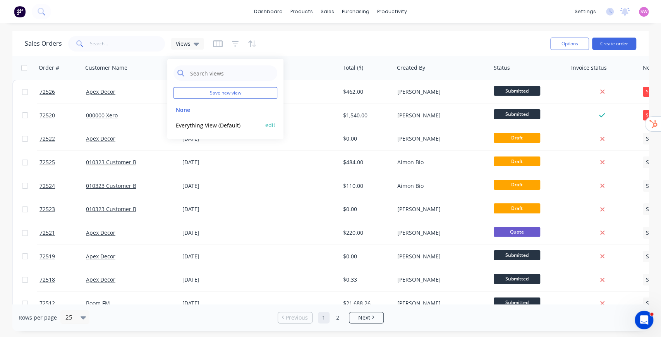
click at [194, 124] on button "Everything View (Default)" at bounding box center [217, 124] width 88 height 9
click at [258, 41] on icon "button" at bounding box center [261, 44] width 7 height 6
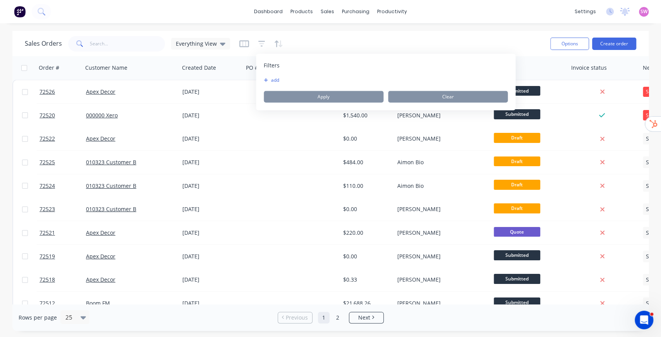
click at [270, 81] on button "add" at bounding box center [273, 80] width 19 height 6
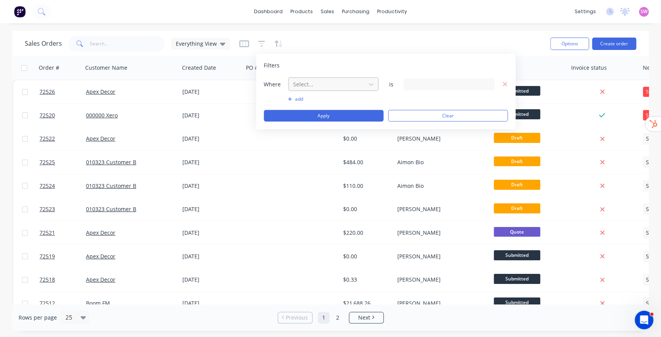
click at [362, 88] on div "Select..." at bounding box center [327, 84] width 74 height 13
type input "stat"
click at [324, 122] on div "Status" at bounding box center [333, 117] width 91 height 14
click at [438, 85] on div "12 Status selected" at bounding box center [443, 84] width 70 height 8
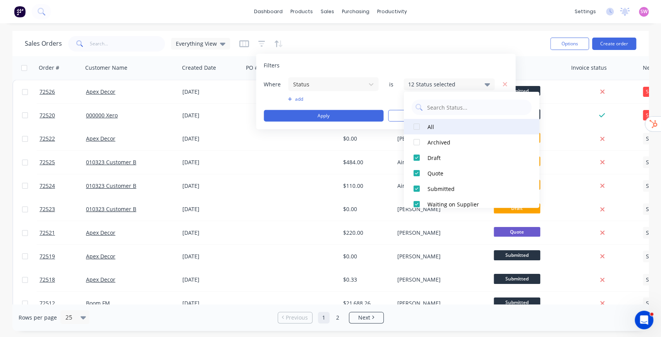
click at [425, 132] on button "All" at bounding box center [472, 126] width 136 height 15
click at [421, 129] on div at bounding box center [416, 126] width 15 height 15
click at [417, 131] on div at bounding box center [416, 126] width 15 height 15
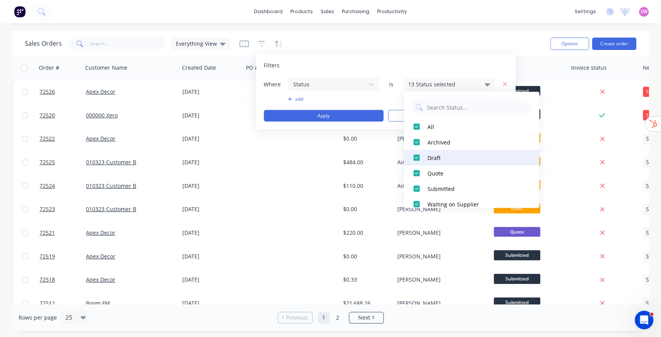
click at [420, 156] on div at bounding box center [416, 157] width 15 height 15
click at [457, 37] on div "Sales Orders Everything View" at bounding box center [284, 43] width 519 height 19
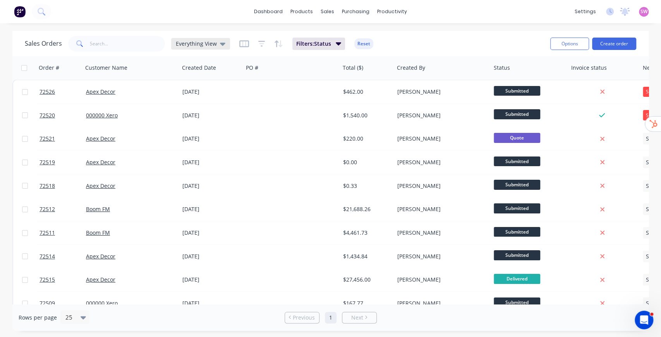
click at [223, 45] on div "Everything View" at bounding box center [200, 44] width 59 height 12
click at [212, 125] on button "Everything View (Default)" at bounding box center [217, 124] width 88 height 9
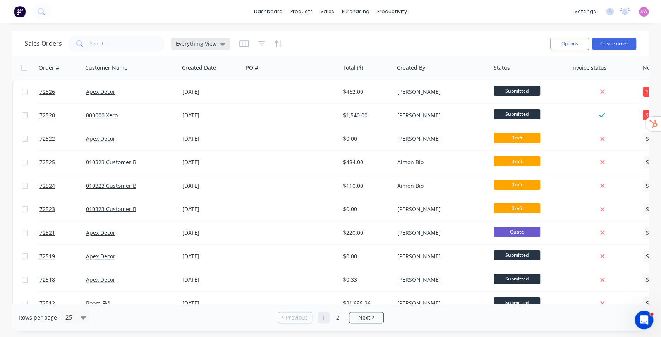
click at [201, 42] on span "Everything View" at bounding box center [196, 43] width 41 height 8
click at [269, 121] on button "edit" at bounding box center [270, 125] width 10 height 8
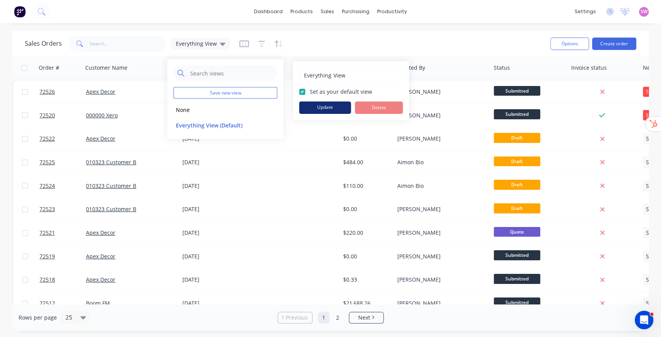
click at [329, 108] on button "Update" at bounding box center [325, 107] width 52 height 12
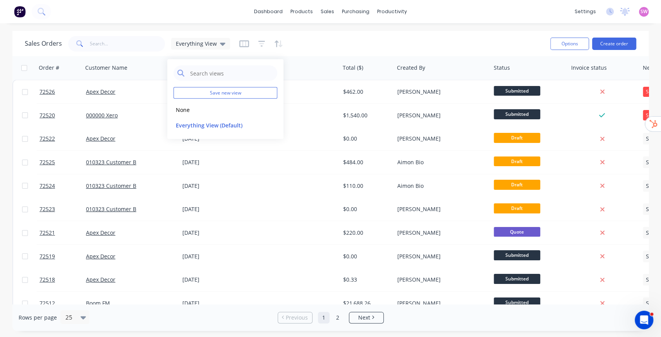
click at [306, 51] on div "Sales Orders Everything View" at bounding box center [284, 43] width 519 height 19
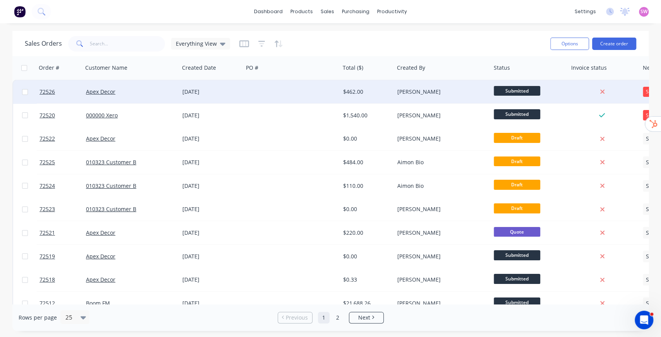
click at [311, 90] on div at bounding box center [291, 91] width 97 height 23
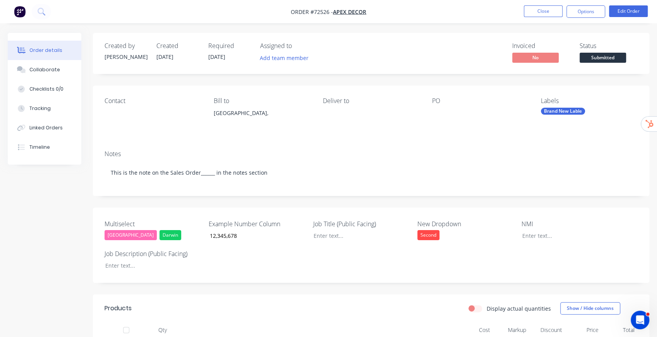
click at [573, 110] on div "Brand New Lable" at bounding box center [563, 111] width 44 height 7
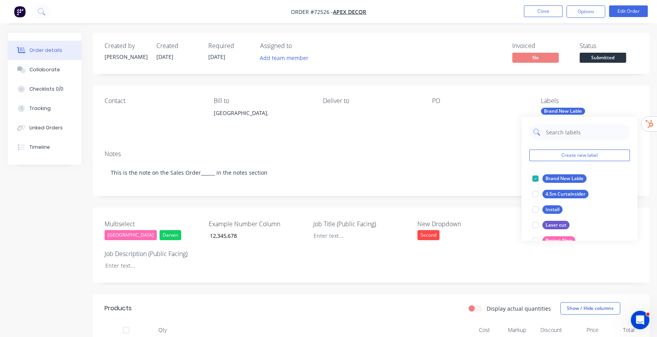
click at [565, 133] on input "text" at bounding box center [585, 131] width 81 height 15
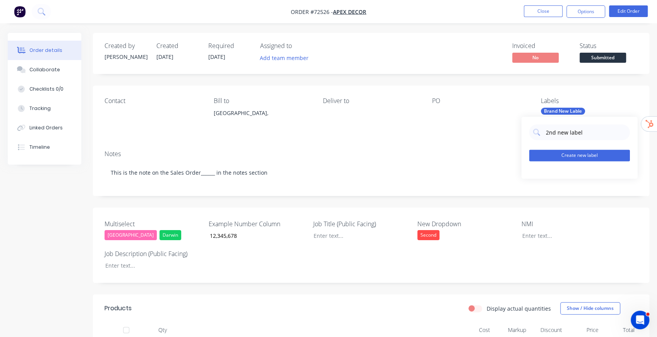
type input "2nd new label"
click at [577, 152] on button "Create new label" at bounding box center [579, 155] width 101 height 12
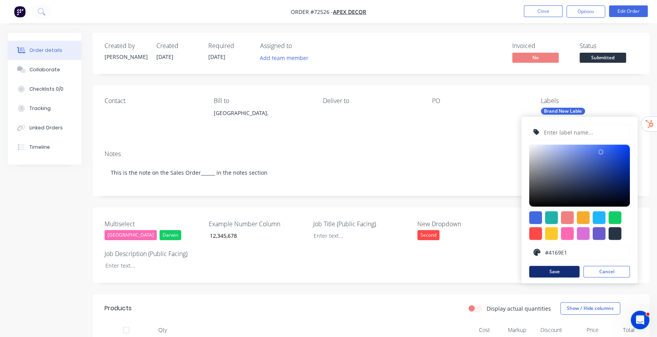
click at [556, 270] on button "Save" at bounding box center [554, 272] width 50 height 12
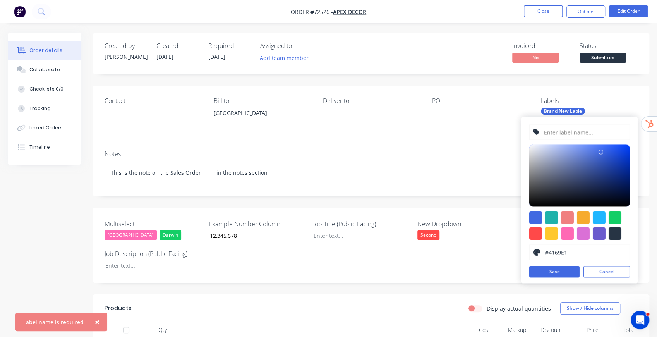
click at [592, 132] on input "text" at bounding box center [584, 132] width 82 height 15
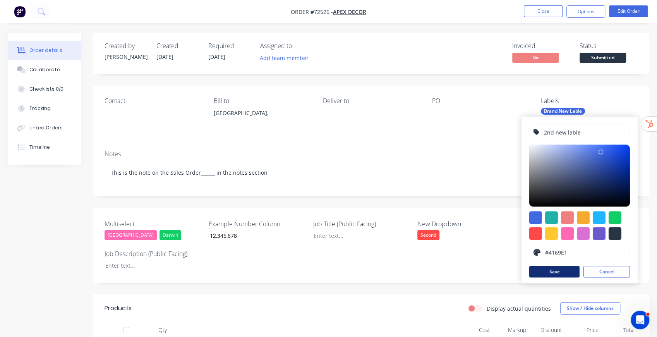
type input "2nd new lable"
click at [545, 273] on button "Save" at bounding box center [554, 272] width 50 height 12
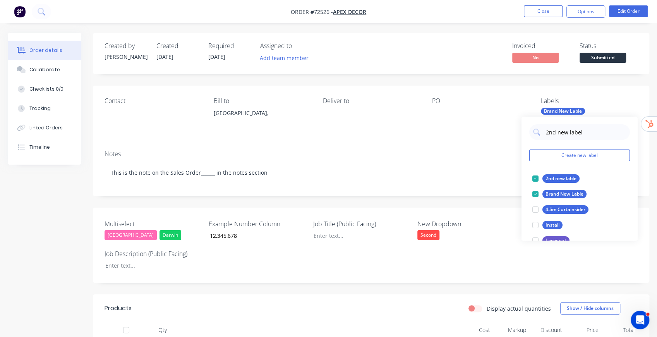
click at [505, 89] on div "Contact Bill to Australia, Deliver to PO Labels Brand New Lable" at bounding box center [371, 115] width 556 height 58
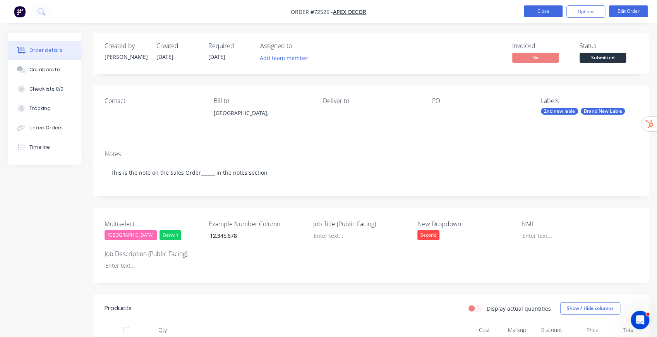
click at [555, 10] on button "Close" at bounding box center [543, 11] width 39 height 12
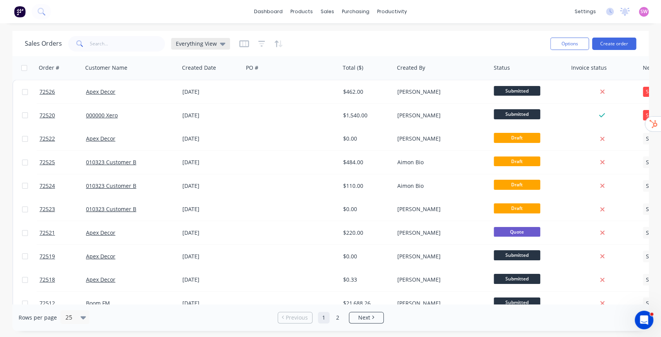
click at [204, 43] on span "Everything View" at bounding box center [196, 43] width 41 height 8
click at [194, 108] on button "None" at bounding box center [217, 109] width 88 height 9
click at [197, 43] on icon at bounding box center [196, 44] width 5 height 3
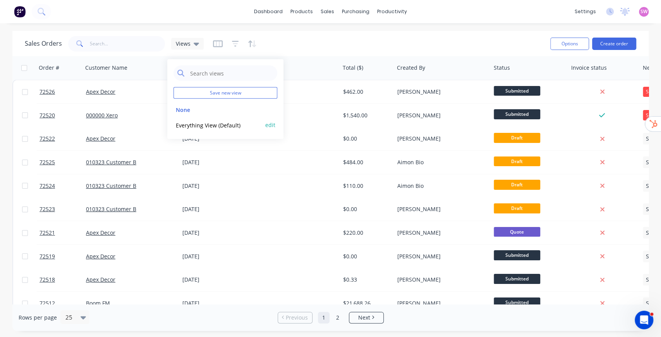
click at [205, 122] on button "Everything View (Default)" at bounding box center [217, 124] width 88 height 9
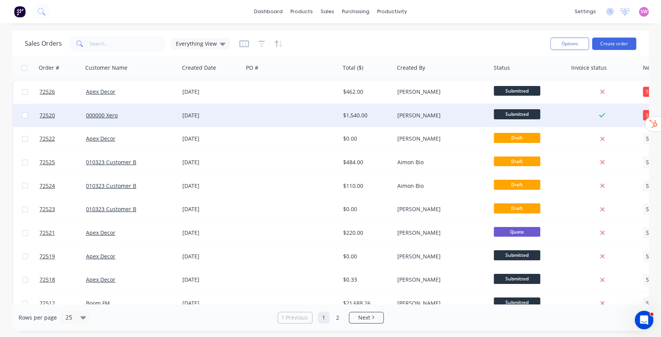
click at [205, 122] on div "[DATE]" at bounding box center [211, 115] width 64 height 23
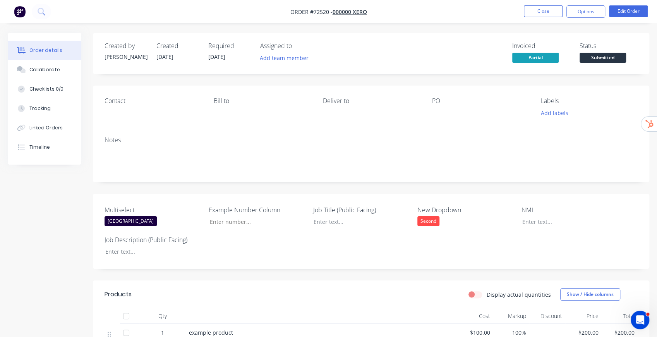
click at [546, 17] on li "Close" at bounding box center [543, 11] width 39 height 12
click at [546, 14] on button "Close" at bounding box center [543, 11] width 39 height 12
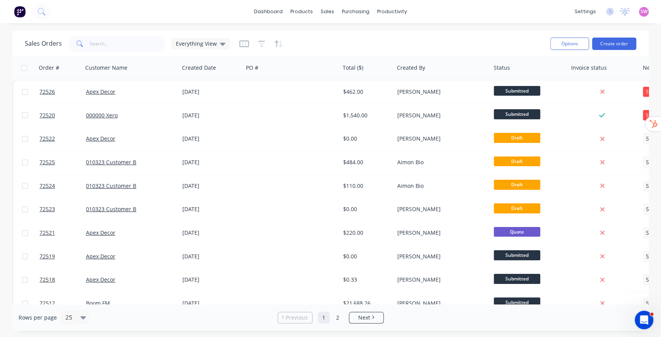
click at [638, 10] on div "settings No new notifications Mark all as read You have no notifications SW Stu…" at bounding box center [616, 12] width 90 height 12
click at [644, 11] on span "SW" at bounding box center [644, 11] width 7 height 7
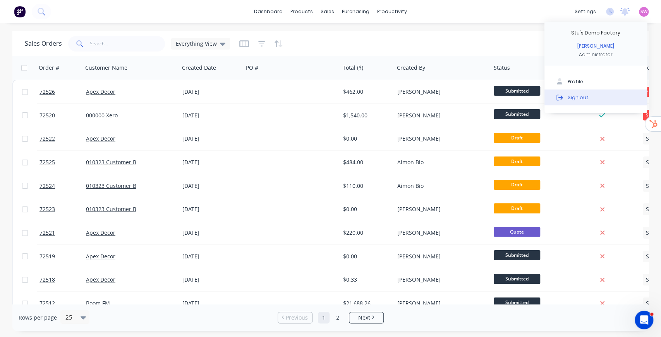
click at [586, 102] on button "Sign out" at bounding box center [595, 96] width 103 height 15
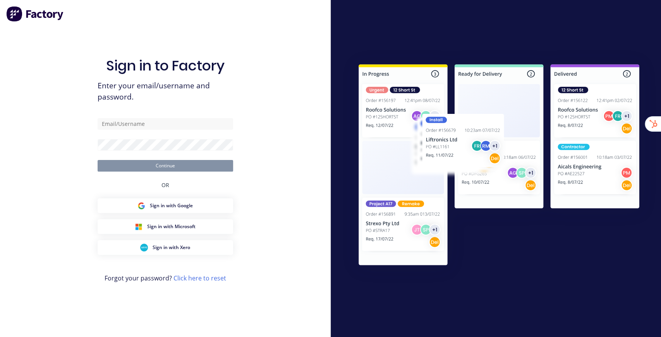
type input "[EMAIL_ADDRESS][DOMAIN_NAME]"
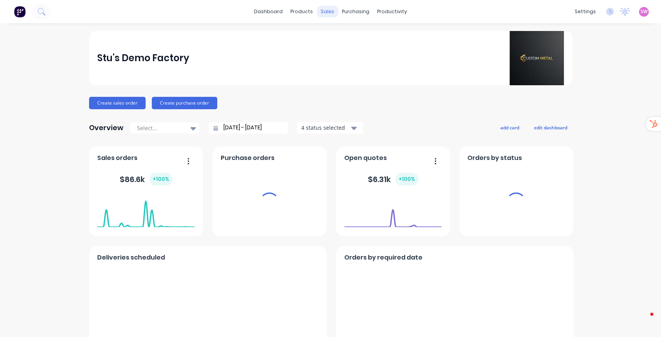
click at [321, 11] on div "sales" at bounding box center [327, 12] width 21 height 12
click at [326, 13] on div "sales" at bounding box center [327, 12] width 21 height 12
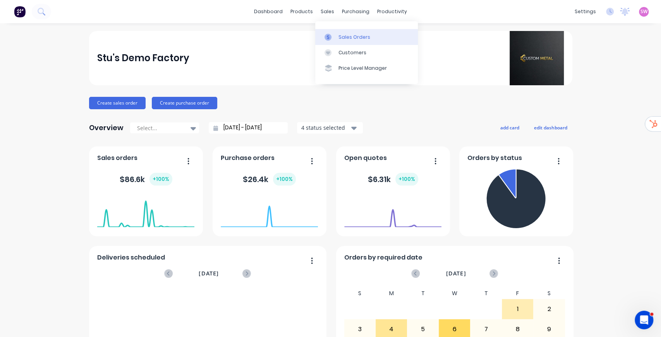
click at [354, 39] on div "Sales Orders" at bounding box center [354, 37] width 32 height 7
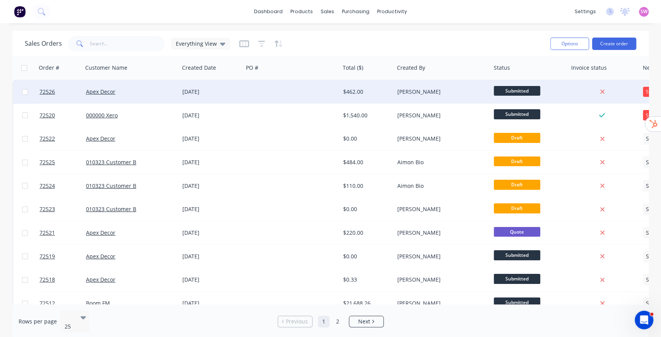
click at [292, 89] on div at bounding box center [291, 91] width 97 height 23
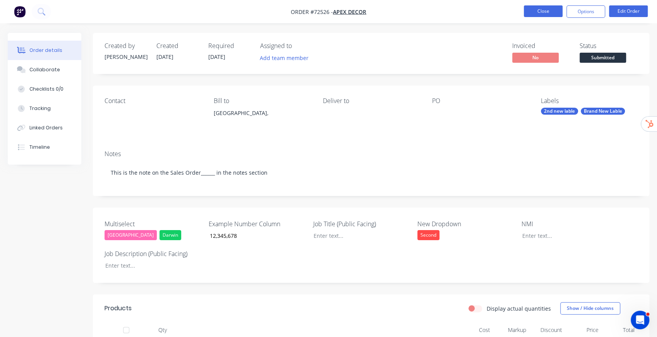
drag, startPoint x: 527, startPoint y: 19, endPoint x: 531, endPoint y: 15, distance: 5.5
click at [528, 18] on nav "Order #72526 - Apex Decor Close Options Edit Order" at bounding box center [328, 11] width 657 height 23
click at [531, 15] on button "Close" at bounding box center [543, 11] width 39 height 12
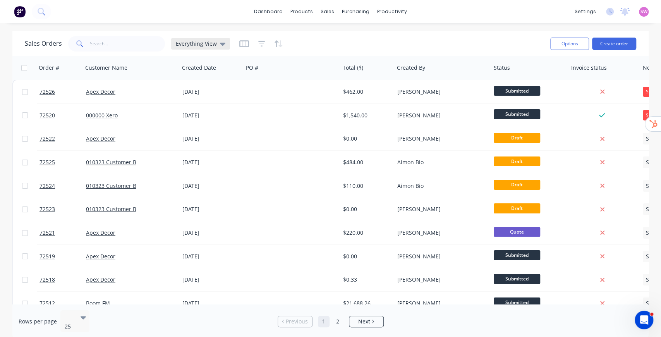
click at [221, 43] on icon at bounding box center [222, 44] width 5 height 3
click at [197, 106] on button "None" at bounding box center [217, 109] width 88 height 9
click at [198, 46] on div "Views" at bounding box center [187, 44] width 33 height 12
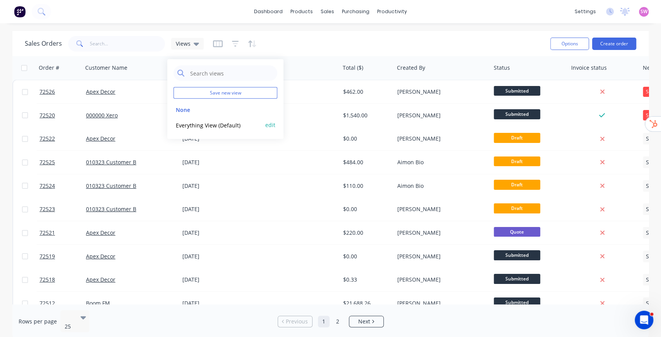
click at [215, 123] on button "Everything View (Default)" at bounding box center [217, 124] width 88 height 9
click at [220, 50] on div "Sales Orders Everything View" at bounding box center [127, 43] width 205 height 15
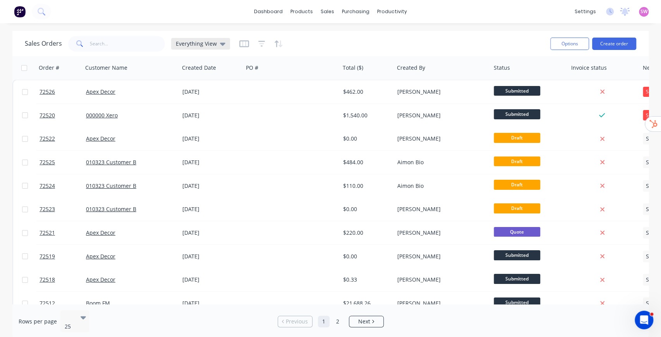
click at [220, 45] on icon at bounding box center [222, 43] width 5 height 9
click at [197, 110] on button "None" at bounding box center [217, 109] width 88 height 9
click at [196, 43] on icon at bounding box center [196, 44] width 5 height 3
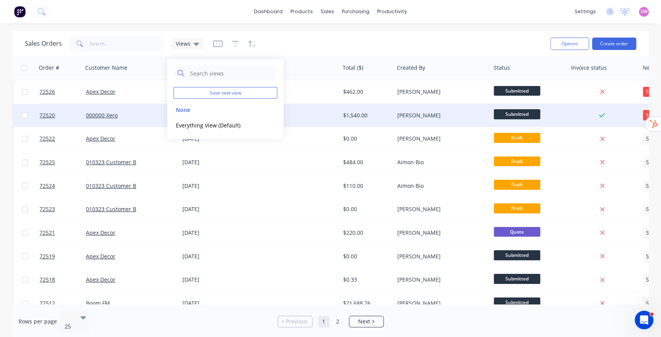
click at [216, 125] on button "Everything View (Default)" at bounding box center [217, 124] width 88 height 9
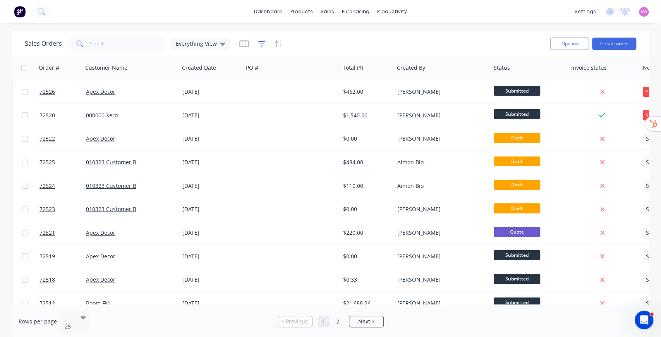
click at [258, 44] on icon "button" at bounding box center [261, 44] width 7 height 8
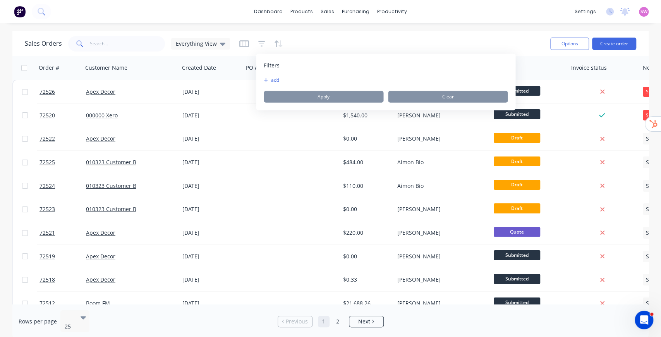
click at [270, 80] on button "add" at bounding box center [273, 80] width 19 height 6
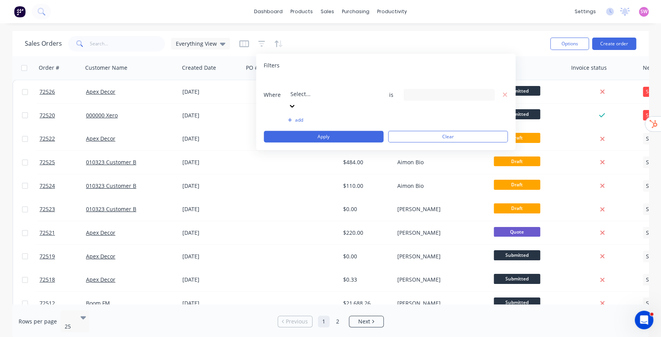
click at [325, 87] on div at bounding box center [346, 84] width 112 height 10
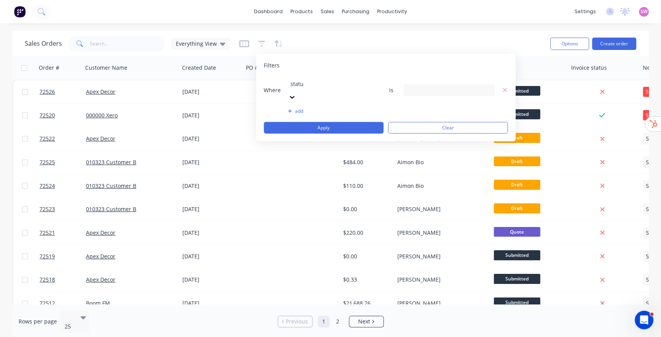
type input "status"
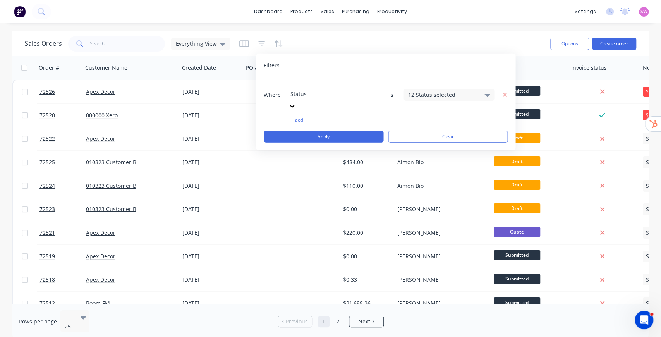
click at [435, 91] on div "12 Status selected" at bounding box center [443, 95] width 70 height 8
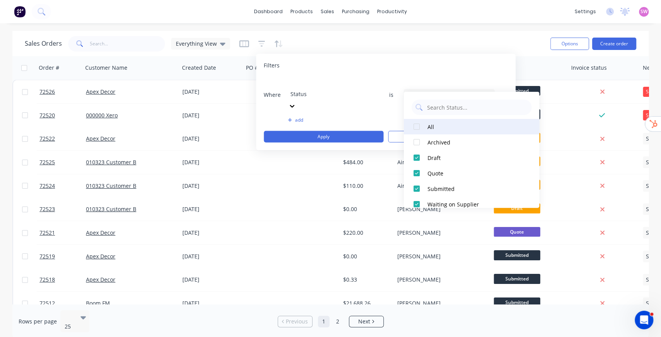
click at [420, 121] on div at bounding box center [416, 126] width 15 height 15
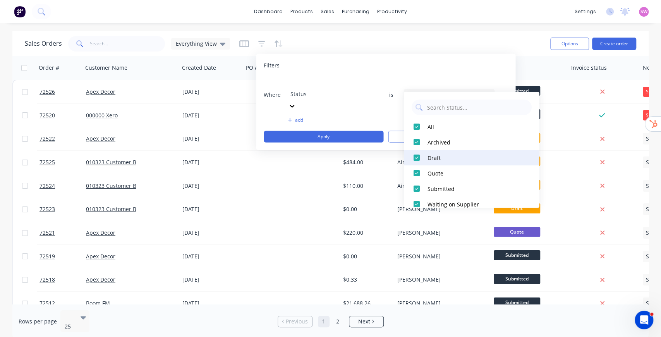
click at [416, 153] on div at bounding box center [416, 157] width 15 height 15
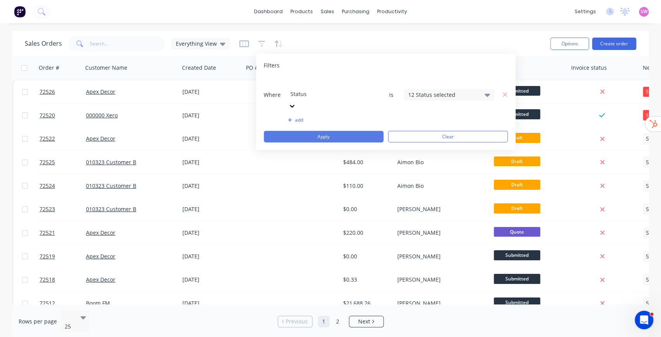
click at [357, 131] on button "Apply" at bounding box center [324, 137] width 120 height 12
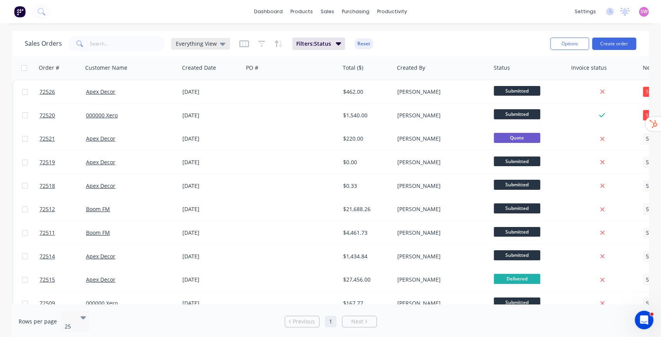
click at [217, 43] on div "Everything View" at bounding box center [201, 43] width 50 height 7
click at [222, 123] on button "Everything View (Default)" at bounding box center [217, 124] width 88 height 9
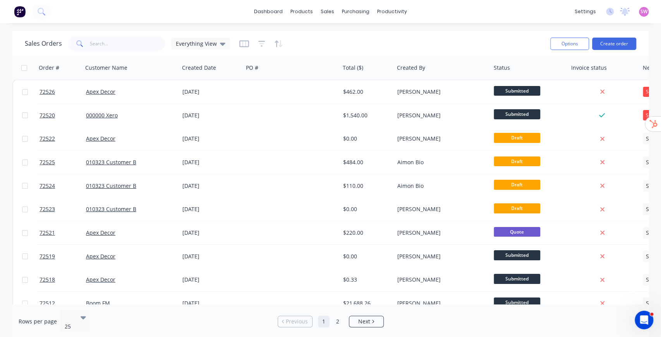
click at [260, 38] on button "button" at bounding box center [261, 44] width 7 height 12
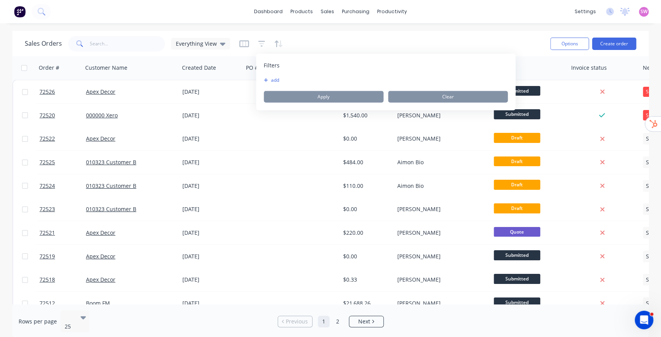
click at [274, 77] on button "add" at bounding box center [273, 80] width 19 height 6
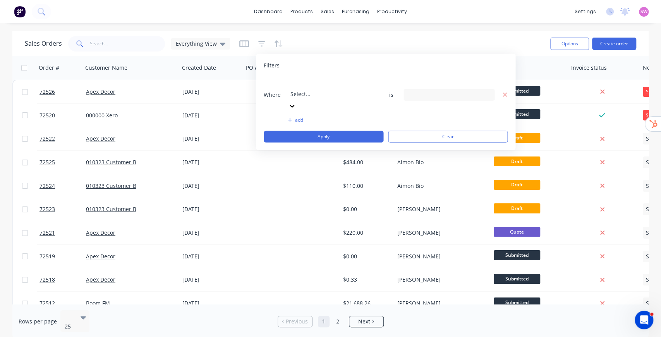
click at [311, 84] on div at bounding box center [346, 84] width 112 height 10
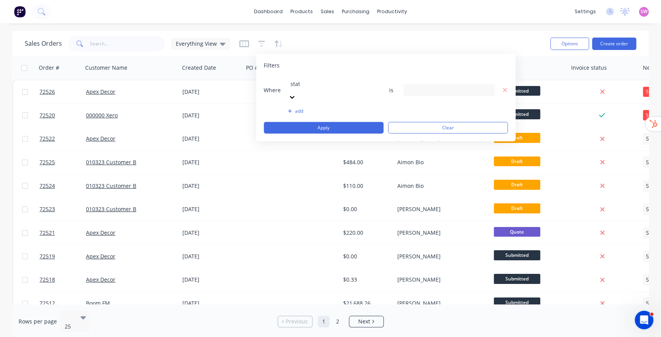
type input "statu"
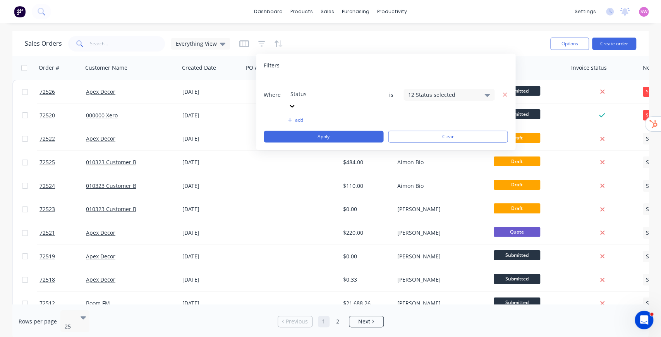
click at [436, 91] on div "12 Status selected" at bounding box center [443, 95] width 70 height 8
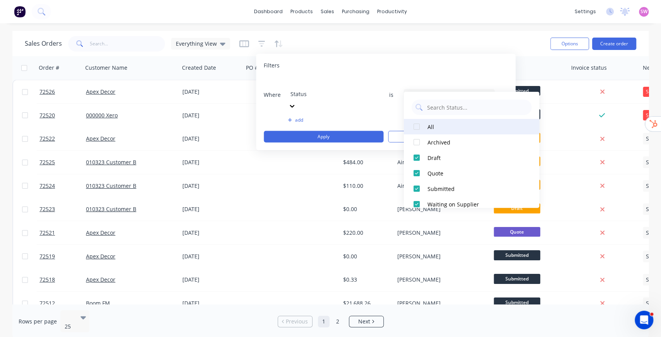
click at [429, 129] on div "All" at bounding box center [474, 126] width 93 height 8
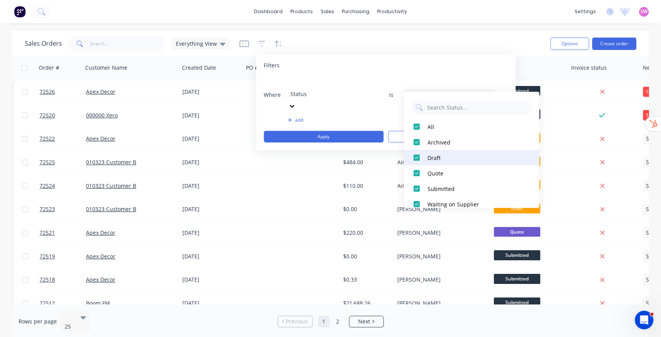
click at [420, 157] on div at bounding box center [416, 157] width 15 height 15
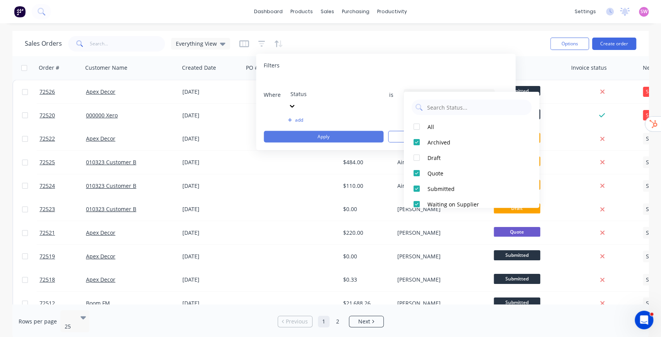
click at [337, 131] on button "Apply" at bounding box center [324, 137] width 120 height 12
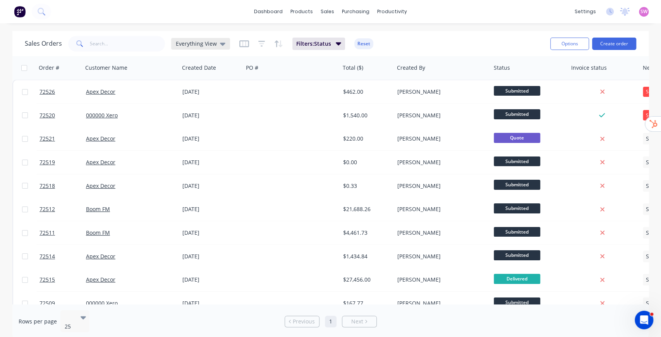
click at [220, 45] on icon at bounding box center [222, 43] width 5 height 9
click at [268, 124] on button "edit" at bounding box center [270, 125] width 10 height 8
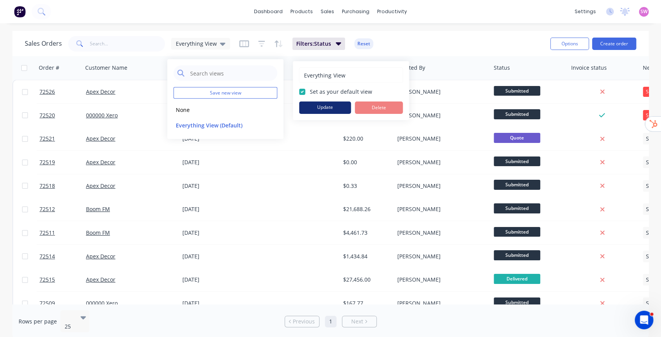
click at [327, 111] on button "Update" at bounding box center [325, 107] width 52 height 12
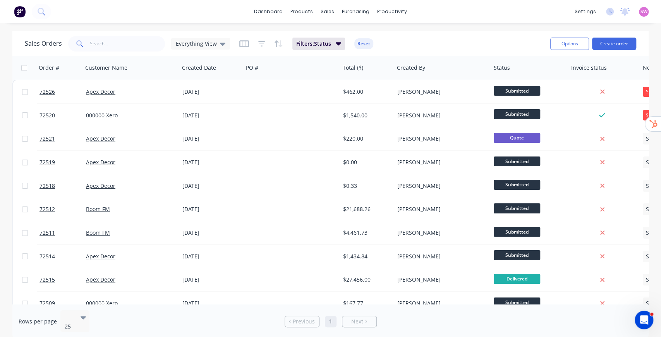
click at [406, 40] on div "Sales Orders Everything View Filters: Status Reset" at bounding box center [284, 43] width 519 height 19
click at [220, 45] on icon at bounding box center [222, 43] width 5 height 9
click at [218, 110] on button "None" at bounding box center [217, 109] width 88 height 9
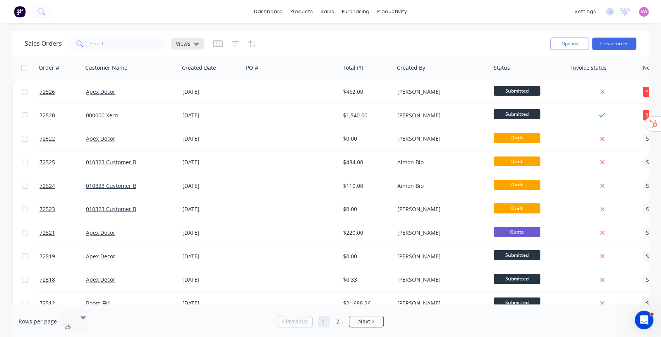
click at [194, 46] on icon at bounding box center [196, 43] width 5 height 9
click at [201, 123] on button "Everything View (Default)" at bounding box center [217, 124] width 88 height 9
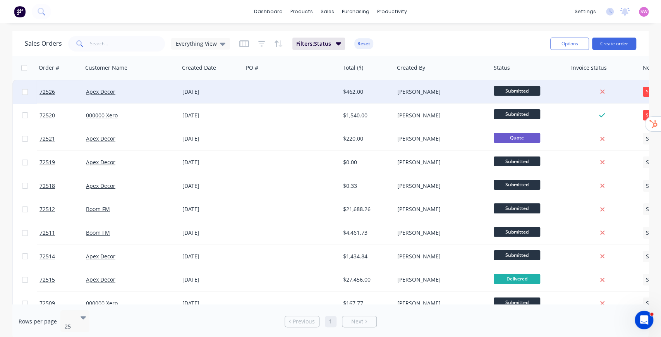
click at [299, 89] on div at bounding box center [291, 91] width 97 height 23
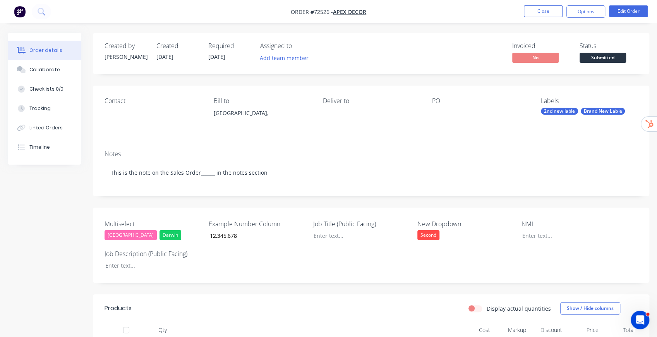
click at [555, 100] on div "Labels" at bounding box center [589, 100] width 97 height 7
click at [558, 112] on div "2nd new lable" at bounding box center [559, 111] width 37 height 7
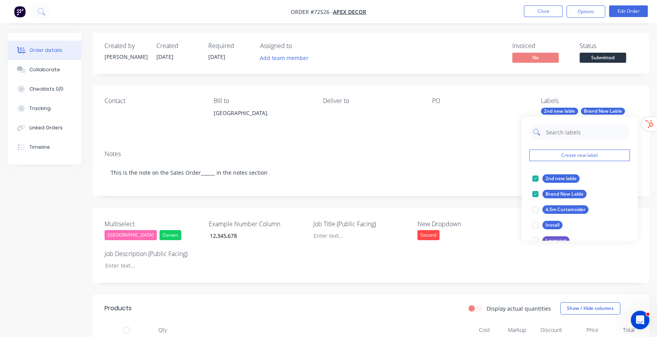
click at [561, 133] on input "text" at bounding box center [585, 131] width 81 height 15
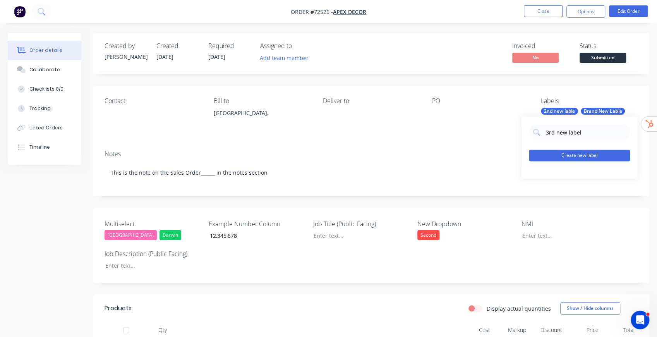
type input "3rd new label"
click at [584, 153] on button "Create new label" at bounding box center [579, 155] width 101 height 12
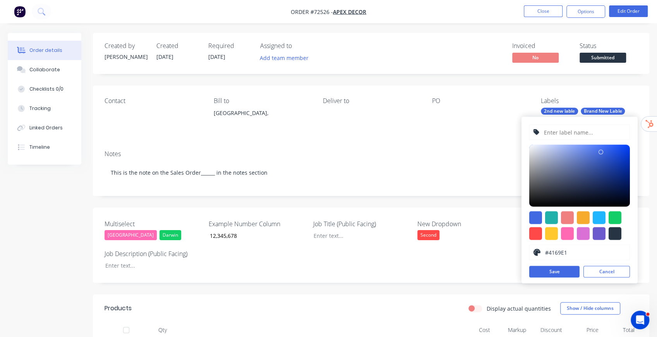
click at [567, 132] on input "text" at bounding box center [584, 132] width 82 height 15
type input "3rd new label"
click at [568, 271] on button "Save" at bounding box center [554, 272] width 50 height 12
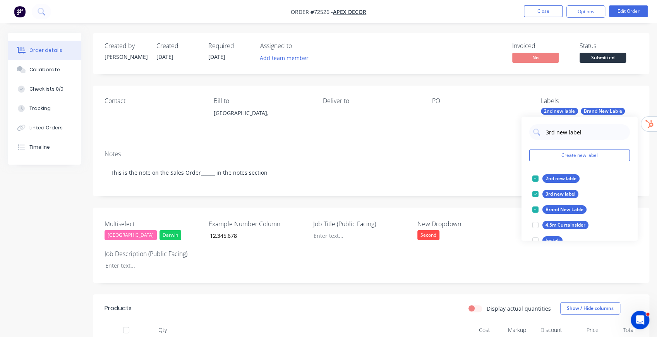
click at [484, 94] on div "Contact Bill to Australia, Deliver to PO Labels 2nd new lable Brand New Lable" at bounding box center [371, 115] width 556 height 58
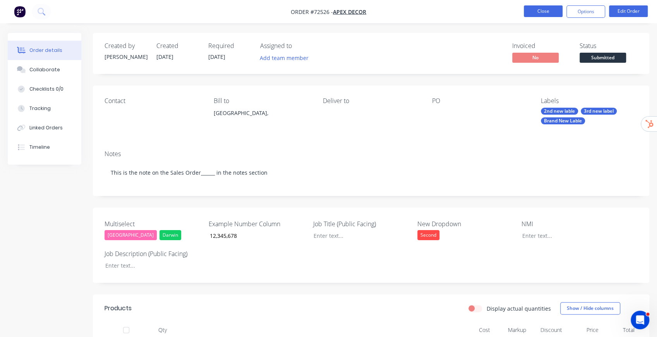
click at [544, 14] on button "Close" at bounding box center [543, 11] width 39 height 12
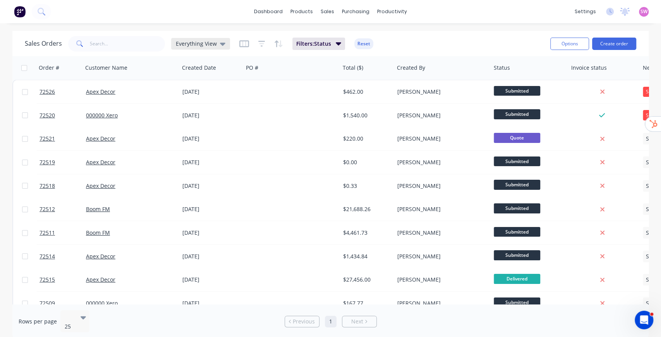
click at [221, 41] on icon at bounding box center [222, 43] width 5 height 9
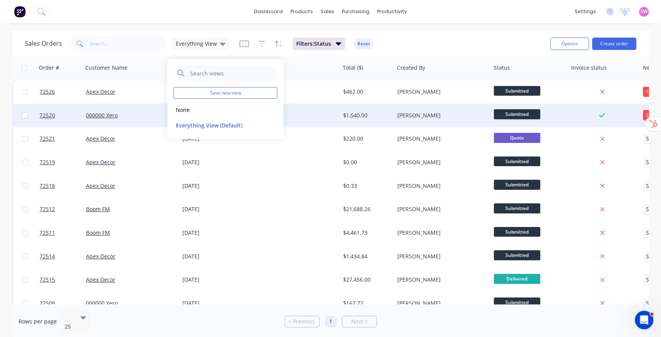
click at [227, 127] on button "Everything View (Default)" at bounding box center [217, 124] width 88 height 9
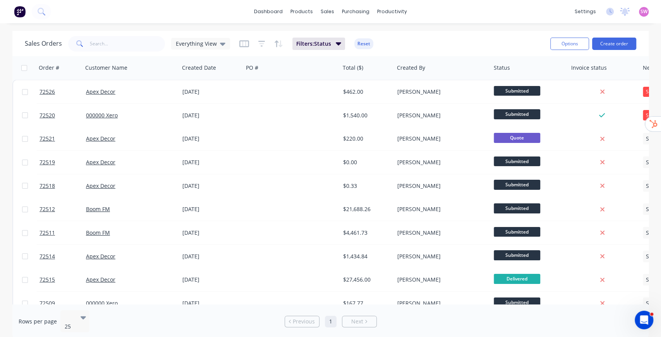
click at [208, 51] on div "Sales Orders Everything View" at bounding box center [127, 43] width 205 height 15
click at [213, 49] on div "Everything View" at bounding box center [200, 44] width 59 height 12
click at [217, 112] on button "None" at bounding box center [217, 109] width 88 height 9
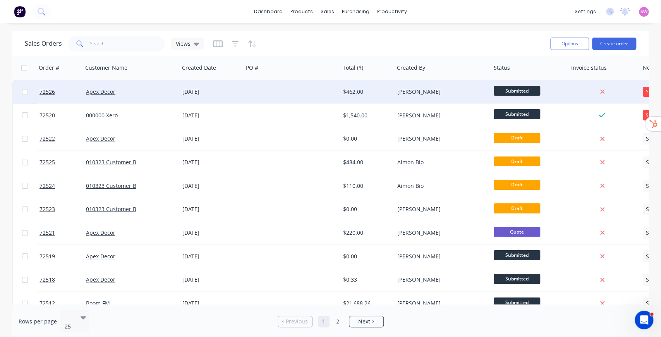
click at [249, 91] on div at bounding box center [291, 91] width 97 height 23
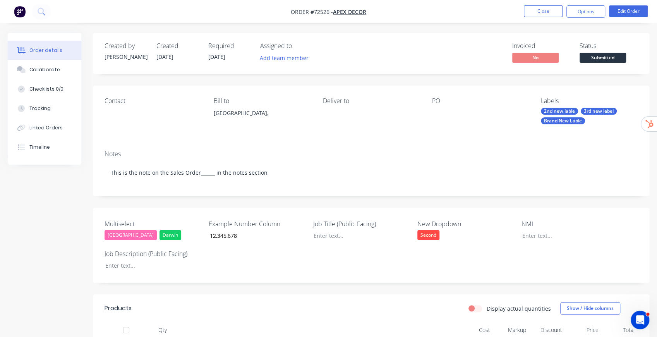
click at [598, 111] on div "3rd new label" at bounding box center [599, 111] width 36 height 7
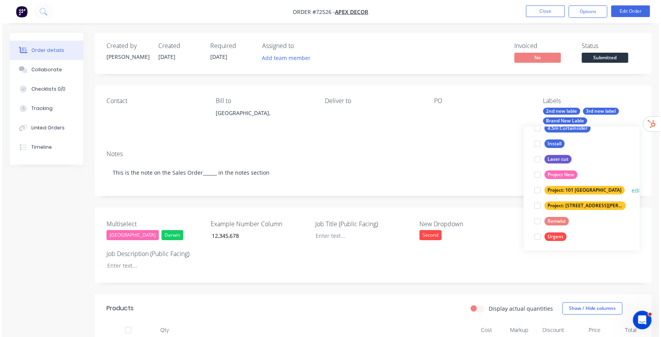
scroll to position [108, 0]
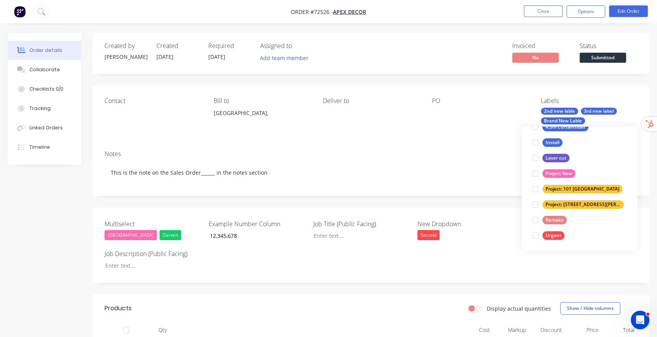
click at [472, 87] on div "Contact Bill to Australia, Deliver to PO Labels 2nd new lable 3rd new label Bra…" at bounding box center [371, 115] width 556 height 58
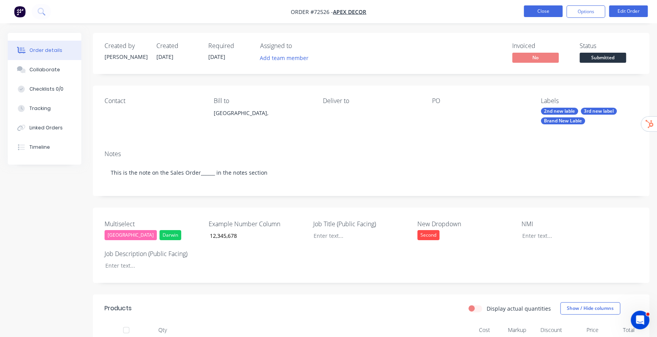
click at [529, 9] on button "Close" at bounding box center [543, 11] width 39 height 12
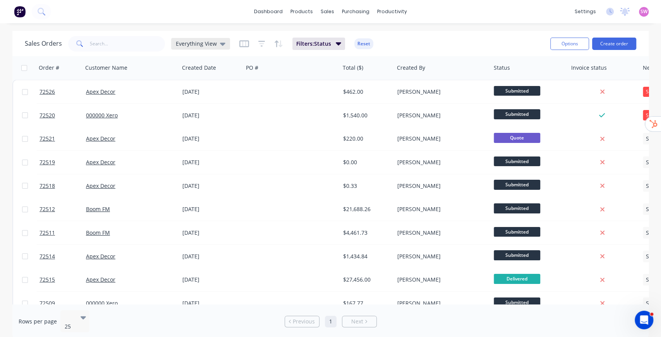
click at [220, 44] on icon at bounding box center [222, 44] width 5 height 3
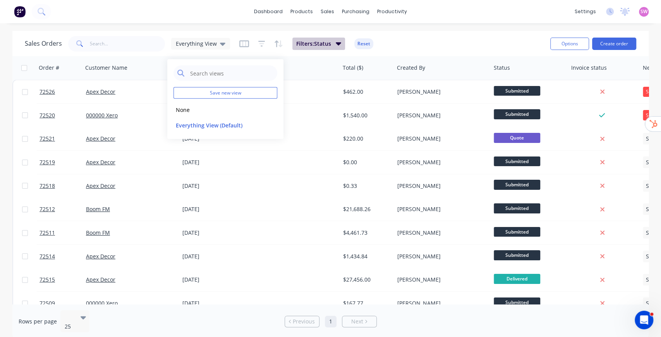
click at [334, 39] on button "Filters: Status" at bounding box center [318, 44] width 53 height 12
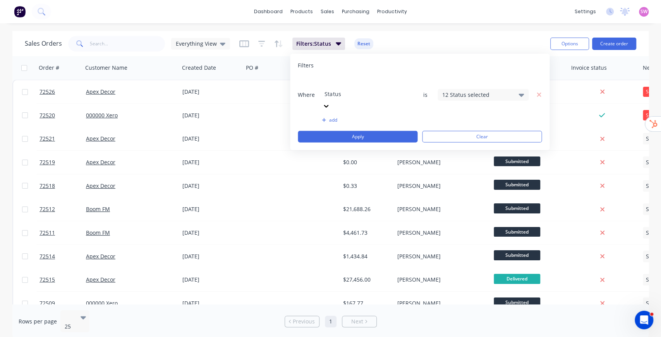
click at [278, 29] on div "dashboard products sales purchasing productivity dashboard products Product Cat…" at bounding box center [330, 168] width 661 height 337
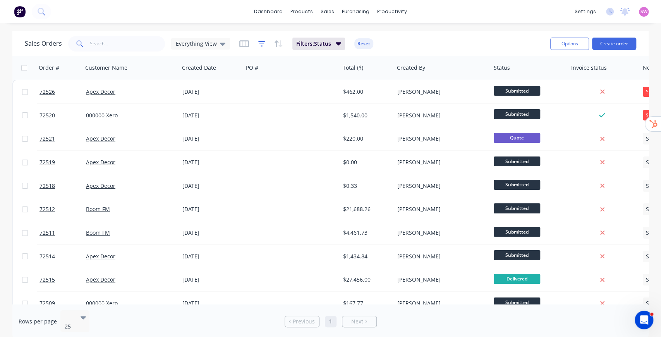
click at [263, 45] on icon "button" at bounding box center [261, 44] width 7 height 8
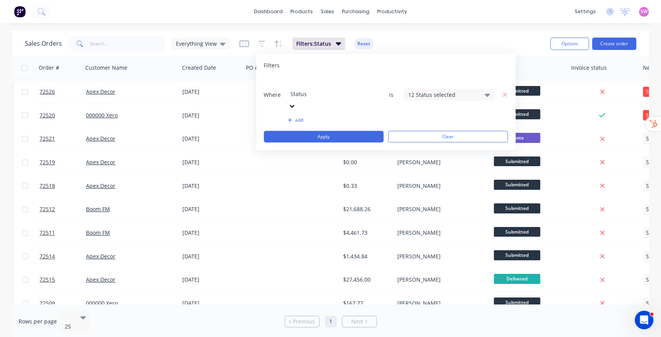
click at [250, 44] on div "Filters: Status Reset" at bounding box center [306, 44] width 134 height 12
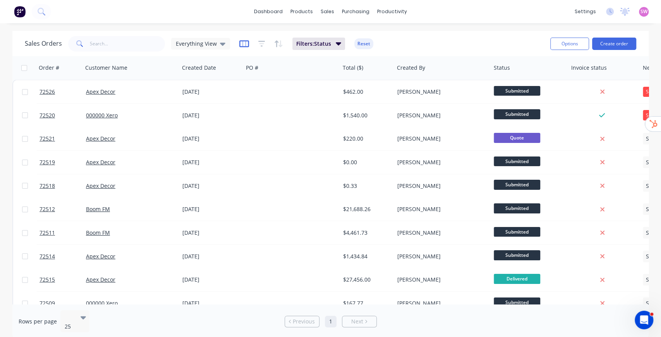
click at [244, 45] on icon "button" at bounding box center [244, 43] width 4 height 5
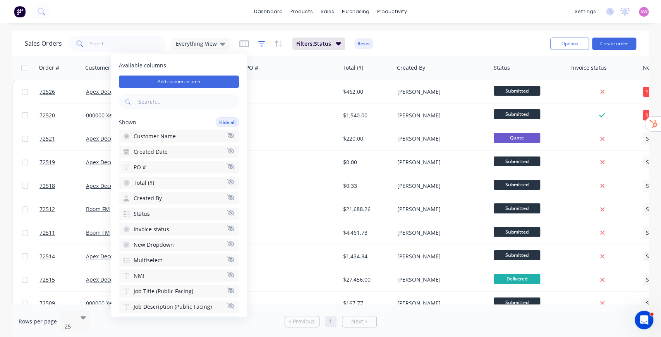
click at [260, 42] on icon "button" at bounding box center [261, 44] width 7 height 8
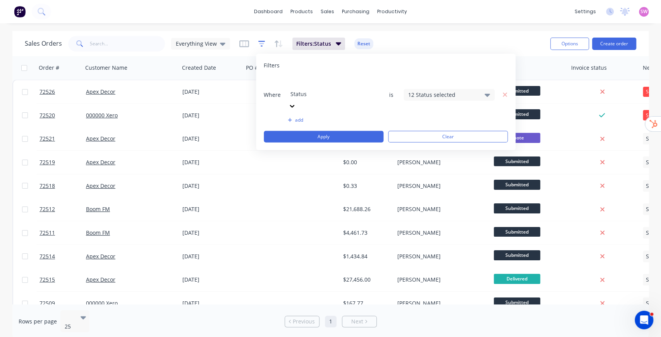
click at [258, 45] on icon "button" at bounding box center [261, 44] width 7 height 8
click at [259, 43] on icon "button" at bounding box center [261, 43] width 5 height 1
click at [321, 40] on span "Filters: Status" at bounding box center [313, 44] width 35 height 8
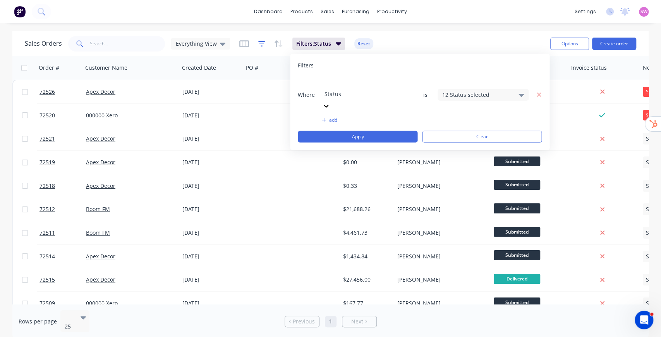
click at [263, 45] on icon "button" at bounding box center [261, 44] width 7 height 8
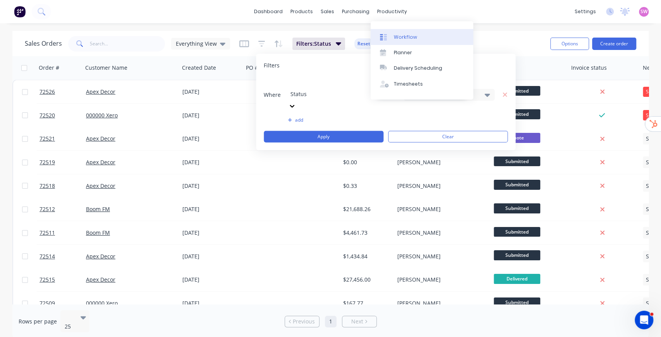
click at [405, 31] on link "Workflow" at bounding box center [422, 36] width 103 height 15
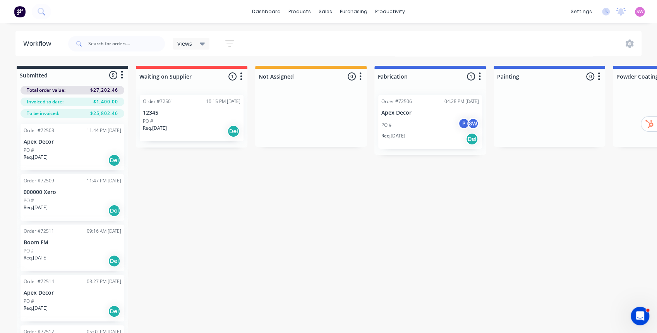
click at [228, 43] on icon "button" at bounding box center [230, 43] width 6 height 1
click at [276, 39] on div "Views Save new view None (Default) edit Test View edit Show/Hide statuses Show …" at bounding box center [354, 43] width 575 height 23
click at [209, 48] on div "Views" at bounding box center [191, 44] width 37 height 12
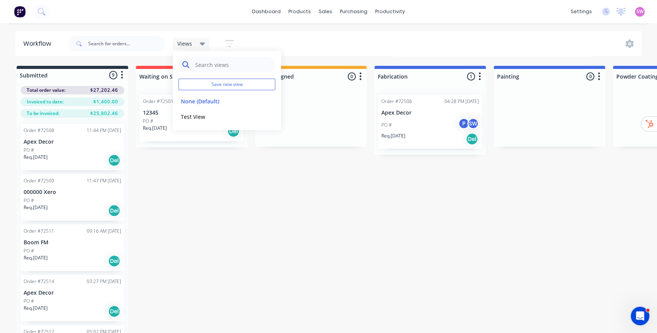
click at [223, 67] on input "text" at bounding box center [232, 64] width 77 height 15
click at [210, 66] on input "Evertything View" at bounding box center [232, 64] width 77 height 15
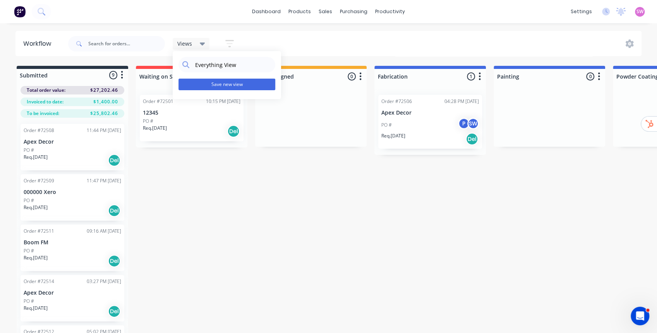
type input "Everything View"
click at [238, 85] on button "Save new view" at bounding box center [227, 85] width 97 height 12
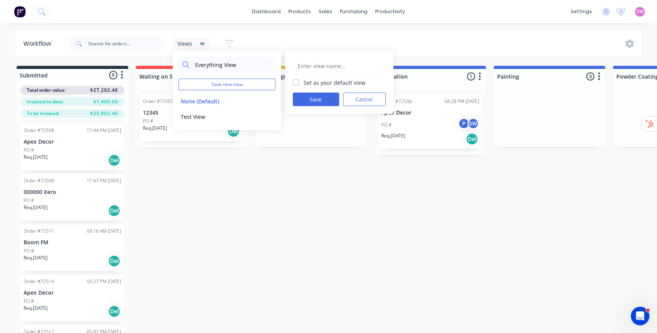
click at [291, 34] on div "Views Everything View Save new view None (Default) edit Test View edit Set as y…" at bounding box center [354, 43] width 575 height 23
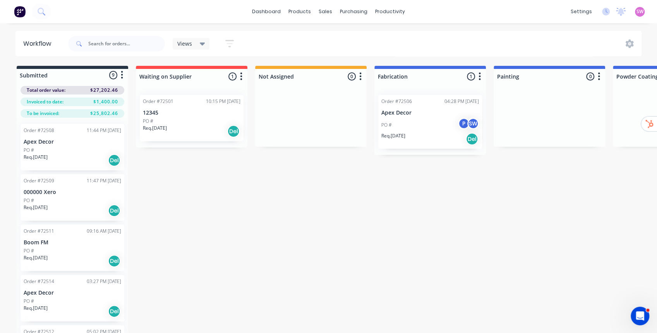
click at [198, 122] on div "PO #" at bounding box center [192, 121] width 98 height 7
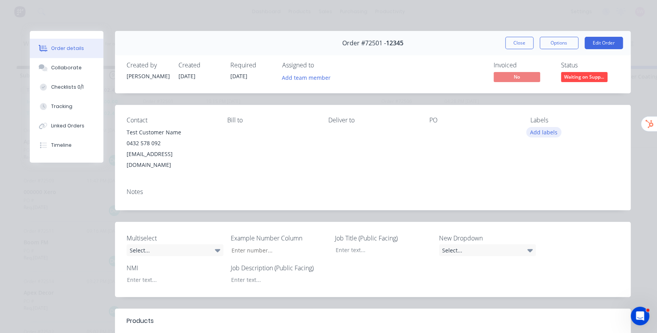
click at [544, 132] on button "Add labels" at bounding box center [544, 132] width 36 height 10
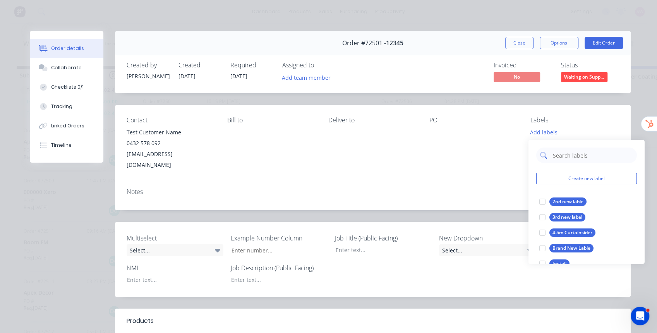
click at [566, 154] on input "text" at bounding box center [592, 155] width 81 height 15
type input "4th new label"
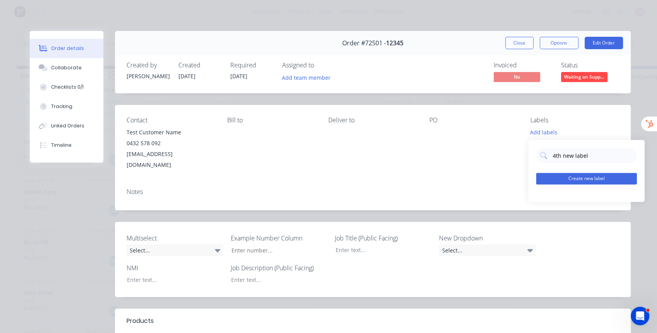
click at [584, 179] on button "Create new label" at bounding box center [586, 179] width 101 height 12
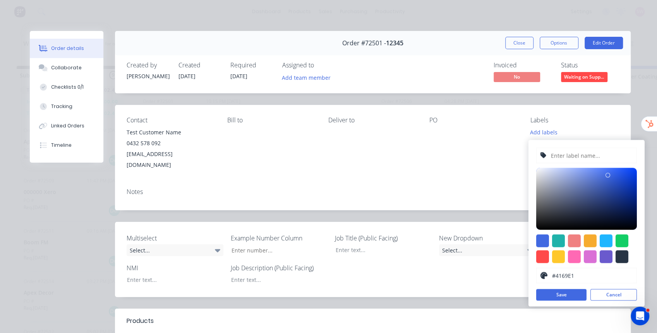
click at [591, 156] on input "text" at bounding box center [591, 155] width 82 height 15
type input "4th new label"
click at [565, 291] on button "Save" at bounding box center [561, 295] width 50 height 12
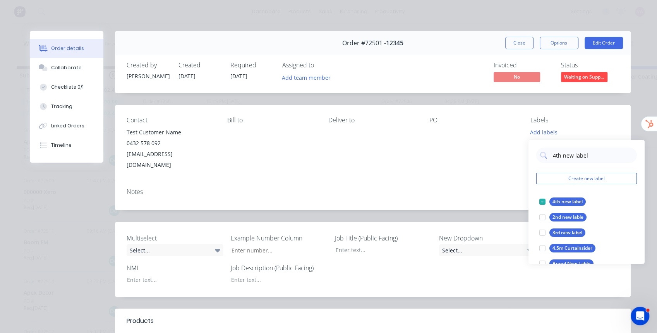
click at [487, 109] on div "Contact Test Customer Name 0432 578 092 stuart@factory.app Bill to Deliver to P…" at bounding box center [373, 143] width 516 height 77
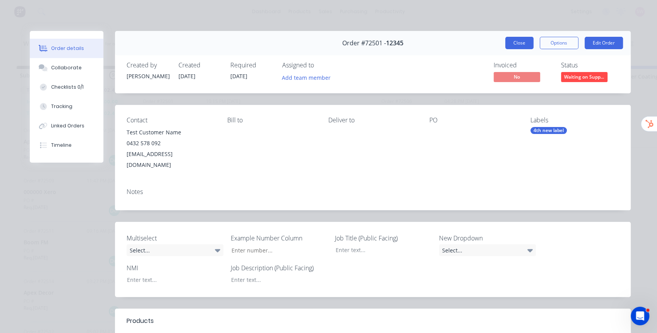
click at [520, 43] on button "Close" at bounding box center [519, 43] width 28 height 12
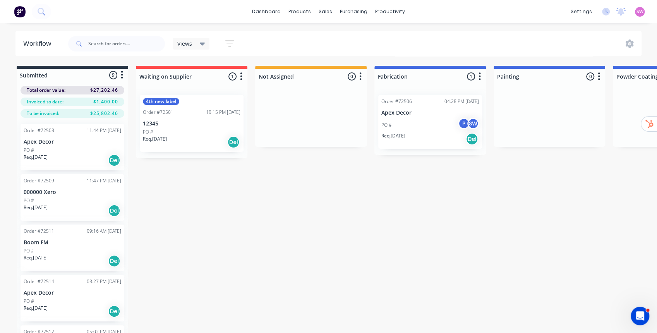
click at [191, 43] on span "Views" at bounding box center [184, 43] width 15 height 8
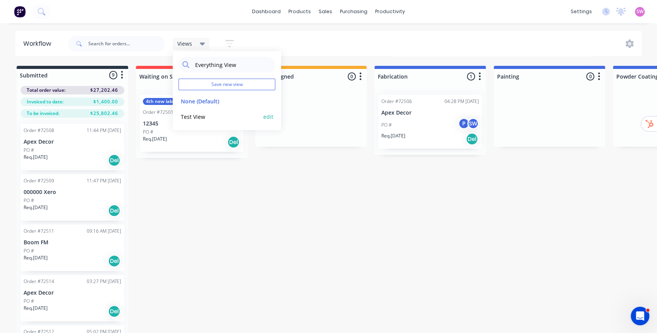
click at [200, 117] on button "Test View" at bounding box center [220, 116] width 82 height 9
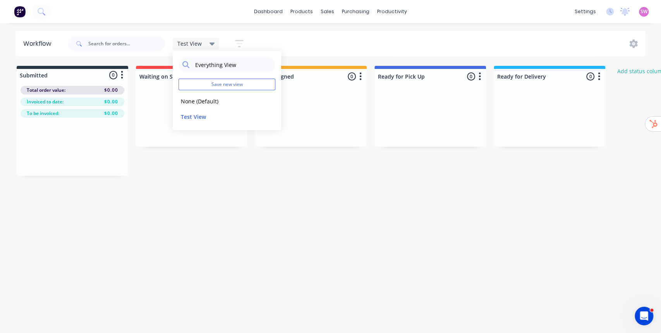
click at [201, 45] on div "Test View" at bounding box center [196, 43] width 38 height 7
click at [200, 46] on span "Test View" at bounding box center [189, 43] width 24 height 8
click at [197, 99] on button "None (Default)" at bounding box center [220, 101] width 82 height 9
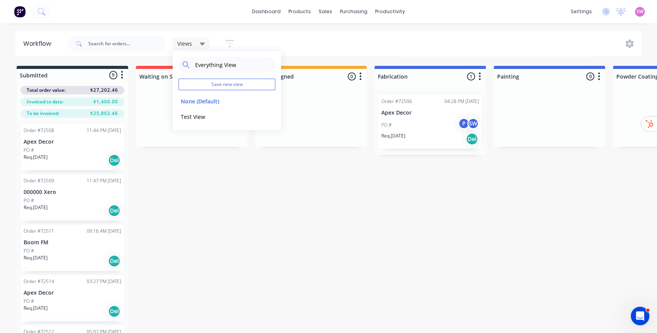
click at [266, 40] on div "Views Everything View Save new view None (Default) edit Test View edit Show/Hid…" at bounding box center [354, 43] width 575 height 23
click at [197, 43] on div "Views" at bounding box center [191, 43] width 28 height 7
click at [192, 113] on button "Test View" at bounding box center [220, 116] width 82 height 9
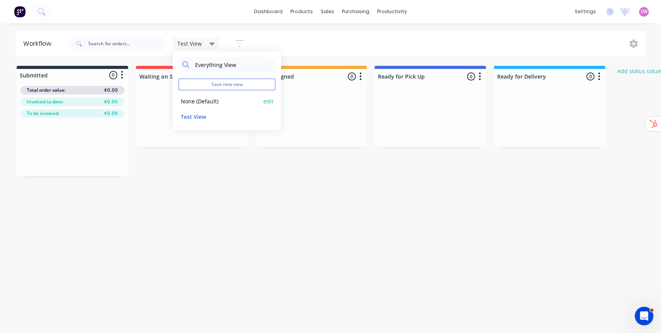
click at [197, 101] on button "None (Default)" at bounding box center [220, 101] width 82 height 9
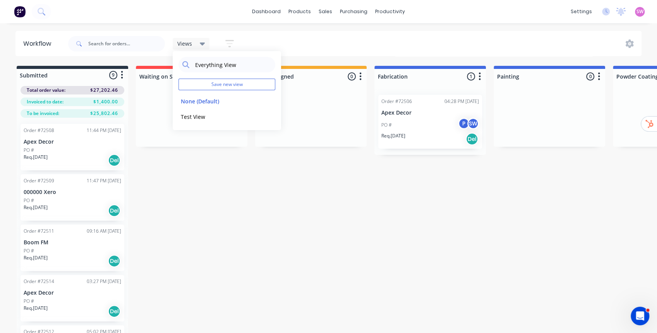
click at [267, 33] on div "Views Everything View Save new view None (Default) edit Test View edit Show/Hid…" at bounding box center [354, 43] width 575 height 23
click at [232, 42] on icon "button" at bounding box center [229, 44] width 9 height 10
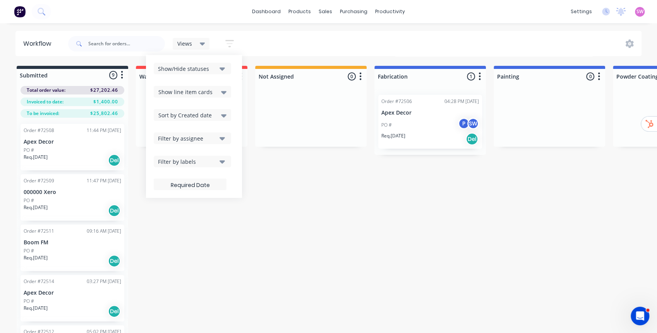
click at [217, 159] on button "Filter by labels" at bounding box center [192, 162] width 77 height 12
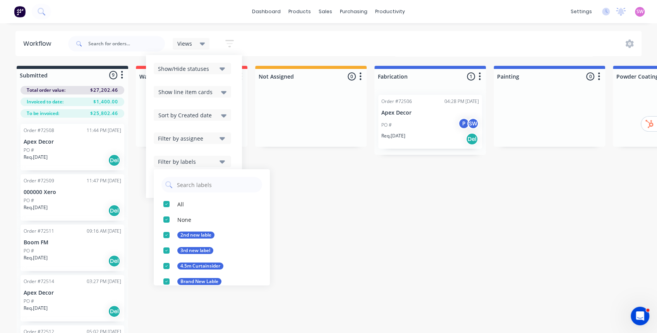
click at [376, 174] on div "Submitted 9 Status colour #273444 hex #273444 Save Cancel Summaries Total order…" at bounding box center [583, 212] width 1179 height 292
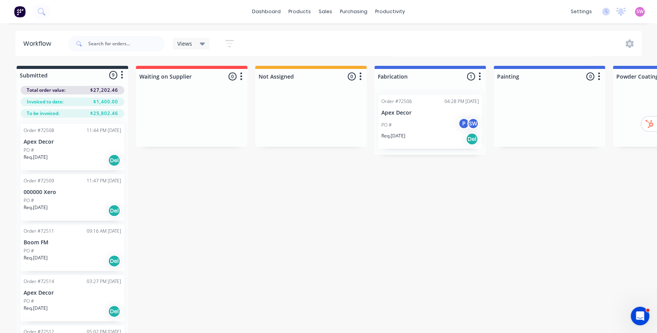
click at [200, 44] on icon at bounding box center [202, 43] width 5 height 9
click at [198, 115] on button "Test View" at bounding box center [220, 116] width 82 height 9
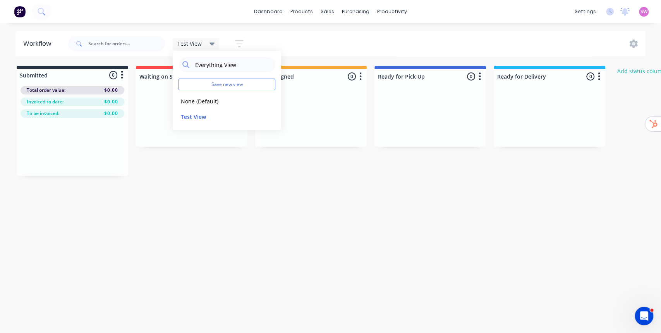
click at [316, 45] on div "Test View Everything View Save new view None (Default) edit Test View edit Show…" at bounding box center [356, 43] width 579 height 23
click at [206, 42] on div "Test View" at bounding box center [196, 43] width 38 height 7
click at [202, 105] on button "None (Default)" at bounding box center [220, 101] width 82 height 9
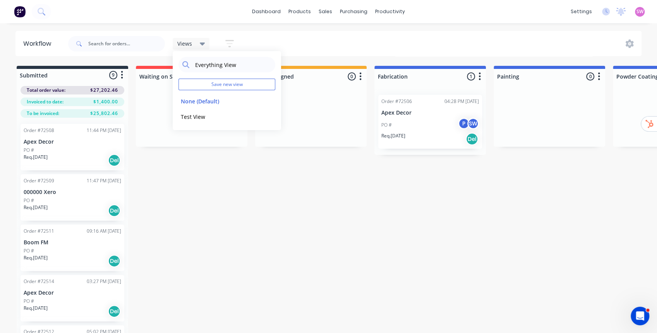
click at [378, 169] on div "Submitted 9 Status colour #273444 hex #273444 Save Cancel Summaries Total order…" at bounding box center [583, 212] width 1179 height 292
click at [102, 46] on input "text" at bounding box center [126, 43] width 77 height 15
type input "1234"
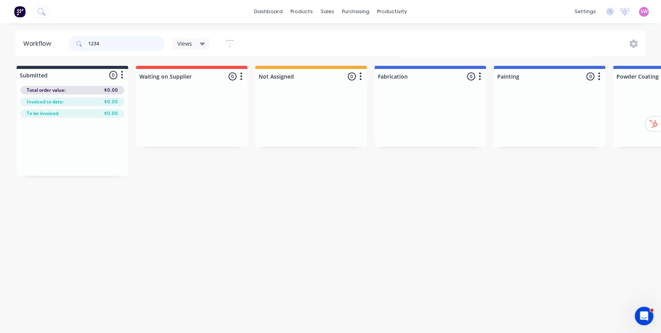
drag, startPoint x: 105, startPoint y: 42, endPoint x: 64, endPoint y: 43, distance: 41.1
click at [65, 43] on header "Workflow 1234 Views Everything View Save new view None (Default) edit Test View…" at bounding box center [330, 43] width 630 height 25
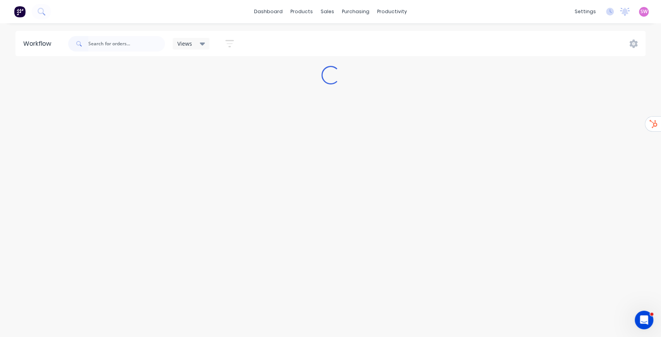
click at [230, 43] on icon "button" at bounding box center [229, 44] width 9 height 10
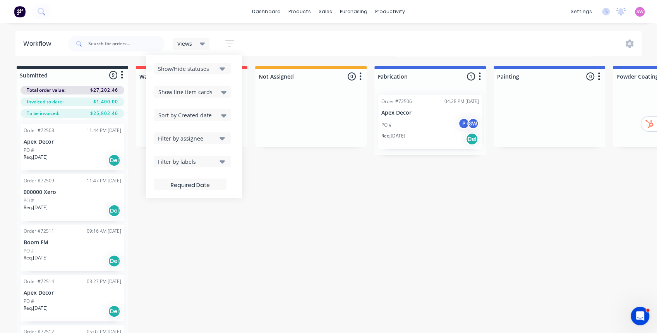
click at [213, 159] on div "Filter by labels" at bounding box center [187, 162] width 58 height 8
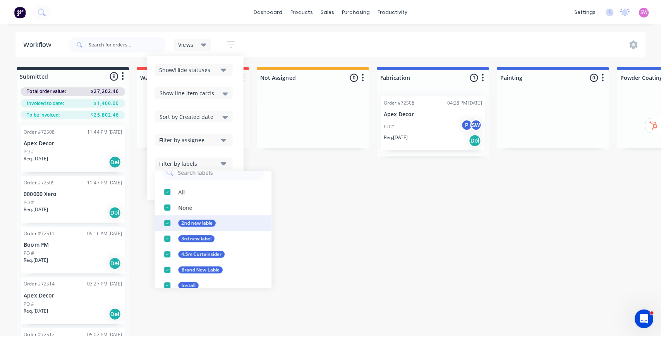
scroll to position [13, 0]
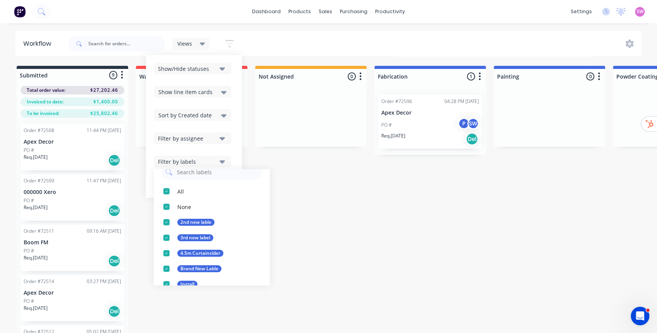
click at [311, 196] on div "Submitted 9 Status colour #273444 hex #273444 Save Cancel Summaries Total order…" at bounding box center [583, 212] width 1179 height 292
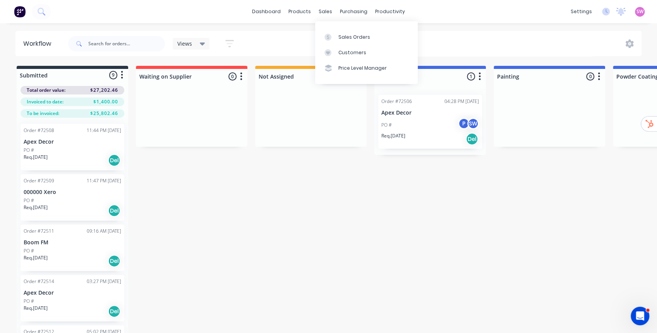
click at [343, 28] on div "Sales Orders Customers Price Level Manager" at bounding box center [366, 52] width 103 height 62
click at [346, 34] on div "Sales Orders" at bounding box center [354, 37] width 32 height 7
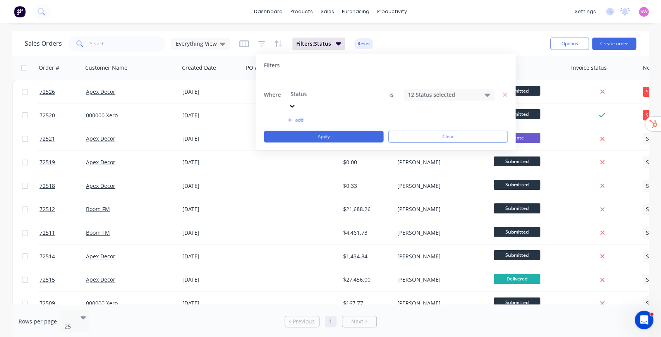
drag, startPoint x: 283, startPoint y: 31, endPoint x: 307, endPoint y: 37, distance: 24.7
click at [284, 31] on div "Sales Orders Everything View Filters: Status Reset Options Create order" at bounding box center [330, 43] width 636 height 25
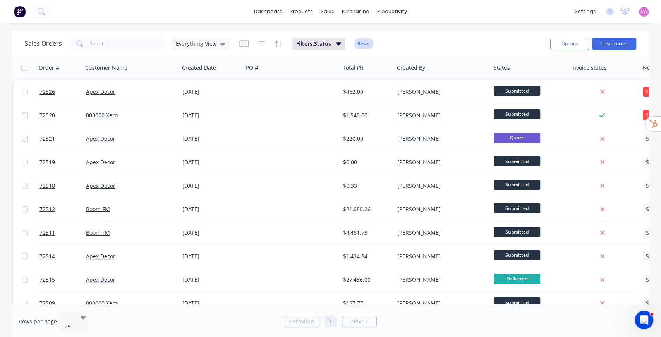
click at [358, 43] on button "Reset" at bounding box center [363, 43] width 19 height 11
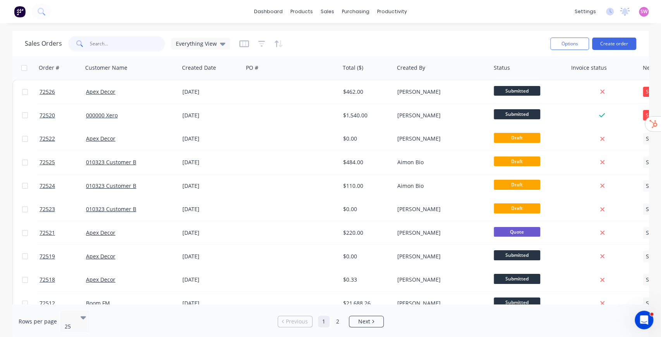
click at [133, 46] on input "text" at bounding box center [128, 43] width 76 height 15
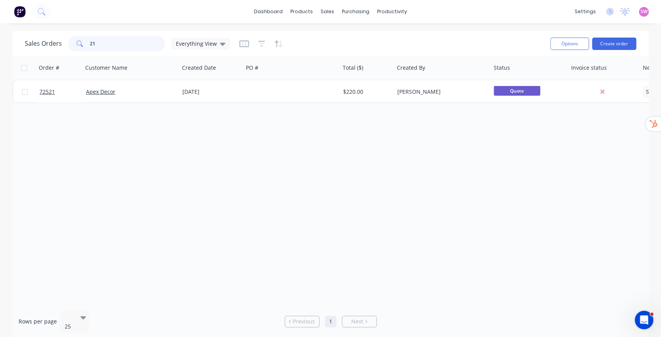
type input "2"
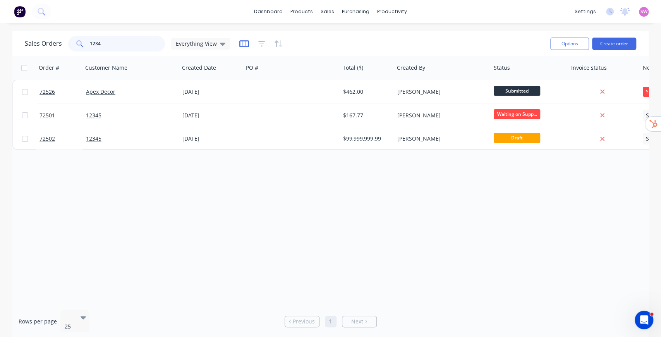
type input "1234"
click at [244, 43] on icon "button" at bounding box center [244, 44] width 10 height 8
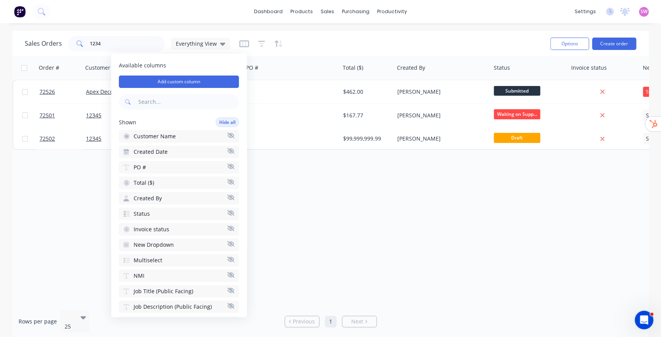
click at [161, 105] on input "text" at bounding box center [188, 101] width 102 height 15
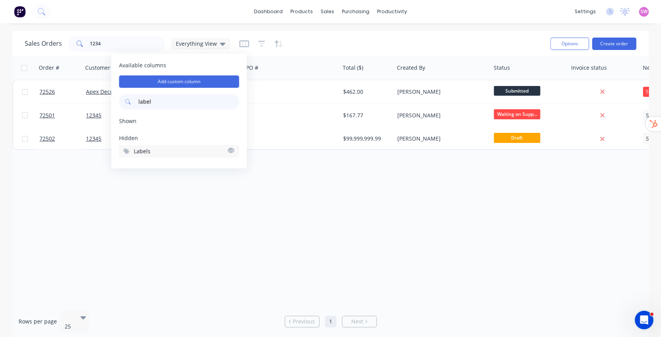
type input "label"
click at [155, 149] on button "Labels" at bounding box center [179, 151] width 120 height 12
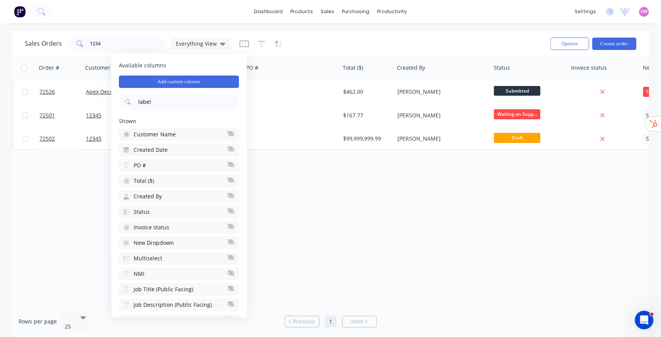
click at [345, 258] on div "Order # Customer Name Created Date PO # Total ($) Created By Status Invoice sta…" at bounding box center [330, 180] width 636 height 248
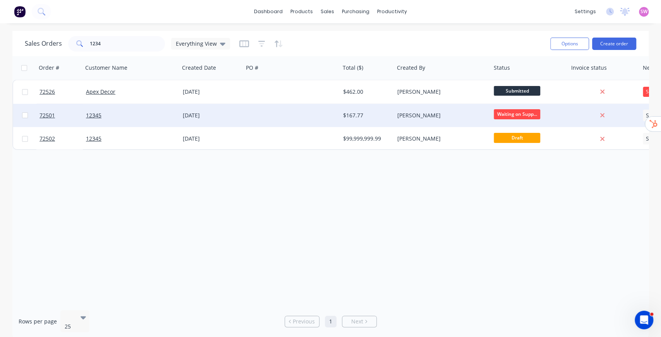
click at [244, 119] on div at bounding box center [291, 115] width 97 height 23
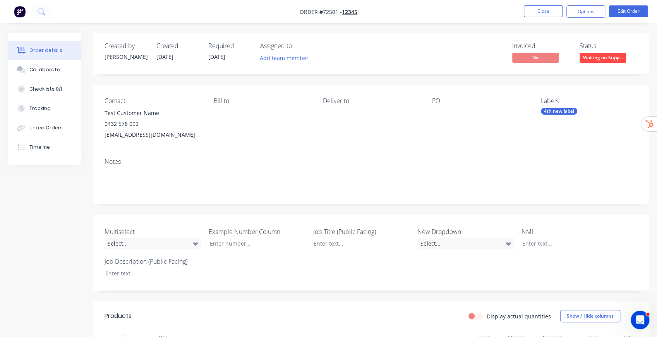
click at [558, 114] on div "4th new label" at bounding box center [559, 111] width 36 height 7
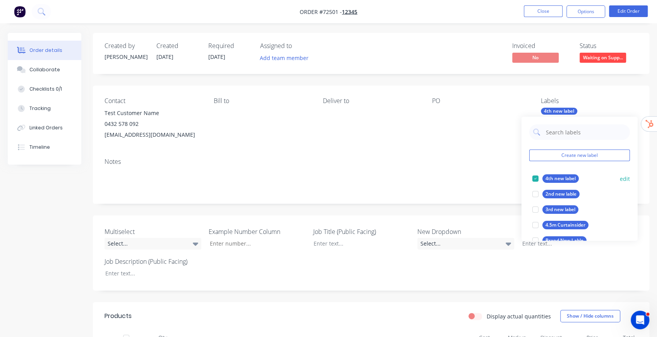
click at [538, 179] on div at bounding box center [535, 178] width 15 height 15
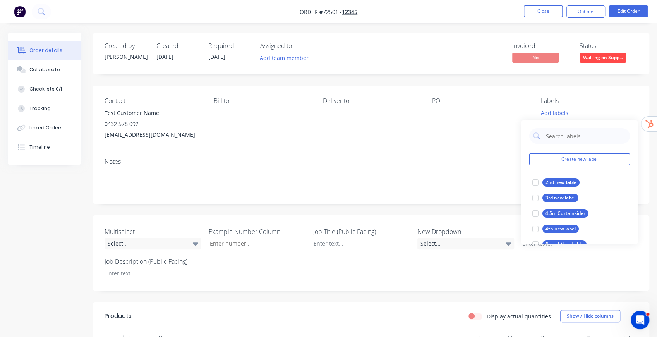
click at [497, 70] on div "Created by Stuart Created 30/06/25 Required 30/06/25 Assigned to Add team membe…" at bounding box center [371, 53] width 556 height 41
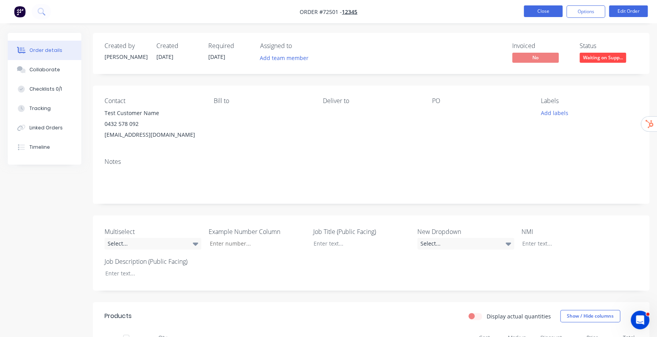
click at [559, 7] on button "Close" at bounding box center [543, 11] width 39 height 12
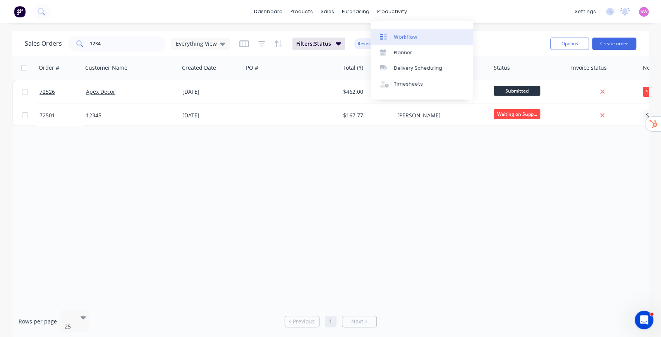
click at [405, 39] on div "Workflow" at bounding box center [405, 37] width 23 height 7
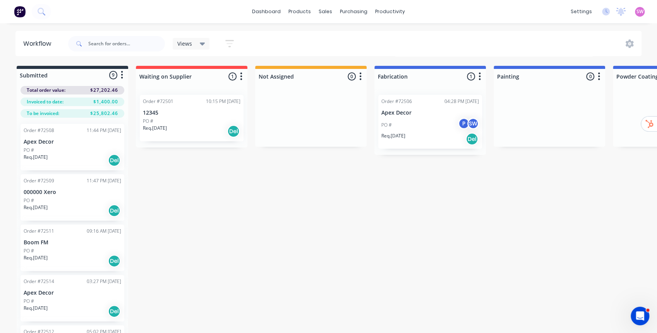
click at [352, 167] on div "Submitted 9 Status colour #273444 hex #273444 Save Cancel Summaries Total order…" at bounding box center [583, 212] width 1179 height 292
click at [204, 45] on icon at bounding box center [202, 43] width 5 height 9
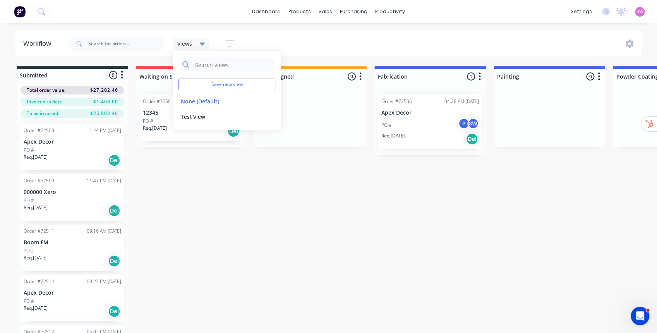
click at [315, 38] on div "Views Save new view None (Default) edit Test View edit Show/Hide statuses Show …" at bounding box center [354, 43] width 575 height 23
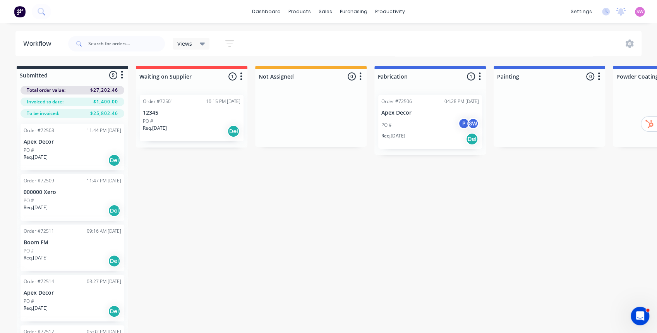
click at [364, 214] on div "Submitted 9 Status colour #273444 hex #273444 Save Cancel Summaries Total order…" at bounding box center [583, 212] width 1179 height 292
click at [204, 112] on p "12345" at bounding box center [192, 113] width 98 height 7
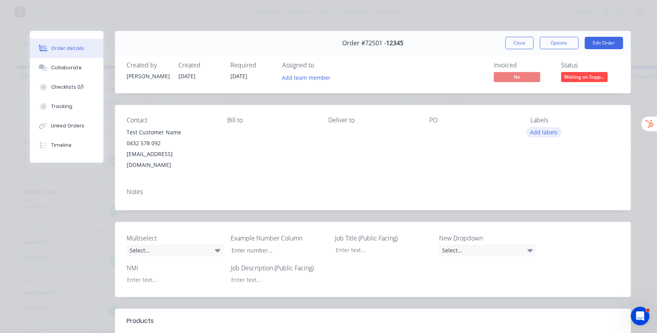
click at [545, 132] on button "Add labels" at bounding box center [544, 132] width 36 height 10
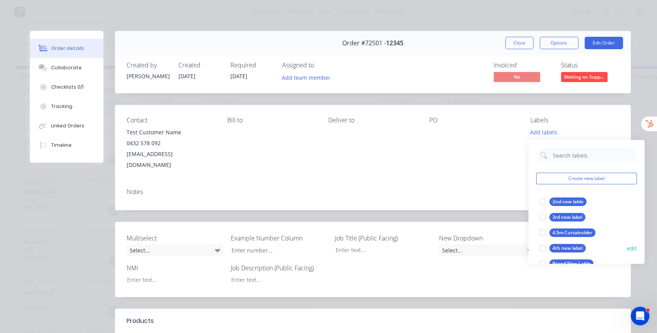
click at [544, 247] on div at bounding box center [542, 247] width 15 height 15
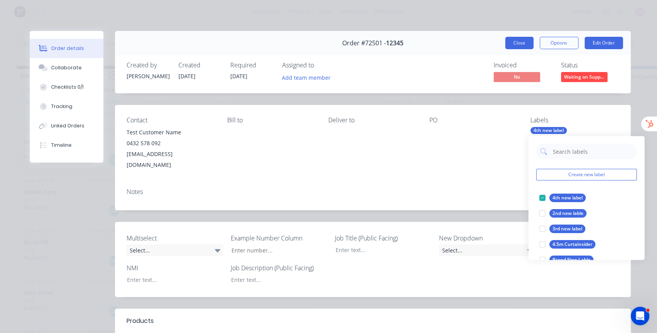
click at [517, 44] on button "Close" at bounding box center [519, 43] width 28 height 12
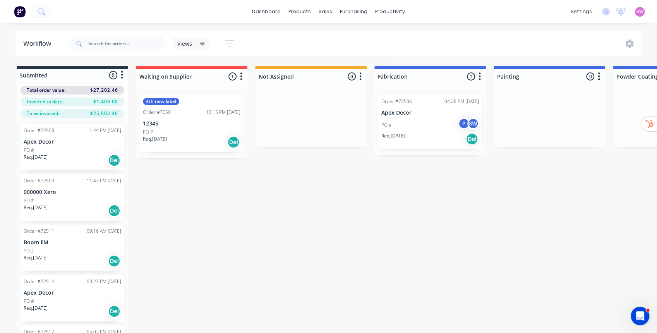
click at [197, 40] on div "Views" at bounding box center [191, 43] width 28 height 7
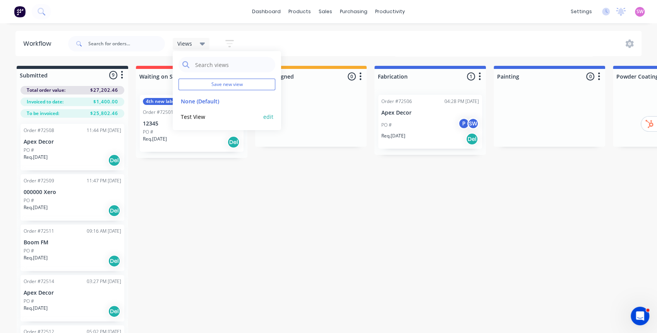
click at [202, 118] on button "Test View" at bounding box center [220, 116] width 82 height 9
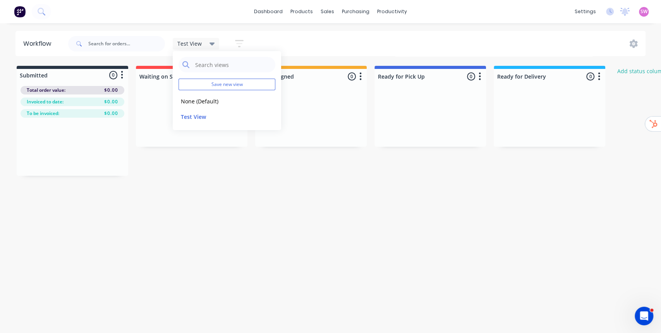
click at [206, 45] on div "Test View" at bounding box center [196, 43] width 38 height 7
click at [208, 46] on div "Test View" at bounding box center [196, 43] width 38 height 7
click at [206, 99] on button "None (Default)" at bounding box center [220, 101] width 82 height 9
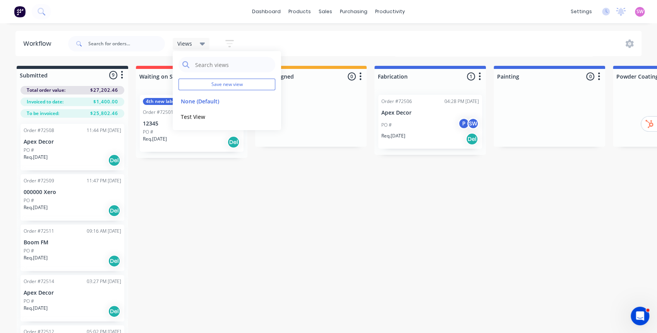
click at [281, 219] on div "Submitted 9 Status colour #273444 hex #273444 Save Cancel Summaries Total order…" at bounding box center [583, 212] width 1179 height 292
click at [201, 41] on icon at bounding box center [202, 43] width 5 height 9
click at [276, 41] on div "Views Save new view None (Default) edit Test View edit Show/Hide statuses Show …" at bounding box center [354, 43] width 575 height 23
click at [197, 118] on div "4th new label Order #72501 10:15 PM 21/07/25 12345 PO # Req. 30/06/25 Del" at bounding box center [192, 123] width 104 height 57
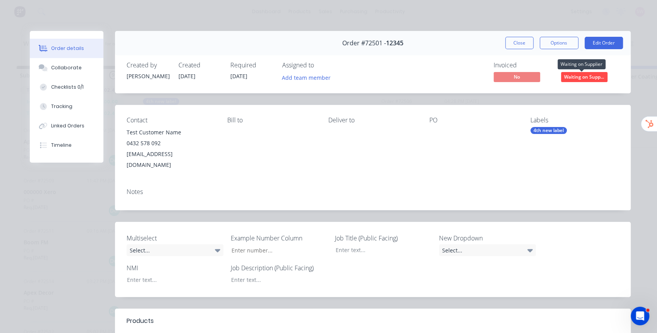
click at [582, 77] on span "Waiting on Supp..." at bounding box center [584, 77] width 46 height 10
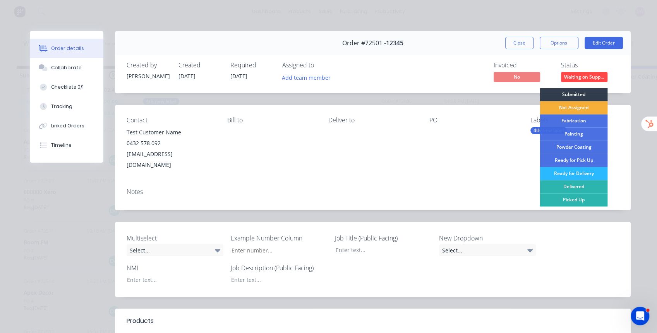
click at [493, 108] on div "Contact Test Customer Name 0432 578 092 stuart@factory.app Bill to Deliver to P…" at bounding box center [373, 143] width 516 height 77
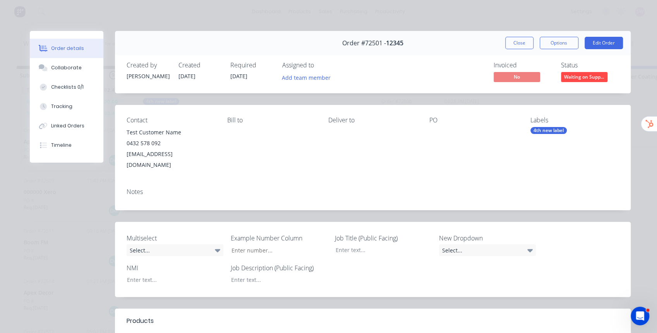
click at [538, 130] on div "4th new label" at bounding box center [549, 130] width 36 height 7
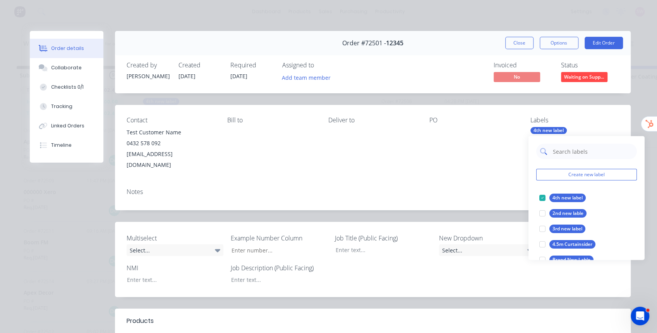
click at [571, 153] on input "text" at bounding box center [592, 151] width 81 height 15
click at [564, 177] on button "Create new label" at bounding box center [586, 175] width 101 height 12
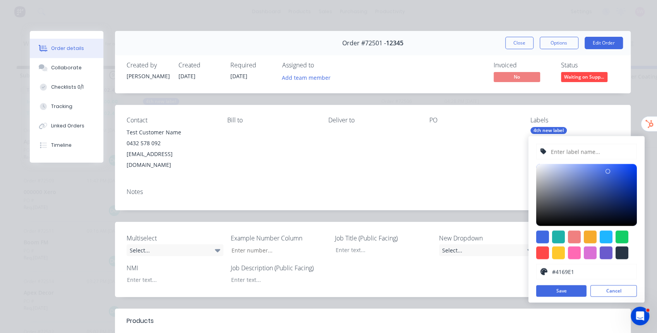
click at [573, 151] on input "text" at bounding box center [591, 151] width 82 height 15
type input "5th new label"
click at [559, 297] on div "5th new label #4169E1 hex #4169E1 Save Cancel" at bounding box center [587, 219] width 116 height 167
click at [562, 290] on button "Save" at bounding box center [561, 291] width 50 height 12
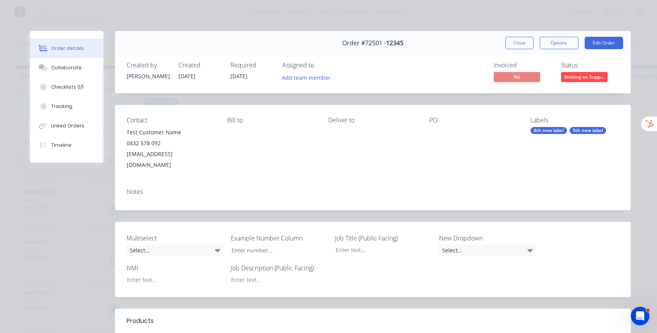
click at [501, 188] on div "Notes" at bounding box center [373, 191] width 493 height 7
click at [550, 132] on div "4th new label" at bounding box center [549, 130] width 36 height 7
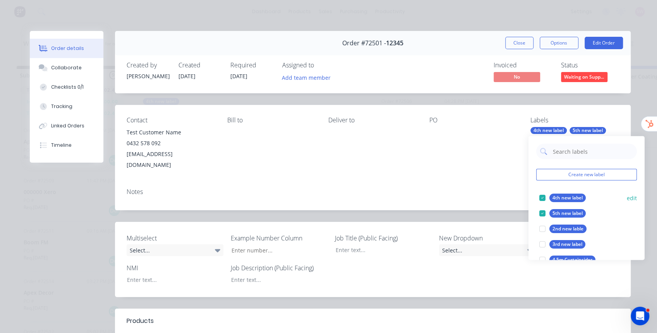
click at [542, 199] on div at bounding box center [542, 197] width 15 height 15
click at [452, 122] on div "PO" at bounding box center [473, 120] width 89 height 7
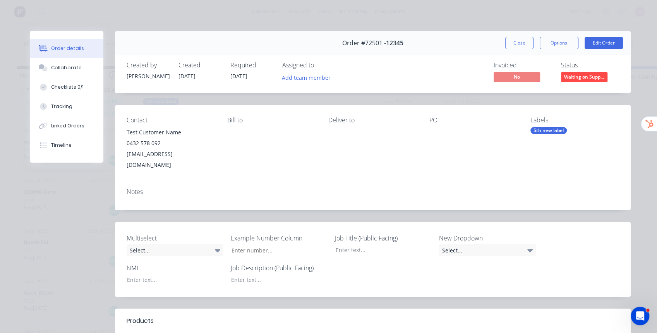
click at [519, 44] on button "Close" at bounding box center [519, 43] width 28 height 12
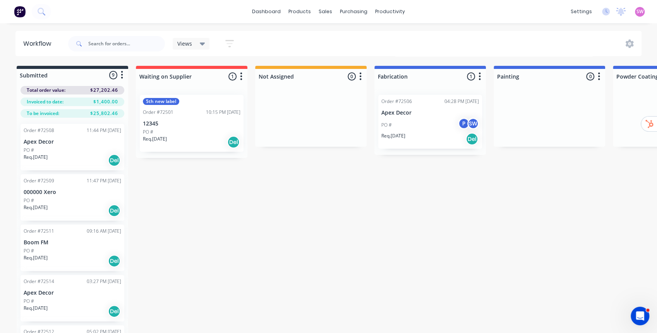
click at [297, 184] on div "Submitted 9 Status colour #273444 hex #273444 Save Cancel Summaries Total order…" at bounding box center [583, 212] width 1179 height 292
click at [190, 42] on span "Views" at bounding box center [184, 43] width 15 height 8
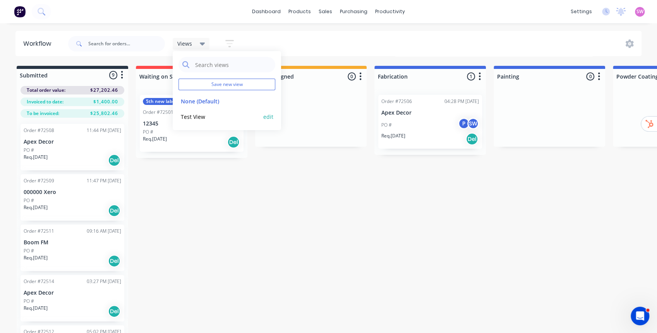
click at [207, 109] on div "Test View edit" at bounding box center [227, 116] width 97 height 15
click at [206, 113] on button "Test View" at bounding box center [220, 116] width 82 height 9
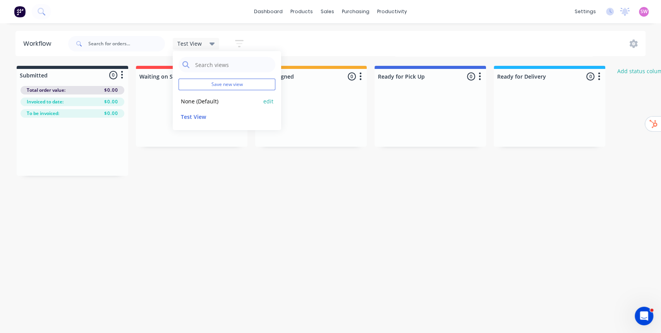
click at [204, 104] on button "None (Default)" at bounding box center [220, 101] width 82 height 9
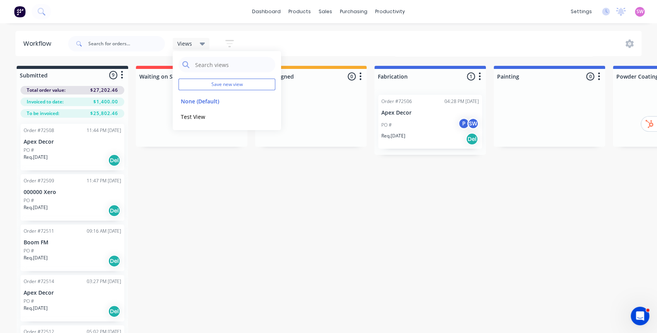
click at [267, 194] on div "Submitted 9 Status colour #273444 hex #273444 Save Cancel Summaries Total order…" at bounding box center [583, 212] width 1179 height 292
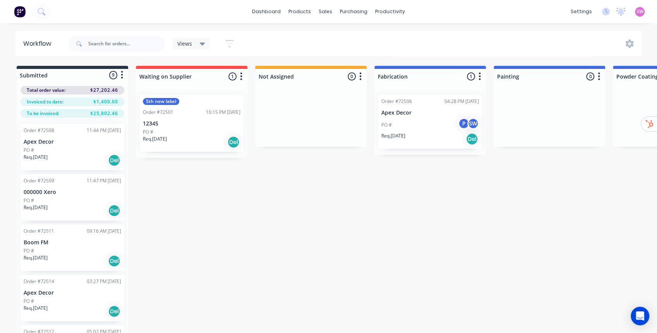
click at [227, 45] on icon "button" at bounding box center [229, 44] width 9 height 10
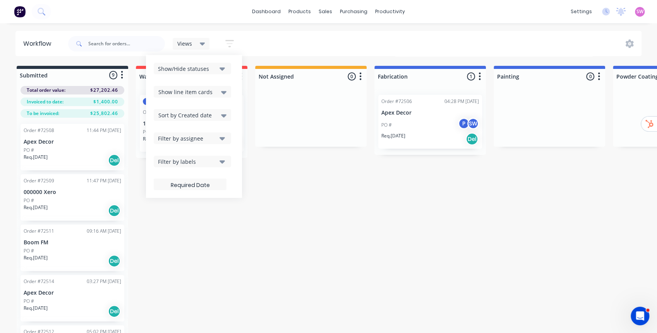
click at [208, 161] on div "Filter by labels" at bounding box center [187, 162] width 58 height 8
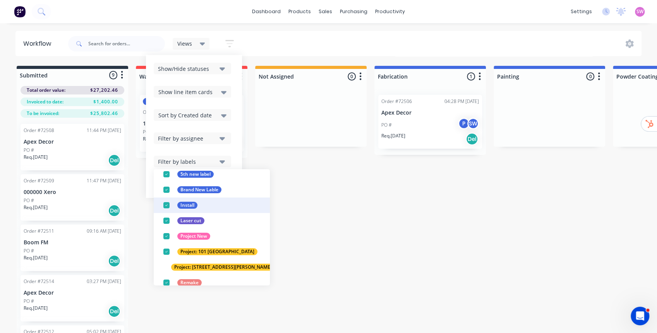
scroll to position [147, 0]
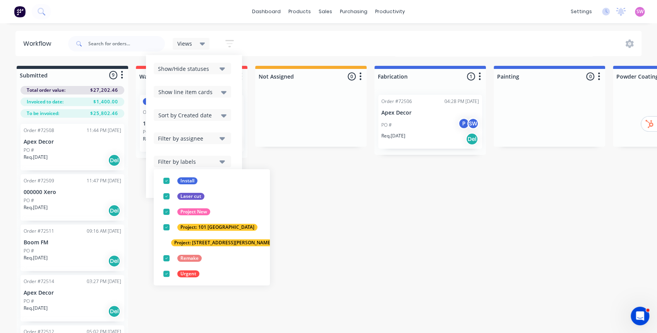
click at [296, 217] on div "Submitted 9 Status colour #273444 hex #273444 Save Cancel Summaries Total order…" at bounding box center [583, 212] width 1179 height 292
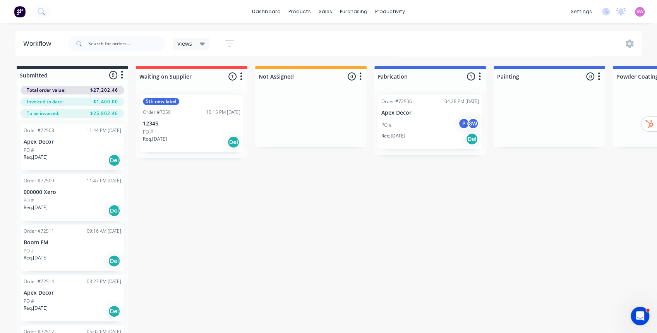
click at [457, 167] on div "Submitted 9 Status colour #273444 hex #273444 Save Cancel Summaries Total order…" at bounding box center [583, 212] width 1179 height 292
click at [279, 17] on link "dashboard" at bounding box center [266, 12] width 36 height 12
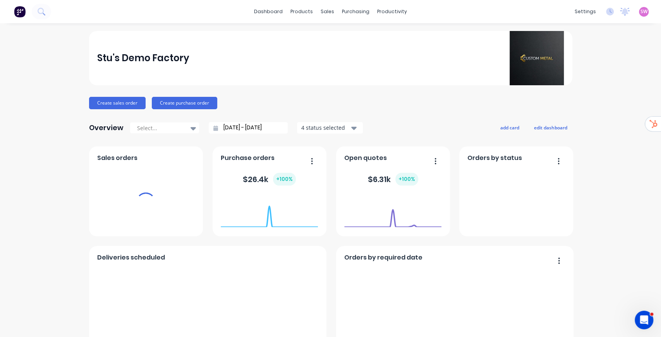
click at [641, 12] on span "SW" at bounding box center [644, 11] width 7 height 7
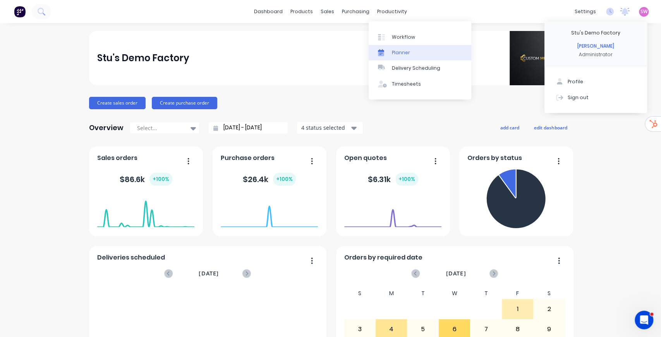
click at [407, 50] on div "Planner" at bounding box center [401, 52] width 18 height 7
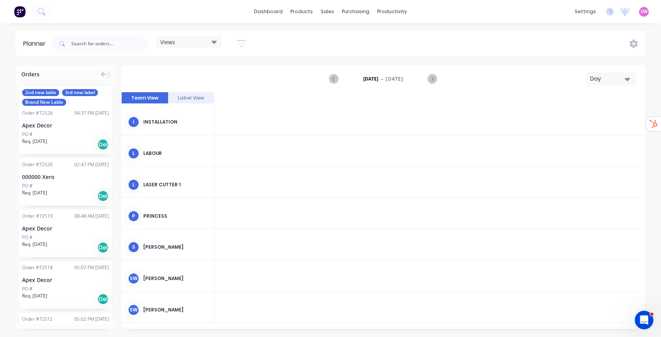
scroll to position [0, 1859]
click at [248, 40] on button "button" at bounding box center [241, 43] width 25 height 15
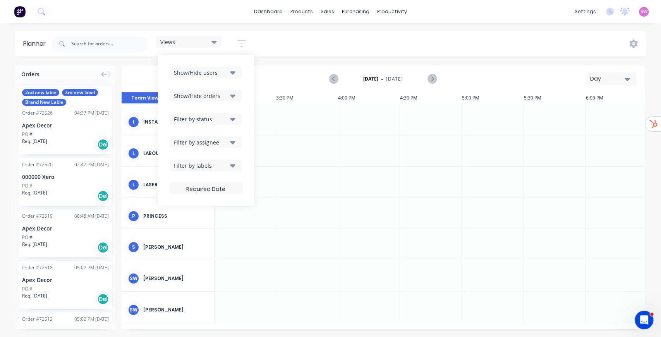
click at [228, 164] on div "Filter by labels" at bounding box center [201, 165] width 54 height 8
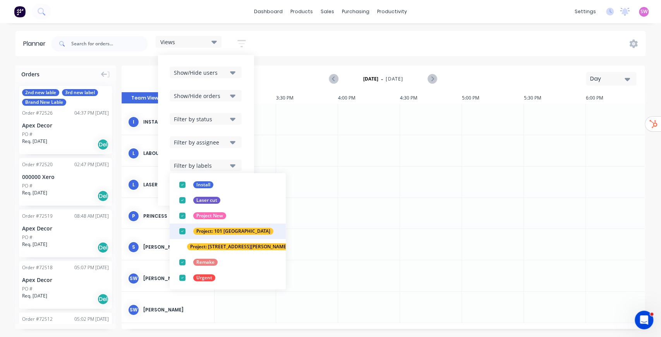
scroll to position [0, 0]
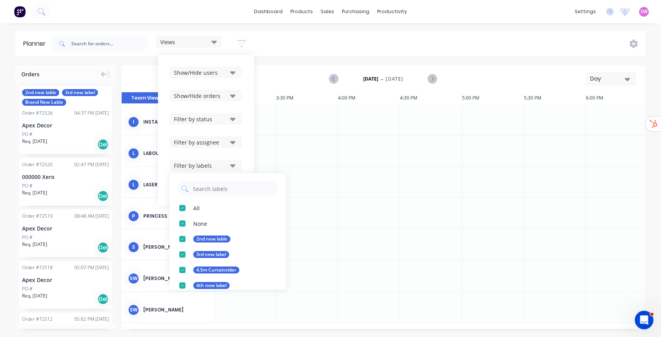
click at [244, 133] on div "Show/Hide users Show/Hide orders Filter by status Filter by assignee Filter by …" at bounding box center [206, 130] width 96 height 151
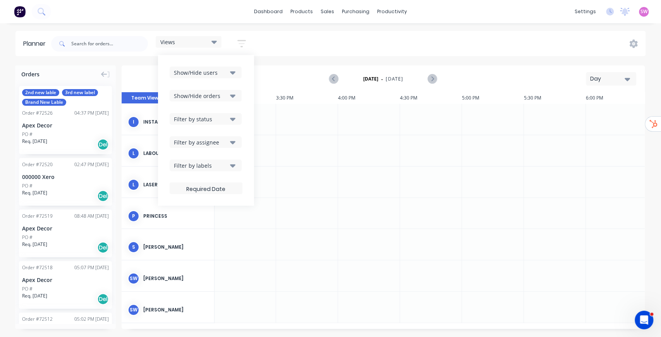
click at [237, 140] on button "Filter by assignee" at bounding box center [206, 142] width 72 height 12
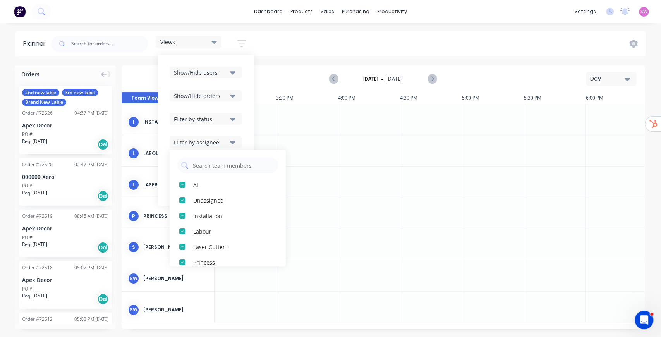
click at [243, 133] on div "Show/Hide users Show/Hide orders Filter by status Filter by assignee All Unassi…" at bounding box center [206, 130] width 96 height 151
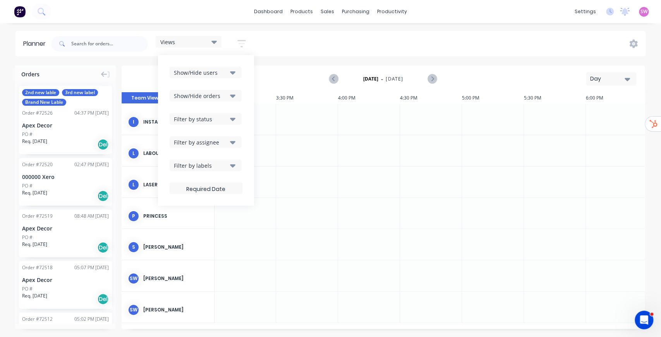
click at [235, 97] on icon "button" at bounding box center [232, 95] width 5 height 9
click at [237, 75] on button "Show/Hide users" at bounding box center [206, 73] width 72 height 12
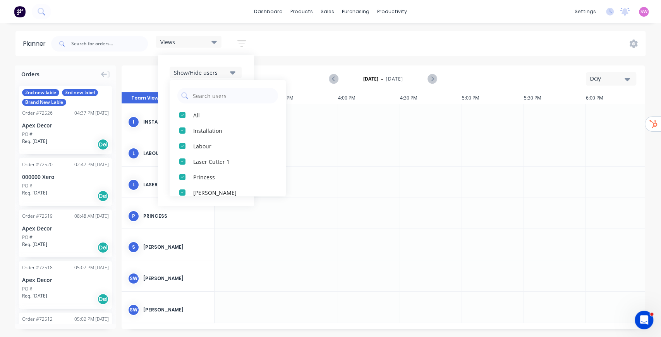
click at [245, 74] on div "Show/Hide users All Installation Labour Laser Cutter 1 Princess [PERSON_NAME] […" at bounding box center [206, 130] width 96 height 151
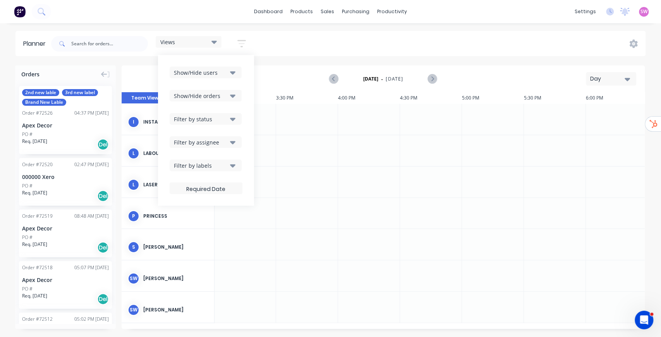
click at [233, 116] on icon "button" at bounding box center [232, 119] width 5 height 9
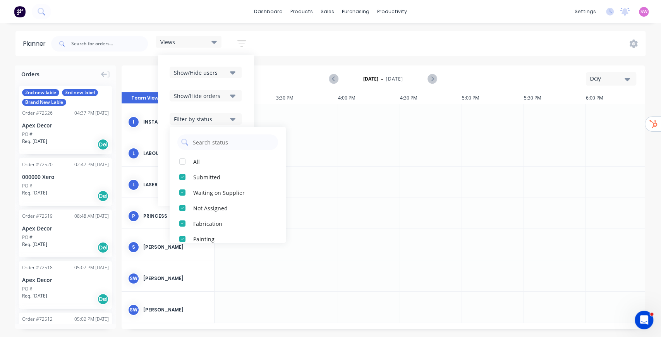
click at [280, 38] on div "Views Save new view None (Default) edit [PERSON_NAME] edit Show/Hide users Show…" at bounding box center [348, 43] width 596 height 23
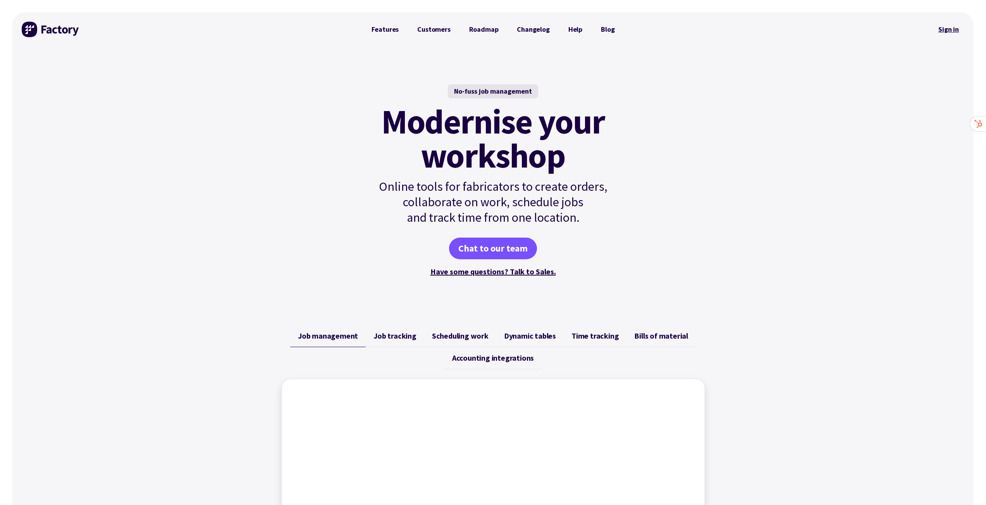
click at [950, 27] on link "Sign in" at bounding box center [948, 30] width 31 height 18
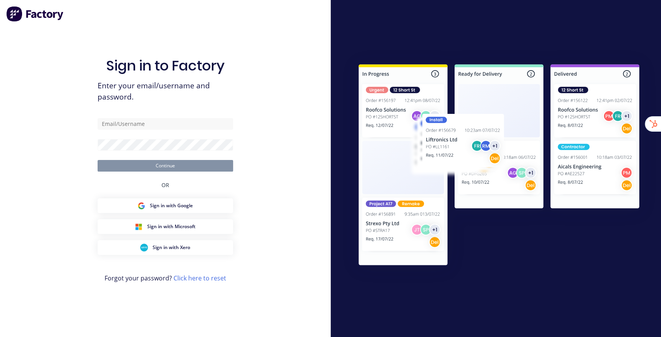
type input "[EMAIL_ADDRESS][DOMAIN_NAME]"
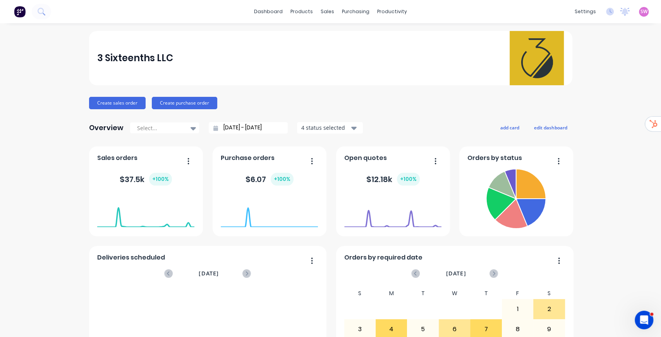
click at [337, 36] on link "Sales Orders" at bounding box center [366, 36] width 103 height 15
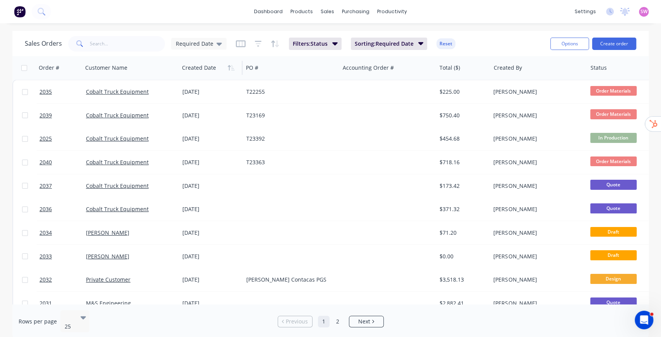
click at [205, 67] on div at bounding box center [209, 67] width 55 height 15
click at [225, 70] on div at bounding box center [209, 67] width 55 height 15
click at [229, 70] on icon "button" at bounding box center [229, 67] width 3 height 5
click at [229, 70] on icon "button" at bounding box center [231, 68] width 7 height 6
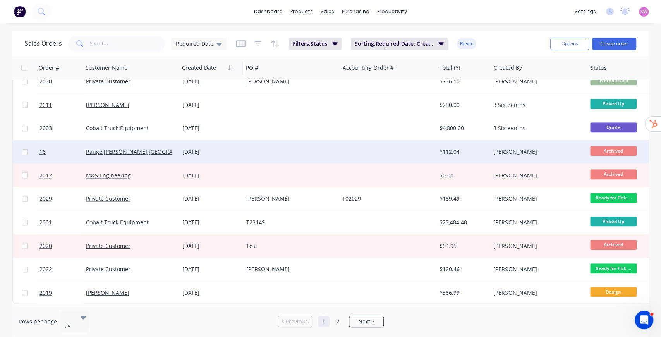
scroll to position [366, 0]
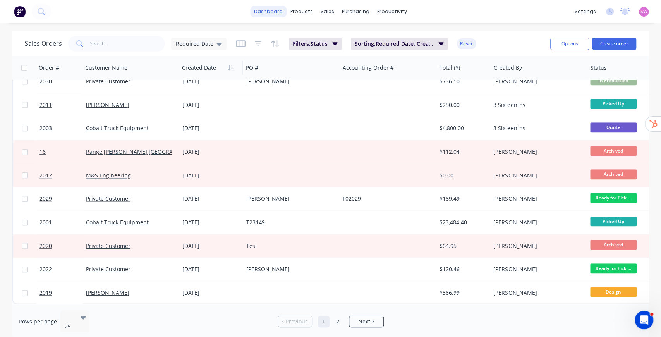
click at [271, 11] on link "dashboard" at bounding box center [268, 12] width 36 height 12
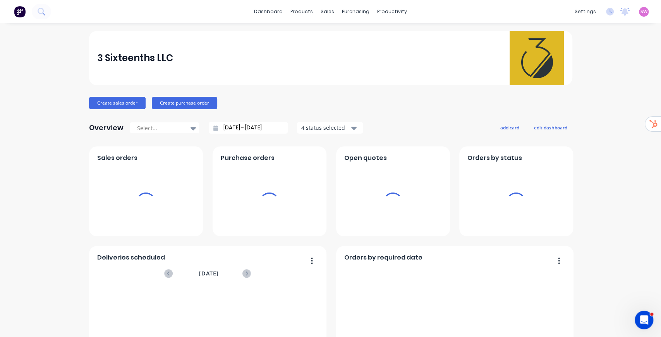
click at [644, 9] on div "SW 3 Sixteenths LLC [PERSON_NAME] Administrator Profile Sign out" at bounding box center [644, 12] width 10 height 10
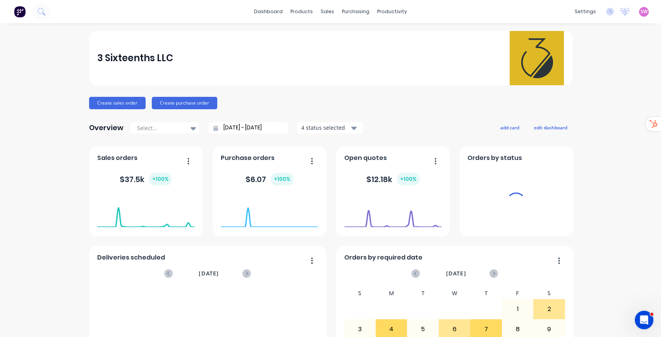
click at [641, 14] on span "SW" at bounding box center [644, 11] width 7 height 7
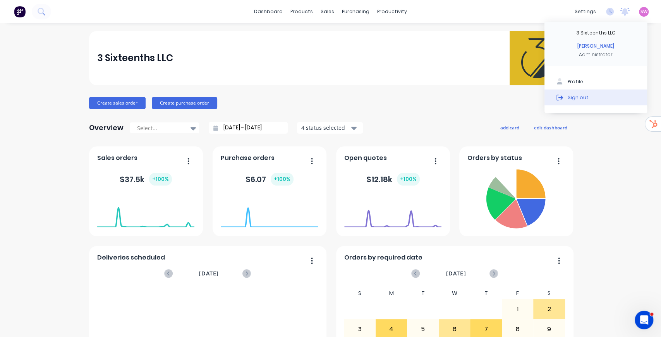
click at [597, 101] on button "Sign out" at bounding box center [595, 96] width 103 height 15
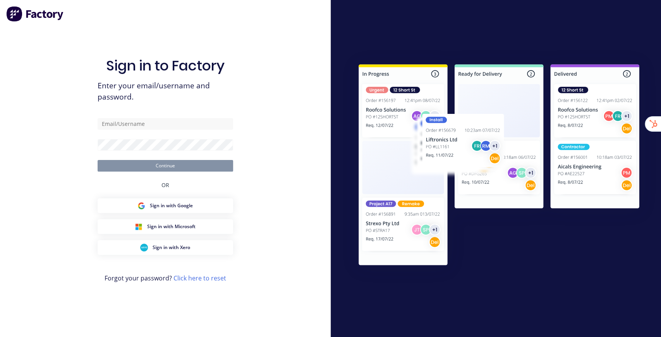
type input "[EMAIL_ADDRESS][DOMAIN_NAME]"
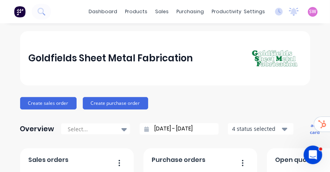
click at [118, 29] on div "dashboard products sales purchasing productivity dashboard products Product Cat…" at bounding box center [165, 86] width 330 height 172
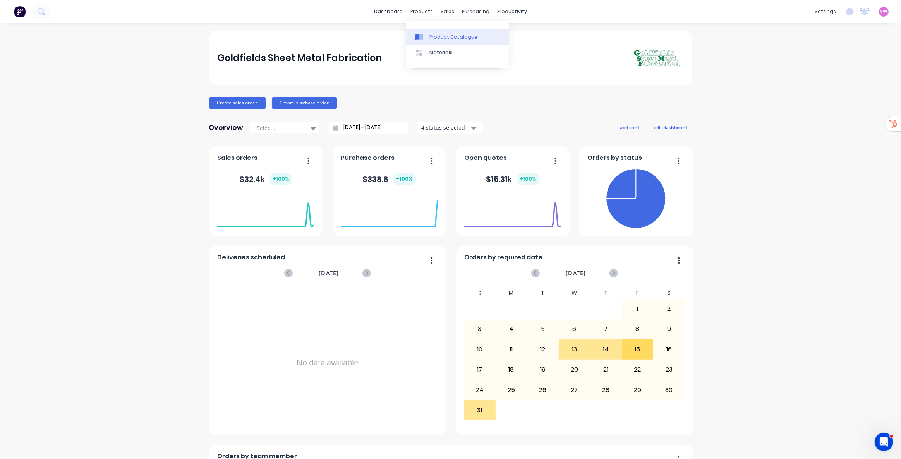
click at [436, 34] on div "Product Catalogue" at bounding box center [453, 37] width 48 height 7
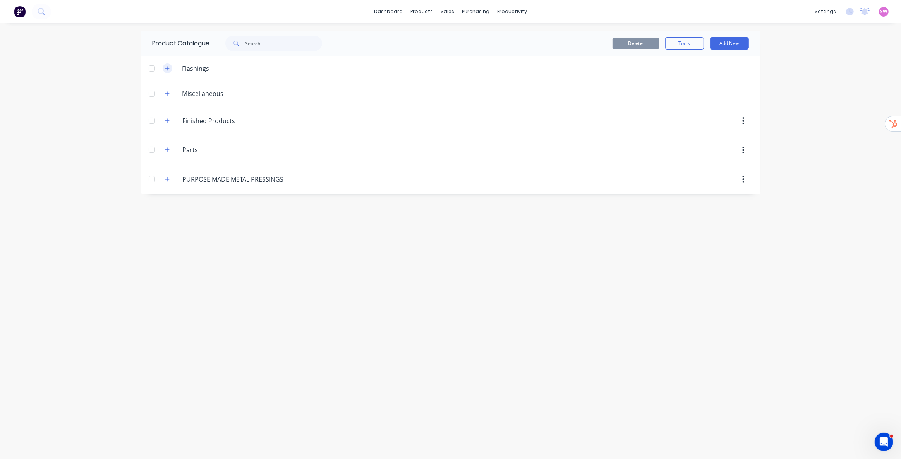
click at [164, 66] on button "button" at bounding box center [168, 69] width 10 height 10
click at [661, 62] on div "dashboard products sales purchasing productivity dashboard products Product Cat…" at bounding box center [450, 229] width 901 height 459
click at [661, 38] on button "Add New" at bounding box center [729, 43] width 39 height 12
click at [661, 81] on div "Flashing" at bounding box center [712, 78] width 60 height 11
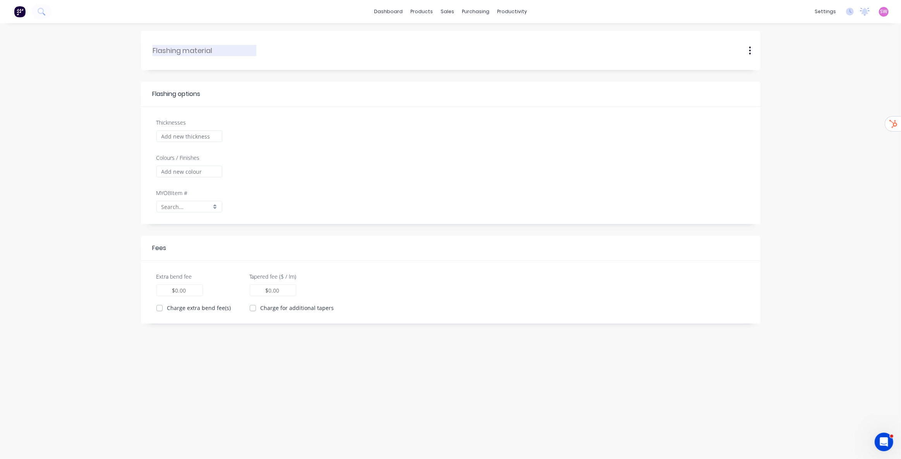
click at [159, 50] on input "text" at bounding box center [205, 50] width 104 height 10
type input "Zincalume"
click at [179, 132] on input "Thicknesses" at bounding box center [189, 137] width 66 height 12
type input "0.4"
type input "0.00"
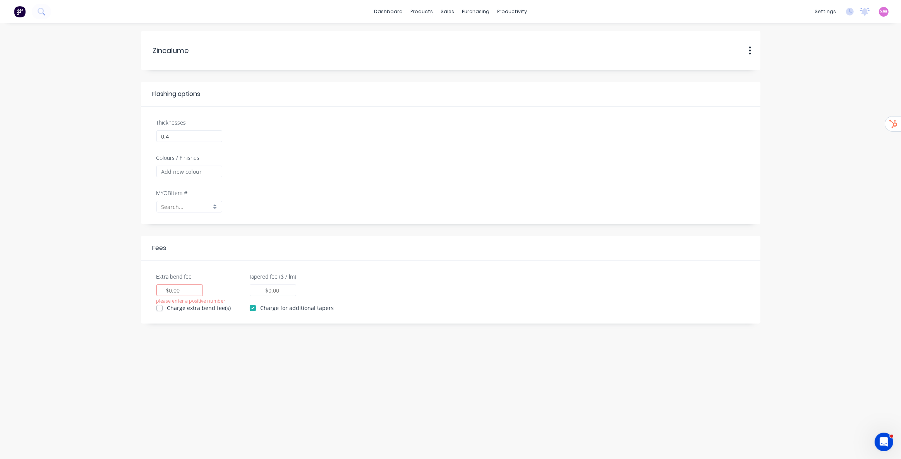
checkbox input "true"
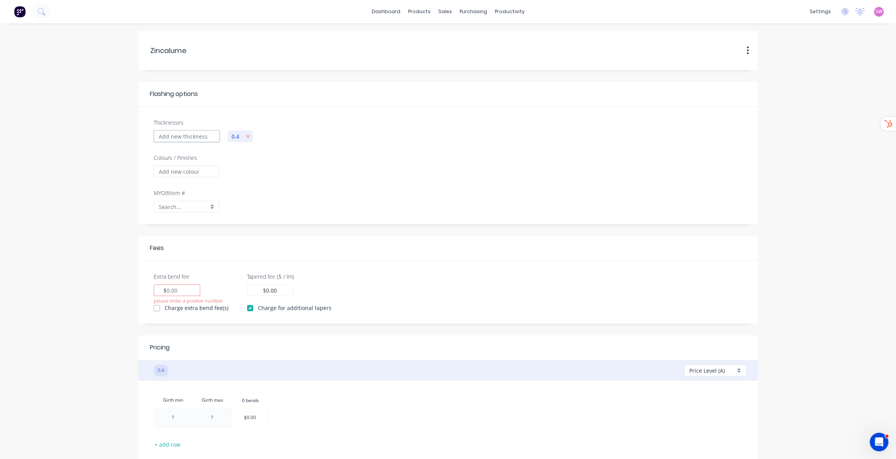
click at [179, 132] on input "Thicknesses" at bounding box center [187, 137] width 66 height 12
type input "0.55"
click at [285, 136] on icon "button" at bounding box center [284, 136] width 4 height 5
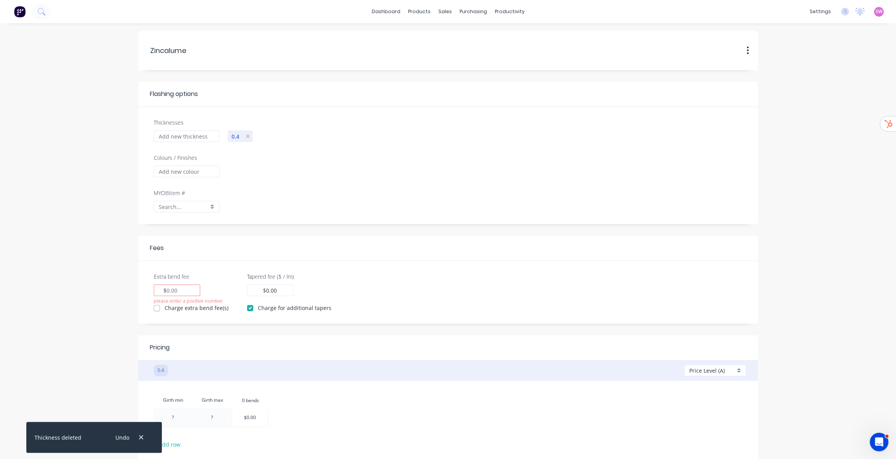
click at [170, 293] on input "Extra bend fee" at bounding box center [173, 291] width 12 height 8
type input "2"
click at [218, 263] on div "Extra bend fee 2 $ 2 Charge extra bend fee(s) Tapered fee ($ / lm) 0.00 $ 0.00 …" at bounding box center [448, 286] width 620 height 51
drag, startPoint x: 275, startPoint y: 289, endPoint x: 270, endPoint y: 290, distance: 5.5
click at [270, 290] on input "0.00" at bounding box center [272, 291] width 12 height 8
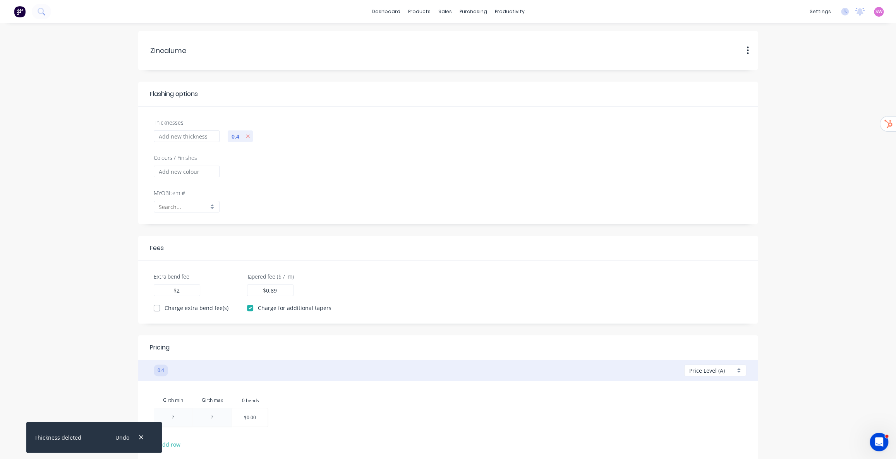
type input "0.89"
click at [661, 265] on form "Zincalume Zincalume Duplicate Flashing options Thicknesses 0.4 Colours / Finish…" at bounding box center [448, 258] width 881 height 454
click at [165, 309] on label "Charge extra bend fee(s)" at bounding box center [197, 308] width 64 height 8
click at [158, 309] on input "Charge extra bend fee(s)" at bounding box center [157, 307] width 6 height 7
checkbox input "true"
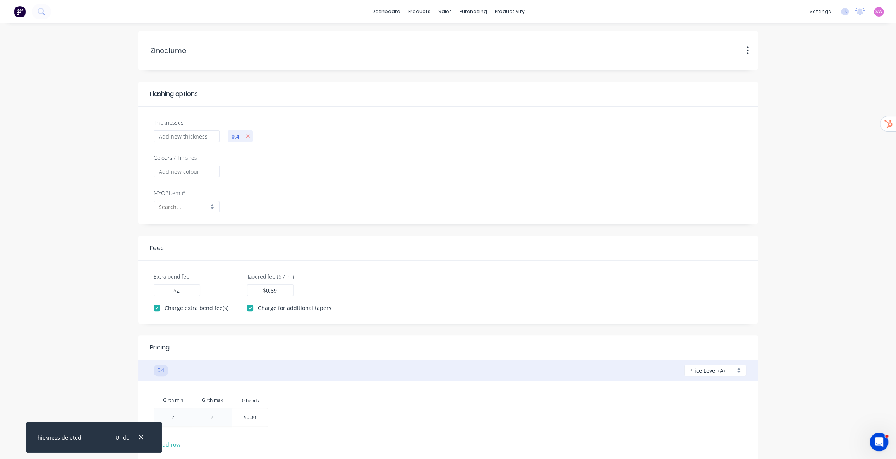
click at [97, 313] on form "Zincalume Zincalume Duplicate Flashing options Thicknesses 0.4 Colours / Finish…" at bounding box center [448, 258] width 881 height 454
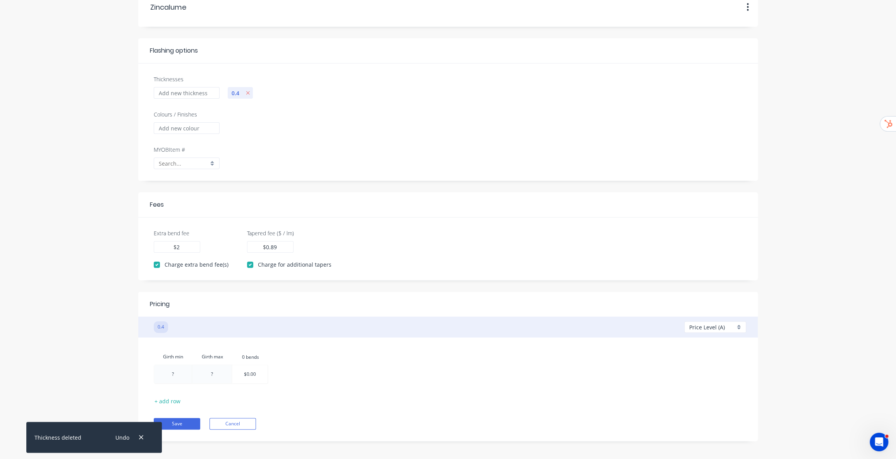
scroll to position [48, 0]
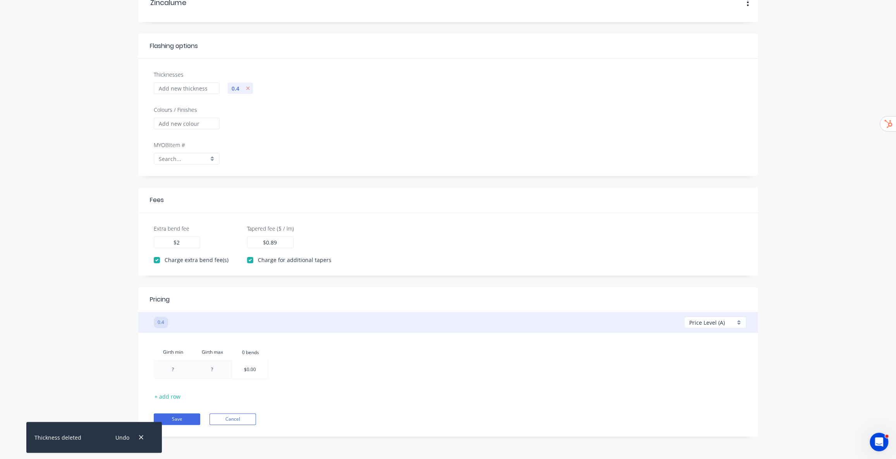
click at [177, 337] on div at bounding box center [173, 370] width 38 height 18
type input "1"
click at [213, 337] on div at bounding box center [212, 370] width 39 height 18
type input "100"
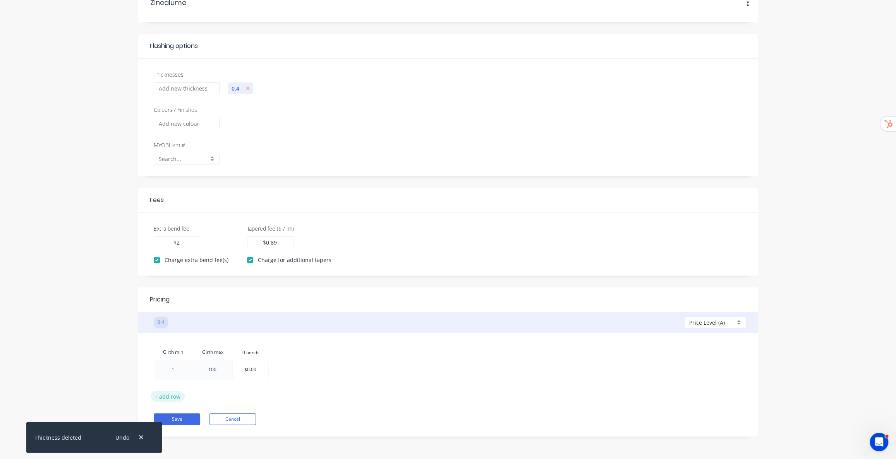
click at [172, 337] on button "+ add row" at bounding box center [168, 396] width 34 height 10
click at [174, 337] on div at bounding box center [173, 389] width 38 height 19
type input "101"
click at [219, 337] on div at bounding box center [212, 389] width 39 height 19
type input "150"
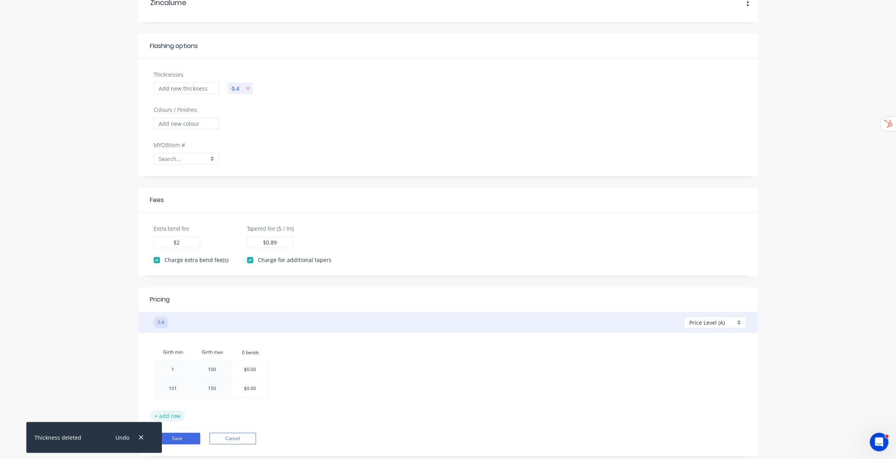
click at [177, 337] on button "+ add row" at bounding box center [168, 415] width 34 height 10
click at [180, 337] on div at bounding box center [173, 408] width 38 height 19
type input "151"
click at [210, 337] on div at bounding box center [212, 408] width 39 height 19
type input "200"
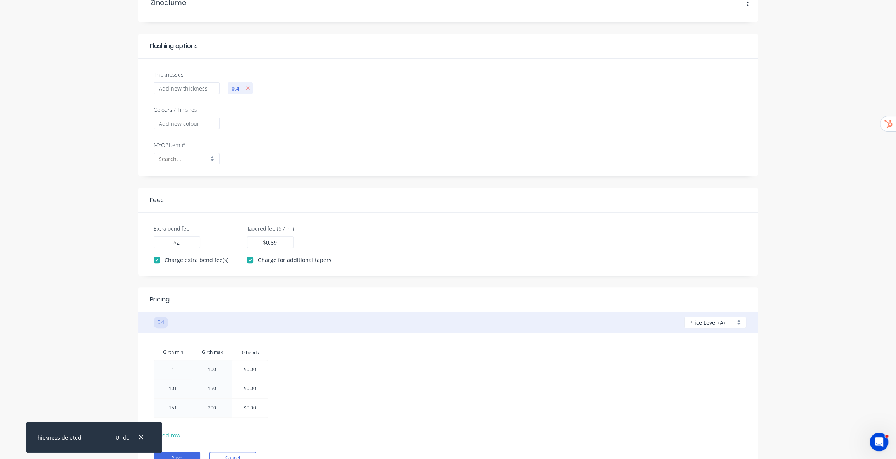
click at [337, 337] on div "Girth min Girth max 0.bends 0 bends 1 100 $0.00 101 150 $0.00 151 200 $0.00" at bounding box center [448, 383] width 589 height 76
click at [273, 337] on div "Add bend" at bounding box center [292, 365] width 78 height 16
click at [276, 337] on div "Delete bend" at bounding box center [292, 362] width 78 height 16
click at [268, 337] on div "Add bend" at bounding box center [294, 363] width 78 height 16
type input "0 bends"
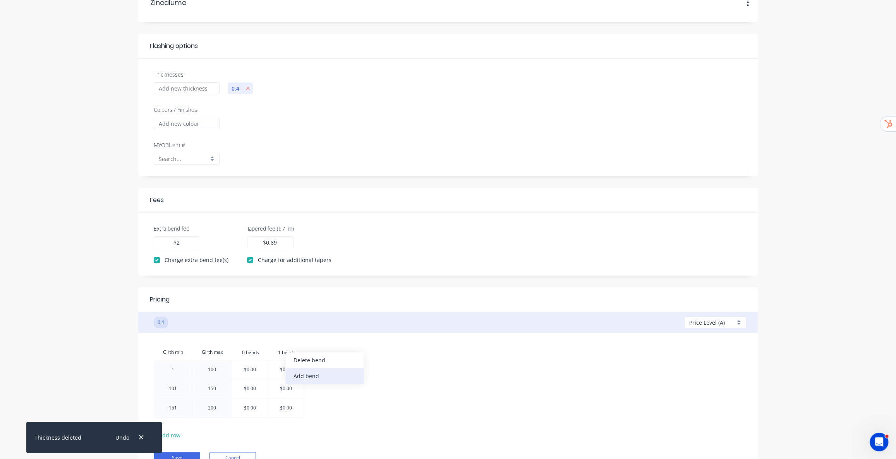
click at [302, 337] on div "Add bend" at bounding box center [325, 376] width 78 height 16
click at [300, 337] on div "Add bend" at bounding box center [329, 382] width 78 height 16
click at [298, 337] on div "Add bend" at bounding box center [326, 381] width 78 height 16
click at [299, 337] on div "Add bend" at bounding box center [323, 379] width 78 height 16
click at [297, 337] on div "Add bend" at bounding box center [325, 375] width 78 height 16
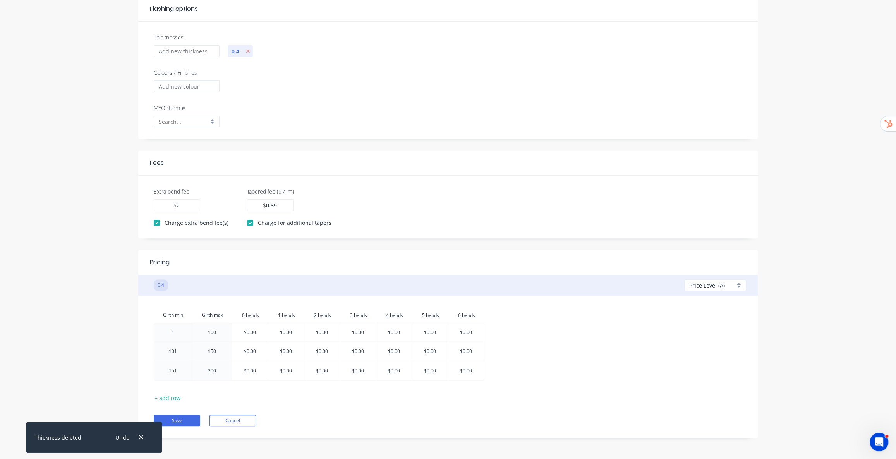
scroll to position [87, 0]
click at [249, 333] on div at bounding box center [249, 331] width 35 height 18
click at [252, 330] on input "$0.00" at bounding box center [250, 331] width 12 height 18
type input "$6.43"
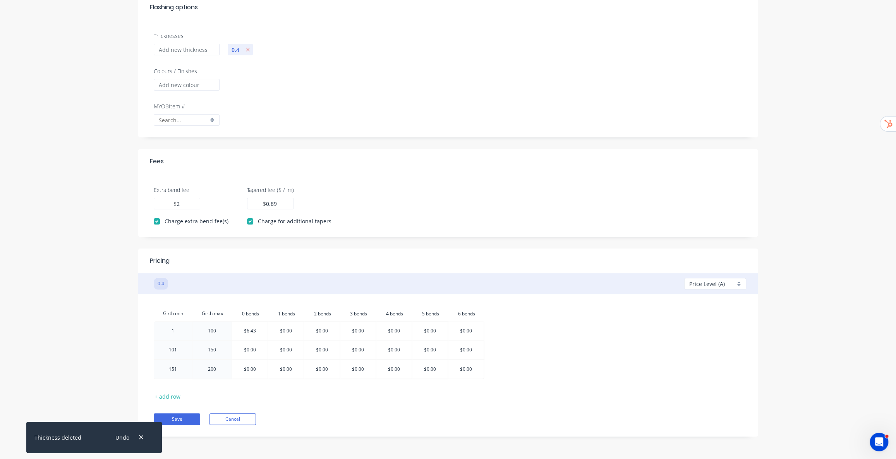
click at [287, 332] on div at bounding box center [285, 331] width 35 height 18
click at [284, 328] on input "$0.00" at bounding box center [286, 331] width 12 height 18
type input "$7.32"
click at [314, 331] on div at bounding box center [321, 331] width 35 height 18
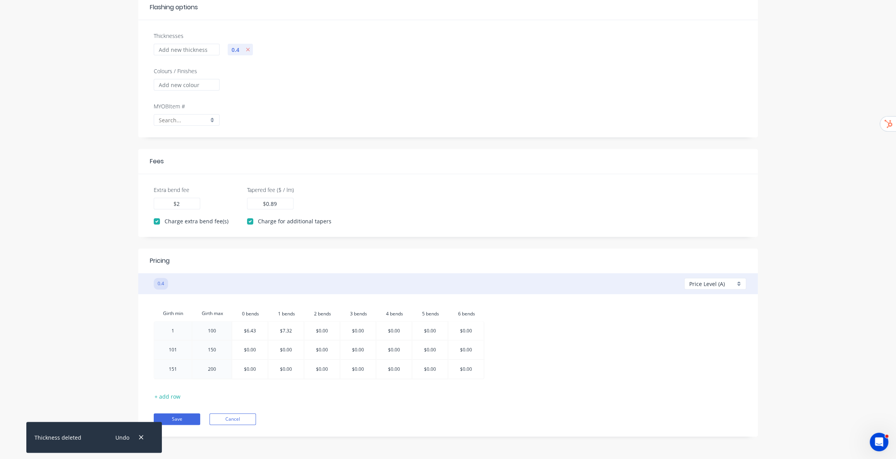
click at [323, 329] on input "$0.00" at bounding box center [322, 331] width 12 height 18
type input "$8.21"
click at [363, 329] on div at bounding box center [357, 331] width 35 height 18
type input "9.10"
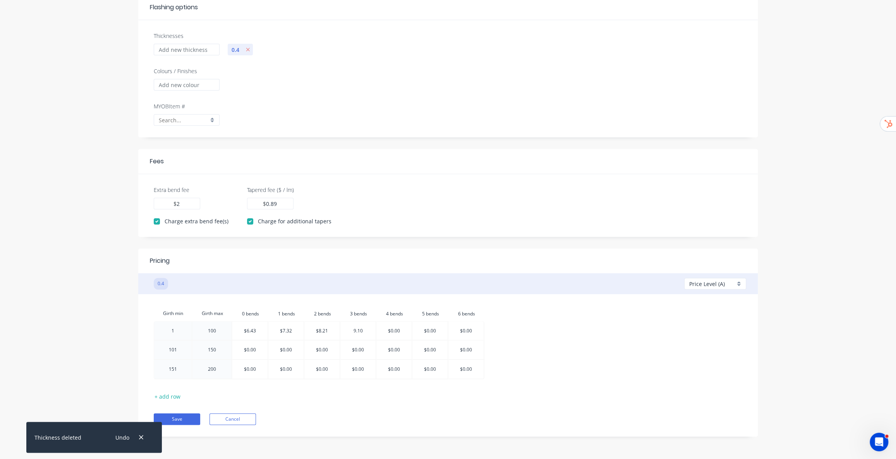
click at [463, 331] on div at bounding box center [465, 331] width 35 height 18
type input "$10.88"
click at [432, 329] on div at bounding box center [429, 331] width 35 height 18
type input "9.99"
click at [400, 333] on div at bounding box center [393, 331] width 35 height 18
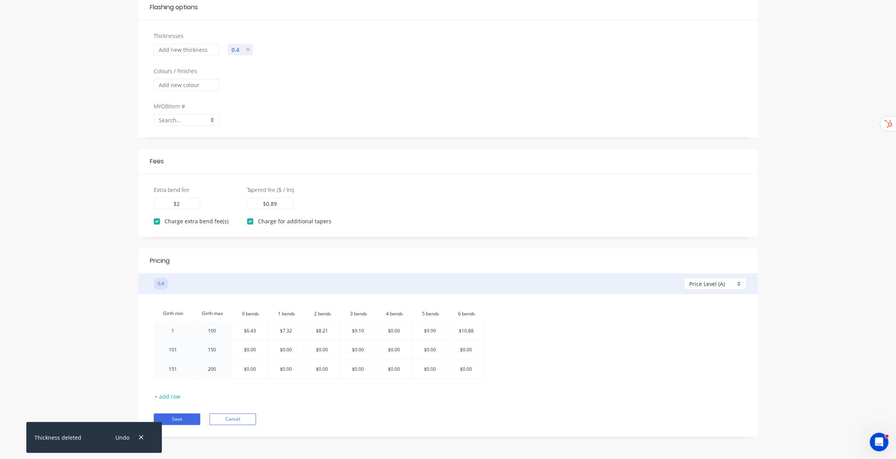
click at [368, 331] on div at bounding box center [357, 331] width 35 height 18
click at [402, 331] on div at bounding box center [393, 331] width 35 height 18
type input "$9.10"
click at [331, 330] on div at bounding box center [321, 331] width 35 height 18
click at [363, 333] on div at bounding box center [357, 331] width 35 height 18
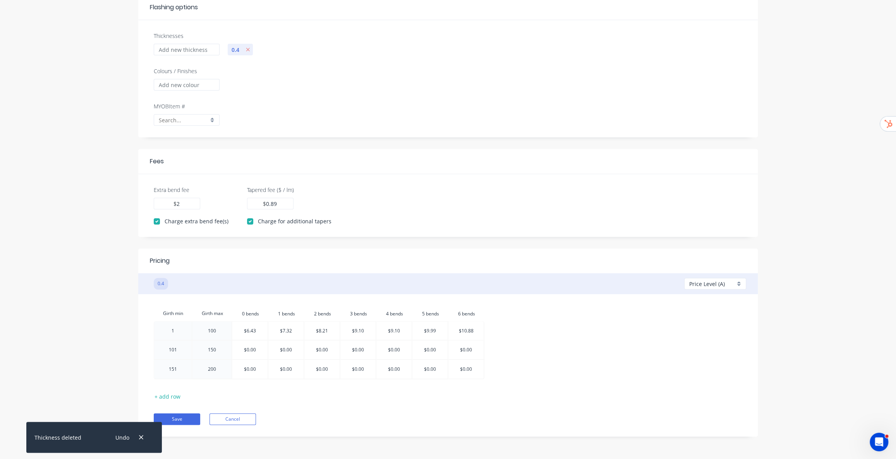
type input "$8.21"
click at [298, 330] on div at bounding box center [285, 331] width 35 height 18
click at [330, 331] on div at bounding box center [321, 331] width 35 height 18
type input "$7.32"
click at [259, 329] on div at bounding box center [249, 331] width 35 height 18
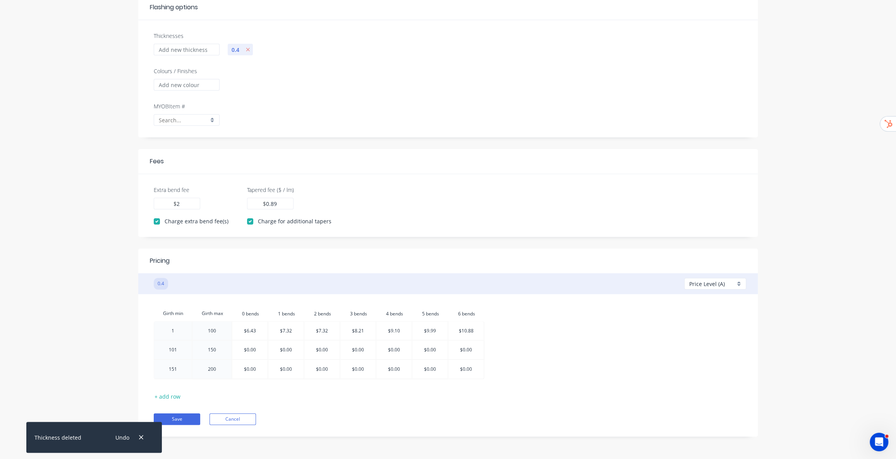
click at [294, 330] on div at bounding box center [285, 331] width 35 height 18
click at [259, 337] on div at bounding box center [249, 350] width 35 height 19
type input "$0.00"
drag, startPoint x: 261, startPoint y: 352, endPoint x: 236, endPoint y: 352, distance: 25.2
click at [236, 337] on table "Girth min Girth max 0.bends 0 bends 1.bends 1 bends 2.bends 2 bends 3.bends 3 b…" at bounding box center [319, 343] width 331 height 74
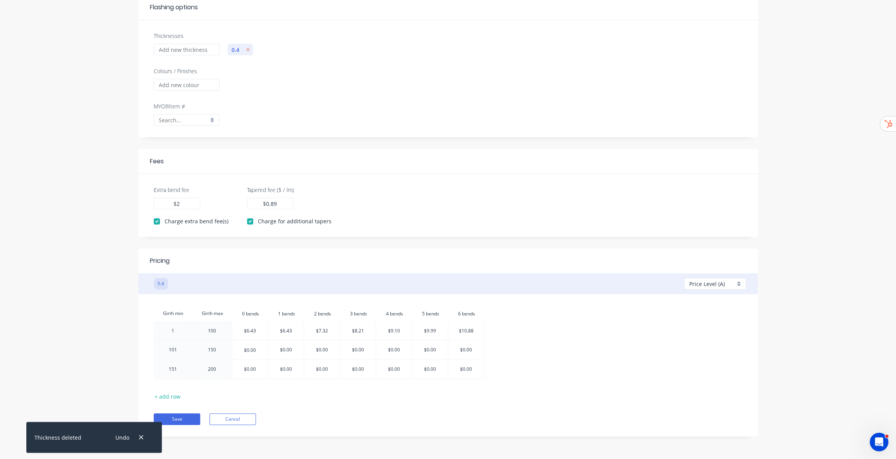
click at [252, 337] on input "$0.00" at bounding box center [250, 350] width 12 height 19
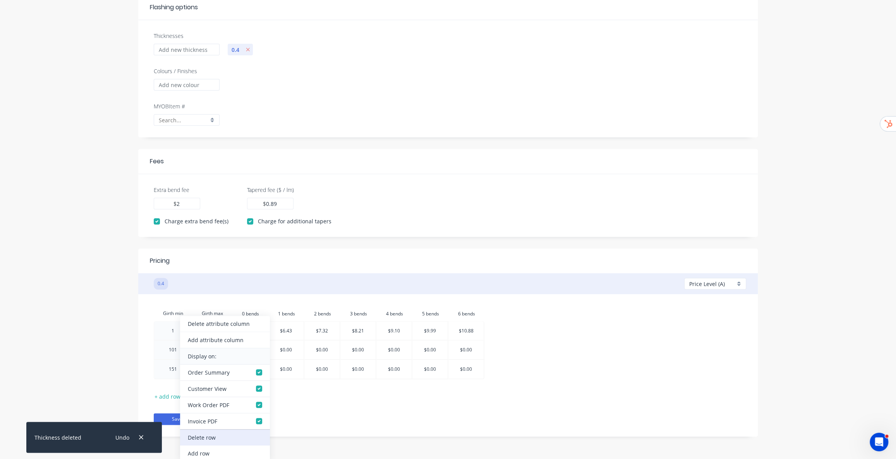
click at [221, 337] on div "Delete row" at bounding box center [225, 438] width 90 height 16
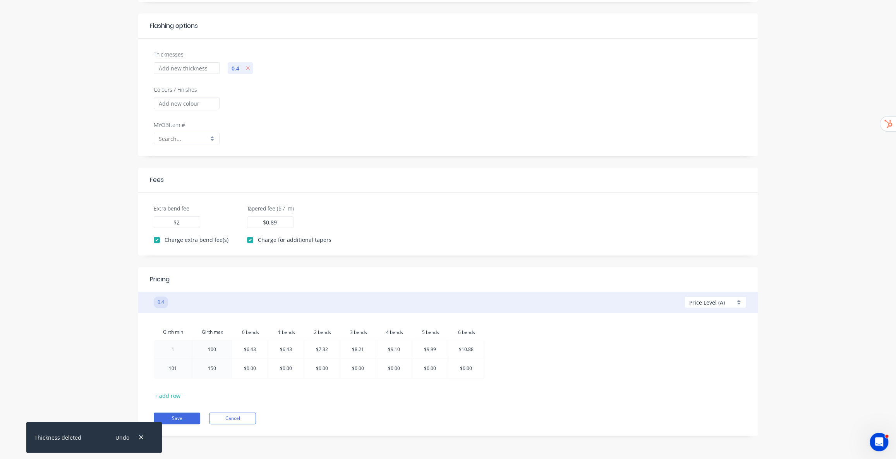
scroll to position [67, 0]
click at [393, 337] on div "Girth min Girth max 0.bends 0 bends 1.bends 1 bends 2.bends 2 bends 3.bends 3 b…" at bounding box center [448, 375] width 596 height 100
click at [252, 337] on div at bounding box center [249, 369] width 35 height 19
type input "$8.56"
click at [290, 337] on div at bounding box center [285, 369] width 35 height 19
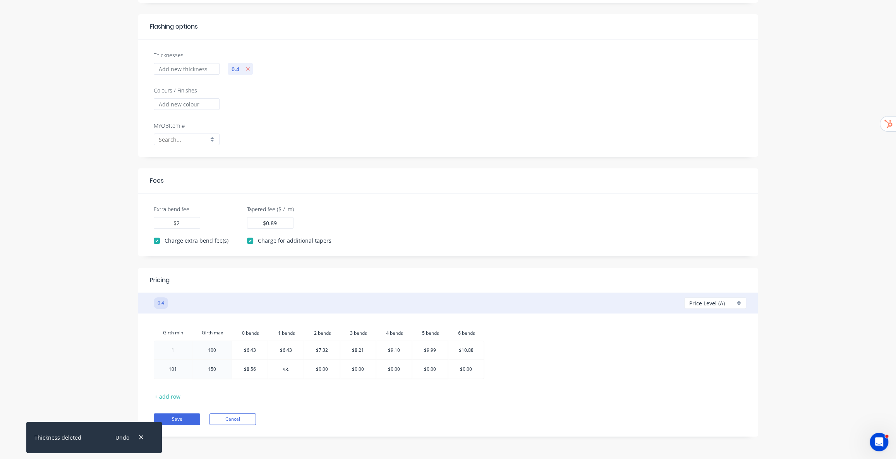
type input "$8.56"
click at [322, 337] on div at bounding box center [321, 369] width 35 height 19
click at [321, 337] on input "$0.00" at bounding box center [322, 369] width 12 height 19
type input "$9.45"
click at [357, 337] on div at bounding box center [357, 369] width 35 height 19
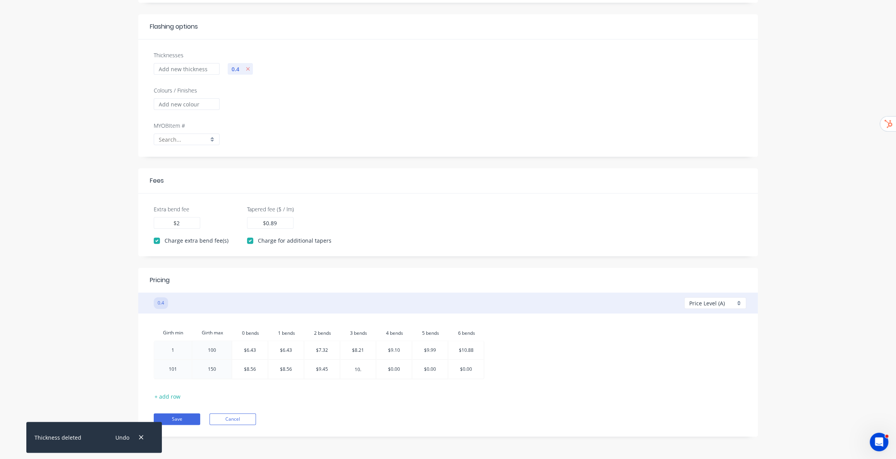
type input "10.34"
click at [399, 337] on div at bounding box center [393, 369] width 35 height 19
type input "11.23"
click at [421, 337] on div at bounding box center [429, 369] width 35 height 19
type input "12.12"
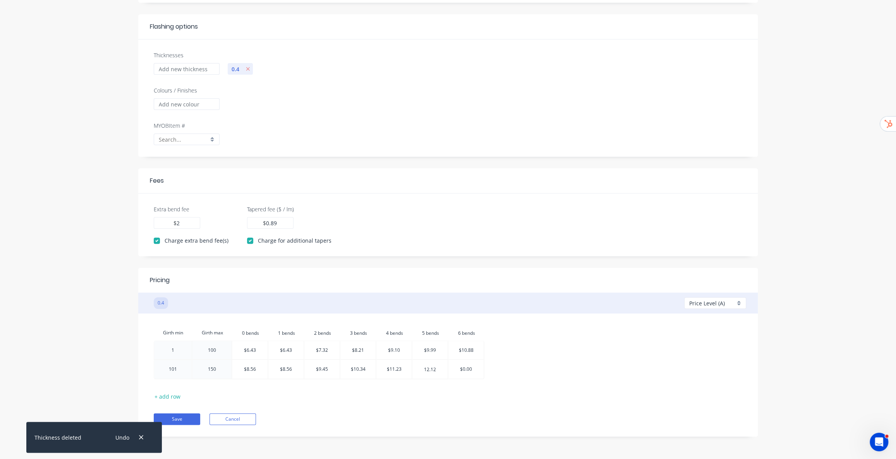
click at [471, 337] on div at bounding box center [465, 369] width 35 height 19
click at [469, 337] on input "$0.00" at bounding box center [466, 369] width 12 height 19
type input "13.01"
click at [547, 337] on div "Girth min Girth max 0.bends 0 bends 1.bends 1 bends 2.bends 2 bends 3.bends 3 b…" at bounding box center [448, 353] width 589 height 57
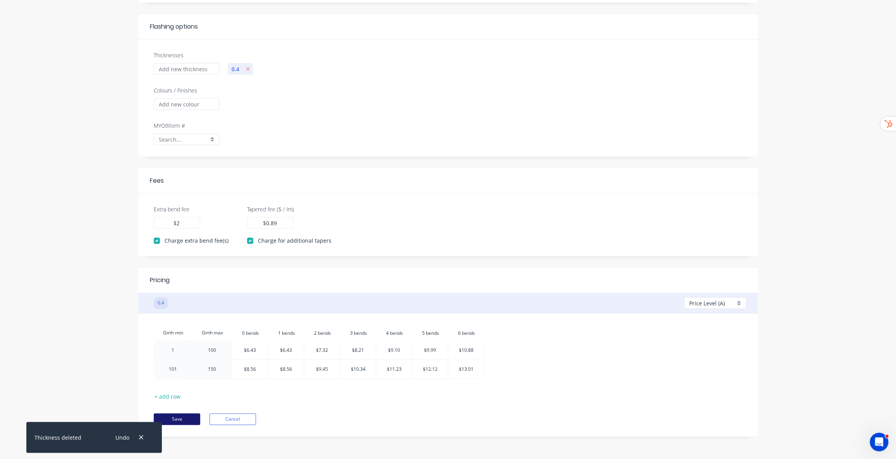
click at [189, 337] on button "Save" at bounding box center [177, 420] width 46 height 12
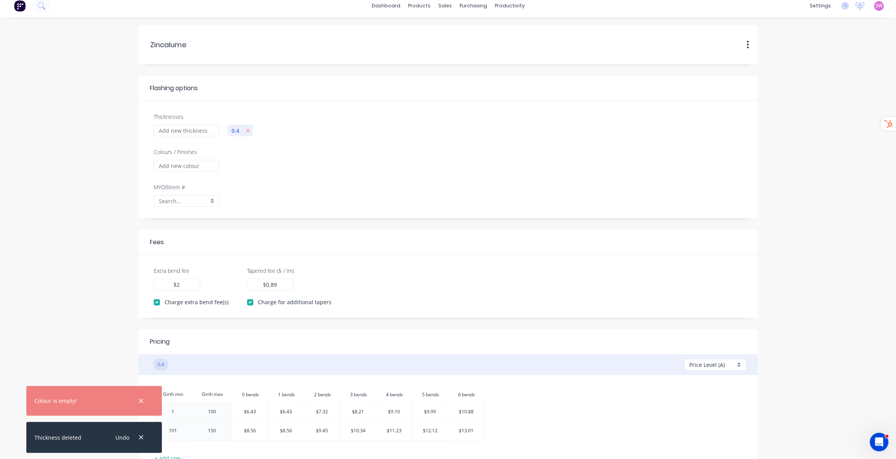
scroll to position [0, 0]
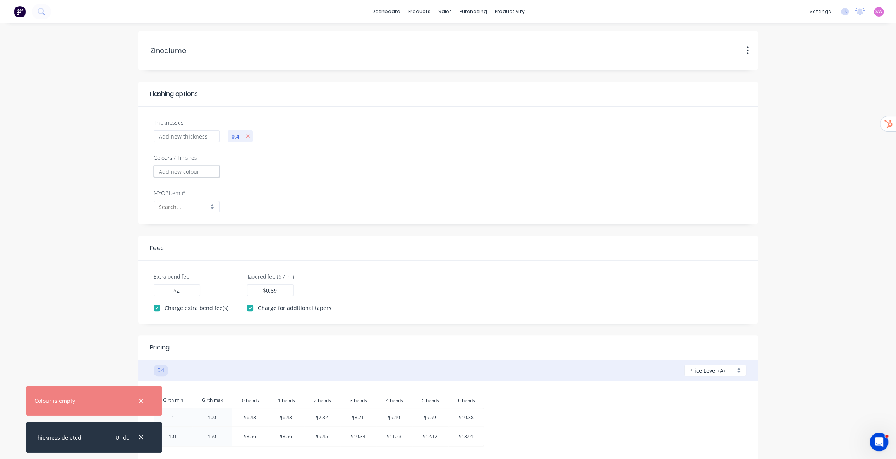
click at [206, 172] on input "Colours / Finishes" at bounding box center [187, 172] width 66 height 12
click at [197, 173] on input "Colours / Finishes" at bounding box center [187, 172] width 66 height 12
click at [196, 171] on input "Colours / Finishes" at bounding box center [187, 172] width 66 height 12
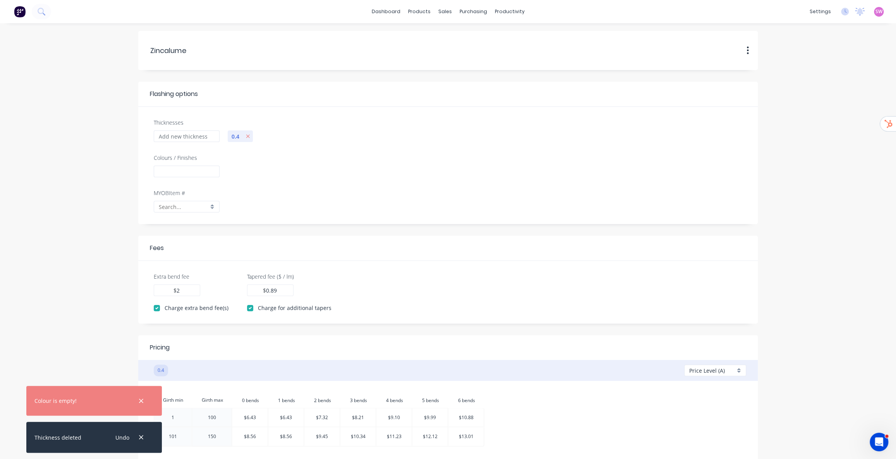
click at [323, 175] on div at bounding box center [484, 177] width 523 height 24
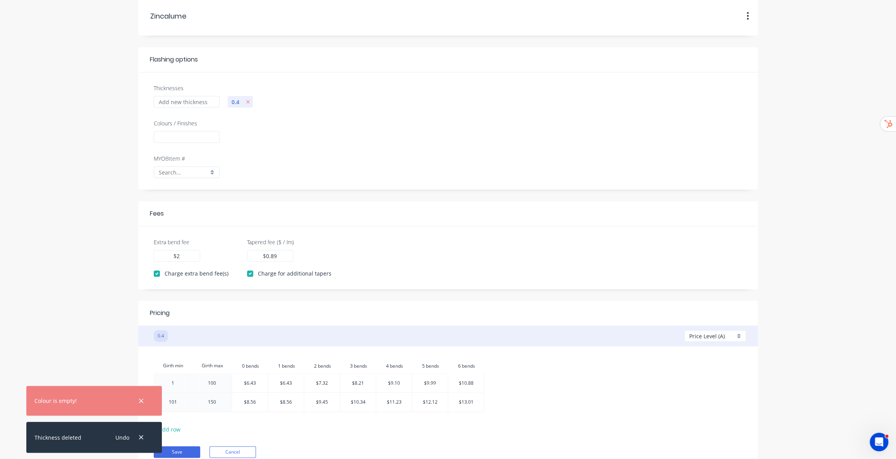
scroll to position [67, 0]
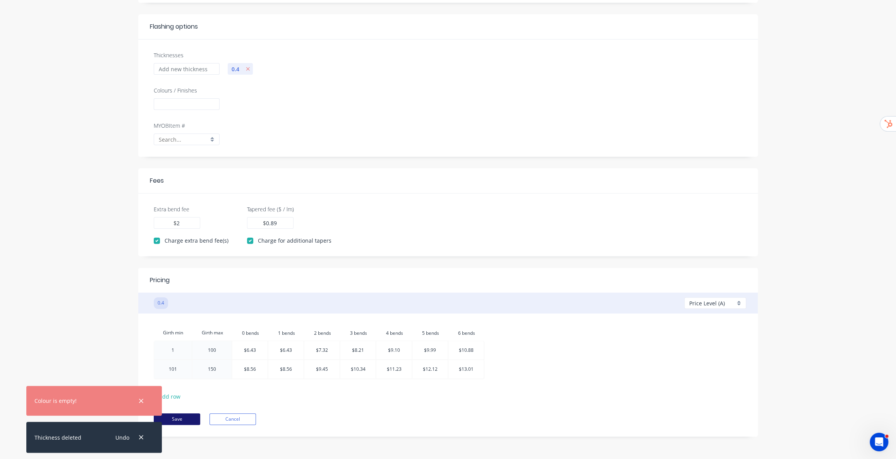
click at [182, 337] on button "Save" at bounding box center [177, 420] width 46 height 12
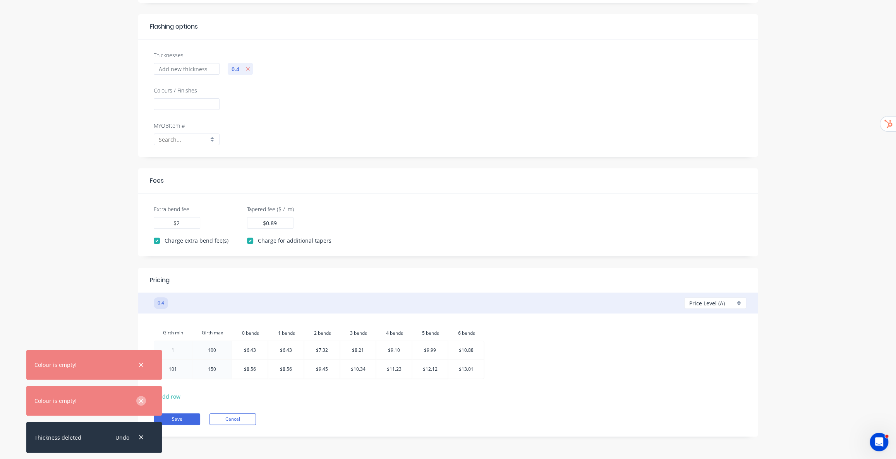
click at [140, 337] on icon "button" at bounding box center [141, 401] width 4 height 4
click at [143, 337] on icon "button" at bounding box center [141, 401] width 5 height 7
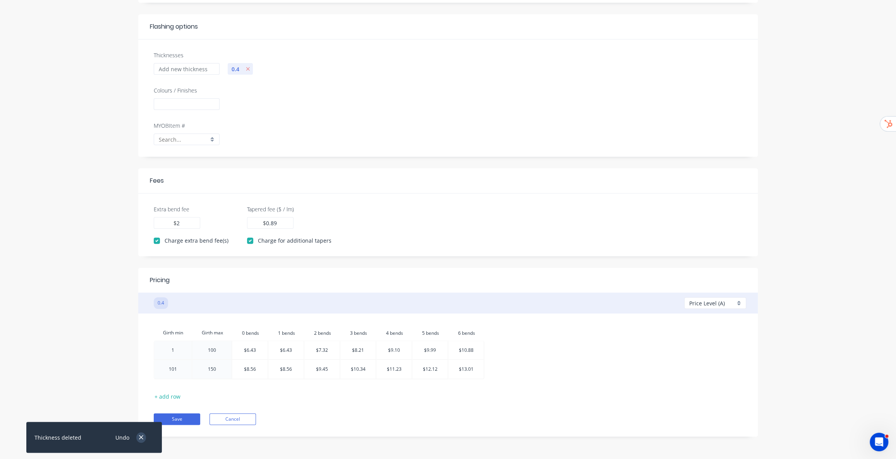
click at [144, 337] on button "button" at bounding box center [141, 438] width 10 height 10
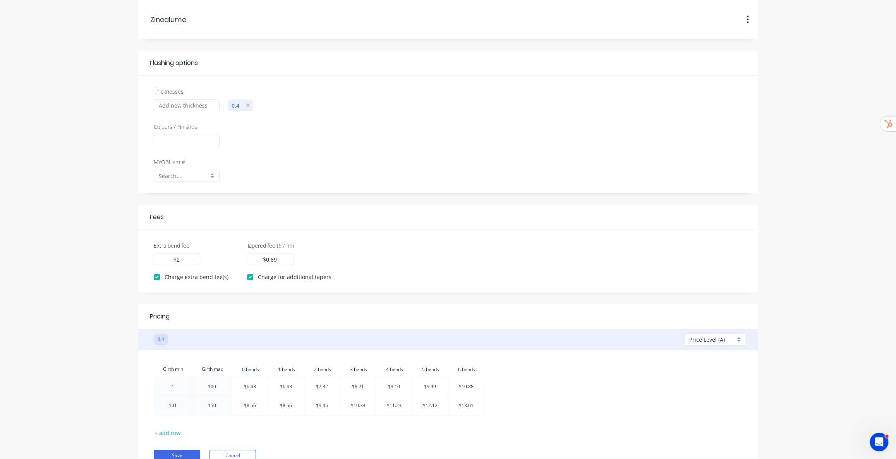
scroll to position [0, 0]
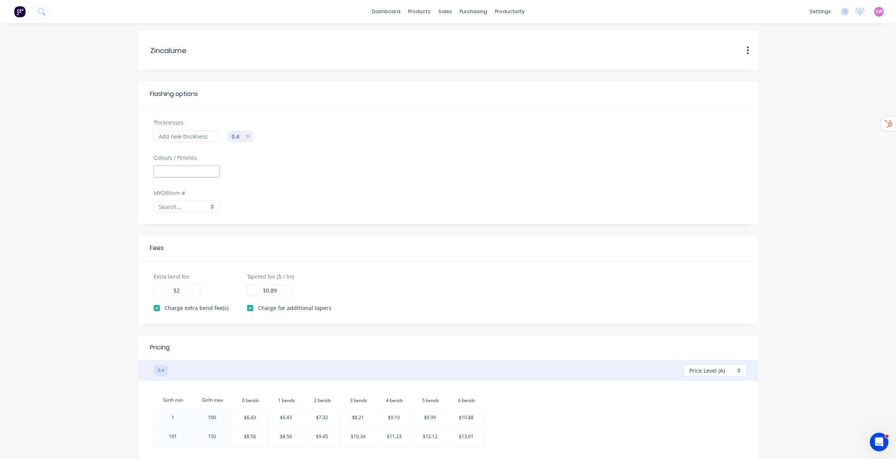
click at [196, 167] on input "Colours / Finishes" at bounding box center [187, 172] width 66 height 12
click at [194, 167] on input "Colours / Finishes" at bounding box center [187, 172] width 66 height 12
click at [193, 167] on input "Colours / Finishes" at bounding box center [187, 172] width 66 height 12
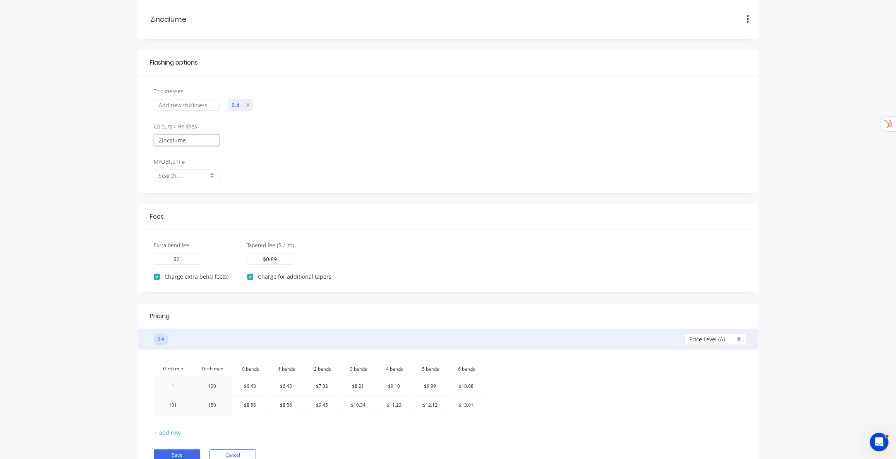
scroll to position [67, 0]
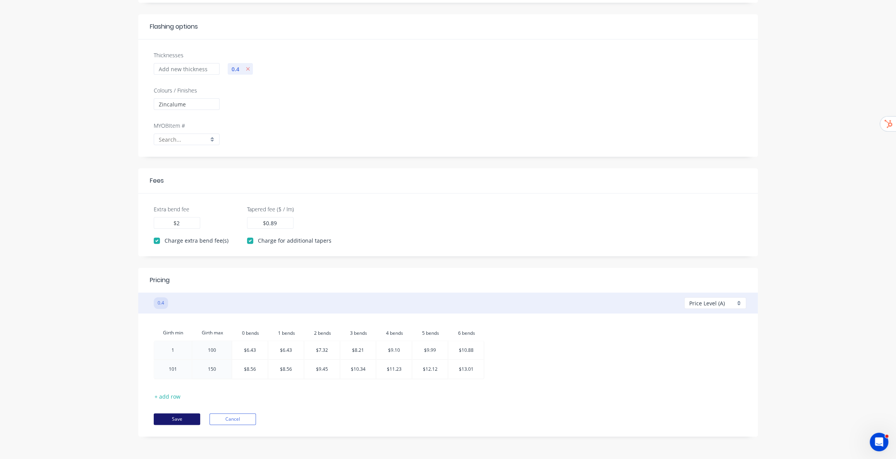
click at [190, 337] on button "Save" at bounding box center [177, 420] width 46 height 12
click at [180, 337] on button "Save" at bounding box center [177, 420] width 46 height 12
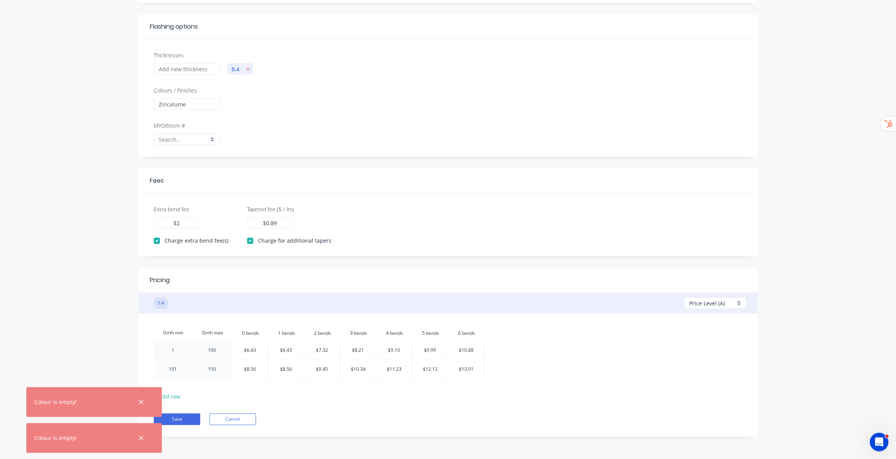
scroll to position [0, 0]
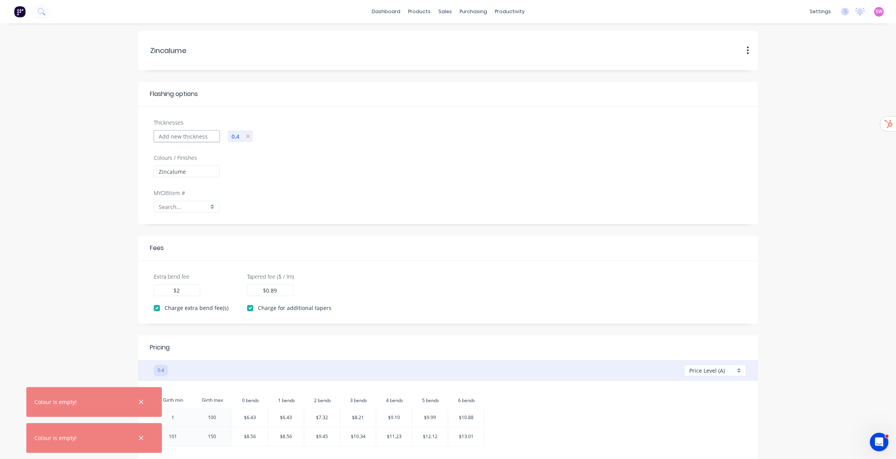
click at [186, 136] on input "Thicknesses" at bounding box center [187, 137] width 66 height 12
click at [368, 167] on div at bounding box center [484, 177] width 523 height 24
click at [200, 169] on input "Zincalume" at bounding box center [187, 172] width 66 height 12
click at [197, 169] on input "Zincalume" at bounding box center [187, 172] width 66 height 12
drag, startPoint x: 188, startPoint y: 170, endPoint x: 95, endPoint y: 170, distance: 92.9
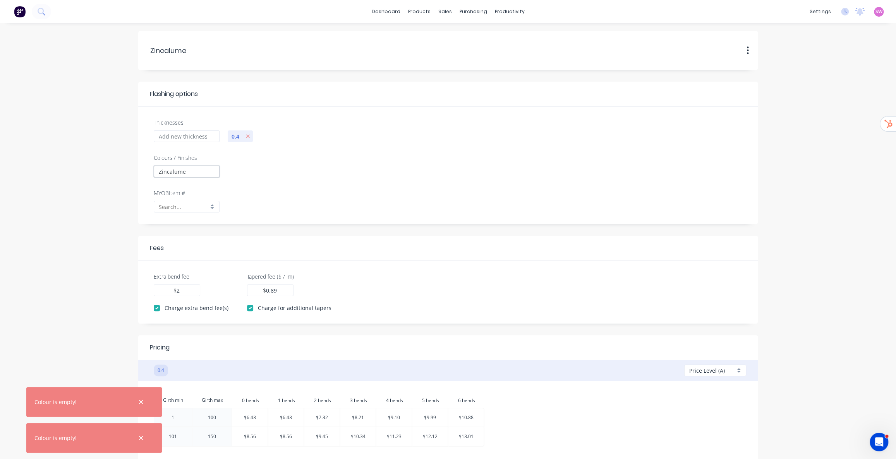
click at [95, 170] on form "Zincalume Zincalume Duplicate Flashing options Thicknesses 0.4 Colours / Finish…" at bounding box center [448, 267] width 881 height 473
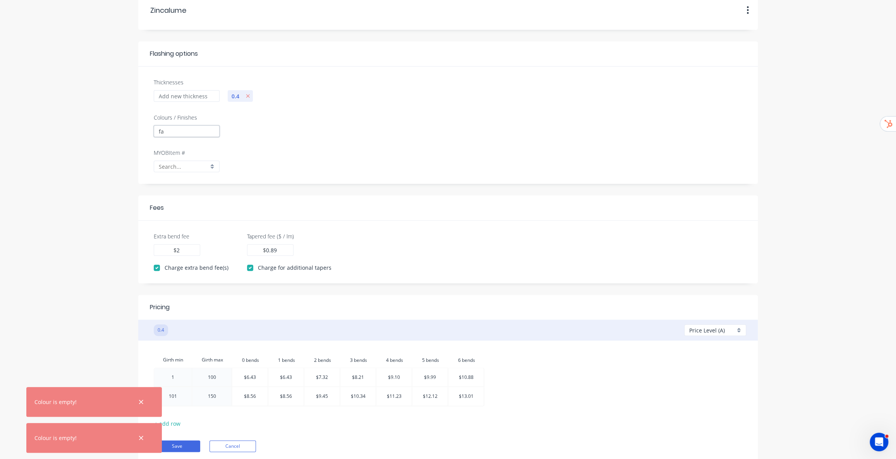
scroll to position [67, 0]
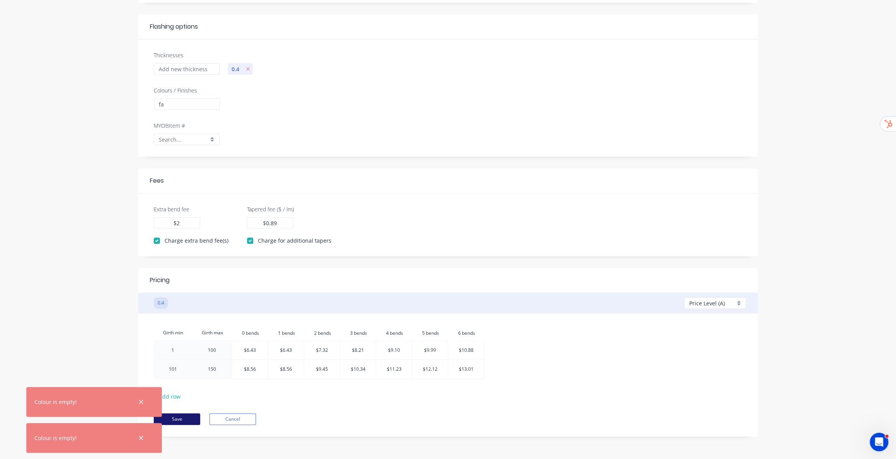
click at [195, 337] on button "Save" at bounding box center [177, 420] width 46 height 12
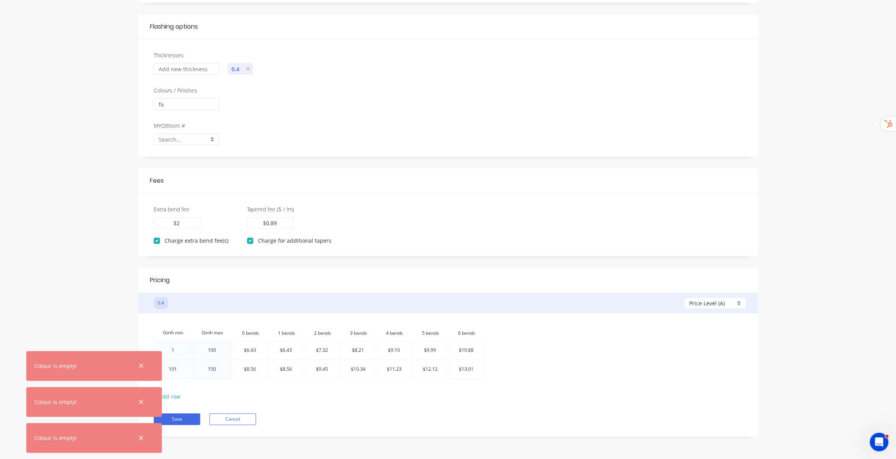
drag, startPoint x: 408, startPoint y: 302, endPoint x: 730, endPoint y: 304, distance: 322.2
click at [661, 304] on div "Price Level (A)" at bounding box center [712, 303] width 46 height 8
click at [661, 334] on div at bounding box center [718, 334] width 56 height 10
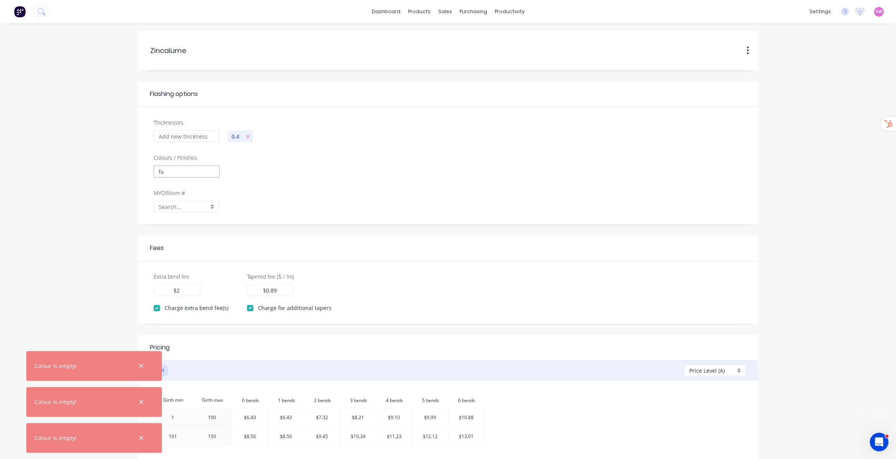
drag, startPoint x: 203, startPoint y: 171, endPoint x: 104, endPoint y: 171, distance: 98.4
click at [104, 171] on form "Zincalume Zincalume Duplicate Flashing options Thicknesses 0.4 Colours / Finish…" at bounding box center [448, 267] width 881 height 473
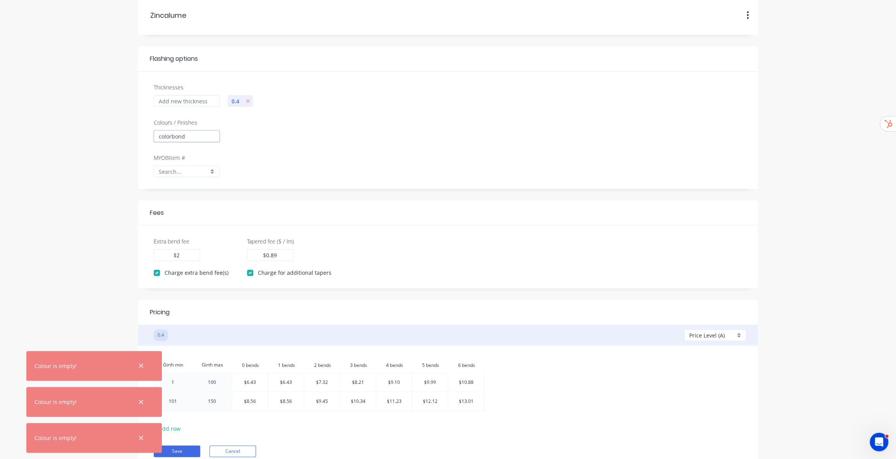
scroll to position [67, 0]
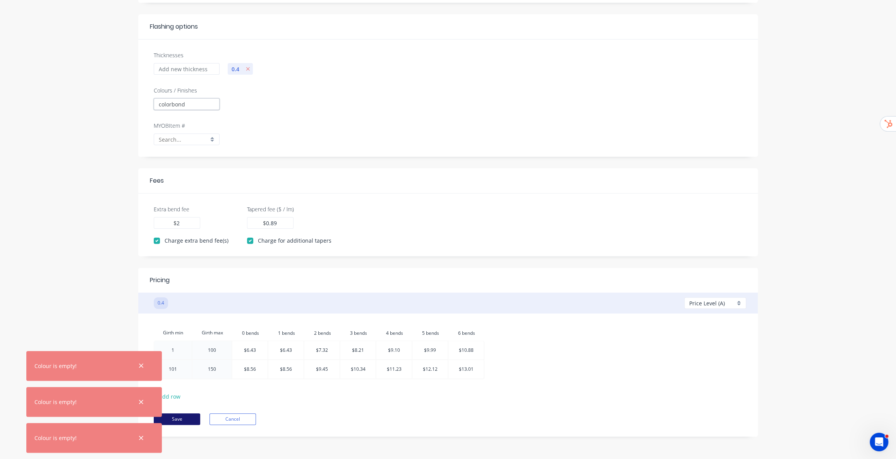
type input "colorbond"
click at [187, 337] on button "Save" at bounding box center [177, 420] width 46 height 12
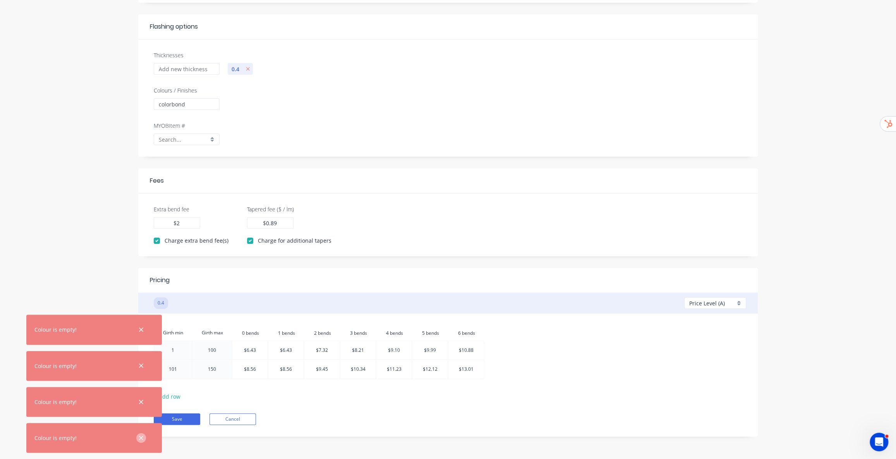
click at [142, 337] on icon "button" at bounding box center [141, 438] width 4 height 4
click at [142, 337] on div at bounding box center [141, 438] width 25 height 19
click at [142, 337] on icon "button" at bounding box center [141, 438] width 4 height 4
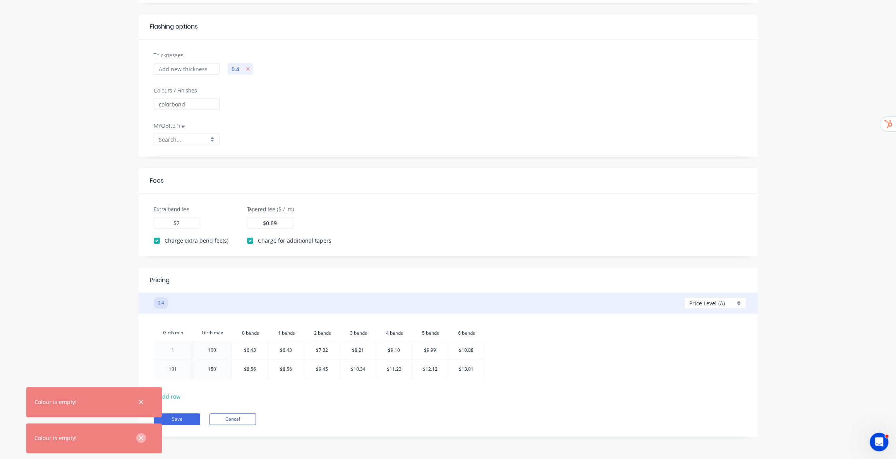
click at [141, 337] on icon "button" at bounding box center [141, 438] width 5 height 7
click at [141, 337] on button "button" at bounding box center [141, 438] width 10 height 10
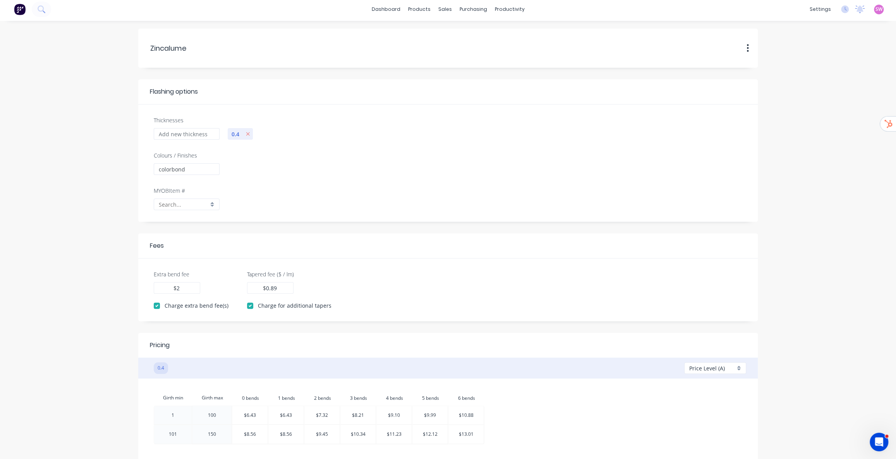
scroll to position [0, 0]
drag, startPoint x: 203, startPoint y: 174, endPoint x: 40, endPoint y: 160, distance: 163.2
click at [45, 160] on form "Zincalume Zincalume Duplicate Flashing options Thicknesses 0.4 Colours / Finish…" at bounding box center [448, 267] width 881 height 473
click at [248, 174] on div at bounding box center [484, 177] width 523 height 24
click at [179, 206] on input "text" at bounding box center [184, 207] width 50 height 8
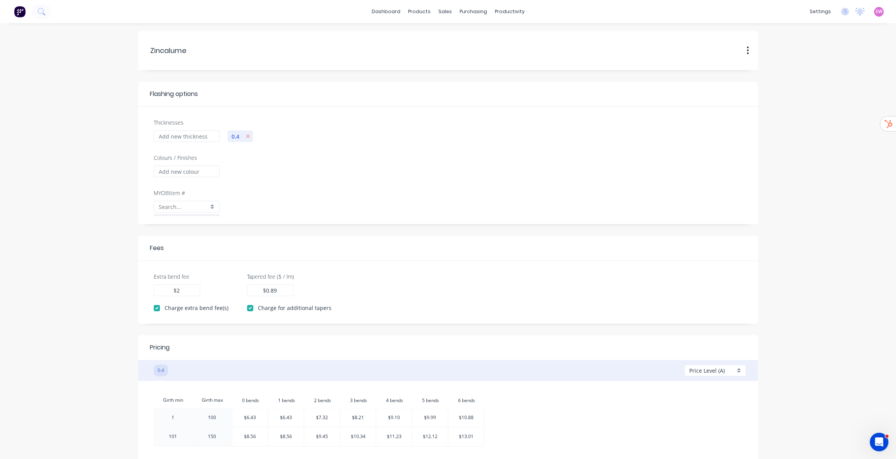
click at [225, 208] on div "MYOB Item #" at bounding box center [448, 206] width 596 height 35
click at [215, 209] on div at bounding box center [187, 207] width 66 height 12
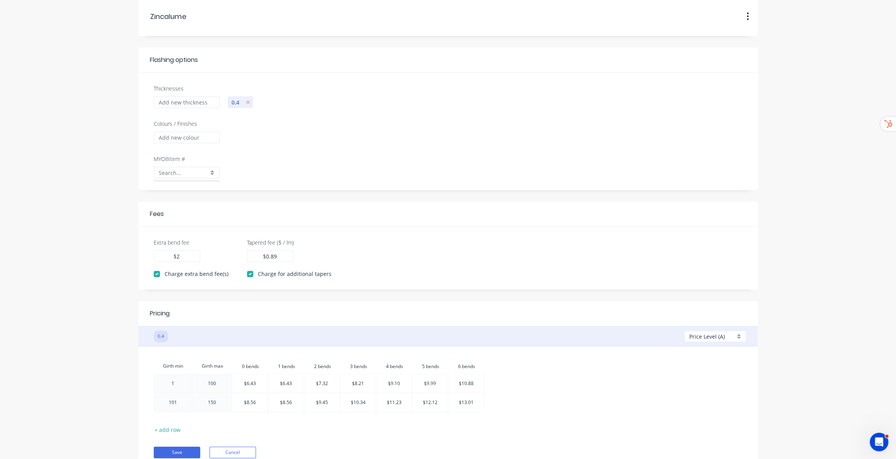
scroll to position [67, 0]
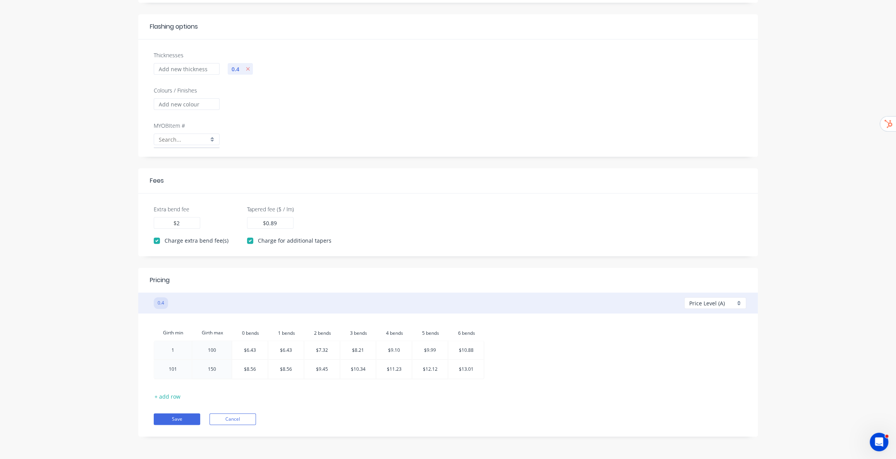
click at [173, 337] on div "Save Cancel" at bounding box center [448, 413] width 589 height 23
click at [173, 337] on button "Save" at bounding box center [177, 420] width 46 height 12
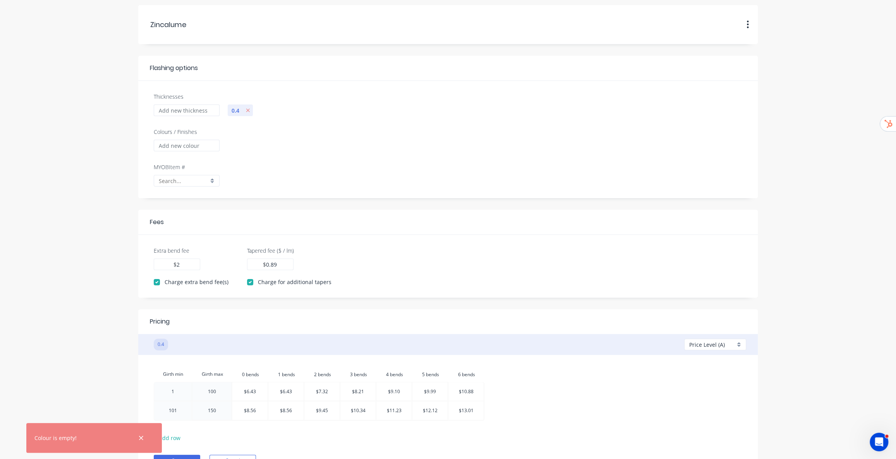
scroll to position [0, 0]
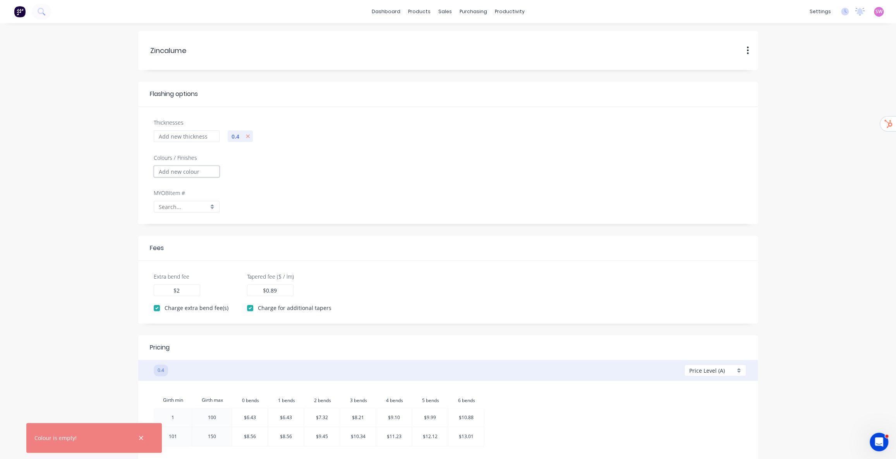
click at [189, 171] on input "Colours / Finishes" at bounding box center [187, 172] width 66 height 12
drag, startPoint x: 417, startPoint y: 10, endPoint x: 419, endPoint y: 21, distance: 10.9
click at [417, 11] on div "products" at bounding box center [419, 12] width 30 height 12
click at [195, 173] on input "Colours / Finishes" at bounding box center [187, 172] width 66 height 12
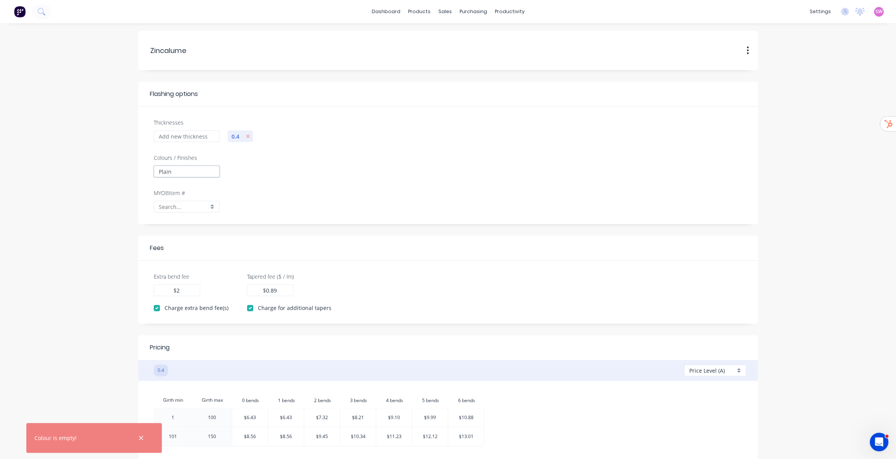
type input "Plain"
click at [203, 172] on input "Colours / Finishes" at bounding box center [187, 172] width 66 height 12
click at [253, 170] on icon "button" at bounding box center [253, 171] width 4 height 5
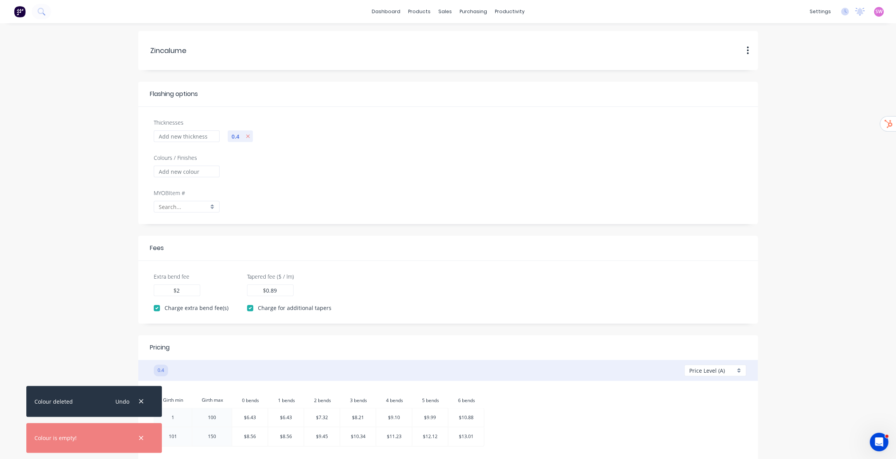
drag, startPoint x: 192, startPoint y: 50, endPoint x: 128, endPoint y: 50, distance: 64.3
click at [128, 50] on form "Zincalume Zincalume Duplicate Flashing options Thicknesses 0.4 Colours / Finish…" at bounding box center [448, 267] width 881 height 473
click at [179, 170] on input "Colours / Finishes" at bounding box center [187, 172] width 66 height 12
paste input "Zincalume"
type input "Zincalume"
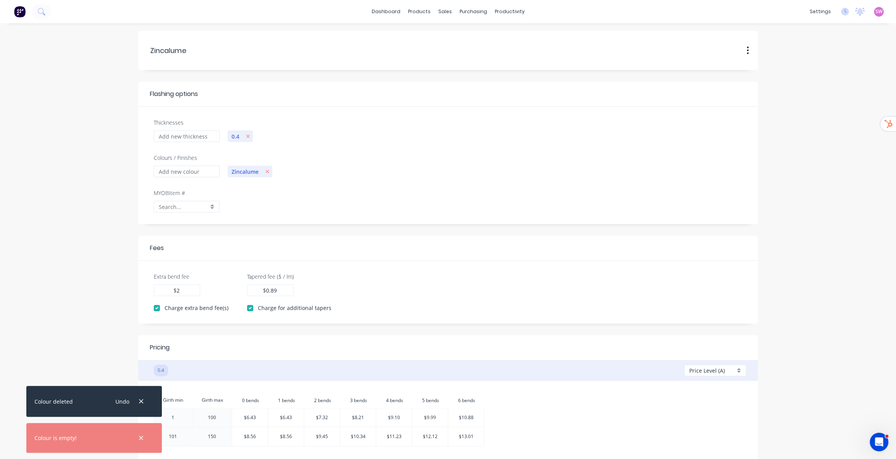
click at [383, 168] on div "Zincalume" at bounding box center [484, 177] width 523 height 24
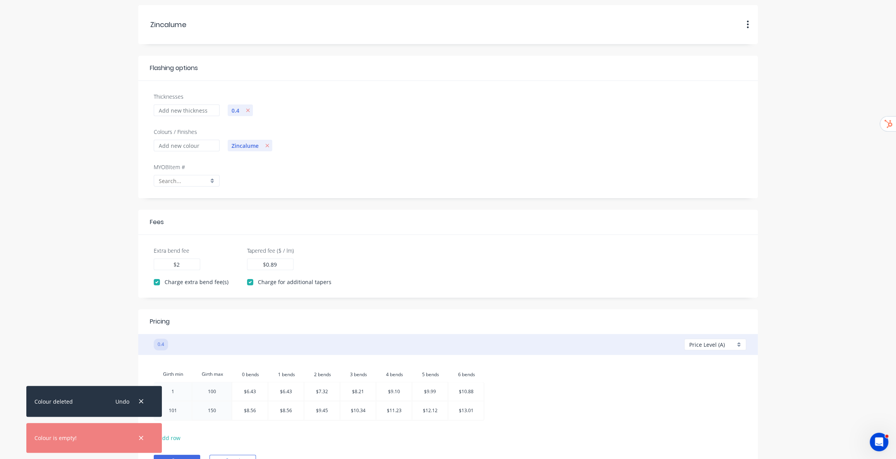
scroll to position [67, 0]
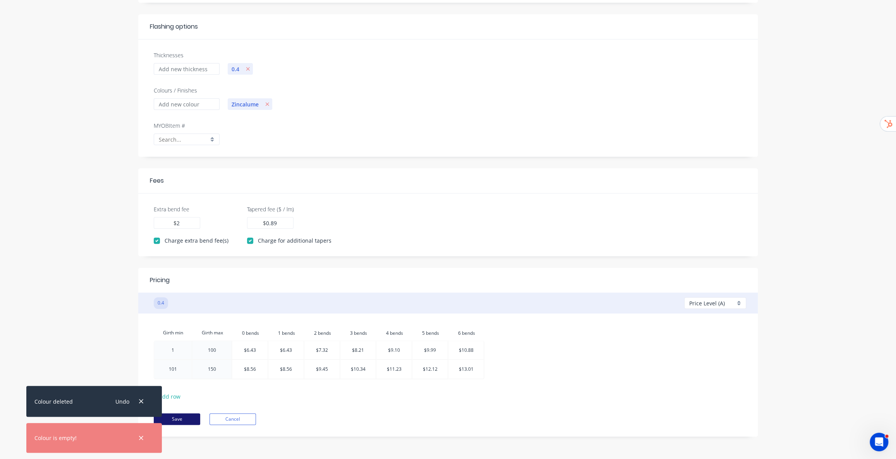
click at [192, 337] on button "Save" at bounding box center [177, 420] width 46 height 12
